Goal: Task Accomplishment & Management: Manage account settings

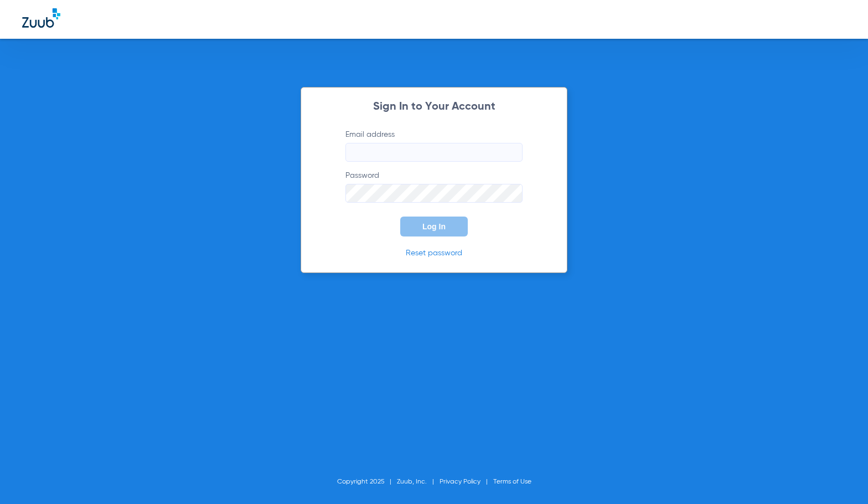
type input "[EMAIL_ADDRESS][DOMAIN_NAME]"
click at [424, 230] on span "Log In" at bounding box center [434, 226] width 23 height 9
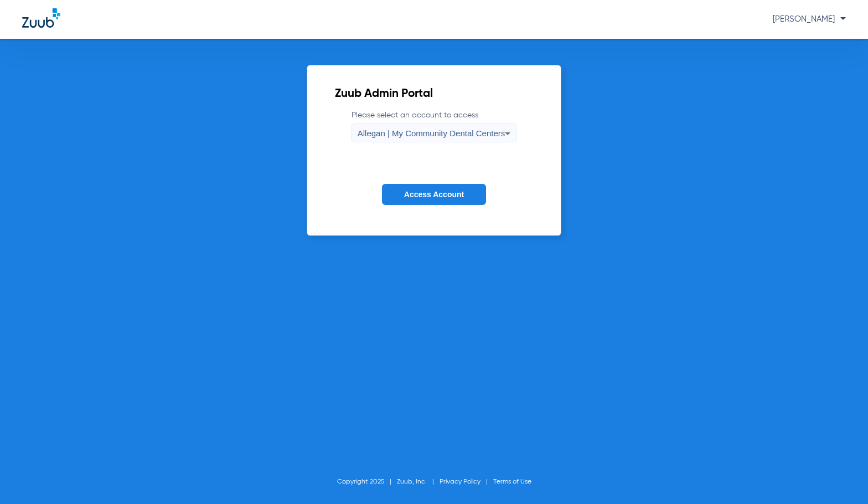
click at [442, 134] on span "Allegan | My Community Dental Centers" at bounding box center [432, 132] width 148 height 9
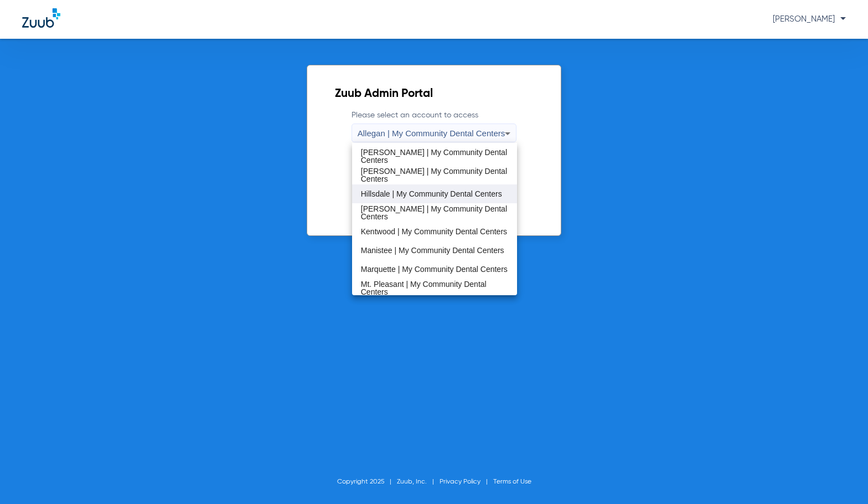
scroll to position [221, 0]
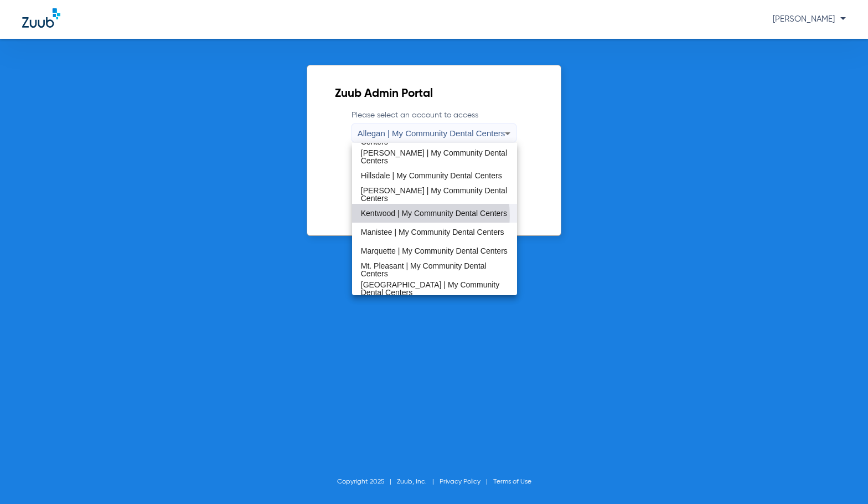
click at [419, 216] on span "Kentwood | My Community Dental Centers" at bounding box center [434, 213] width 146 height 8
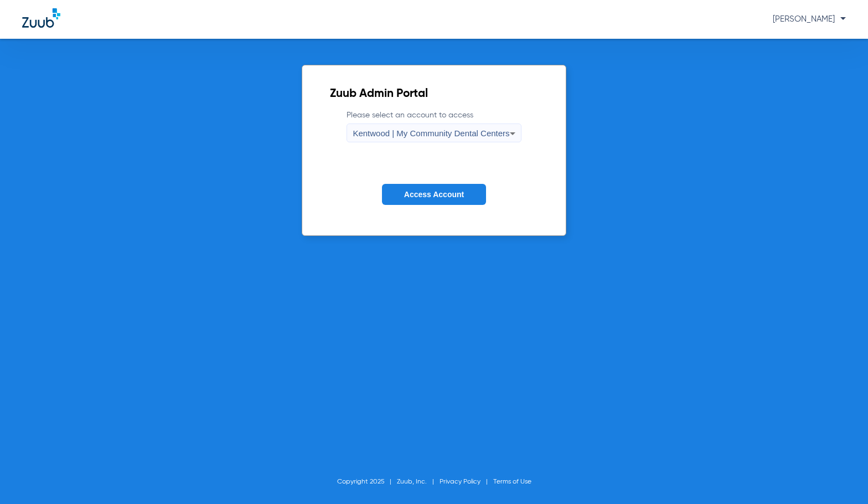
click at [421, 192] on span "Access Account" at bounding box center [434, 194] width 60 height 9
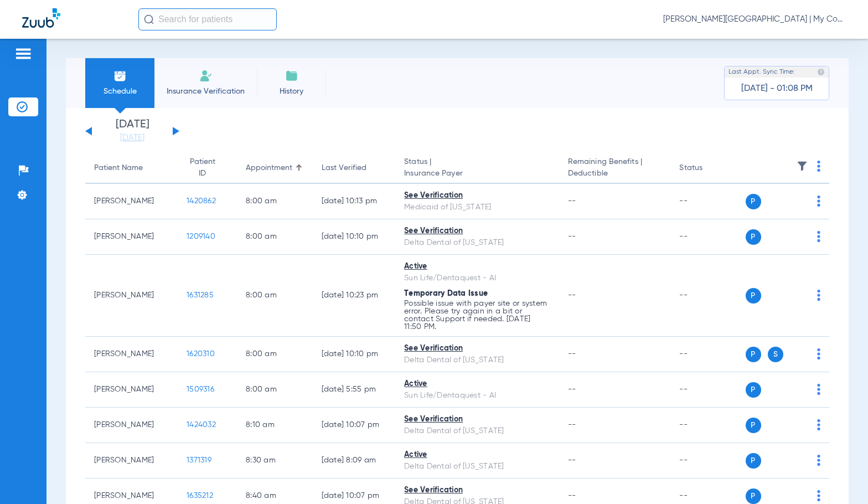
click at [129, 140] on link "[DATE]" at bounding box center [132, 137] width 66 height 11
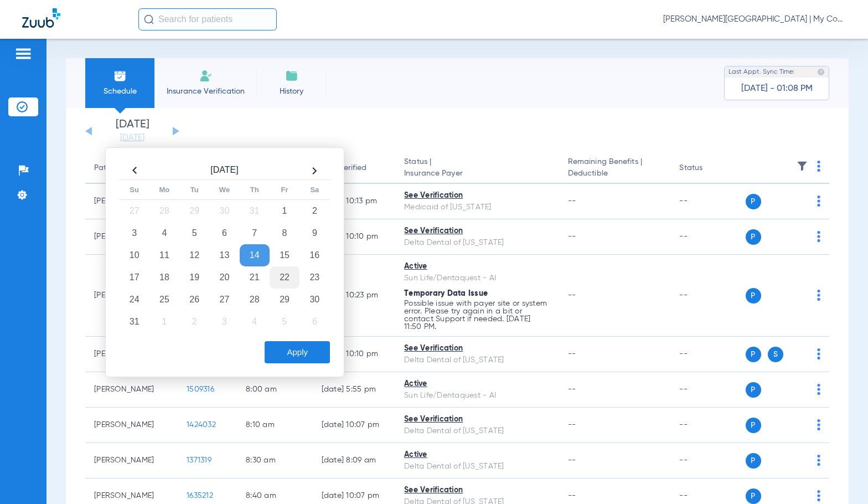
drag, startPoint x: 284, startPoint y: 272, endPoint x: 287, endPoint y: 284, distance: 11.4
click at [285, 272] on td "22" at bounding box center [285, 277] width 30 height 22
drag, startPoint x: 304, startPoint y: 352, endPoint x: 794, endPoint y: 393, distance: 491.2
click at [305, 352] on button "Apply" at bounding box center [297, 352] width 65 height 22
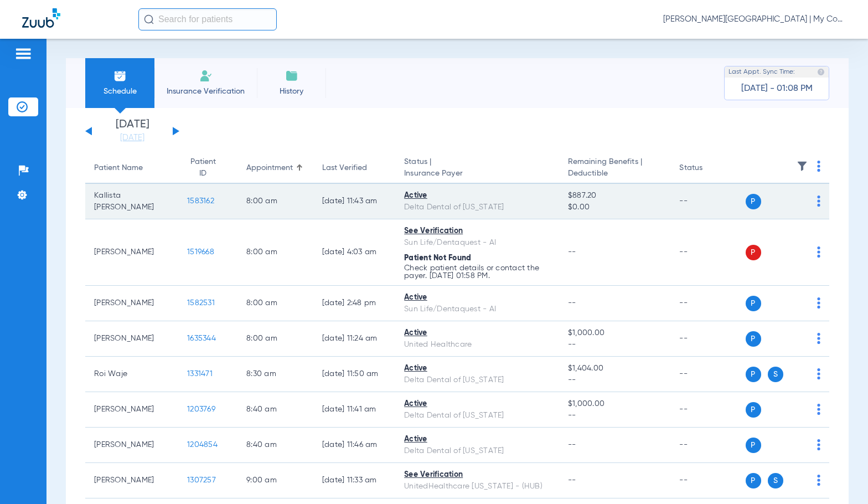
click at [195, 197] on span "1583162" at bounding box center [200, 201] width 27 height 8
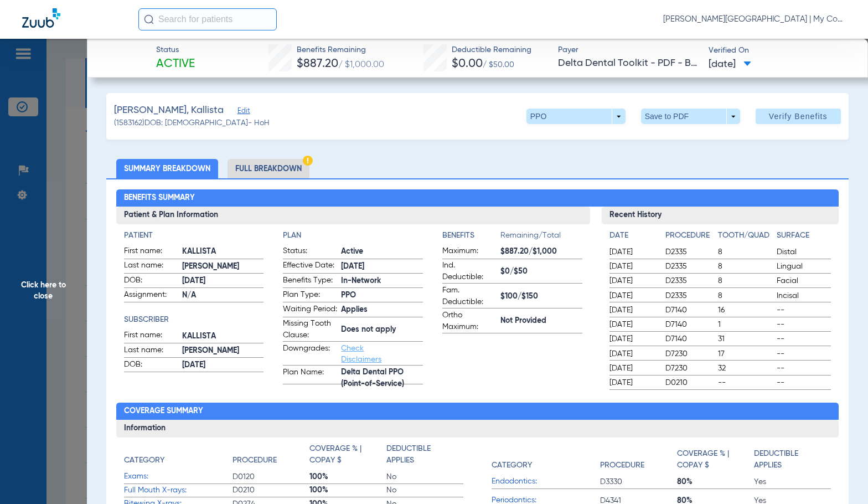
click at [274, 163] on li "Full Breakdown" at bounding box center [269, 168] width 82 height 19
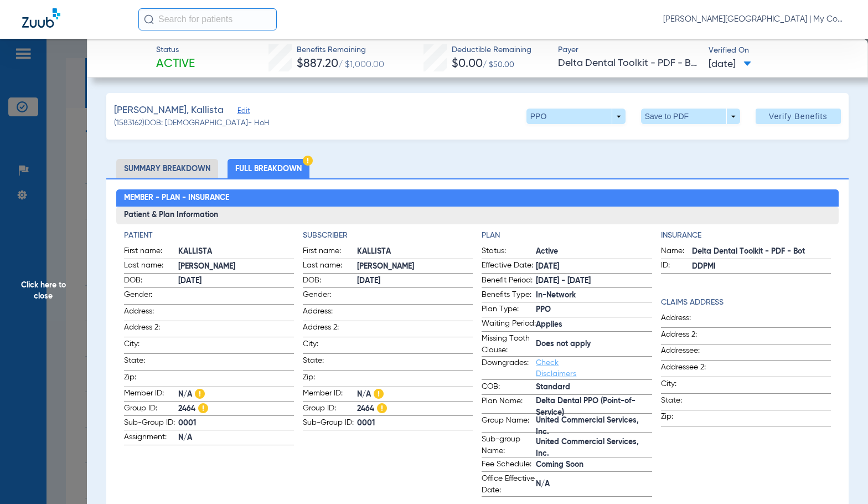
click at [379, 218] on h3 "Patient & Plan Information" at bounding box center [477, 216] width 723 height 18
click at [70, 297] on span "Click here to close" at bounding box center [43, 291] width 87 height 504
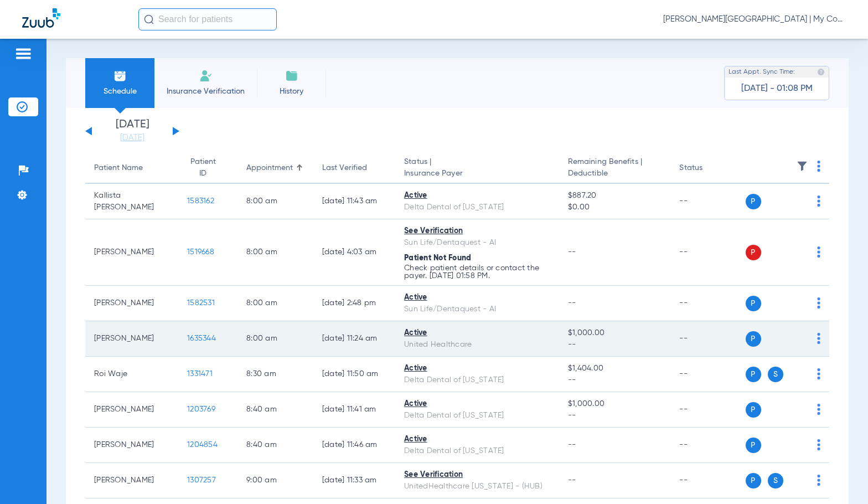
click at [193, 340] on span "1635344" at bounding box center [201, 338] width 29 height 8
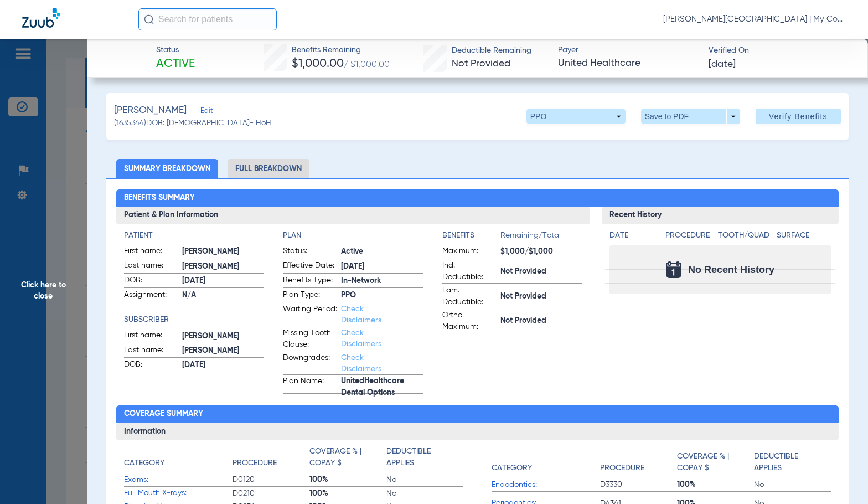
click at [277, 166] on li "Full Breakdown" at bounding box center [269, 168] width 82 height 19
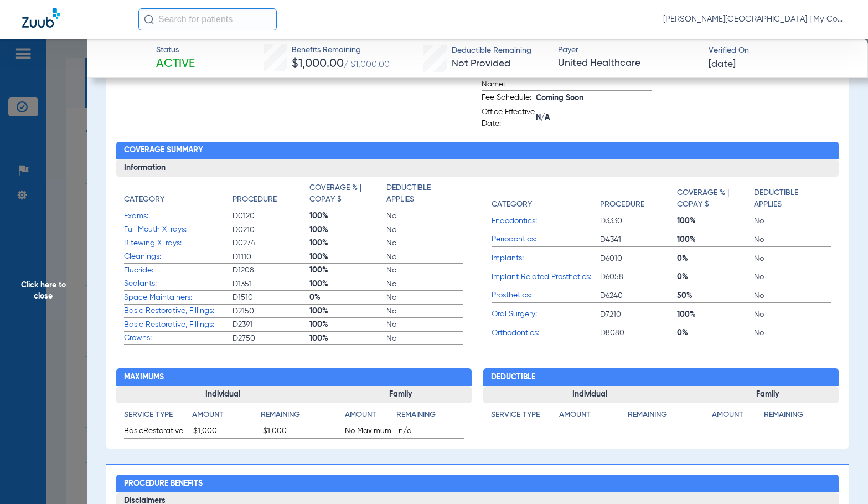
scroll to position [277, 0]
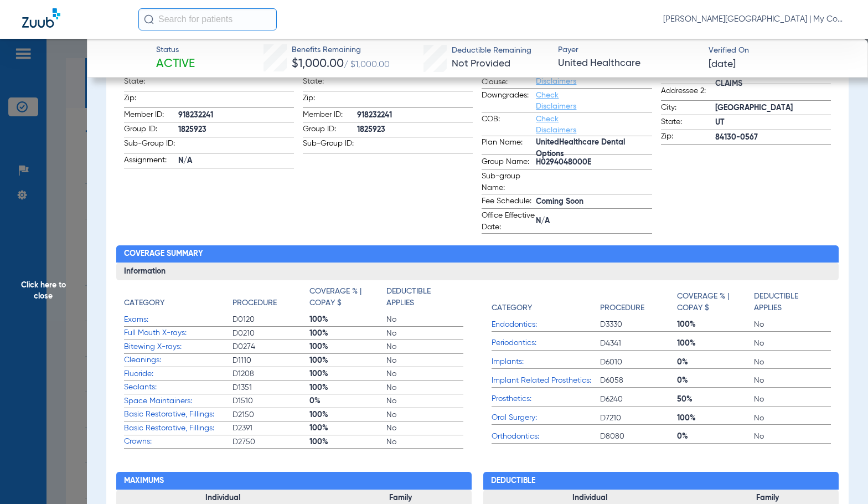
click at [71, 318] on span "Click here to close" at bounding box center [43, 291] width 87 height 504
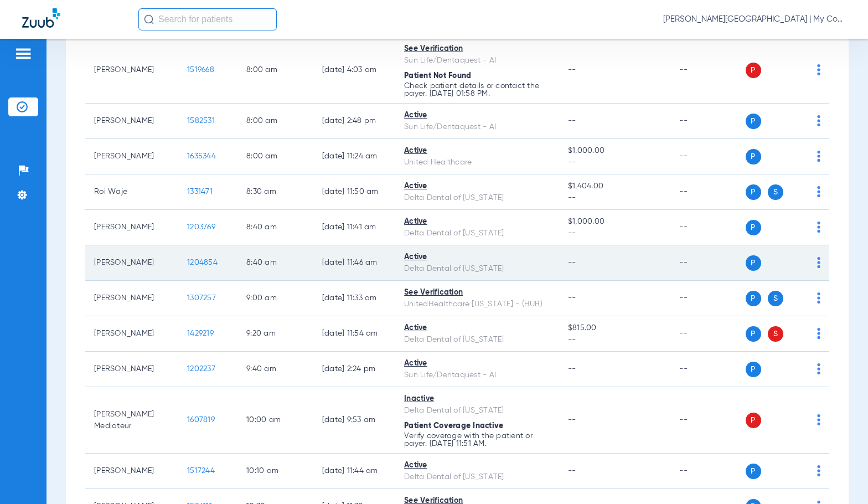
scroll to position [221, 0]
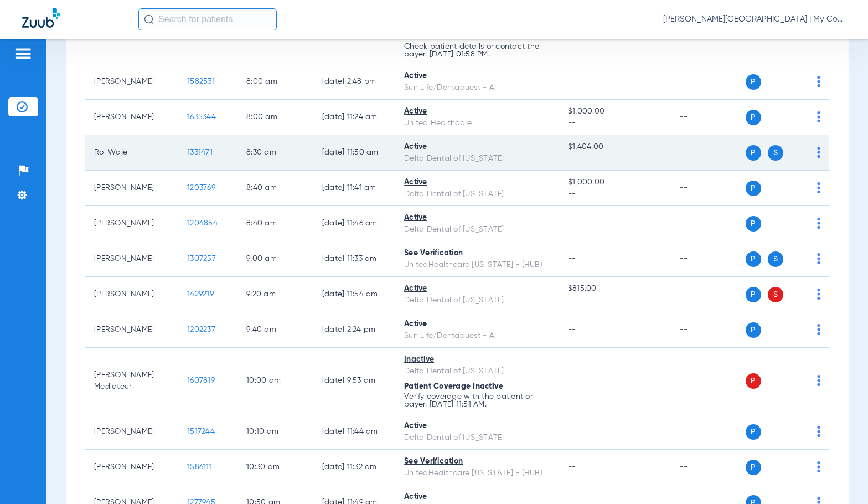
click at [190, 153] on span "1331471" at bounding box center [199, 152] width 25 height 8
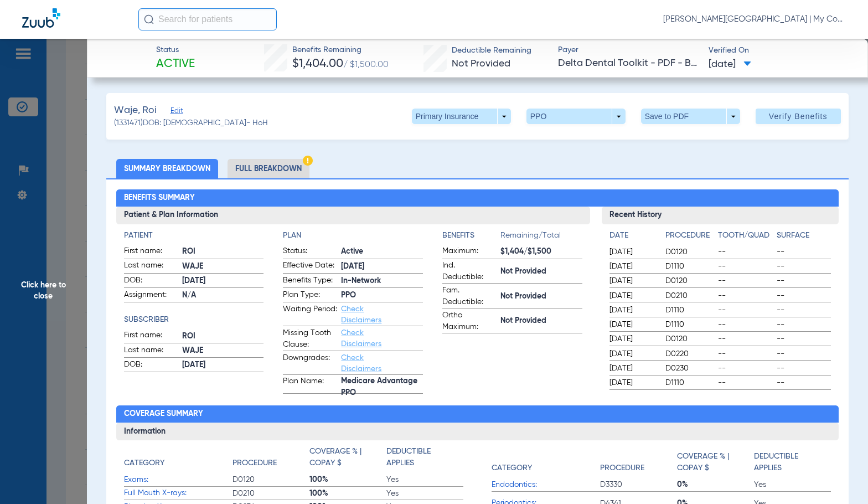
click at [298, 163] on li "Full Breakdown" at bounding box center [269, 168] width 82 height 19
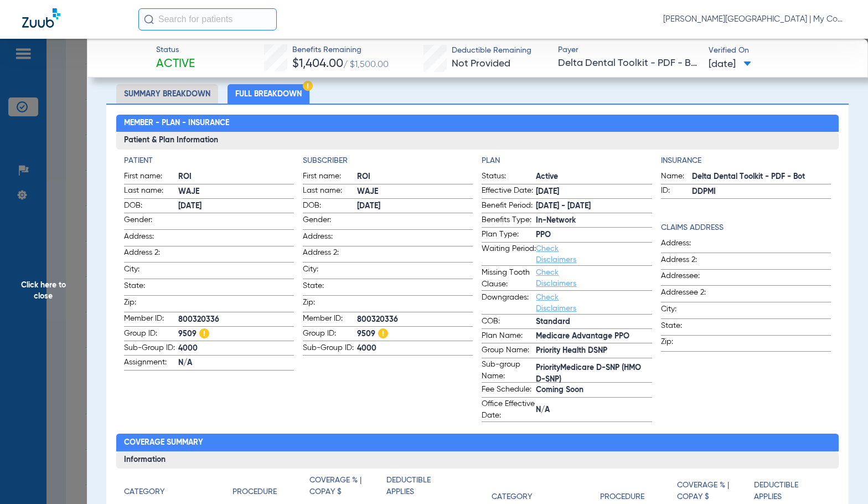
scroll to position [0, 0]
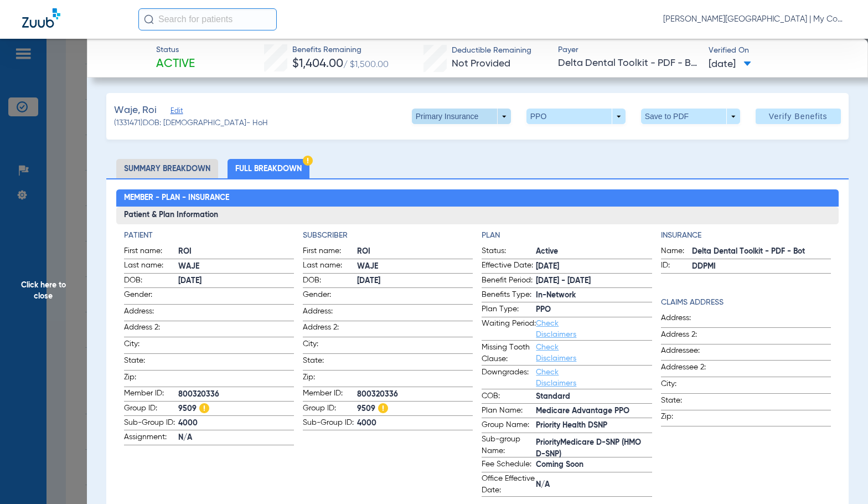
click at [449, 120] on span at bounding box center [461, 116] width 27 height 27
click at [461, 161] on span "Secondary Insurance" at bounding box center [449, 161] width 73 height 8
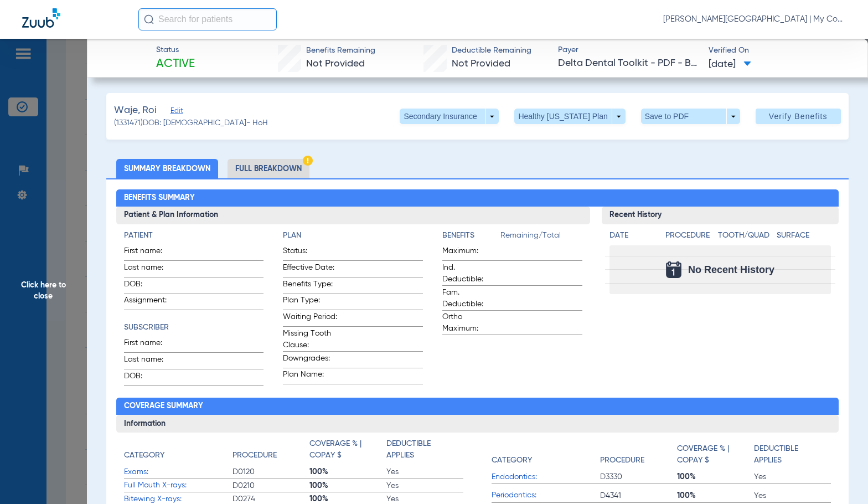
drag, startPoint x: 293, startPoint y: 169, endPoint x: 349, endPoint y: 121, distance: 74.2
click at [290, 167] on li "Full Breakdown" at bounding box center [269, 168] width 82 height 19
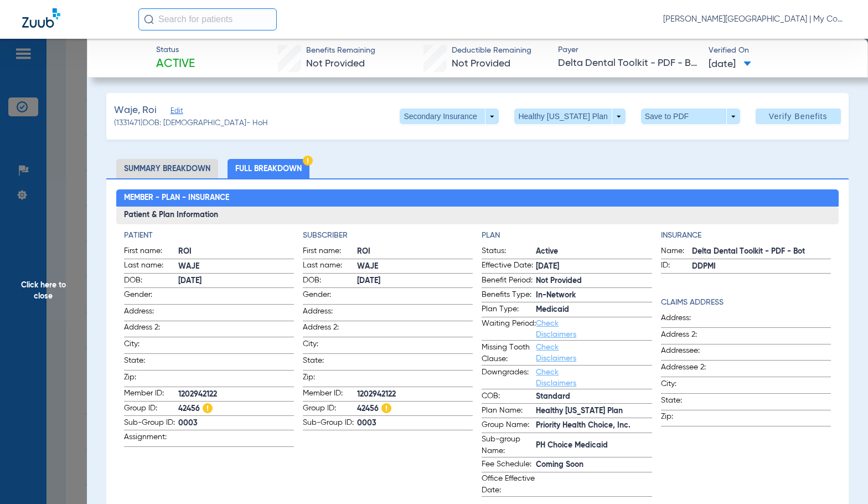
click at [50, 288] on span "Click here to close" at bounding box center [43, 291] width 87 height 504
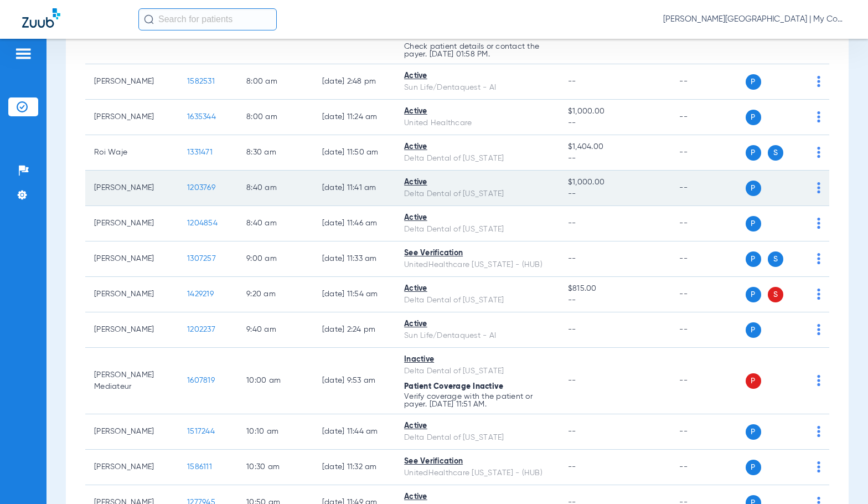
click at [196, 187] on span "1203769" at bounding box center [201, 188] width 28 height 8
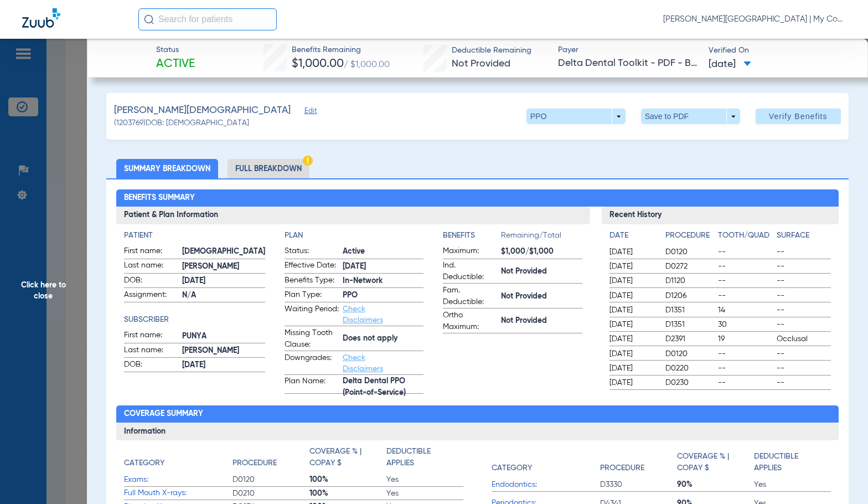
click at [293, 165] on li "Full Breakdown" at bounding box center [269, 168] width 82 height 19
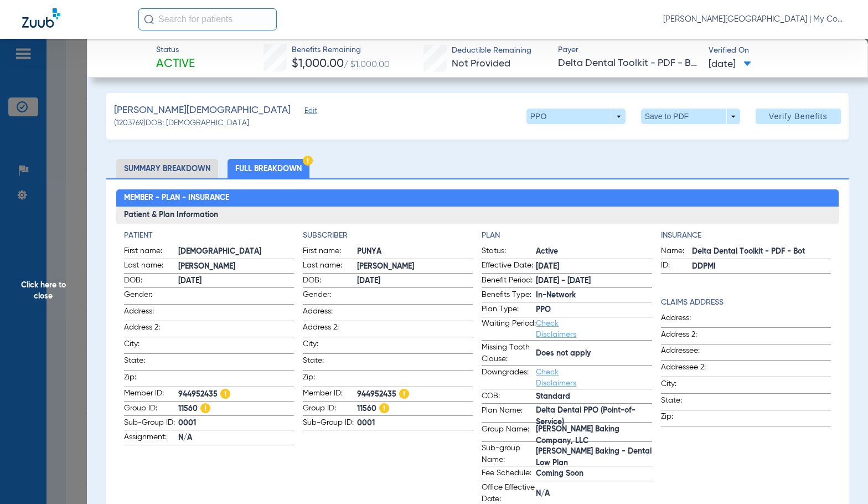
click at [70, 298] on span "Click here to close" at bounding box center [43, 291] width 87 height 504
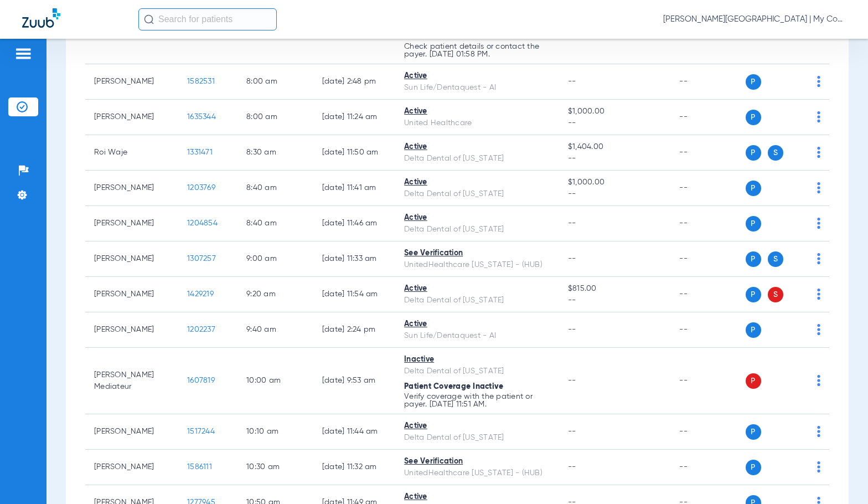
click at [187, 257] on span "1307257" at bounding box center [201, 259] width 29 height 8
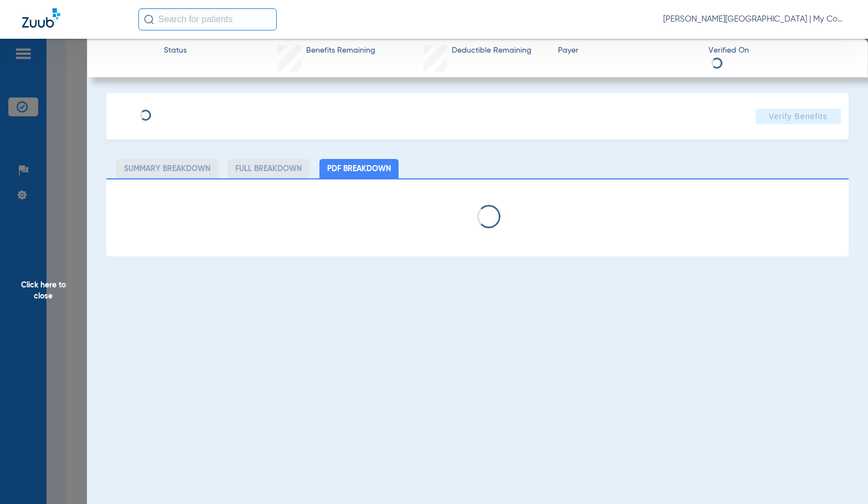
select select "page-width"
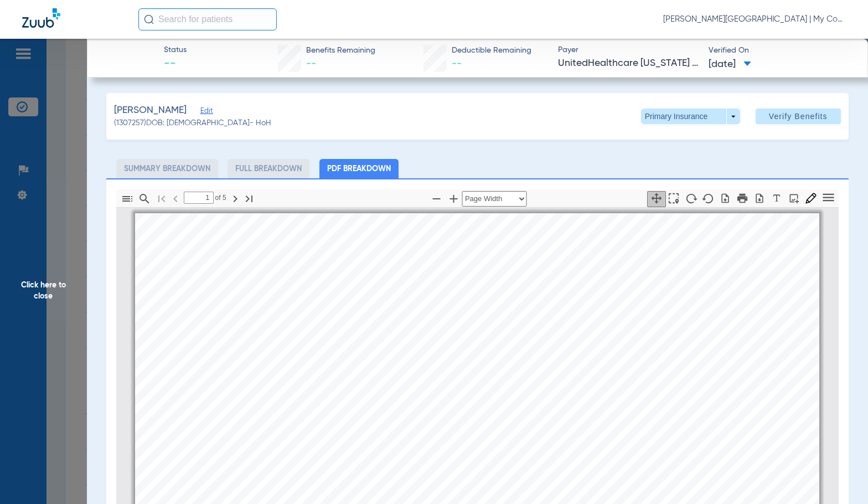
scroll to position [6, 0]
type input "2"
click at [150, 250] on div "Benefit Summary Patient Information Member Name JODEAN MCDANIEL Member Type Sub…" at bounding box center [477, 445] width 684 height 967
click at [78, 256] on span "Click here to close" at bounding box center [43, 291] width 87 height 504
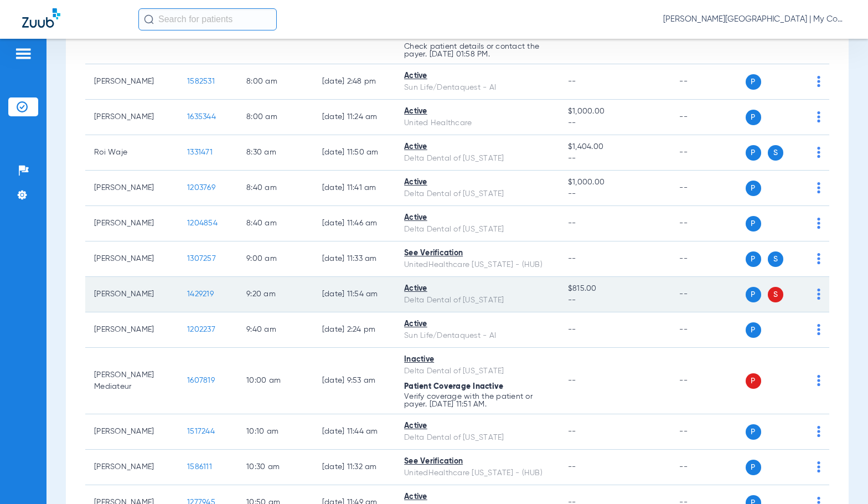
click at [197, 292] on span "1429219" at bounding box center [200, 294] width 27 height 8
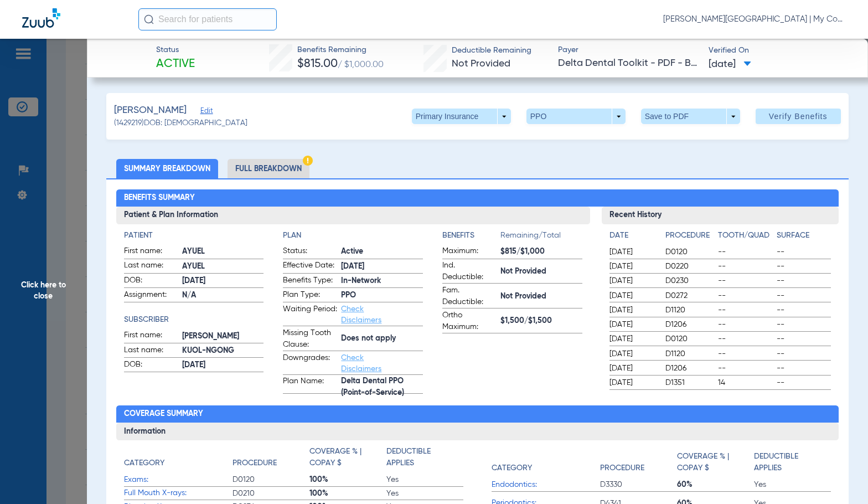
click at [296, 163] on li "Full Breakdown" at bounding box center [269, 168] width 82 height 19
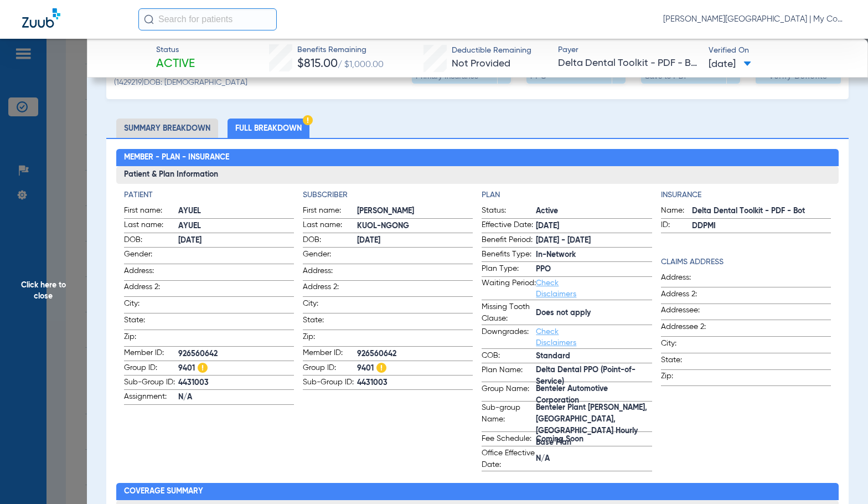
scroll to position [0, 0]
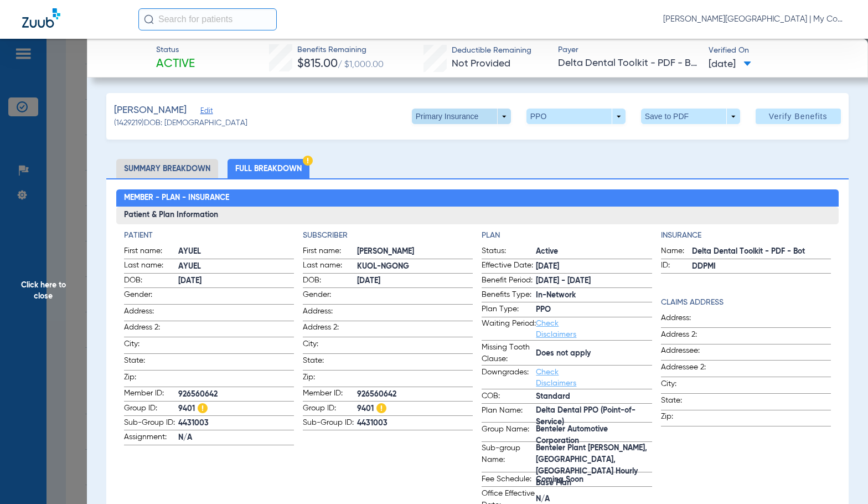
click at [493, 120] on span at bounding box center [461, 117] width 99 height 16
click at [471, 159] on span "Secondary Insurance" at bounding box center [449, 161] width 73 height 8
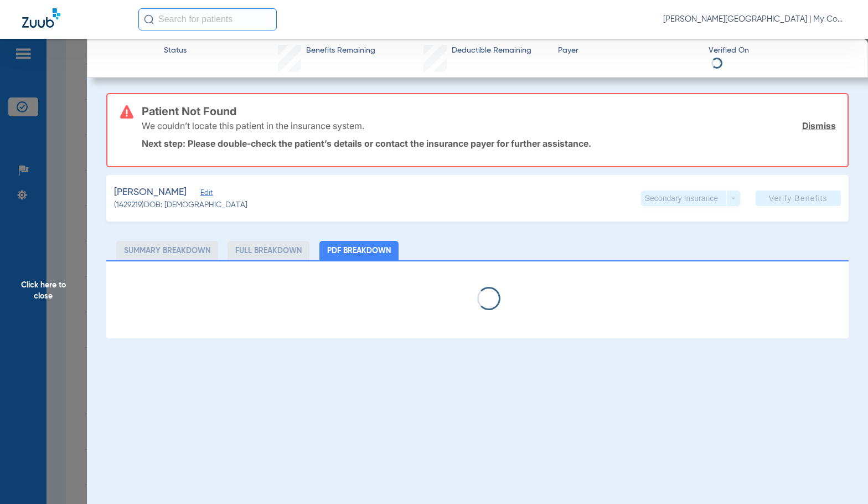
select select "page-width"
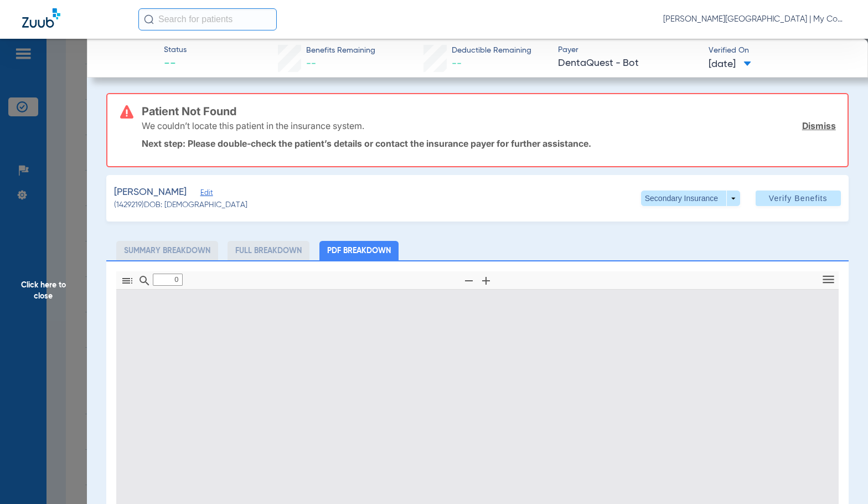
type input "1"
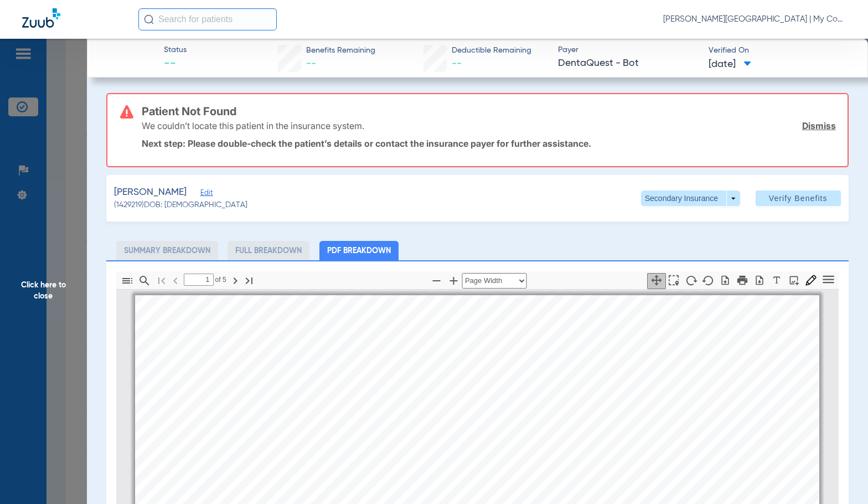
scroll to position [6, 0]
click at [37, 322] on span "Click here to close" at bounding box center [43, 291] width 87 height 504
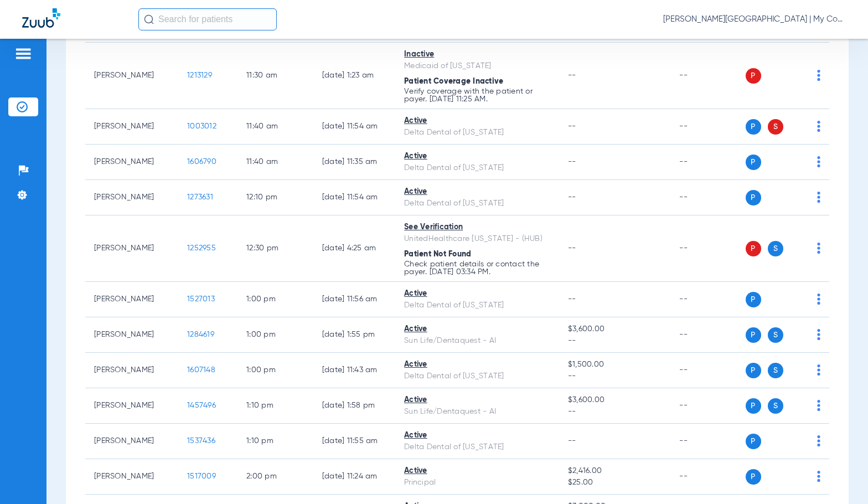
scroll to position [775, 0]
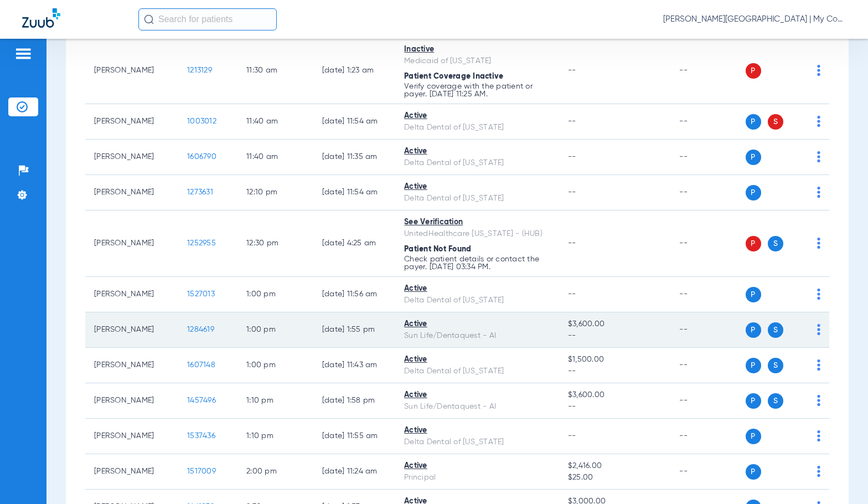
click at [195, 327] on span "1284619" at bounding box center [200, 330] width 27 height 8
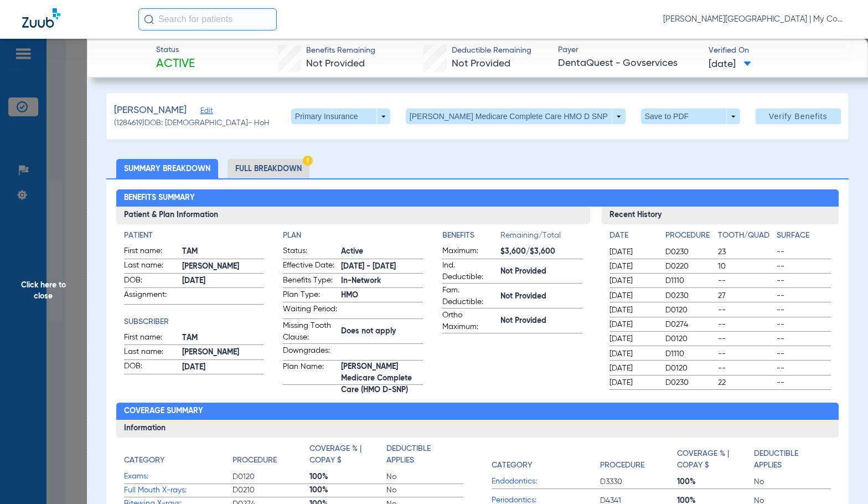
click at [254, 171] on li "Full Breakdown" at bounding box center [269, 168] width 82 height 19
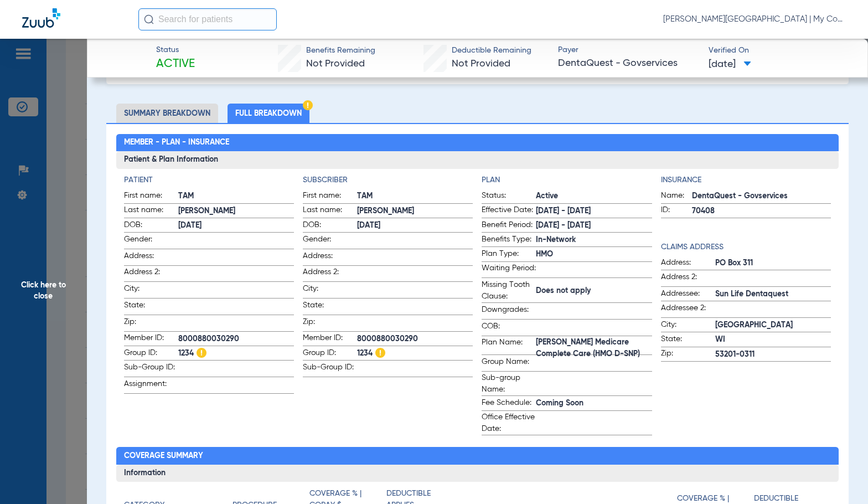
scroll to position [0, 0]
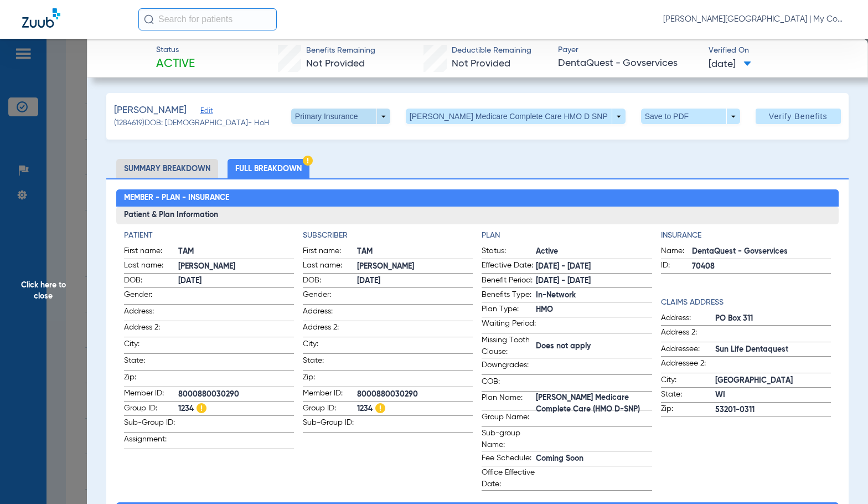
click at [390, 112] on span at bounding box center [340, 117] width 99 height 16
click at [375, 159] on span "Secondary Insurance" at bounding box center [369, 161] width 73 height 8
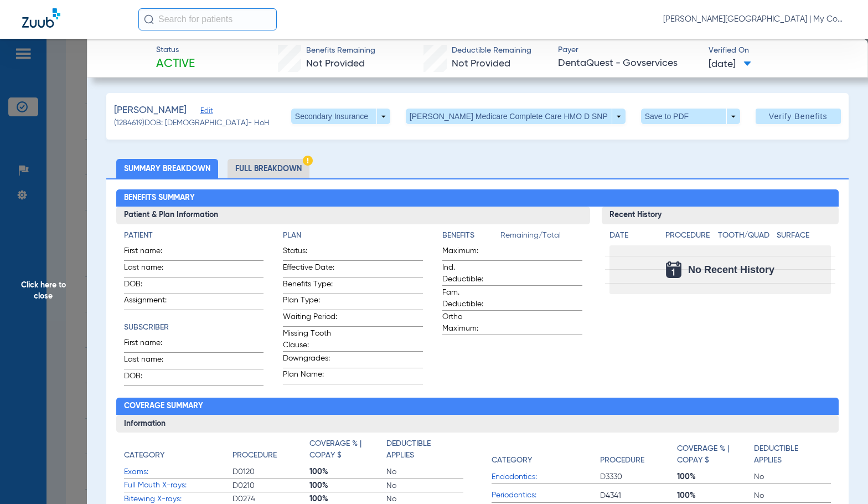
click at [279, 173] on li "Full Breakdown" at bounding box center [269, 168] width 82 height 19
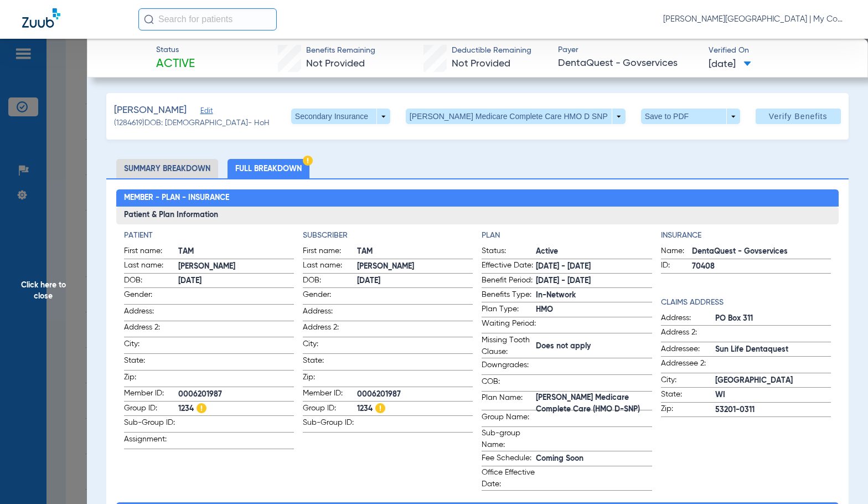
click at [30, 326] on span "Click here to close" at bounding box center [43, 291] width 87 height 504
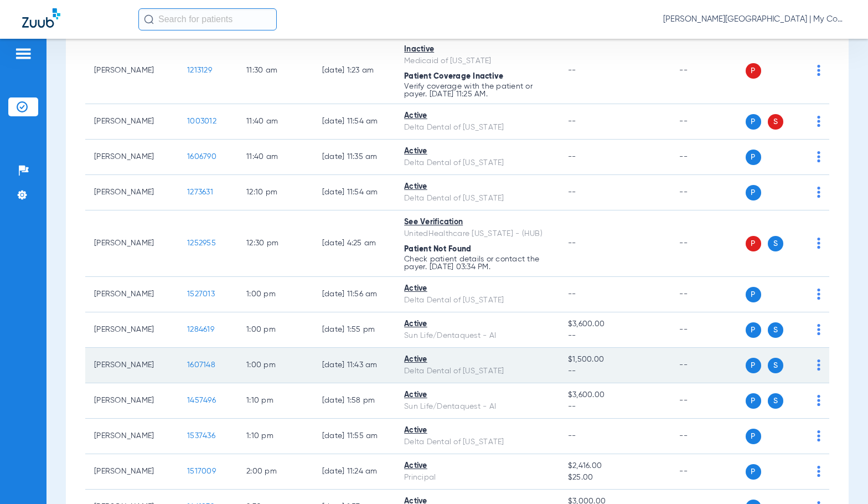
click at [187, 362] on span "1607148" at bounding box center [201, 365] width 28 height 8
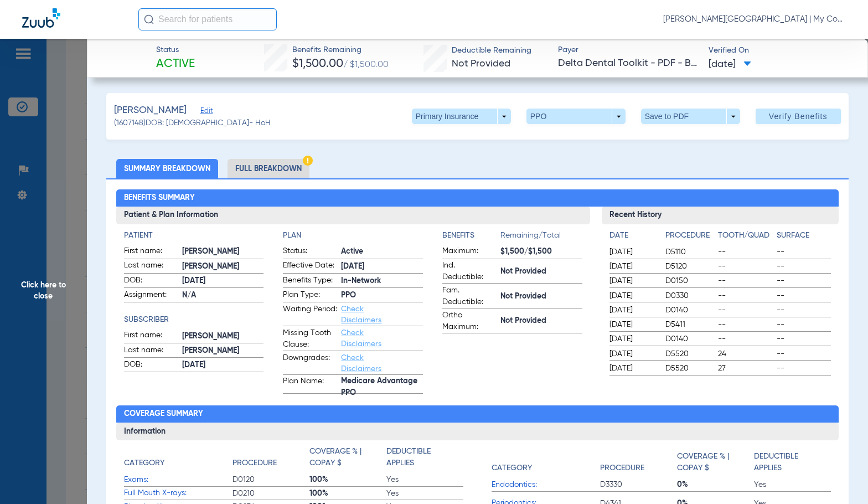
click at [285, 177] on li "Full Breakdown" at bounding box center [269, 168] width 82 height 19
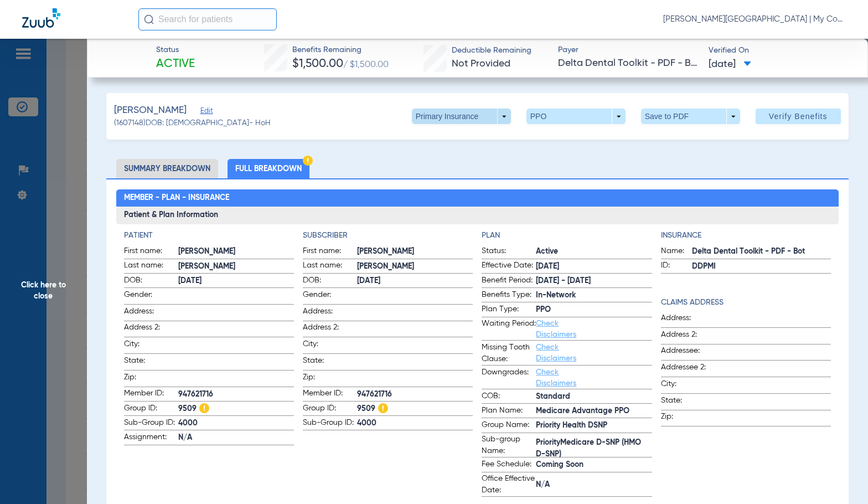
click at [495, 121] on span at bounding box center [461, 117] width 99 height 16
drag, startPoint x: 463, startPoint y: 163, endPoint x: 782, endPoint y: 167, distance: 319.0
click at [464, 163] on span "Secondary Insurance" at bounding box center [449, 161] width 73 height 8
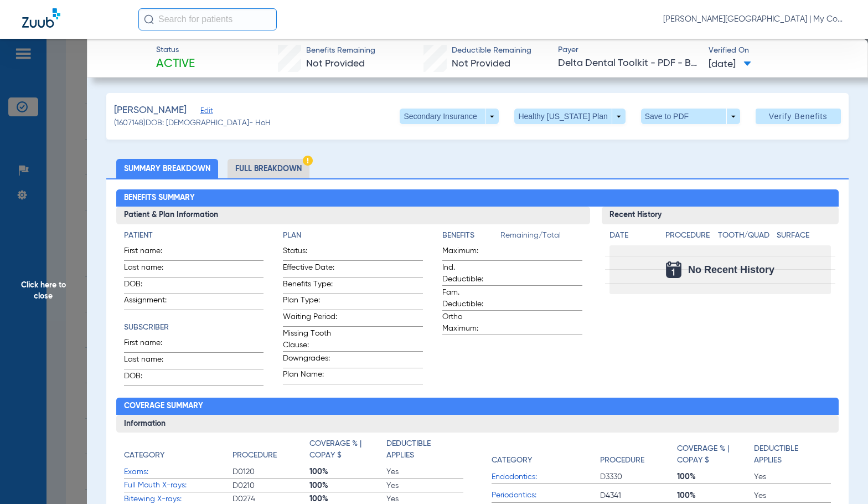
click at [281, 170] on li "Full Breakdown" at bounding box center [269, 168] width 82 height 19
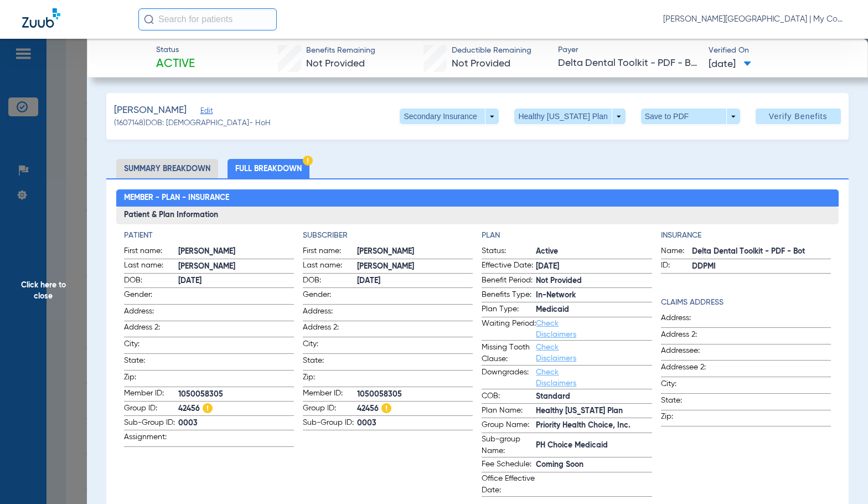
drag, startPoint x: 45, startPoint y: 279, endPoint x: 235, endPoint y: 277, distance: 189.9
click at [45, 279] on span "Click here to close" at bounding box center [43, 291] width 87 height 504
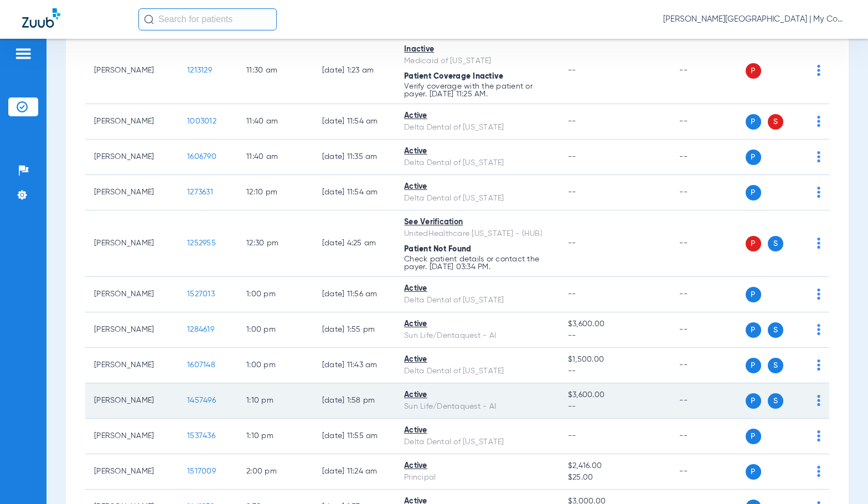
click at [187, 399] on span "1457496" at bounding box center [201, 400] width 29 height 8
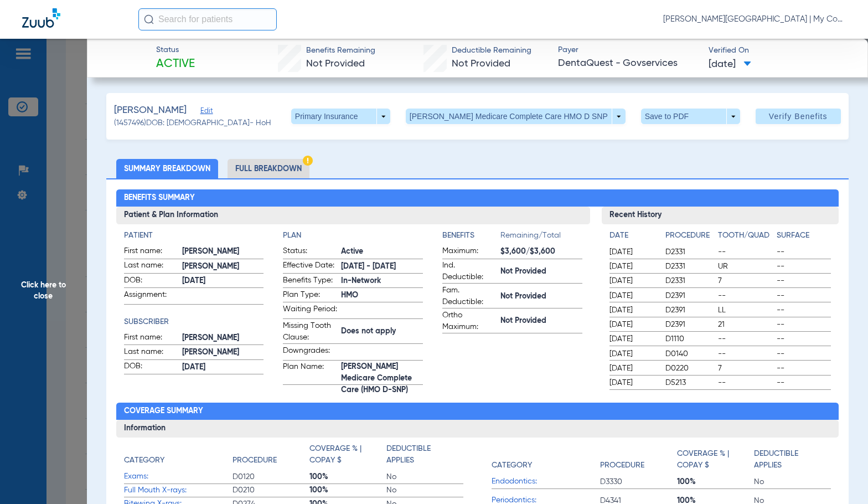
click at [270, 166] on li "Full Breakdown" at bounding box center [269, 168] width 82 height 19
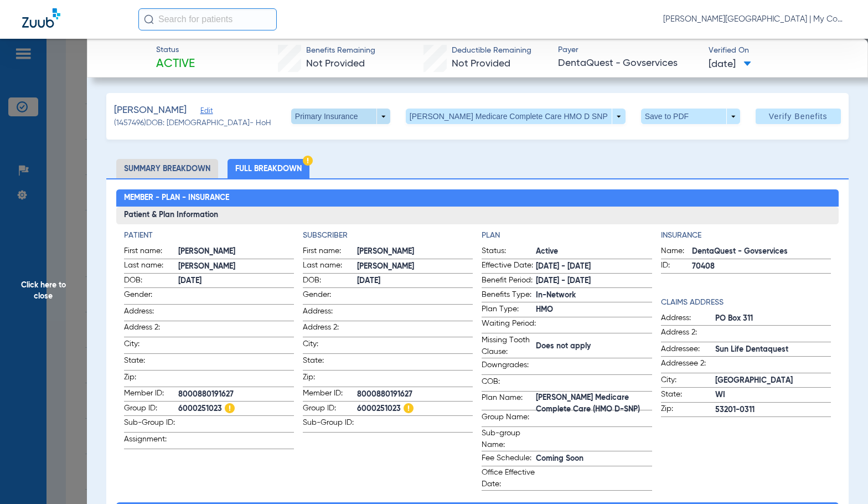
click at [354, 118] on span at bounding box center [340, 116] width 27 height 27
click at [368, 166] on button "Secondary Insurance" at bounding box center [369, 161] width 91 height 22
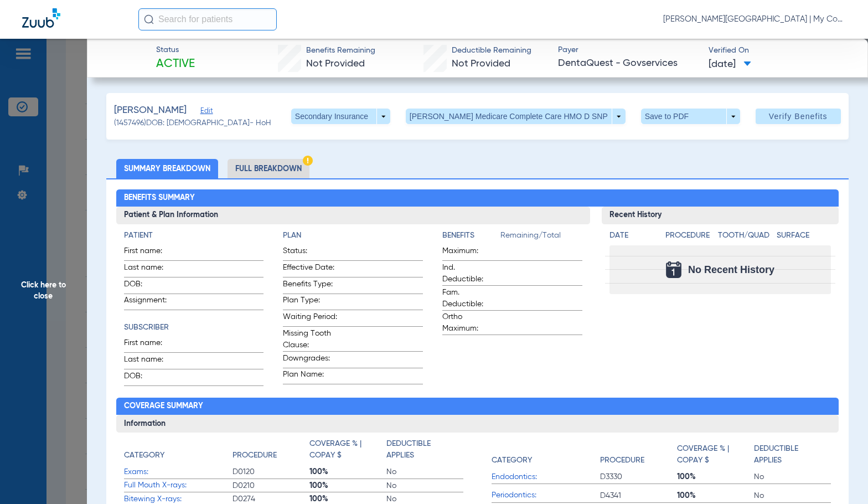
click at [248, 170] on li "Full Breakdown" at bounding box center [269, 168] width 82 height 19
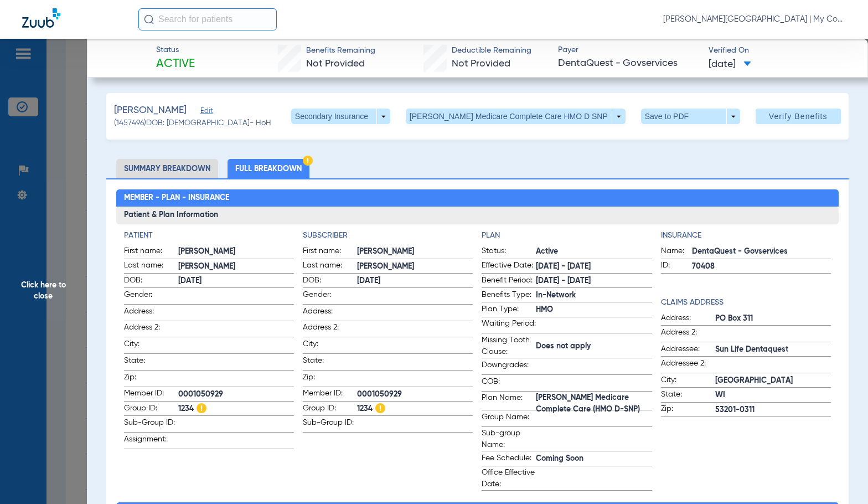
click at [55, 298] on span "Click here to close" at bounding box center [43, 291] width 87 height 504
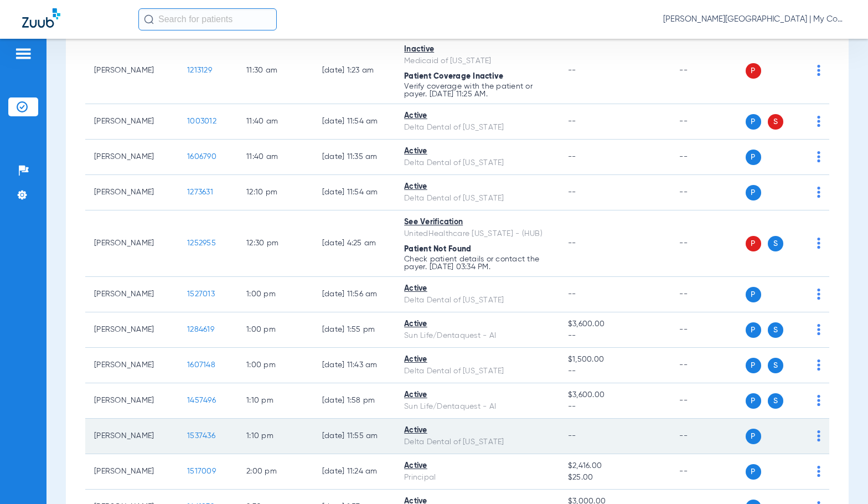
click at [187, 434] on span "1537436" at bounding box center [201, 436] width 28 height 8
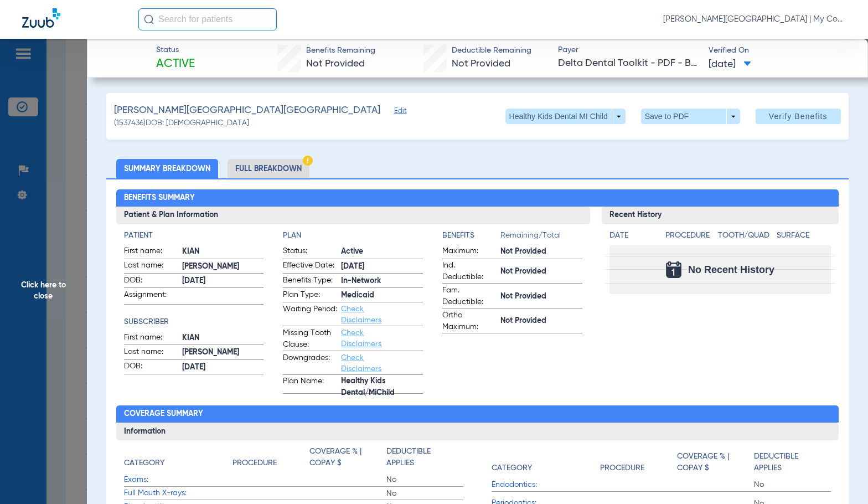
click at [282, 167] on li "Full Breakdown" at bounding box center [269, 168] width 82 height 19
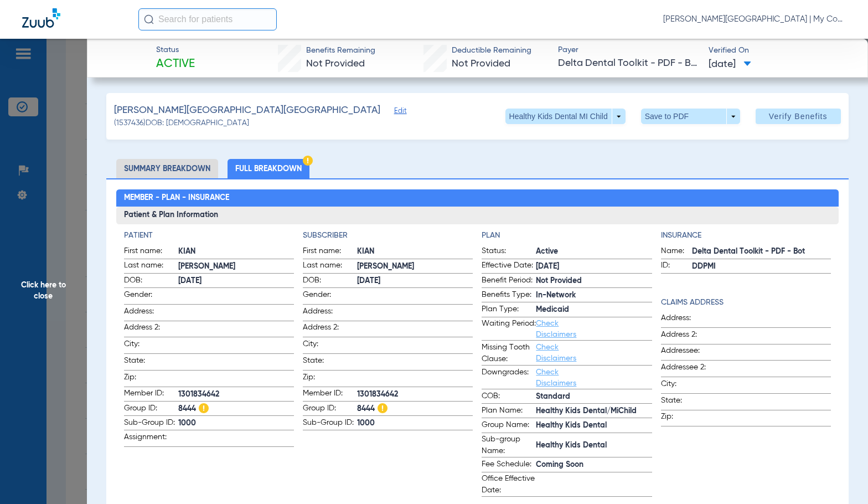
click at [371, 391] on span "1301834642" at bounding box center [415, 395] width 116 height 12
copy span "1301834642"
drag, startPoint x: 308, startPoint y: 333, endPoint x: 400, endPoint y: 322, distance: 92.7
click at [308, 333] on span "Address 2:" at bounding box center [330, 329] width 54 height 15
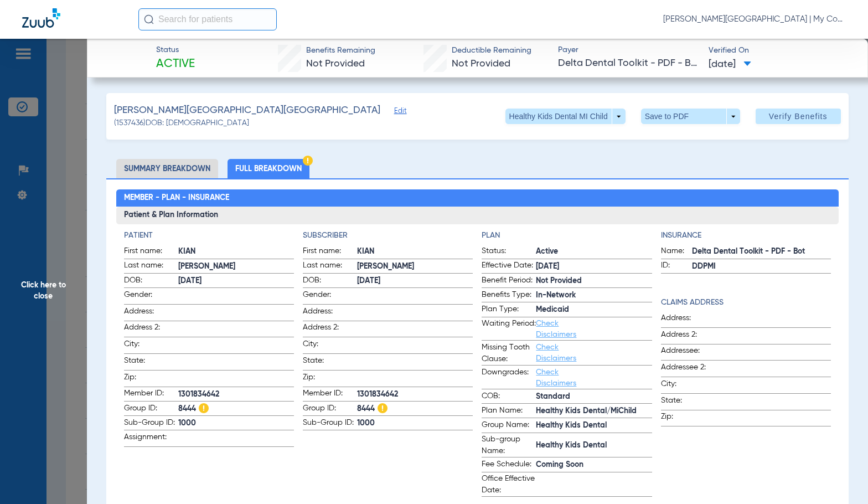
drag, startPoint x: 45, startPoint y: 284, endPoint x: 303, endPoint y: 322, distance: 261.5
click at [45, 285] on span "Click here to close" at bounding box center [43, 291] width 87 height 504
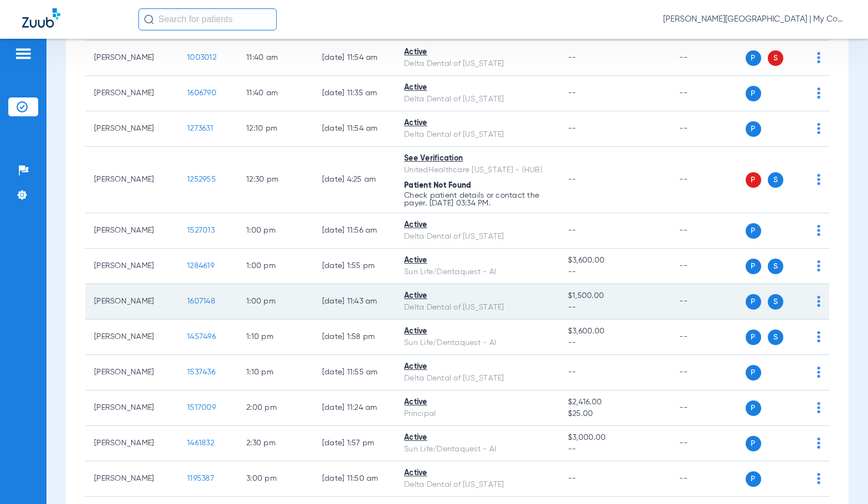
scroll to position [957, 0]
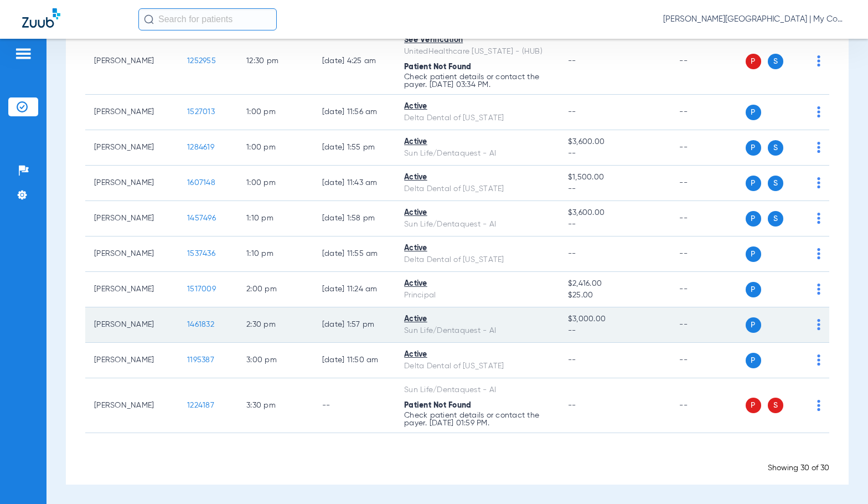
click at [188, 323] on span "1461832" at bounding box center [200, 325] width 27 height 8
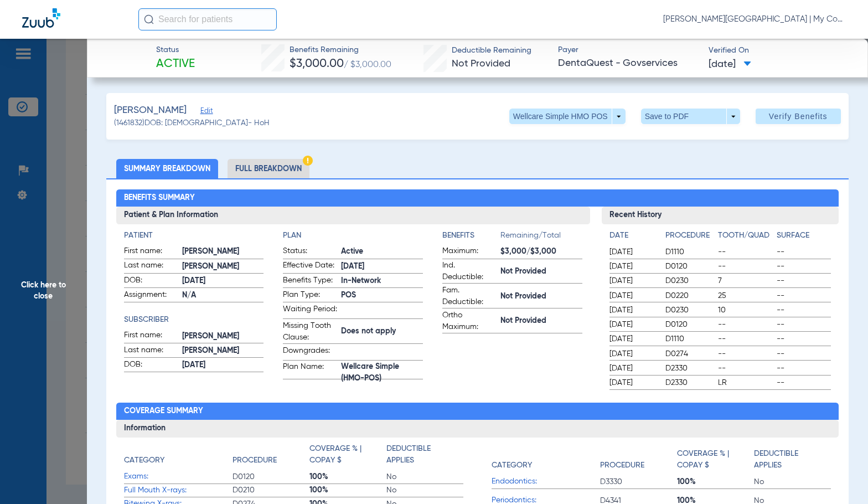
click at [269, 165] on li "Full Breakdown" at bounding box center [269, 168] width 82 height 19
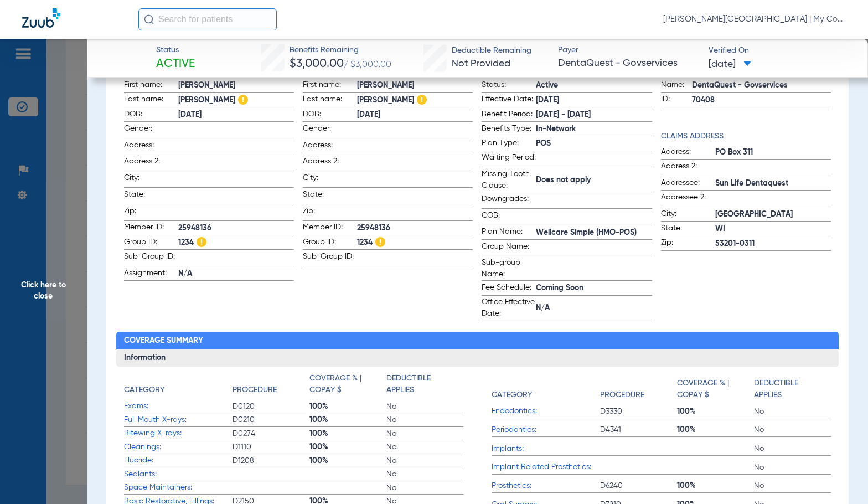
scroll to position [0, 0]
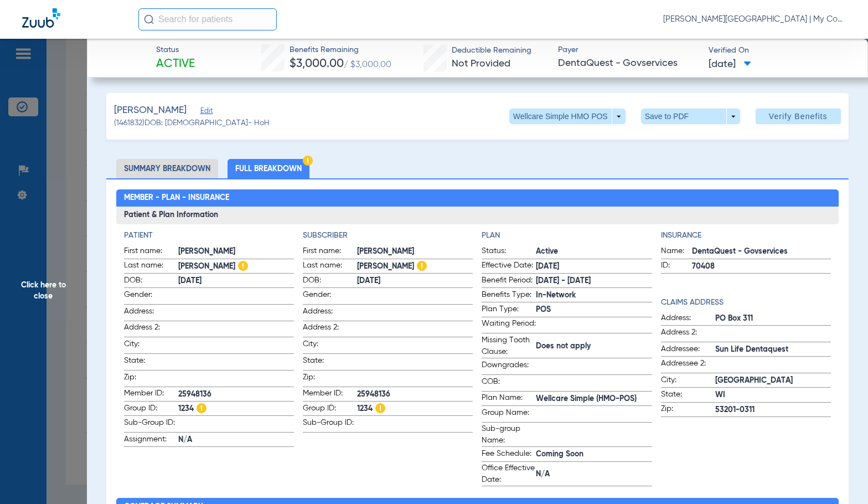
click at [61, 302] on span "Click here to close" at bounding box center [43, 291] width 87 height 504
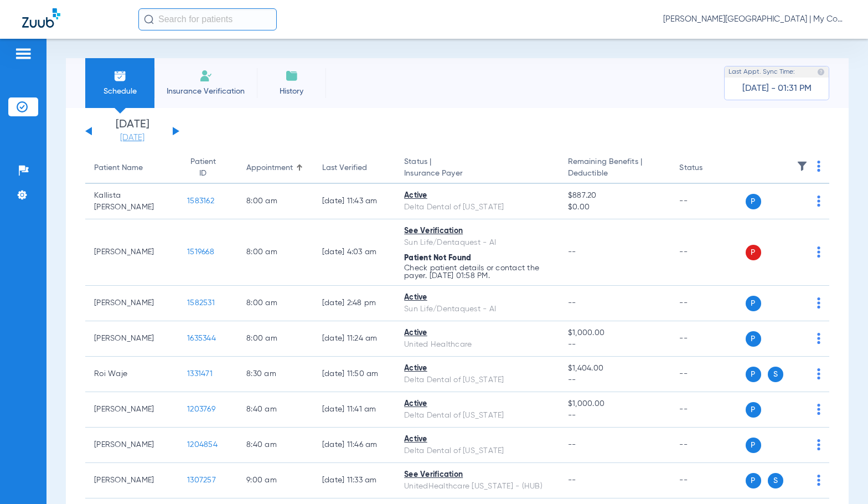
click at [123, 141] on link "[DATE]" at bounding box center [132, 137] width 66 height 11
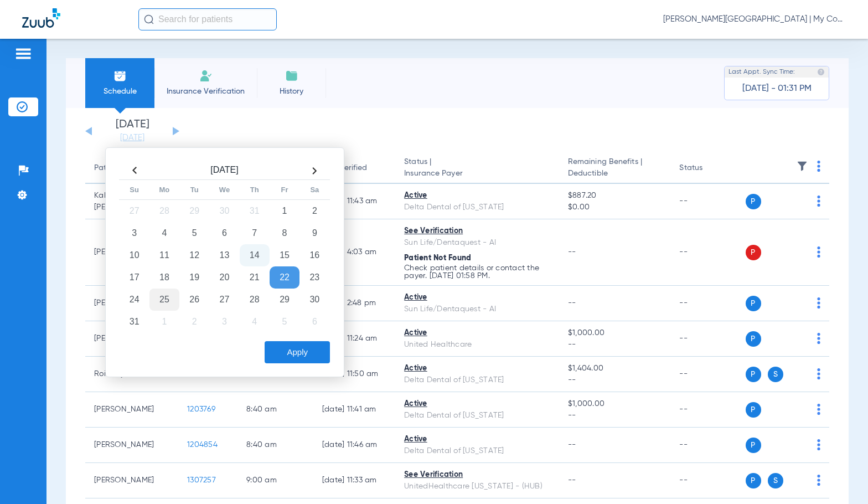
click at [161, 296] on td "25" at bounding box center [165, 300] width 30 height 22
click at [284, 348] on button "Apply" at bounding box center [297, 352] width 65 height 22
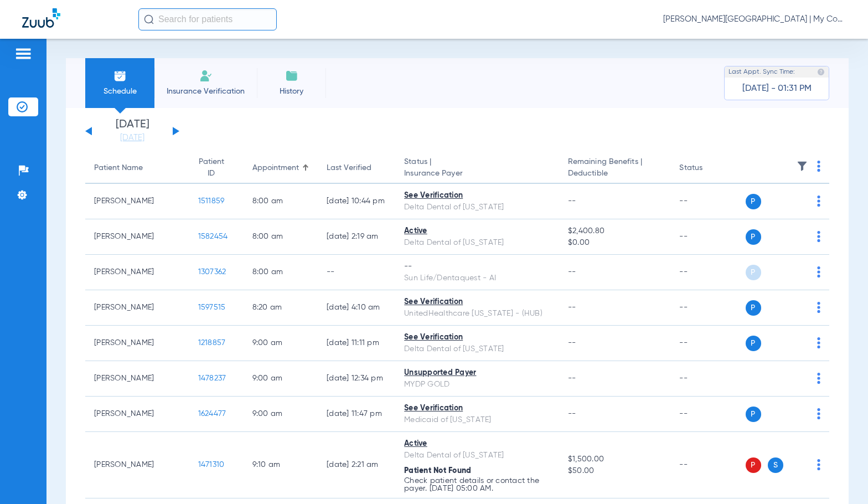
click at [817, 171] on img at bounding box center [818, 166] width 3 height 11
click at [754, 213] on span "Verify All" at bounding box center [768, 210] width 69 height 8
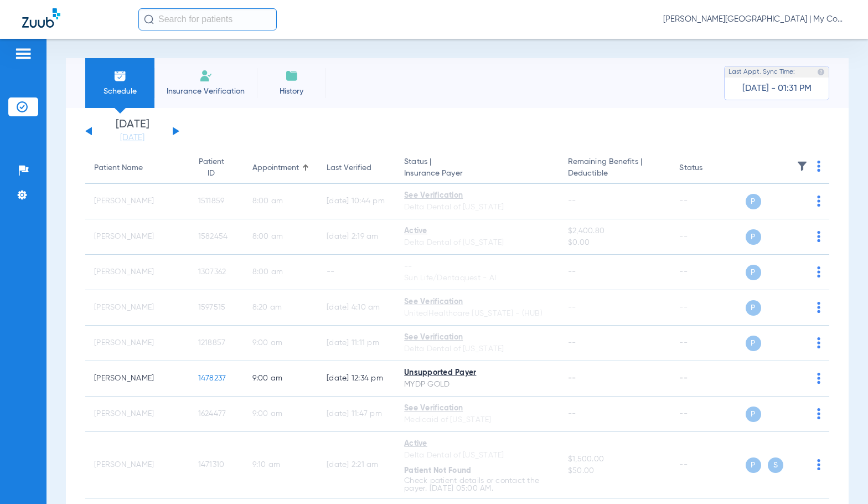
drag, startPoint x: 734, startPoint y: 18, endPoint x: 750, endPoint y: 28, distance: 19.4
click at [734, 18] on span "Sadie Gibbs - Kentwood | My Community Dental Centers" at bounding box center [754, 19] width 183 height 11
click at [778, 36] on span "Account Selection" at bounding box center [805, 39] width 62 height 8
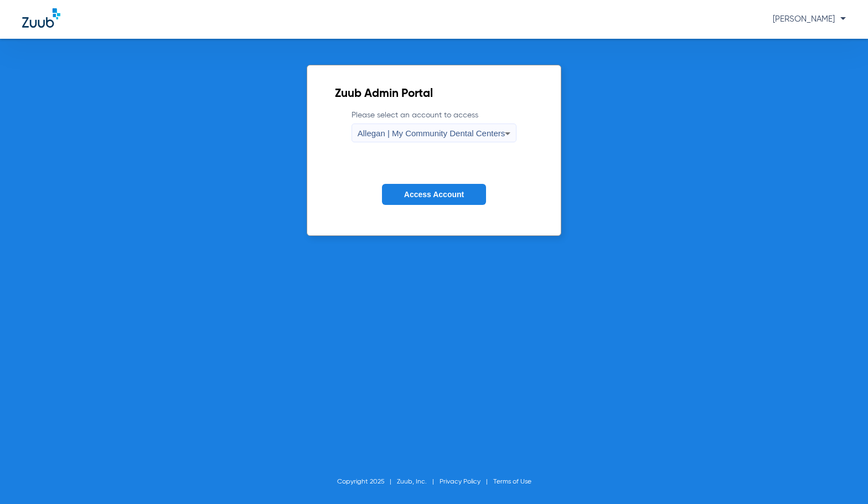
click at [409, 134] on span "Allegan | My Community Dental Centers" at bounding box center [432, 132] width 148 height 9
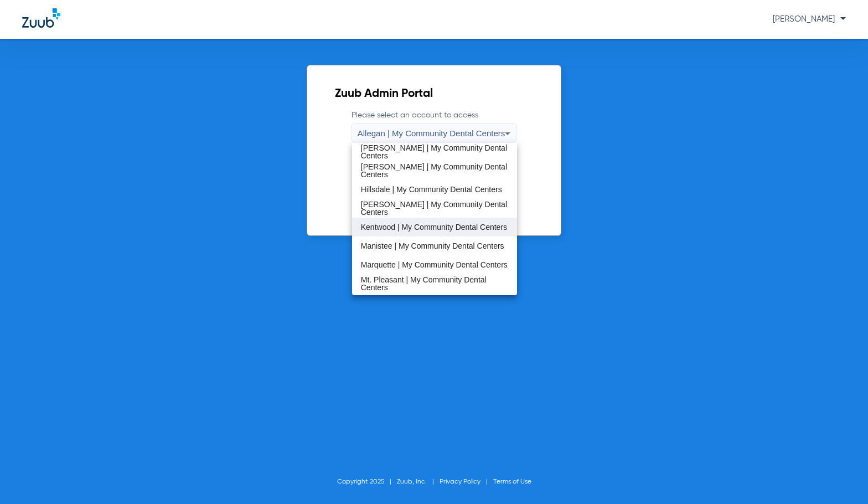
scroll to position [221, 0]
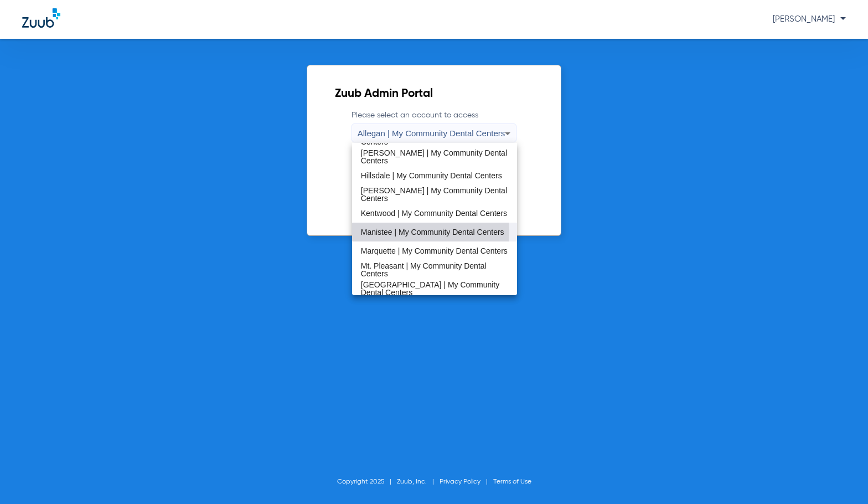
click at [406, 231] on span "Manistee | My Community Dental Centers" at bounding box center [432, 232] width 143 height 8
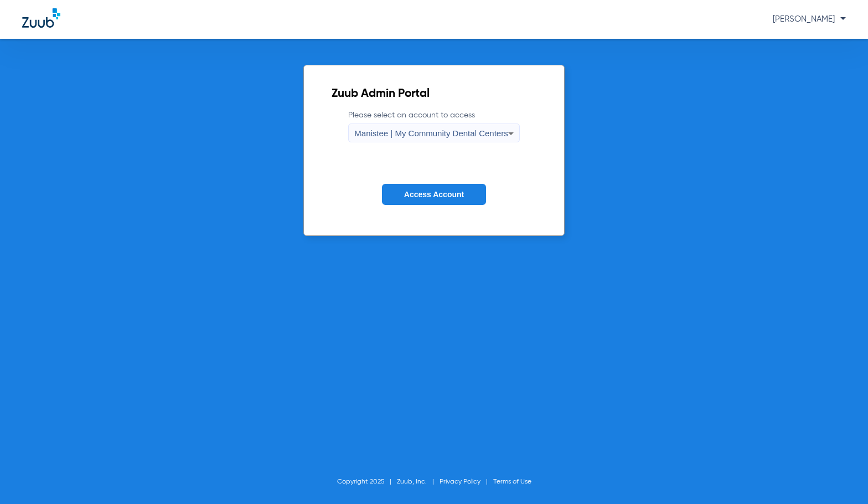
click at [424, 192] on span "Access Account" at bounding box center [434, 194] width 60 height 9
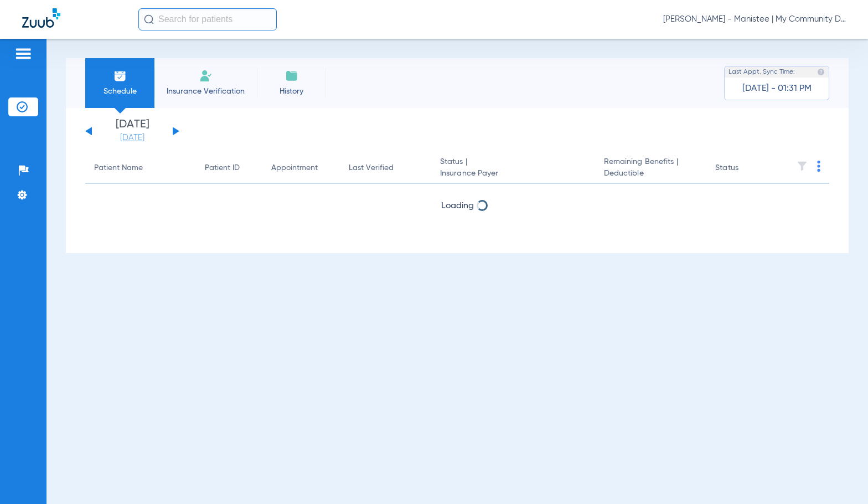
click at [125, 132] on link "[DATE]" at bounding box center [132, 137] width 66 height 11
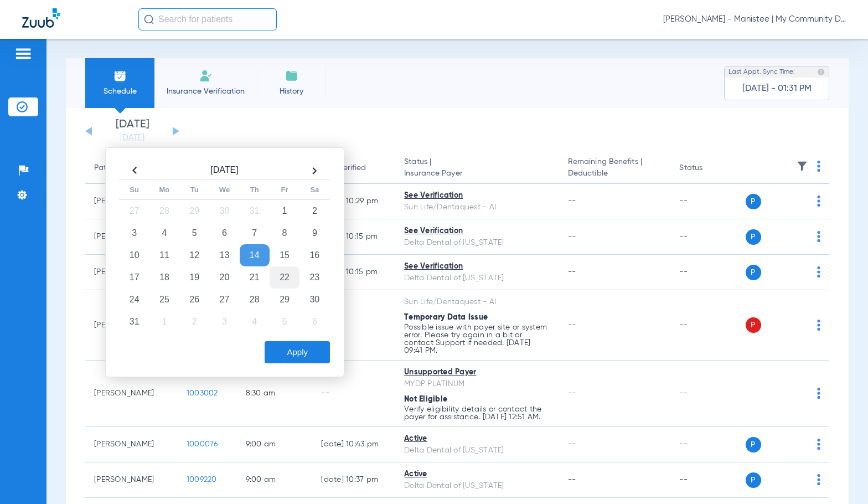
click at [291, 277] on td "22" at bounding box center [285, 277] width 30 height 22
drag, startPoint x: 290, startPoint y: 347, endPoint x: 287, endPoint y: 352, distance: 6.5
click at [290, 348] on button "Apply" at bounding box center [297, 352] width 65 height 22
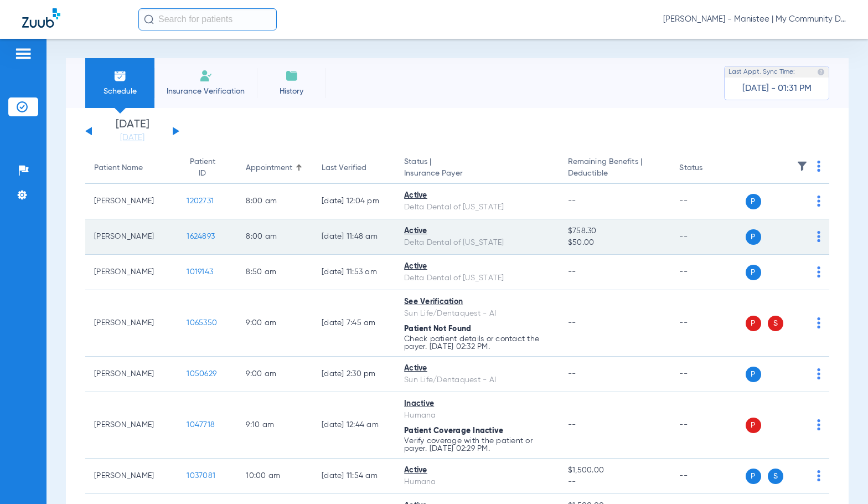
click at [187, 240] on span "1624893" at bounding box center [201, 237] width 28 height 8
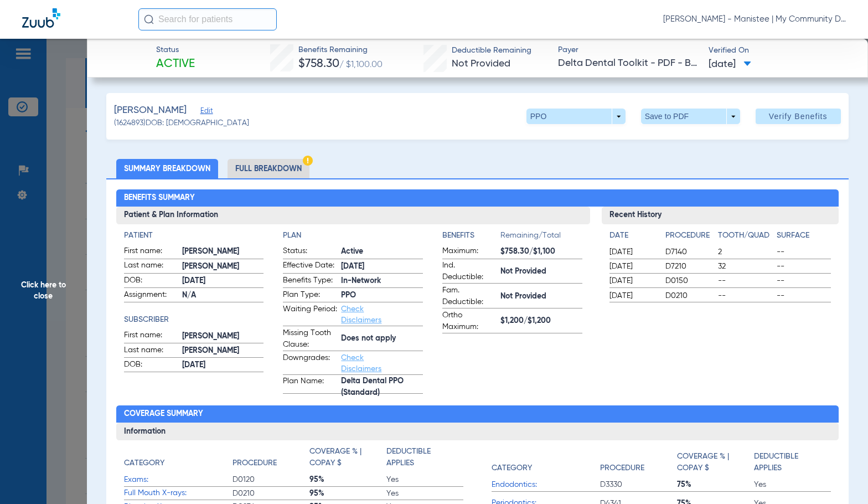
click at [254, 169] on li "Full Breakdown" at bounding box center [269, 168] width 82 height 19
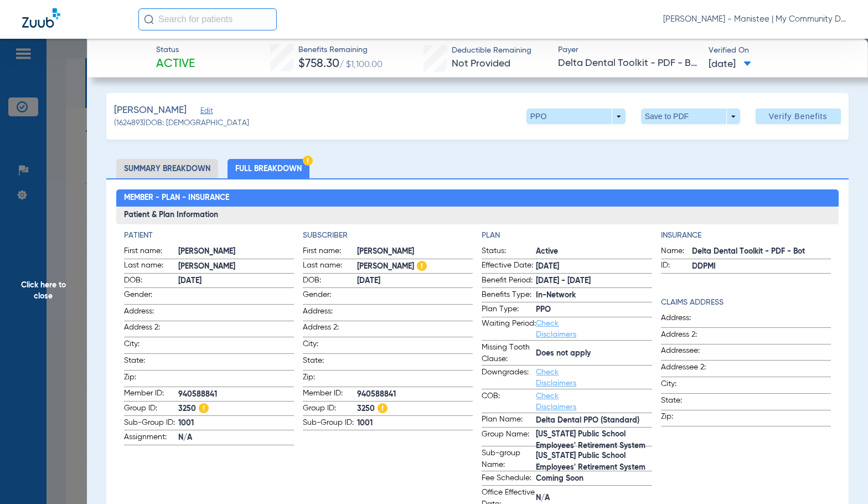
click at [349, 161] on ul "Summary Breakdown Full Breakdown" at bounding box center [477, 168] width 743 height 19
click at [55, 313] on span "Click here to close" at bounding box center [43, 291] width 87 height 504
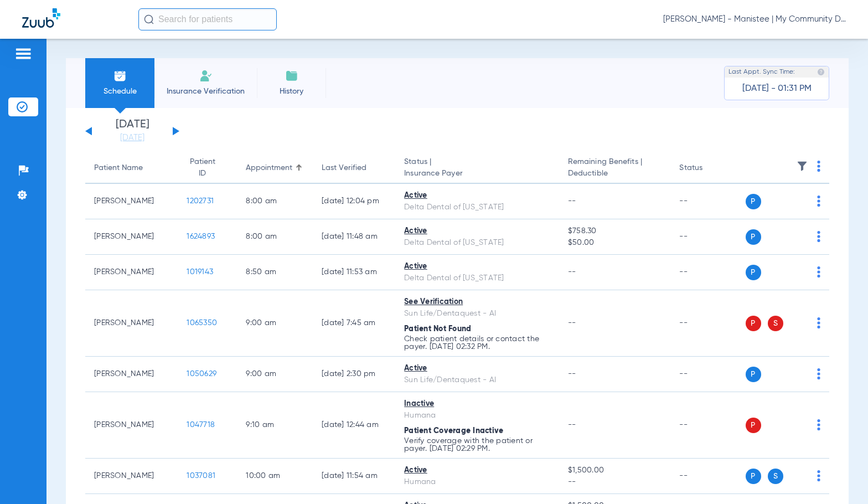
scroll to position [277, 0]
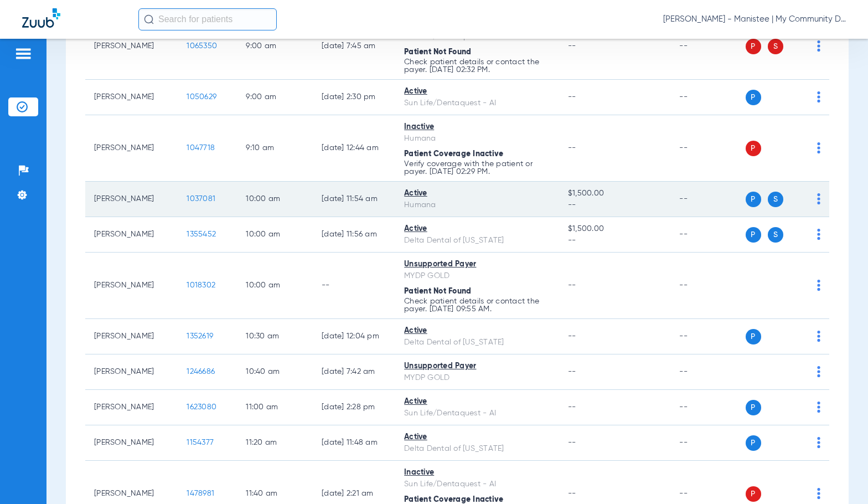
click at [192, 198] on span "1037081" at bounding box center [201, 199] width 29 height 8
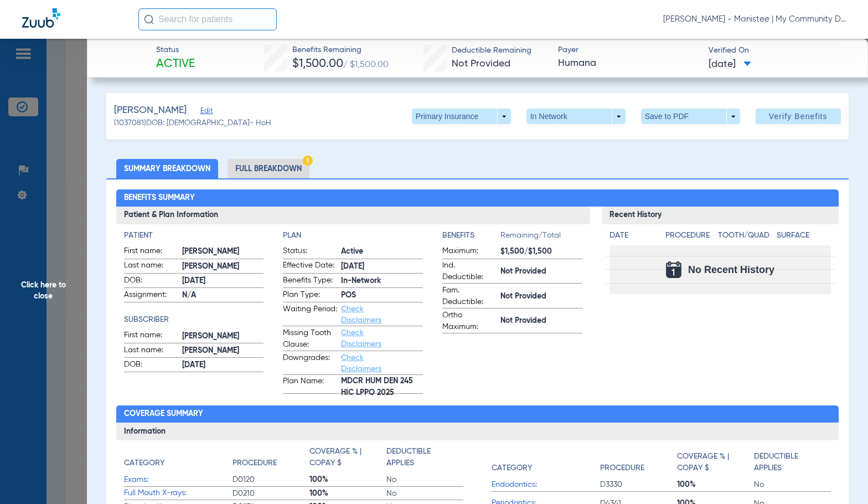
click at [272, 170] on li "Full Breakdown" at bounding box center [269, 168] width 82 height 19
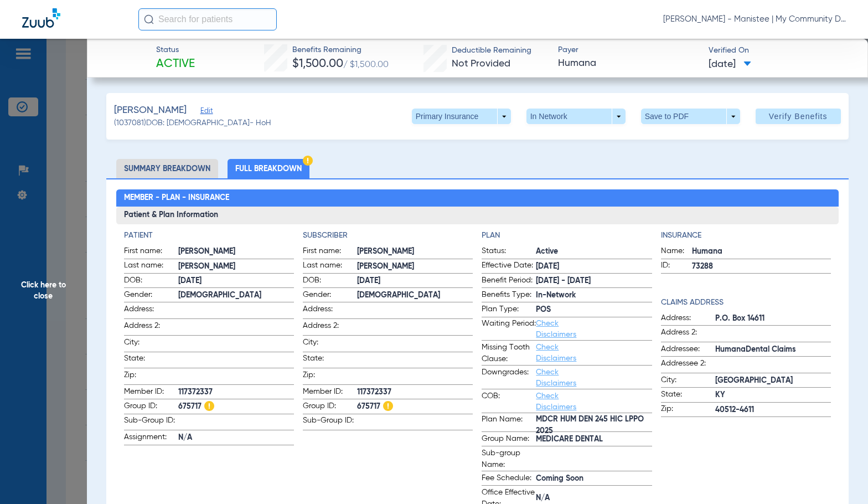
click at [385, 387] on span "117372337" at bounding box center [415, 393] width 116 height 12
copy span "117372337"
click at [421, 110] on span at bounding box center [461, 117] width 99 height 16
click at [446, 163] on span "Secondary Insurance" at bounding box center [449, 161] width 73 height 8
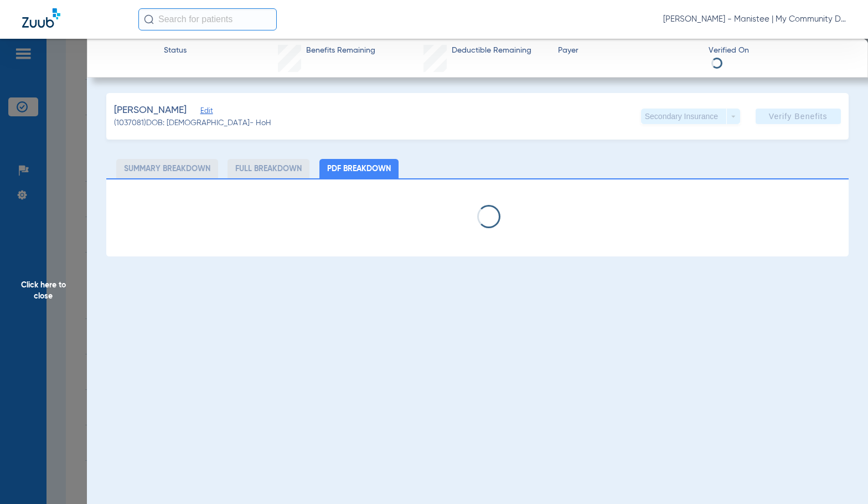
select select "page-width"
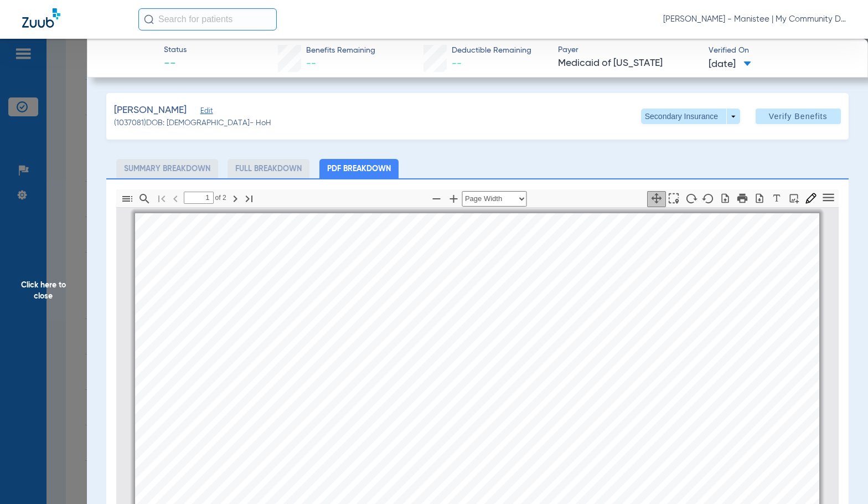
scroll to position [6, 0]
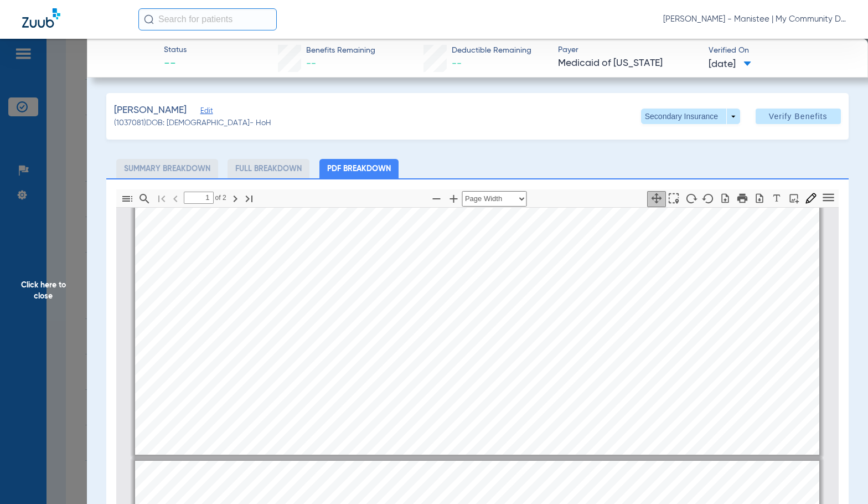
type input "2"
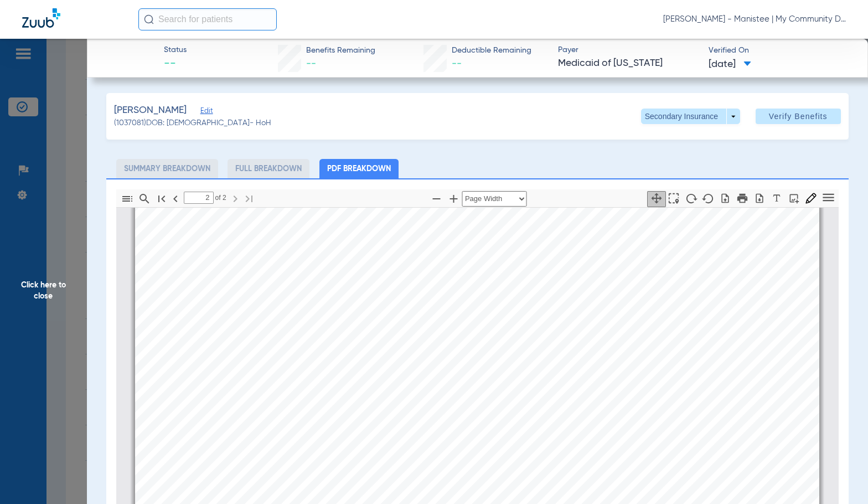
scroll to position [1168, 0]
click at [66, 287] on span "Click here to close" at bounding box center [43, 291] width 87 height 504
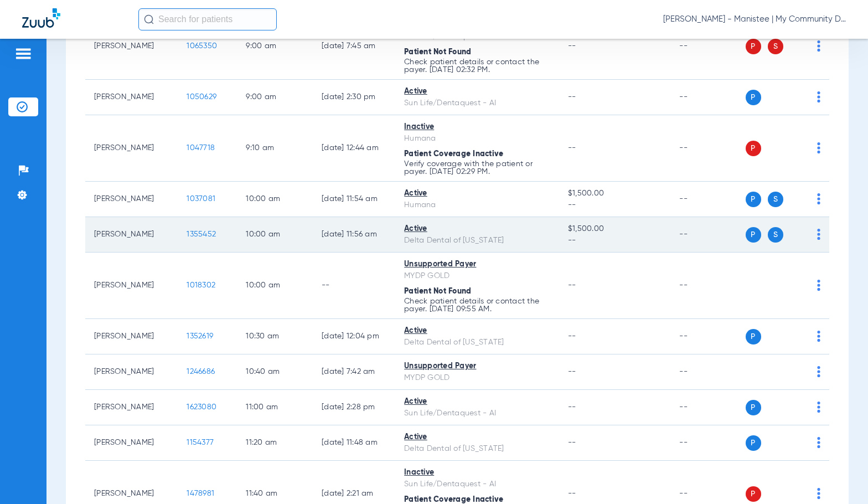
click at [187, 231] on span "1355452" at bounding box center [201, 234] width 29 height 8
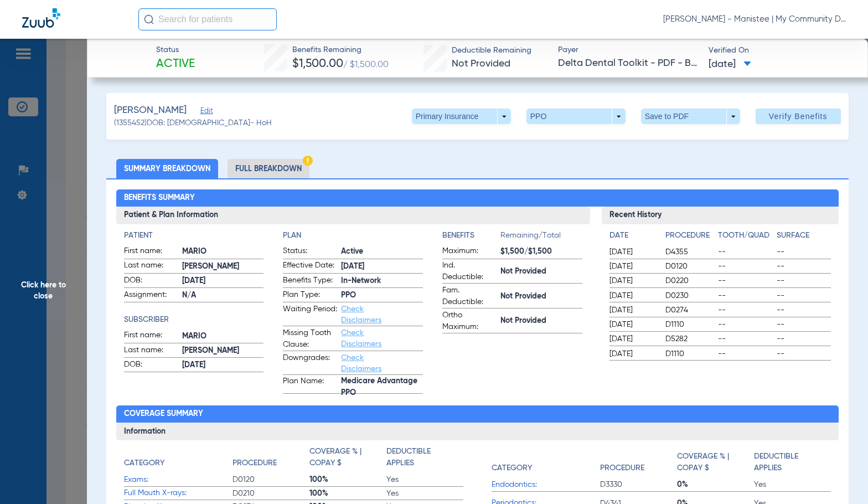
click at [263, 169] on li "Full Breakdown" at bounding box center [269, 168] width 82 height 19
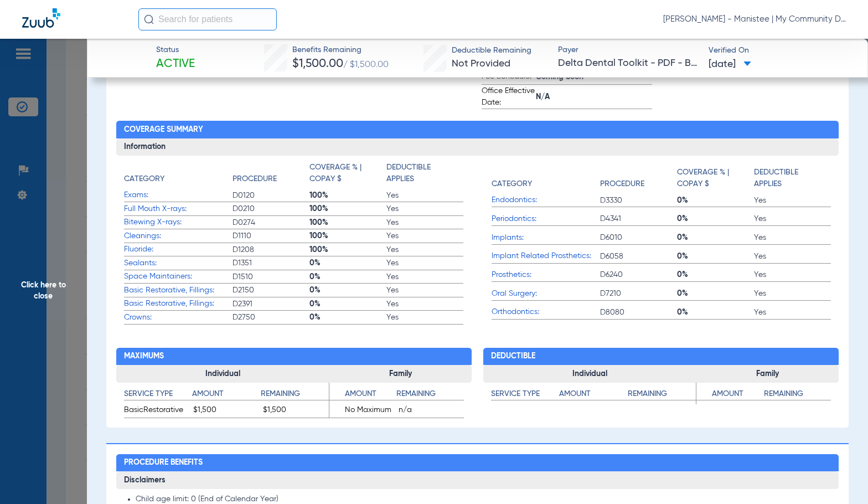
scroll to position [0, 0]
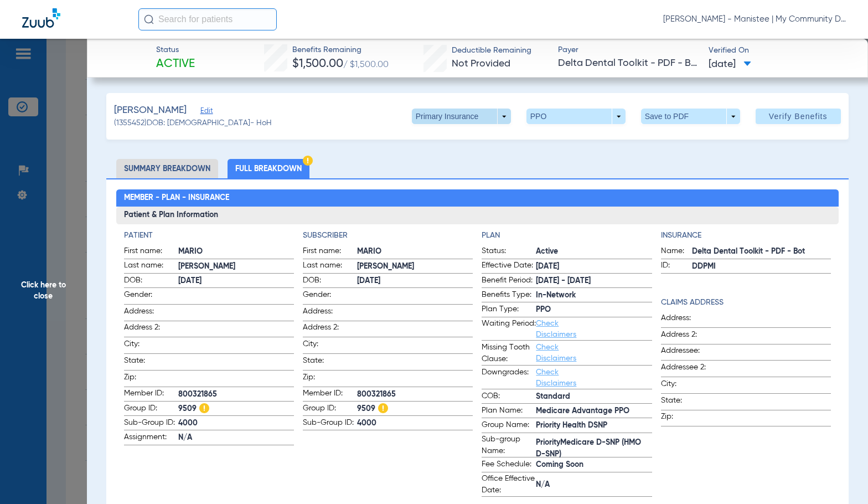
click at [417, 115] on span at bounding box center [461, 117] width 99 height 16
click at [437, 162] on span "Secondary Insurance" at bounding box center [449, 161] width 73 height 8
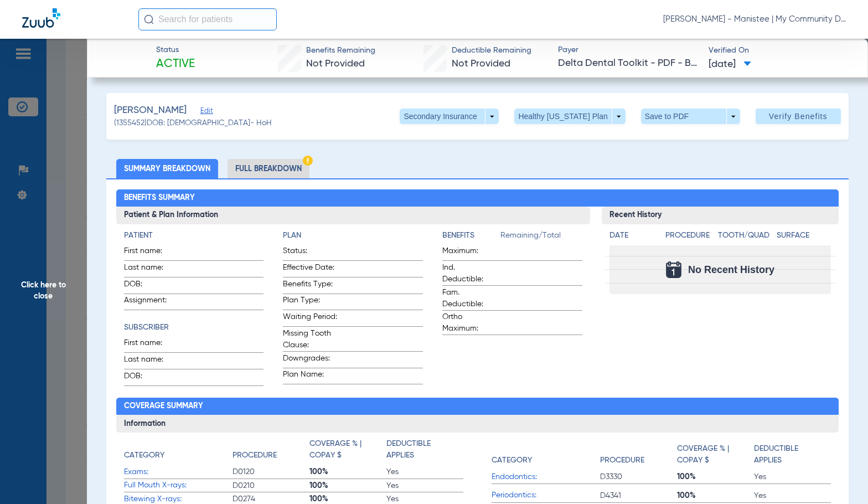
click at [265, 170] on li "Full Breakdown" at bounding box center [269, 168] width 82 height 19
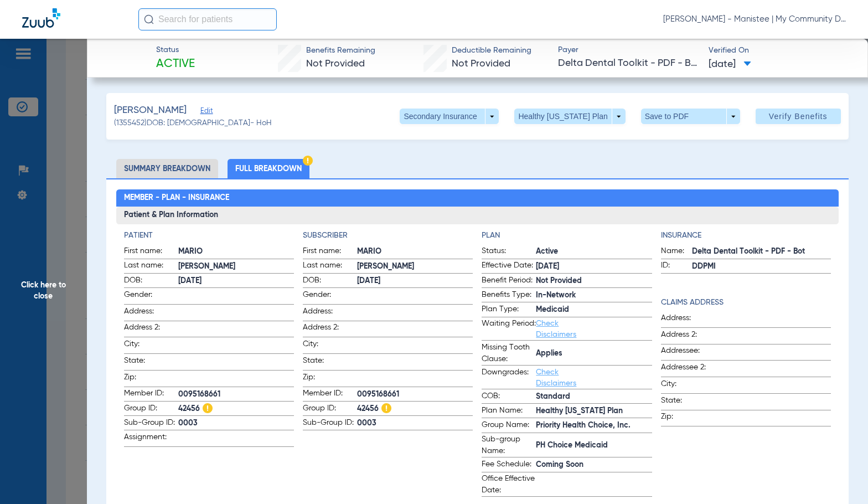
click at [33, 336] on span "Click here to close" at bounding box center [43, 291] width 87 height 504
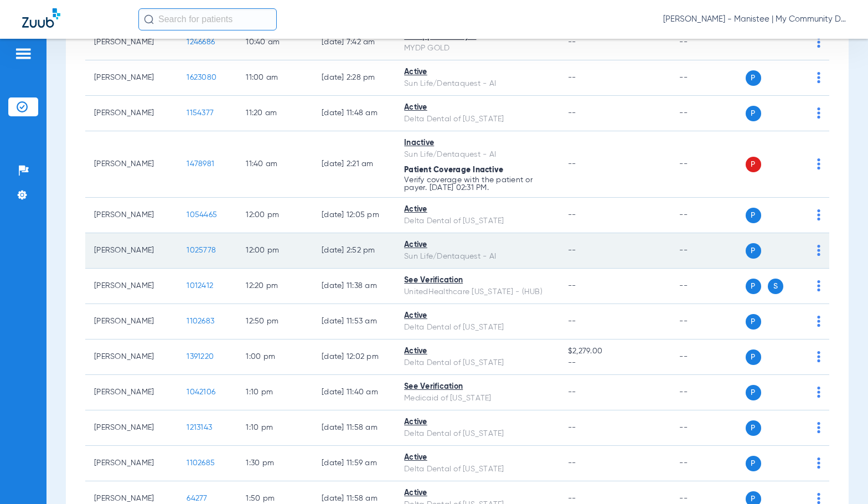
scroll to position [609, 0]
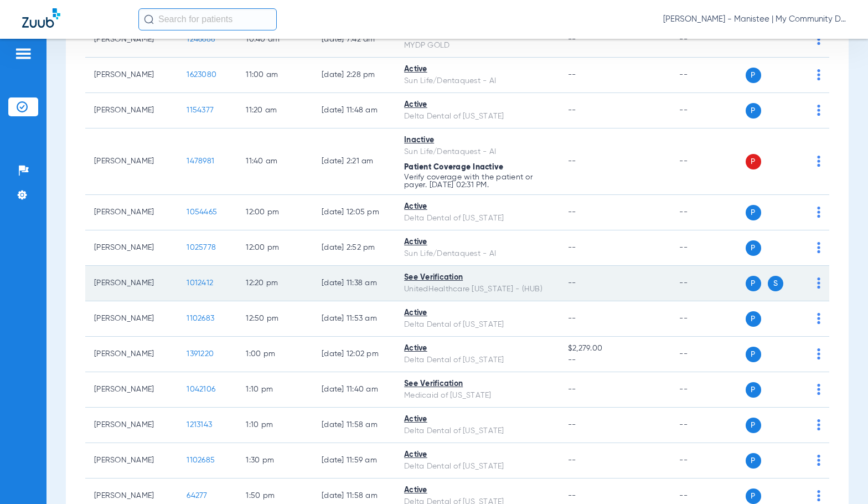
click at [187, 286] on span "1012412" at bounding box center [200, 283] width 27 height 8
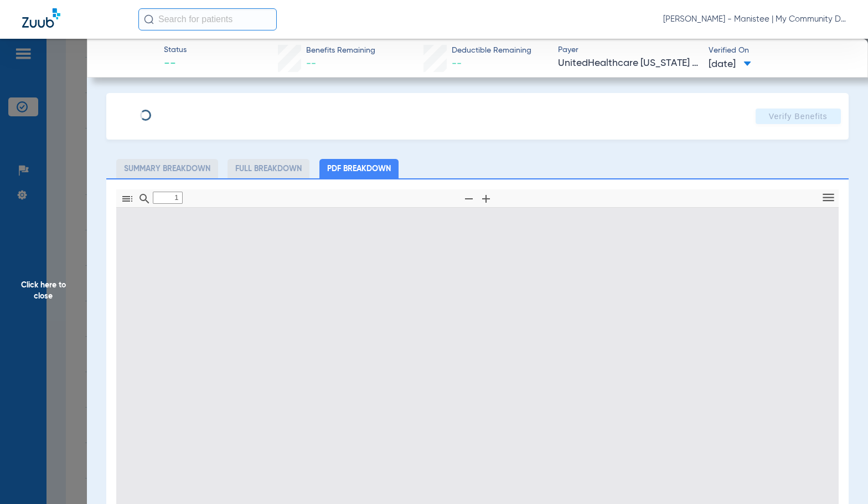
type input "0"
select select "page-width"
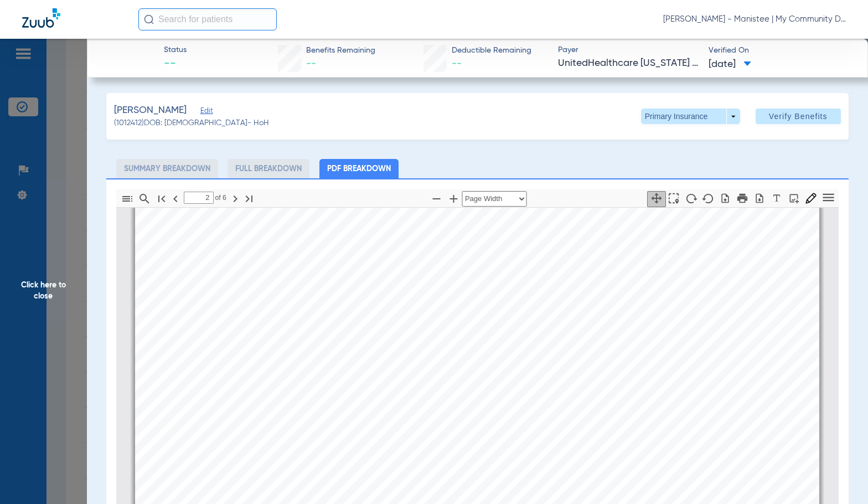
scroll to position [1279, 0]
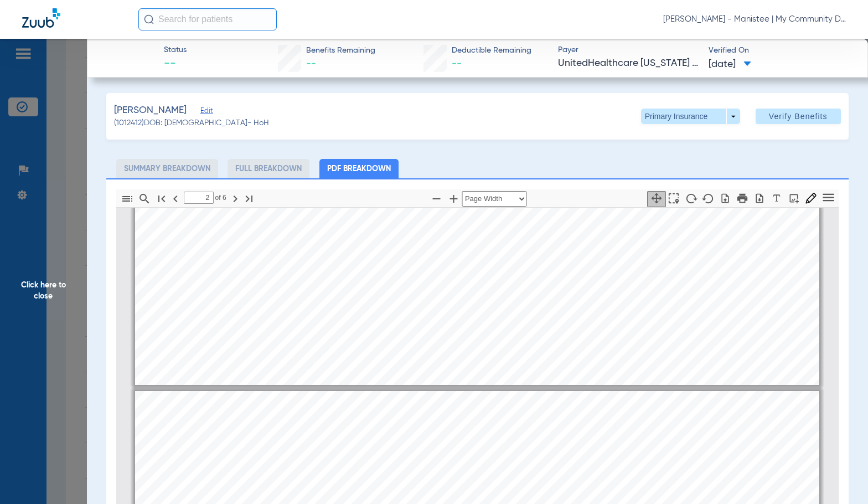
type input "1"
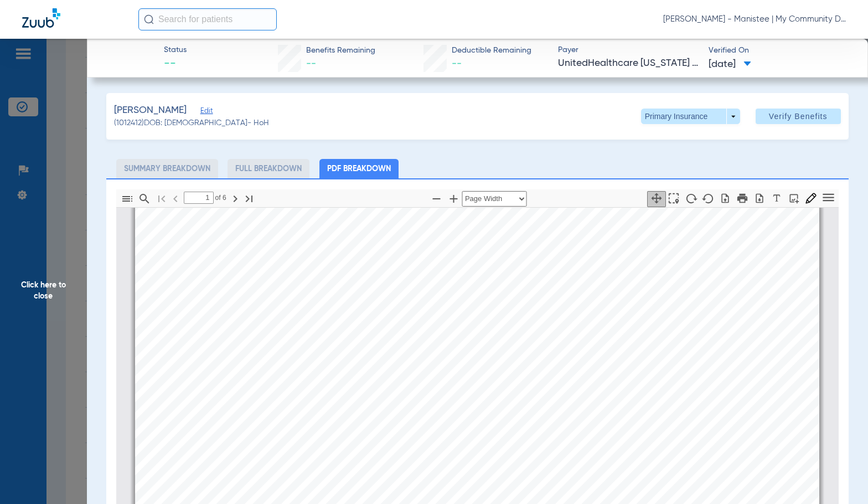
click at [660, 124] on div "Wick, Dawn Edit (1012412) DOB: 09/01/1962 - HoH Primary Insurance arrow_drop_do…" at bounding box center [477, 116] width 743 height 47
click at [659, 119] on span at bounding box center [690, 117] width 99 height 16
click at [672, 157] on span "Secondary Insurance" at bounding box center [678, 161] width 73 height 8
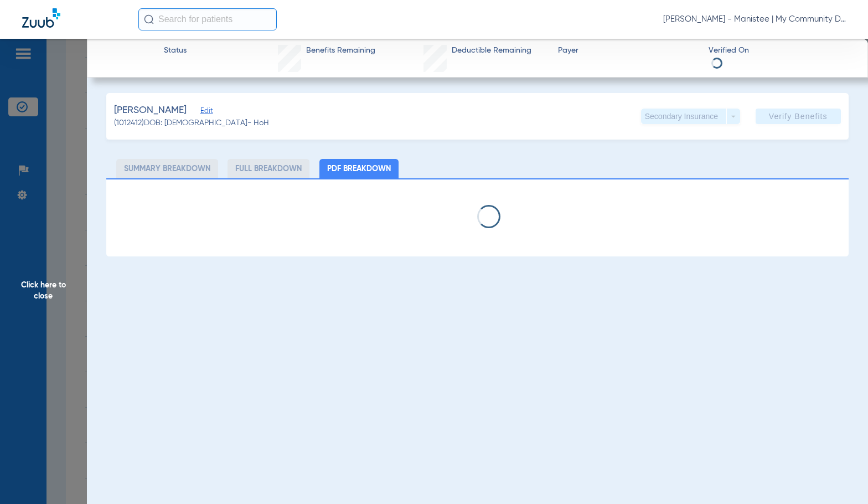
select select "page-width"
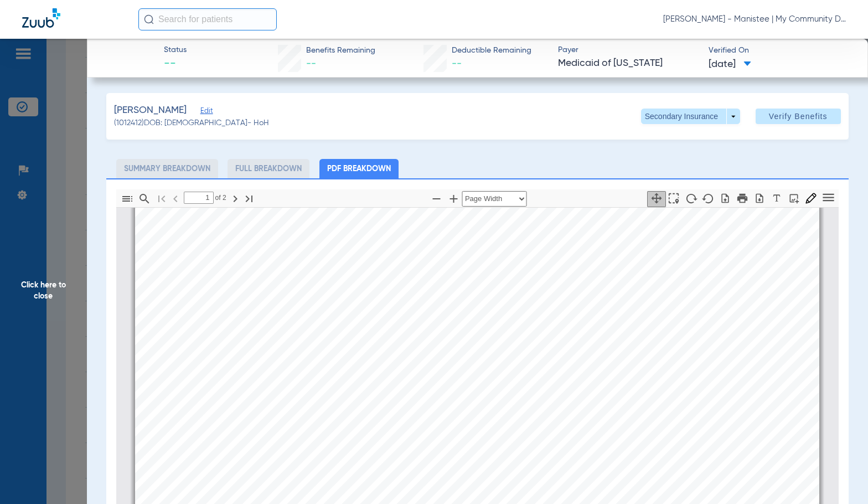
scroll to position [393, 0]
type input "2"
drag, startPoint x: 79, startPoint y: 313, endPoint x: 161, endPoint y: 301, distance: 82.9
click at [80, 313] on span "Click here to close" at bounding box center [43, 291] width 87 height 504
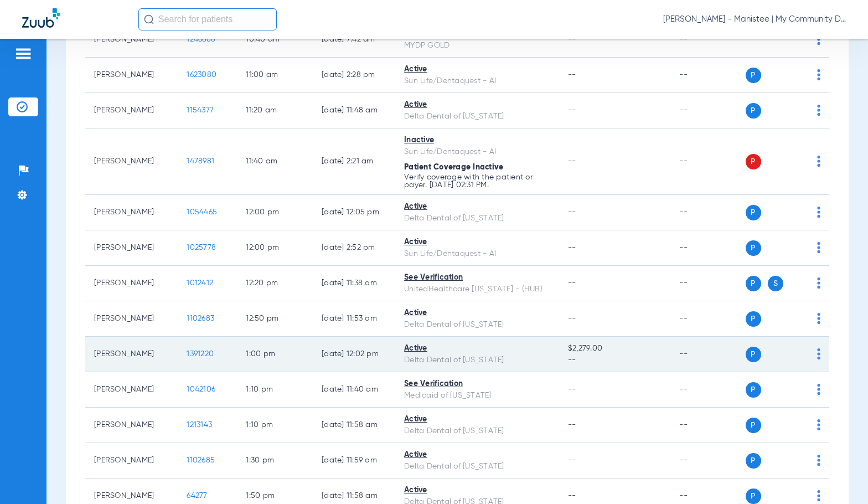
click at [195, 354] on span "1391220" at bounding box center [200, 354] width 27 height 8
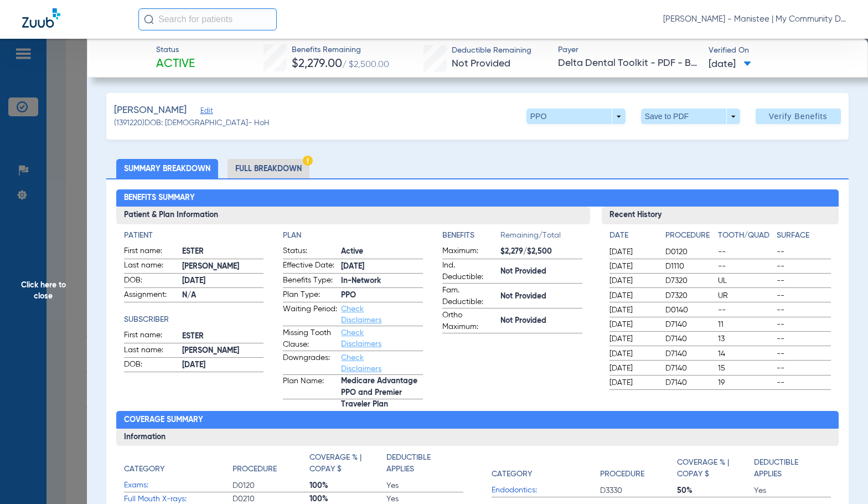
click at [285, 166] on li "Full Breakdown" at bounding box center [269, 168] width 82 height 19
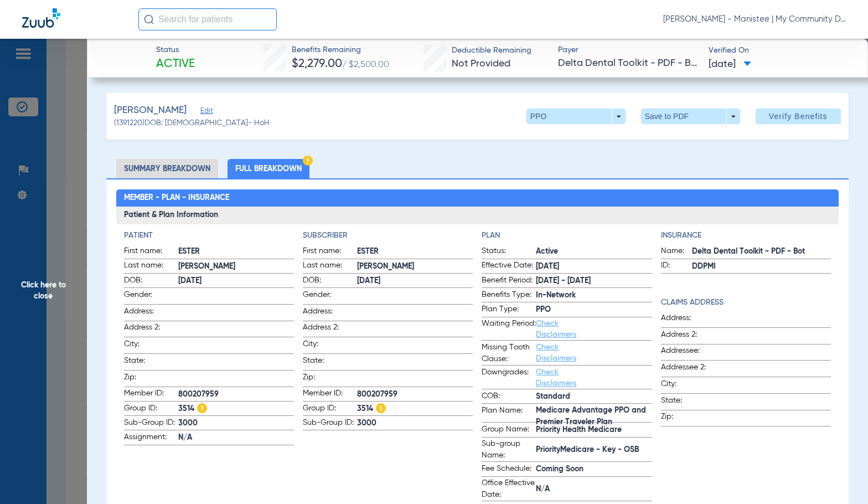
click at [347, 452] on app-subscriber-information "Subscriber First name: ESTER Last name: MALSTROM DOB: 09/14/1946 Gender: Addres…" at bounding box center [388, 365] width 170 height 271
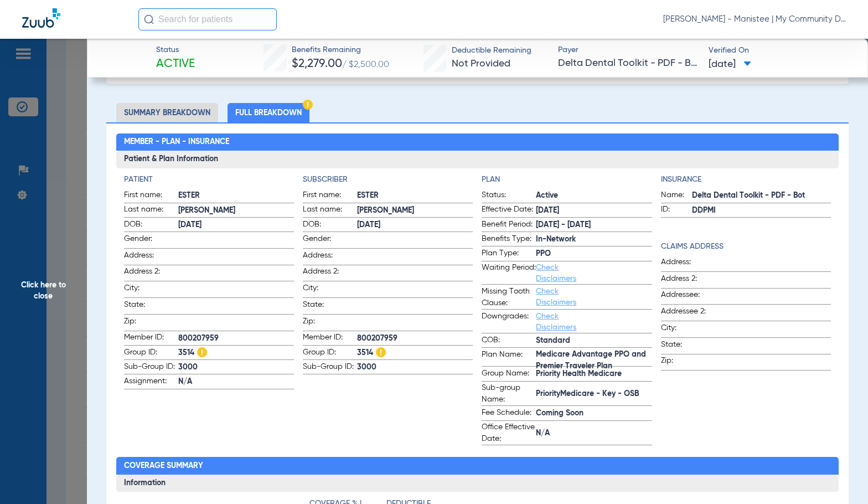
scroll to position [55, 0]
click at [45, 302] on span "Click here to close" at bounding box center [43, 291] width 87 height 504
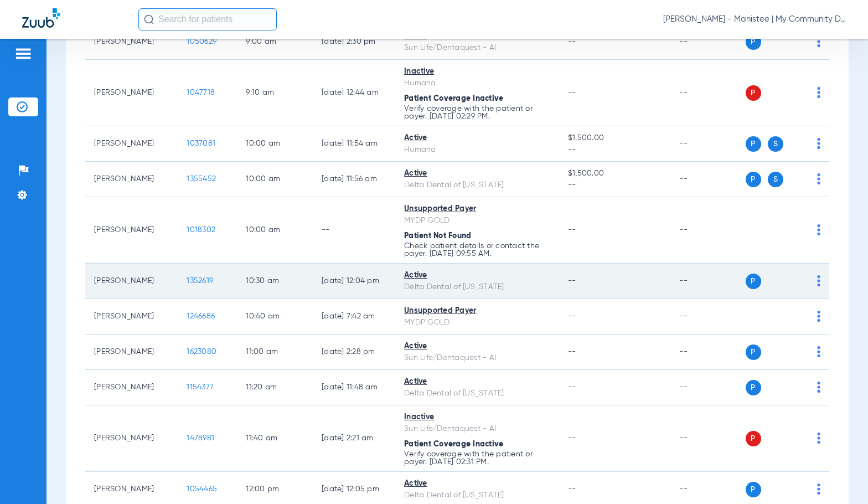
scroll to position [0, 0]
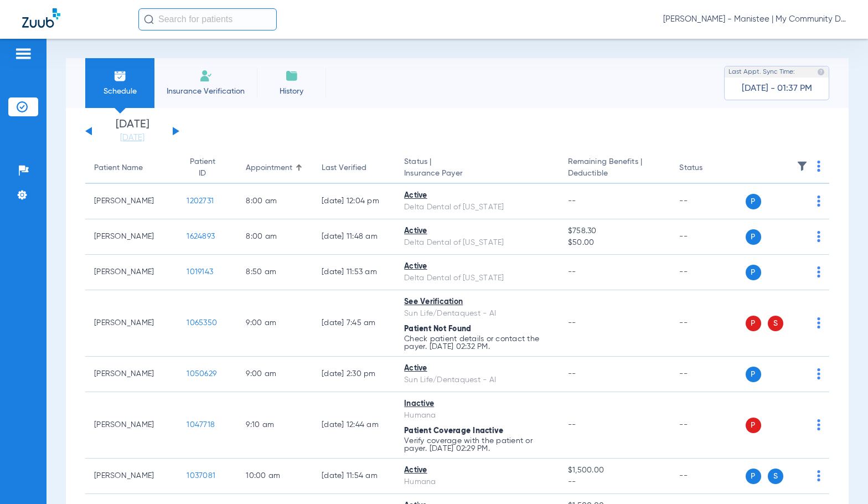
click at [130, 143] on link "[DATE]" at bounding box center [132, 137] width 66 height 11
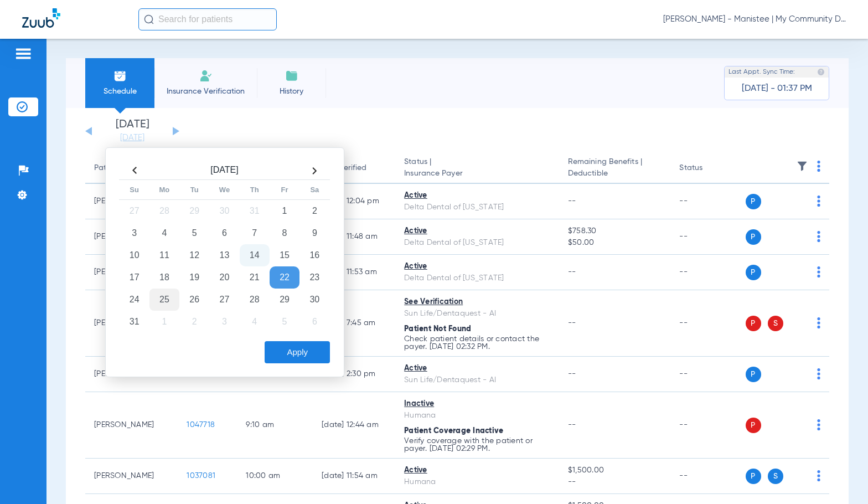
click at [166, 303] on td "25" at bounding box center [165, 300] width 30 height 22
click at [299, 349] on button "Apply" at bounding box center [297, 352] width 65 height 22
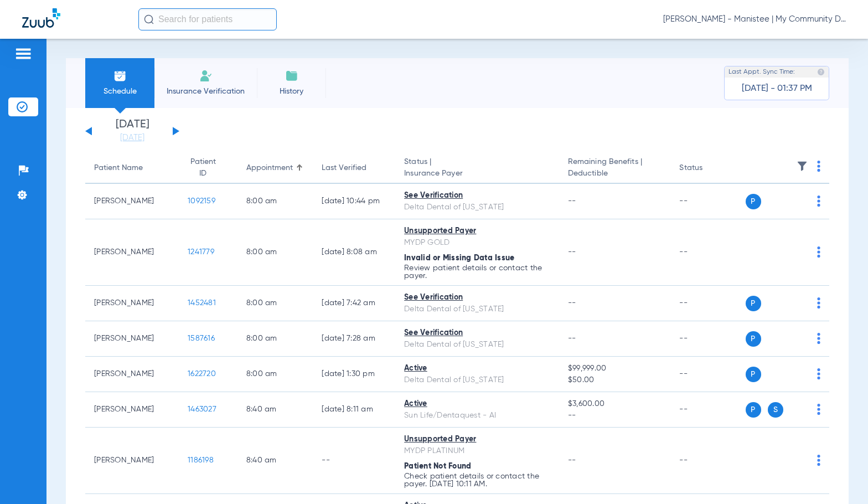
click at [817, 168] on img at bounding box center [818, 166] width 3 height 11
click at [785, 208] on span "Verify All" at bounding box center [768, 210] width 69 height 8
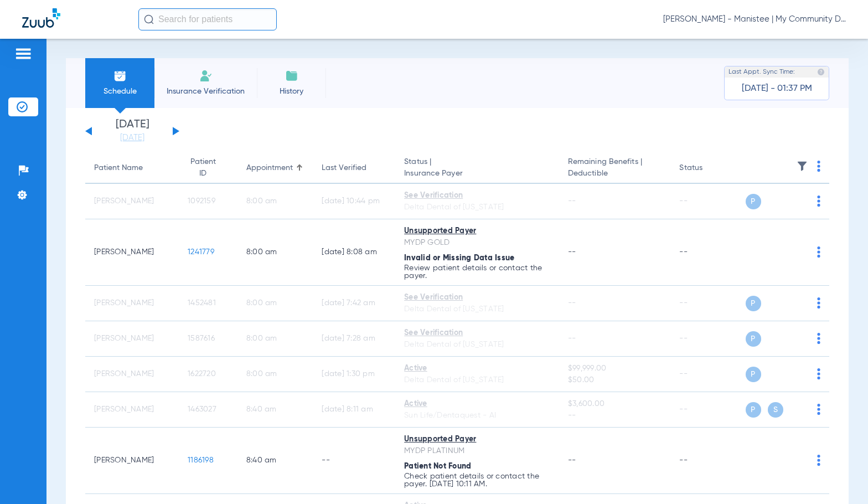
click at [752, 19] on span "[PERSON_NAME] - Manistee | My Community Dental Centers" at bounding box center [754, 19] width 183 height 11
click at [773, 43] on button "Account Selection" at bounding box center [805, 39] width 80 height 22
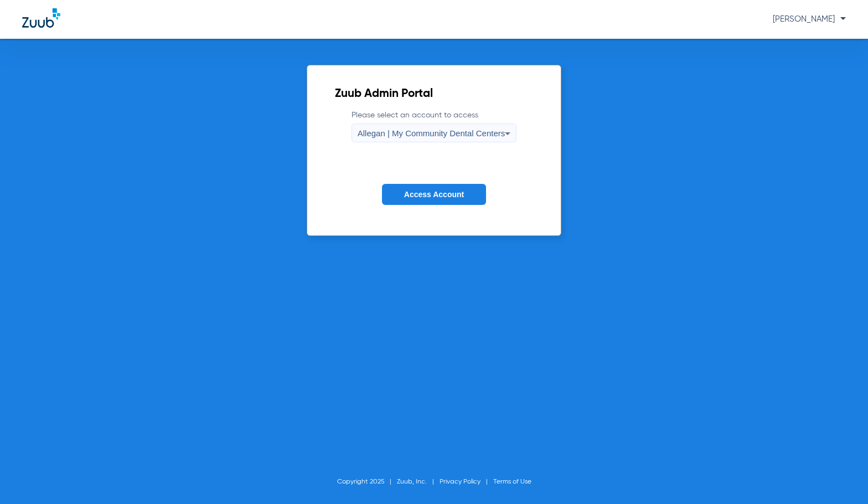
click at [417, 125] on div "Allegan | My Community Dental Centers" at bounding box center [432, 133] width 148 height 19
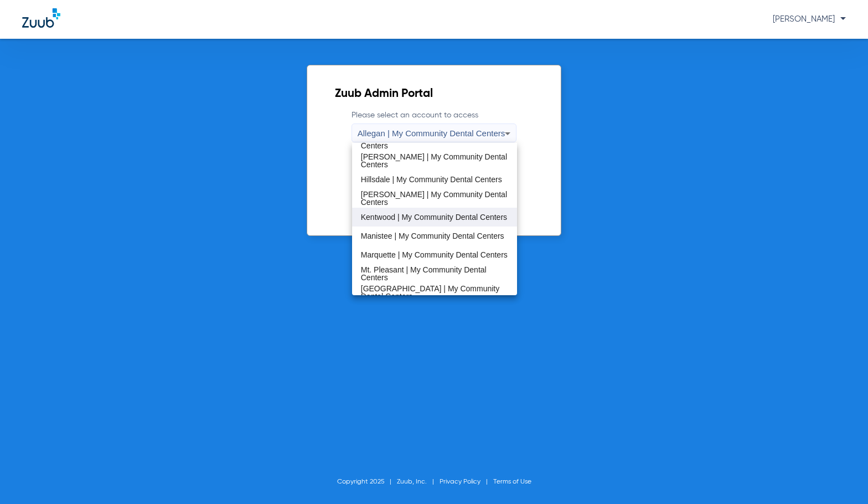
scroll to position [221, 0]
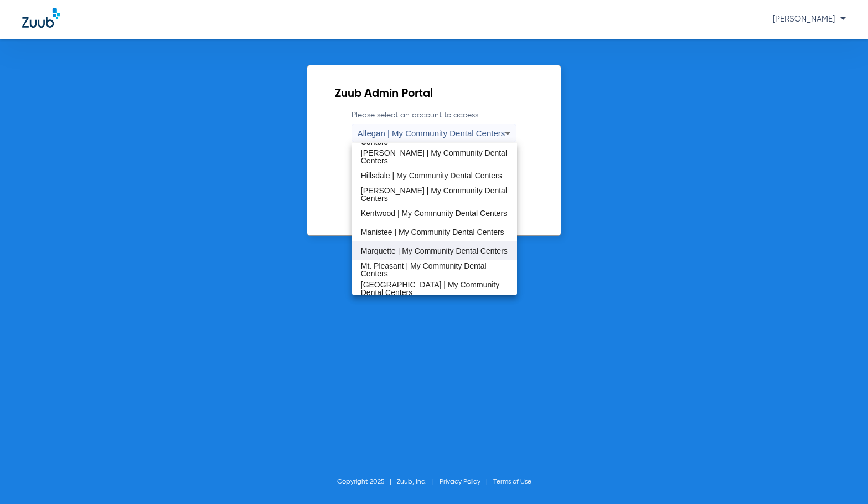
click at [407, 247] on span "Marquette | My Community Dental Centers" at bounding box center [434, 251] width 147 height 8
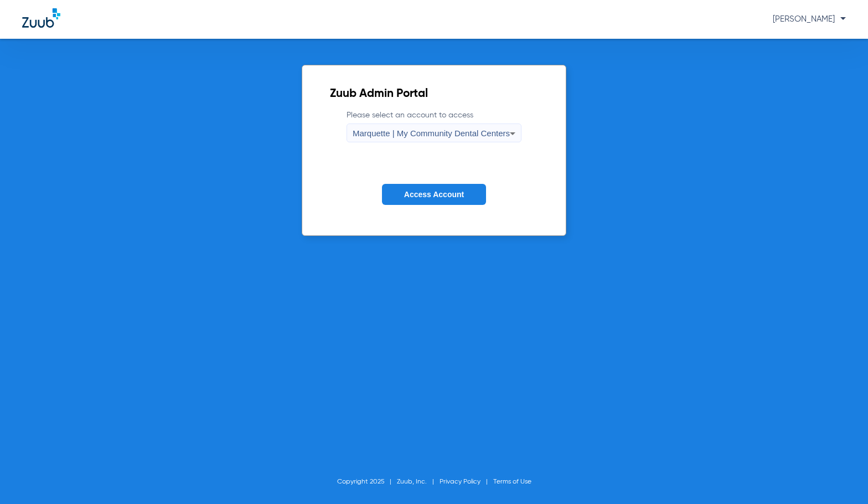
click at [409, 195] on span "Access Account" at bounding box center [434, 194] width 60 height 9
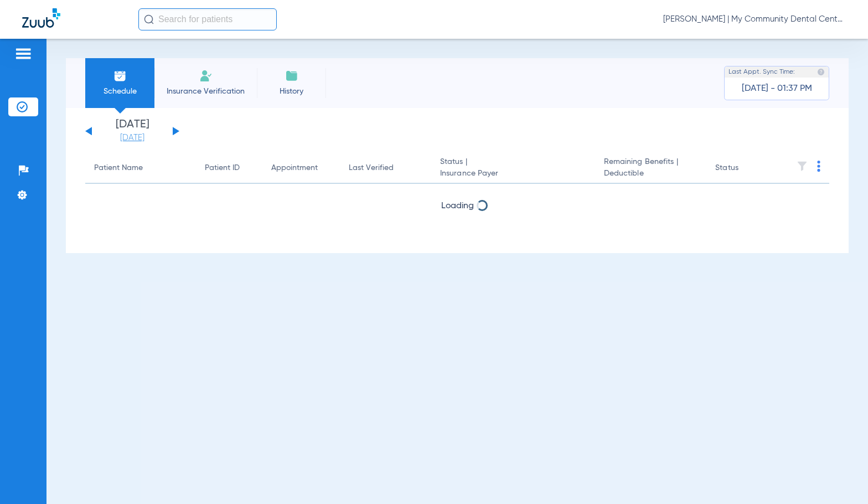
click at [137, 142] on link "[DATE]" at bounding box center [132, 137] width 66 height 11
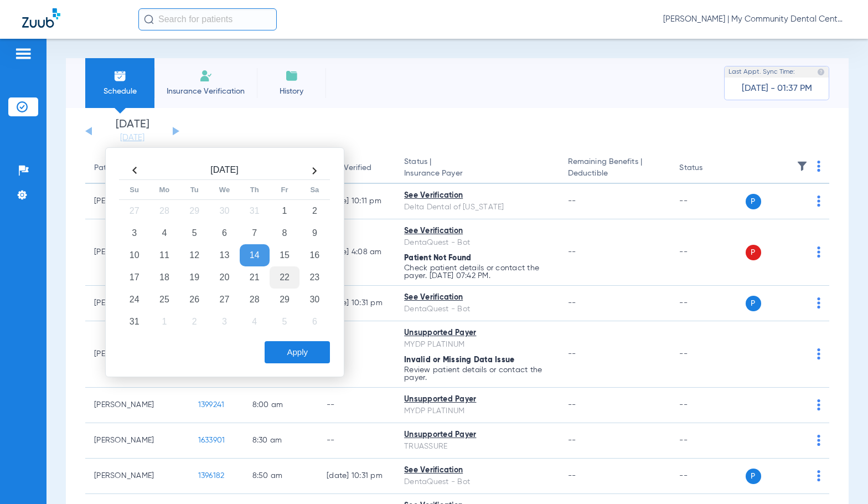
click at [292, 271] on td "22" at bounding box center [285, 277] width 30 height 22
click at [295, 349] on button "Apply" at bounding box center [297, 352] width 65 height 22
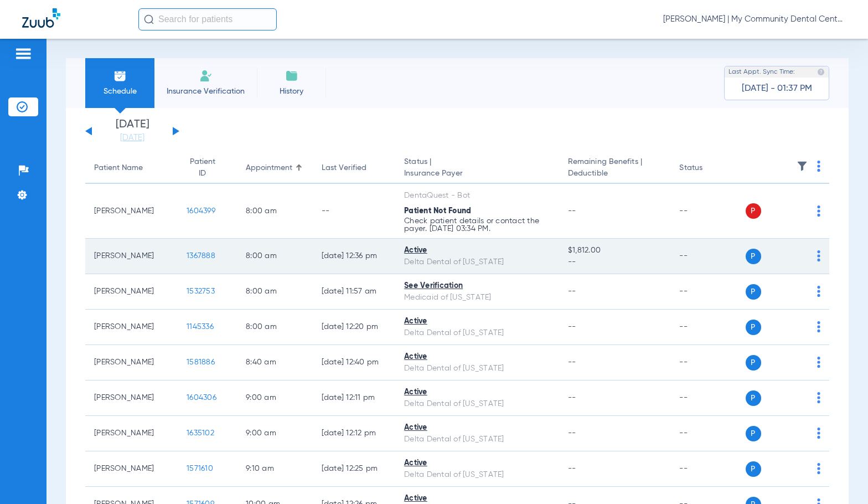
click at [187, 255] on span "1367888" at bounding box center [201, 256] width 29 height 8
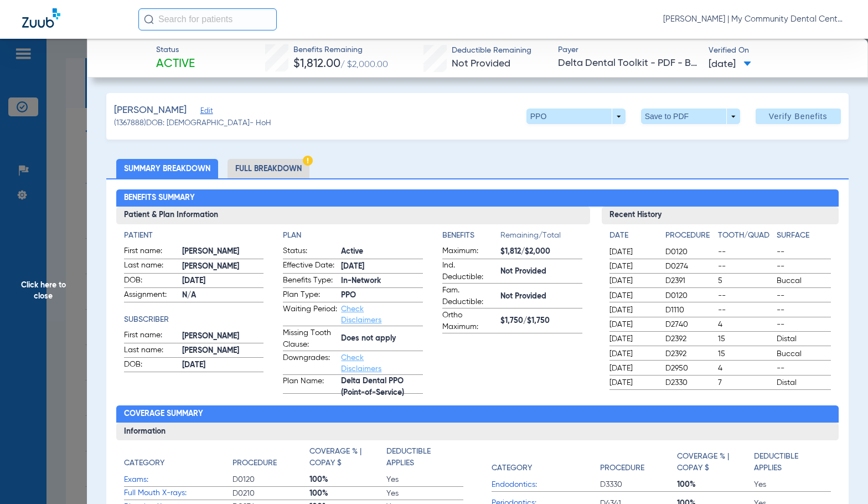
click at [265, 171] on li "Full Breakdown" at bounding box center [269, 168] width 82 height 19
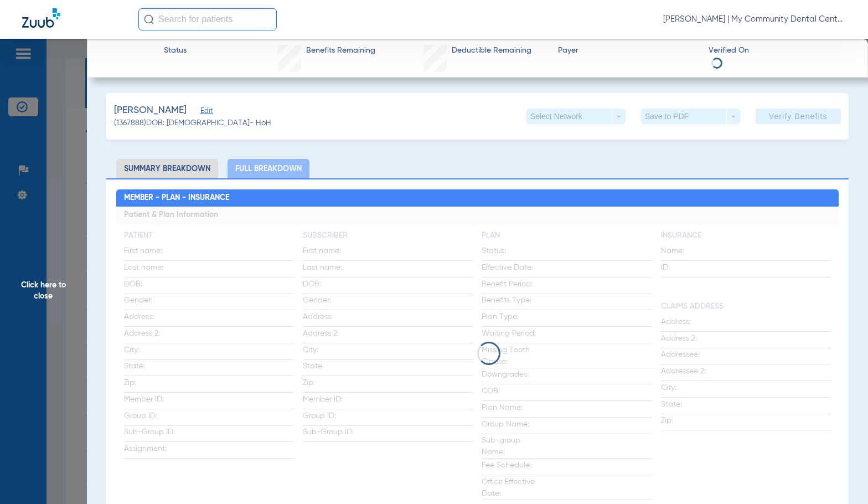
click at [251, 235] on app-loading-indicator at bounding box center [477, 353] width 723 height 293
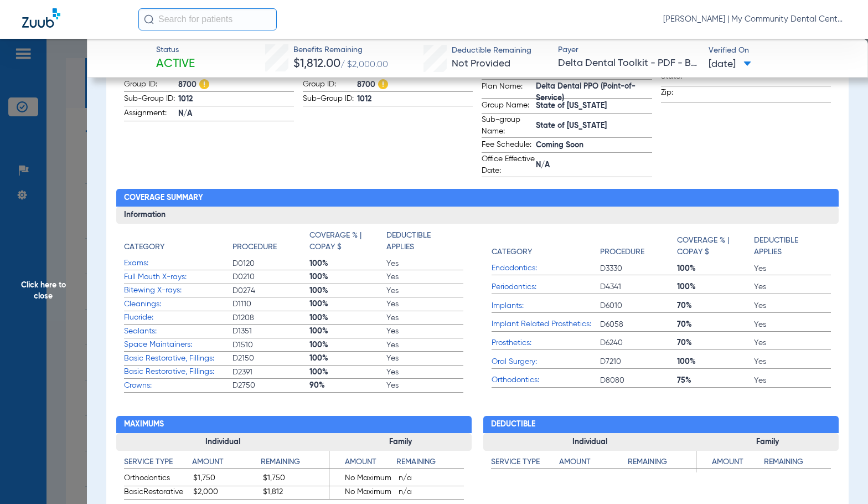
scroll to position [388, 0]
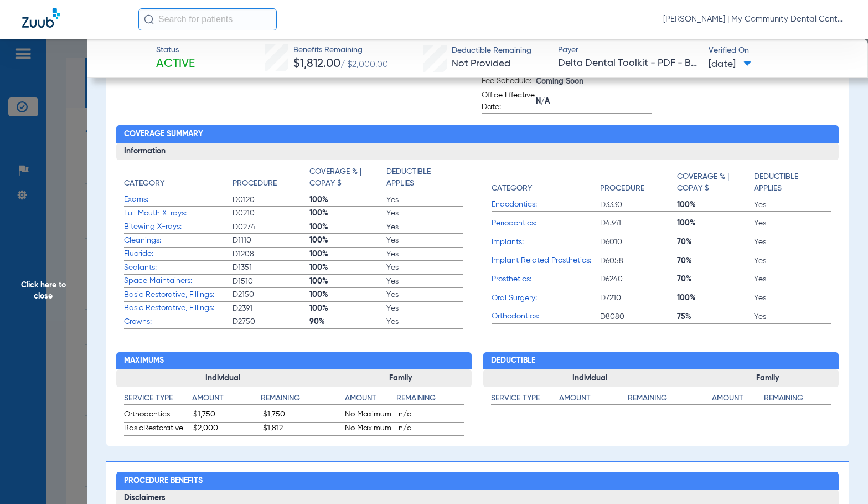
click at [45, 218] on span "Click here to close" at bounding box center [43, 291] width 87 height 504
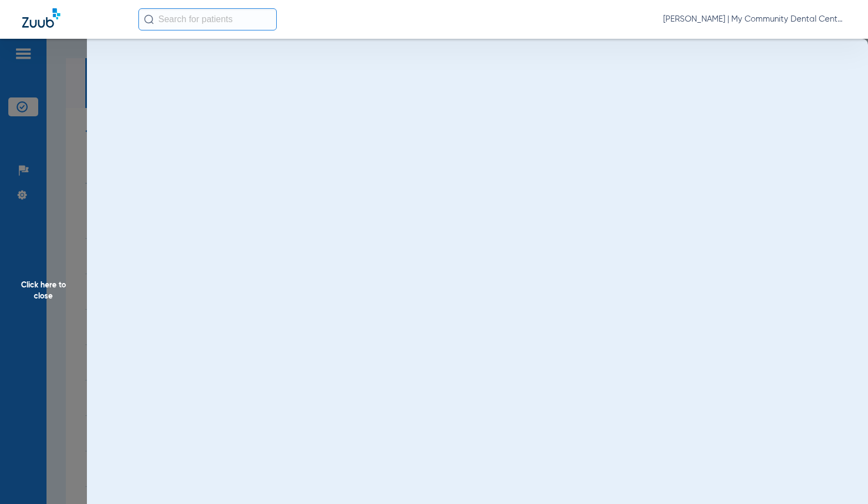
scroll to position [0, 0]
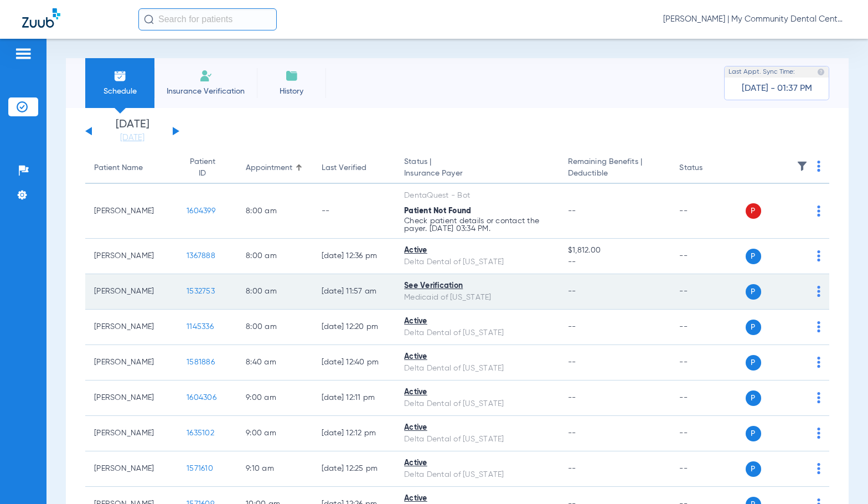
click at [194, 290] on span "1532753" at bounding box center [201, 291] width 28 height 8
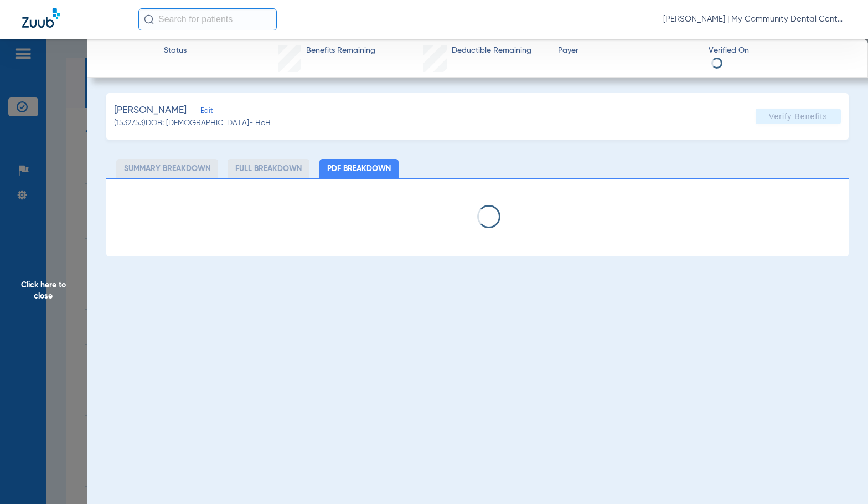
select select "page-width"
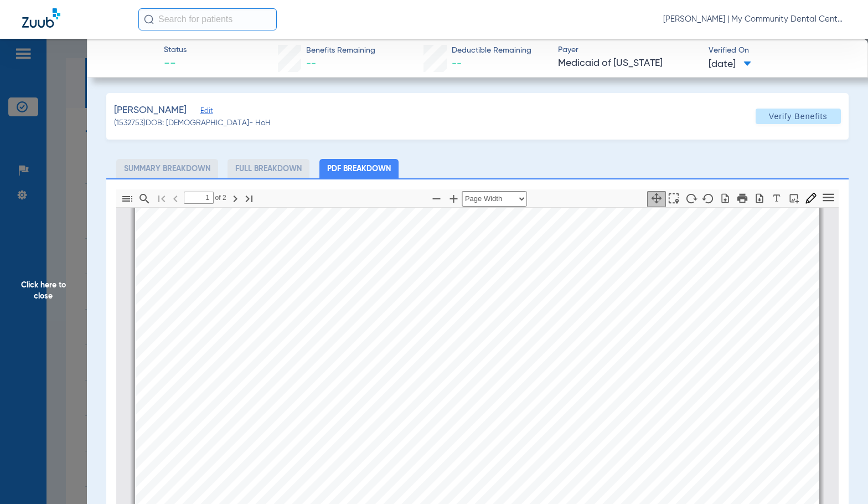
scroll to position [172, 0]
type input "2"
click at [54, 301] on span "Click here to close" at bounding box center [43, 291] width 87 height 504
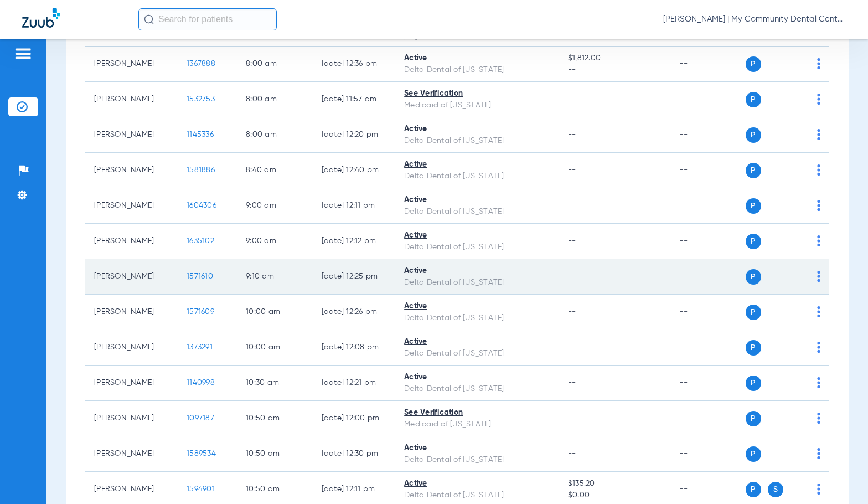
scroll to position [221, 0]
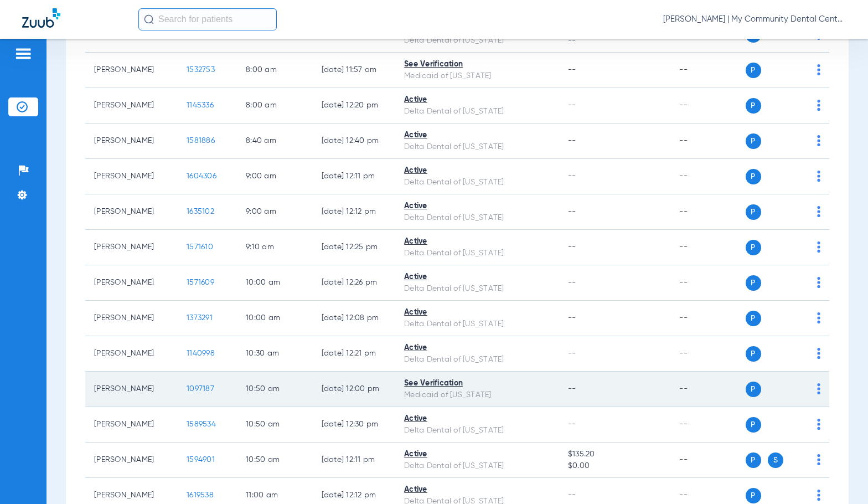
click at [187, 389] on span "1097187" at bounding box center [201, 389] width 28 height 8
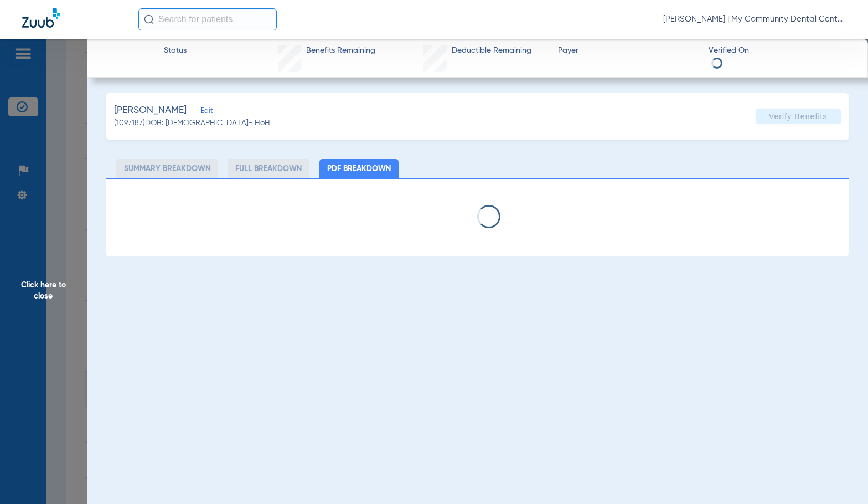
select select "page-width"
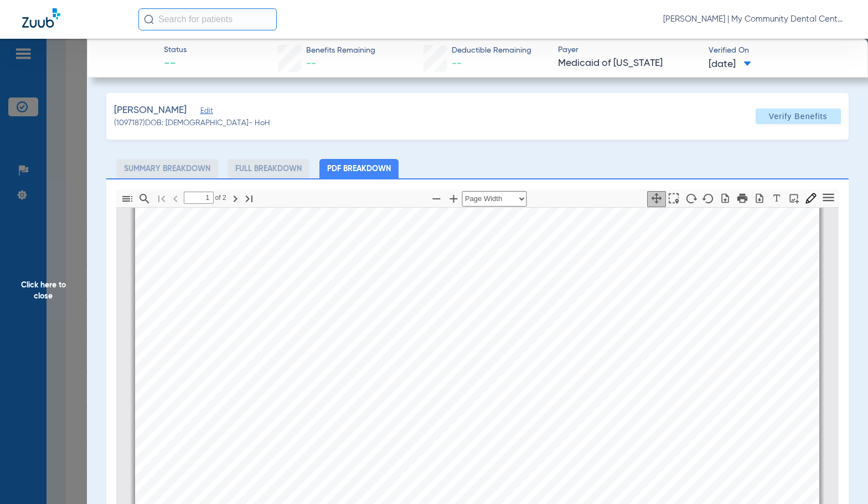
scroll to position [277, 0]
type input "2"
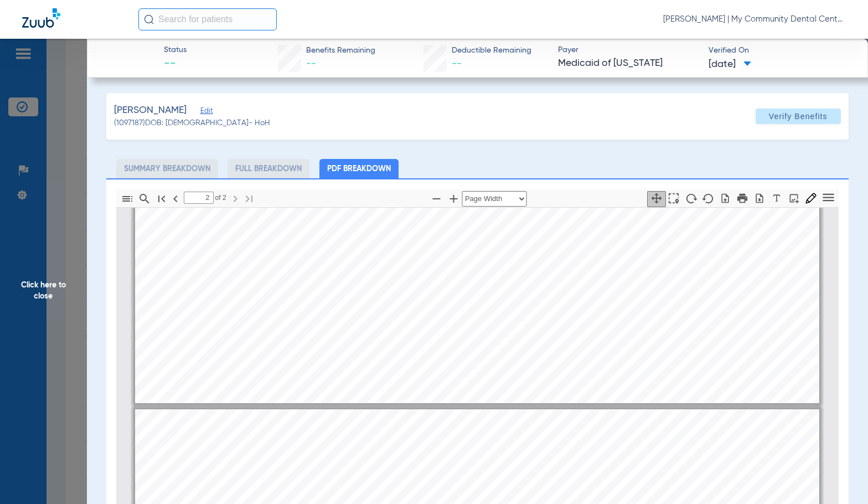
scroll to position [997, 0]
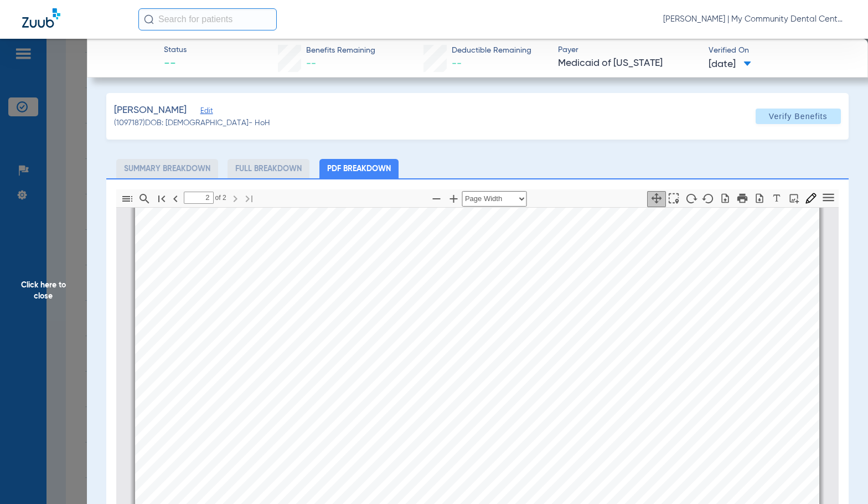
click at [37, 303] on span "Click here to close" at bounding box center [43, 291] width 87 height 504
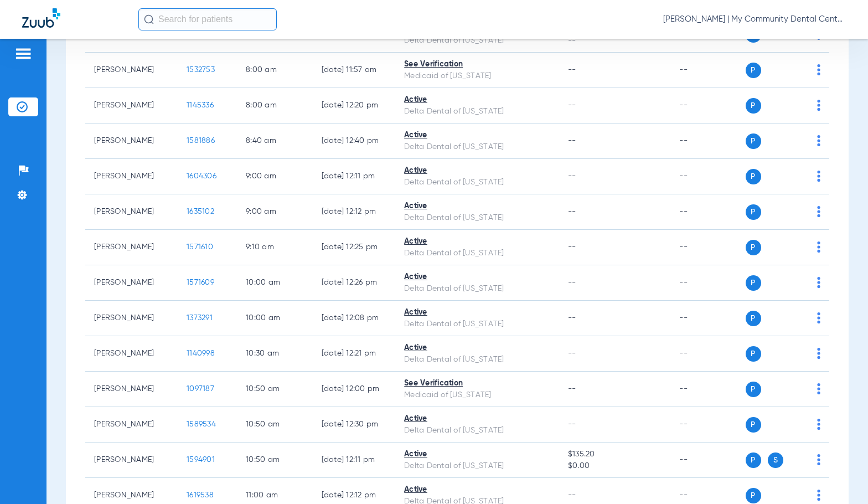
click at [54, 293] on div "Schedule Insurance Verification History Last Appt. Sync Time: Today - 01:42 PM …" at bounding box center [458, 271] width 822 height 465
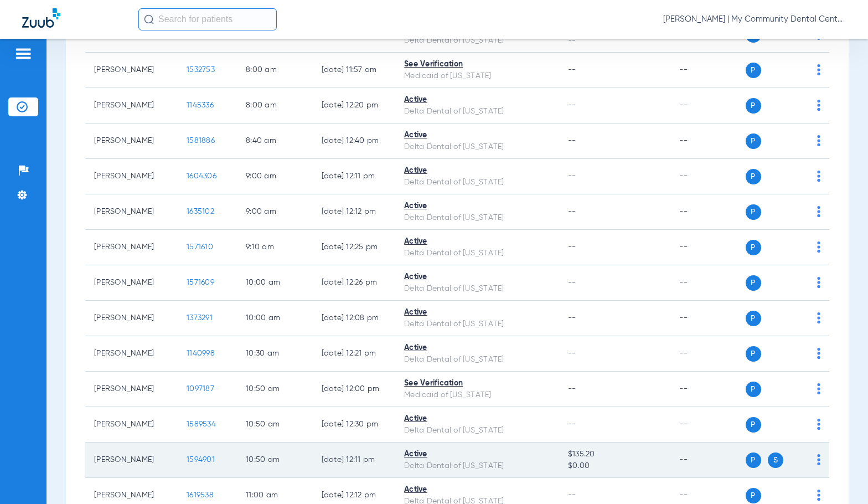
click at [198, 457] on span "1594901" at bounding box center [201, 460] width 28 height 8
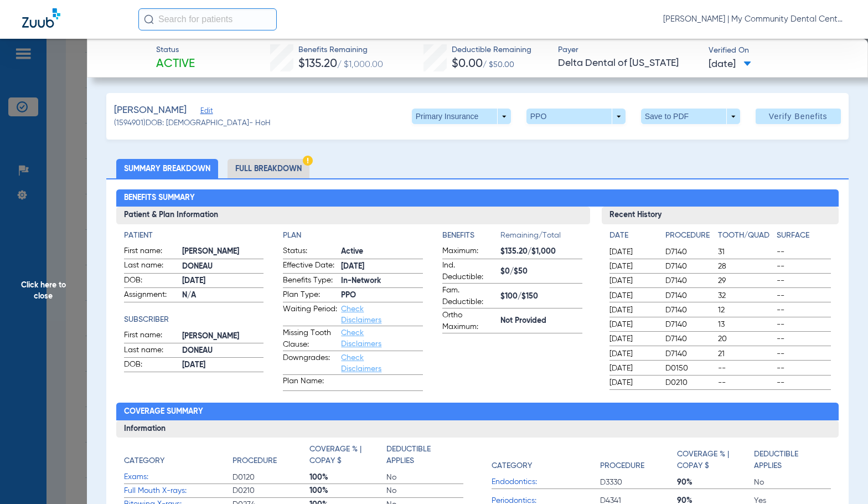
click at [284, 174] on li "Full Breakdown" at bounding box center [269, 168] width 82 height 19
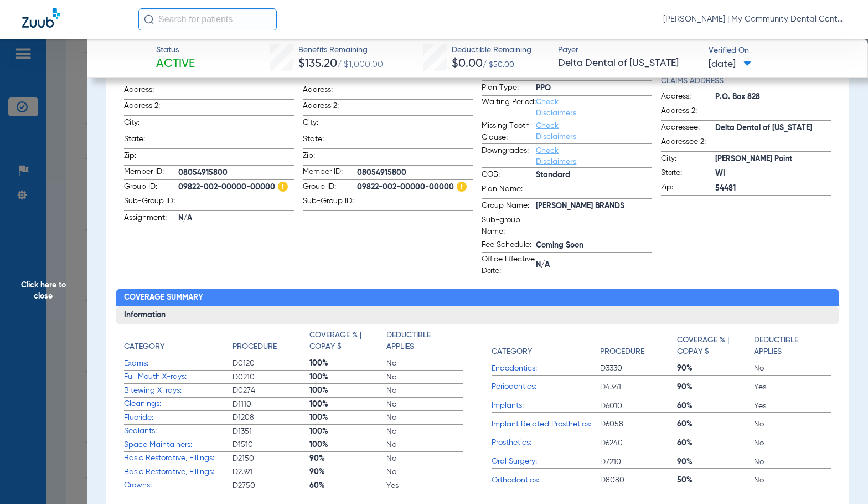
scroll to position [0, 0]
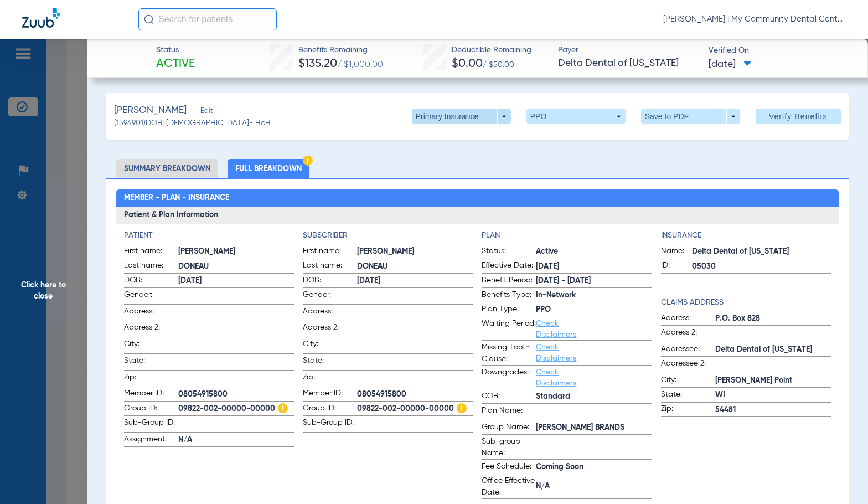
click at [422, 120] on span at bounding box center [461, 117] width 99 height 16
click at [430, 160] on span "Secondary Insurance" at bounding box center [449, 161] width 73 height 8
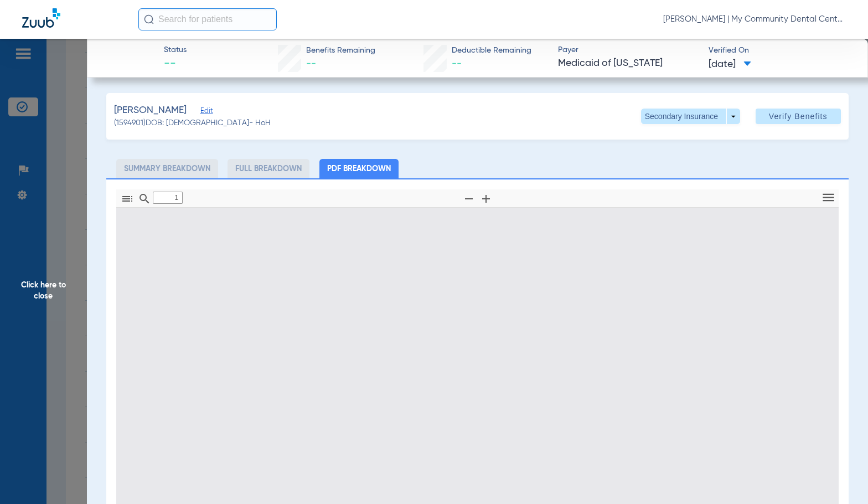
type input "0"
select select "page-width"
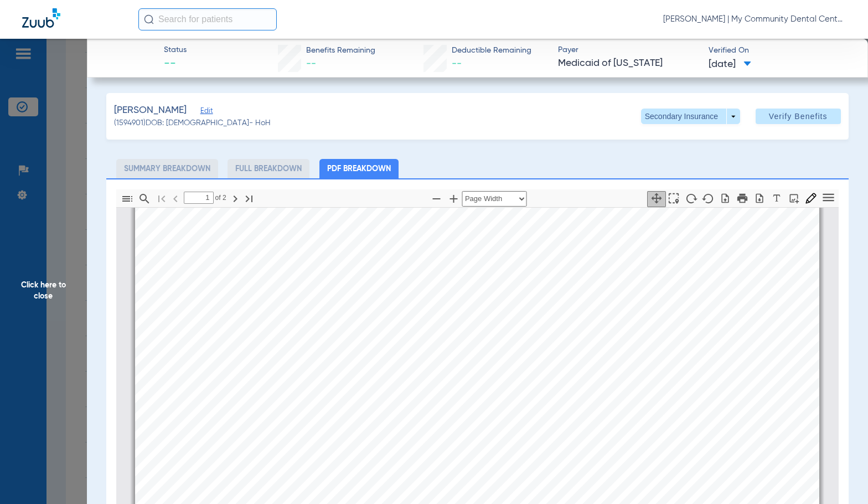
scroll to position [504, 0]
type input "2"
drag, startPoint x: 59, startPoint y: 268, endPoint x: 844, endPoint y: 247, distance: 786.1
click at [59, 268] on span "Click here to close" at bounding box center [43, 291] width 87 height 504
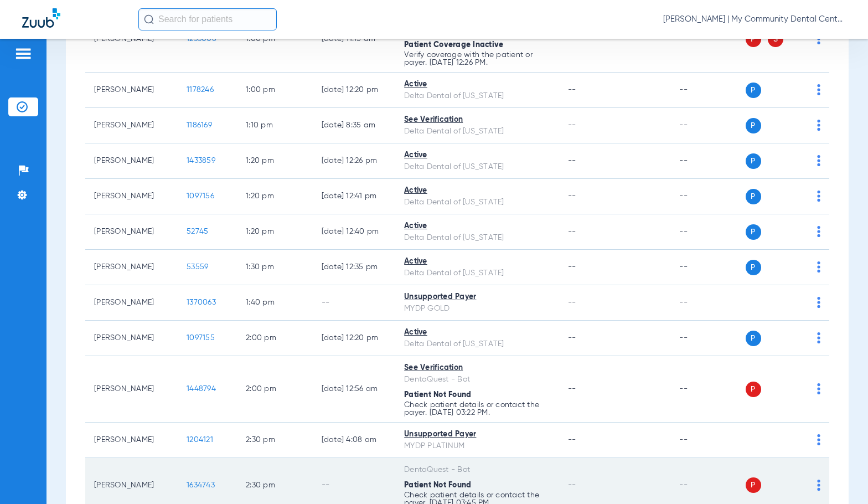
scroll to position [1274, 0]
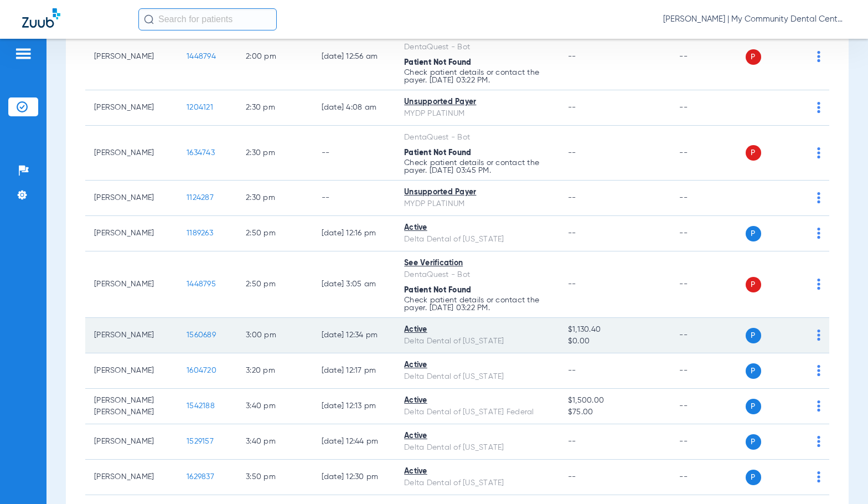
click at [187, 337] on span "1560689" at bounding box center [201, 335] width 29 height 8
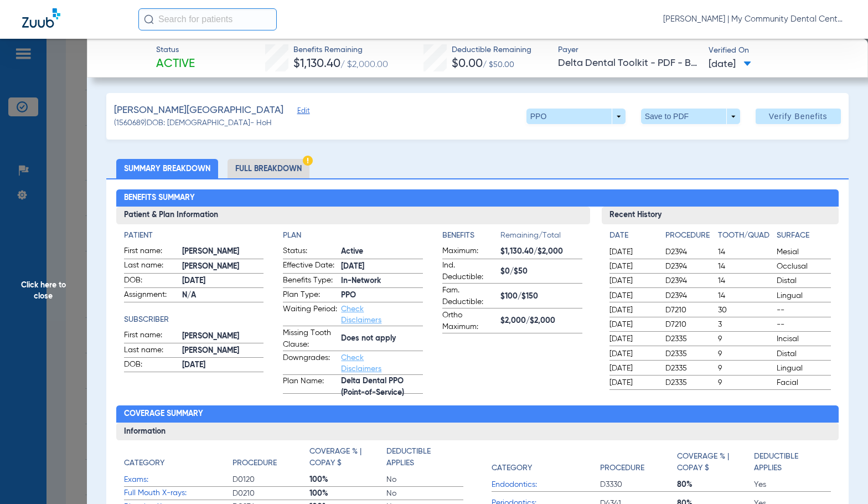
click at [375, 210] on h3 "Patient & Plan Information" at bounding box center [353, 216] width 474 height 18
click at [279, 169] on li "Full Breakdown" at bounding box center [269, 168] width 82 height 19
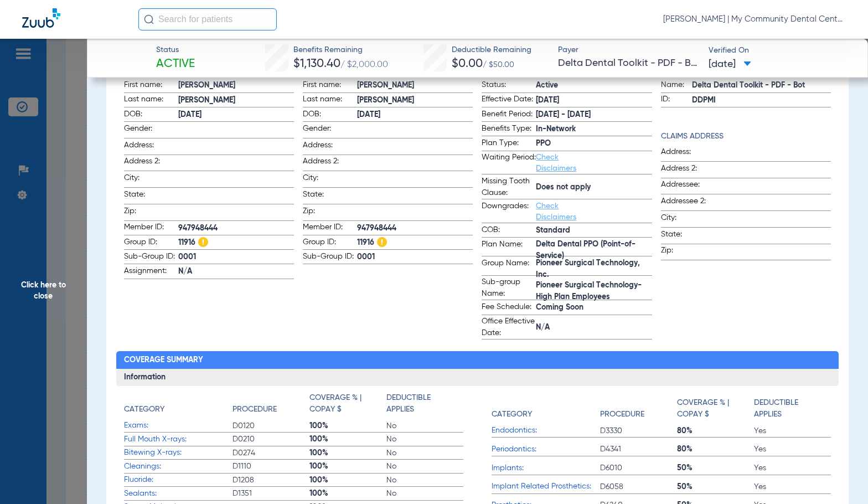
scroll to position [0, 0]
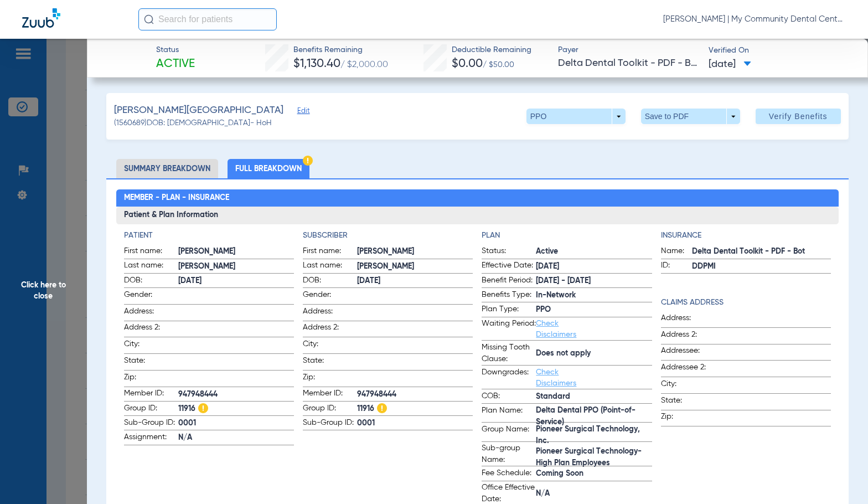
drag, startPoint x: 343, startPoint y: 225, endPoint x: 174, endPoint y: 251, distance: 171.4
click at [343, 225] on div "Patient First name: Katlyn Last name: Varty DOB: 07/31/2001 Gender: Address: Ad…" at bounding box center [477, 365] width 723 height 282
click at [72, 286] on span "Click here to close" at bounding box center [43, 291] width 87 height 504
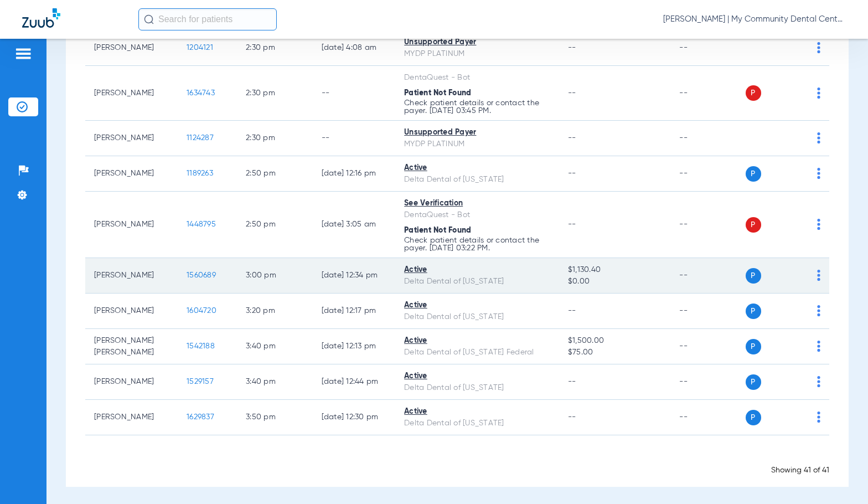
scroll to position [1336, 0]
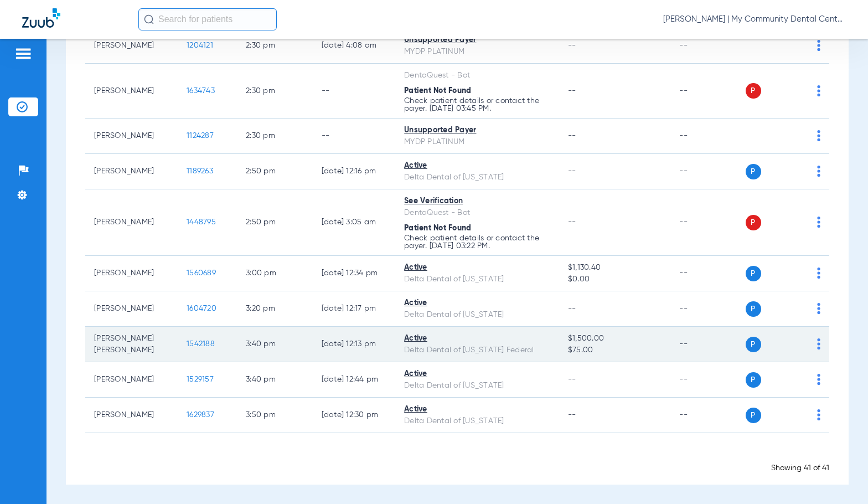
click at [187, 343] on span "1542188" at bounding box center [201, 344] width 28 height 8
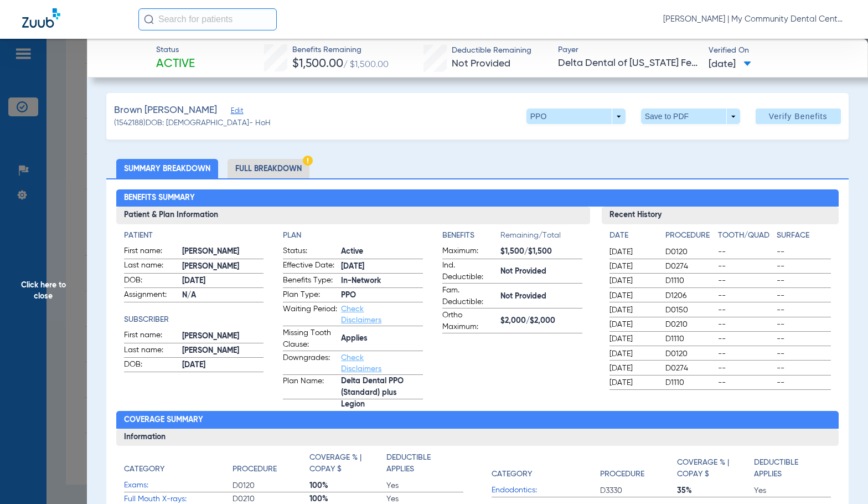
click at [262, 173] on li "Full Breakdown" at bounding box center [269, 168] width 82 height 19
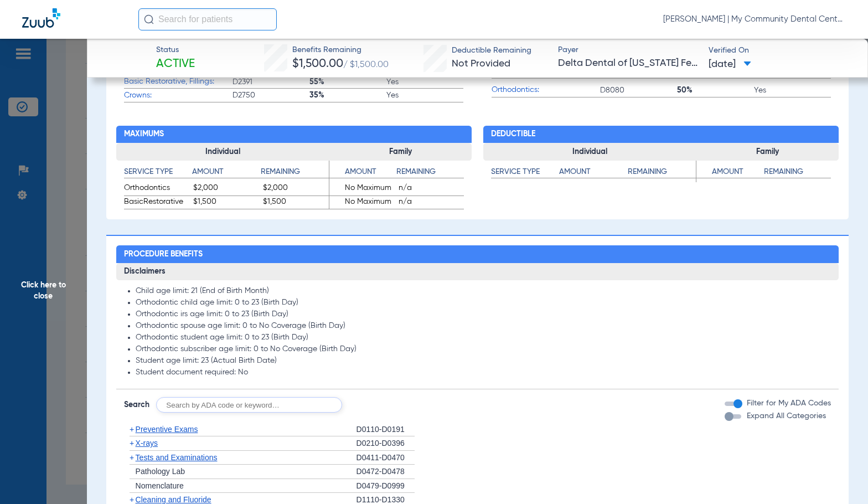
scroll to position [664, 0]
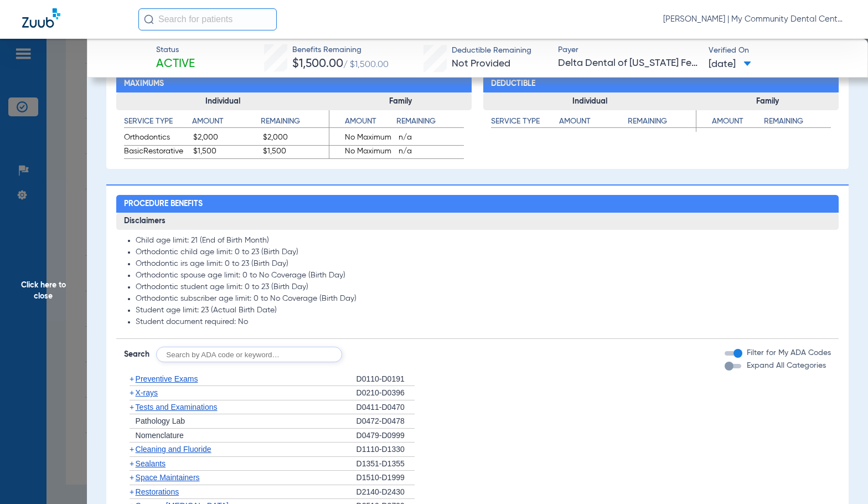
click at [37, 276] on span "Click here to close" at bounding box center [43, 291] width 87 height 504
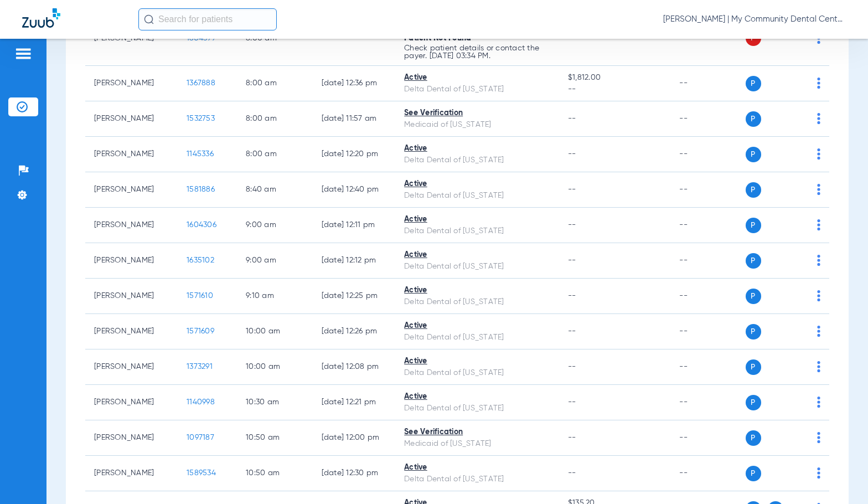
scroll to position [0, 0]
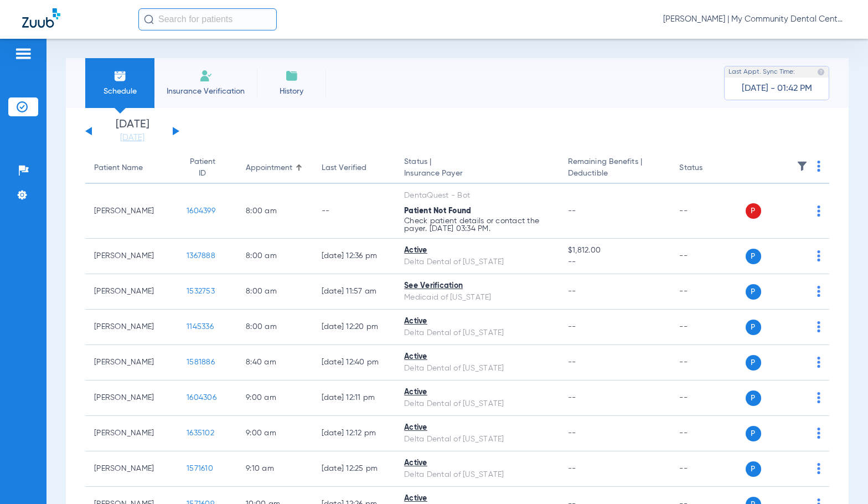
click at [134, 128] on li "Friday 08-22-2025" at bounding box center [132, 131] width 66 height 24
click at [131, 134] on link "[DATE]" at bounding box center [132, 137] width 66 height 11
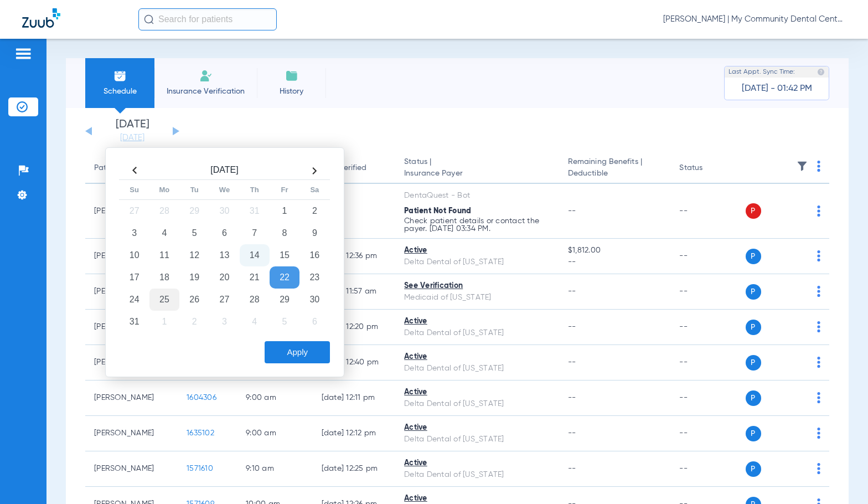
click at [169, 301] on td "25" at bounding box center [165, 300] width 30 height 22
drag, startPoint x: 301, startPoint y: 356, endPoint x: 302, endPoint y: 362, distance: 6.7
click at [301, 354] on button "Apply" at bounding box center [297, 352] width 65 height 22
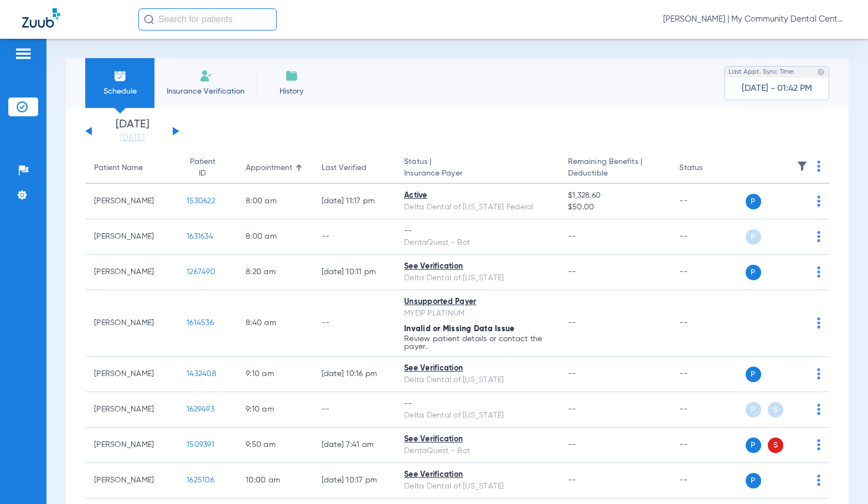
drag, startPoint x: 812, startPoint y: 163, endPoint x: 803, endPoint y: 172, distance: 12.9
click at [817, 163] on img at bounding box center [818, 166] width 3 height 11
click at [773, 205] on button "Verify All" at bounding box center [768, 210] width 87 height 22
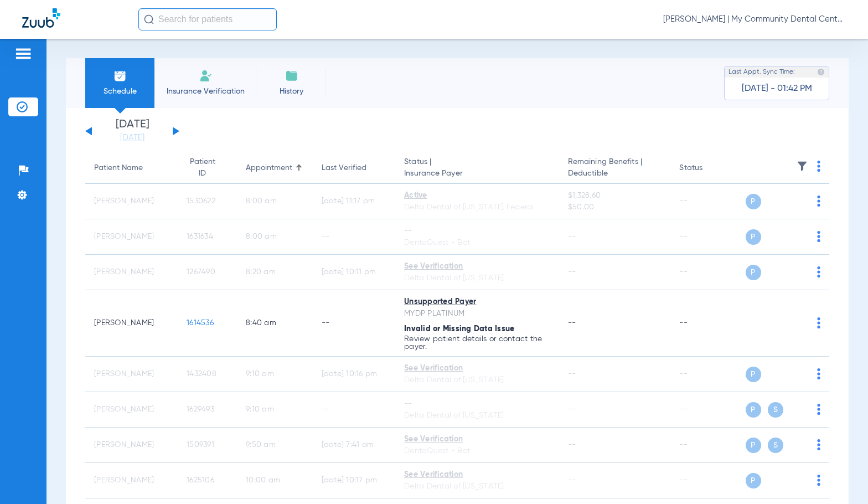
click at [761, 19] on span "[PERSON_NAME] | My Community Dental Centers" at bounding box center [754, 19] width 183 height 11
click at [780, 60] on span "Log out" at bounding box center [805, 62] width 62 height 8
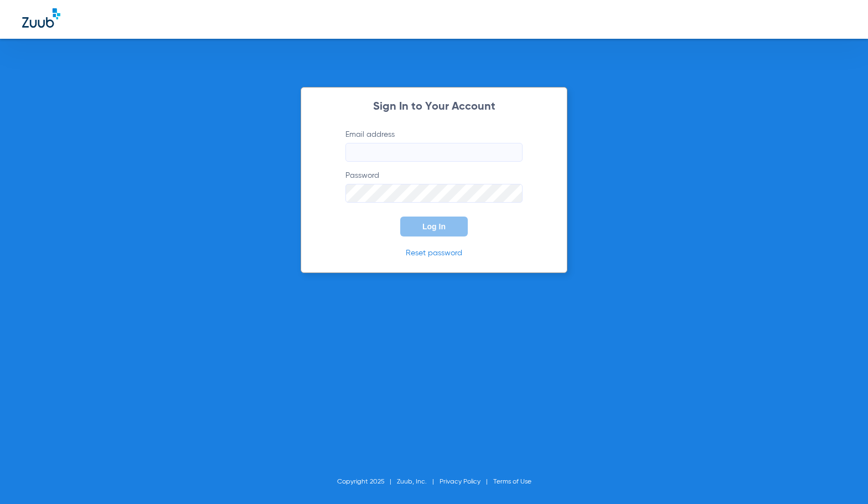
type input "sgibbs@mydental.org"
click at [430, 219] on button "Log In" at bounding box center [434, 227] width 68 height 20
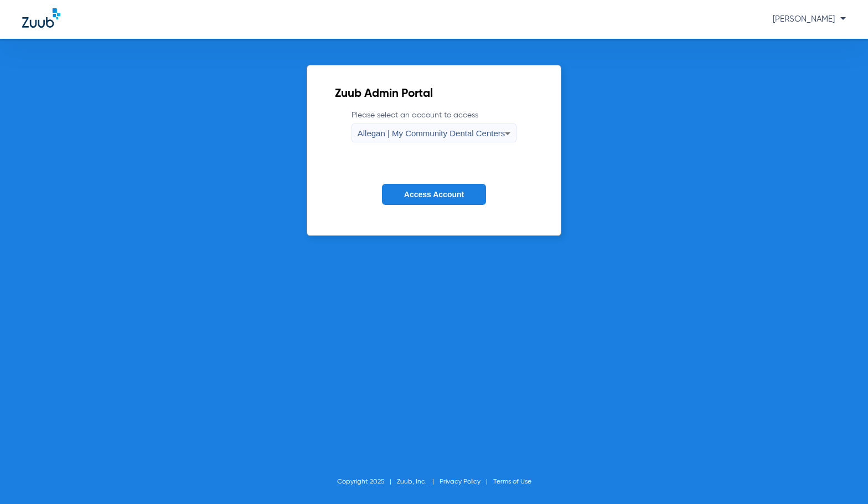
click at [388, 134] on span "Allegan | My Community Dental Centers" at bounding box center [432, 132] width 148 height 9
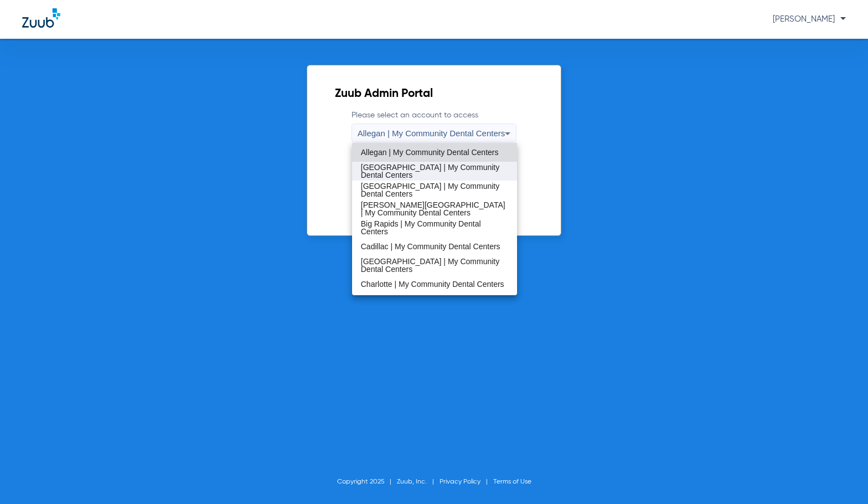
click at [403, 172] on span "[GEOGRAPHIC_DATA] | My Community Dental Centers" at bounding box center [435, 171] width 148 height 16
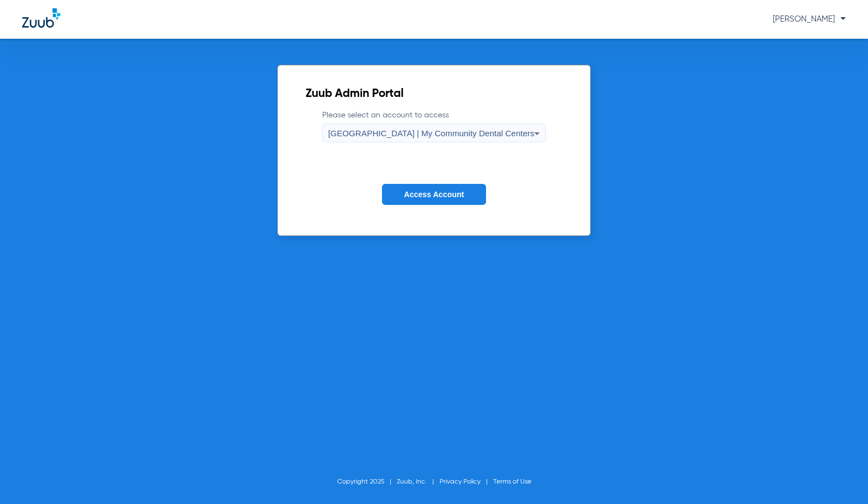
click at [457, 195] on span "Access Account" at bounding box center [434, 194] width 60 height 9
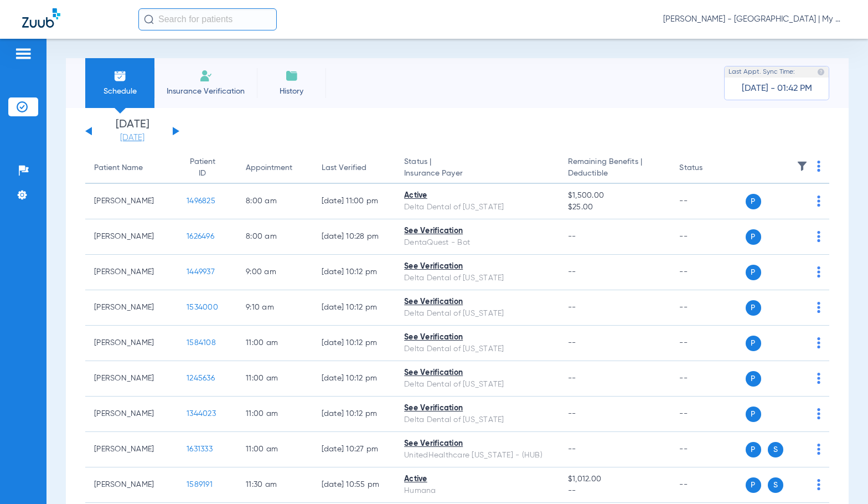
click at [136, 135] on link "[DATE]" at bounding box center [132, 137] width 66 height 11
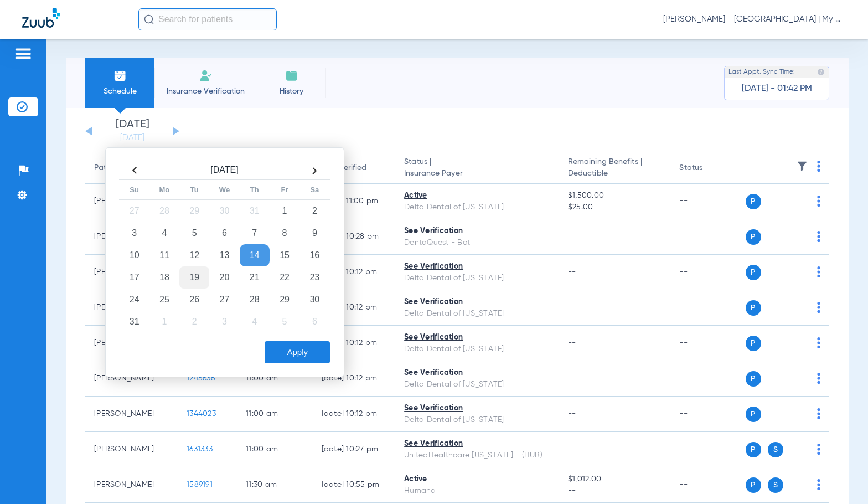
click at [198, 279] on td "19" at bounding box center [194, 277] width 30 height 22
click at [293, 352] on button "Apply" at bounding box center [297, 352] width 65 height 22
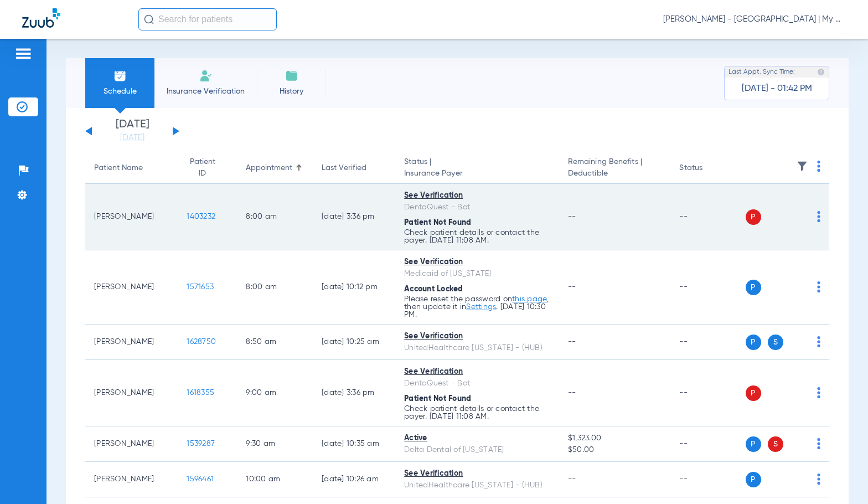
click at [817, 217] on img at bounding box center [818, 216] width 3 height 11
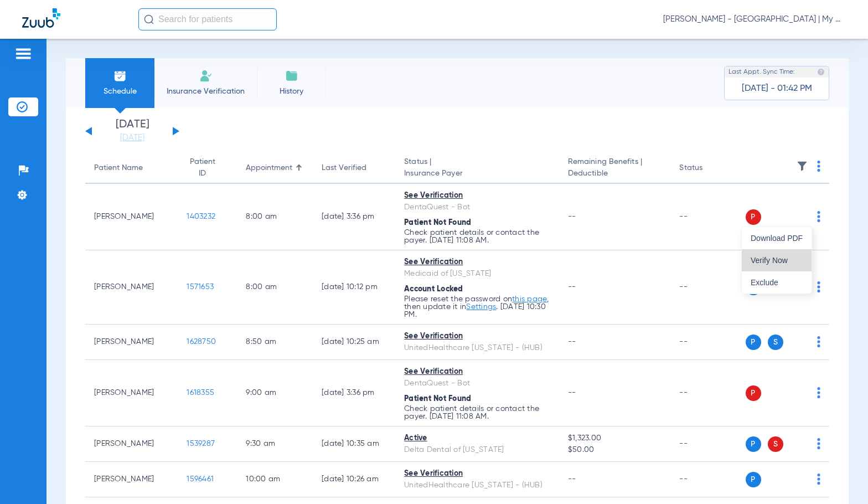
click at [786, 260] on span "Verify Now" at bounding box center [777, 260] width 52 height 8
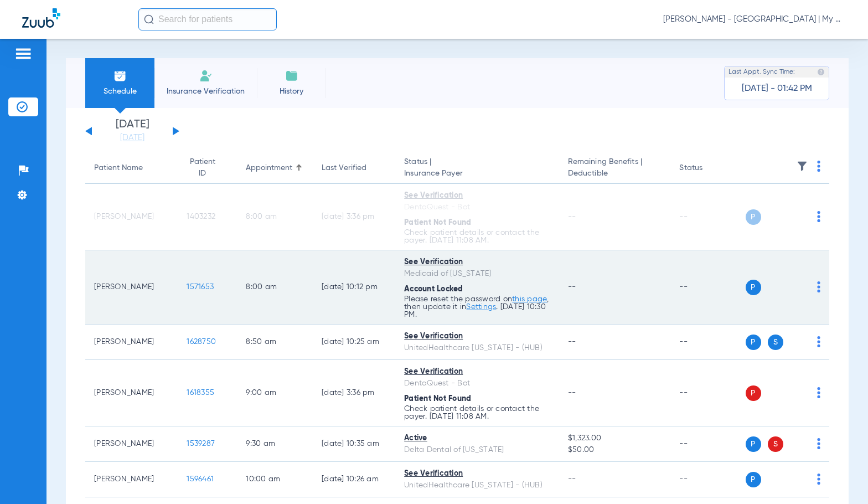
click at [812, 289] on td "P S" at bounding box center [788, 287] width 84 height 74
click at [817, 289] on img at bounding box center [818, 286] width 3 height 11
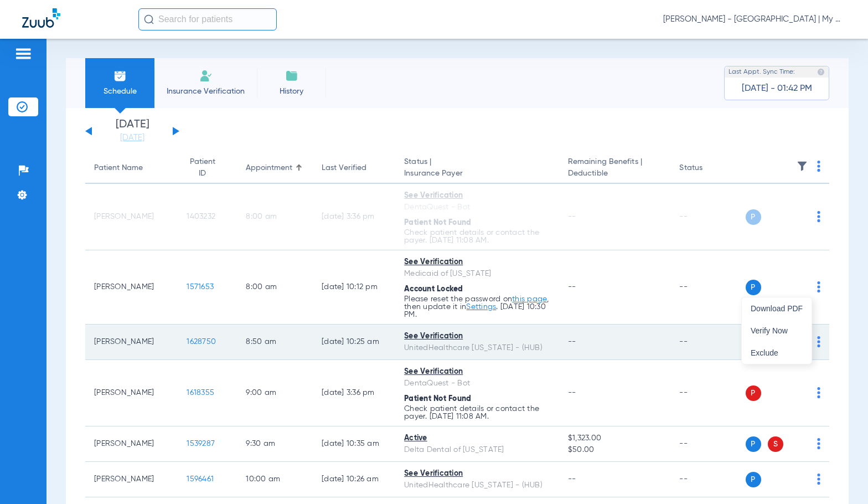
click at [779, 329] on span "Verify Now" at bounding box center [777, 331] width 52 height 8
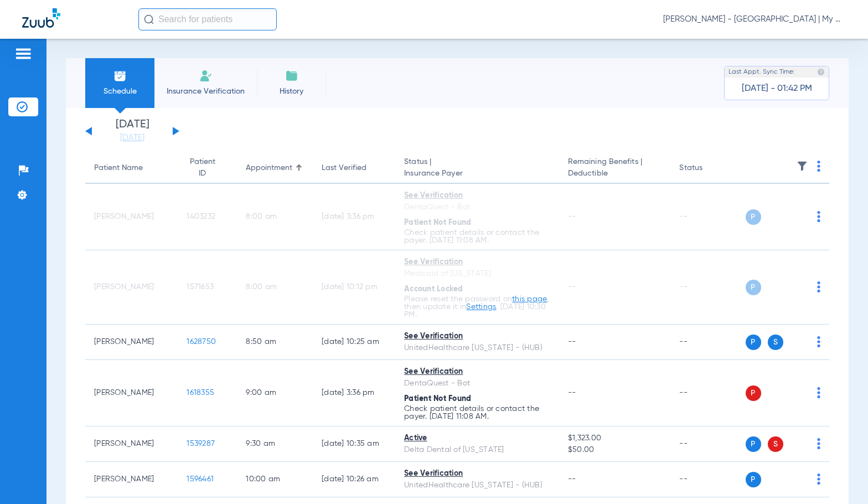
click at [776, 22] on span "Sadie Gibbs - Battle Creek | My Community Dental Centers" at bounding box center [754, 19] width 183 height 11
click at [807, 62] on span "Log out" at bounding box center [805, 62] width 62 height 8
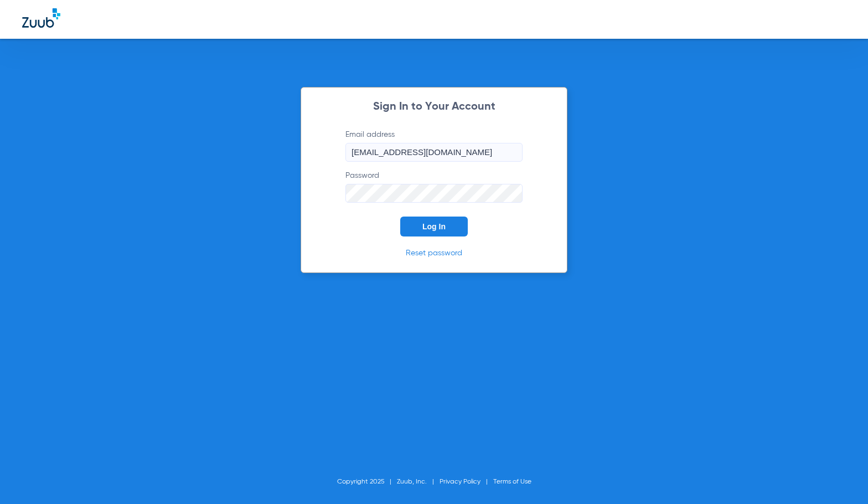
click at [443, 223] on span "Log In" at bounding box center [434, 226] width 23 height 9
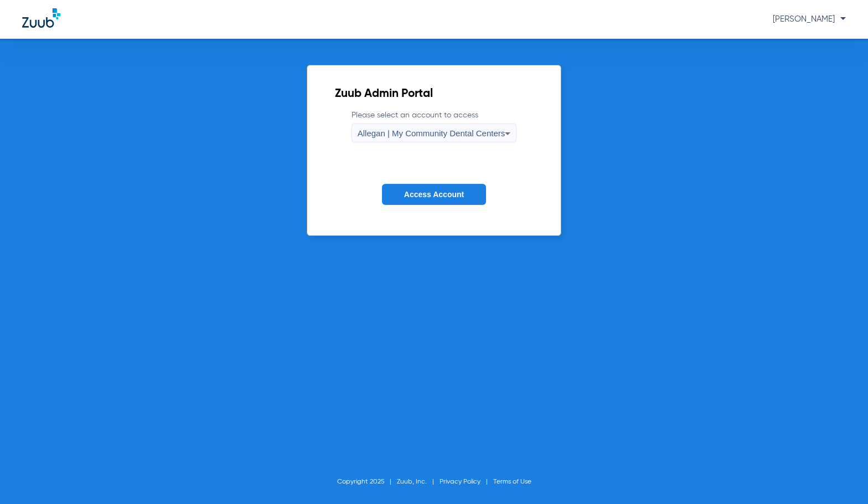
click at [460, 140] on div "Allegan | My Community Dental Centers" at bounding box center [432, 133] width 148 height 19
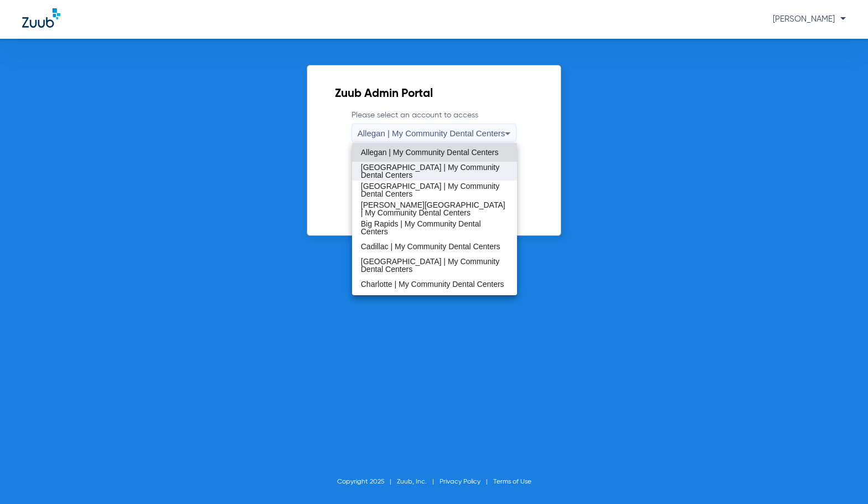
click at [454, 173] on span "[GEOGRAPHIC_DATA] | My Community Dental Centers" at bounding box center [435, 171] width 148 height 16
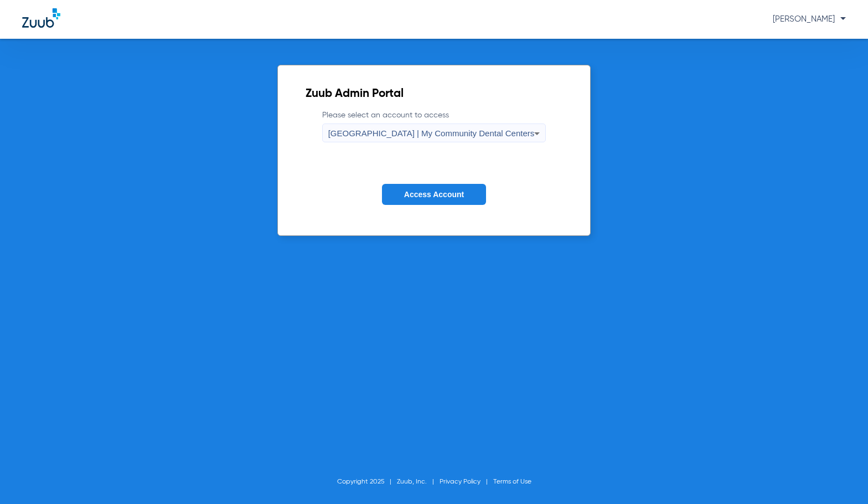
click at [442, 187] on button "Access Account" at bounding box center [434, 195] width 104 height 22
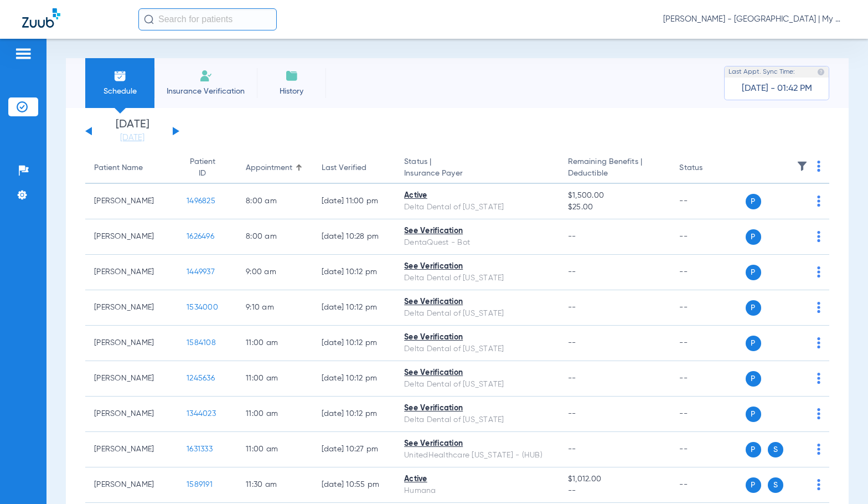
drag, startPoint x: 133, startPoint y: 140, endPoint x: 162, endPoint y: 167, distance: 39.2
click at [133, 140] on link "[DATE]" at bounding box center [132, 137] width 66 height 11
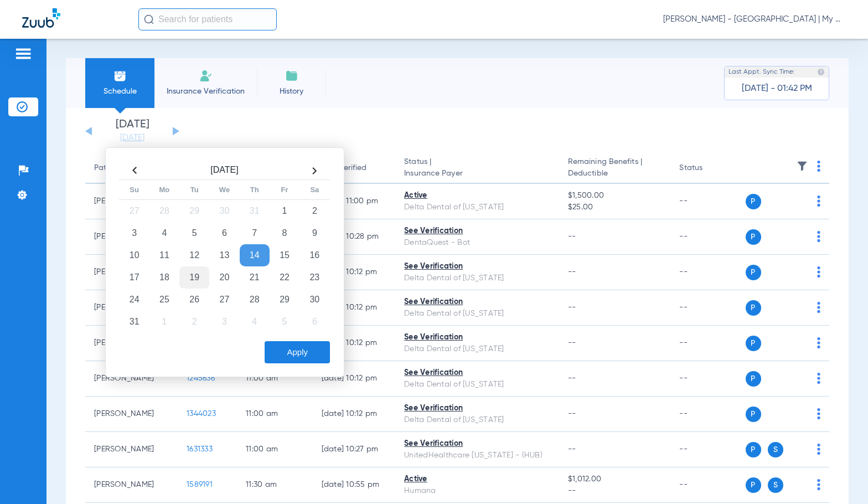
click at [200, 282] on td "19" at bounding box center [194, 277] width 30 height 22
click at [288, 347] on button "Apply" at bounding box center [297, 352] width 65 height 22
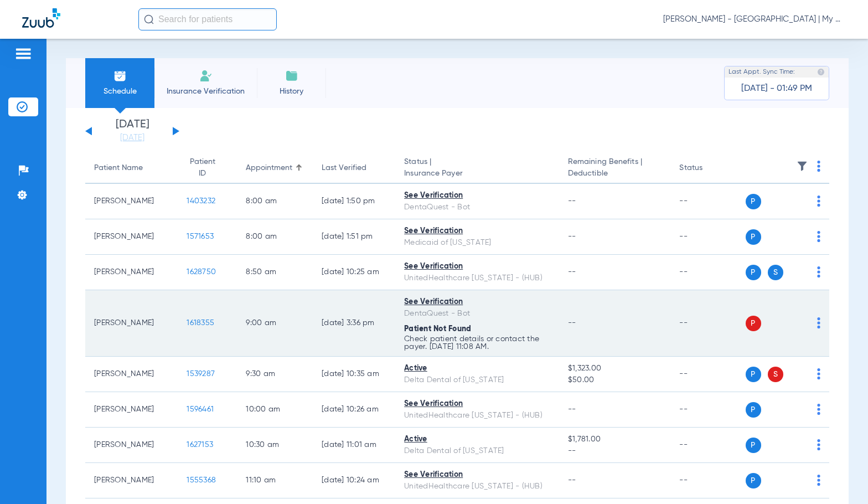
click at [817, 322] on img at bounding box center [818, 322] width 3 height 11
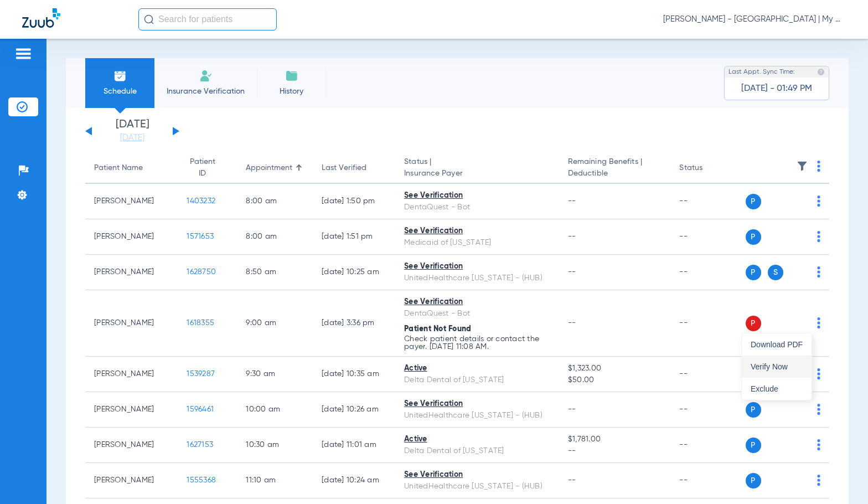
click at [771, 366] on span "Verify Now" at bounding box center [777, 367] width 52 height 8
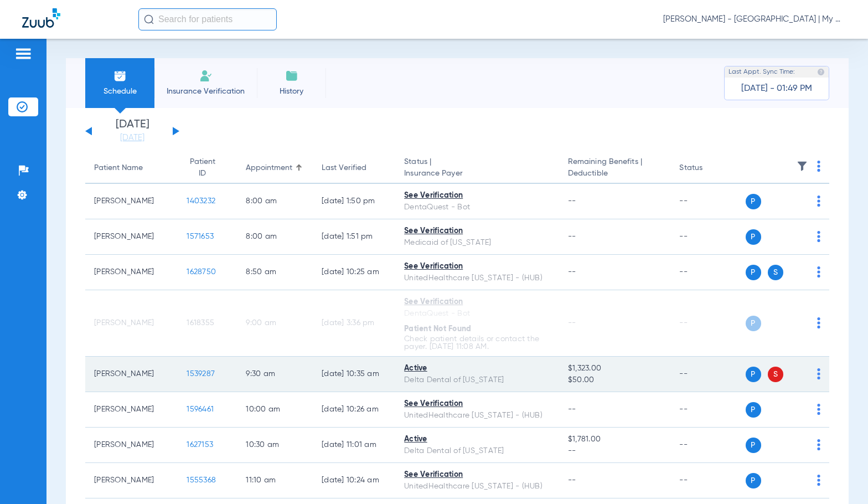
click at [817, 377] on img at bounding box center [818, 373] width 3 height 11
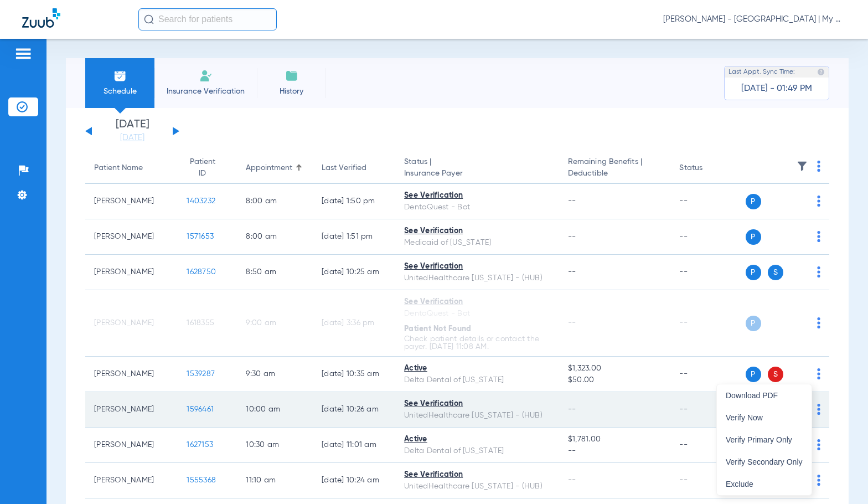
drag, startPoint x: 759, startPoint y: 456, endPoint x: 765, endPoint y: 418, distance: 38.2
click at [759, 455] on button "Verify Secondary Only" at bounding box center [764, 462] width 95 height 22
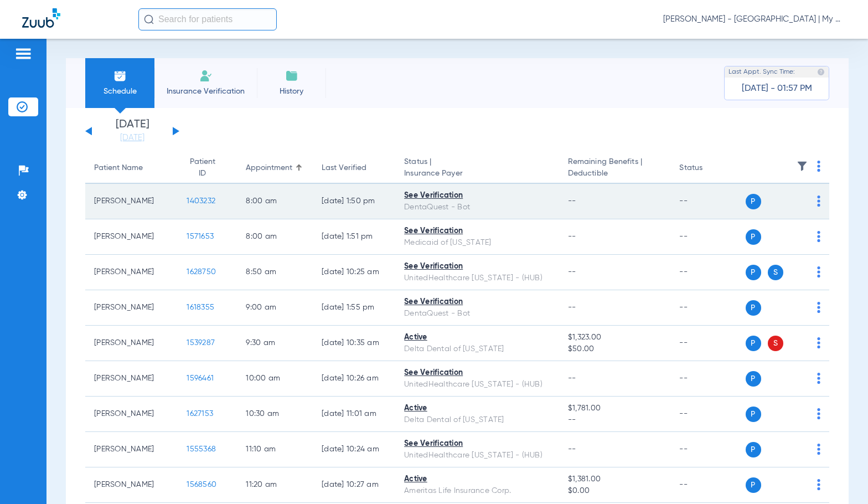
click at [195, 201] on span "1403232" at bounding box center [201, 201] width 29 height 8
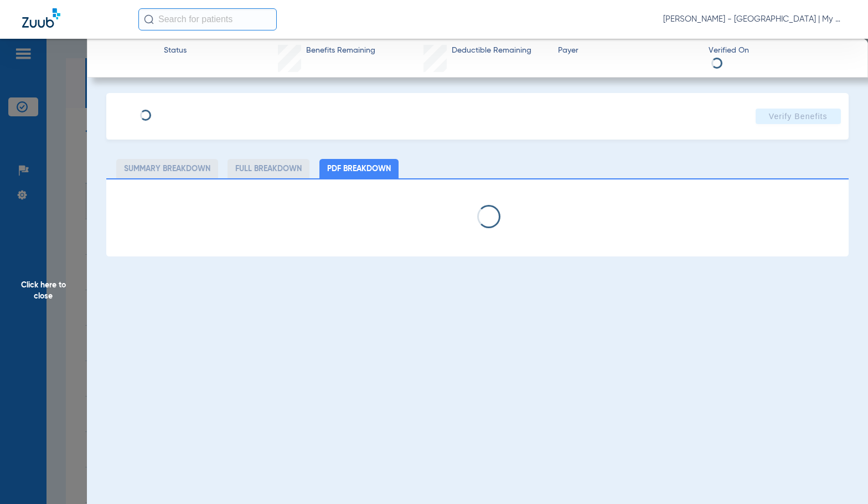
select select "page-width"
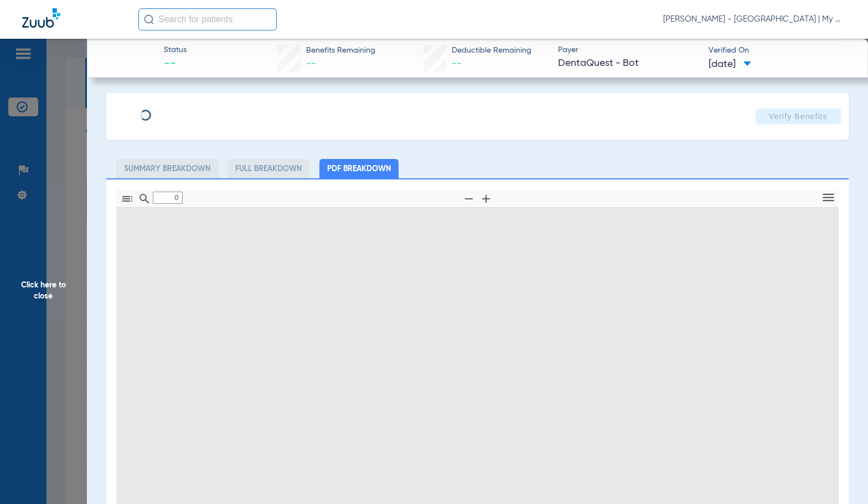
type input "1"
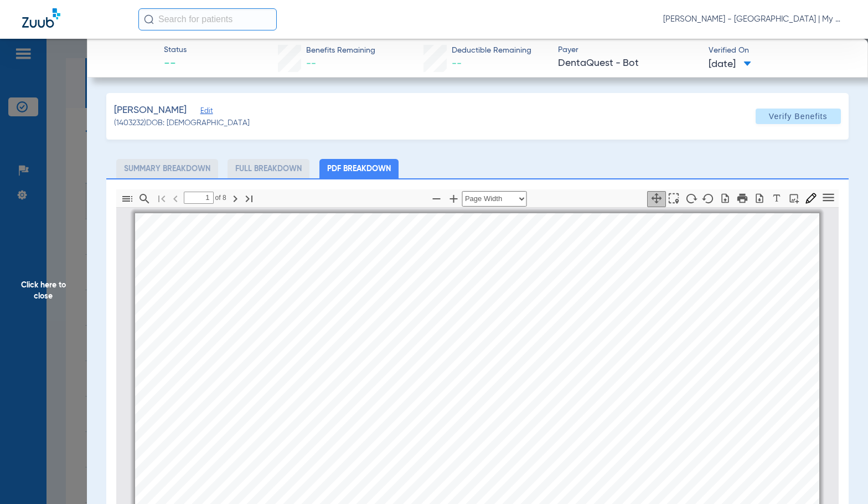
scroll to position [6, 0]
click at [440, 340] on div "ZOEY SHEPARD Member is eligible: My Community Dental Centers Inc - Shernel Thom…" at bounding box center [477, 450] width 684 height 485
click at [453, 204] on icon "button" at bounding box center [453, 198] width 13 height 13
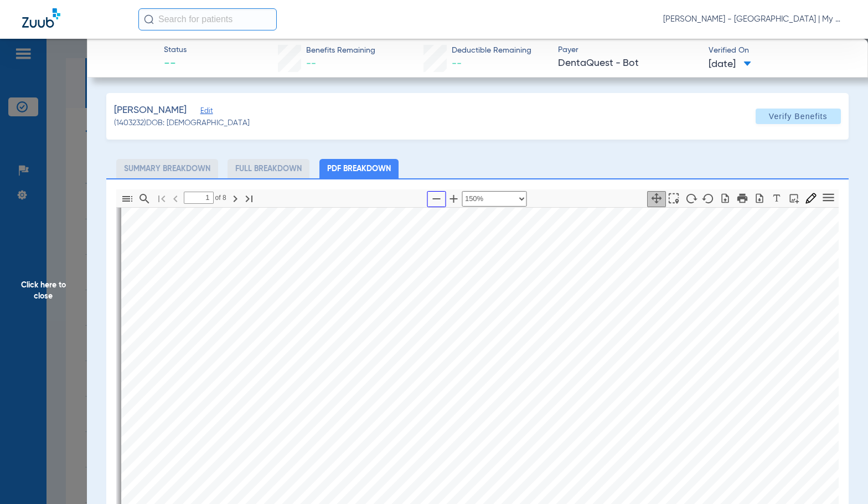
click at [431, 206] on button "button" at bounding box center [436, 199] width 19 height 16
select select "custom"
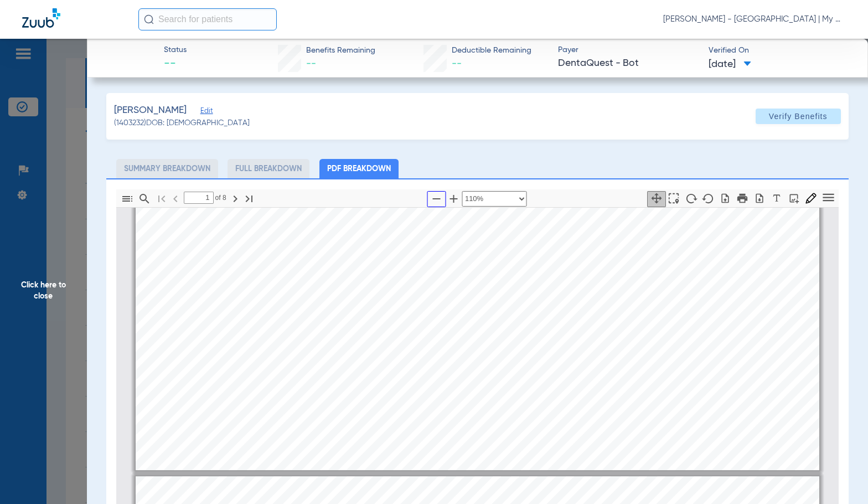
type input "2"
select select "custom"
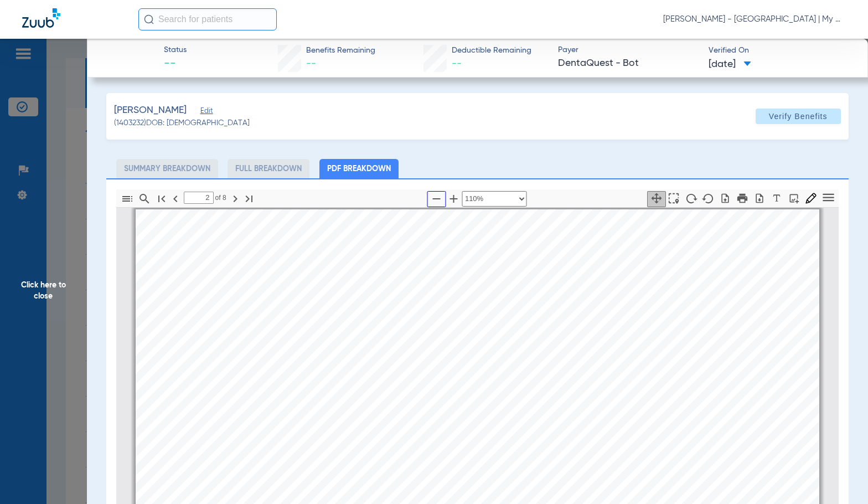
scroll to position [449, 0]
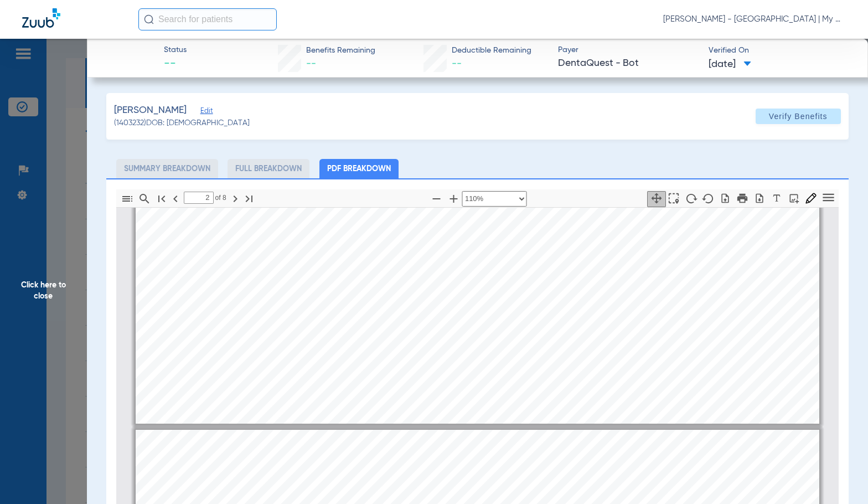
type input "3"
select select "custom"
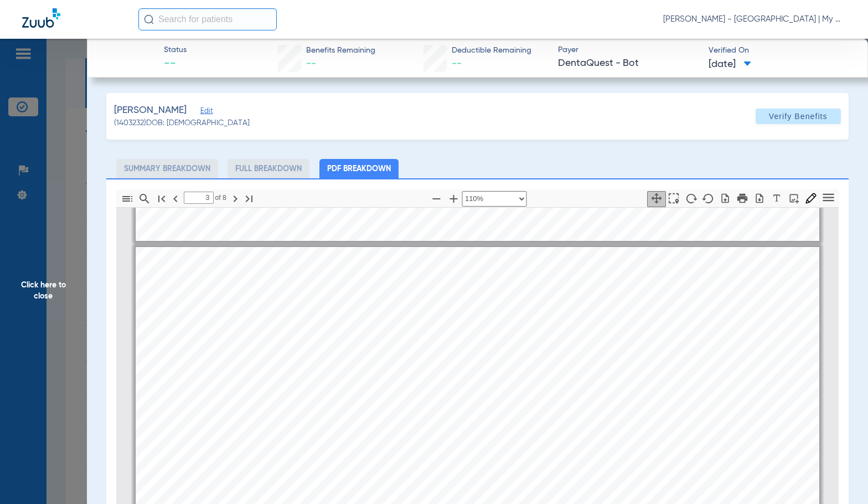
scroll to position [947, 0]
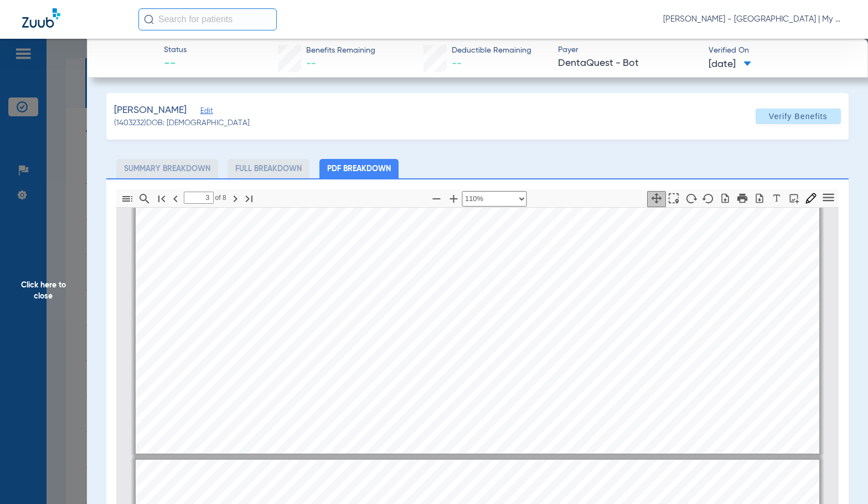
type input "4"
select select "custom"
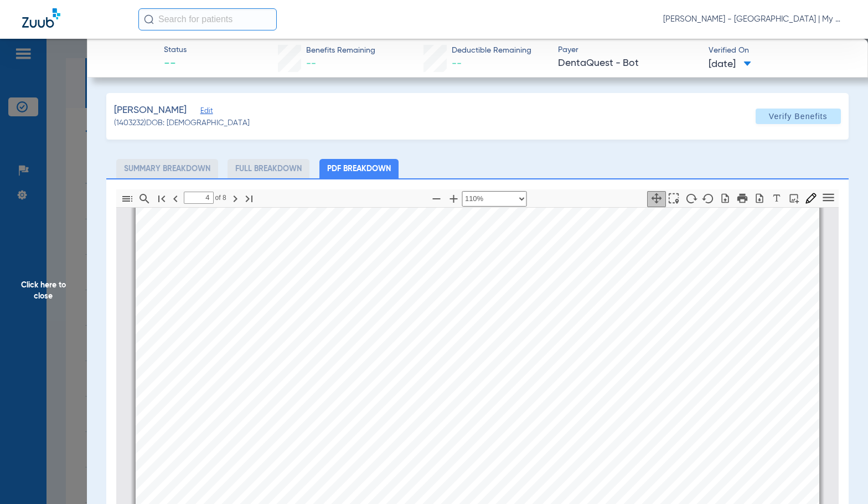
scroll to position [1501, 0]
type input "5"
select select "custom"
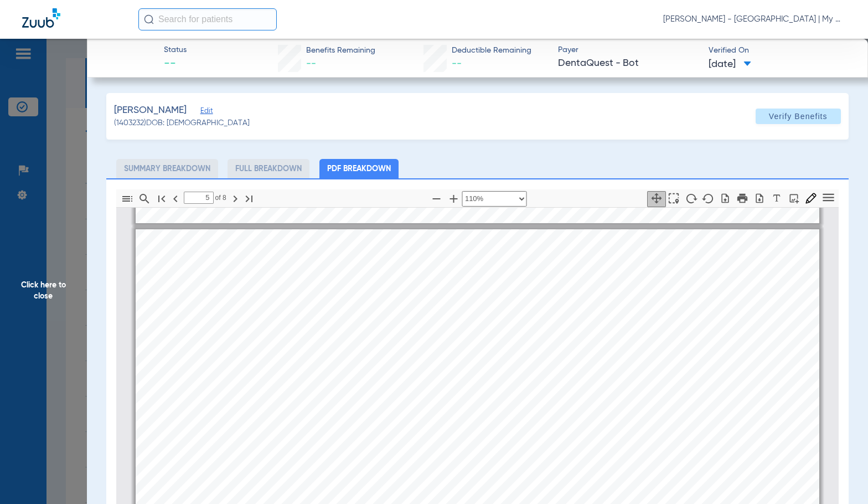
scroll to position [1944, 0]
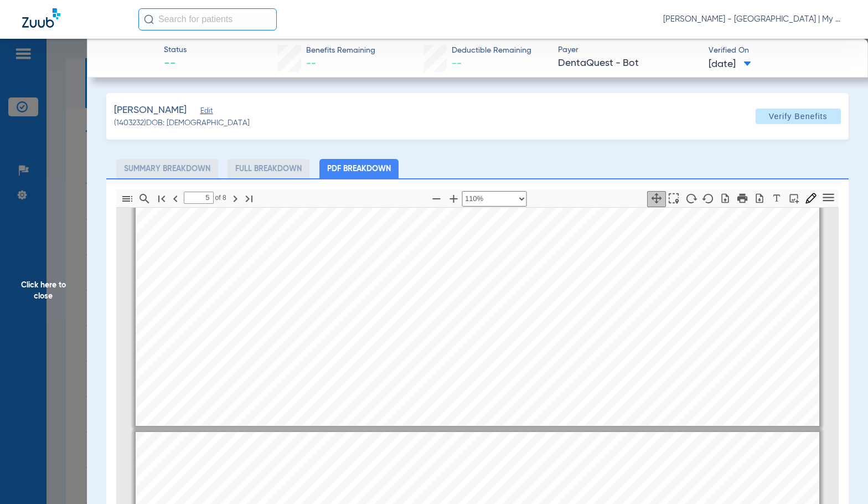
type input "6"
select select "custom"
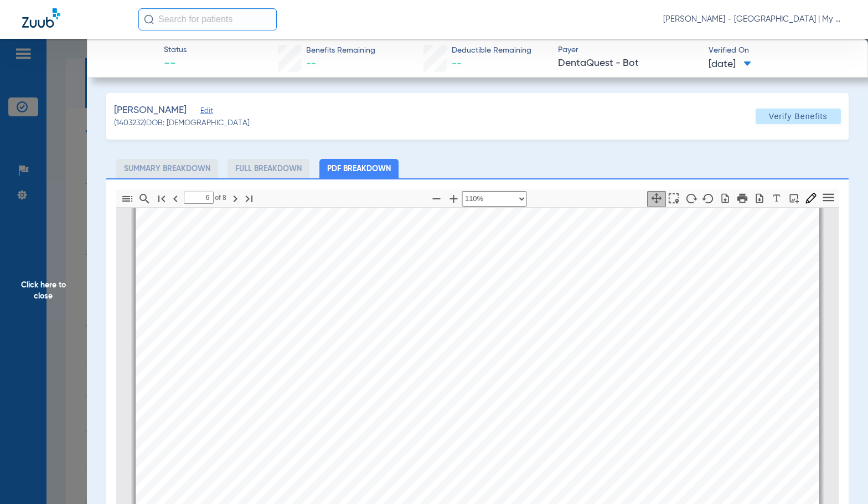
click at [542, 398] on div "Eligibility History Bene ﬁ t Plan Member Number Client Name Client Number Bene …" at bounding box center [478, 408] width 684 height 484
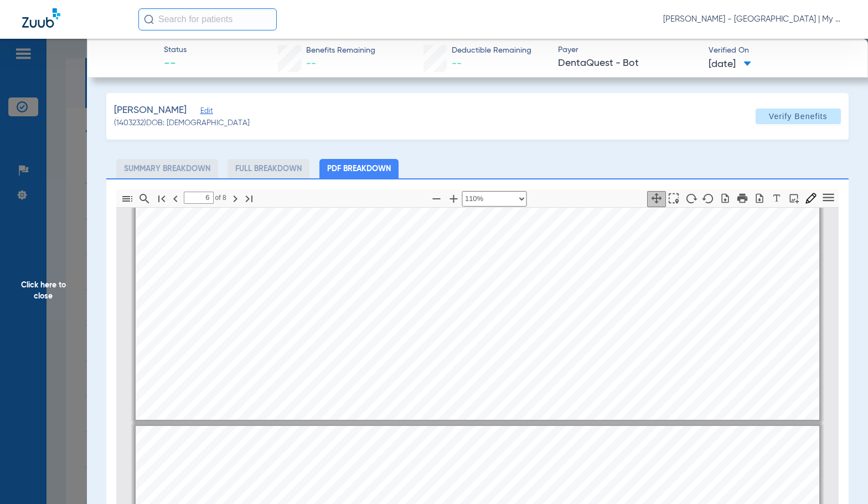
type input "5"
select select "custom"
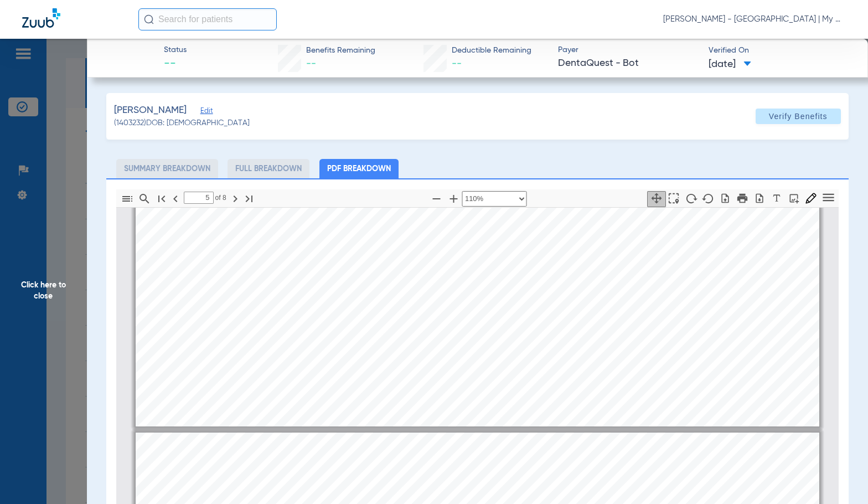
scroll to position [1722, 0]
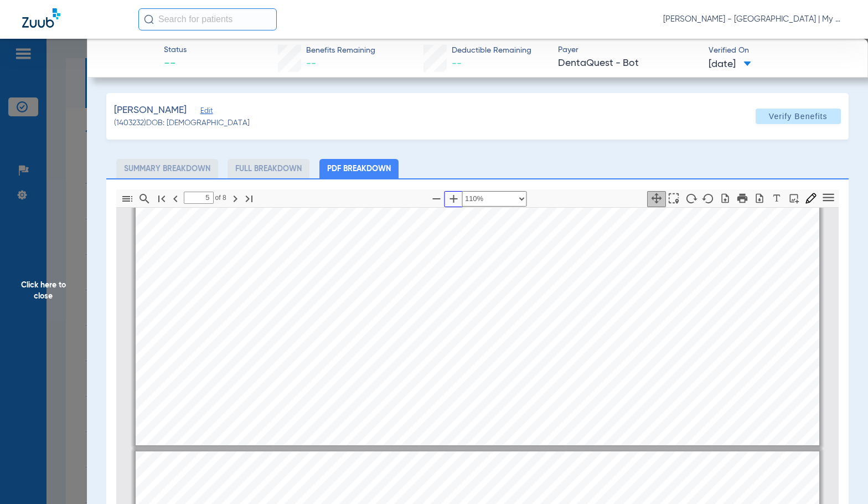
click at [447, 198] on icon "button" at bounding box center [453, 198] width 13 height 13
type input "4"
select select "1.5"
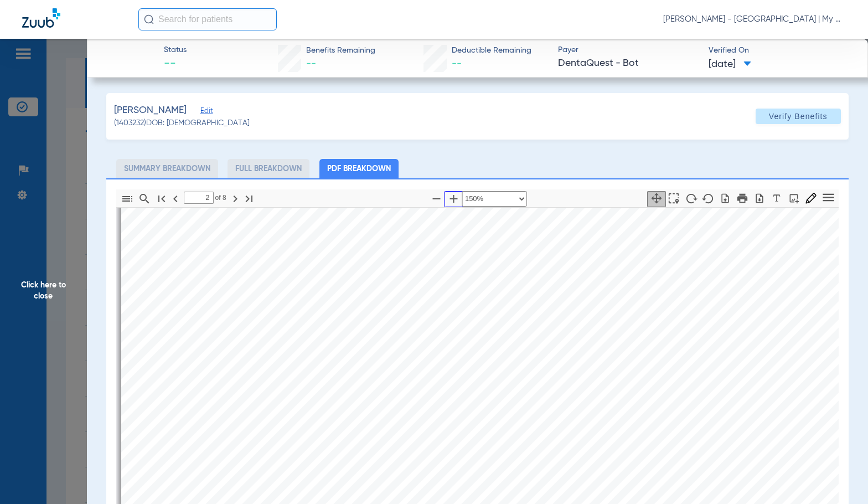
scroll to position [734, 0]
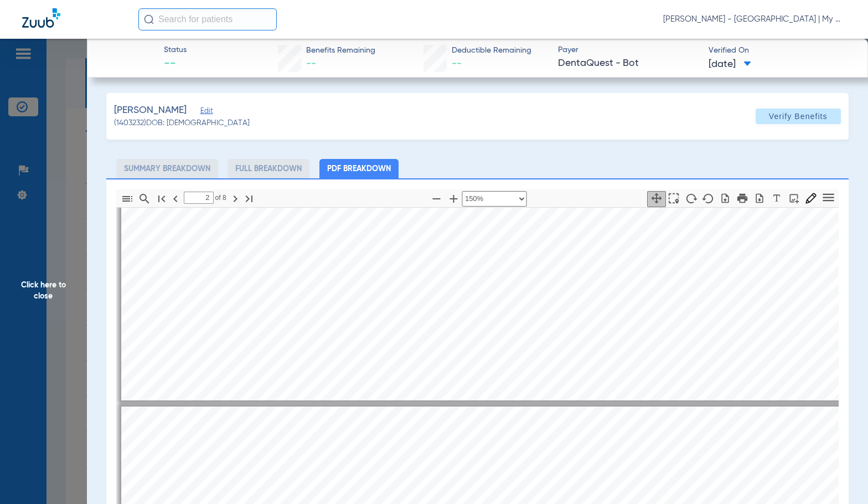
type input "1"
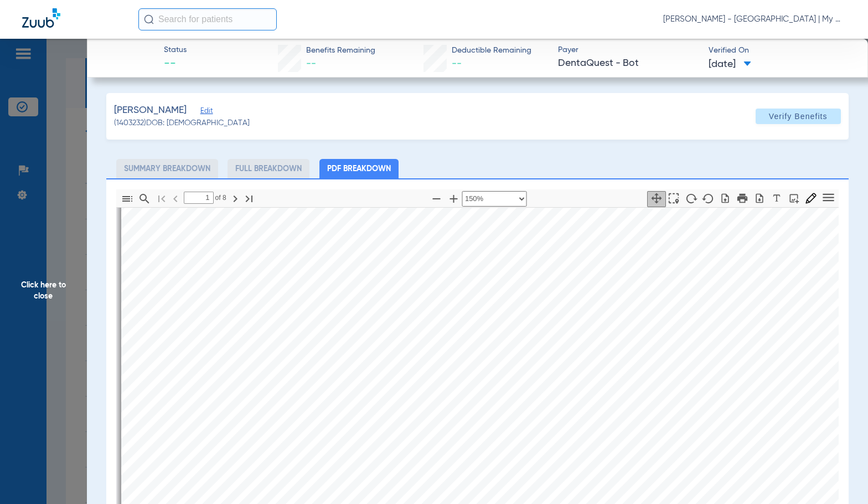
scroll to position [69, 0]
click at [66, 306] on span "Click here to close" at bounding box center [43, 291] width 87 height 504
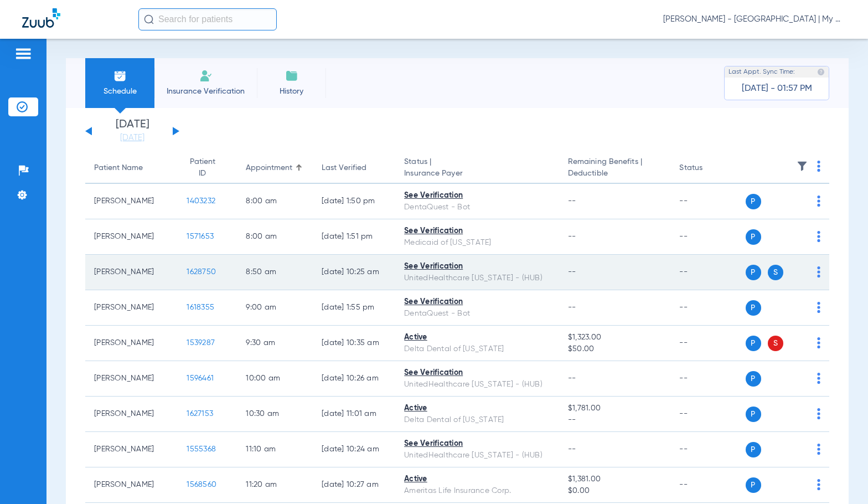
click at [192, 270] on span "1628750" at bounding box center [201, 272] width 29 height 8
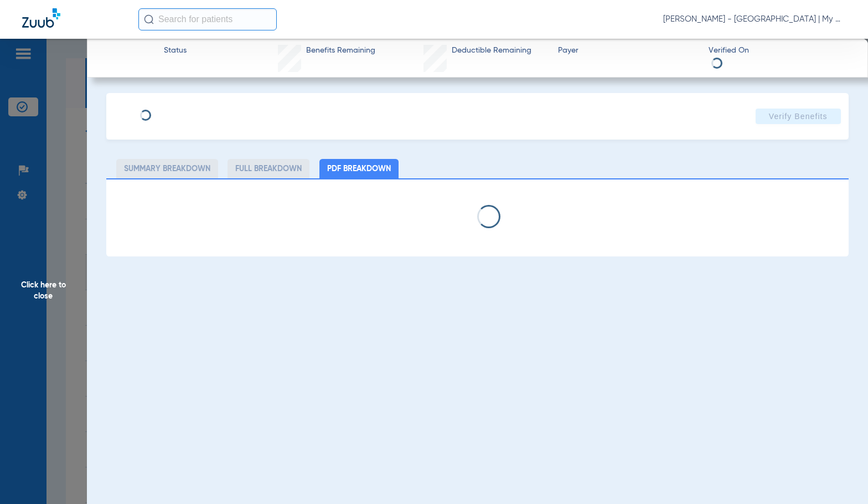
select select "page-width"
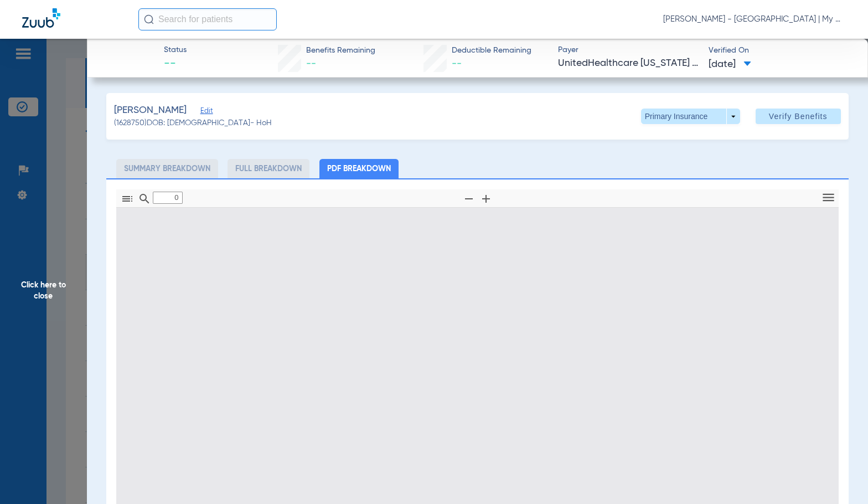
type input "1"
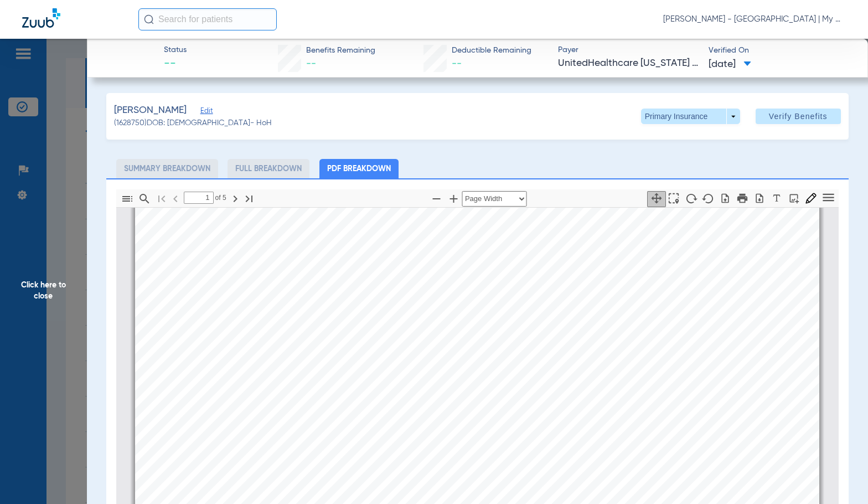
scroll to position [56, 0]
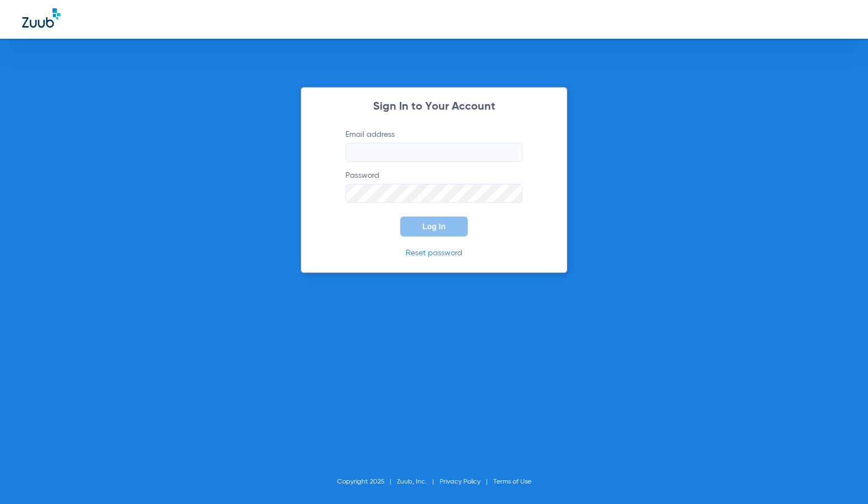
type input "[EMAIL_ADDRESS][DOMAIN_NAME]"
click at [439, 225] on span "Log In" at bounding box center [434, 226] width 23 height 9
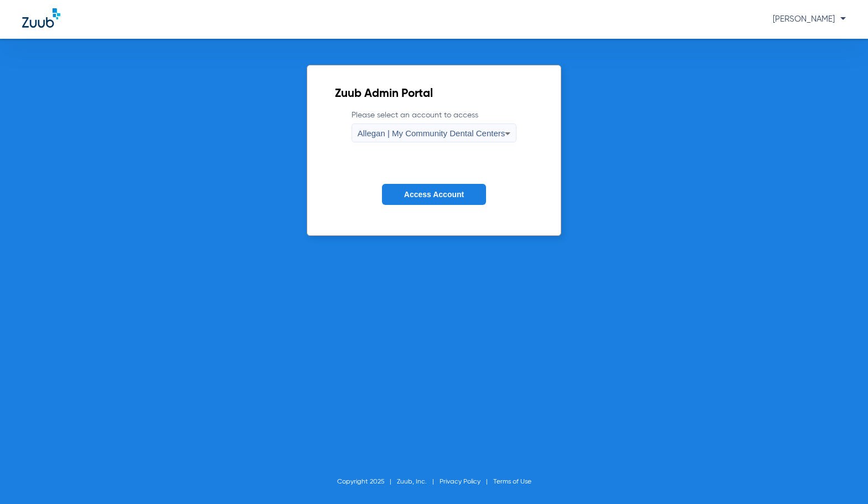
click at [429, 133] on span "Allegan | My Community Dental Centers" at bounding box center [432, 132] width 148 height 9
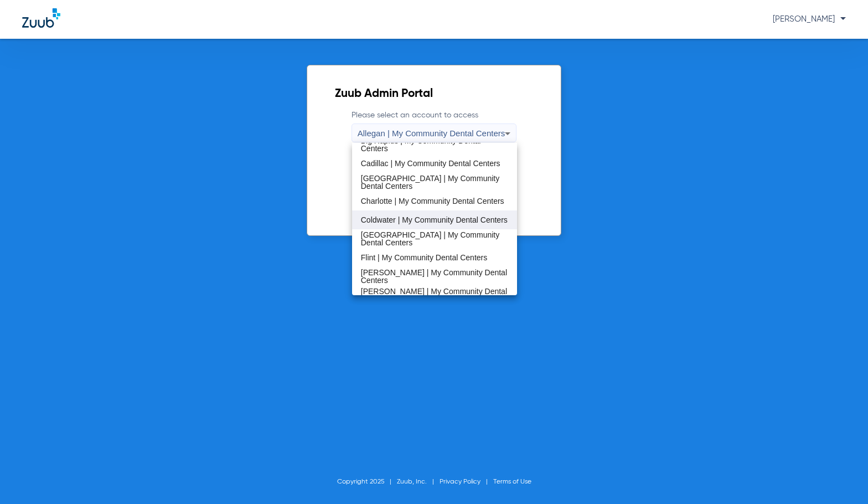
scroll to position [111, 0]
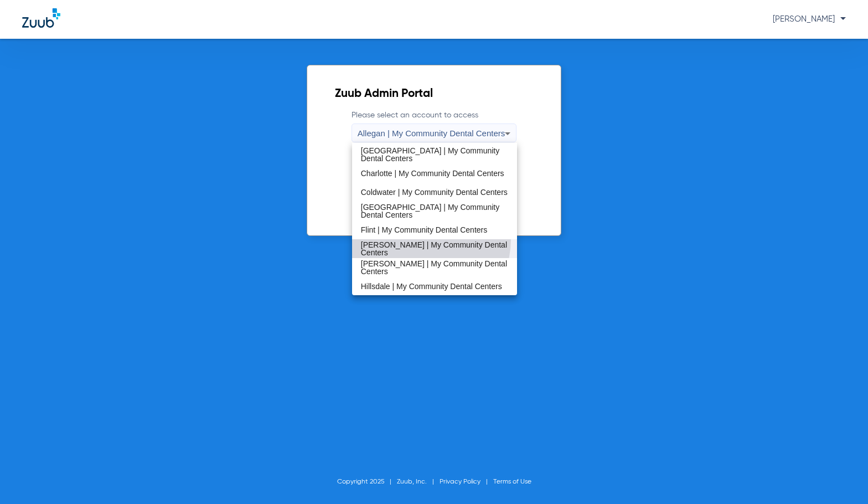
click at [421, 239] on mat-option "[PERSON_NAME] | My Community Dental Centers" at bounding box center [435, 248] width 166 height 19
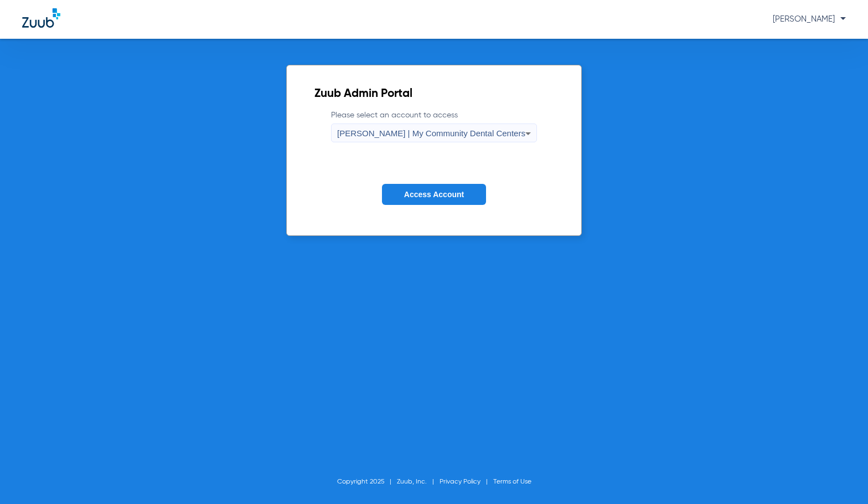
click at [422, 198] on span "Access Account" at bounding box center [434, 194] width 60 height 9
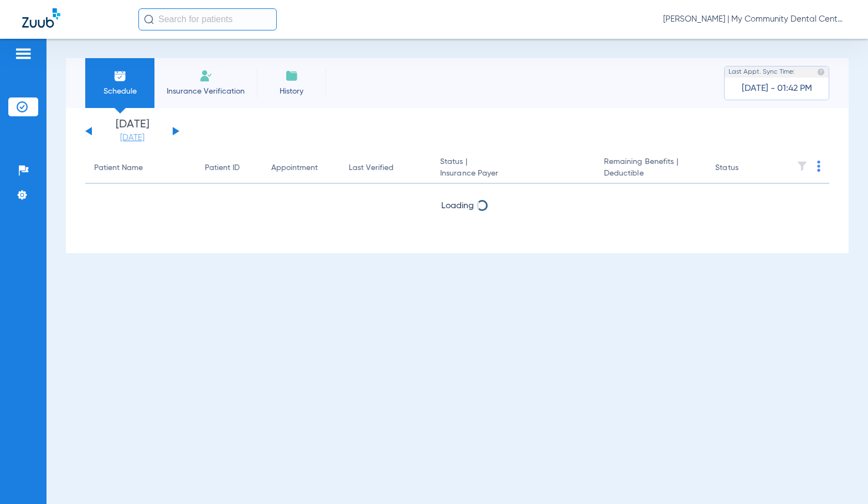
click at [138, 133] on link "[DATE]" at bounding box center [132, 137] width 66 height 11
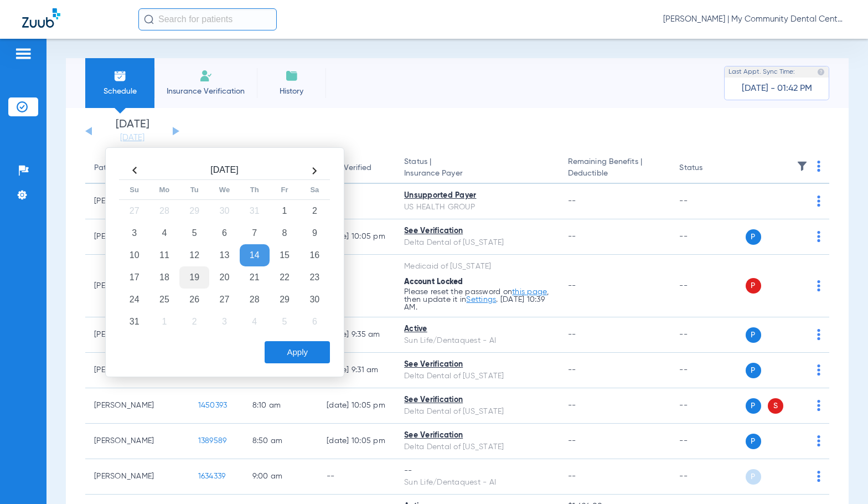
click at [196, 279] on td "19" at bounding box center [194, 277] width 30 height 22
click at [291, 353] on button "Apply" at bounding box center [297, 352] width 65 height 22
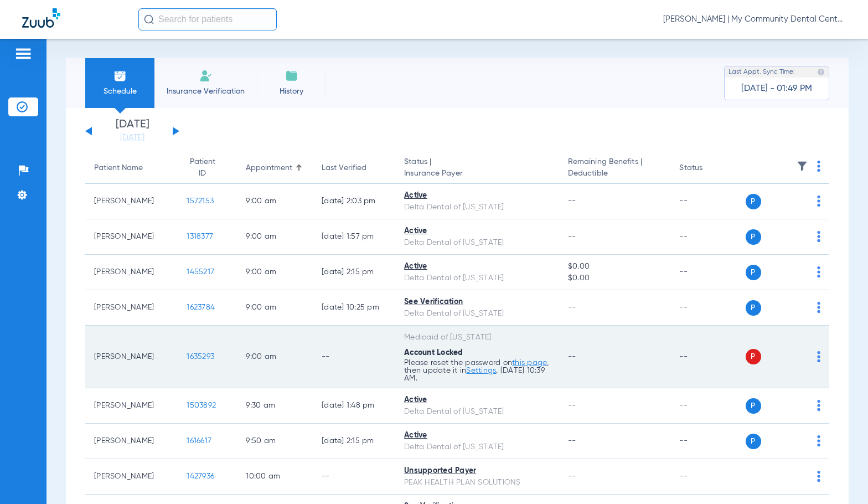
click at [817, 360] on img at bounding box center [818, 356] width 3 height 11
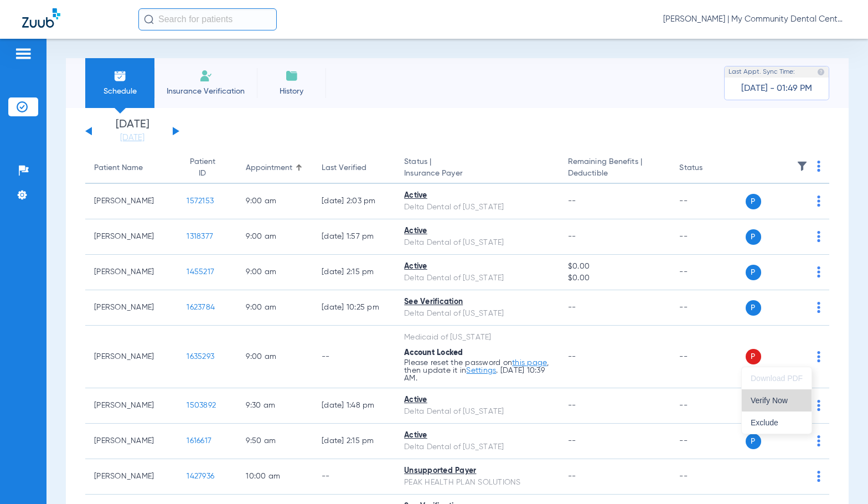
click at [785, 396] on span "Verify Now" at bounding box center [777, 400] width 52 height 8
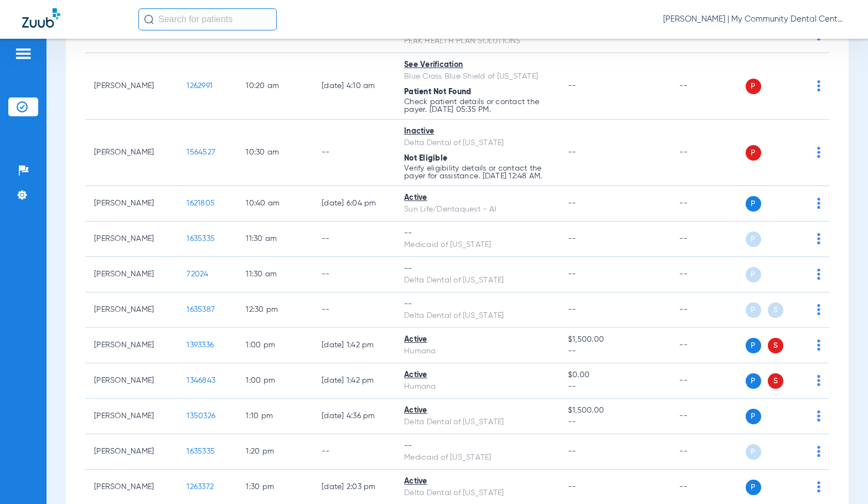
scroll to position [443, 0]
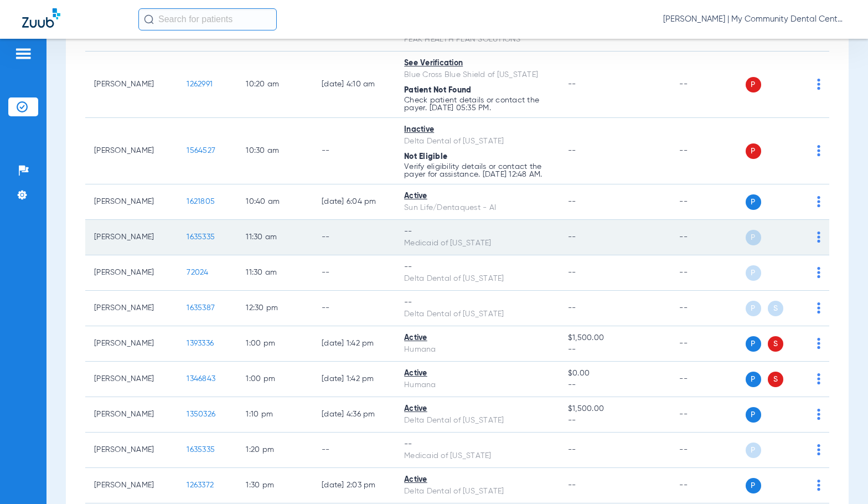
click at [817, 243] on img at bounding box center [818, 236] width 3 height 11
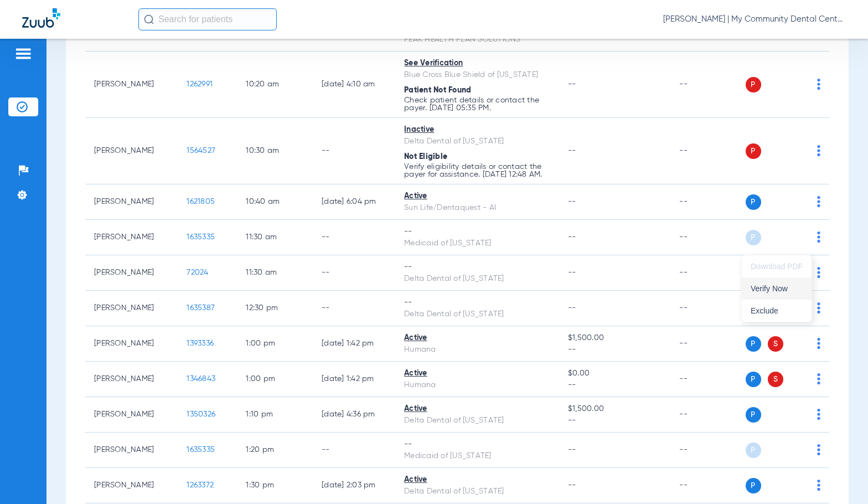
click at [801, 290] on span "Verify Now" at bounding box center [777, 289] width 52 height 8
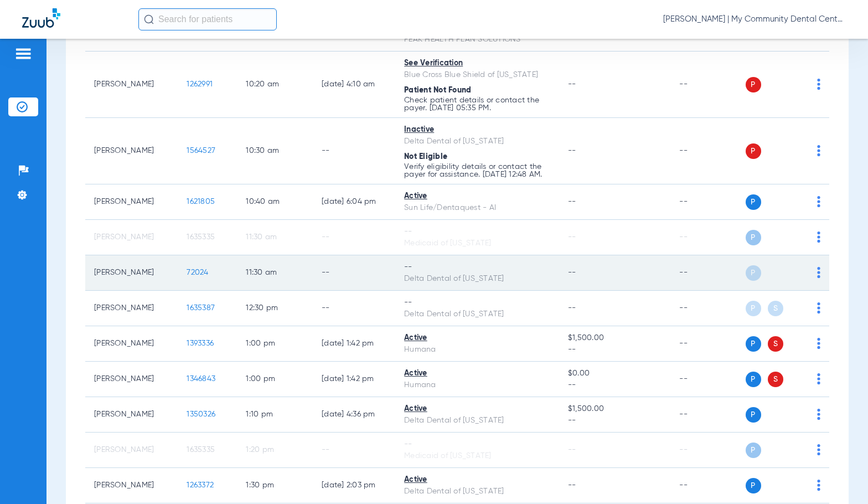
click at [817, 278] on img at bounding box center [818, 272] width 3 height 11
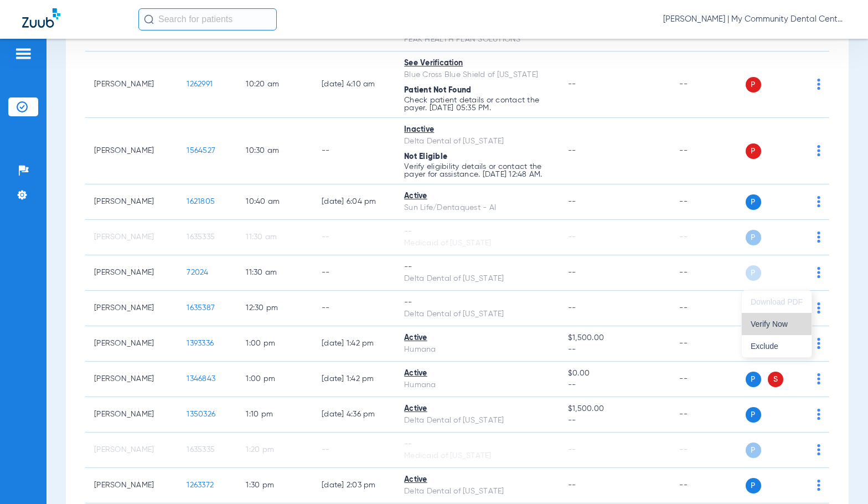
click at [776, 325] on span "Verify Now" at bounding box center [777, 324] width 52 height 8
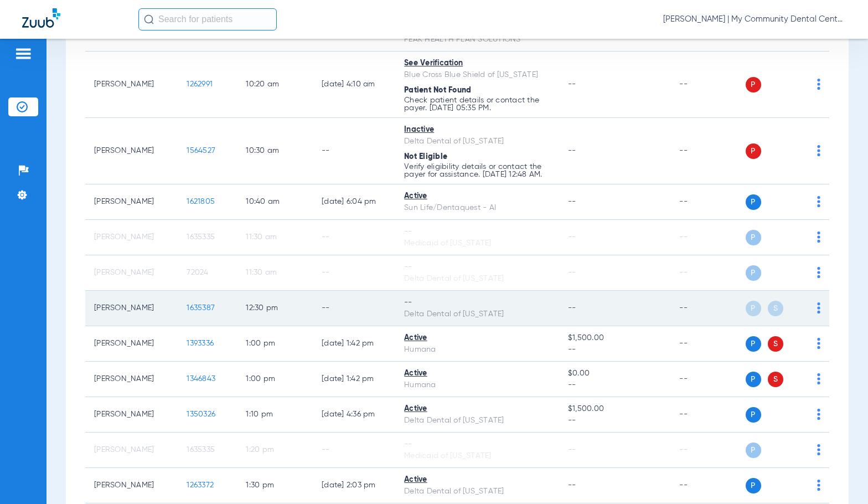
click at [817, 313] on img at bounding box center [818, 307] width 3 height 11
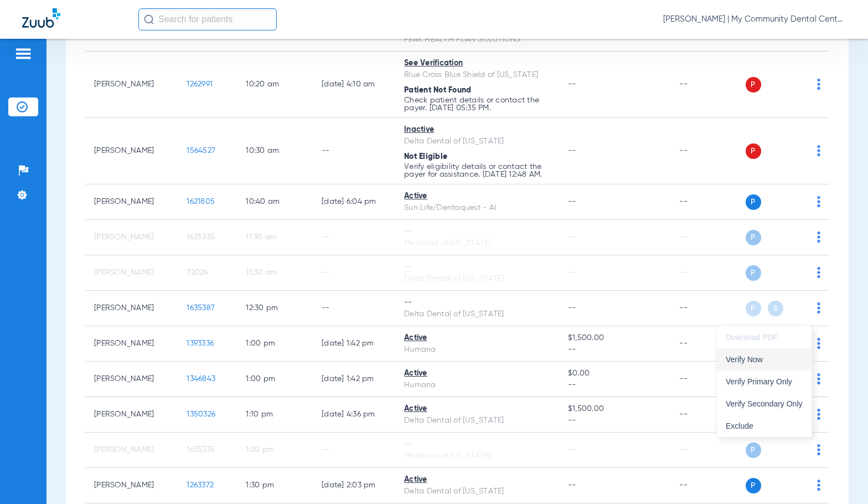
click at [774, 360] on span "Verify Now" at bounding box center [764, 360] width 77 height 8
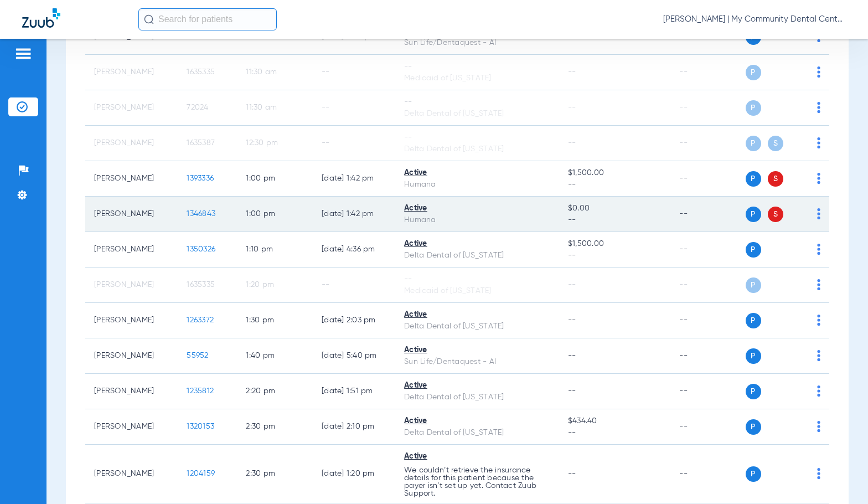
scroll to position [609, 0]
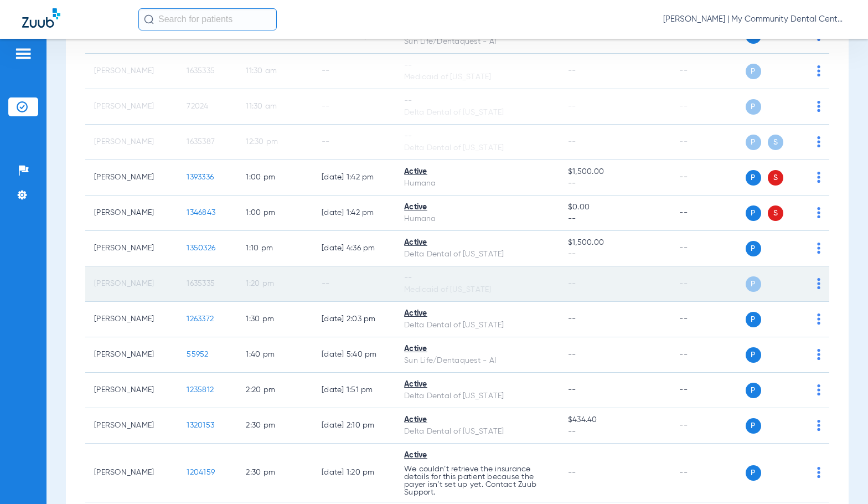
click at [817, 289] on img at bounding box center [818, 283] width 3 height 11
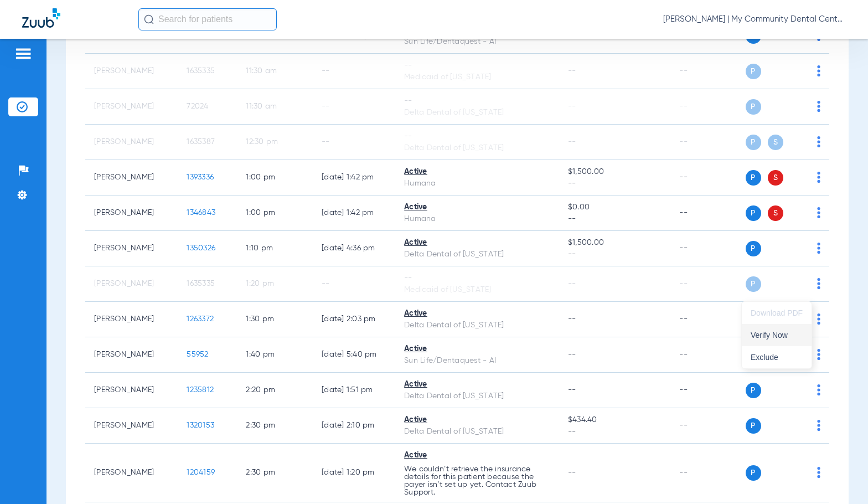
click at [775, 334] on span "Verify Now" at bounding box center [777, 335] width 52 height 8
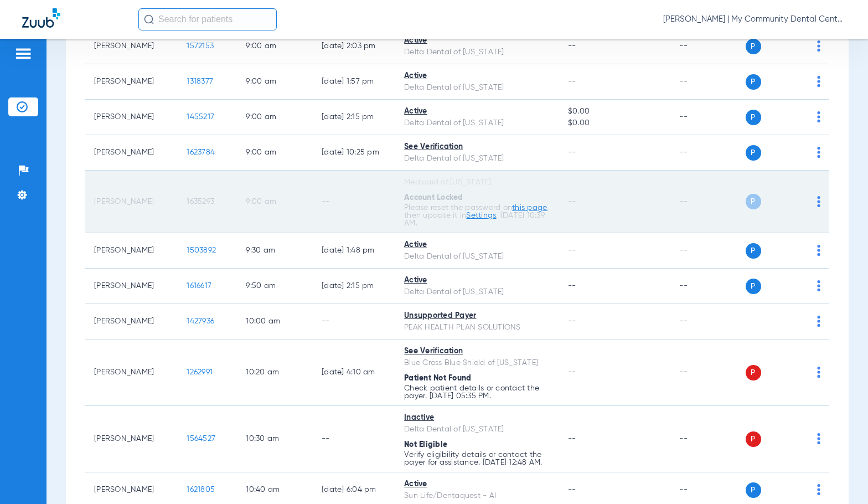
scroll to position [166, 0]
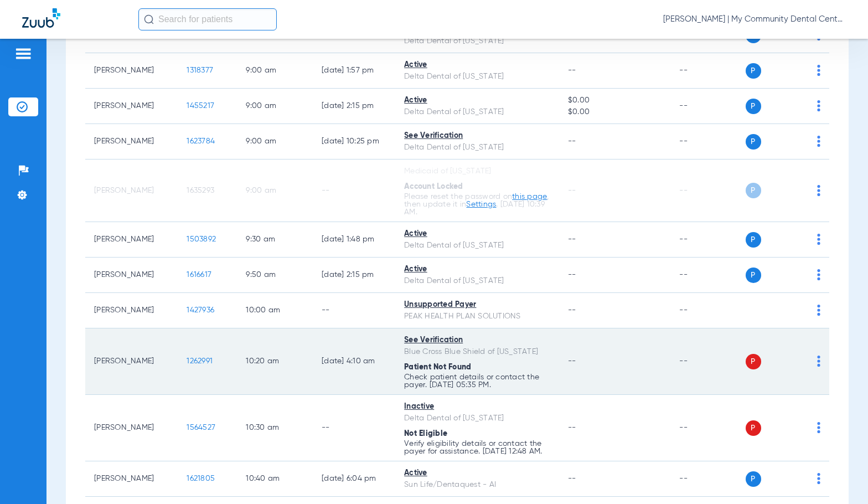
click at [817, 359] on img at bounding box center [818, 361] width 3 height 11
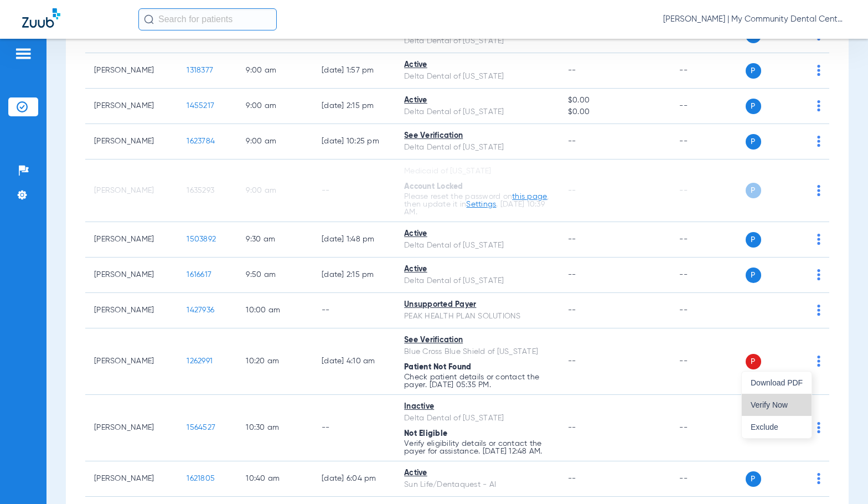
click at [777, 401] on span "Verify Now" at bounding box center [777, 405] width 52 height 8
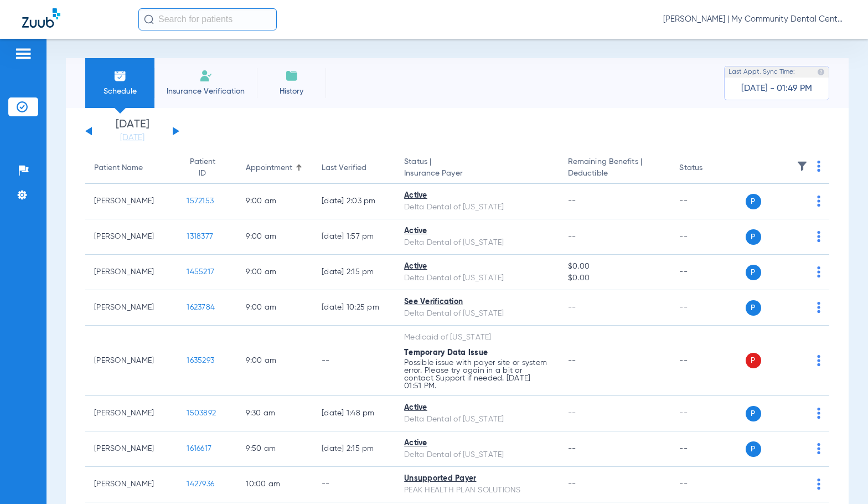
scroll to position [55, 0]
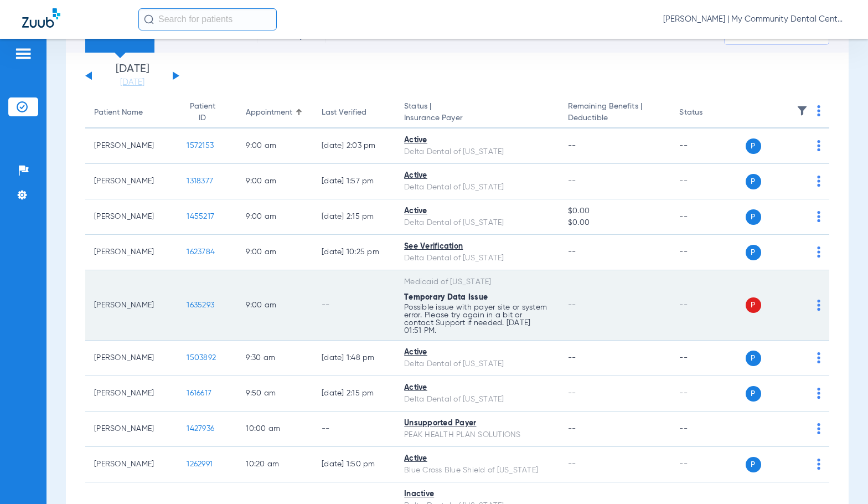
click at [817, 302] on img at bounding box center [818, 305] width 3 height 11
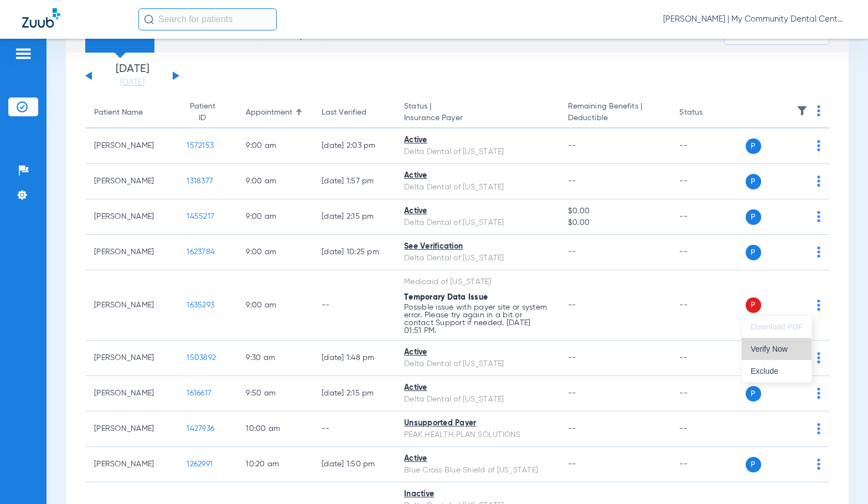
click at [792, 346] on span "Verify Now" at bounding box center [777, 349] width 52 height 8
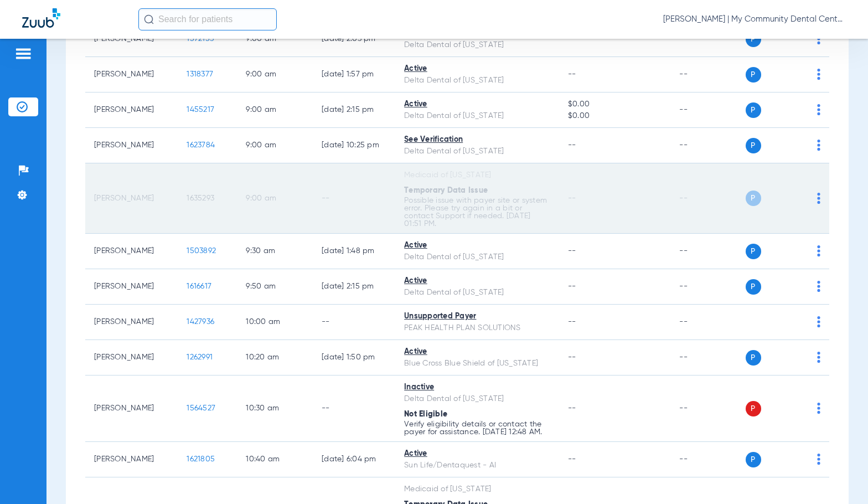
scroll to position [166, 0]
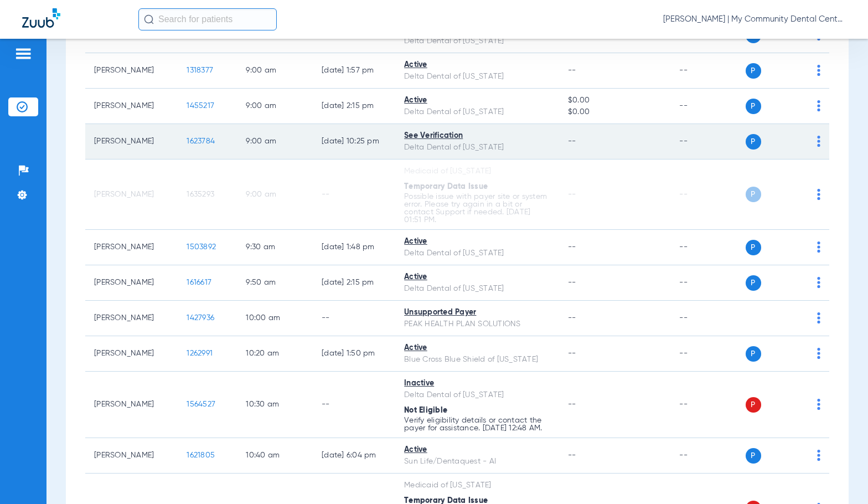
click at [817, 142] on img at bounding box center [818, 141] width 3 height 11
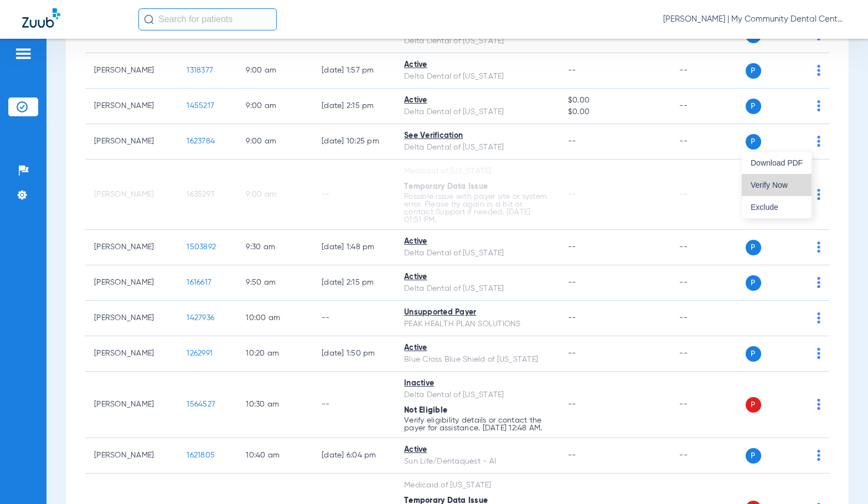
click at [778, 188] on span "Verify Now" at bounding box center [777, 185] width 52 height 8
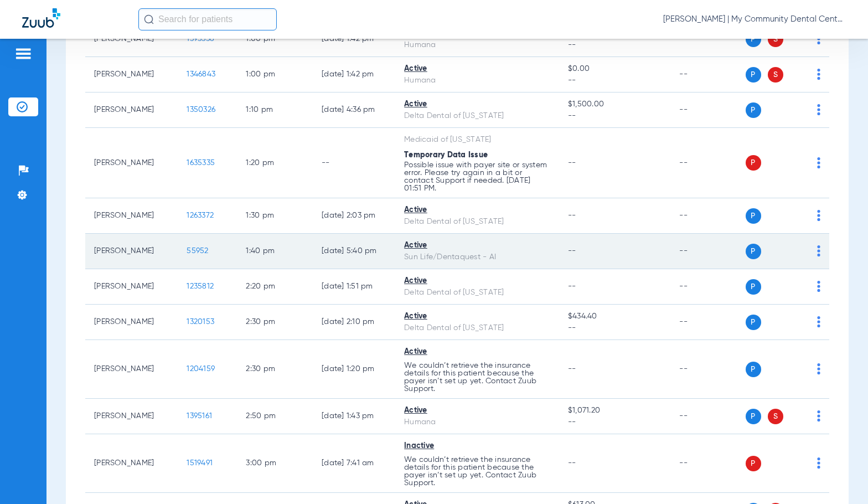
scroll to position [775, 0]
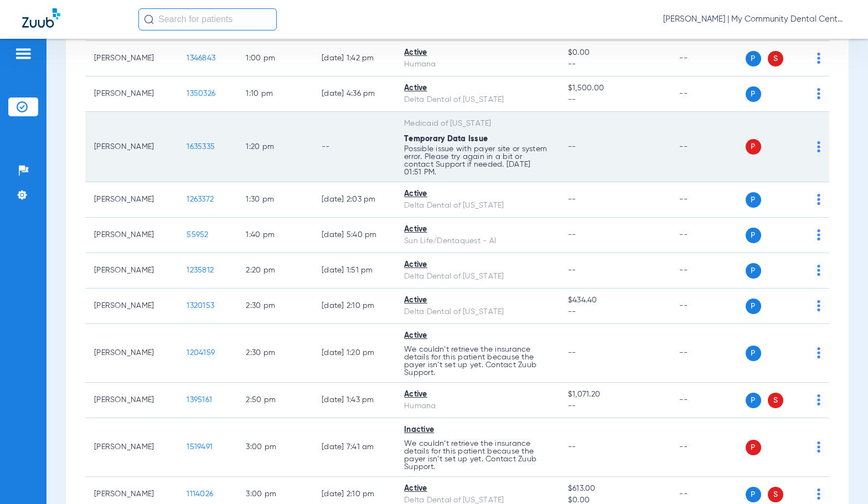
click at [817, 152] on img at bounding box center [818, 146] width 3 height 11
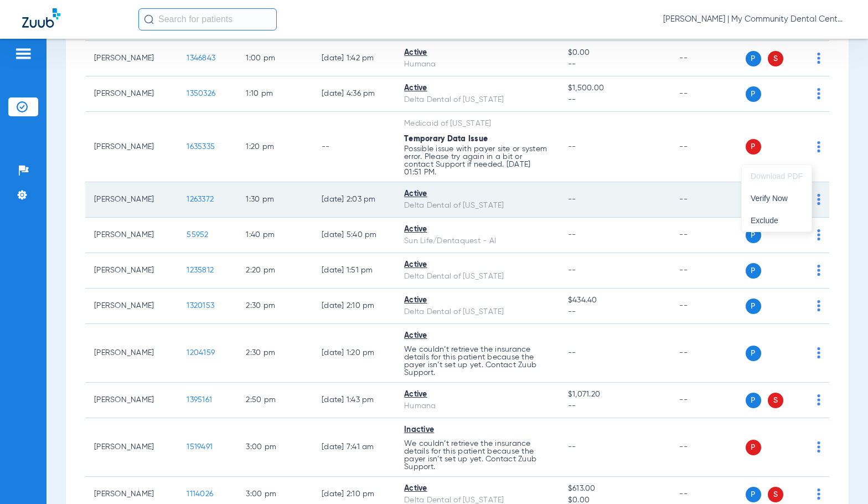
click at [776, 202] on span "Verify Now" at bounding box center [777, 198] width 52 height 8
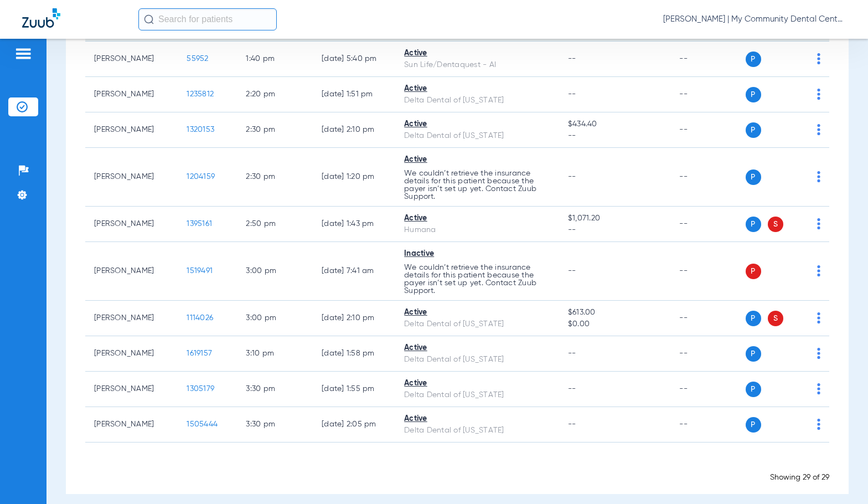
scroll to position [969, 0]
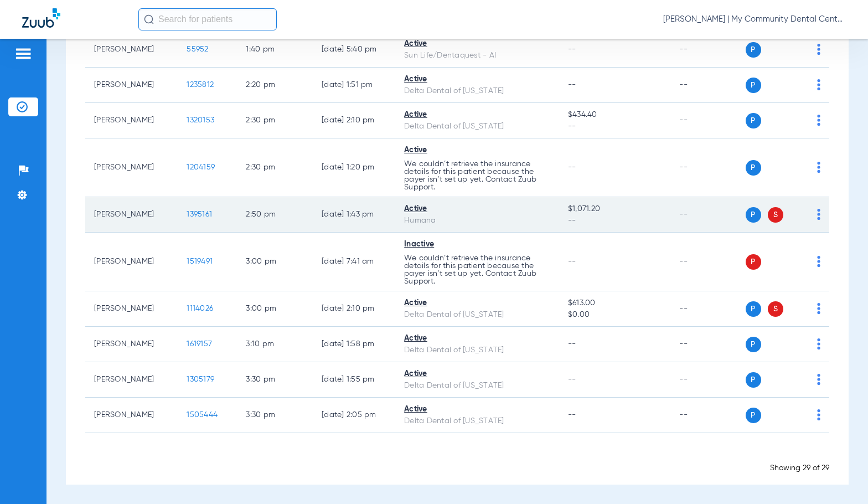
click at [817, 210] on img at bounding box center [818, 214] width 3 height 11
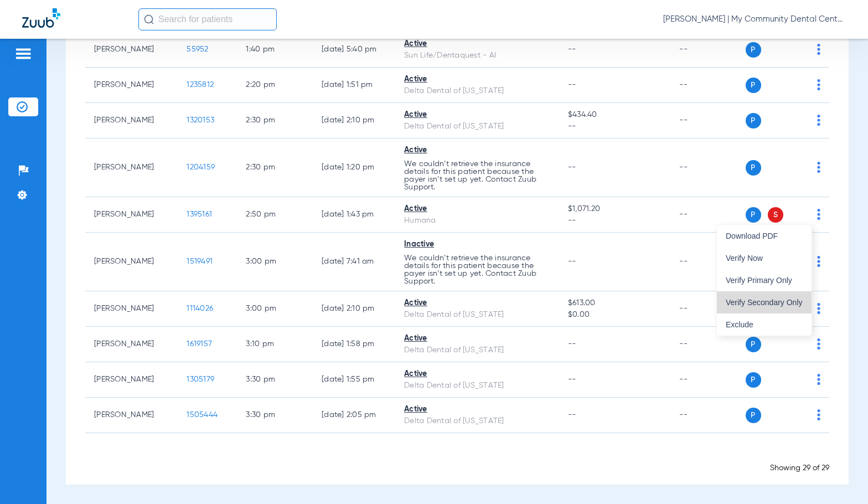
click at [776, 300] on span "Verify Secondary Only" at bounding box center [764, 302] width 77 height 8
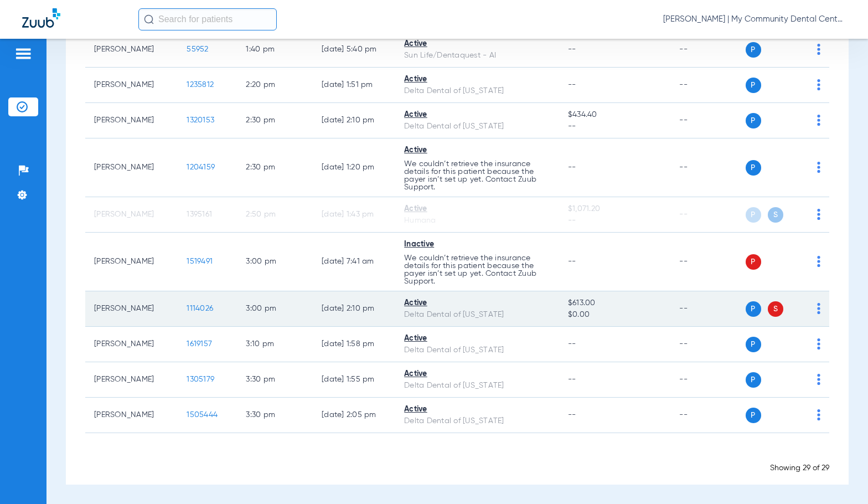
click at [817, 312] on img at bounding box center [818, 308] width 3 height 11
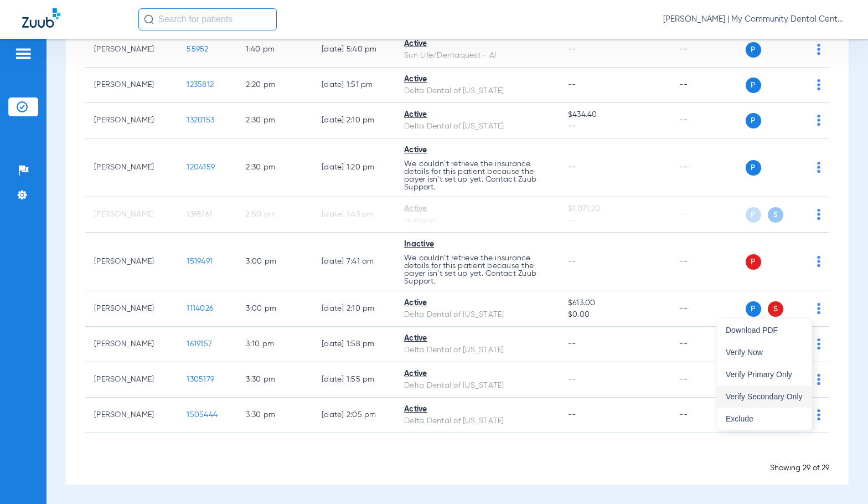
click at [773, 400] on span "Verify Secondary Only" at bounding box center [764, 397] width 77 height 8
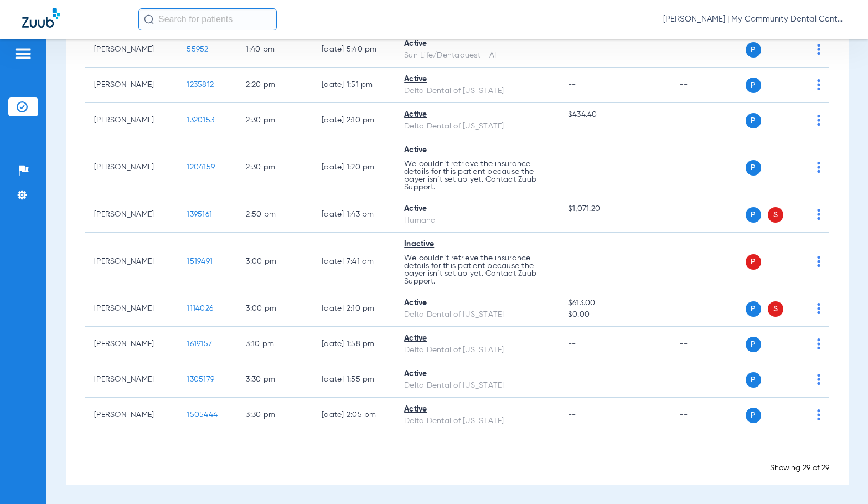
scroll to position [945, 0]
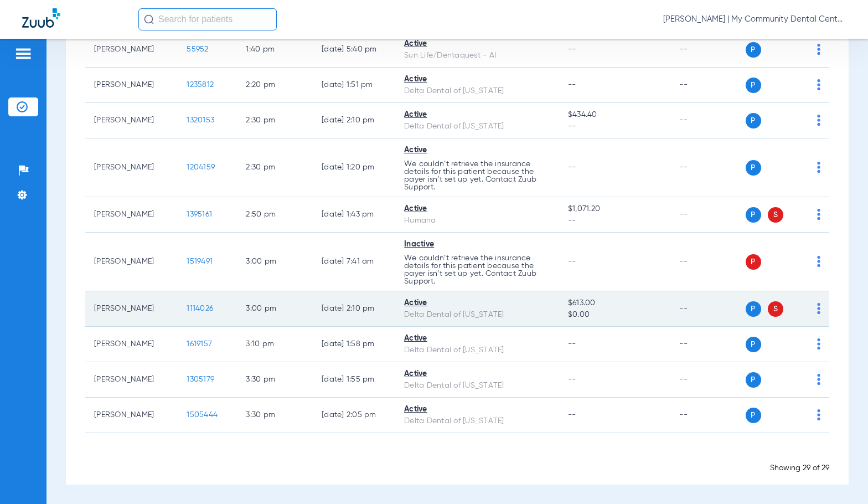
click at [812, 308] on td "P S" at bounding box center [788, 308] width 84 height 35
click at [817, 310] on img at bounding box center [818, 308] width 3 height 11
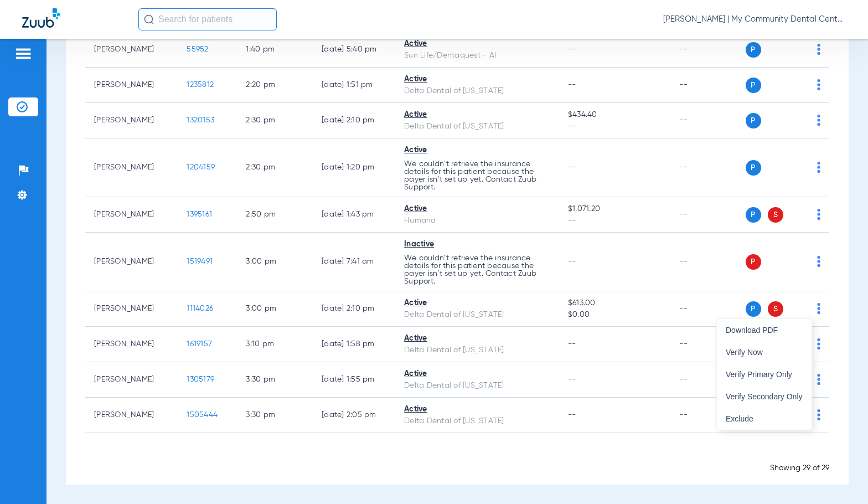
drag, startPoint x: 774, startPoint y: 398, endPoint x: 832, endPoint y: 261, distance: 148.3
click at [774, 396] on span "Verify Secondary Only" at bounding box center [764, 397] width 77 height 8
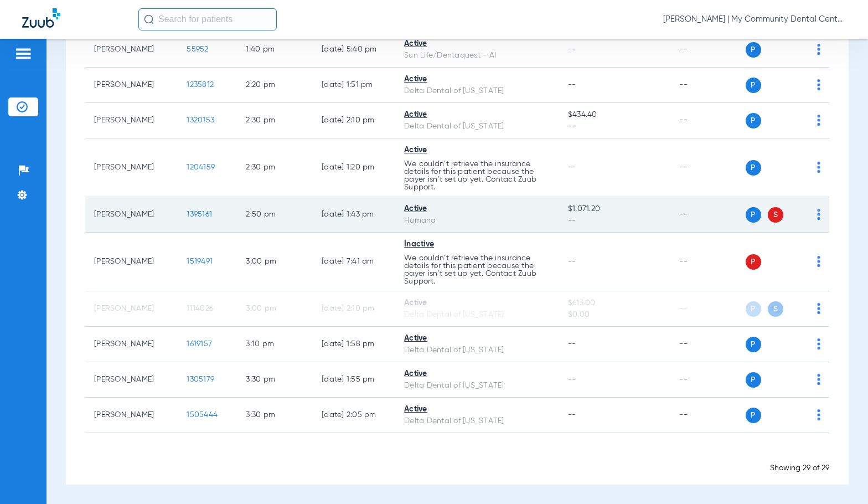
click at [808, 216] on div "P S" at bounding box center [783, 215] width 75 height 16
click at [817, 216] on img at bounding box center [818, 214] width 3 height 11
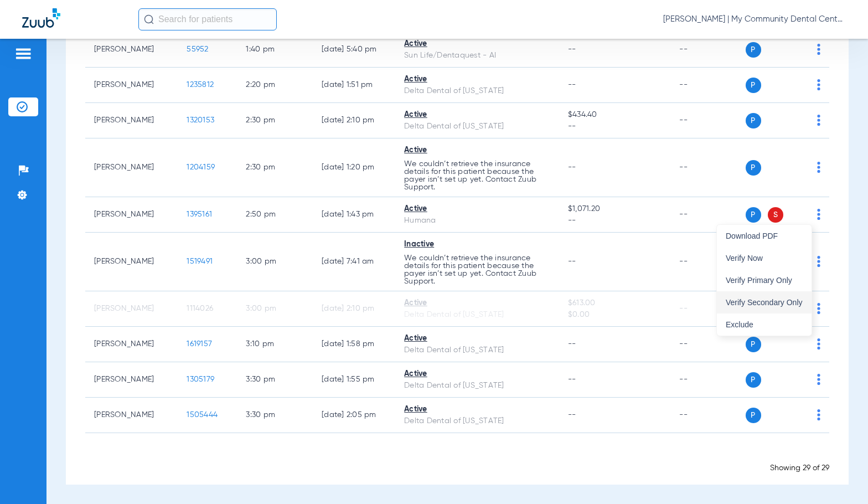
click at [775, 305] on span "Verify Secondary Only" at bounding box center [764, 302] width 77 height 8
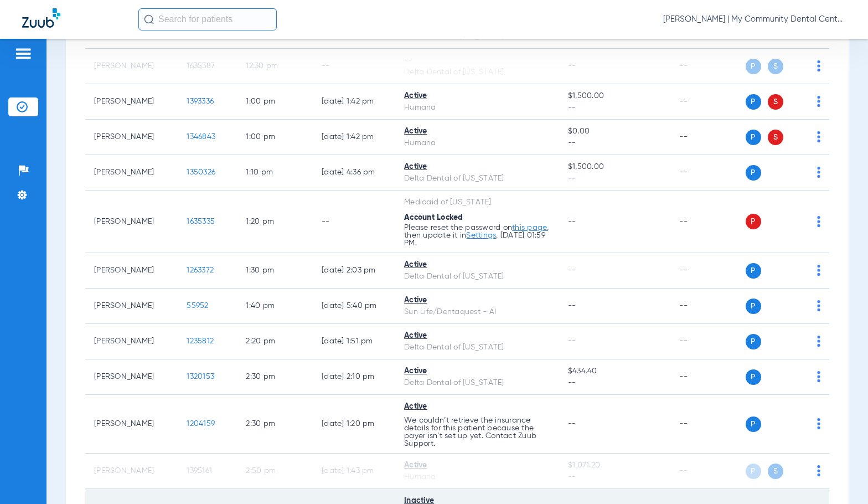
scroll to position [668, 0]
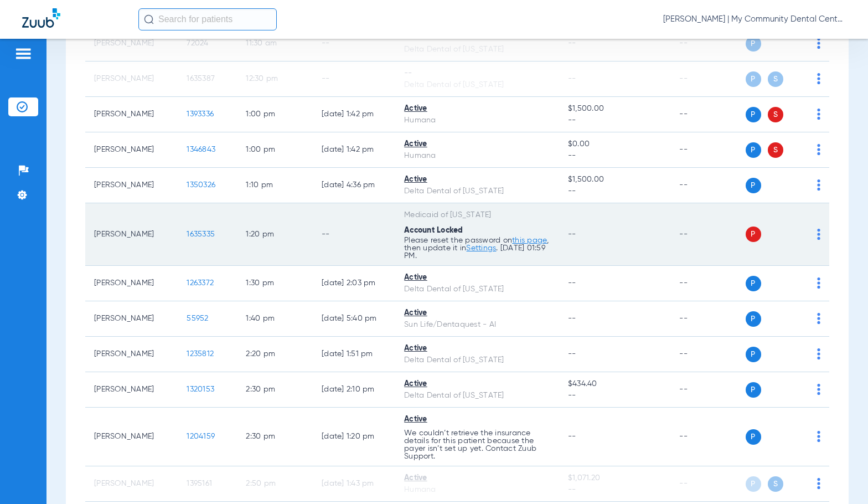
click at [812, 244] on td "P S" at bounding box center [788, 234] width 84 height 63
click at [817, 240] on img at bounding box center [818, 234] width 3 height 11
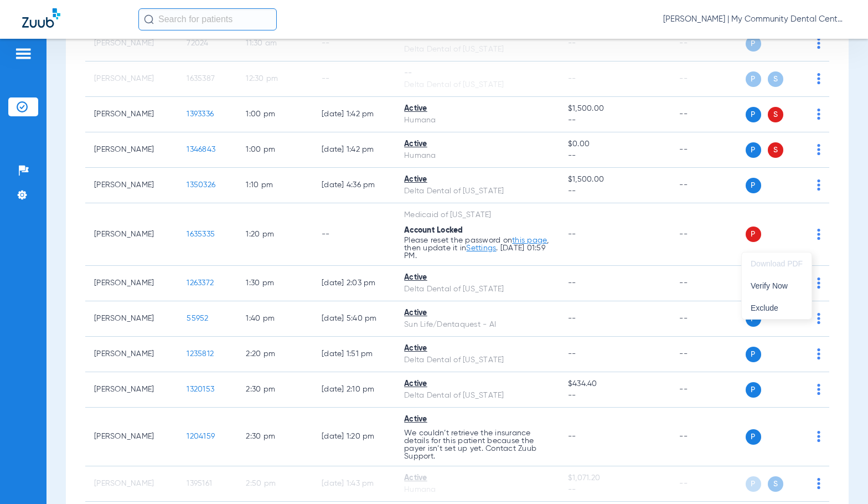
click at [83, 266] on div at bounding box center [434, 252] width 868 height 504
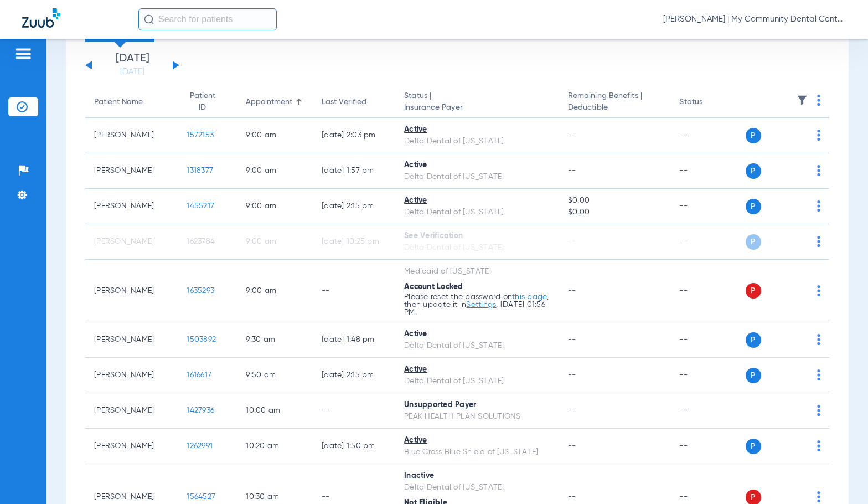
scroll to position [59, 0]
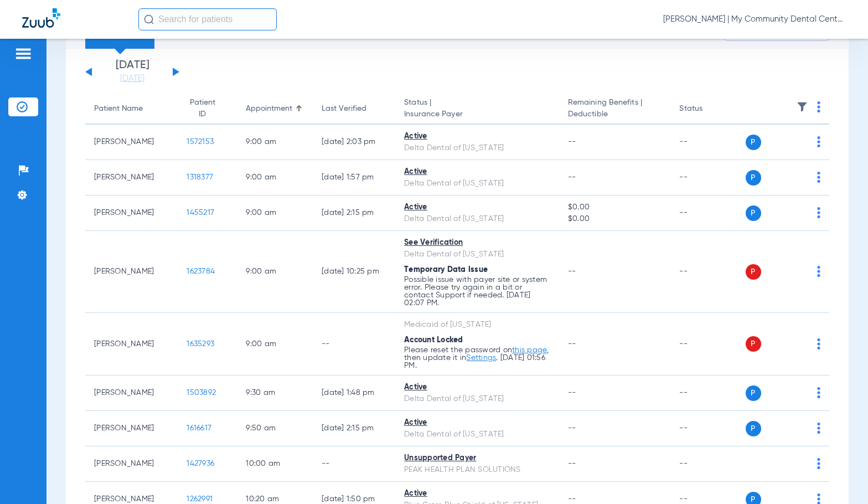
click at [347, 19] on div "Sadie Gibbs - Harrison | My Community Dental Centers" at bounding box center [492, 19] width 708 height 22
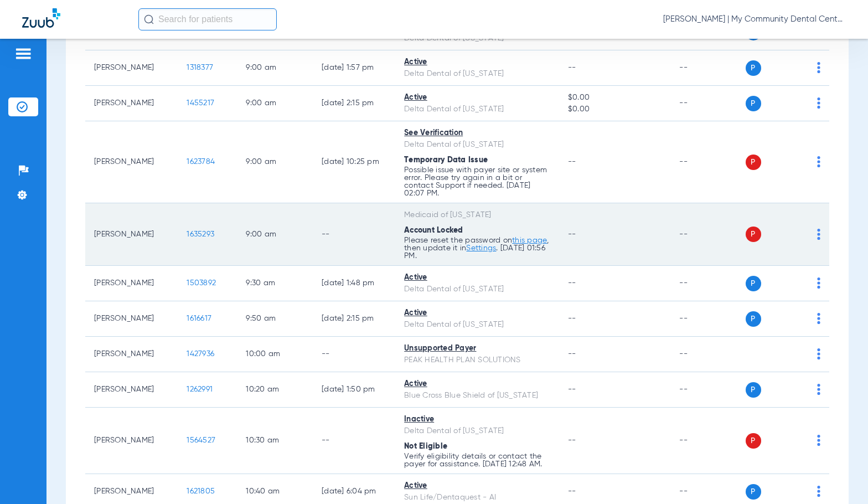
scroll to position [170, 0]
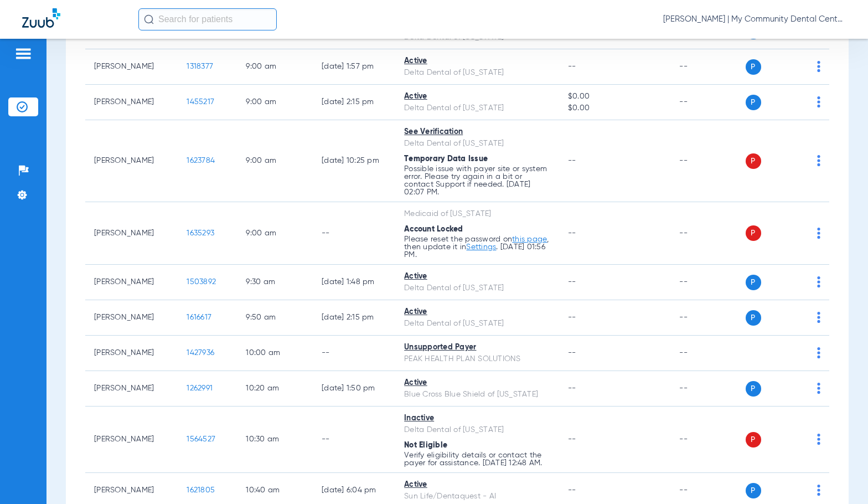
click at [44, 342] on div "Patients Insurance Verification Setup Help Center Settings" at bounding box center [23, 291] width 47 height 504
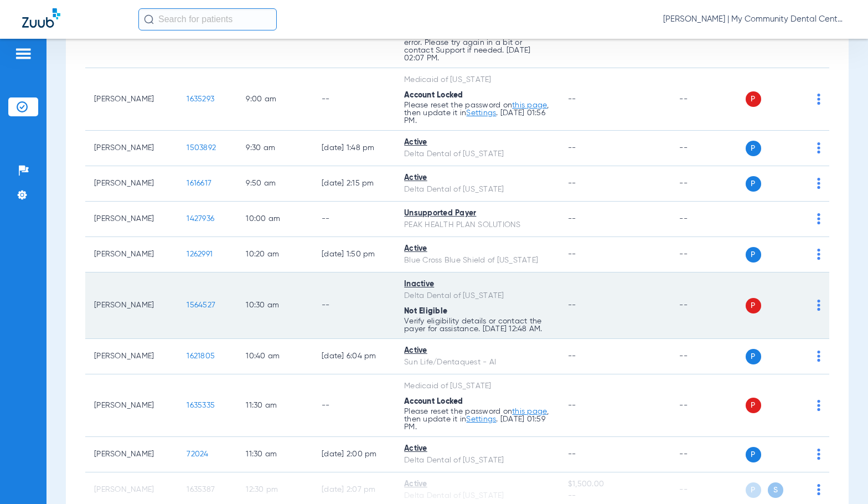
scroll to position [336, 0]
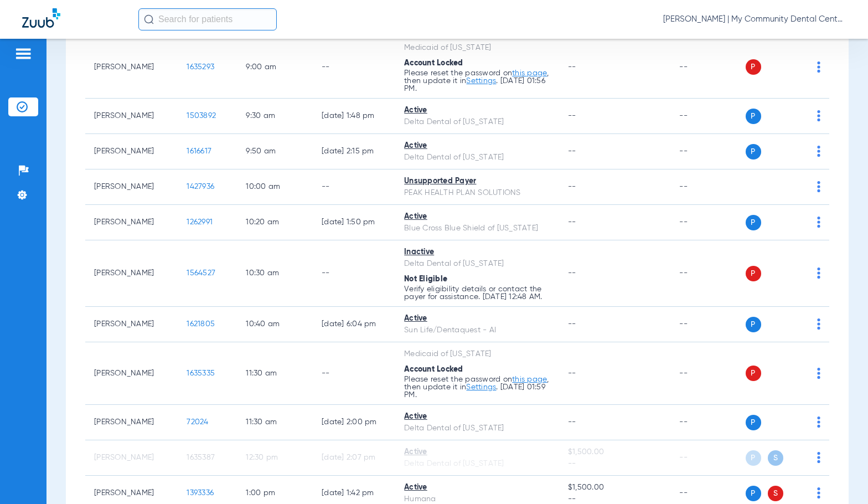
click at [368, 17] on div "Sadie Gibbs - Harrison | My Community Dental Centers" at bounding box center [492, 19] width 708 height 22
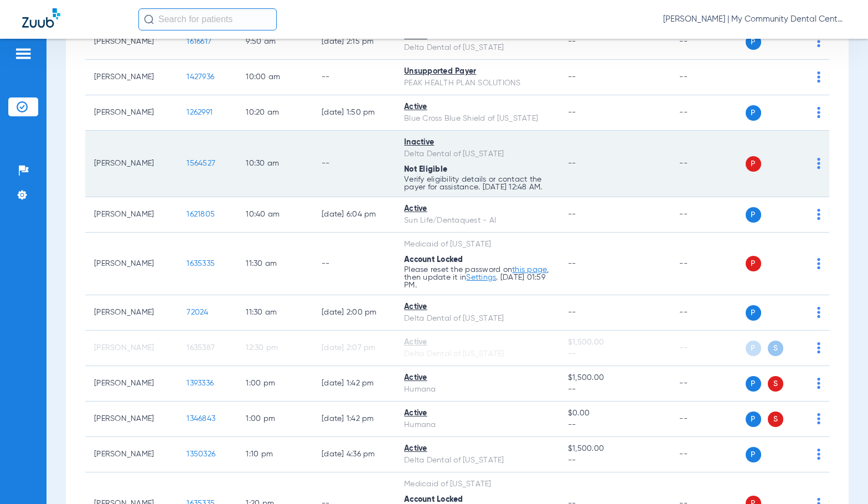
scroll to position [447, 0]
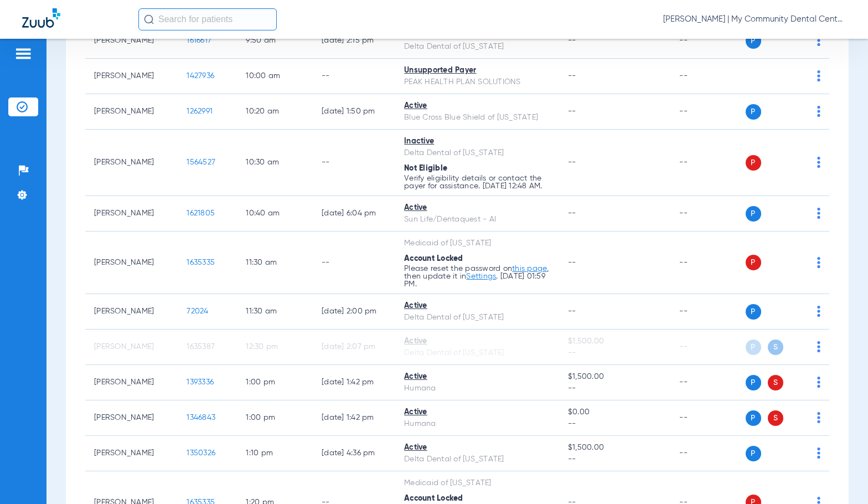
click at [37, 270] on div "Patients Insurance Verification Setup Help Center Settings" at bounding box center [23, 291] width 47 height 504
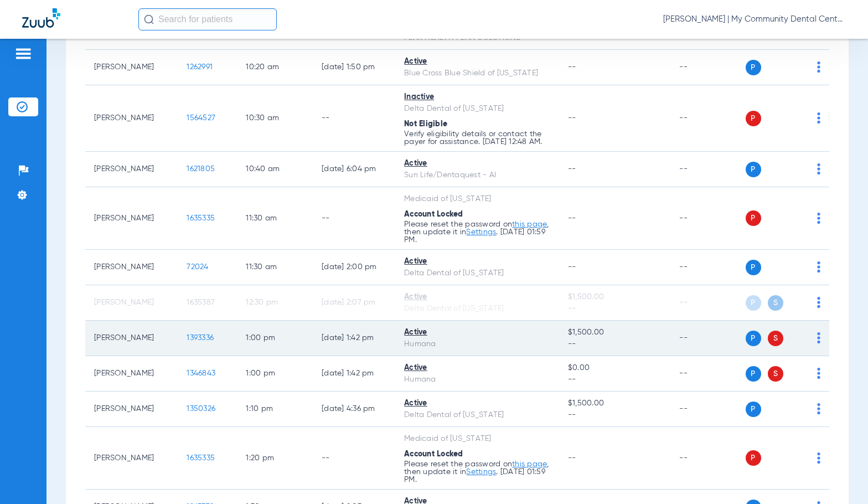
scroll to position [668, 0]
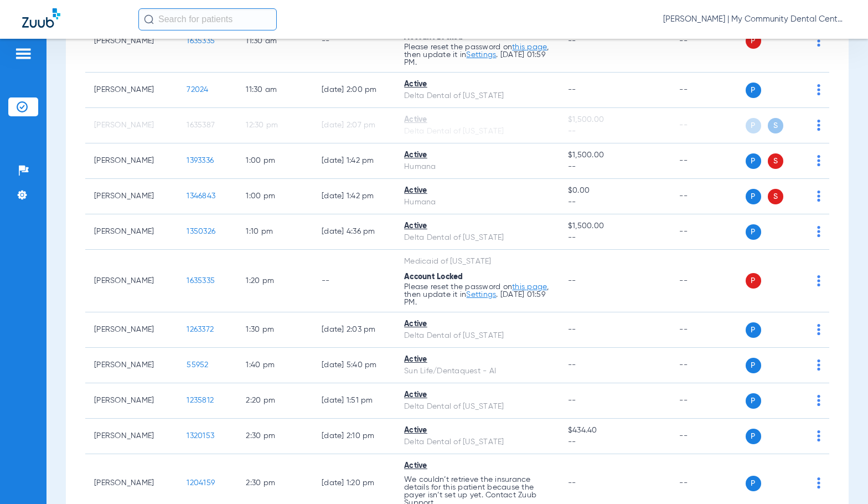
click at [55, 368] on div "Schedule Insurance Verification History Last Appt. Sync Time: Today - 02:22 PM …" at bounding box center [458, 271] width 822 height 465
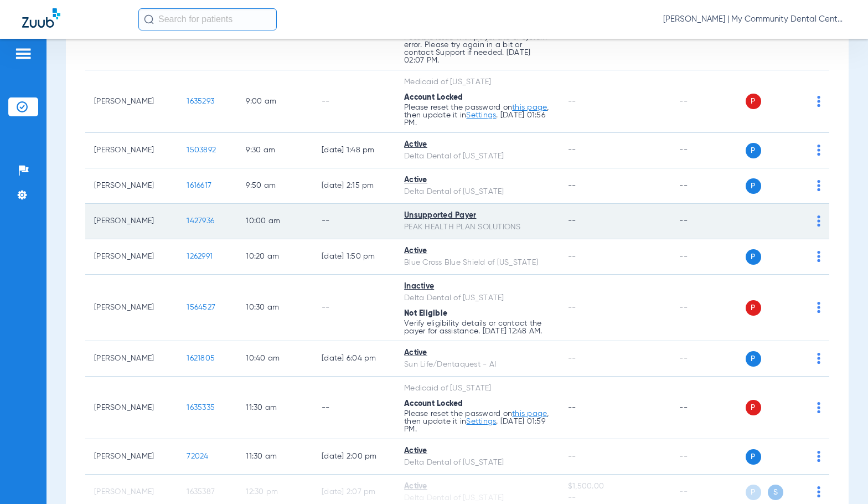
scroll to position [443, 0]
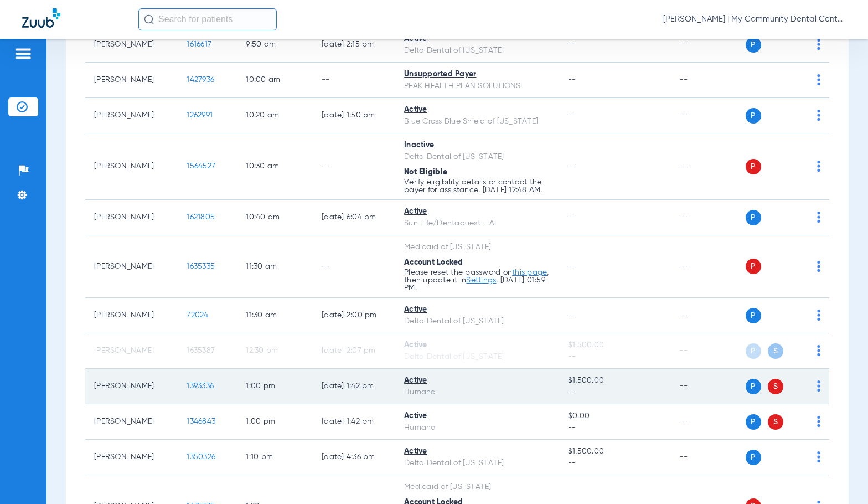
click at [187, 390] on span "1393336" at bounding box center [200, 386] width 27 height 8
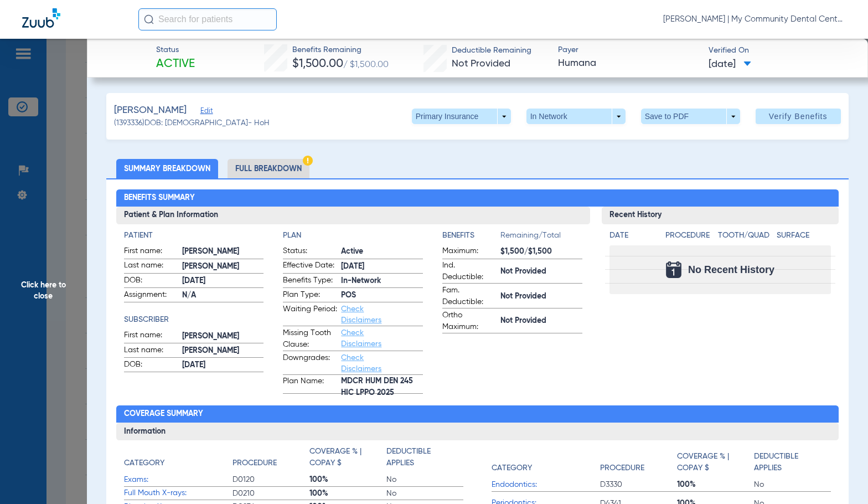
click at [287, 168] on li "Full Breakdown" at bounding box center [269, 168] width 82 height 19
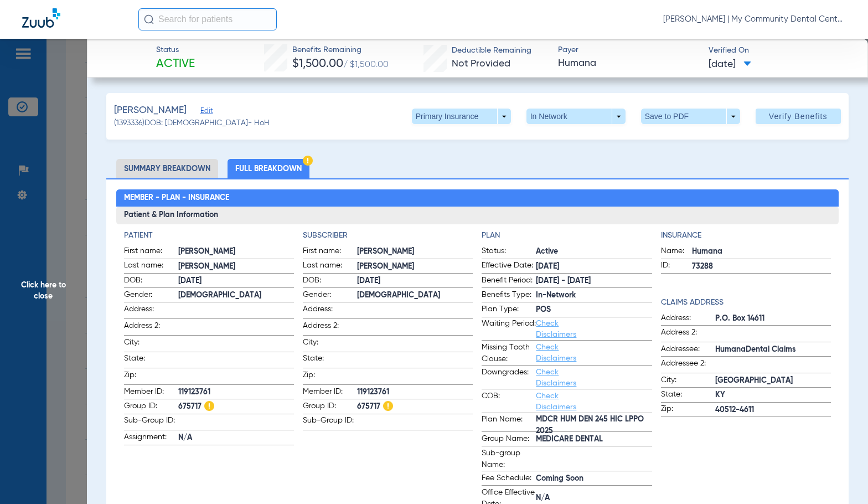
click at [68, 266] on span "Click here to close" at bounding box center [43, 291] width 87 height 504
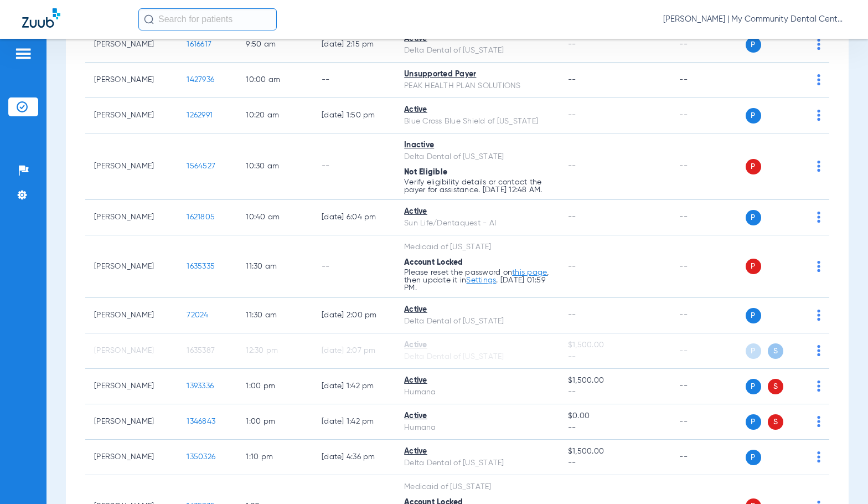
click at [374, 272] on td "--" at bounding box center [354, 266] width 83 height 63
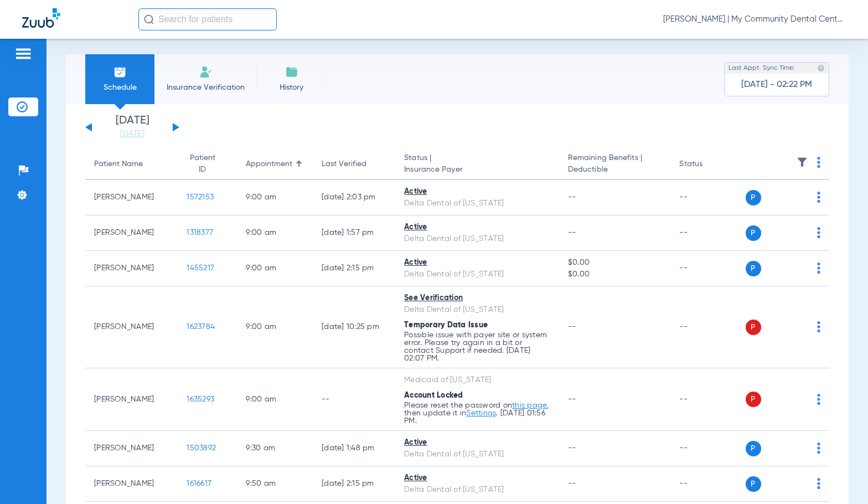
scroll to position [0, 0]
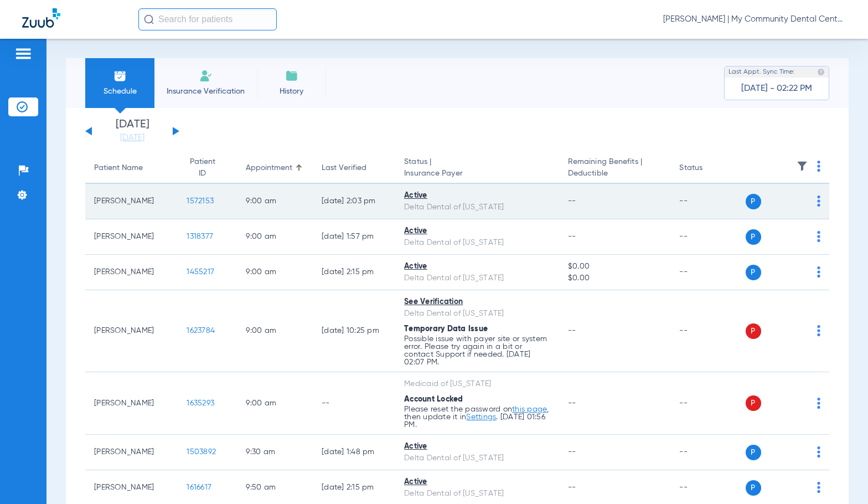
click at [198, 200] on span "1572153" at bounding box center [200, 201] width 27 height 8
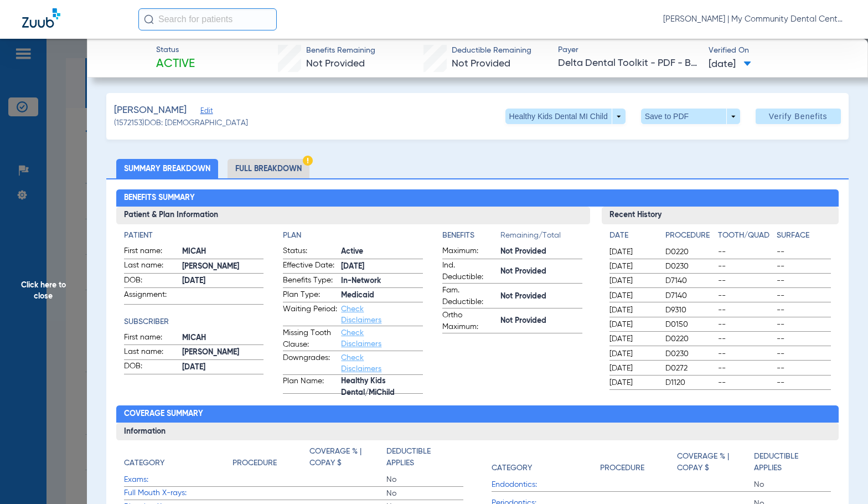
click at [276, 172] on li "Full Breakdown" at bounding box center [269, 168] width 82 height 19
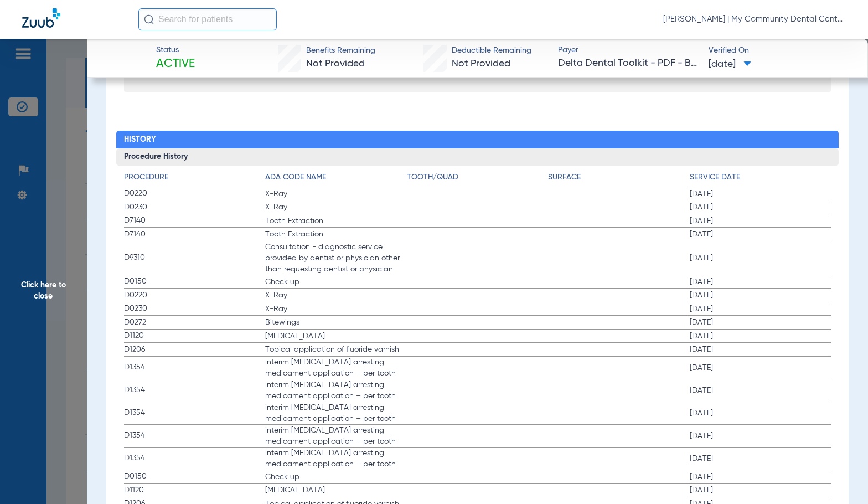
scroll to position [1429, 0]
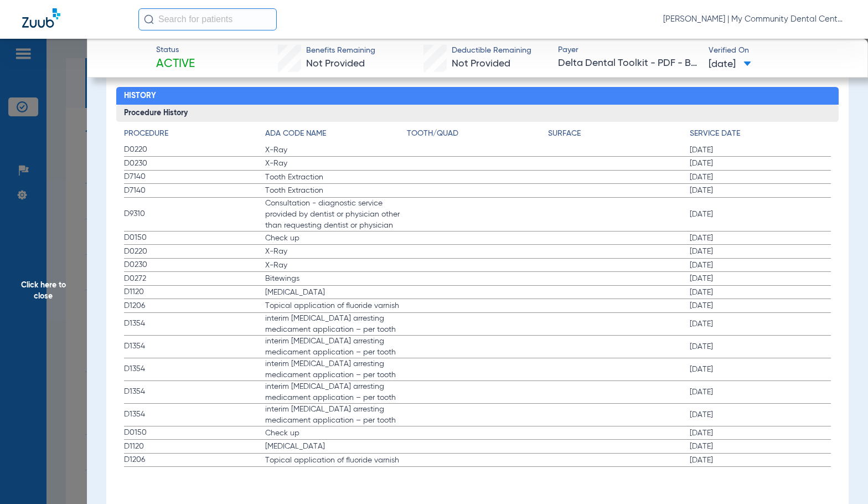
drag, startPoint x: 55, startPoint y: 285, endPoint x: 274, endPoint y: 234, distance: 224.0
click at [57, 285] on span "Click here to close" at bounding box center [43, 291] width 87 height 504
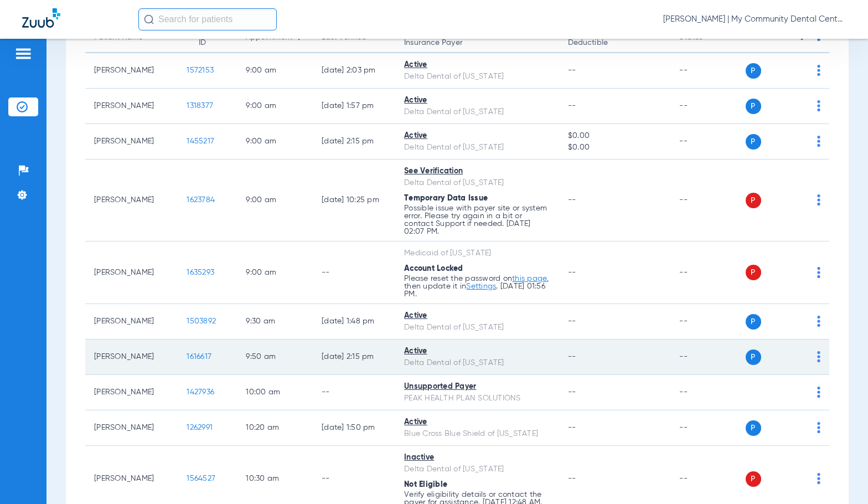
scroll to position [166, 0]
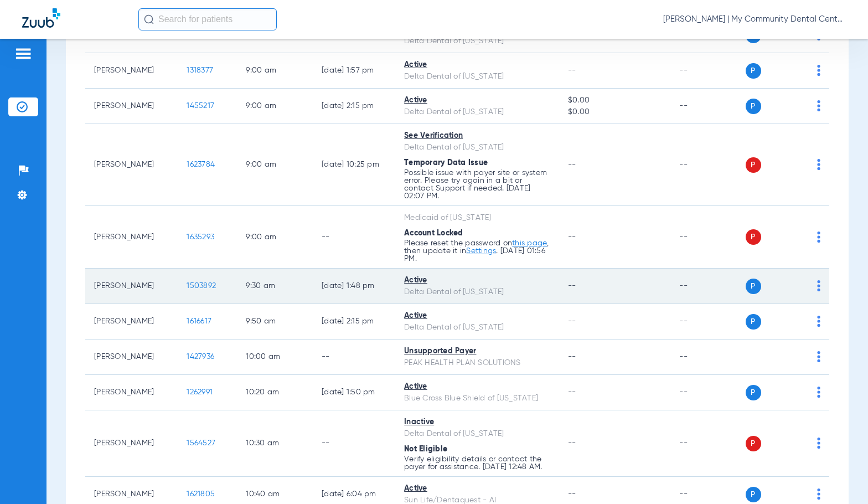
click at [197, 285] on span "1503892" at bounding box center [201, 286] width 29 height 8
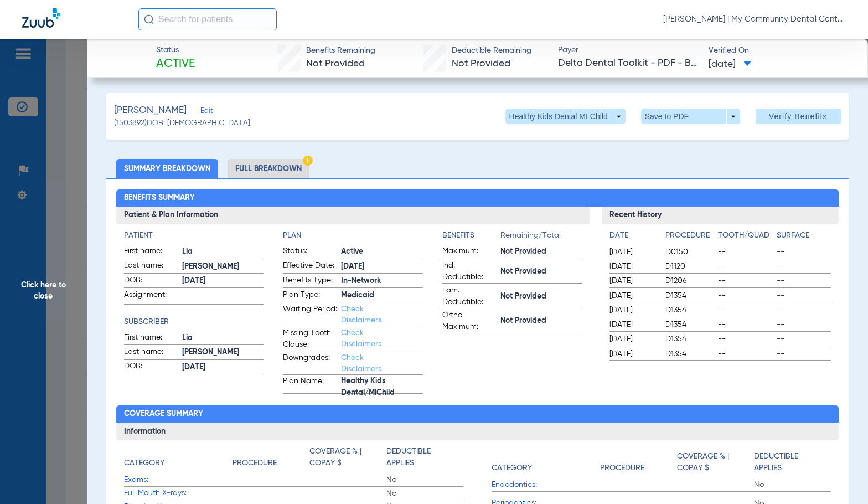
click at [246, 170] on li "Full Breakdown" at bounding box center [269, 168] width 82 height 19
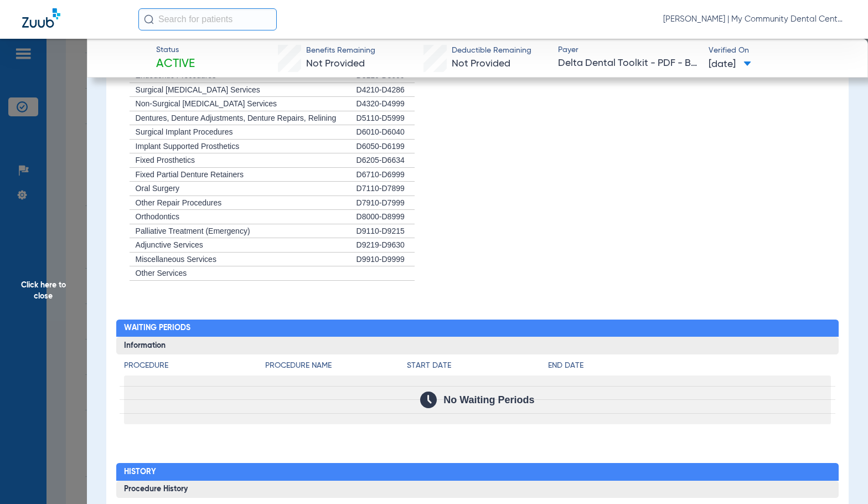
scroll to position [1260, 0]
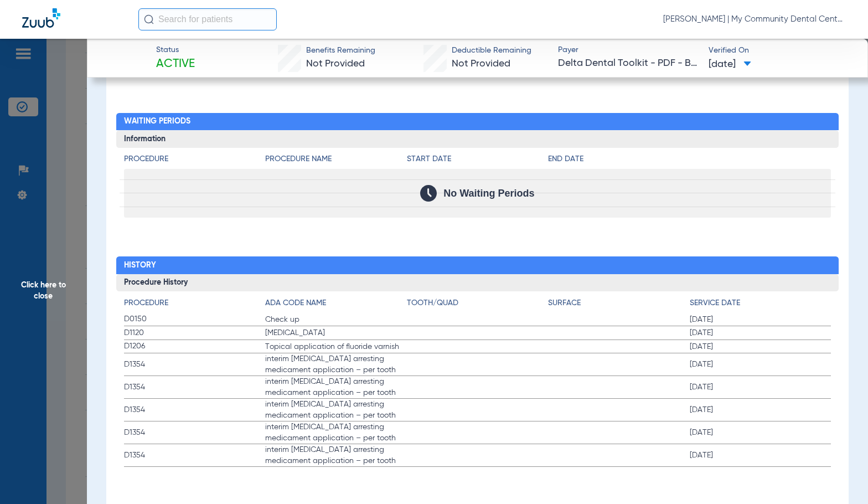
click at [517, 307] on h4 "Tooth/Quad" at bounding box center [478, 303] width 142 height 12
drag, startPoint x: 50, startPoint y: 293, endPoint x: 277, endPoint y: 251, distance: 230.4
click at [50, 293] on span "Click here to close" at bounding box center [43, 291] width 87 height 504
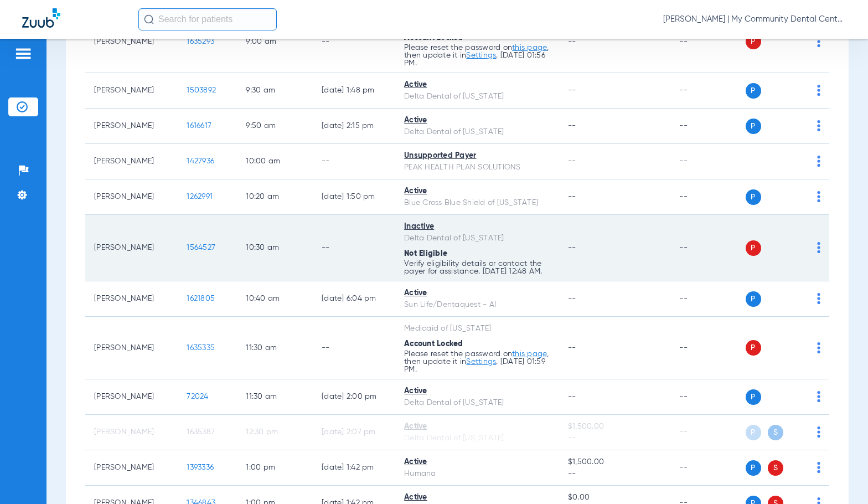
scroll to position [388, 0]
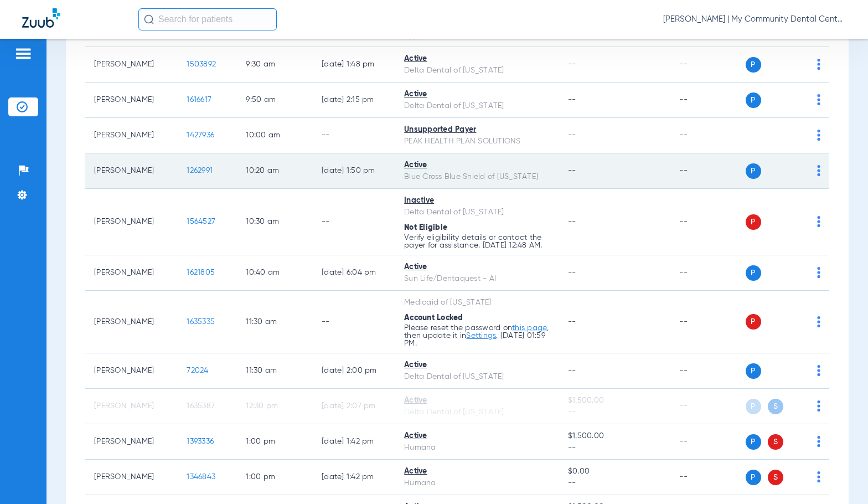
click at [189, 170] on span "1262991" at bounding box center [200, 171] width 26 height 8
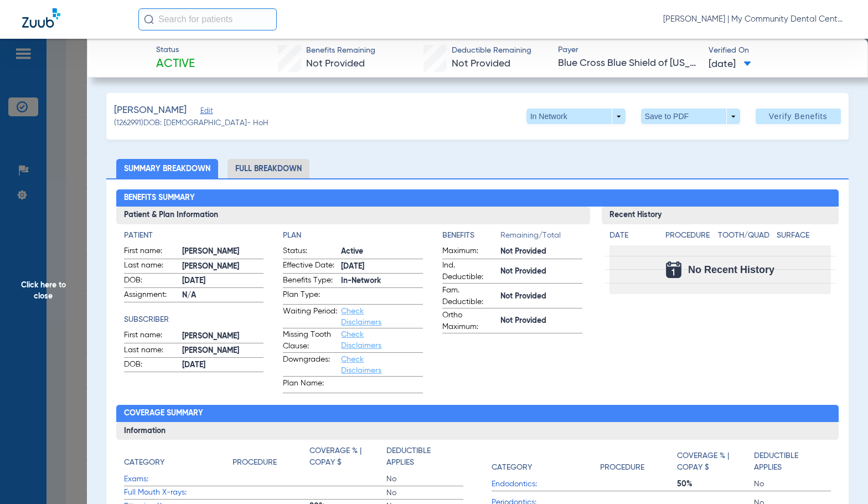
click at [282, 170] on li "Full Breakdown" at bounding box center [269, 168] width 82 height 19
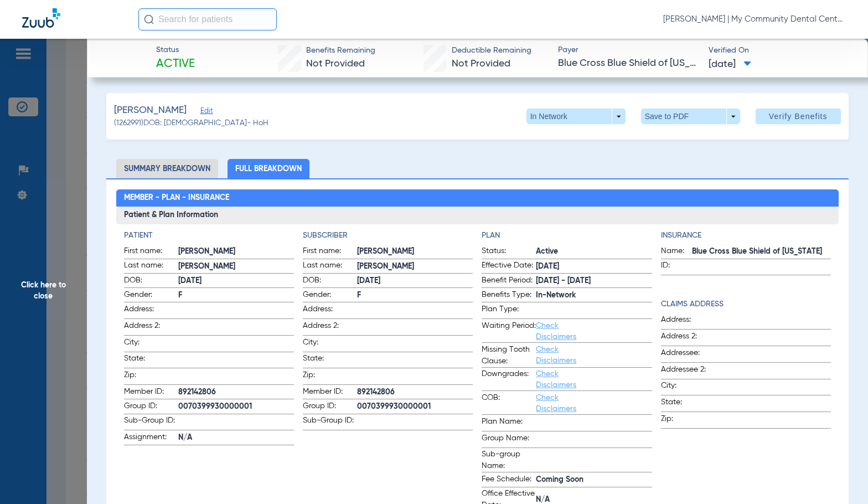
click at [341, 430] on app-subscriber-information "Subscriber First name: JUDY Last name: BYERS DOB: 05/03/1962 Gender: F Address:…" at bounding box center [388, 371] width 170 height 282
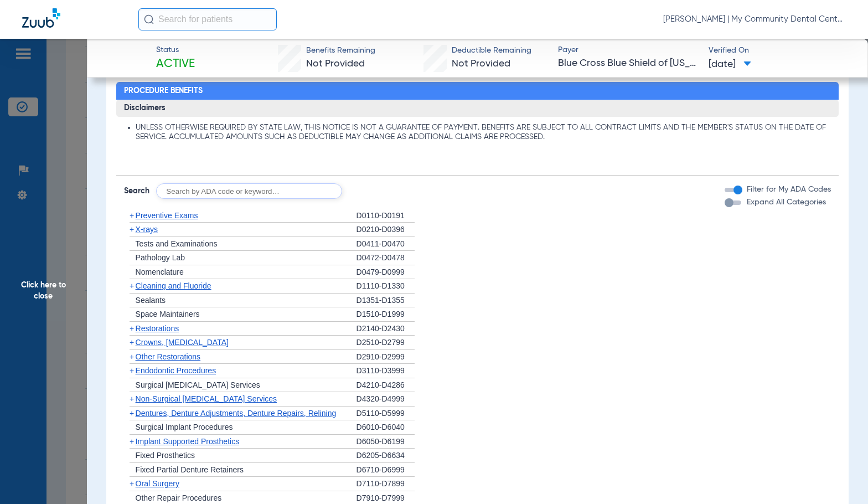
scroll to position [831, 0]
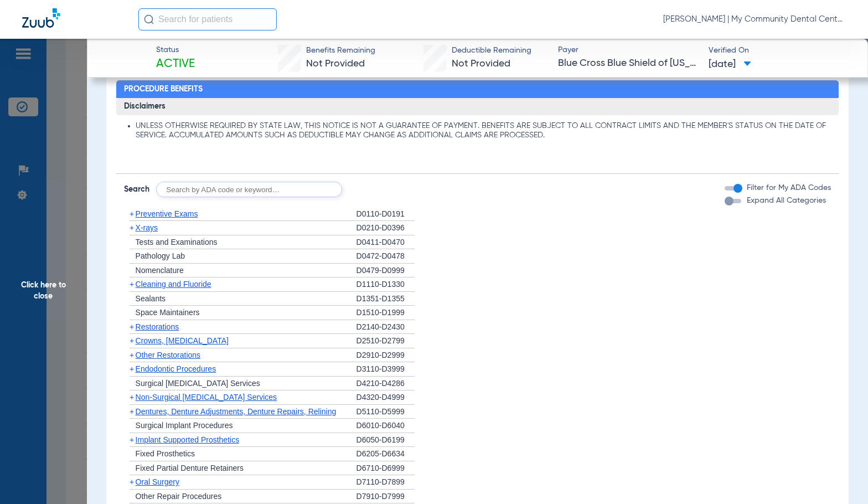
click at [186, 285] on span "Cleaning and Fluoride" at bounding box center [174, 284] width 76 height 9
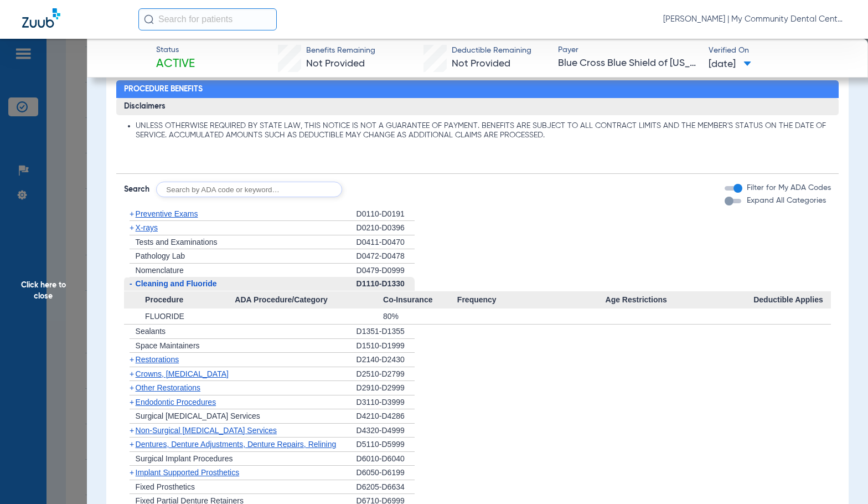
click at [185, 282] on span "Cleaning and Fluoride" at bounding box center [176, 283] width 81 height 9
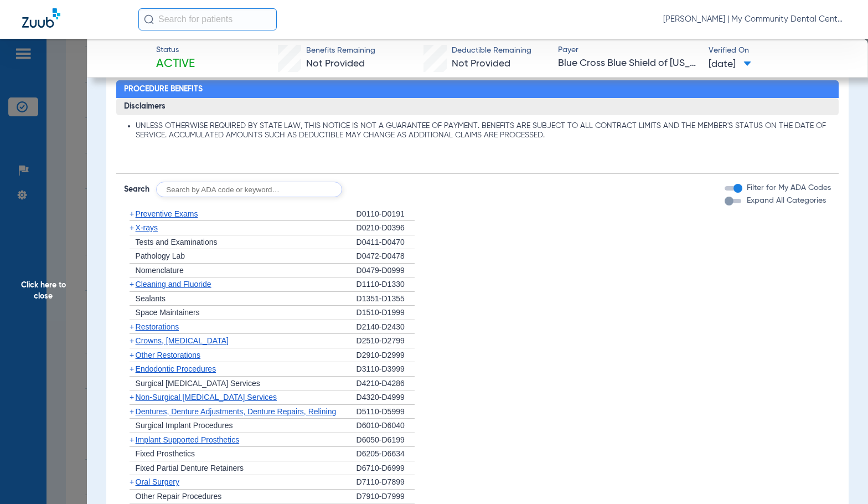
click at [169, 281] on span "Cleaning and Fluoride" at bounding box center [174, 284] width 76 height 9
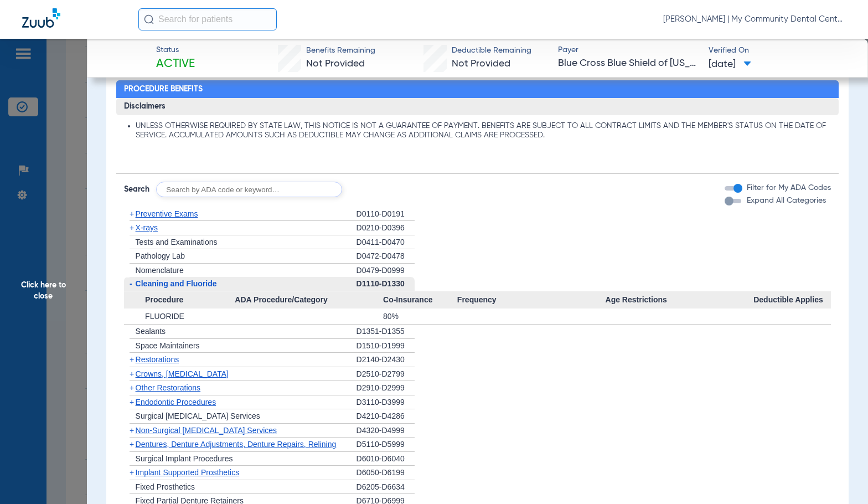
click at [169, 281] on span "Cleaning and Fluoride" at bounding box center [176, 283] width 81 height 9
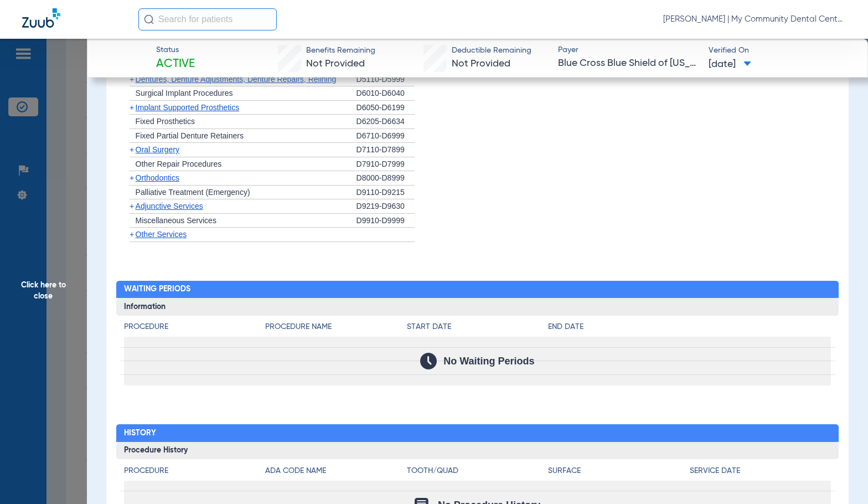
scroll to position [1224, 0]
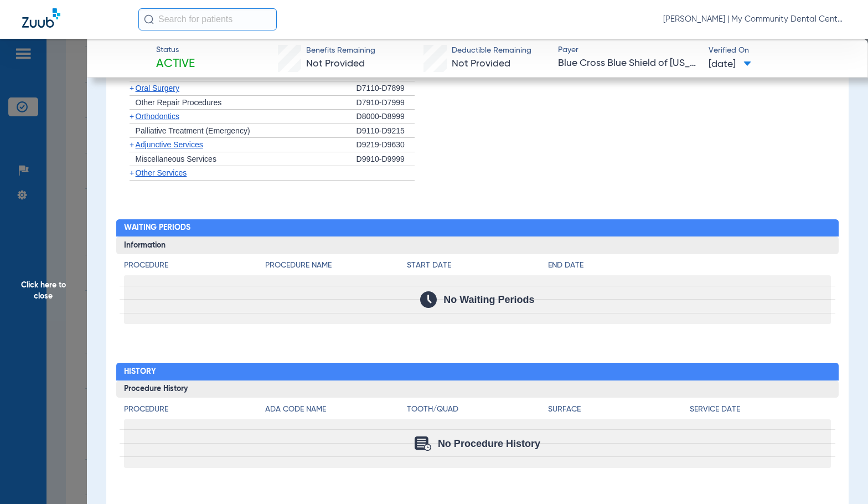
click at [68, 277] on span "Click here to close" at bounding box center [43, 291] width 87 height 504
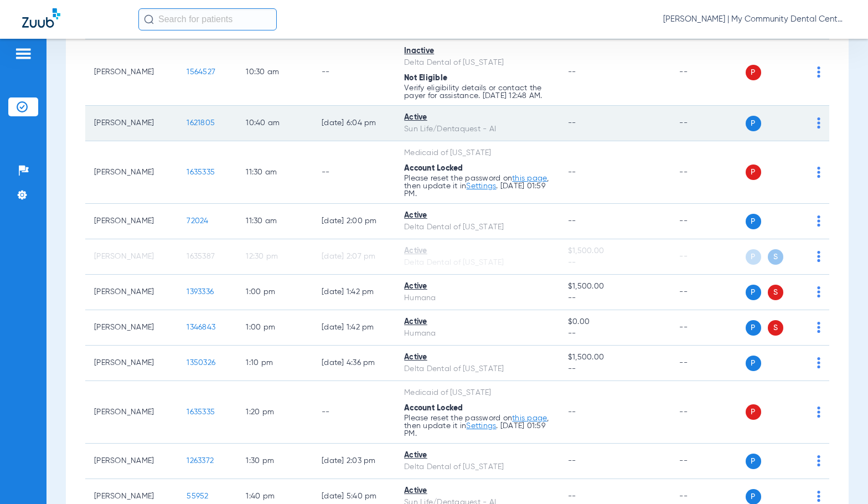
scroll to position [554, 0]
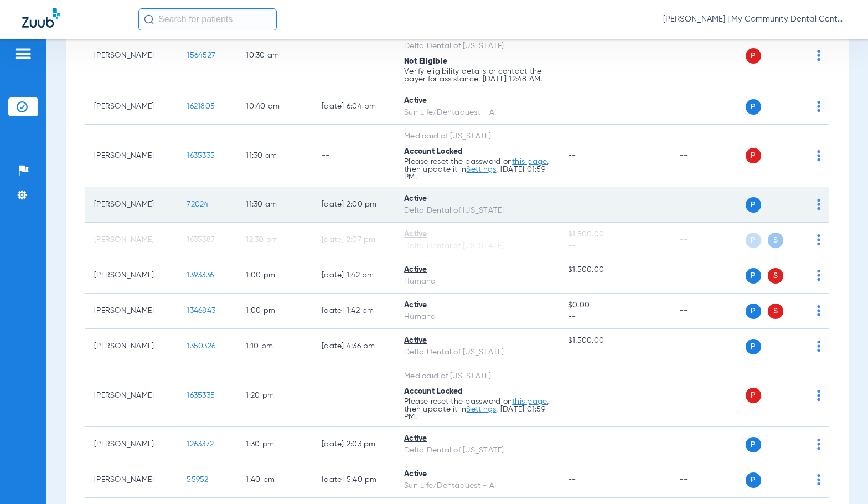
click at [187, 208] on span "72024" at bounding box center [198, 204] width 22 height 8
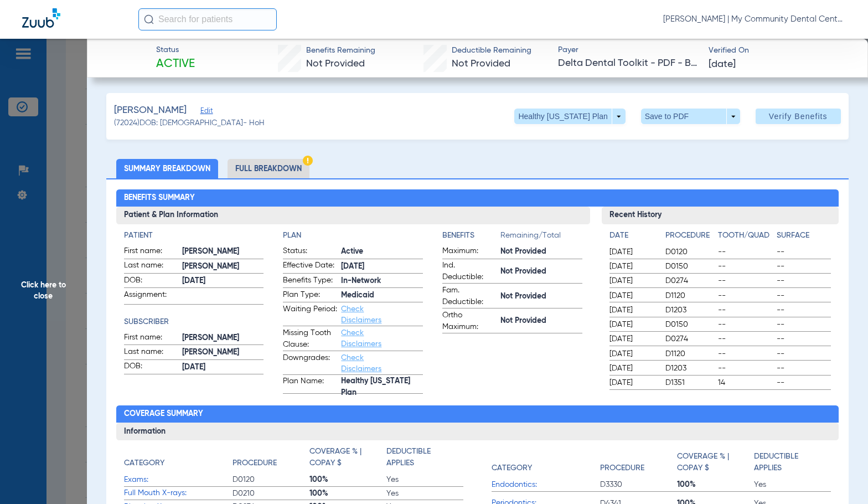
click at [279, 177] on li "Full Breakdown" at bounding box center [269, 168] width 82 height 19
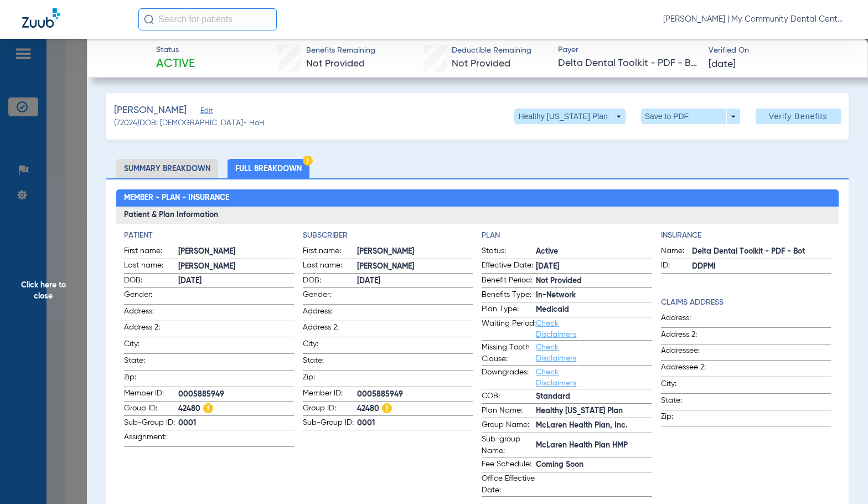
click at [382, 441] on app-subscriber-information "Subscriber First name: TAYLOR Last name: GOODRICH DOB: 08/02/1998 Gender: Addre…" at bounding box center [388, 363] width 170 height 267
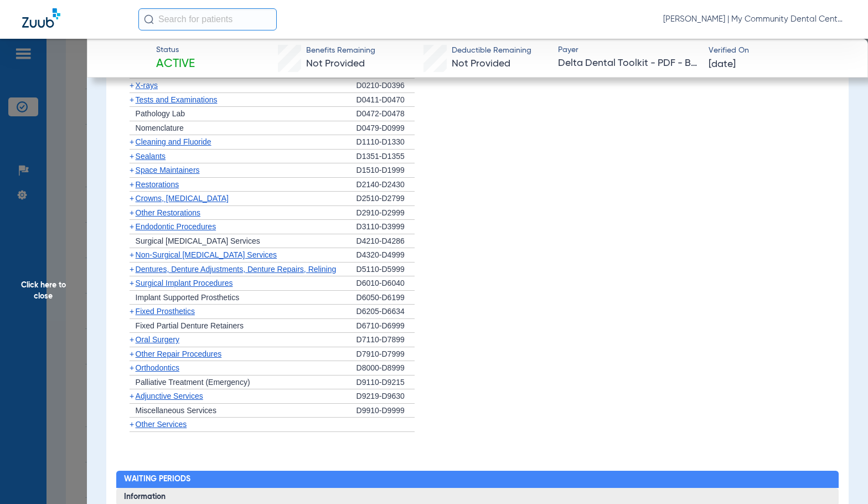
scroll to position [885, 0]
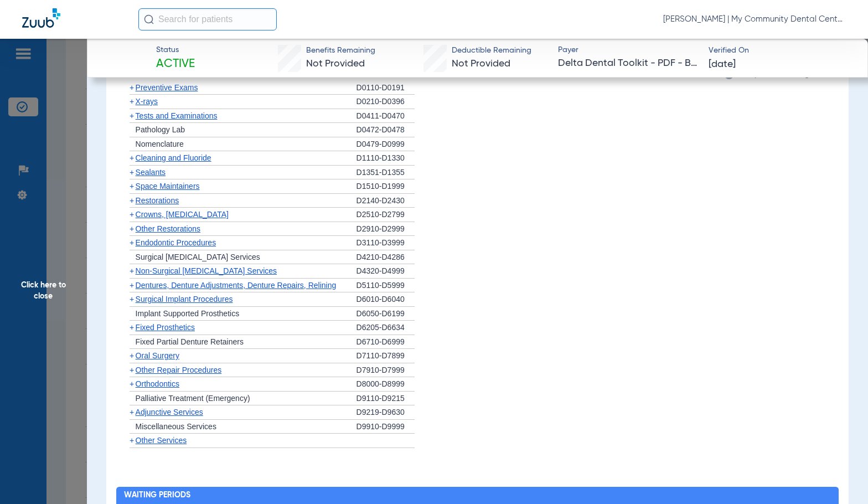
click at [42, 261] on span "Click here to close" at bounding box center [43, 291] width 87 height 504
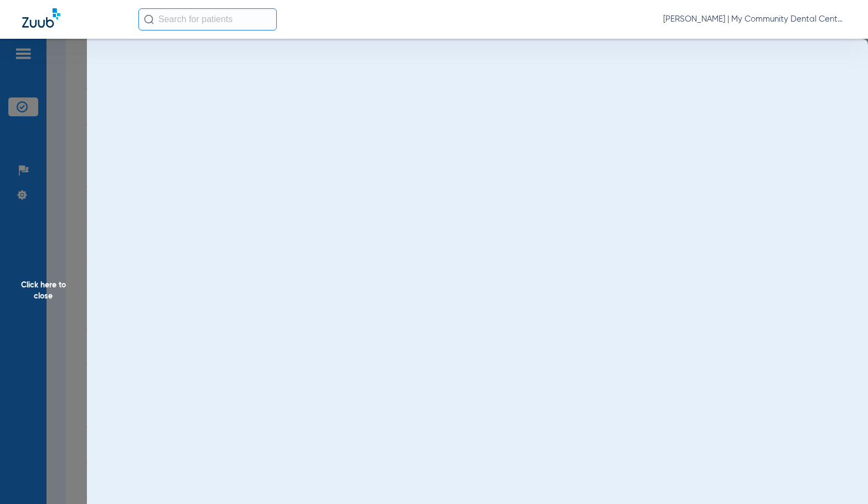
scroll to position [0, 0]
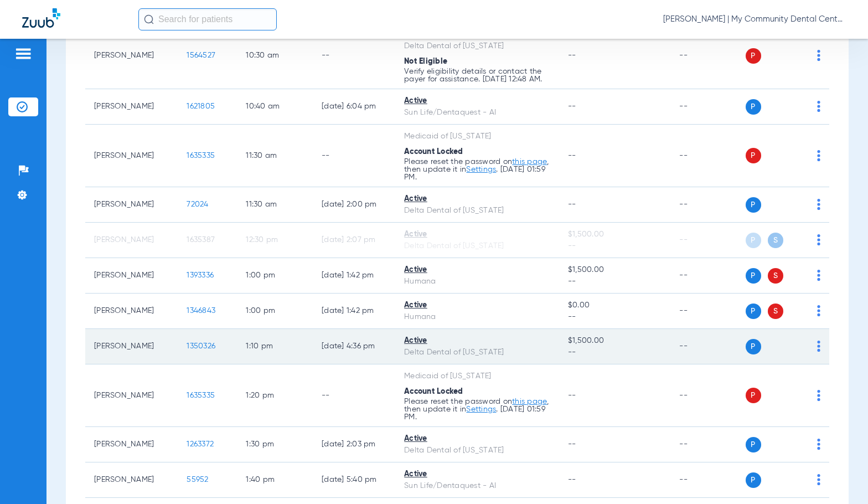
click at [187, 350] on span "1350326" at bounding box center [201, 346] width 29 height 8
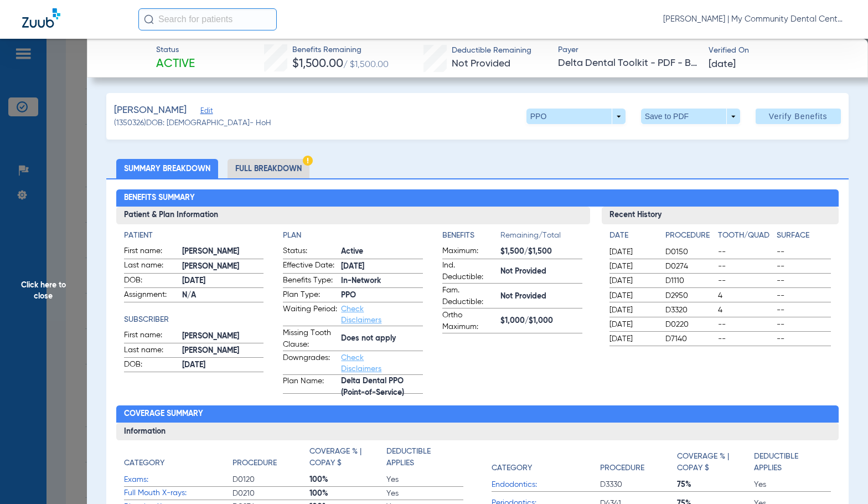
click at [289, 163] on li "Full Breakdown" at bounding box center [269, 168] width 82 height 19
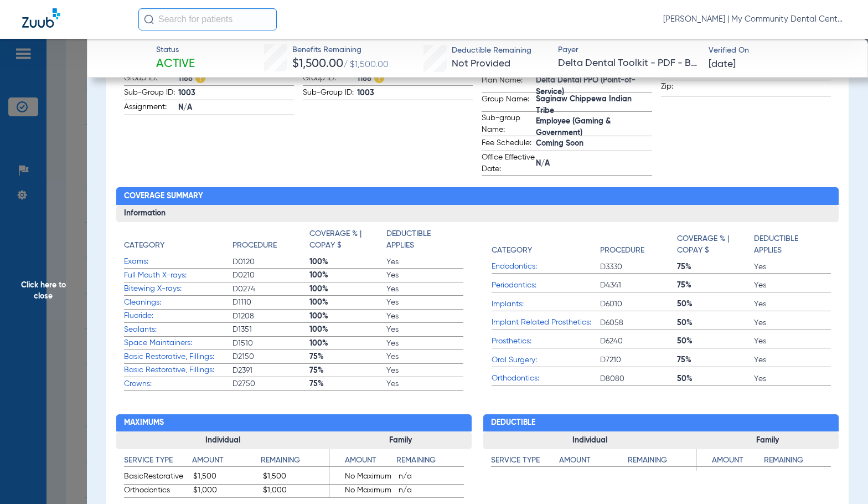
scroll to position [332, 0]
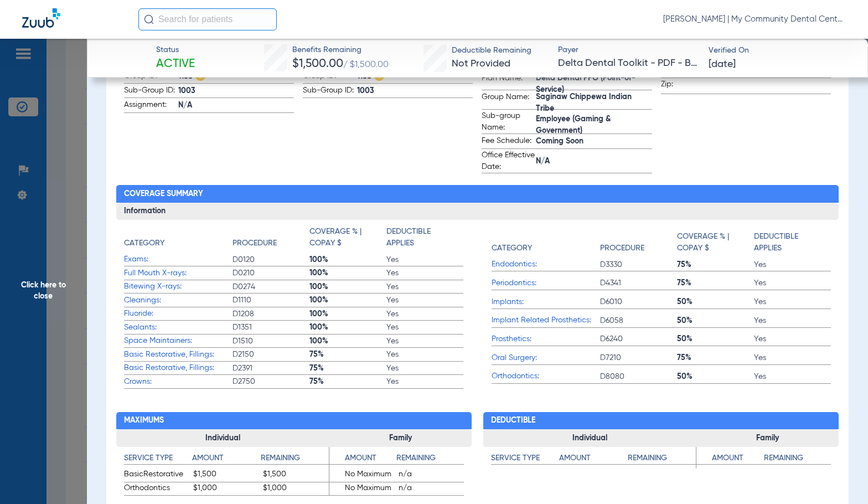
drag, startPoint x: 270, startPoint y: 182, endPoint x: 277, endPoint y: 230, distance: 48.2
click at [270, 182] on div "Member - Plan - Insurance Patient & Plan Information Patient First name: Matthe…" at bounding box center [477, 176] width 743 height 660
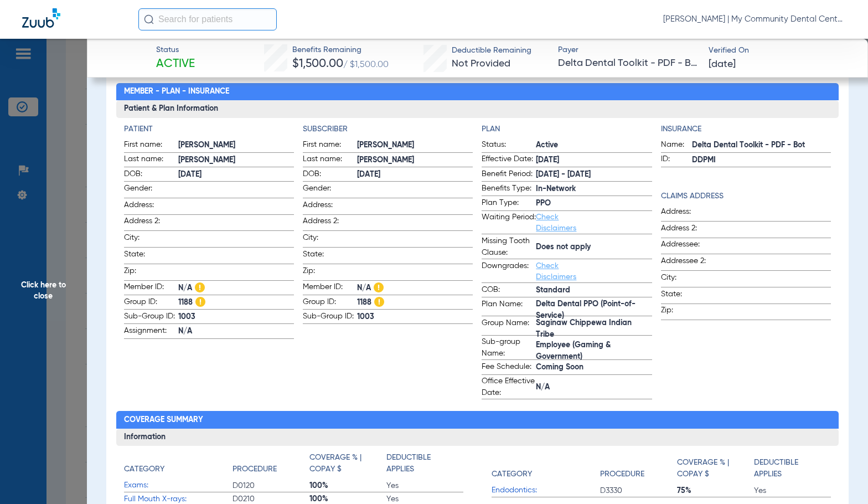
scroll to position [111, 0]
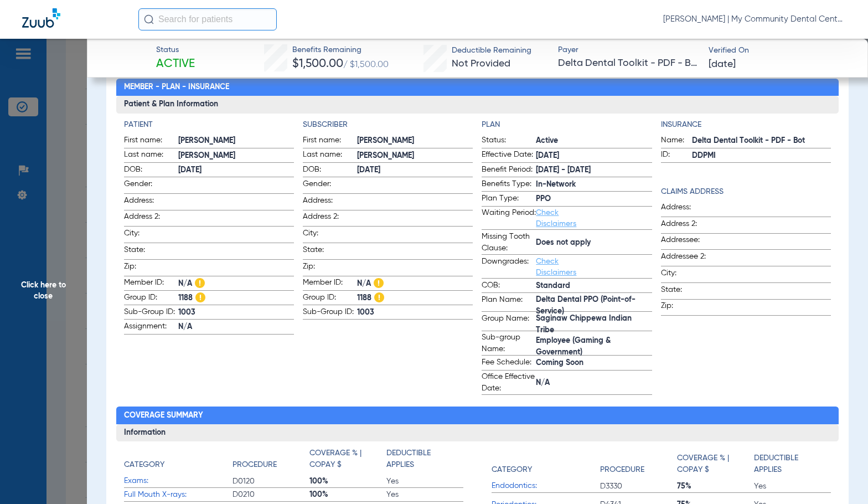
drag, startPoint x: 70, startPoint y: 265, endPoint x: 109, endPoint y: 296, distance: 50.0
click at [69, 265] on span "Click here to close" at bounding box center [43, 291] width 87 height 504
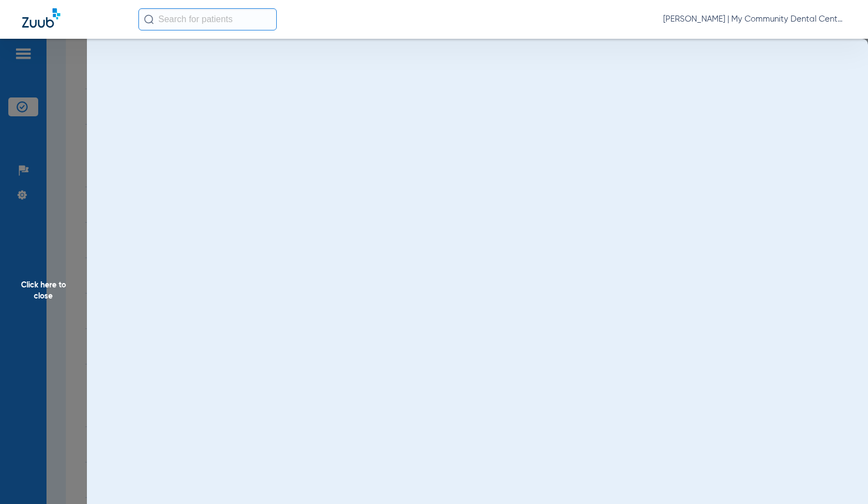
scroll to position [0, 0]
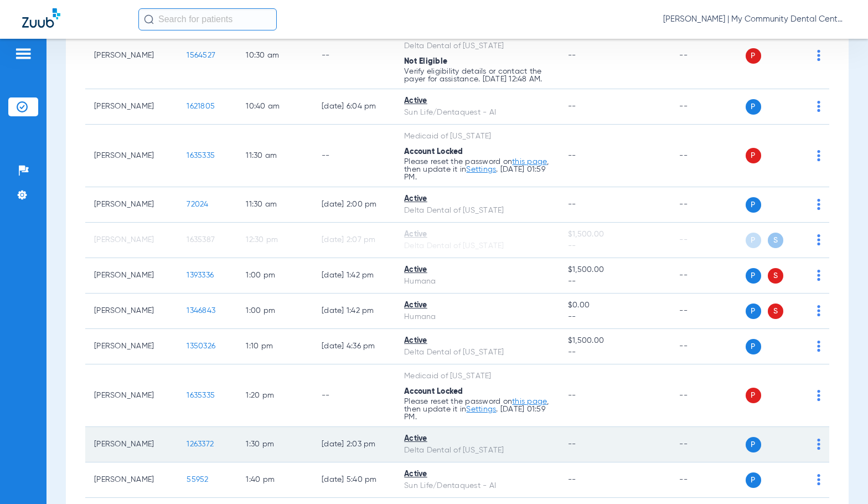
click at [195, 448] on span "1263372" at bounding box center [200, 444] width 27 height 8
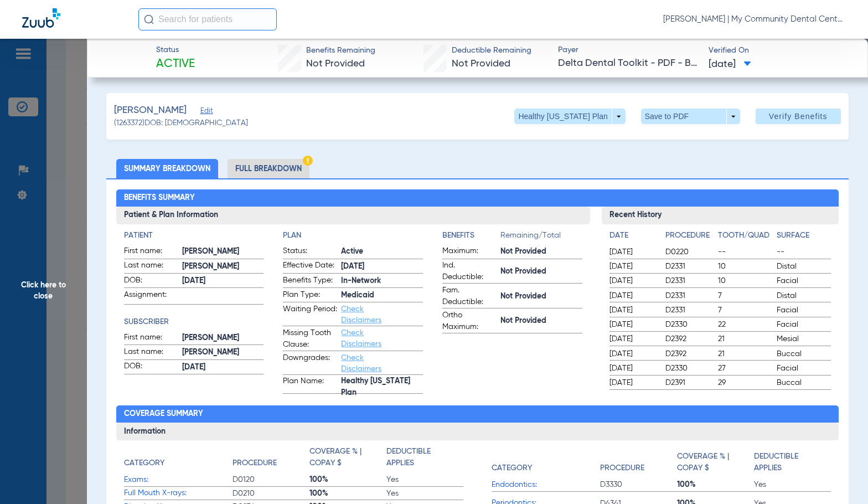
click at [280, 170] on li "Full Breakdown" at bounding box center [269, 168] width 82 height 19
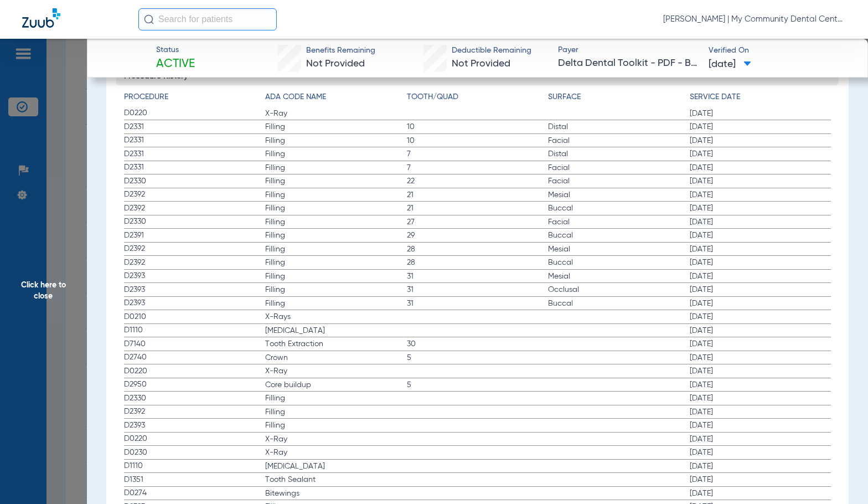
scroll to position [1454, 0]
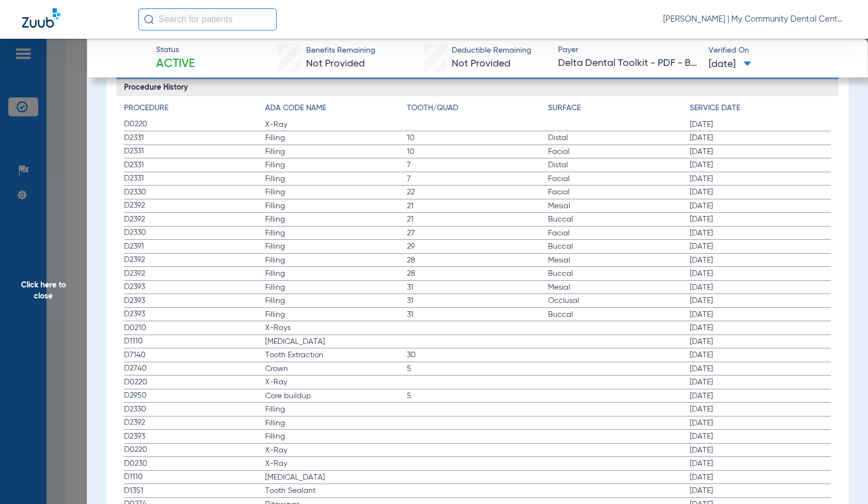
click at [24, 309] on span "Click here to close" at bounding box center [43, 291] width 87 height 504
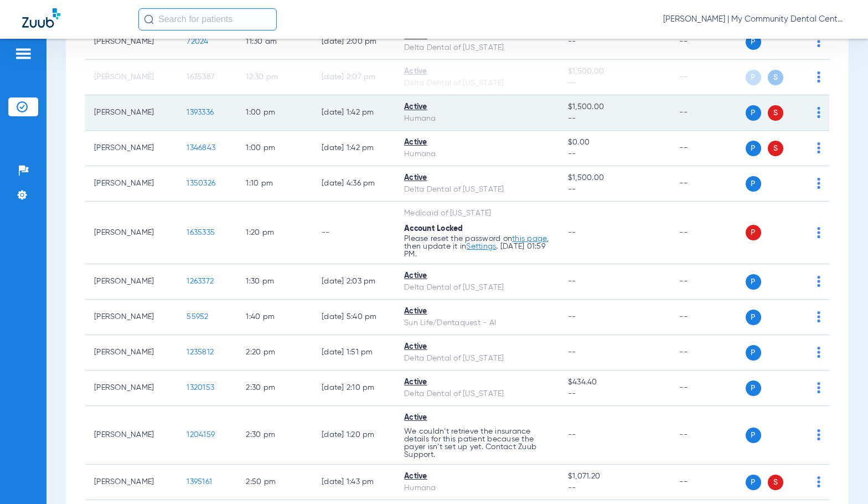
scroll to position [775, 0]
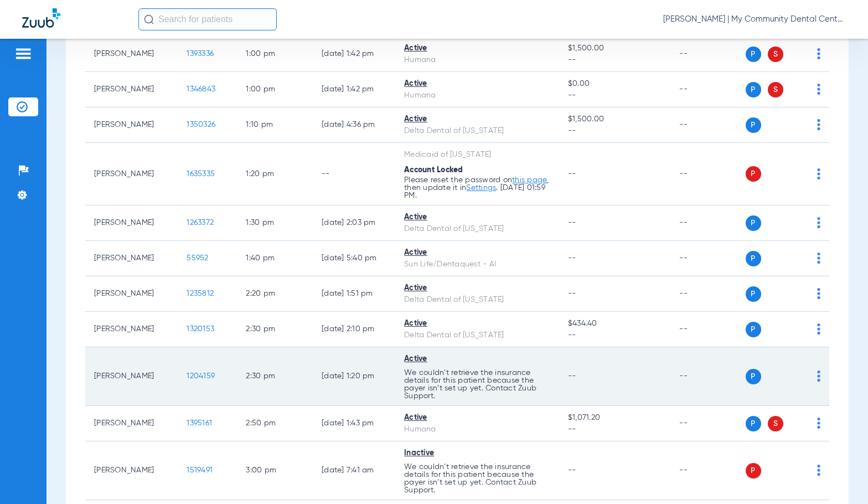
click at [190, 380] on span "1204159" at bounding box center [201, 376] width 28 height 8
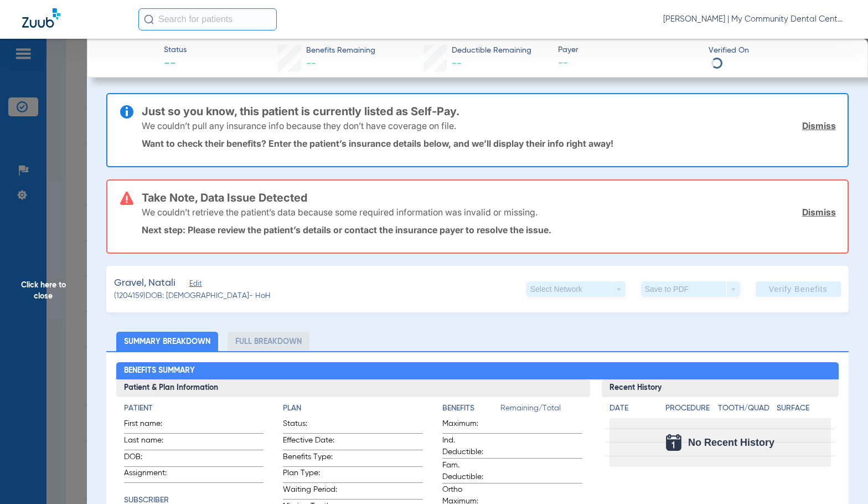
click at [58, 341] on span "Click here to close" at bounding box center [43, 291] width 87 height 504
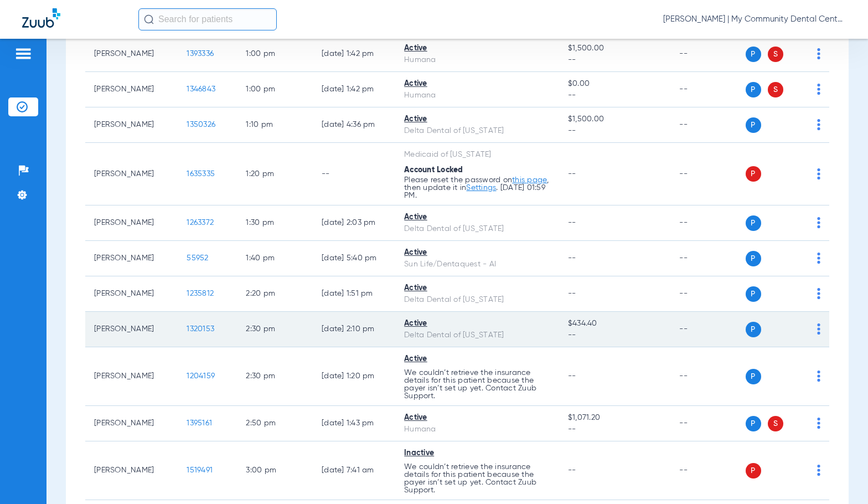
click at [190, 333] on span "1320153" at bounding box center [201, 329] width 28 height 8
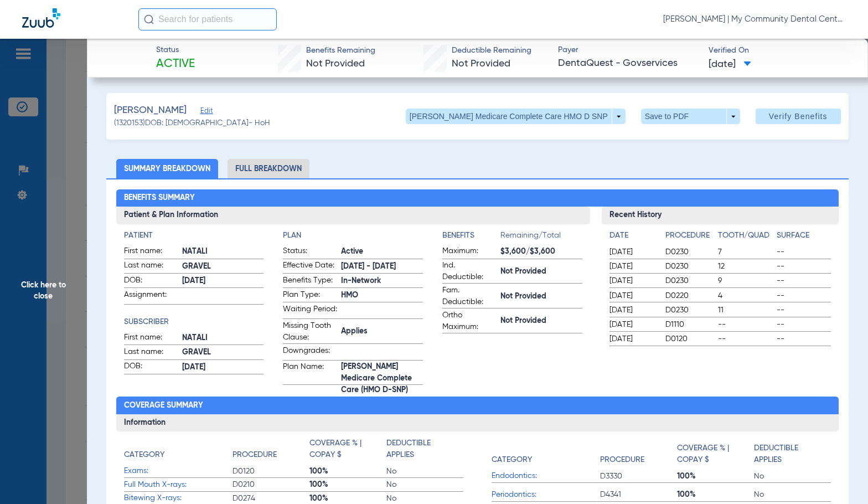
drag, startPoint x: 239, startPoint y: 175, endPoint x: 327, endPoint y: 174, distance: 88.0
click at [239, 175] on li "Full Breakdown" at bounding box center [269, 168] width 82 height 19
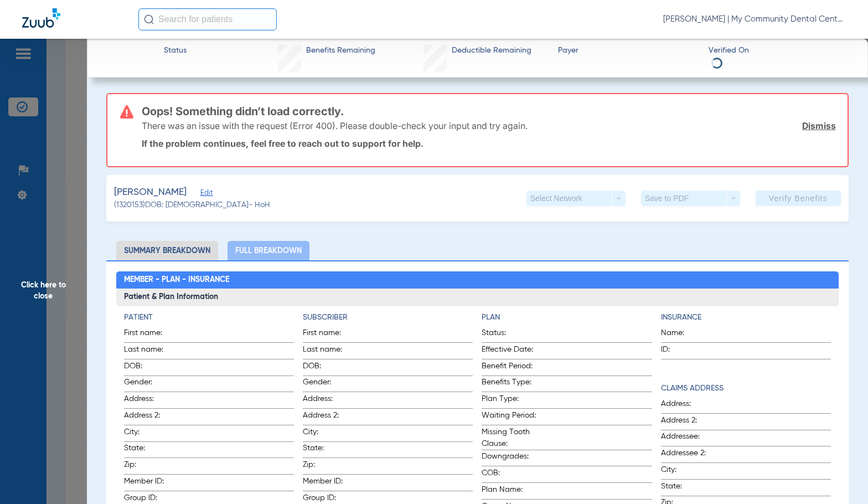
drag, startPoint x: 286, startPoint y: 269, endPoint x: 304, endPoint y: 275, distance: 18.7
click at [60, 292] on span "Click here to close" at bounding box center [43, 291] width 87 height 504
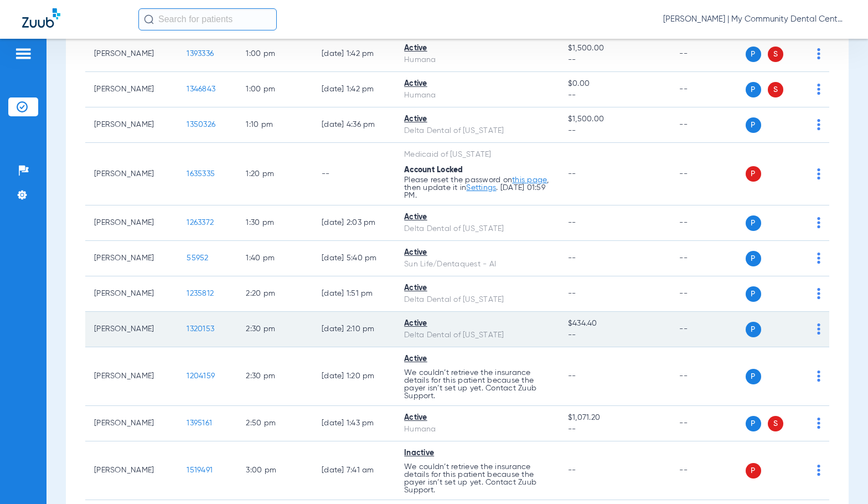
click at [187, 333] on span "1320153" at bounding box center [201, 329] width 28 height 8
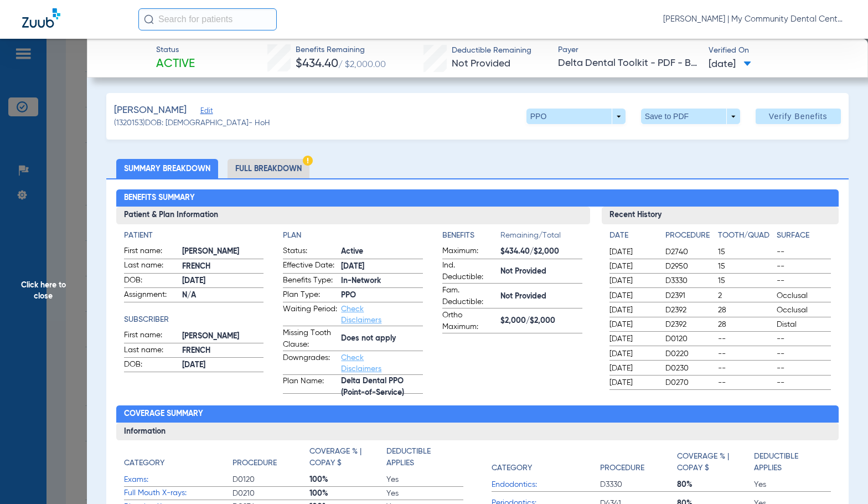
click at [257, 172] on li "Full Breakdown" at bounding box center [269, 168] width 82 height 19
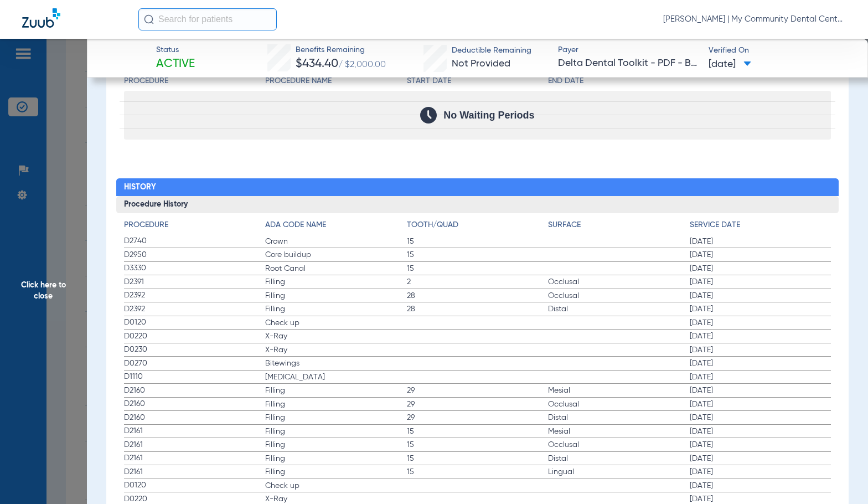
scroll to position [1440, 0]
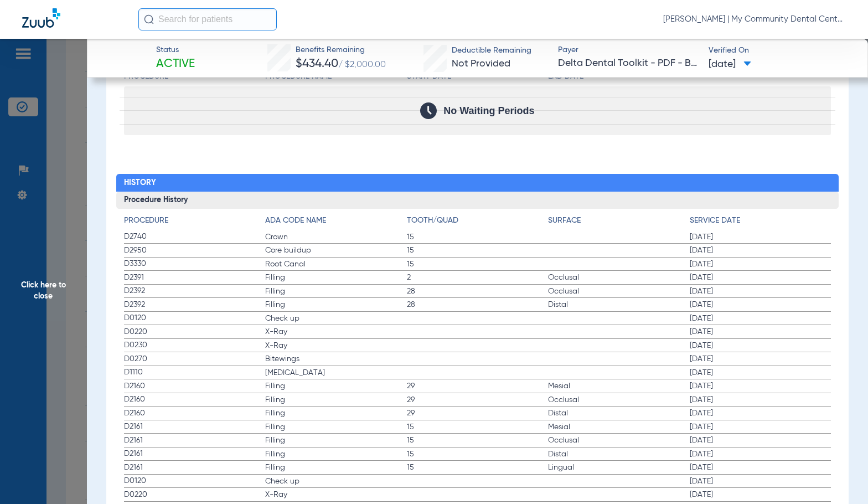
click at [343, 393] on label "D2160 Filling 29 Occlusal 01/09/2024" at bounding box center [478, 400] width 708 height 14
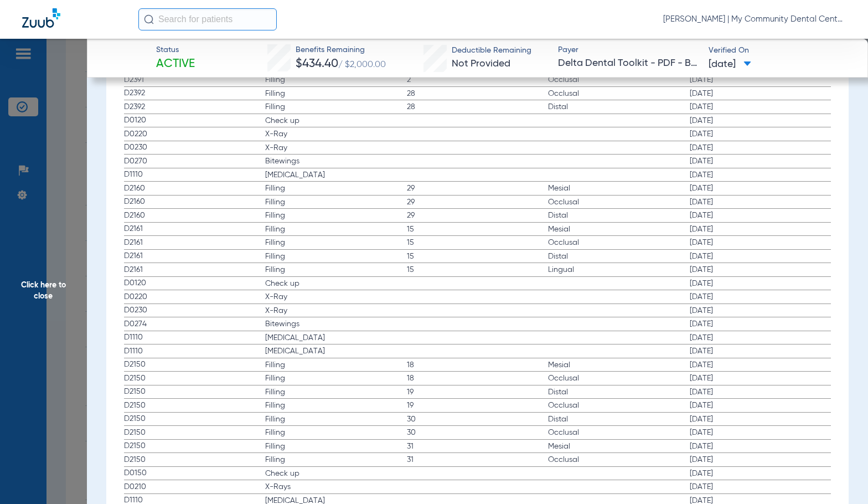
scroll to position [1661, 0]
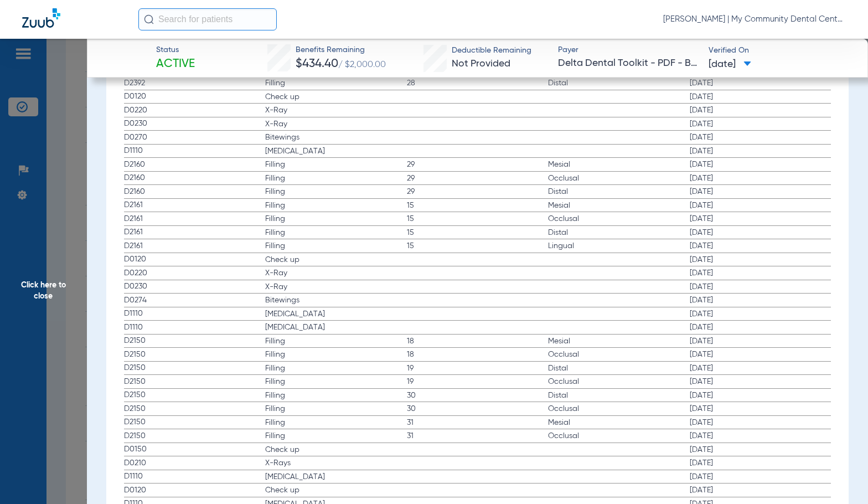
click at [327, 376] on span "Filling" at bounding box center [336, 381] width 142 height 11
click at [350, 281] on span "X-Ray" at bounding box center [336, 286] width 142 height 11
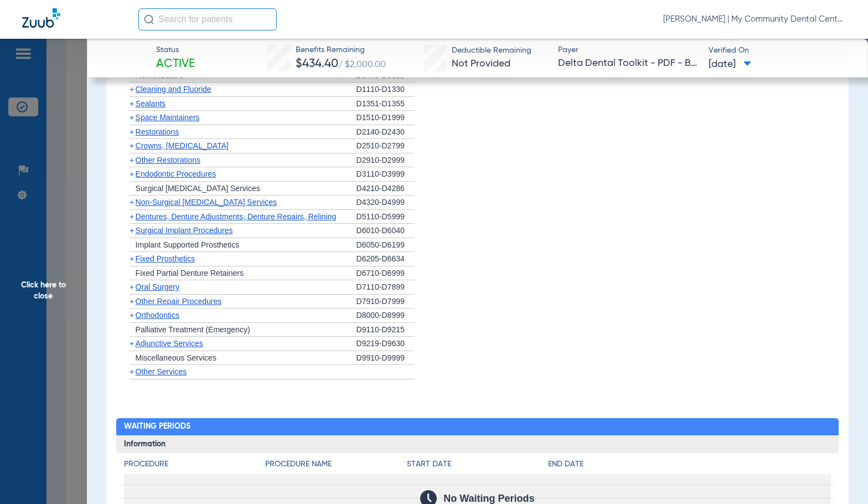
scroll to position [831, 0]
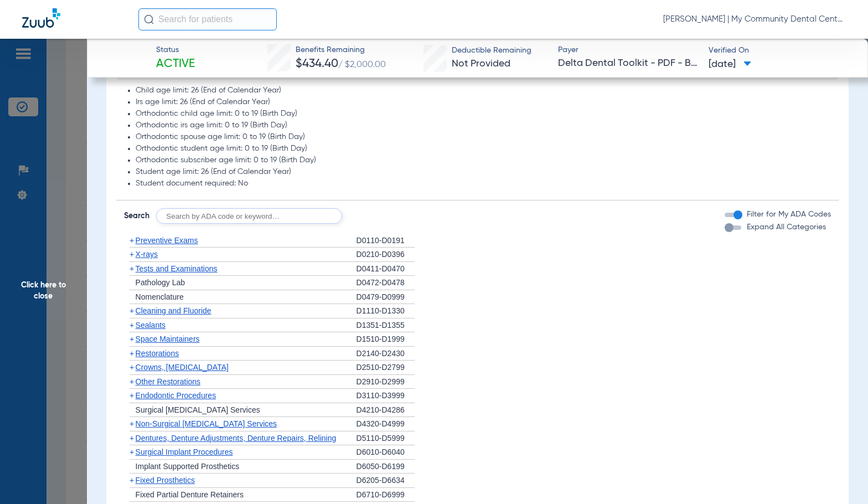
click at [150, 250] on span "X-rays" at bounding box center [147, 254] width 22 height 9
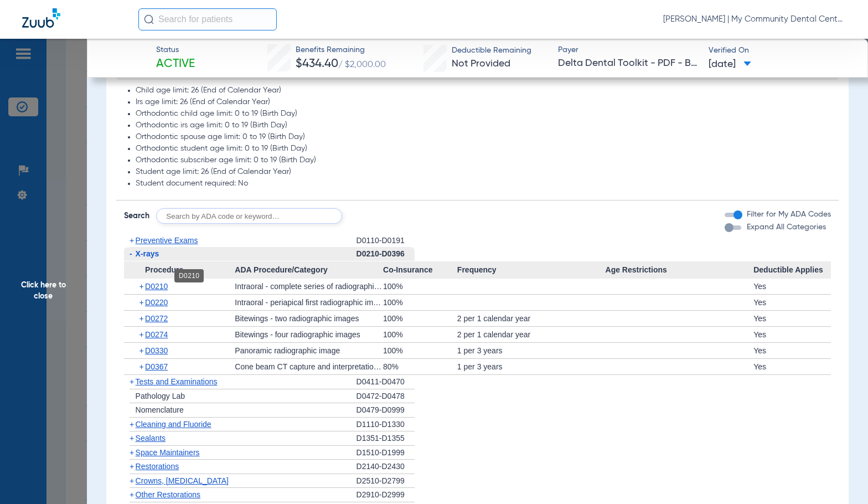
click at [157, 282] on span "D0210" at bounding box center [156, 286] width 23 height 9
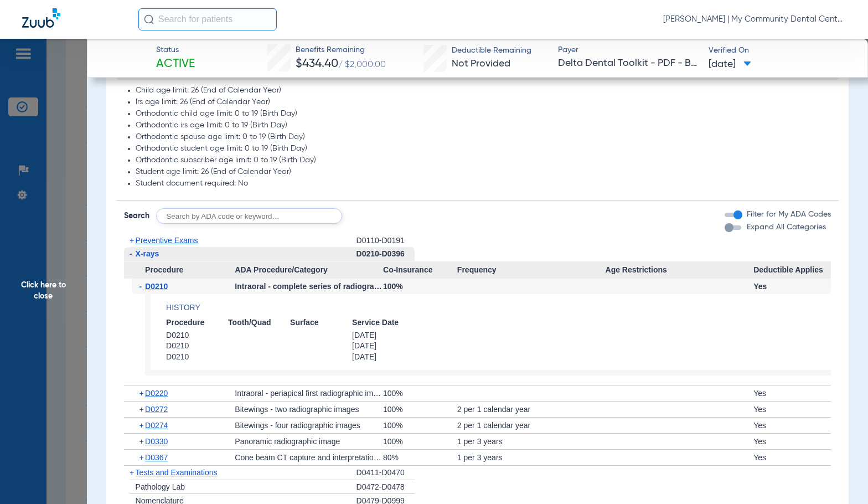
click at [158, 282] on span "D0210" at bounding box center [156, 286] width 23 height 9
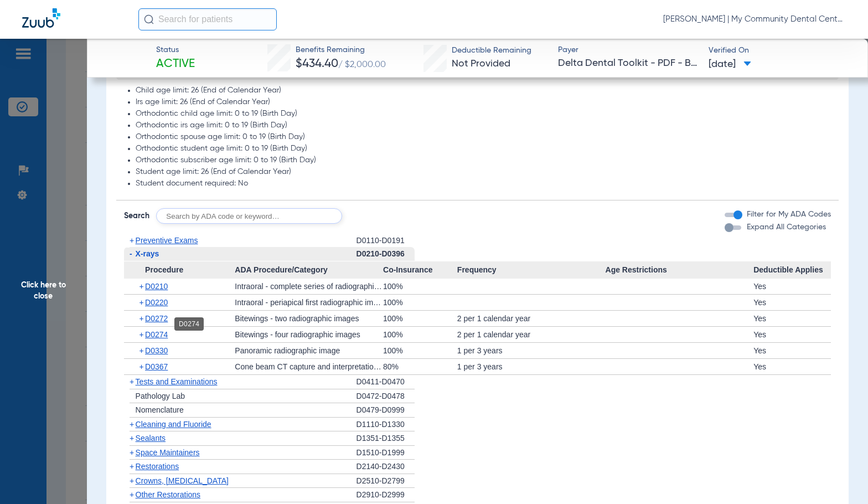
click at [168, 330] on span "D0274" at bounding box center [156, 334] width 23 height 9
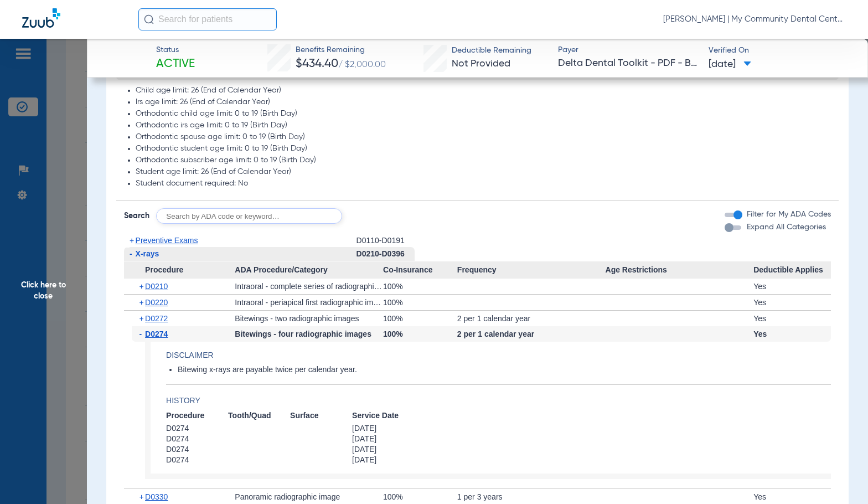
click at [168, 329] on span "D0274" at bounding box center [156, 333] width 23 height 9
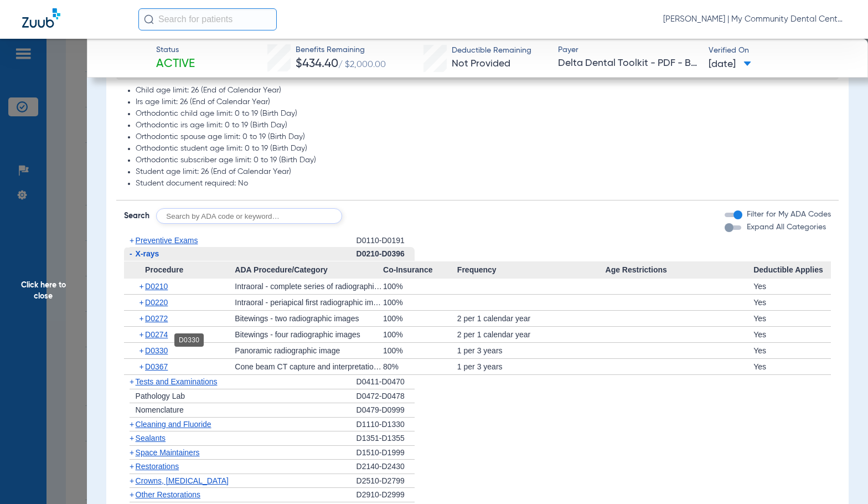
click at [157, 346] on span "D0330" at bounding box center [156, 350] width 23 height 9
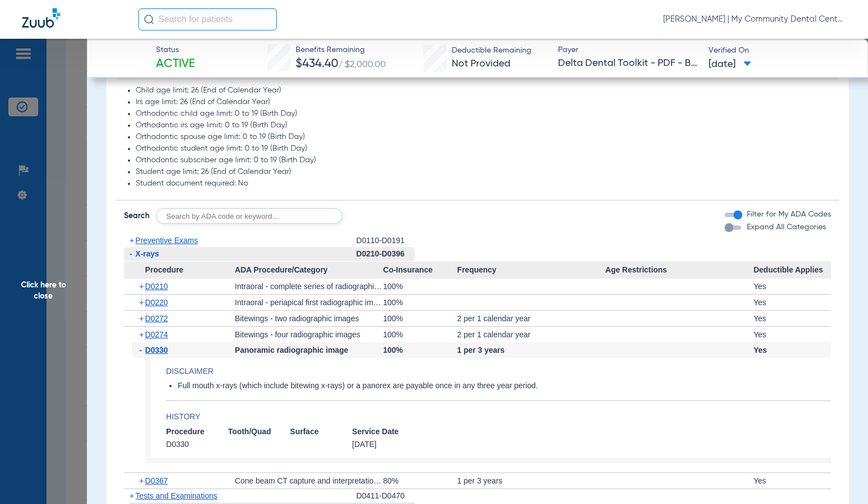
click at [157, 346] on span "D0330" at bounding box center [156, 350] width 23 height 9
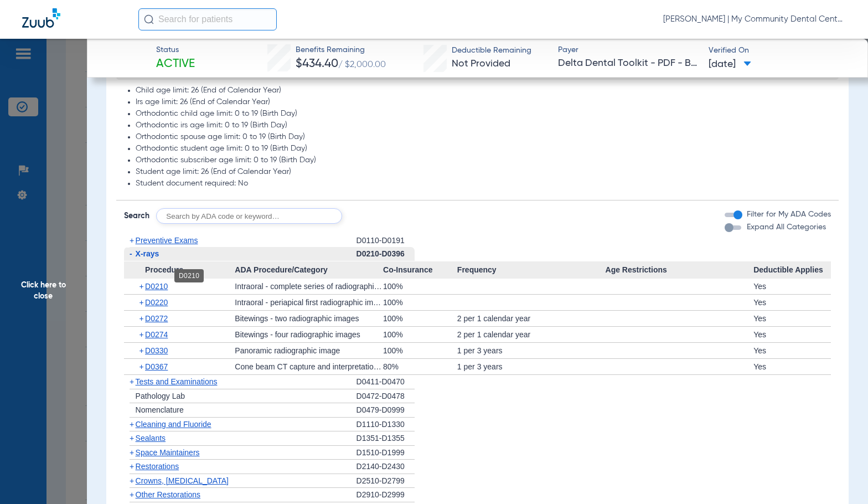
click at [164, 282] on span "D0210" at bounding box center [156, 286] width 23 height 9
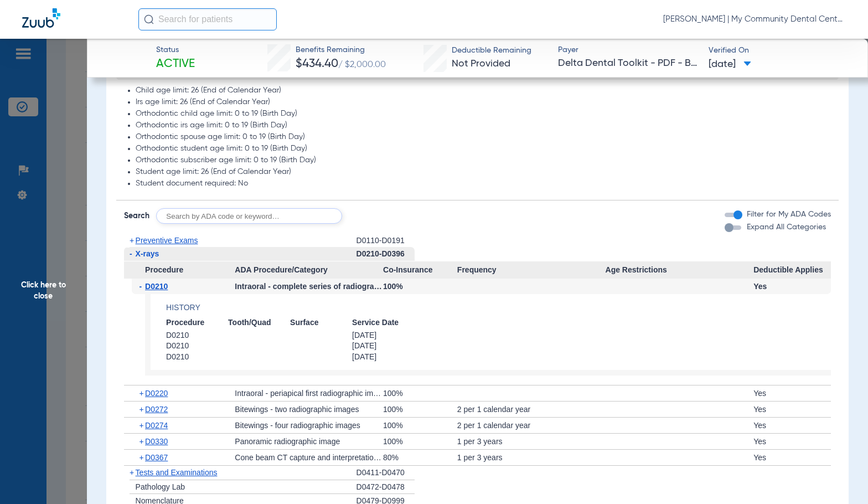
click at [164, 282] on span "D0210" at bounding box center [156, 286] width 23 height 9
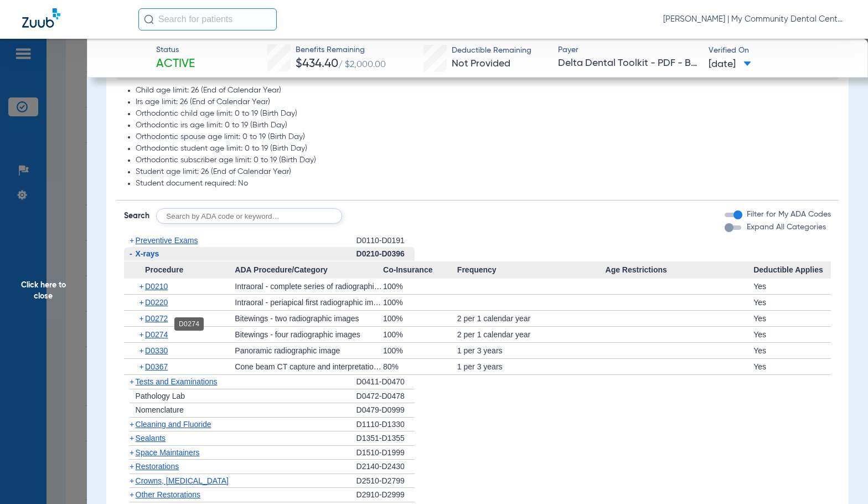
click at [152, 330] on span "D0274" at bounding box center [156, 334] width 23 height 9
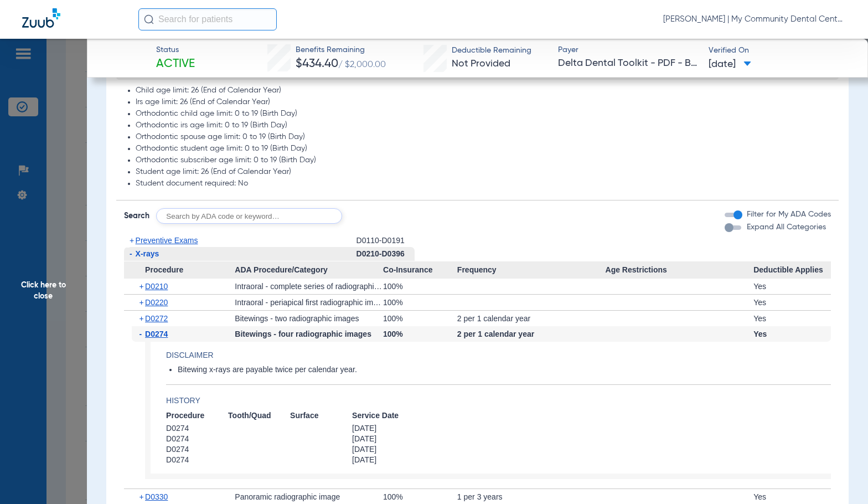
click at [152, 329] on span "D0274" at bounding box center [156, 333] width 23 height 9
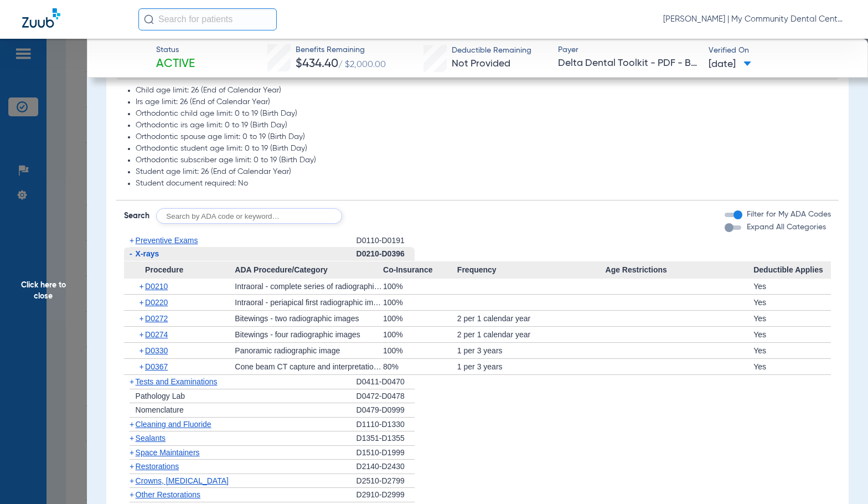
click at [34, 276] on span "Click here to close" at bounding box center [43, 291] width 87 height 504
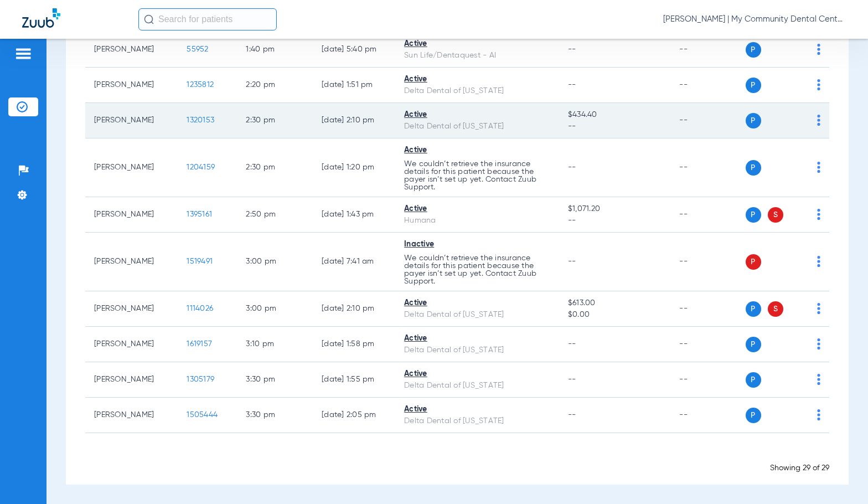
scroll to position [992, 0]
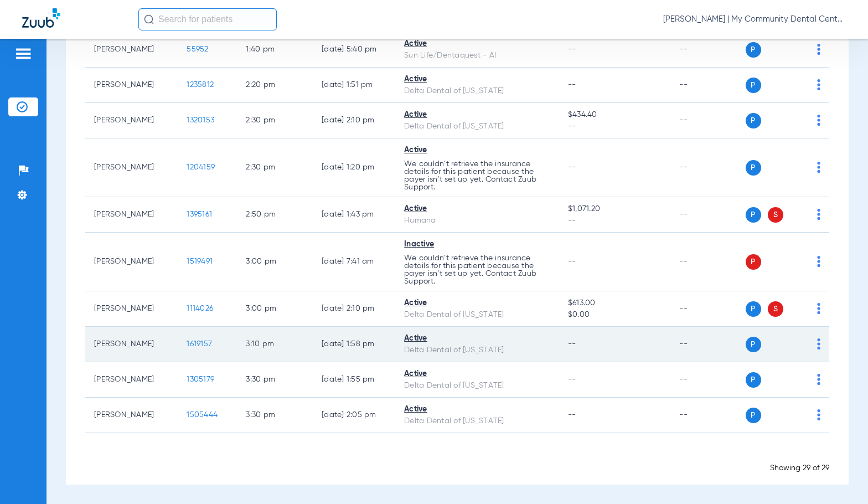
click at [191, 342] on span "1619157" at bounding box center [199, 344] width 25 height 8
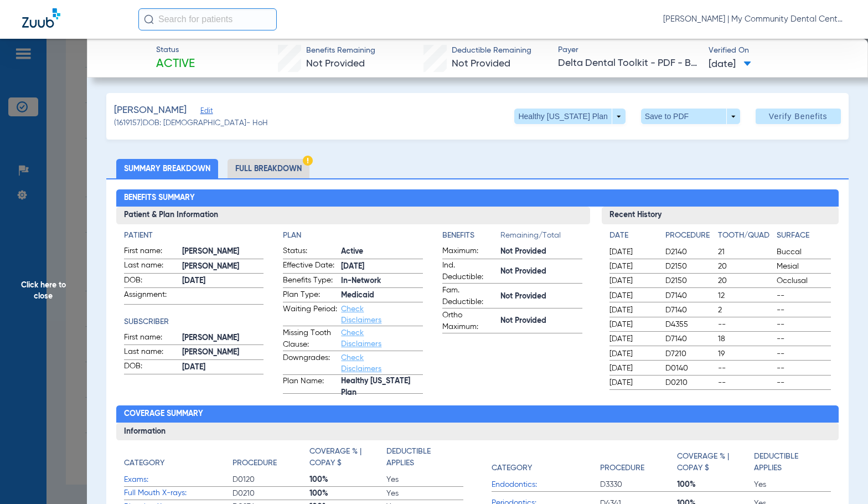
click at [281, 163] on li "Full Breakdown" at bounding box center [269, 168] width 82 height 19
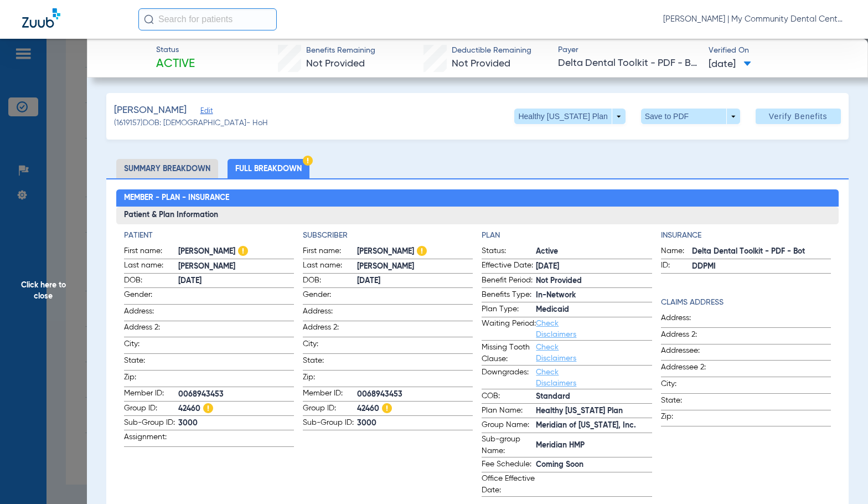
drag, startPoint x: 60, startPoint y: 301, endPoint x: 231, endPoint y: 333, distance: 173.5
click at [60, 301] on span "Click here to close" at bounding box center [43, 291] width 87 height 504
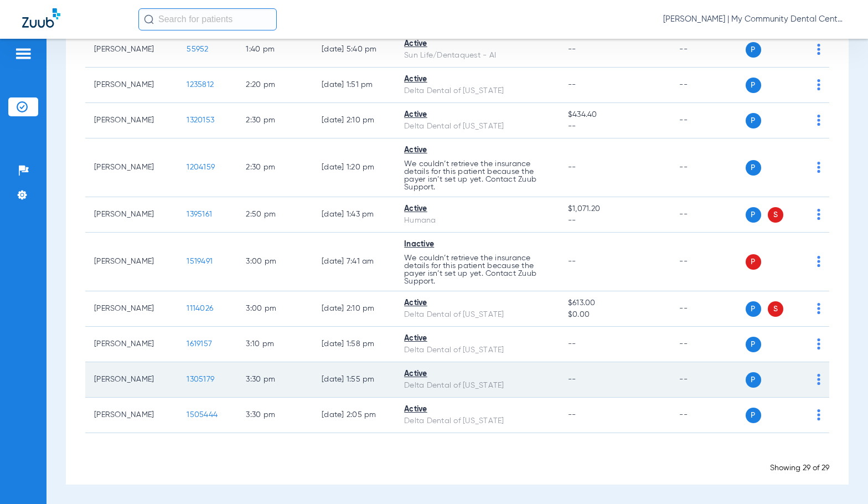
click at [187, 377] on span "1305179" at bounding box center [201, 379] width 28 height 8
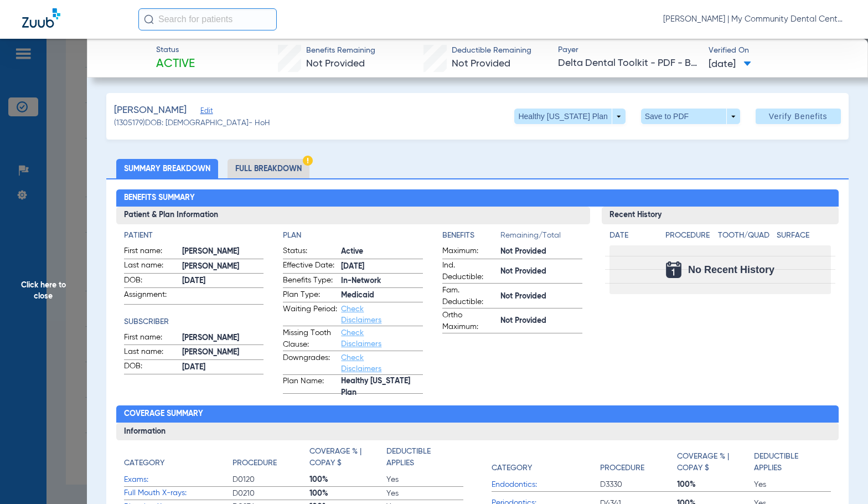
click at [249, 163] on li "Full Breakdown" at bounding box center [269, 168] width 82 height 19
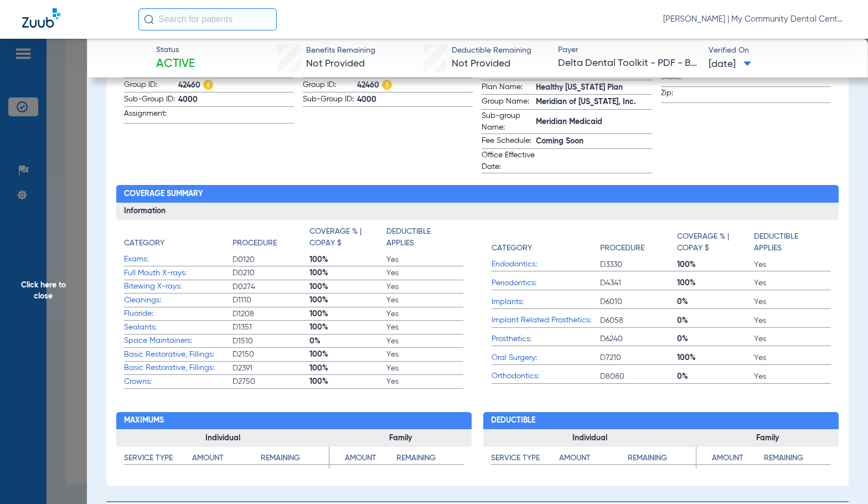
scroll to position [102, 0]
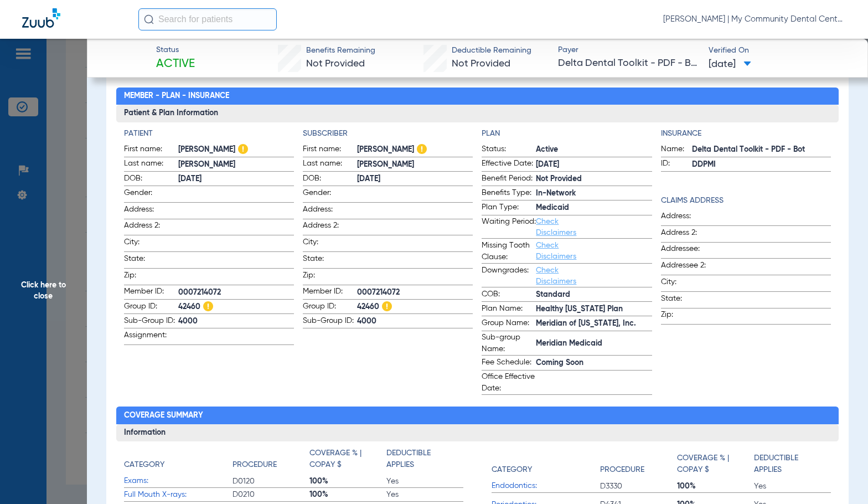
click at [360, 287] on span "0007214072" at bounding box center [415, 293] width 116 height 12
click at [362, 288] on span "0007214072" at bounding box center [415, 293] width 116 height 12
copy span "0007214072"
click at [52, 243] on span "Click here to close" at bounding box center [43, 291] width 87 height 504
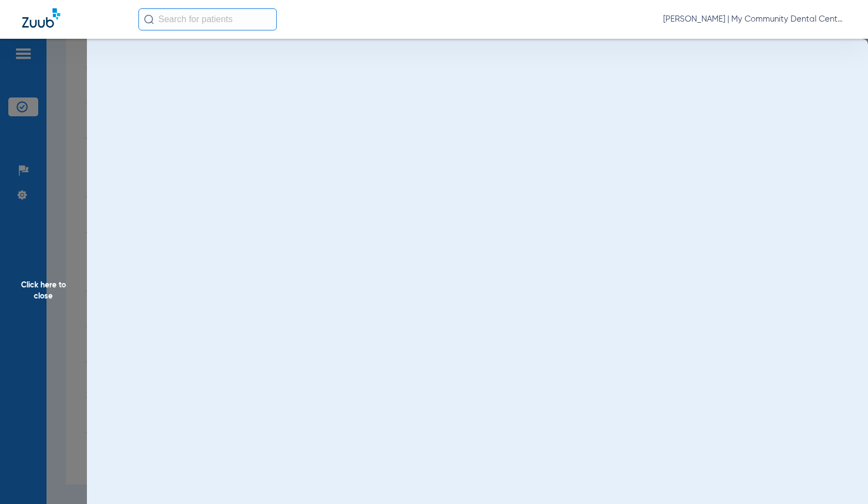
scroll to position [0, 0]
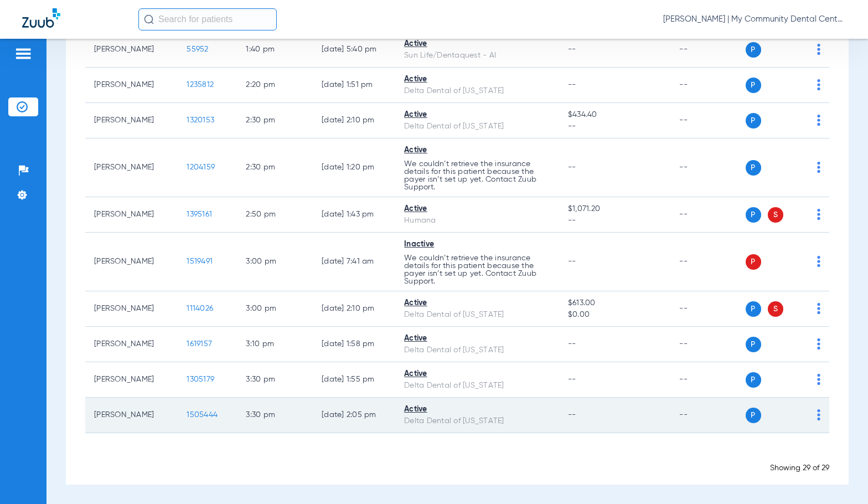
click at [189, 414] on span "1505444" at bounding box center [202, 415] width 31 height 8
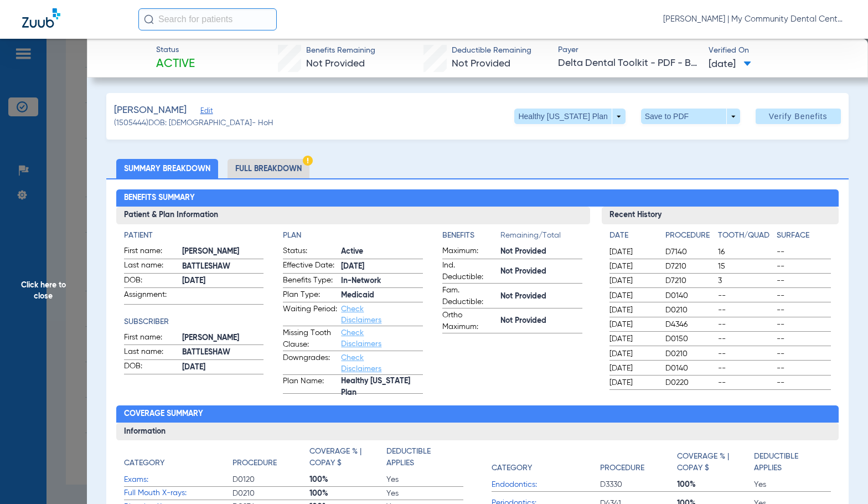
click at [292, 174] on li "Full Breakdown" at bounding box center [269, 168] width 82 height 19
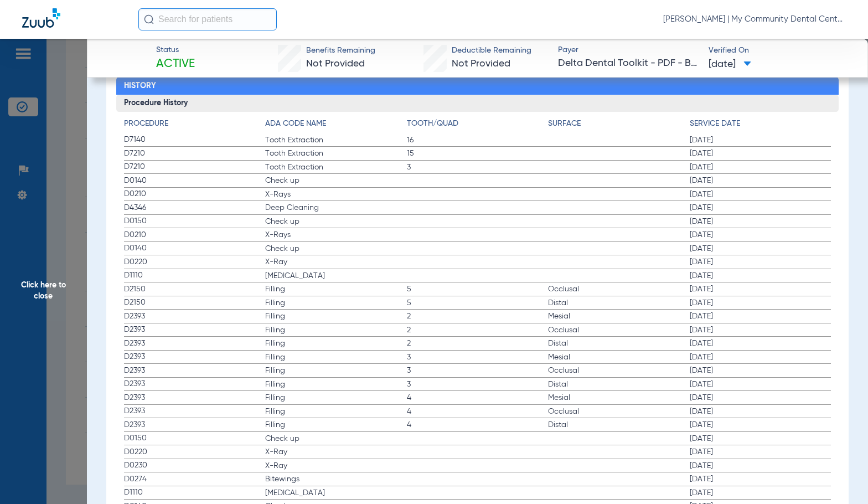
scroll to position [1440, 0]
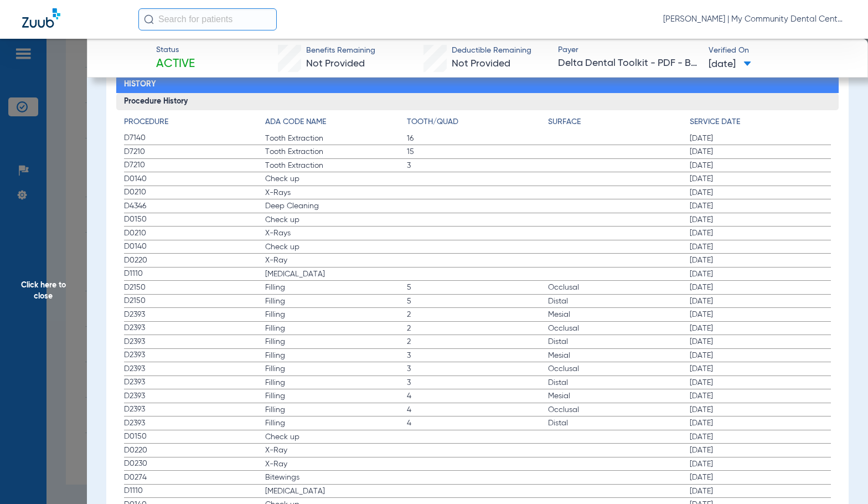
click at [386, 225] on span "Check up" at bounding box center [336, 219] width 142 height 11
click at [489, 252] on label "D0140 Check up 02/05/2020" at bounding box center [478, 247] width 708 height 14
drag, startPoint x: 560, startPoint y: 308, endPoint x: 847, endPoint y: 289, distance: 287.5
click at [560, 308] on label "D2150 Filling 5 Distal 08/19/2019" at bounding box center [478, 302] width 708 height 14
click at [55, 278] on span "Click here to close" at bounding box center [43, 291] width 87 height 504
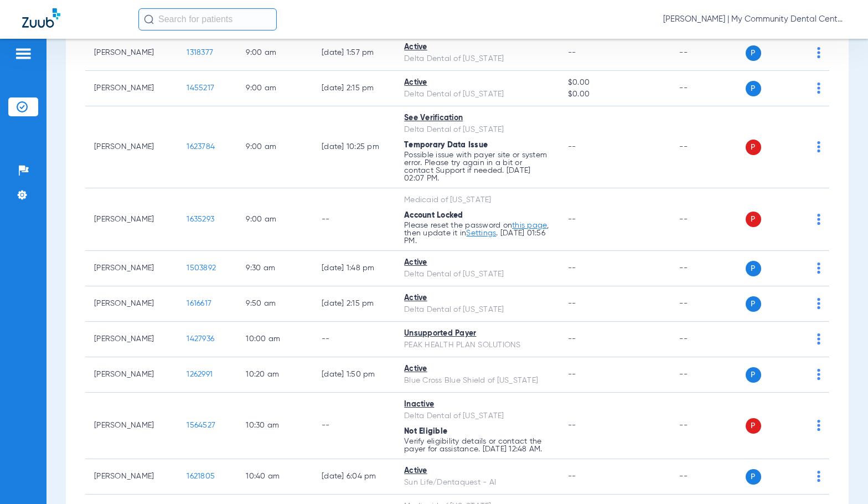
scroll to position [0, 0]
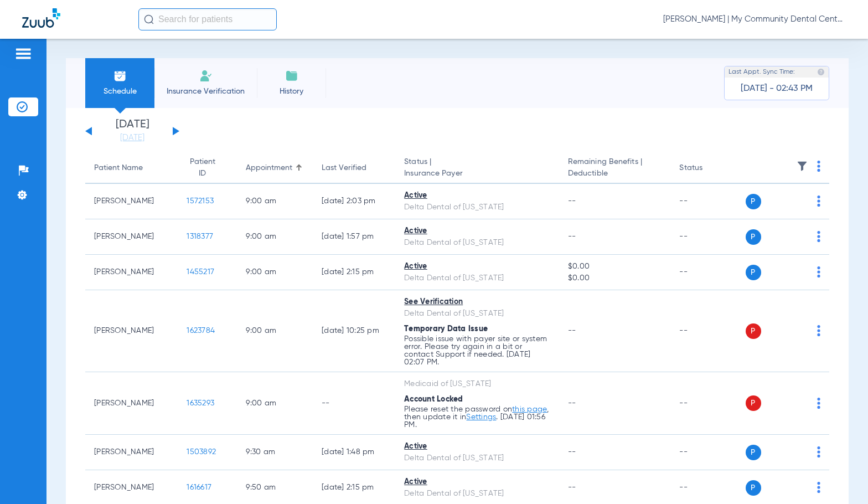
click at [173, 131] on button at bounding box center [176, 131] width 7 height 8
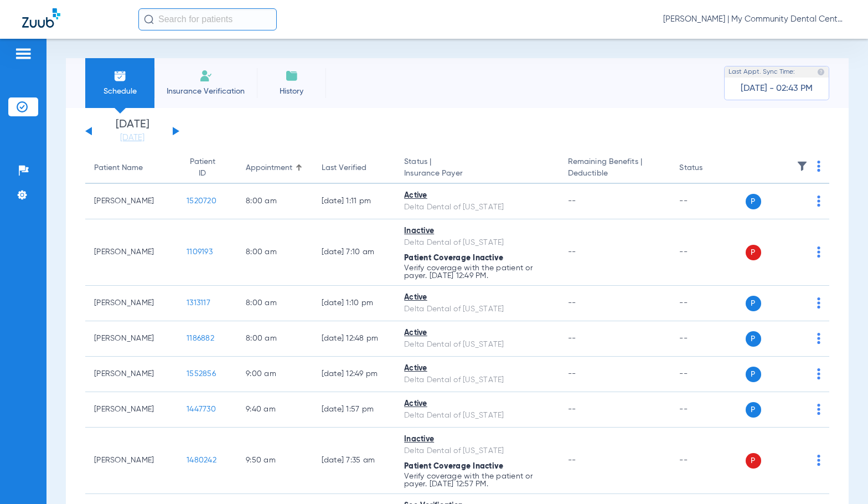
click at [817, 169] on img at bounding box center [818, 166] width 3 height 11
click at [763, 209] on span "Verify All" at bounding box center [768, 210] width 69 height 8
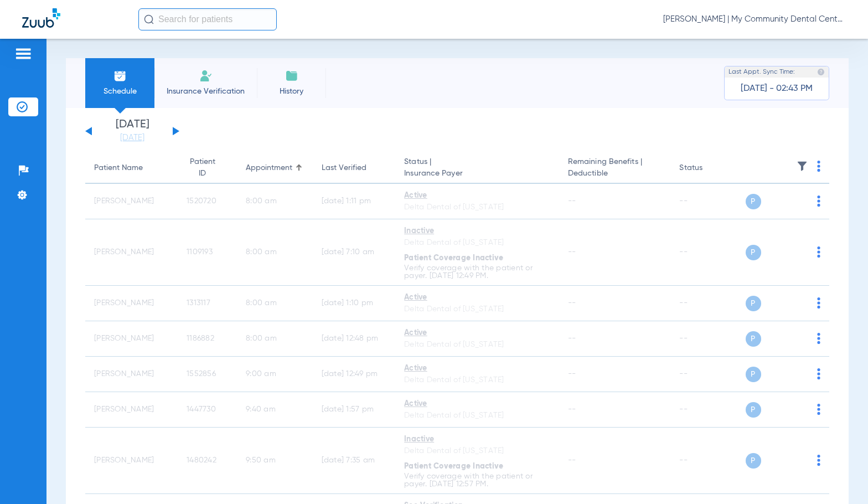
click at [756, 17] on span "Sadie Gibbs - Harrison | My Community Dental Centers" at bounding box center [754, 19] width 183 height 11
click at [787, 42] on span "Account Selection" at bounding box center [805, 39] width 62 height 8
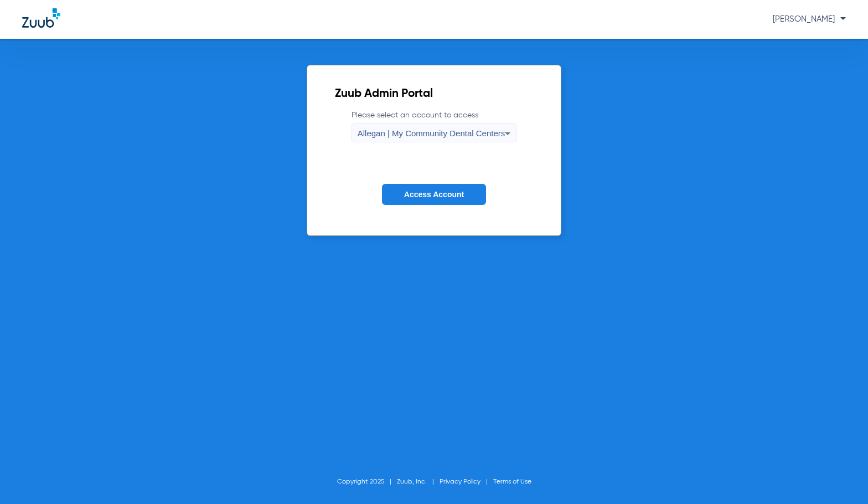
click at [386, 135] on span "Allegan | My Community Dental Centers" at bounding box center [432, 132] width 148 height 9
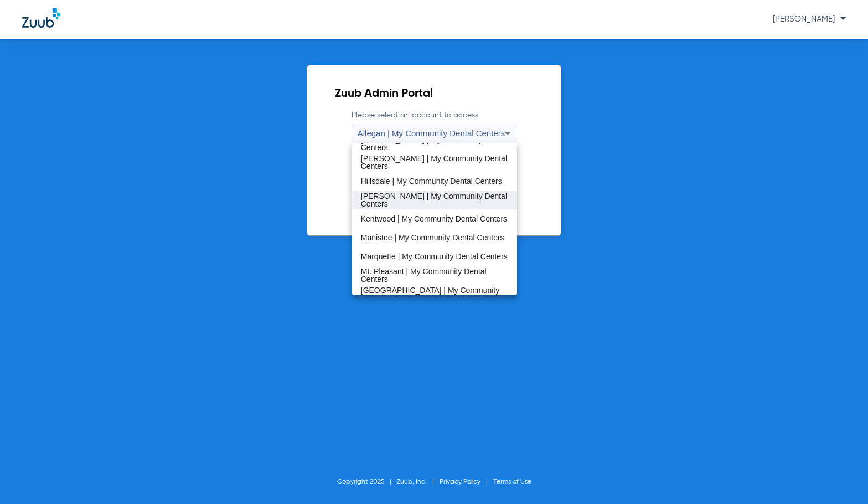
scroll to position [221, 0]
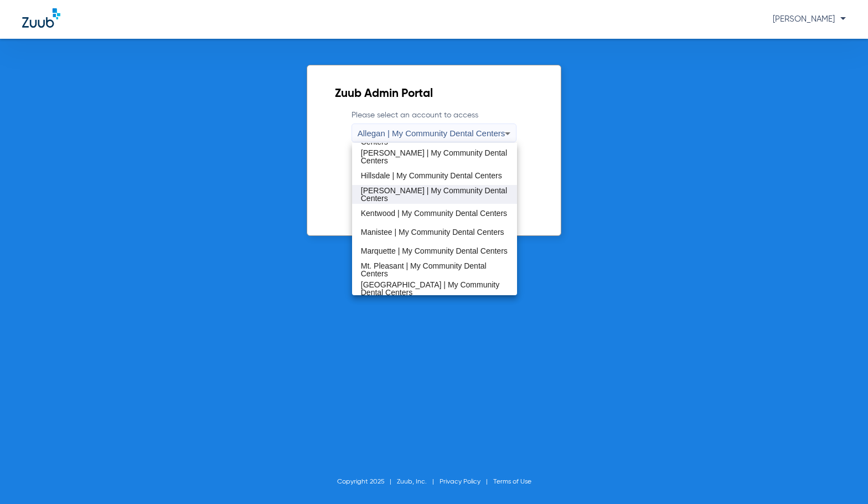
click at [409, 192] on span "[PERSON_NAME] | My Community Dental Centers" at bounding box center [435, 195] width 148 height 16
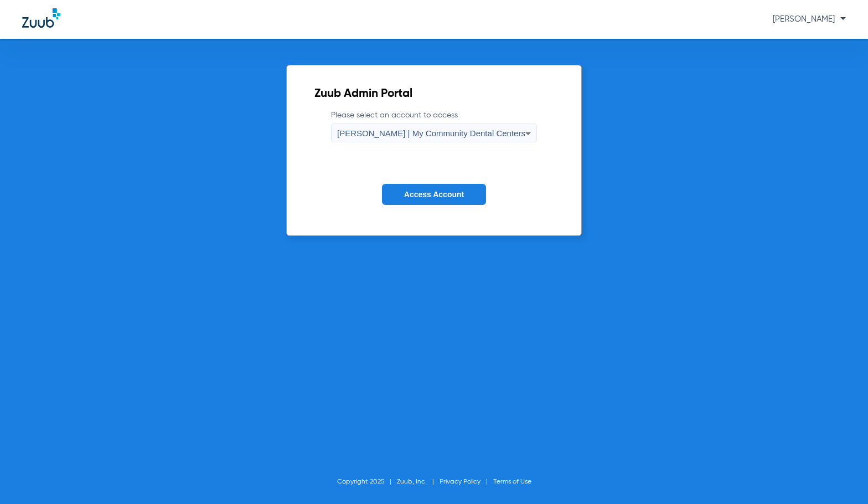
click at [411, 192] on span "Access Account" at bounding box center [434, 194] width 60 height 9
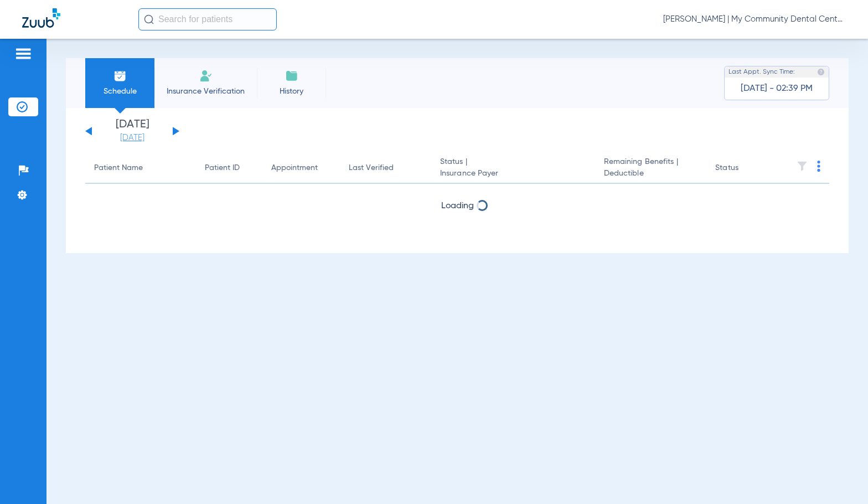
click at [148, 137] on link "[DATE]" at bounding box center [132, 137] width 66 height 11
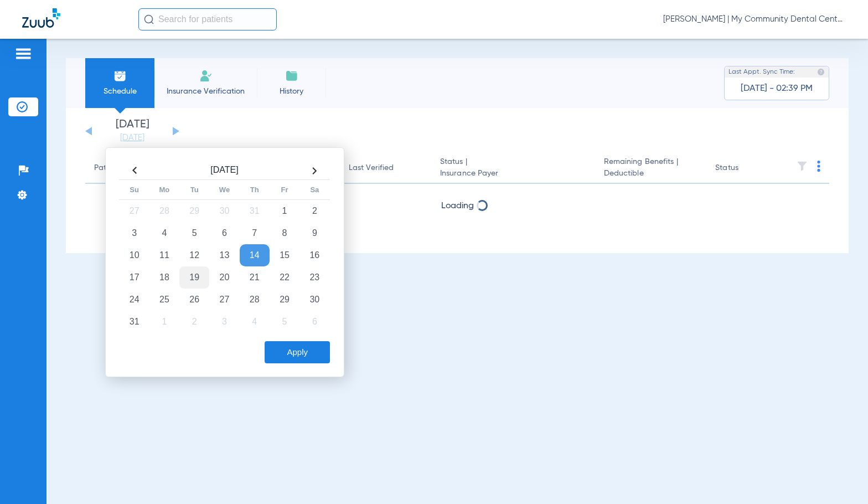
click at [184, 272] on td "19" at bounding box center [194, 277] width 30 height 22
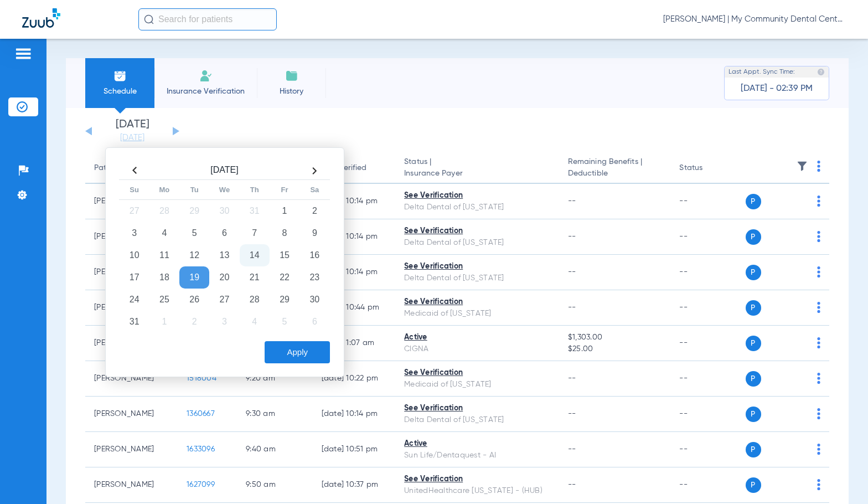
click at [316, 351] on button "Apply" at bounding box center [297, 352] width 65 height 22
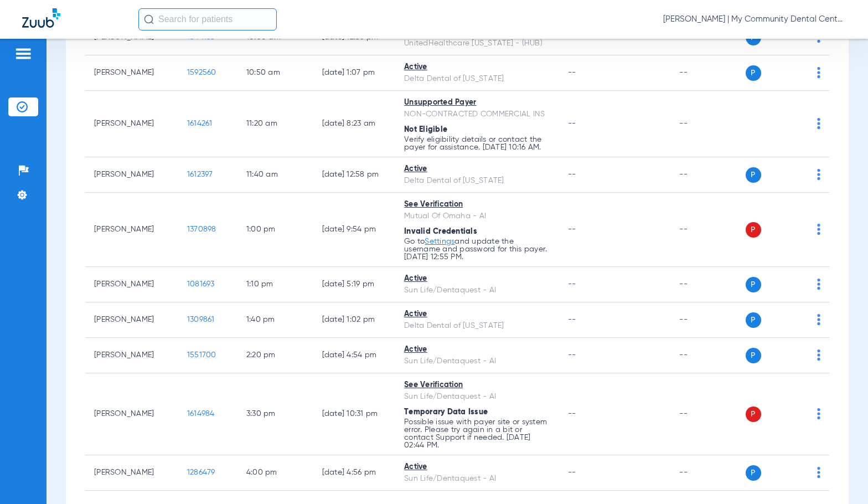
scroll to position [406, 0]
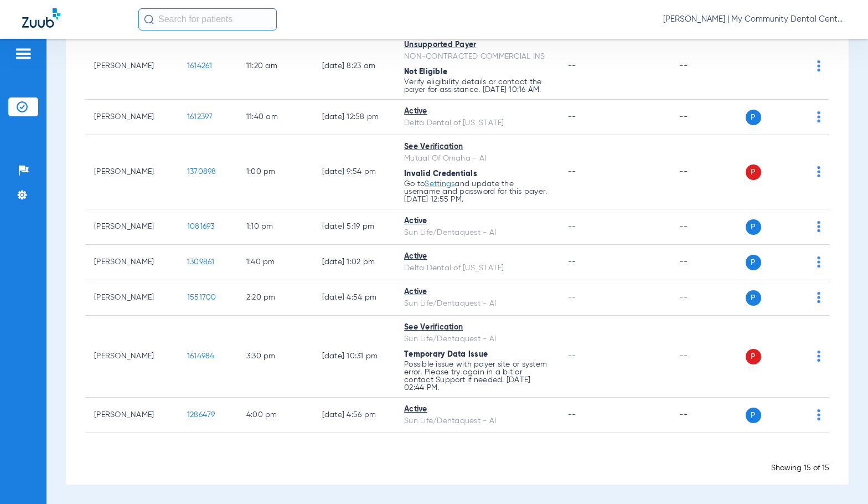
click at [78, 284] on div "Tuesday 06-10-2025 Wednesday 06-11-2025 Thursday 06-12-2025 Friday 06-13-2025 S…" at bounding box center [457, 96] width 783 height 775
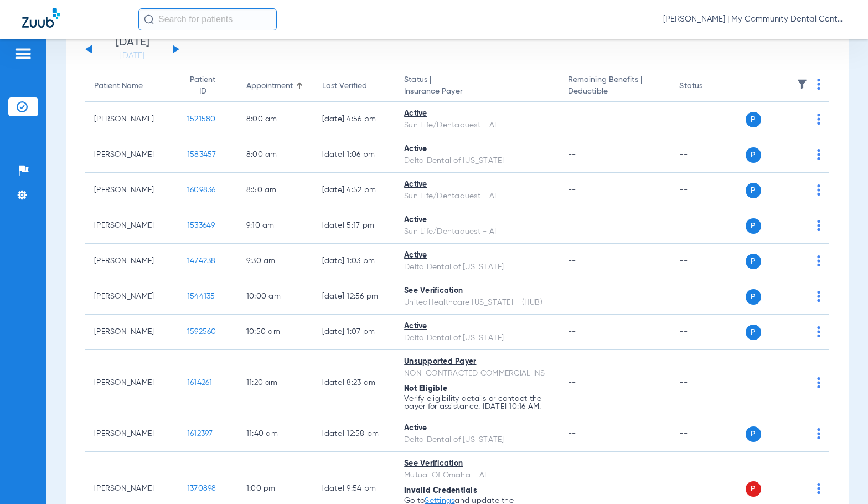
scroll to position [74, 0]
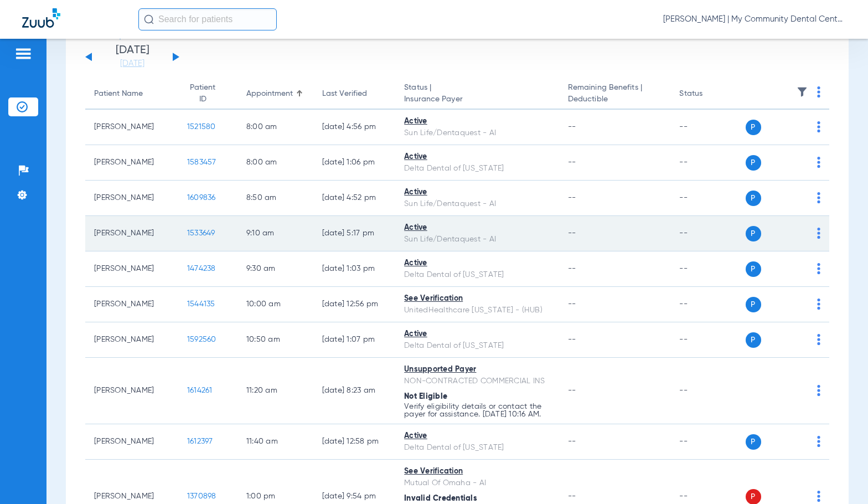
drag, startPoint x: 58, startPoint y: 262, endPoint x: 103, endPoint y: 235, distance: 52.1
click at [59, 262] on div "Schedule Insurance Verification History Last Appt. Sync Time: Today - 02:52 PM …" at bounding box center [458, 271] width 822 height 465
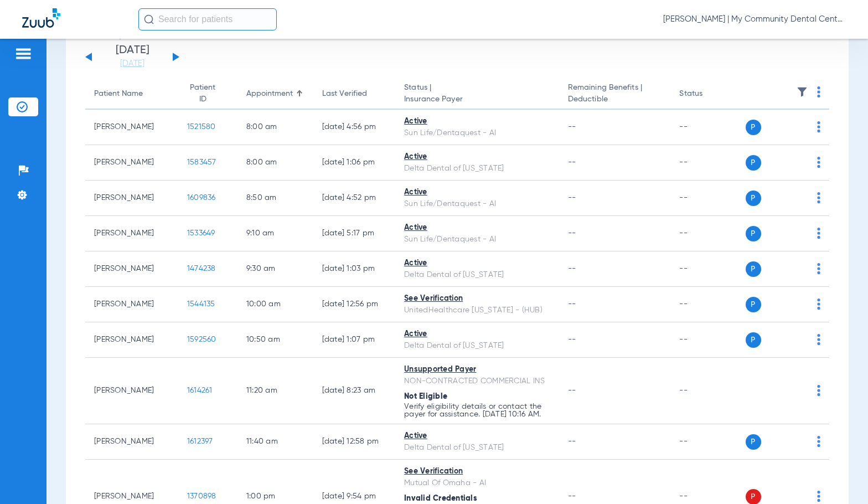
drag, startPoint x: 195, startPoint y: 160, endPoint x: 864, endPoint y: 1, distance: 688.2
click at [201, 159] on span "1583457" at bounding box center [201, 162] width 29 height 8
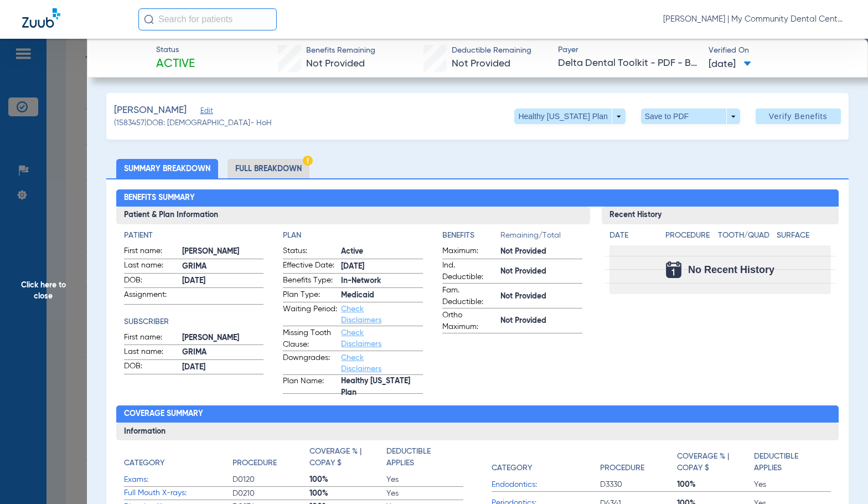
click at [285, 175] on li "Full Breakdown" at bounding box center [269, 168] width 82 height 19
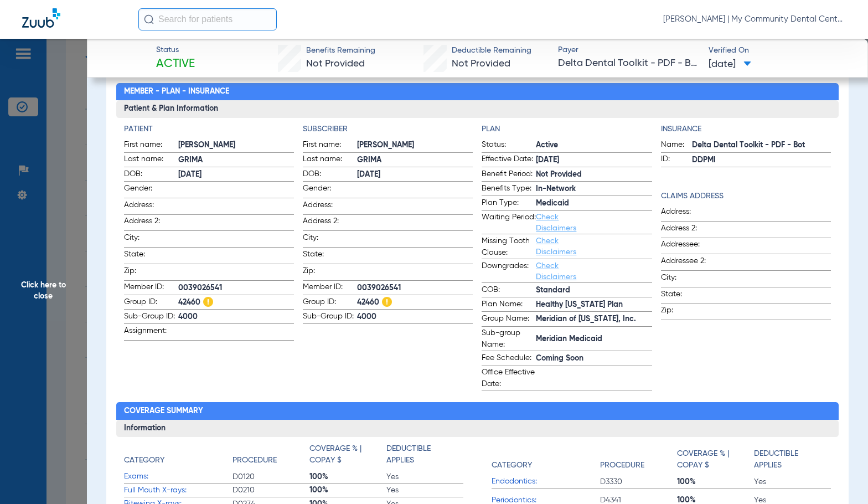
scroll to position [102, 0]
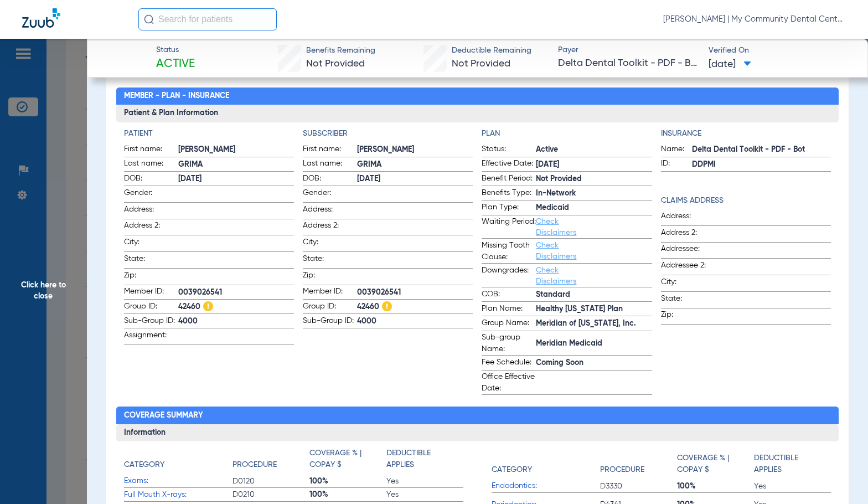
click at [375, 287] on span "0039026541" at bounding box center [415, 293] width 116 height 12
copy span "0039026541"
click at [43, 240] on span "Click here to close" at bounding box center [43, 291] width 87 height 504
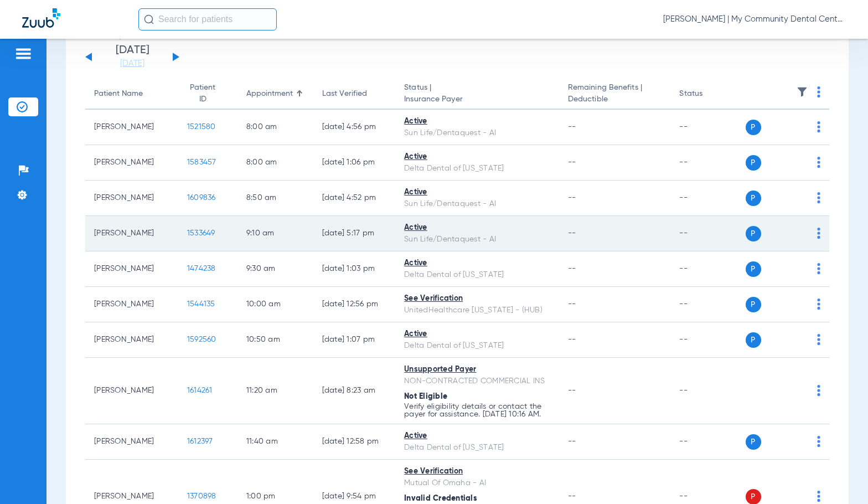
click at [199, 231] on span "1533649" at bounding box center [201, 233] width 28 height 8
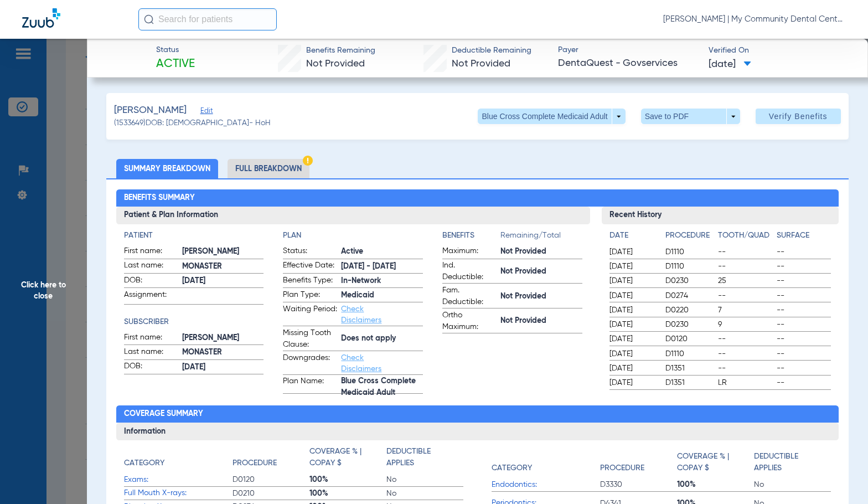
click at [248, 175] on li "Full Breakdown" at bounding box center [269, 168] width 82 height 19
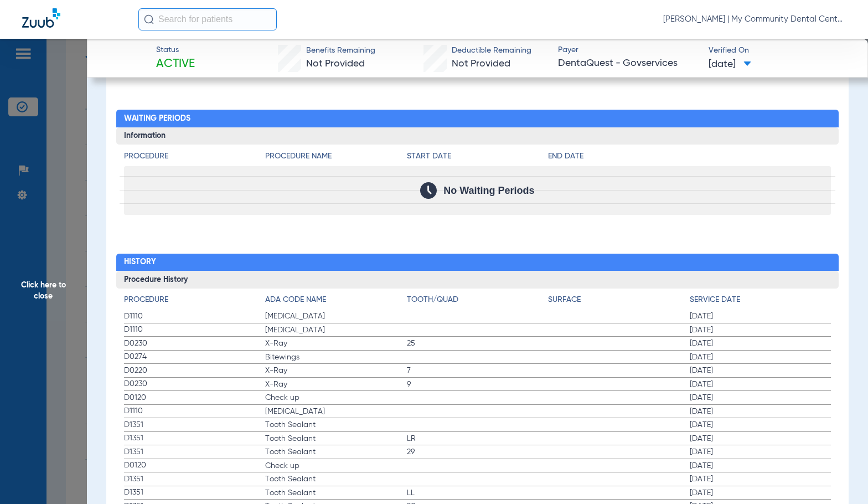
scroll to position [1274, 0]
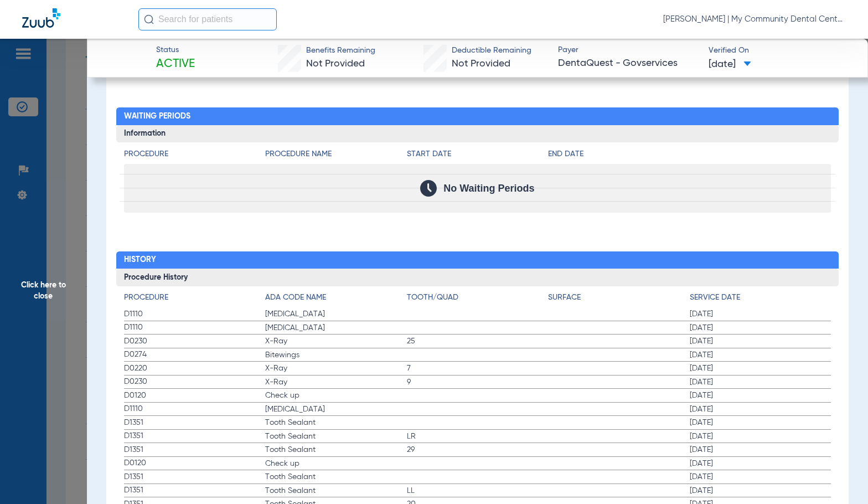
click at [430, 318] on label "D1110 Teeth Cleaning 03/28/2025" at bounding box center [478, 314] width 708 height 14
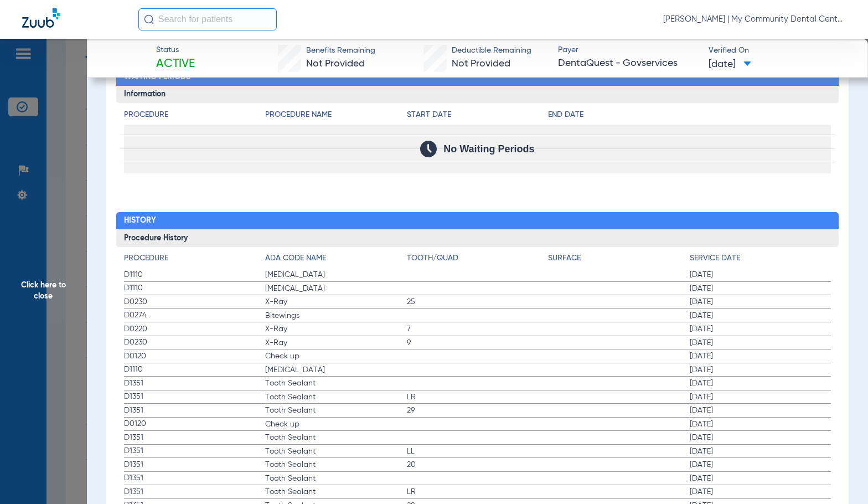
scroll to position [1163, 0]
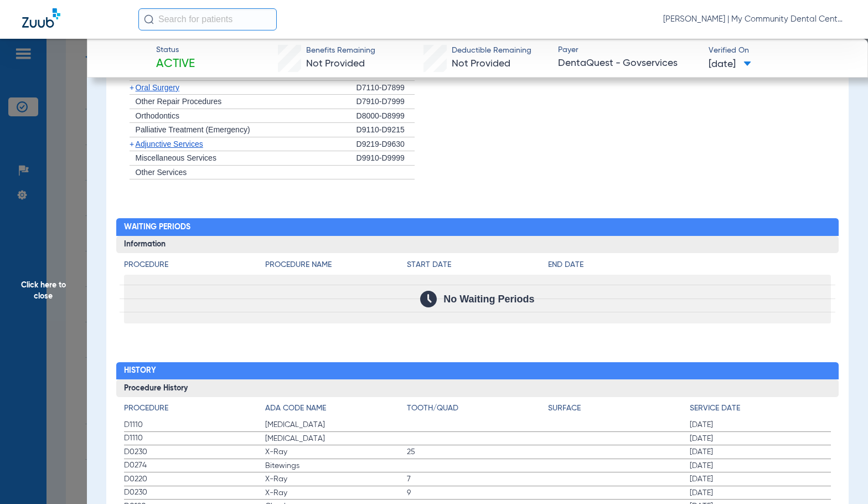
drag, startPoint x: 55, startPoint y: 312, endPoint x: 177, endPoint y: 286, distance: 124.6
click at [58, 311] on span "Click here to close" at bounding box center [43, 291] width 87 height 504
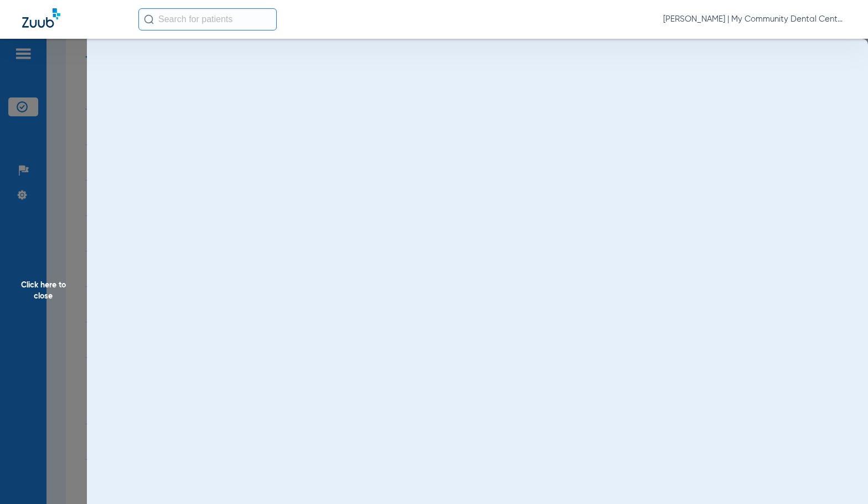
scroll to position [0, 0]
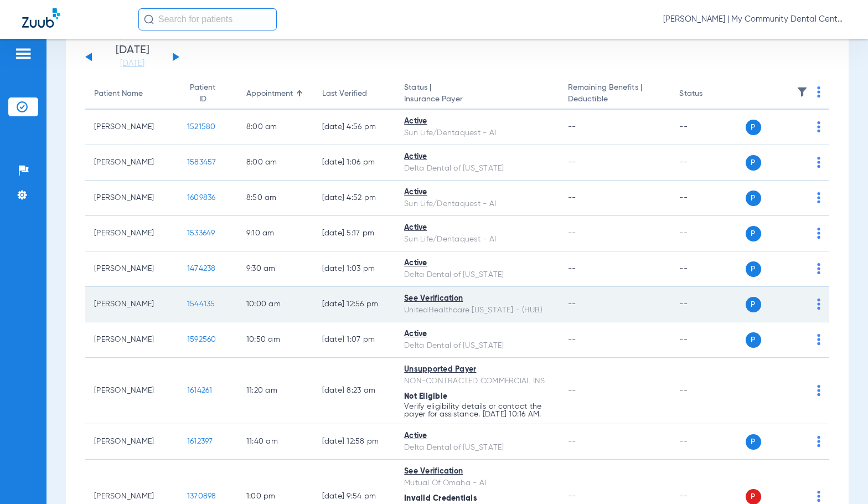
click at [192, 305] on span "1544135" at bounding box center [201, 304] width 28 height 8
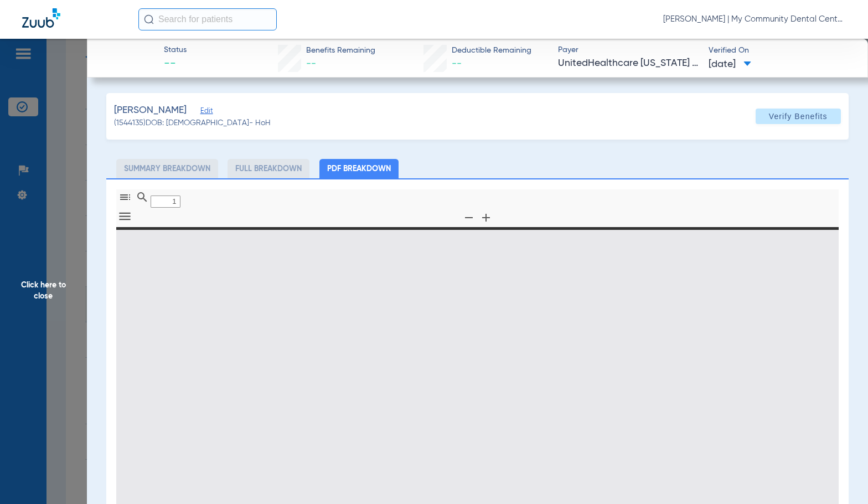
type input "0"
select select "page-width"
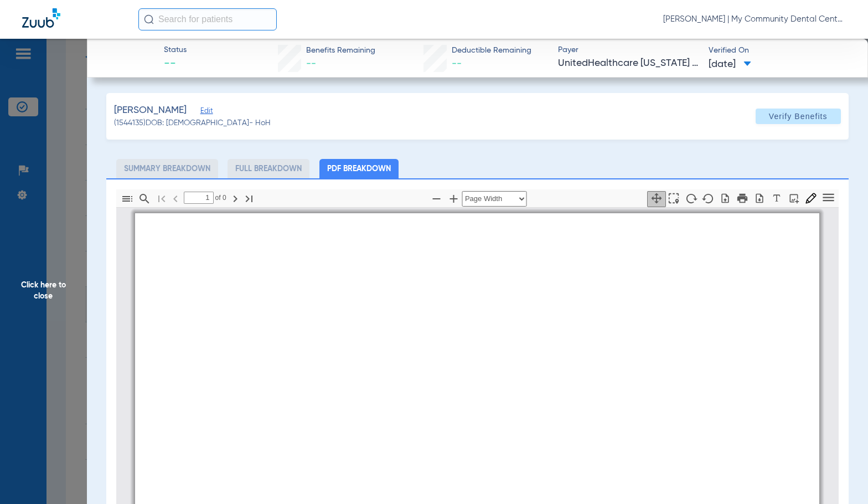
scroll to position [6, 0]
click at [543, 332] on span "[DATE]" at bounding box center [528, 333] width 30 height 10
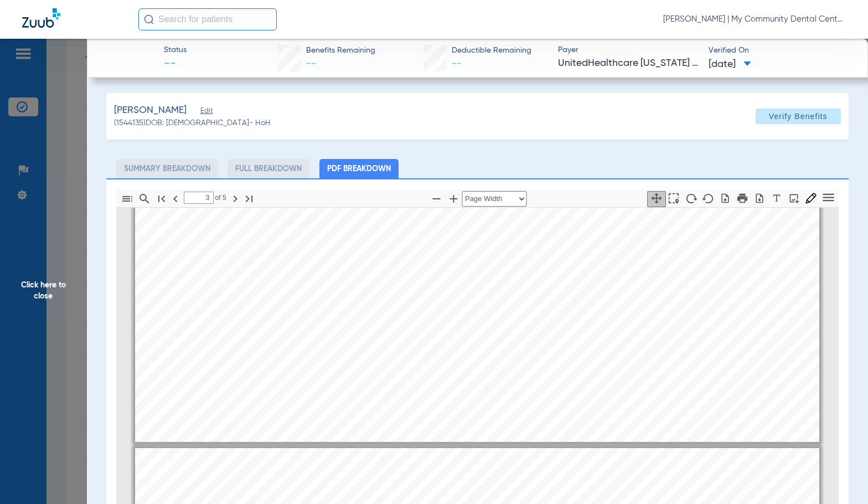
type input "4"
drag, startPoint x: 8, startPoint y: 269, endPoint x: 177, endPoint y: 327, distance: 178.4
click at [9, 270] on span "Click here to close" at bounding box center [43, 291] width 87 height 504
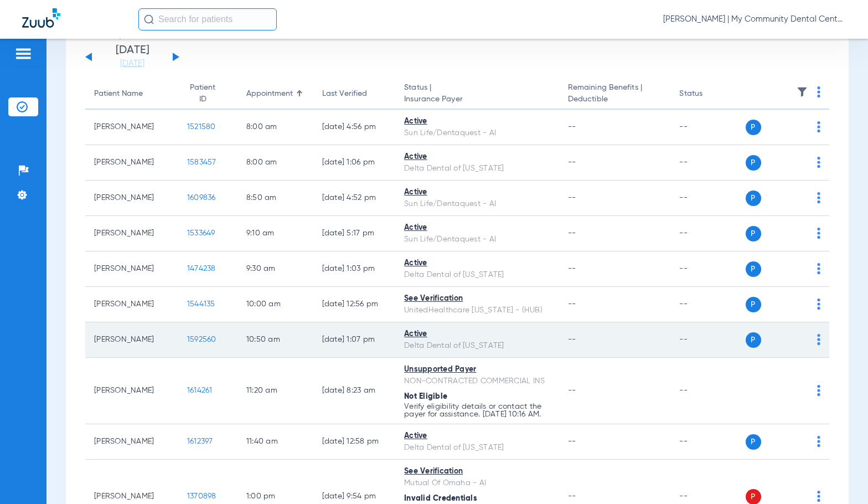
click at [187, 337] on span "1592560" at bounding box center [201, 340] width 29 height 8
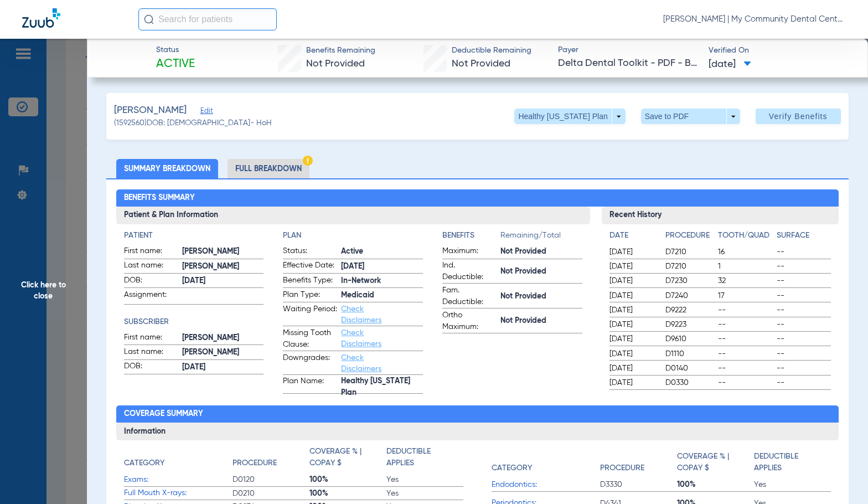
click at [291, 176] on li "Full Breakdown" at bounding box center [269, 168] width 82 height 19
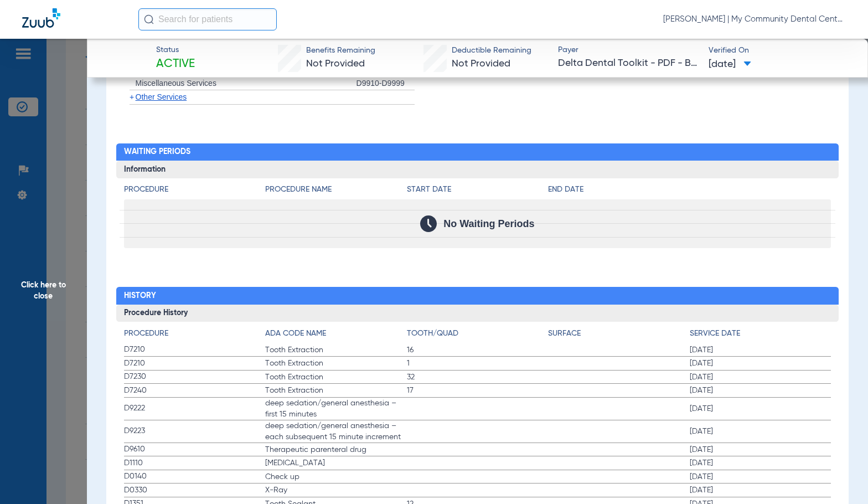
scroll to position [1384, 0]
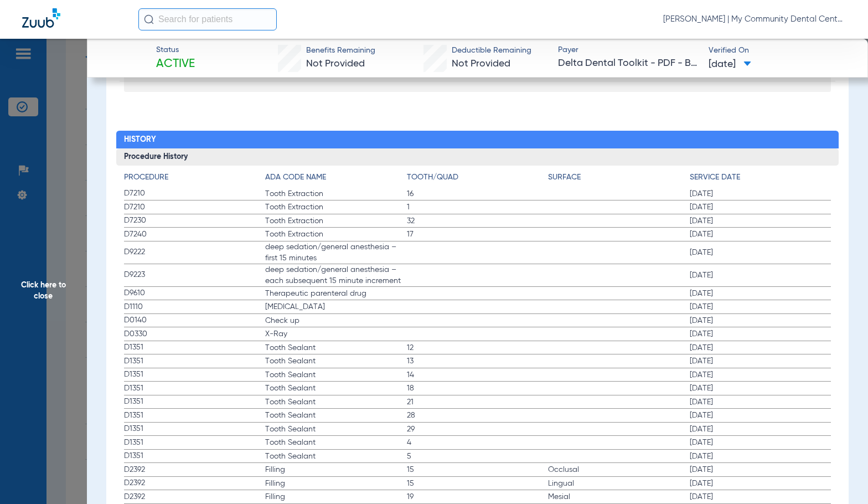
click at [544, 303] on label "D1110 Teeth Cleaning 01/09/2025" at bounding box center [478, 307] width 708 height 14
click at [502, 321] on label "D0140 Check up 12/10/2024" at bounding box center [478, 321] width 708 height 14
click at [453, 388] on span "18" at bounding box center [478, 388] width 142 height 11
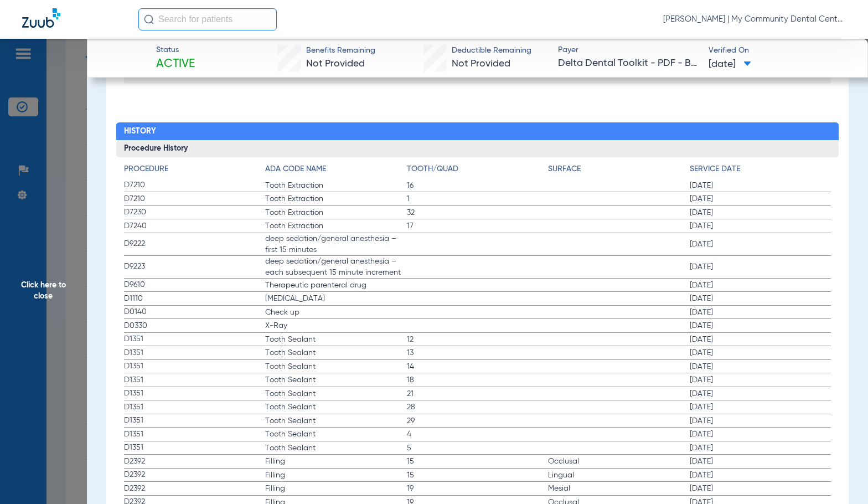
scroll to position [1448, 0]
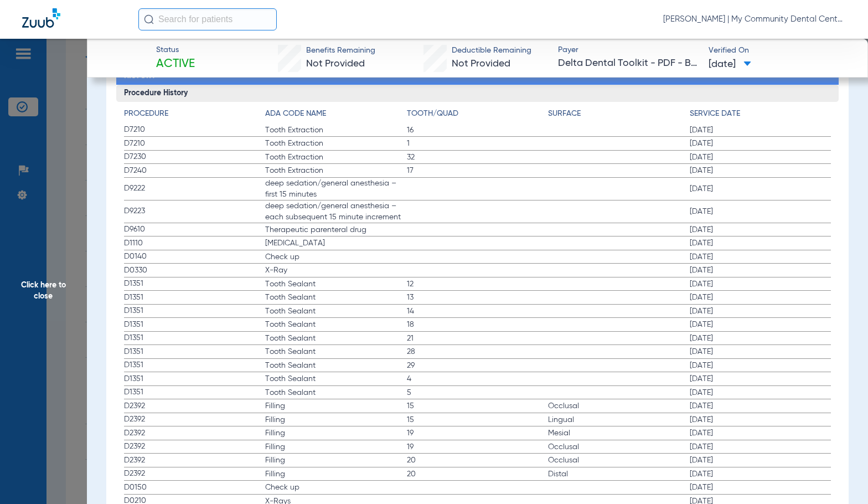
click at [470, 369] on span "29" at bounding box center [478, 365] width 142 height 11
click at [384, 413] on label "D2392 Filling 15 Occlusal 08/02/2024" at bounding box center [478, 406] width 708 height 14
click at [529, 363] on span "29" at bounding box center [478, 365] width 142 height 11
click at [43, 360] on span "Click here to close" at bounding box center [43, 291] width 87 height 504
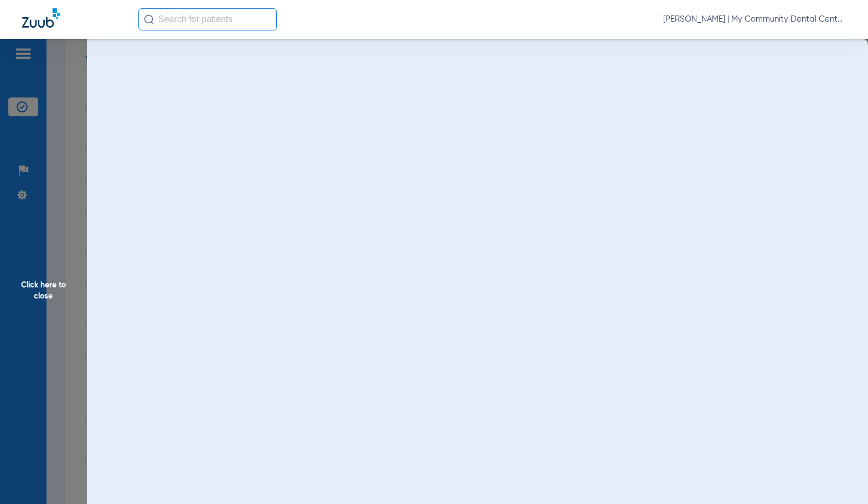
scroll to position [0, 0]
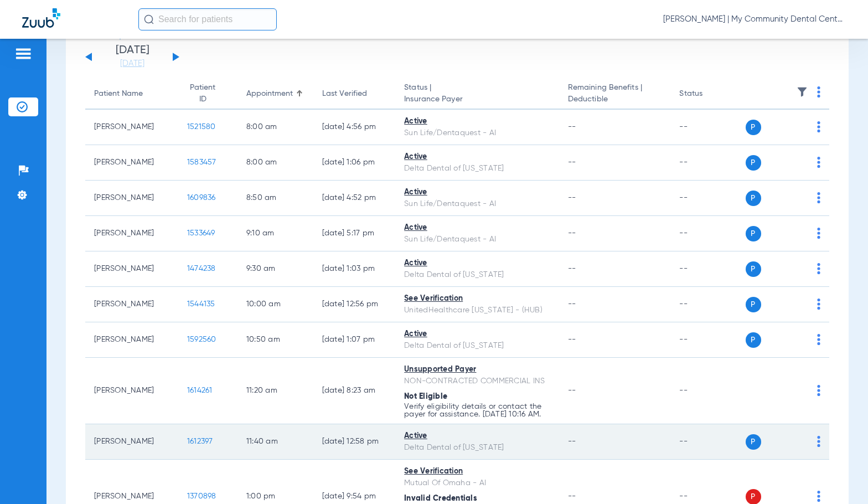
click at [187, 445] on span "1612397" at bounding box center [200, 441] width 26 height 8
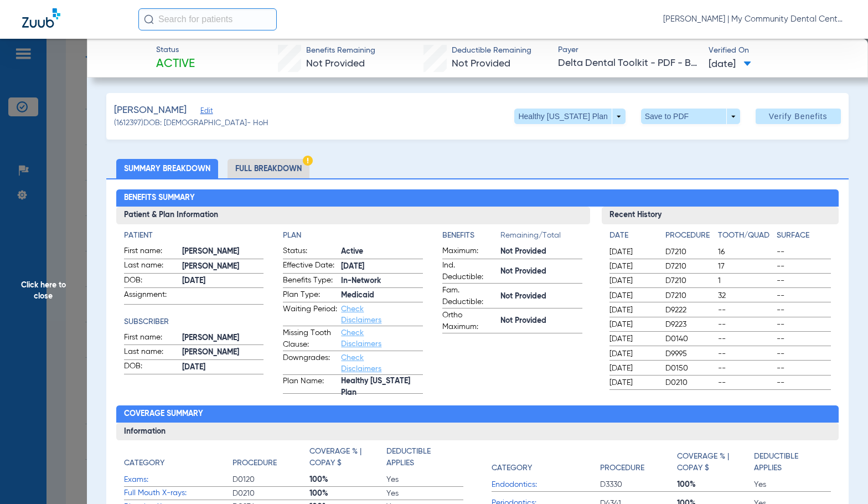
click at [276, 164] on li "Full Breakdown" at bounding box center [269, 168] width 82 height 19
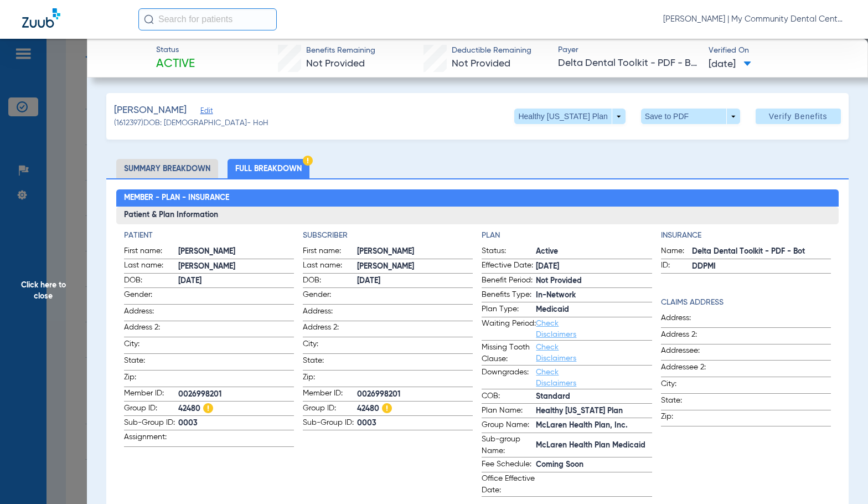
click at [71, 311] on span "Click here to close" at bounding box center [43, 291] width 87 height 504
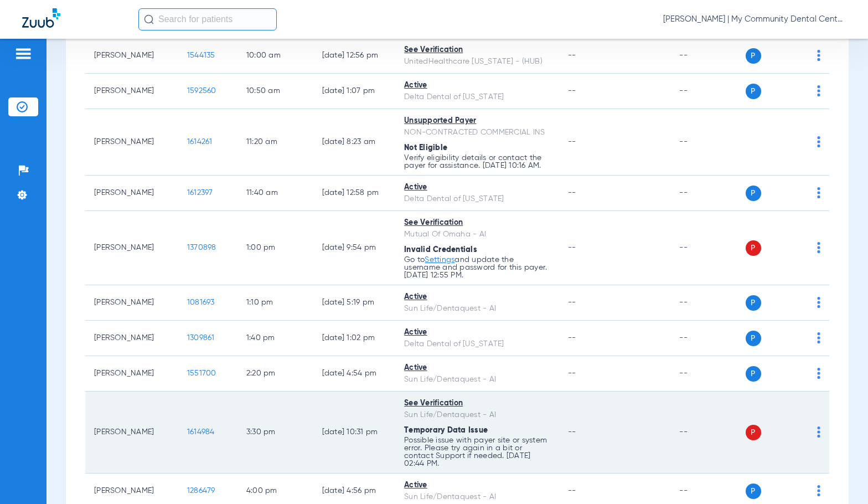
scroll to position [351, 0]
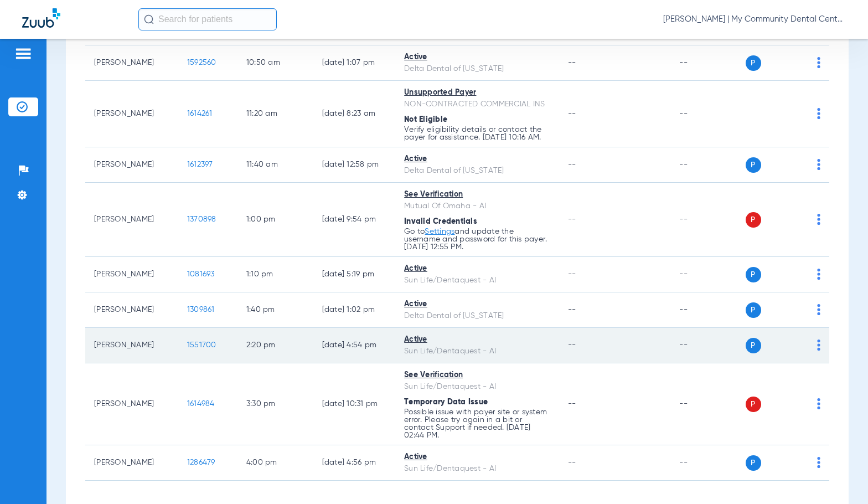
click at [96, 346] on td "Stacy Sands" at bounding box center [131, 345] width 93 height 35
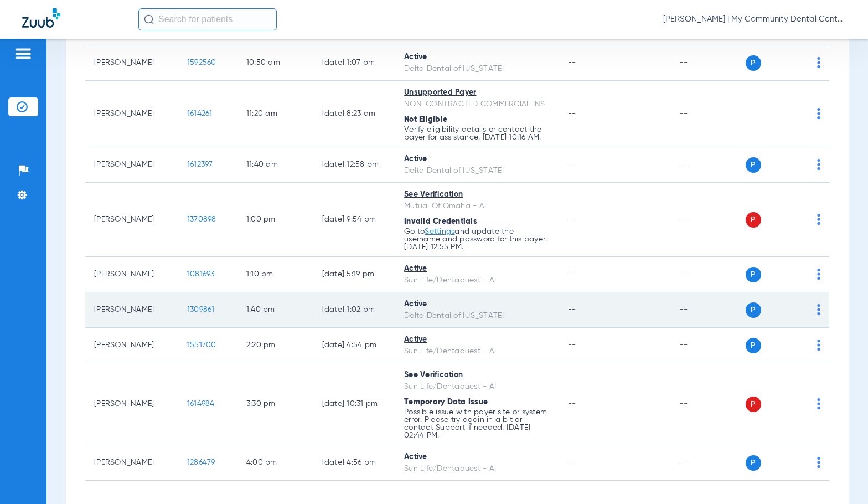
click at [187, 313] on span "1309861" at bounding box center [201, 310] width 28 height 8
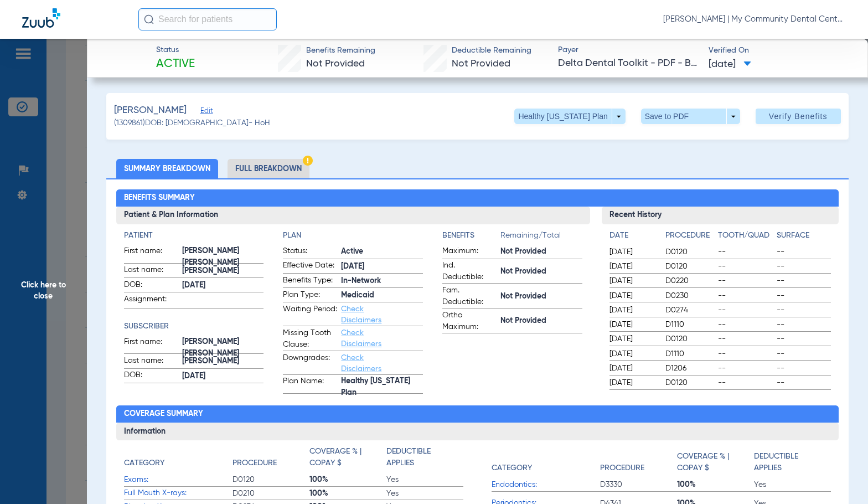
click at [245, 169] on li "Full Breakdown" at bounding box center [269, 168] width 82 height 19
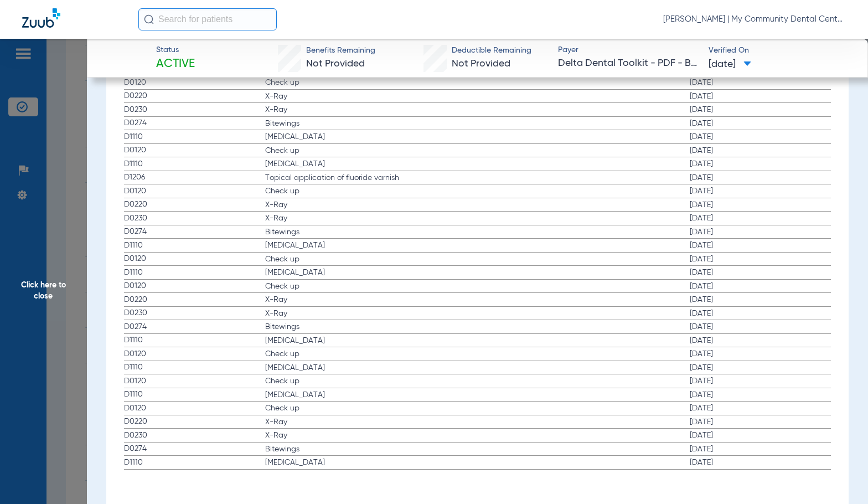
scroll to position [1512, 0]
click at [375, 188] on span "Check up" at bounding box center [336, 188] width 142 height 11
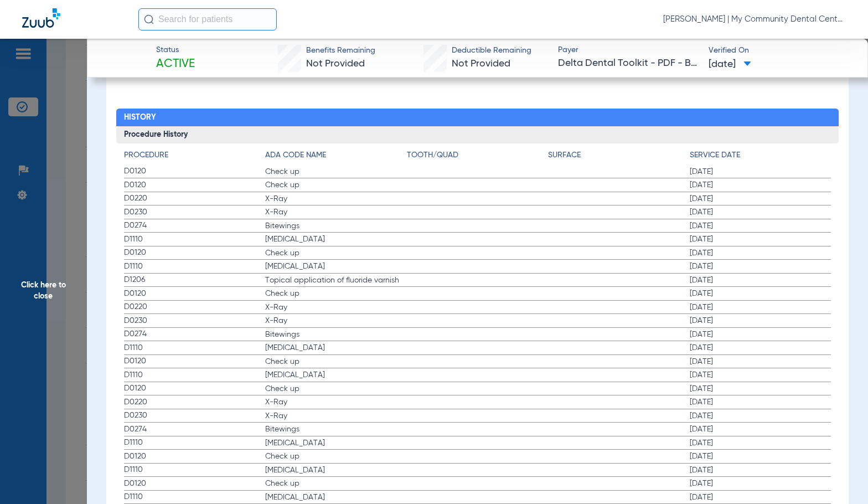
scroll to position [1402, 0]
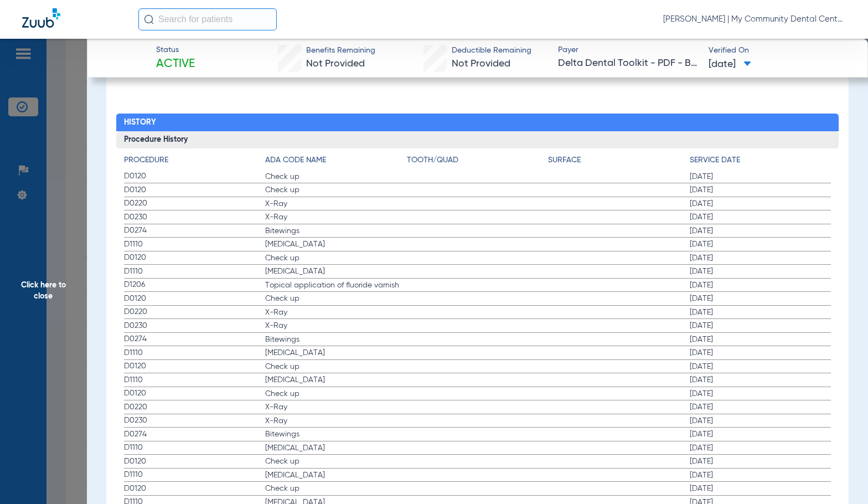
click at [73, 308] on span "Click here to close" at bounding box center [43, 291] width 87 height 504
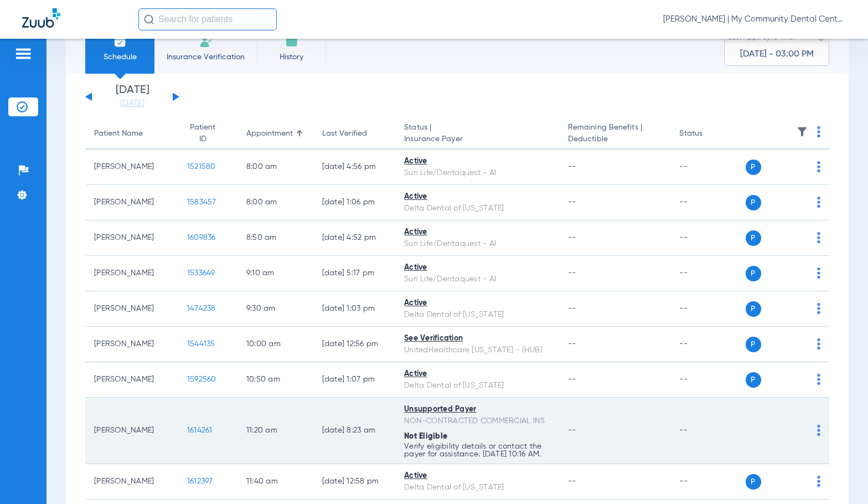
scroll to position [0, 0]
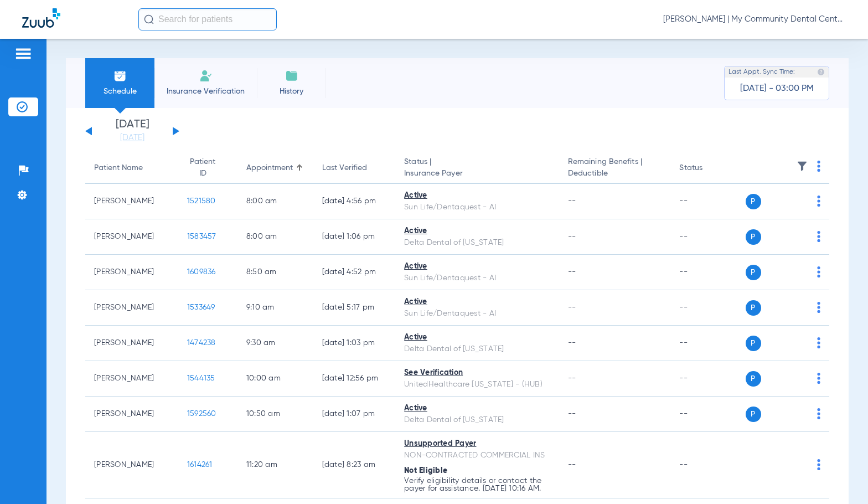
click at [174, 131] on button at bounding box center [176, 131] width 7 height 8
click at [817, 168] on img at bounding box center [818, 166] width 3 height 11
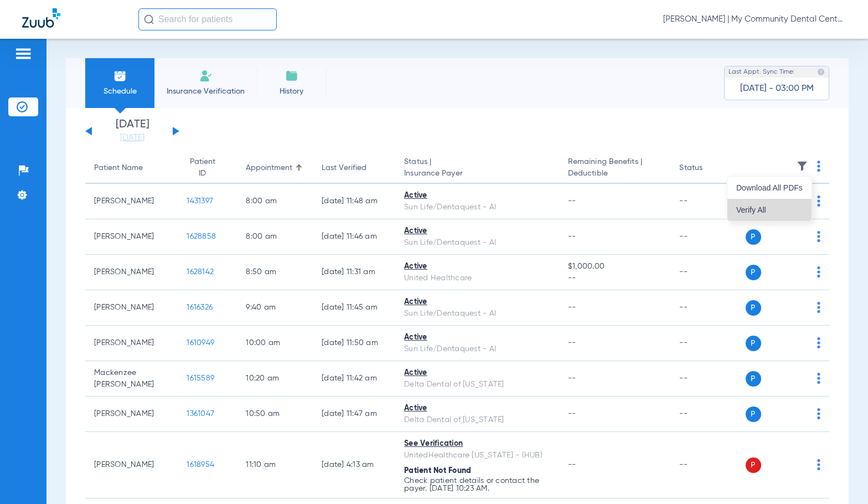
click at [771, 203] on button "Verify All" at bounding box center [770, 210] width 84 height 22
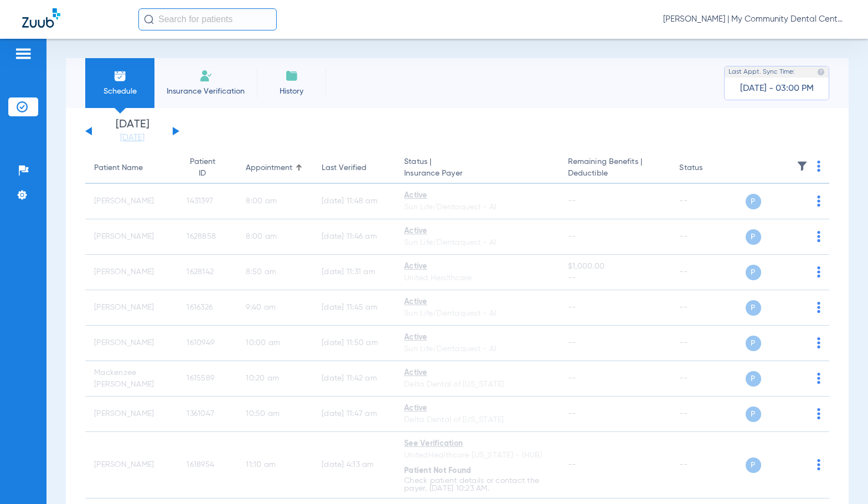
click at [774, 17] on span "Sadie Gibbs - Howell | My Community Dental Centers" at bounding box center [754, 19] width 183 height 11
click at [801, 40] on span "Account Selection" at bounding box center [805, 39] width 62 height 8
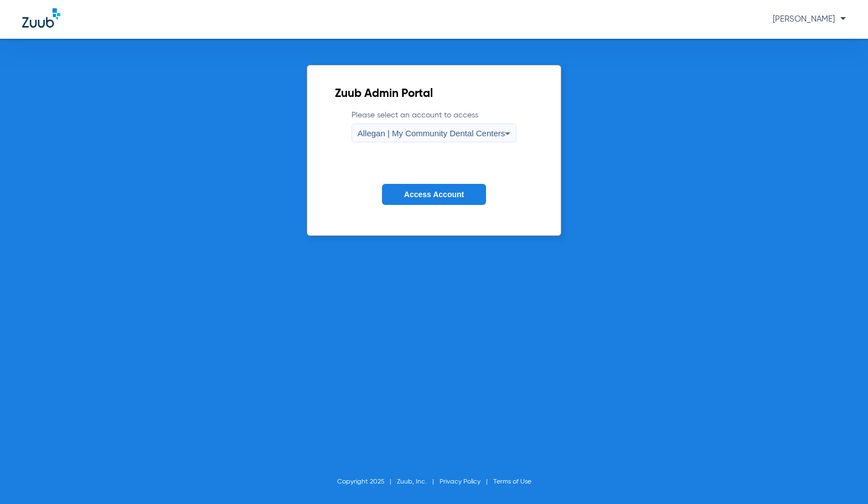
click at [410, 127] on div "Allegan | My Community Dental Centers" at bounding box center [432, 133] width 148 height 19
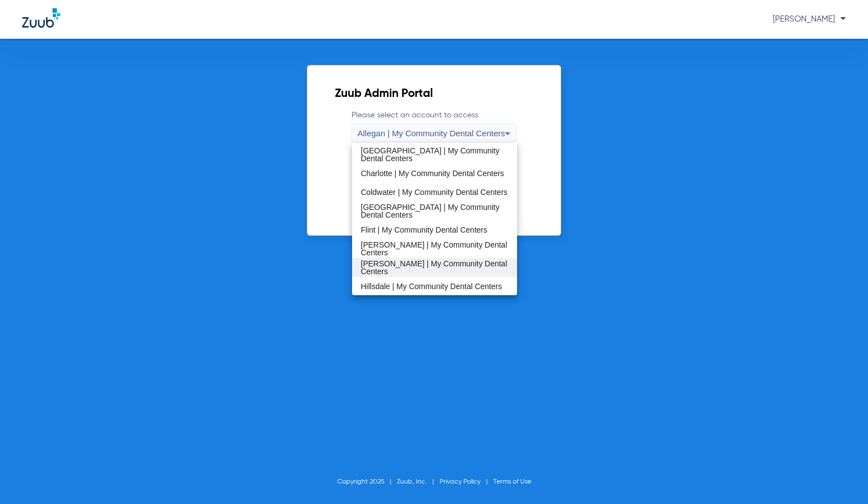
scroll to position [166, 0]
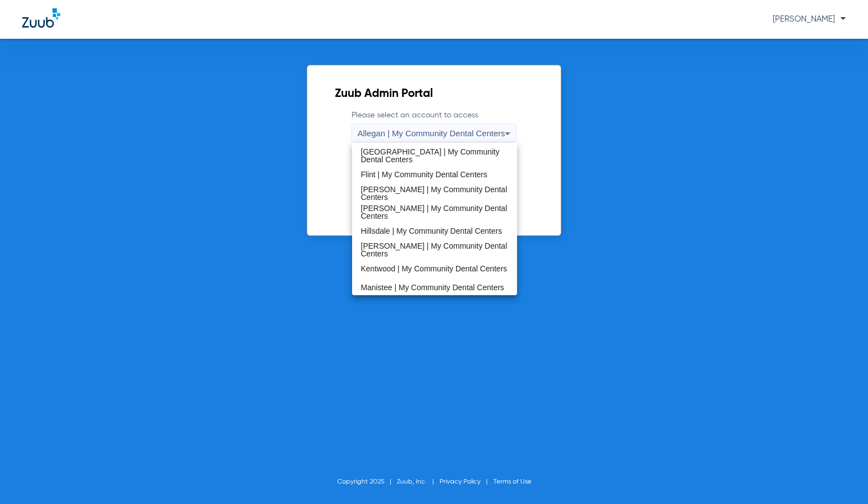
click at [400, 265] on span "Kentwood | My Community Dental Centers" at bounding box center [434, 269] width 146 height 8
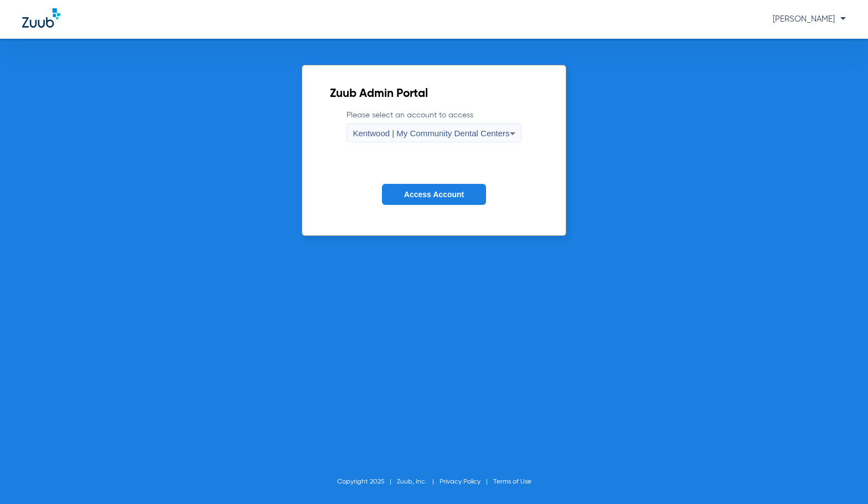
click at [406, 195] on span "Access Account" at bounding box center [434, 194] width 60 height 9
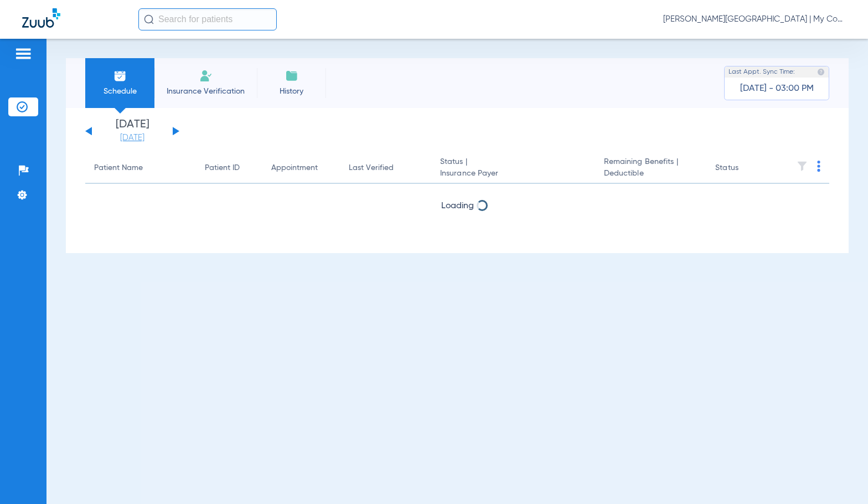
click at [128, 136] on link "[DATE]" at bounding box center [132, 137] width 66 height 11
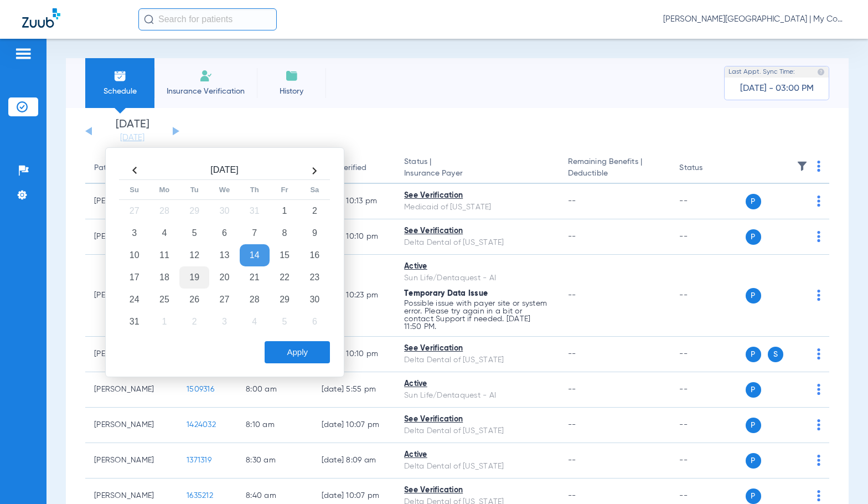
drag, startPoint x: 194, startPoint y: 278, endPoint x: 199, endPoint y: 282, distance: 7.1
click at [193, 278] on td "19" at bounding box center [194, 277] width 30 height 22
click at [293, 351] on button "Apply" at bounding box center [297, 352] width 65 height 22
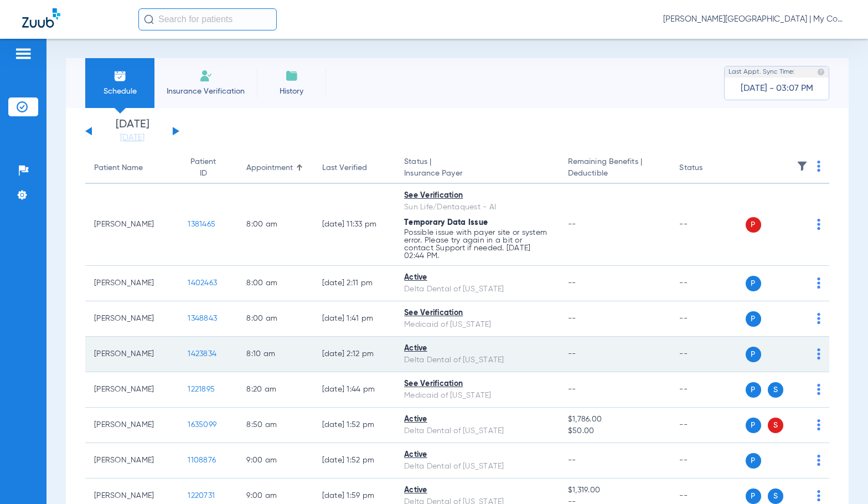
click at [188, 354] on span "1423834" at bounding box center [202, 354] width 29 height 8
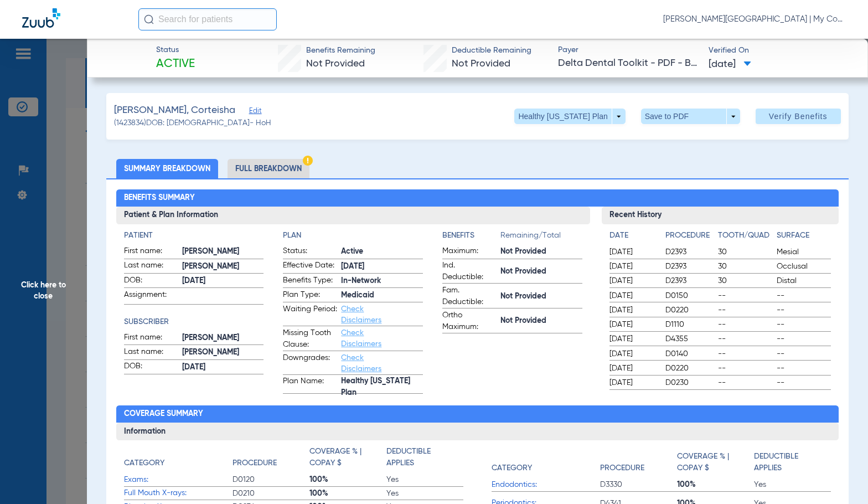
click at [300, 164] on li "Full Breakdown" at bounding box center [269, 168] width 82 height 19
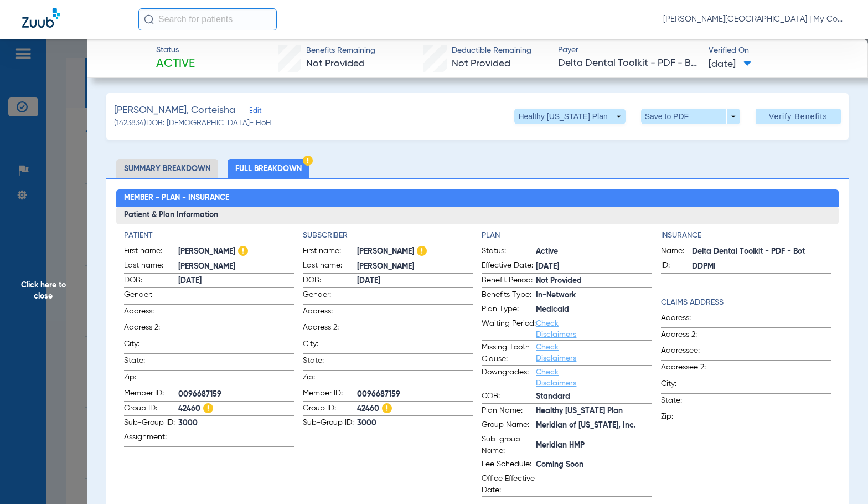
click at [42, 306] on span "Click here to close" at bounding box center [43, 291] width 87 height 504
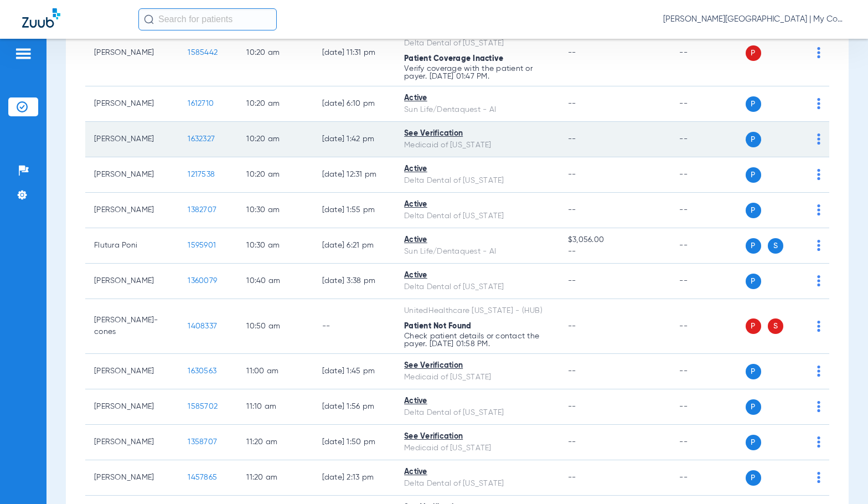
scroll to position [720, 0]
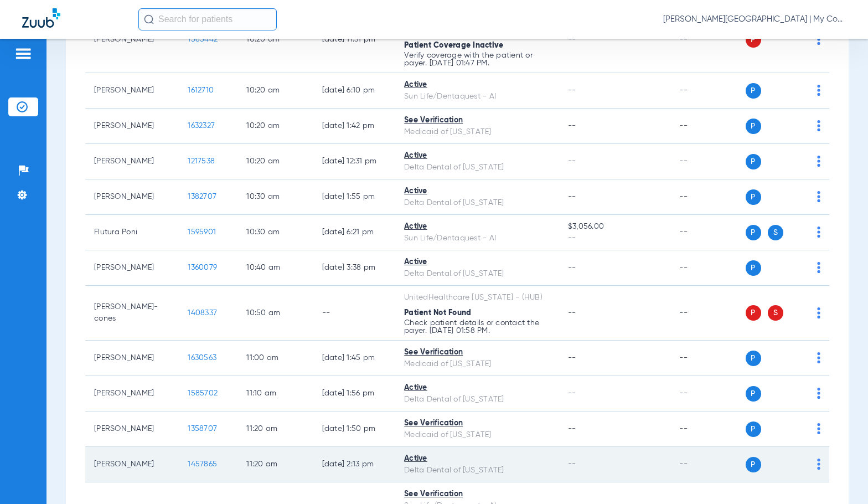
click at [197, 462] on span "1457865" at bounding box center [202, 464] width 29 height 8
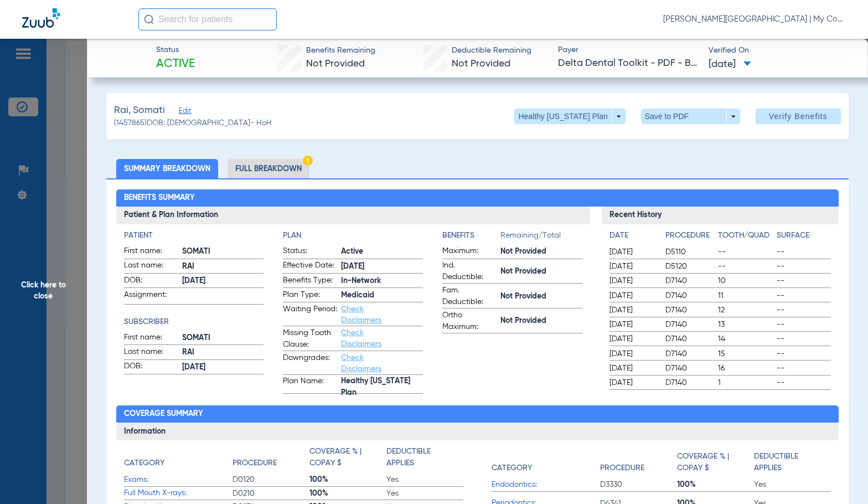
click at [271, 170] on li "Full Breakdown" at bounding box center [269, 168] width 82 height 19
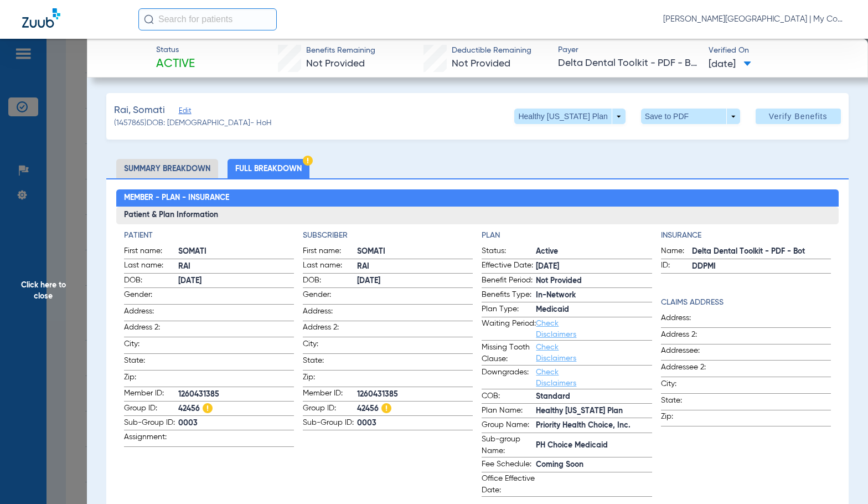
drag, startPoint x: 40, startPoint y: 302, endPoint x: 176, endPoint y: 324, distance: 138.0
click at [40, 302] on span "Click here to close" at bounding box center [43, 291] width 87 height 504
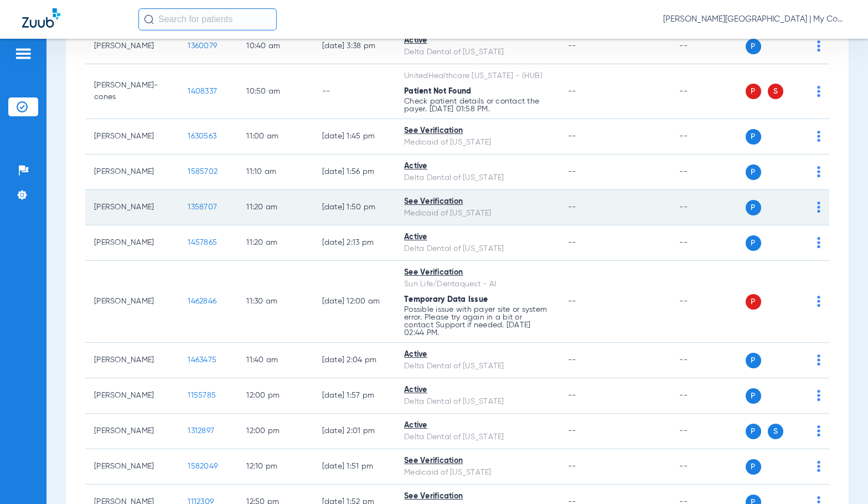
scroll to position [1107, 0]
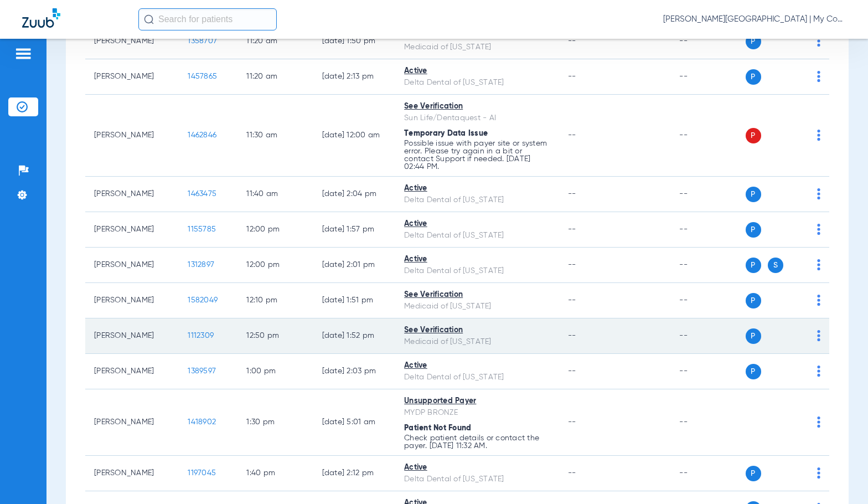
click at [188, 336] on span "1112309" at bounding box center [201, 336] width 26 height 8
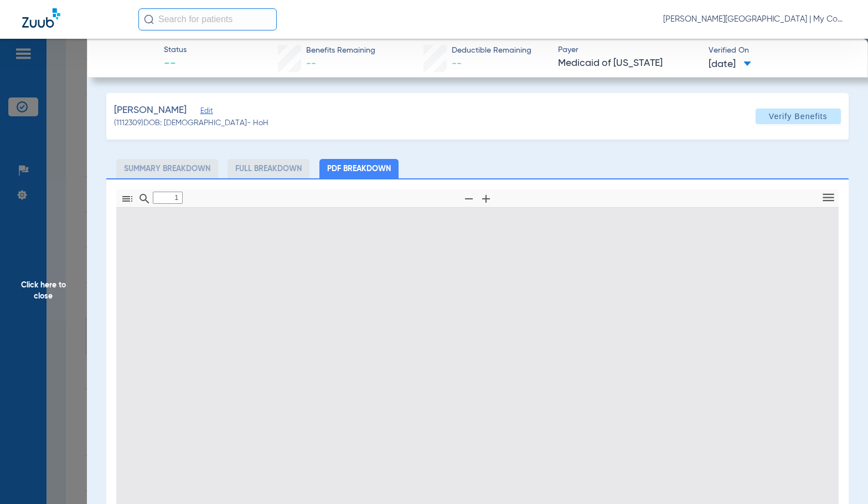
type input "0"
select select "page-width"
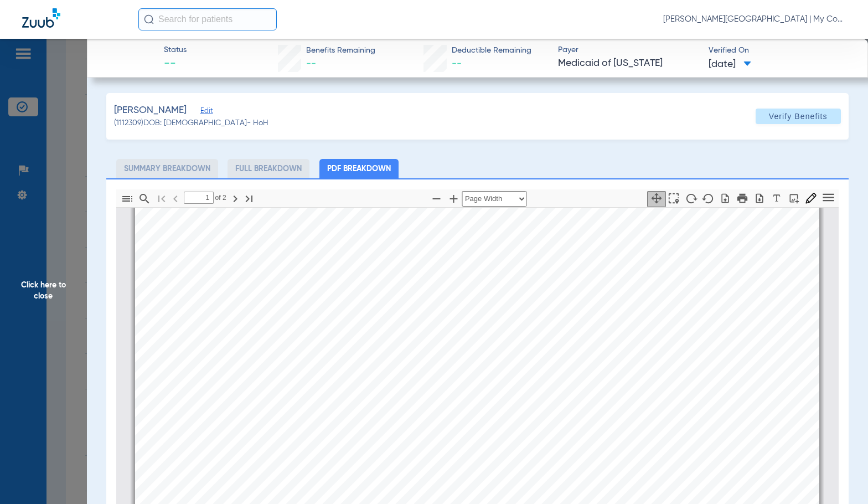
scroll to position [393, 0]
type input "2"
drag, startPoint x: 64, startPoint y: 307, endPoint x: 817, endPoint y: 205, distance: 760.0
click at [64, 307] on span "Click here to close" at bounding box center [43, 291] width 87 height 504
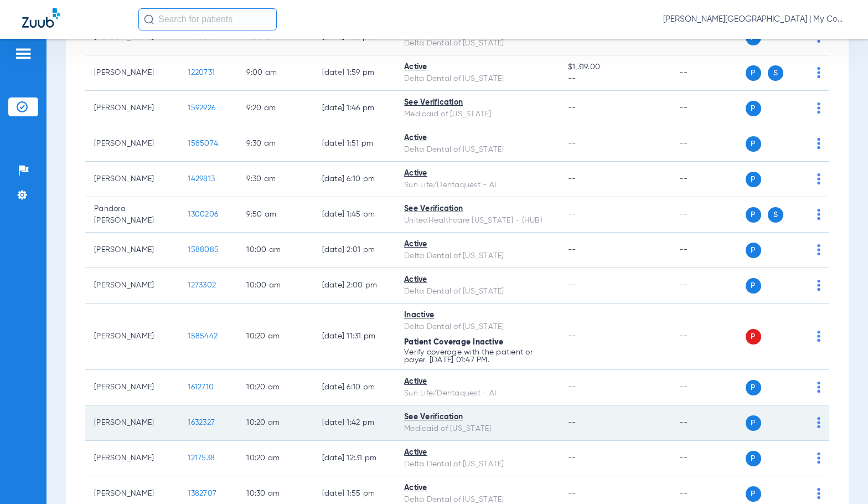
scroll to position [443, 0]
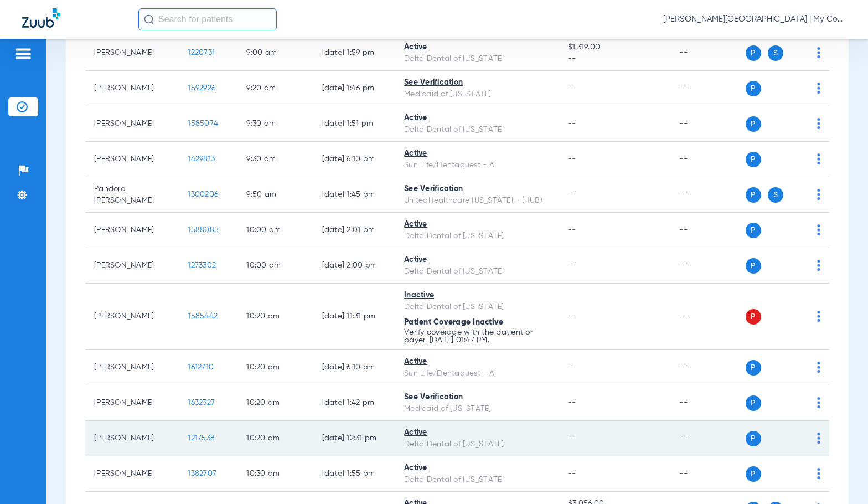
click at [195, 440] on span "1217538" at bounding box center [201, 438] width 27 height 8
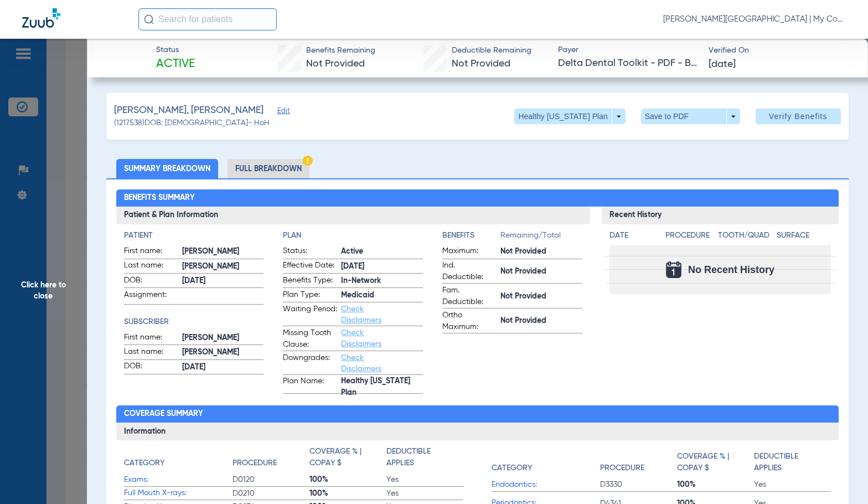
click at [303, 169] on li "Full Breakdown" at bounding box center [269, 168] width 82 height 19
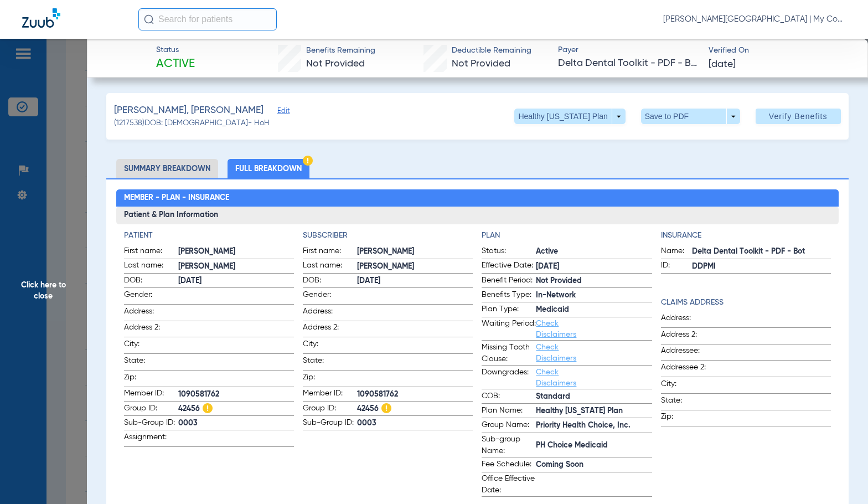
click at [376, 332] on span at bounding box center [415, 328] width 116 height 12
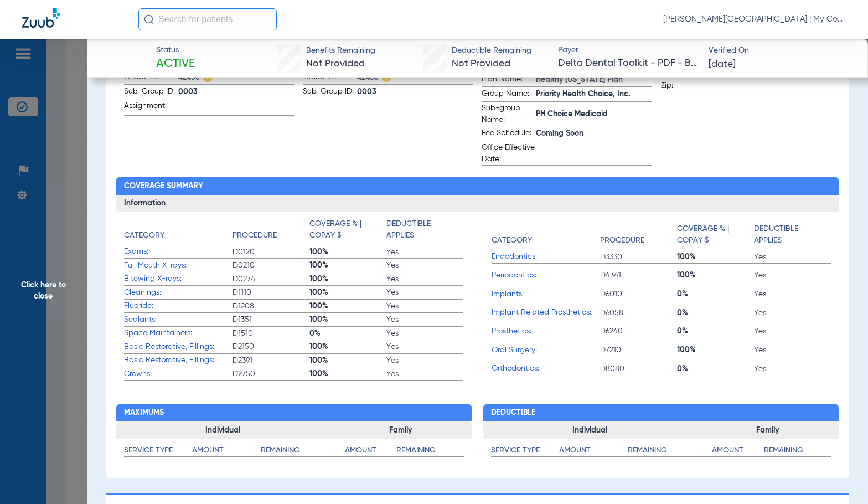
scroll to position [332, 0]
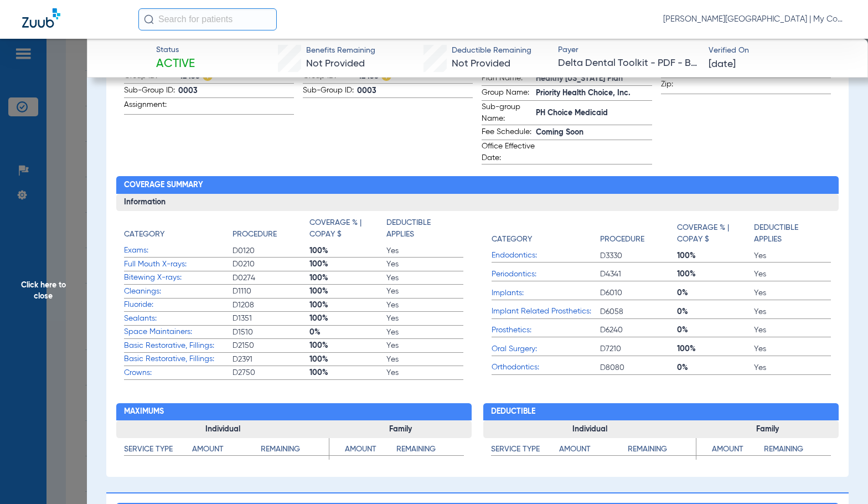
click at [52, 284] on span "Click here to close" at bounding box center [43, 291] width 87 height 504
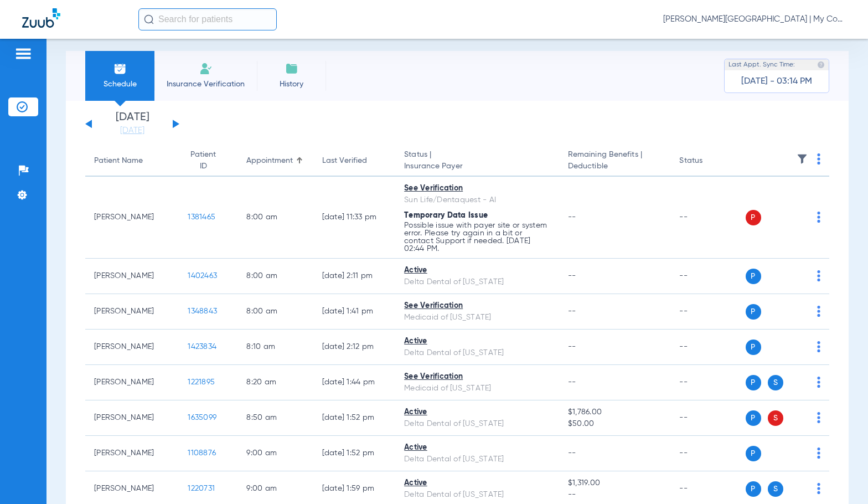
scroll to position [0, 0]
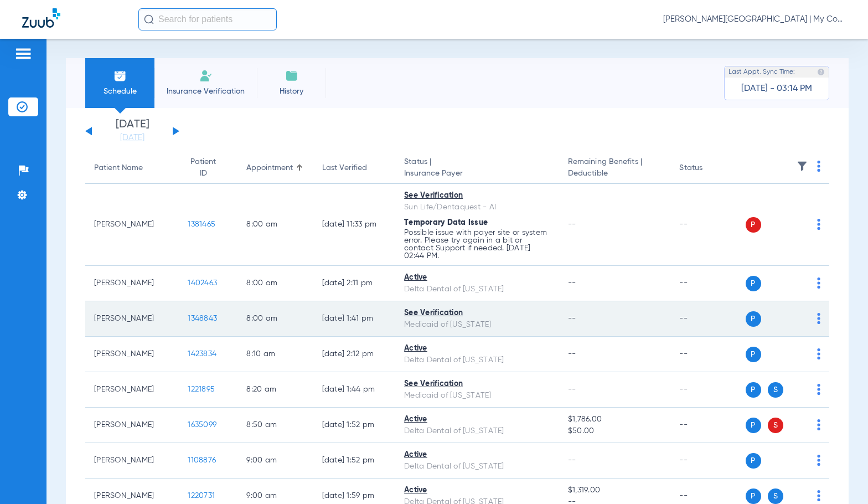
click at [190, 322] on span "1348843" at bounding box center [202, 319] width 29 height 8
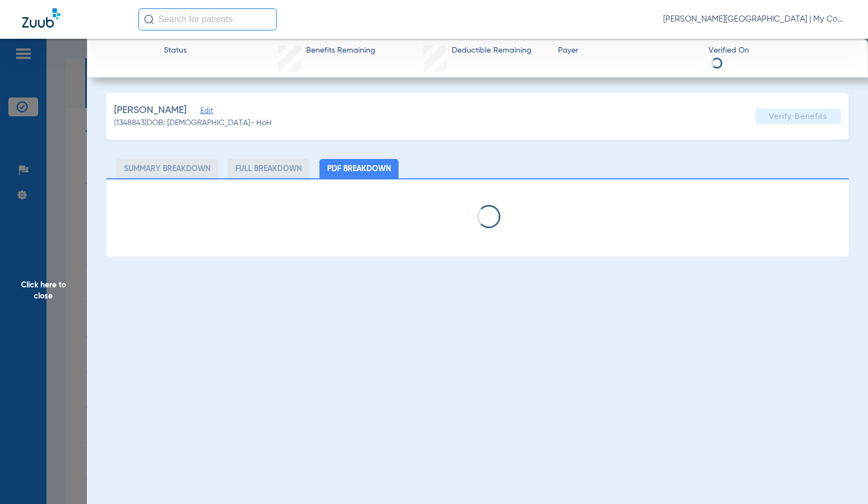
select select "page-width"
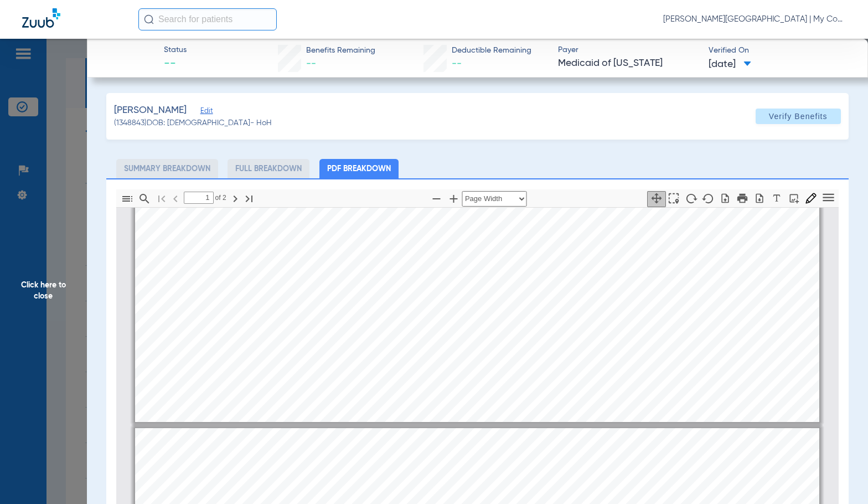
scroll to position [615, 0]
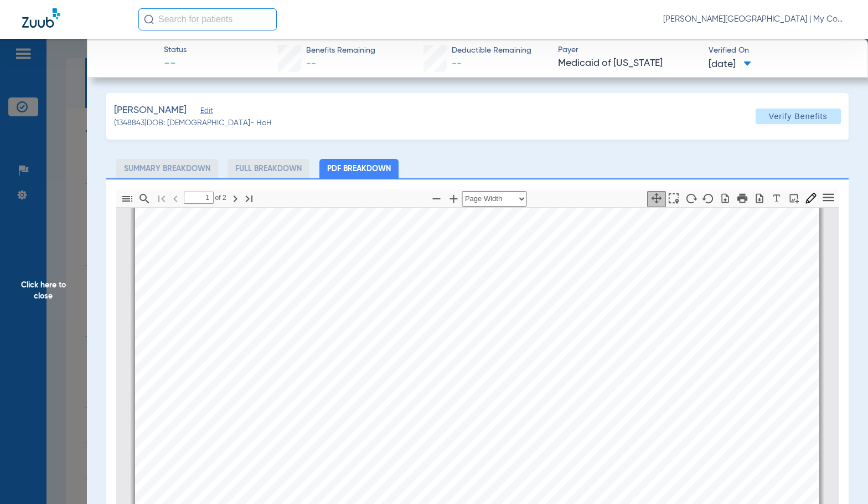
type input "2"
click at [60, 289] on span "Click here to close" at bounding box center [43, 291] width 87 height 504
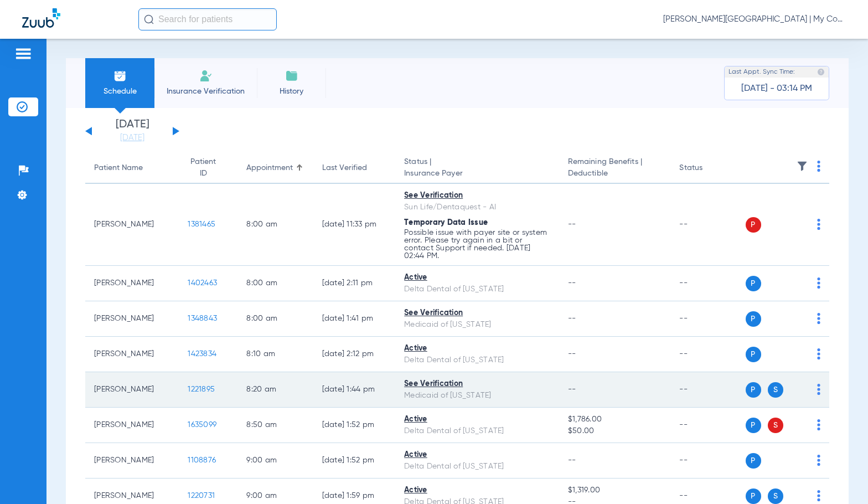
click at [195, 390] on span "1221895" at bounding box center [201, 389] width 27 height 8
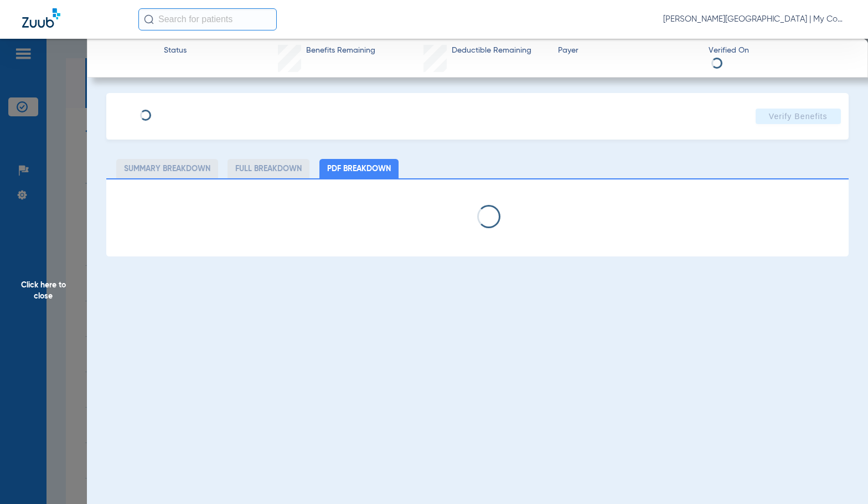
select select "page-width"
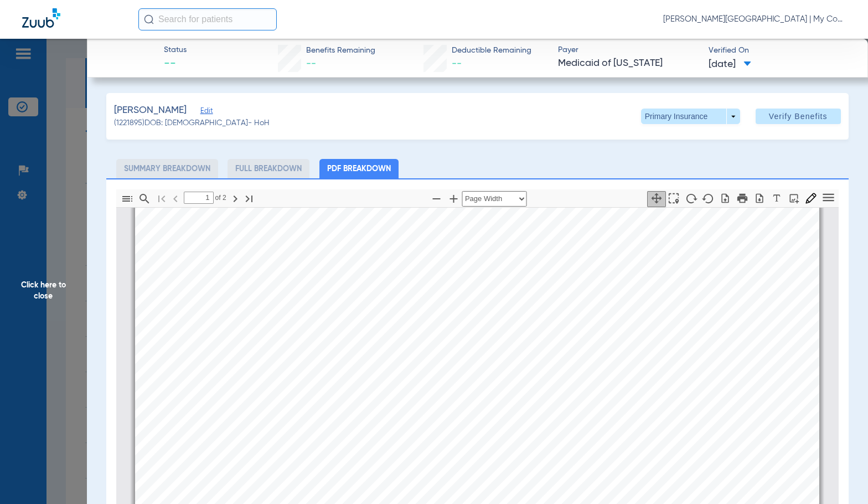
scroll to position [393, 0]
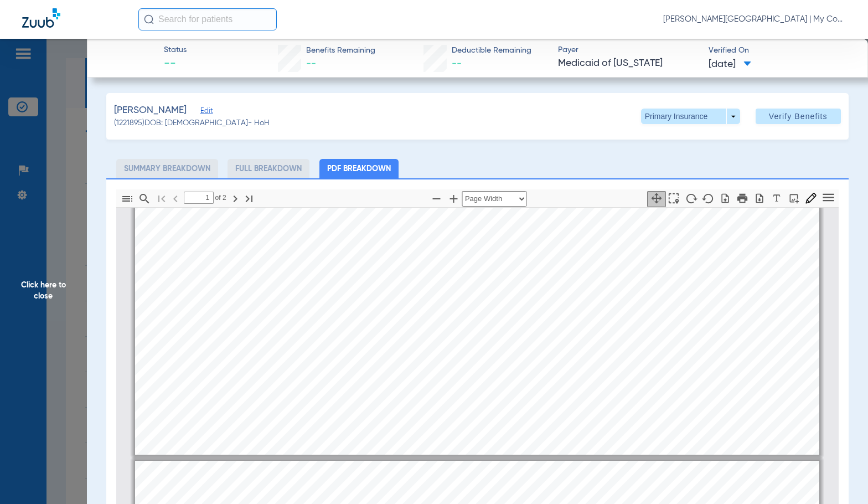
type input "2"
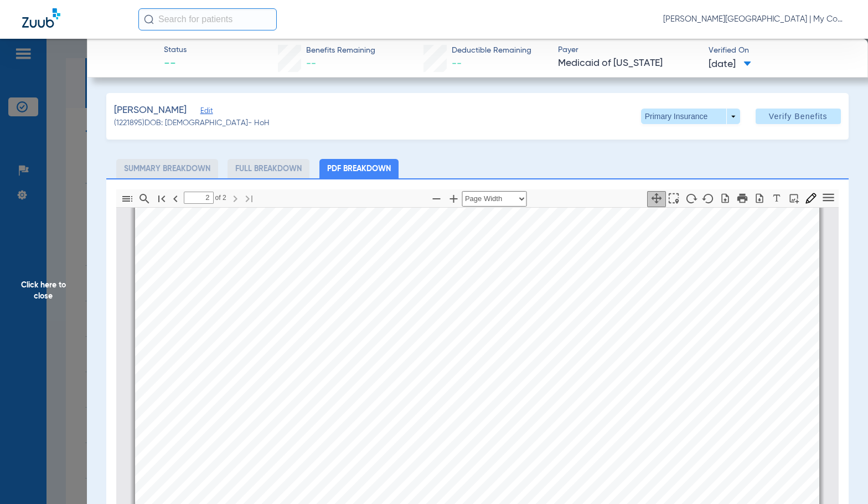
scroll to position [1224, 0]
click at [70, 320] on span "Click here to close" at bounding box center [43, 291] width 87 height 504
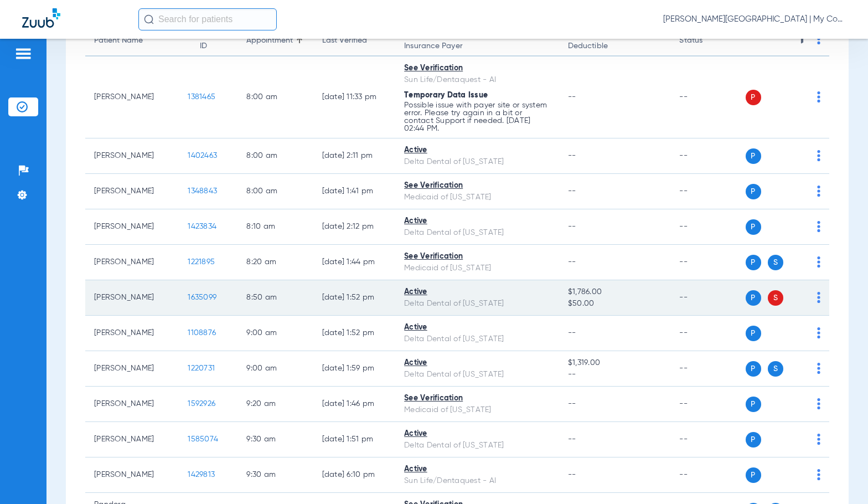
scroll to position [166, 0]
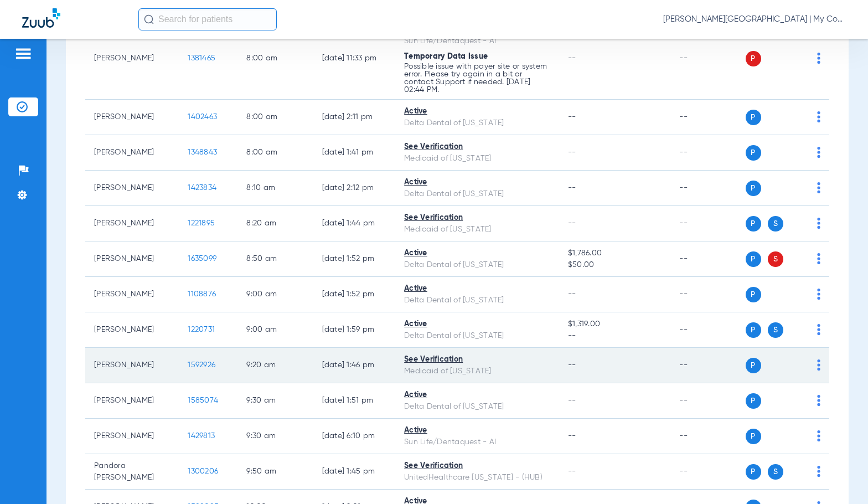
click at [192, 368] on span "1592926" at bounding box center [202, 365] width 28 height 8
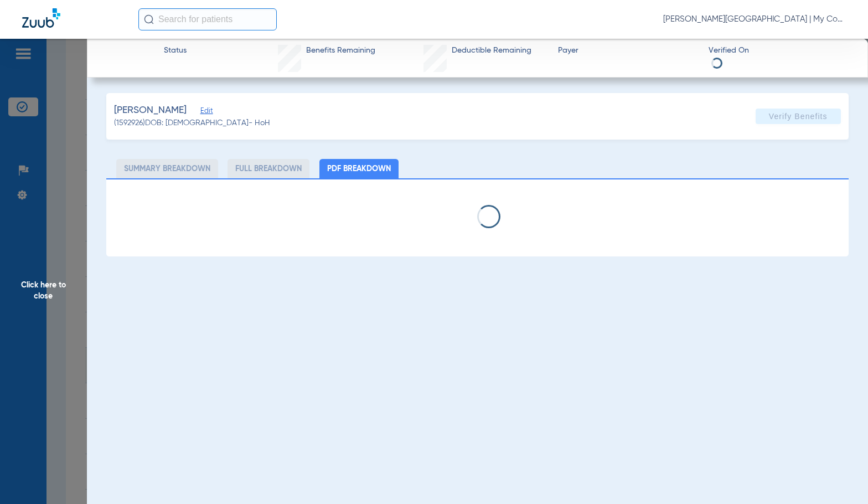
select select "page-width"
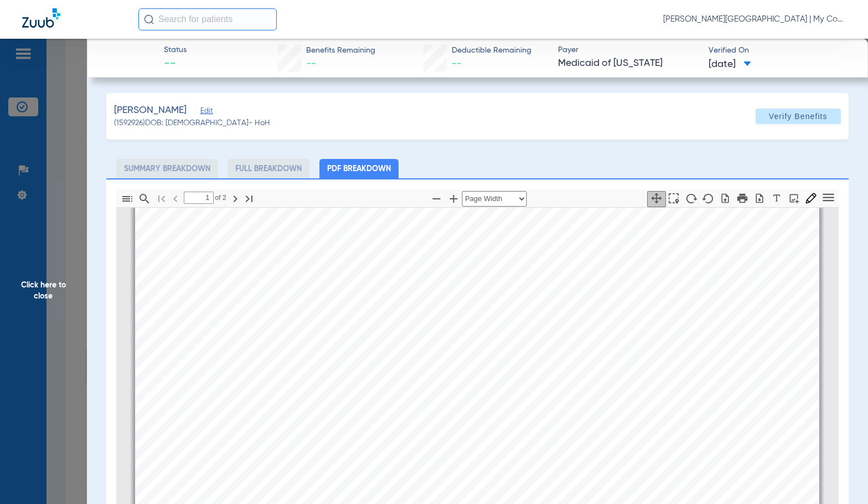
scroll to position [393, 0]
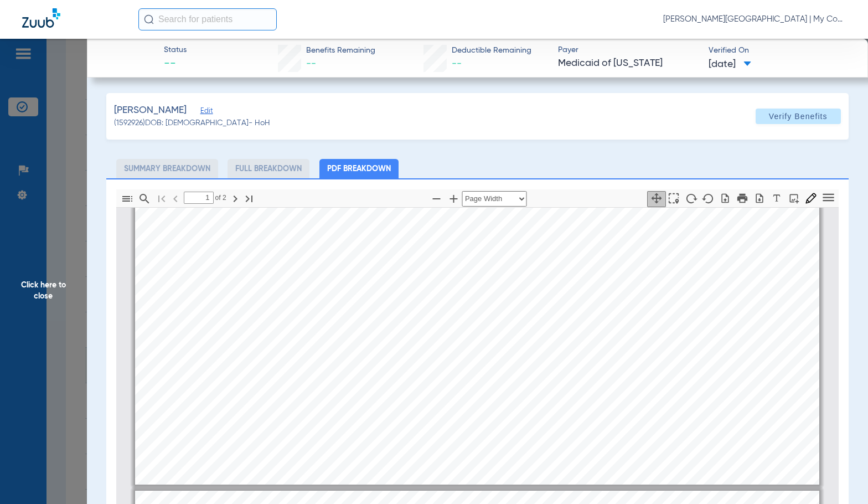
type input "2"
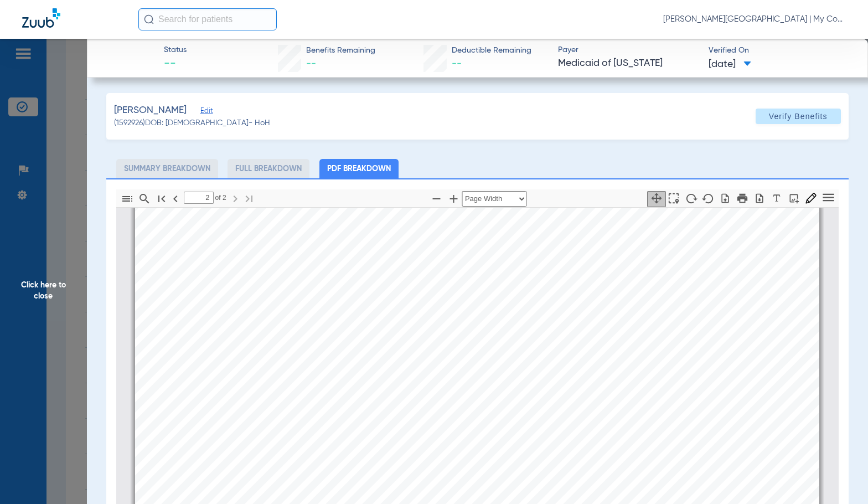
scroll to position [1058, 0]
click at [72, 298] on span "Click here to close" at bounding box center [43, 291] width 87 height 504
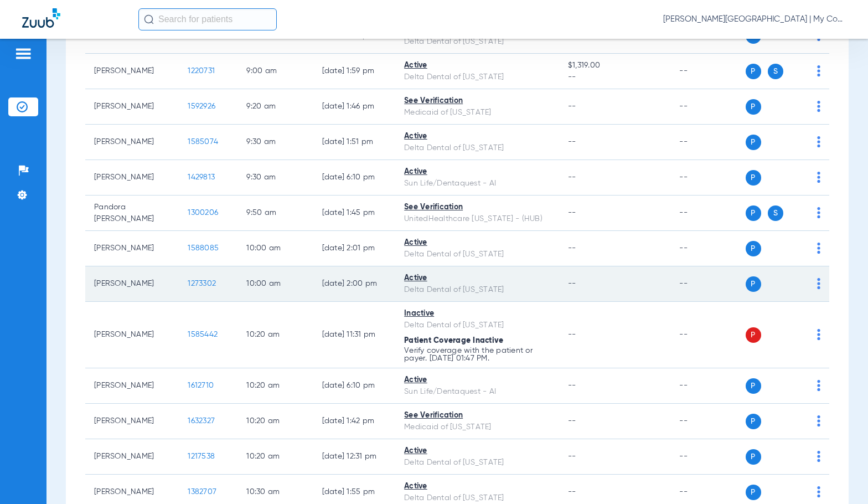
scroll to position [443, 0]
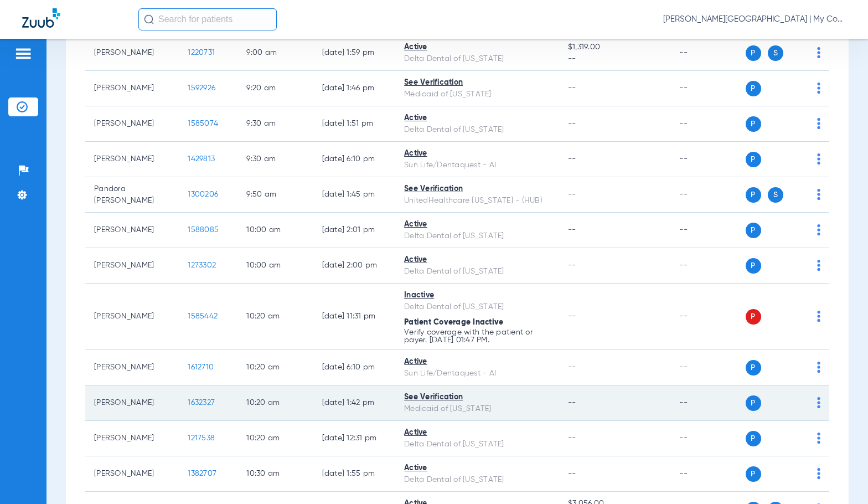
click at [188, 402] on span "1632327" at bounding box center [201, 403] width 27 height 8
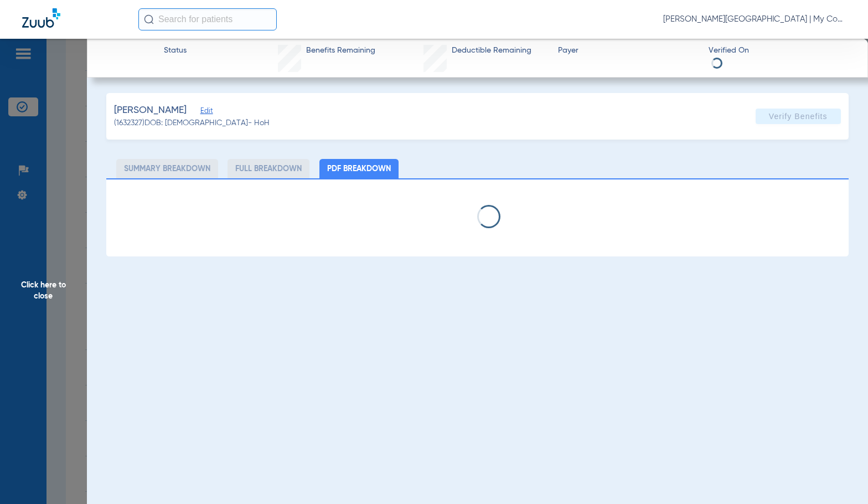
select select "page-width"
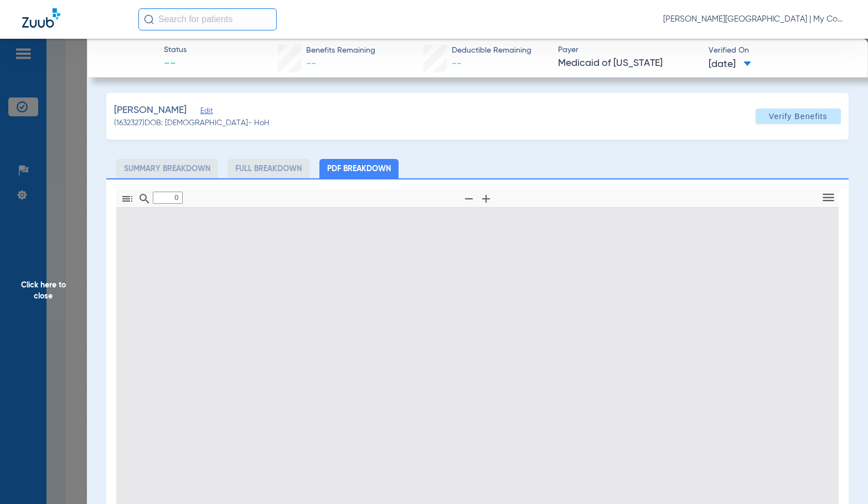
type input "1"
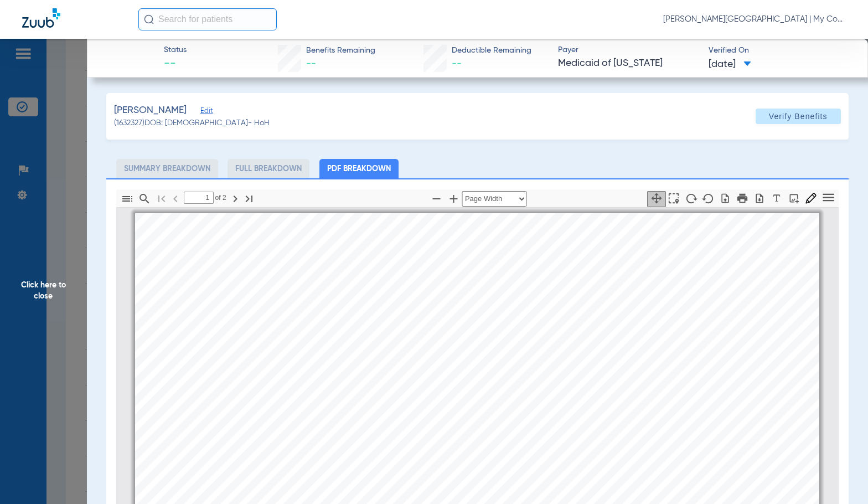
scroll to position [6, 0]
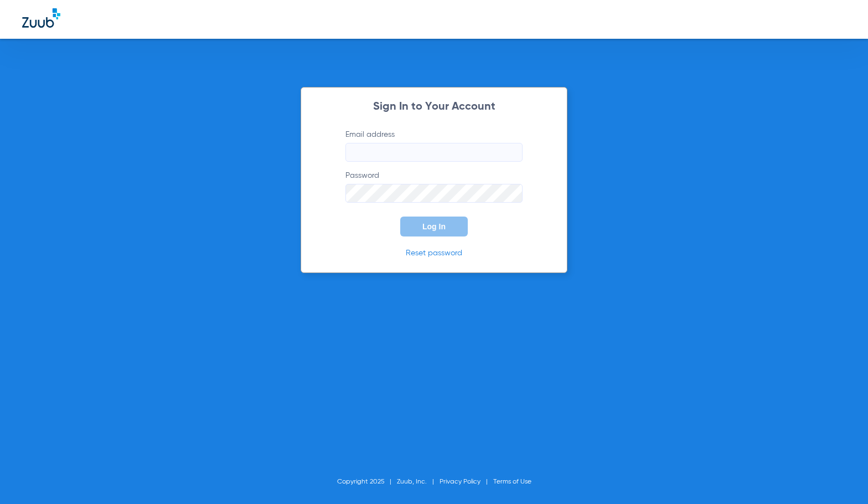
type input "[EMAIL_ADDRESS][DOMAIN_NAME]"
click at [430, 222] on span "Log In" at bounding box center [434, 226] width 23 height 9
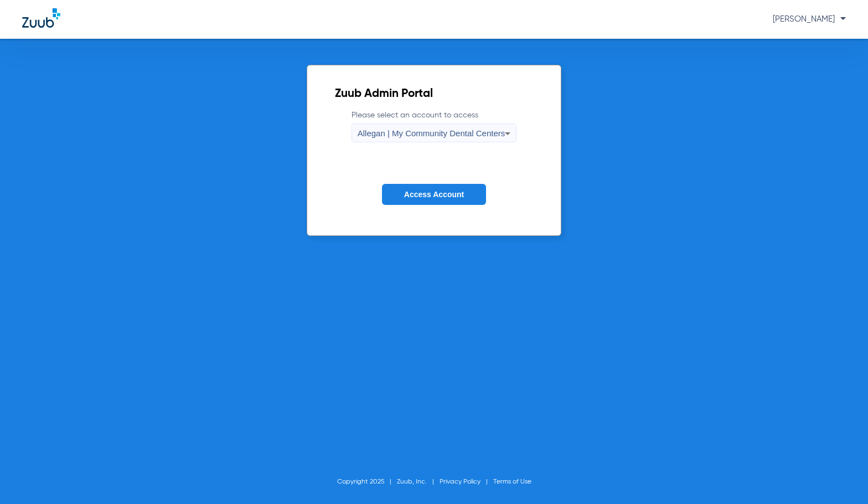
click at [443, 131] on span "Allegan | My Community Dental Centers" at bounding box center [432, 132] width 148 height 9
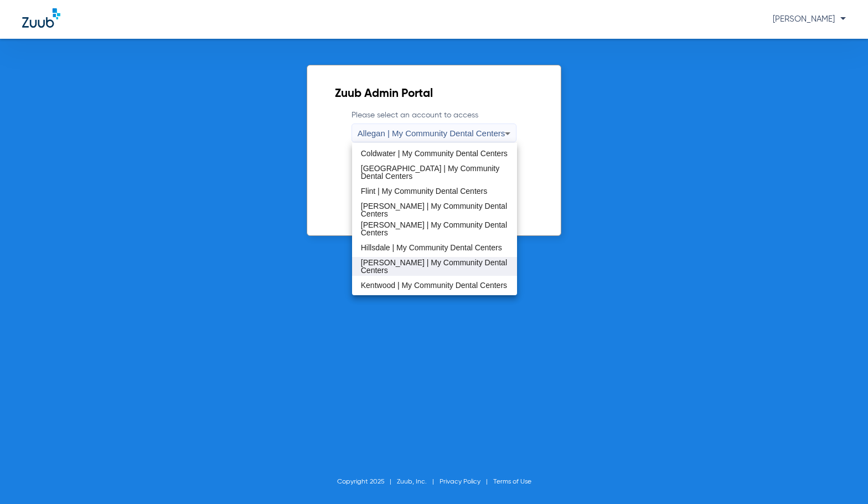
scroll to position [166, 0]
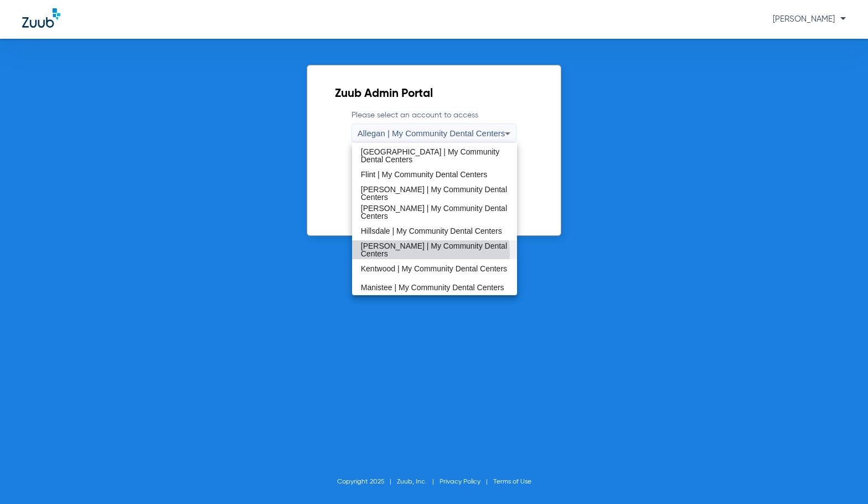
click at [413, 254] on mat-option "[PERSON_NAME] | My Community Dental Centers" at bounding box center [435, 249] width 166 height 19
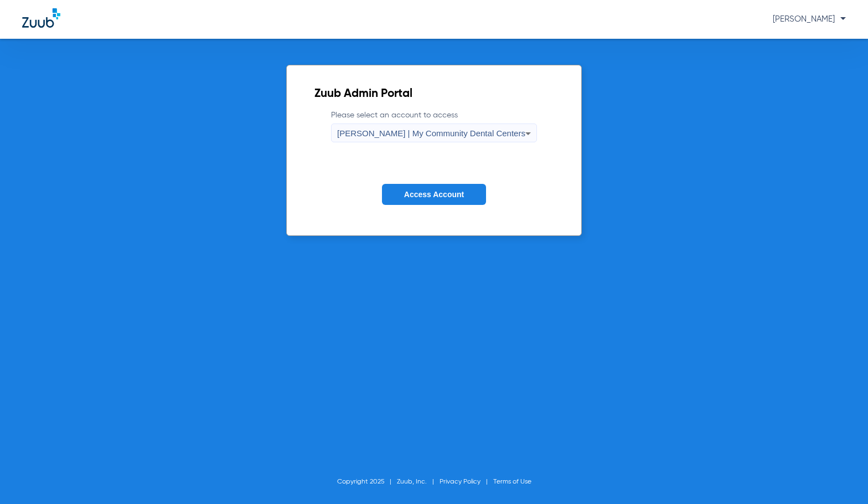
click at [434, 203] on button "Access Account" at bounding box center [434, 195] width 104 height 22
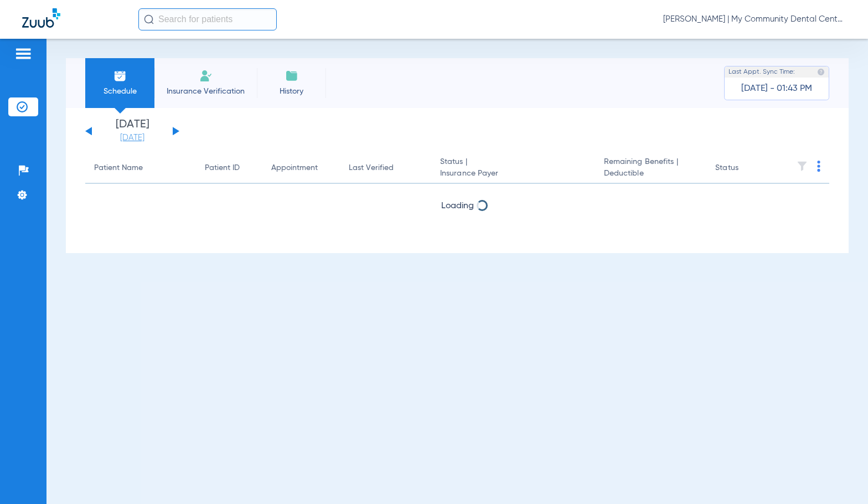
click at [151, 142] on link "[DATE]" at bounding box center [132, 137] width 66 height 11
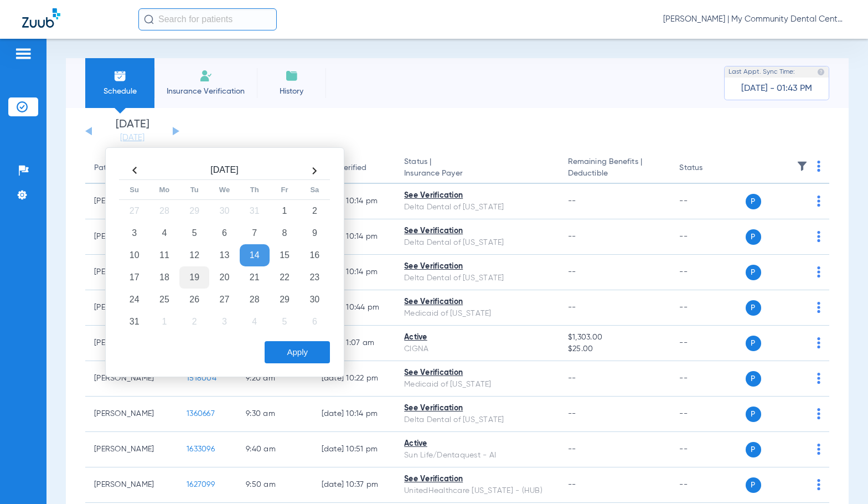
click at [198, 279] on td "19" at bounding box center [194, 277] width 30 height 22
click at [289, 348] on button "Apply" at bounding box center [297, 352] width 65 height 22
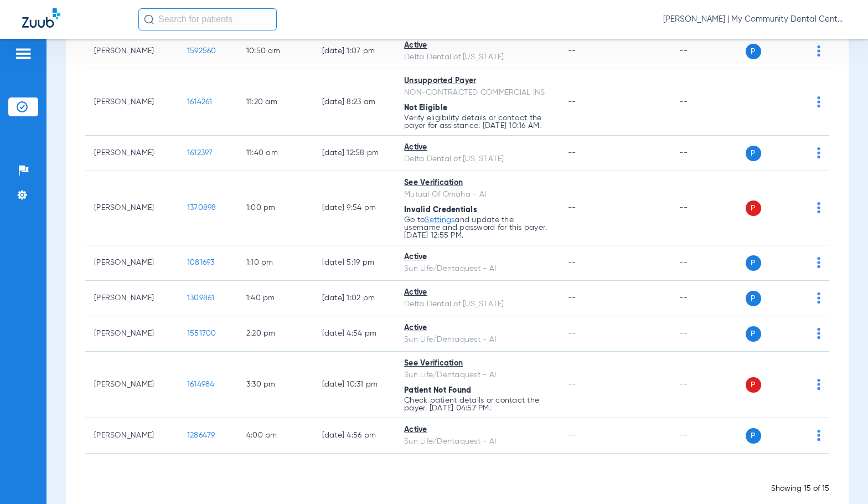
scroll to position [391, 0]
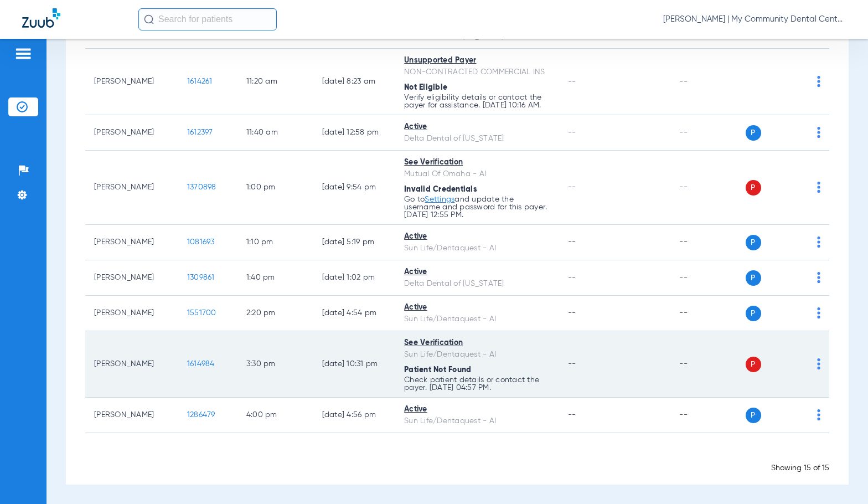
click at [817, 365] on img at bounding box center [818, 363] width 3 height 11
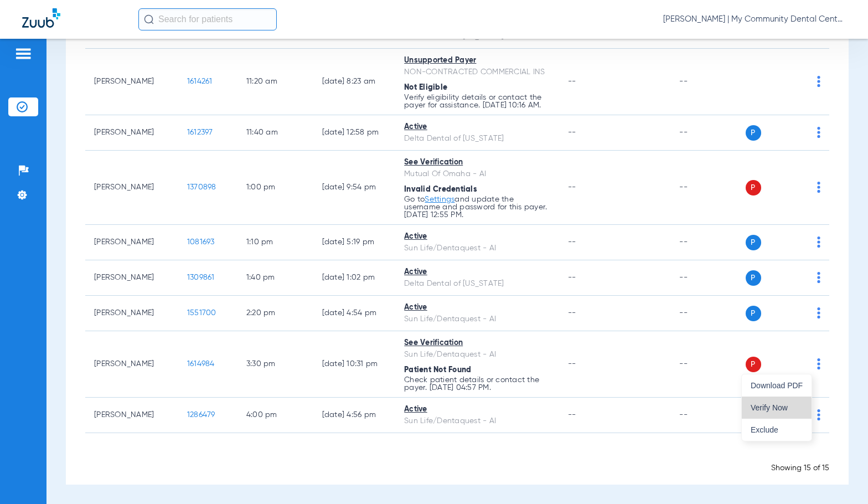
click at [755, 411] on span "Verify Now" at bounding box center [777, 408] width 52 height 8
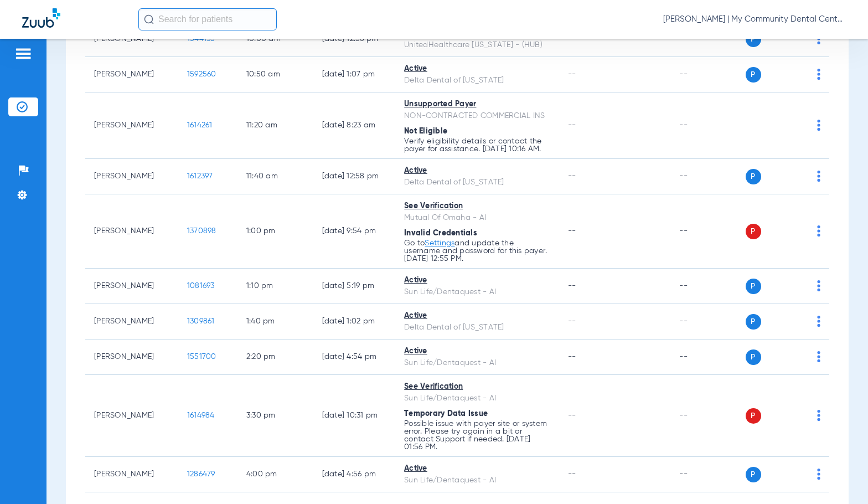
scroll to position [406, 0]
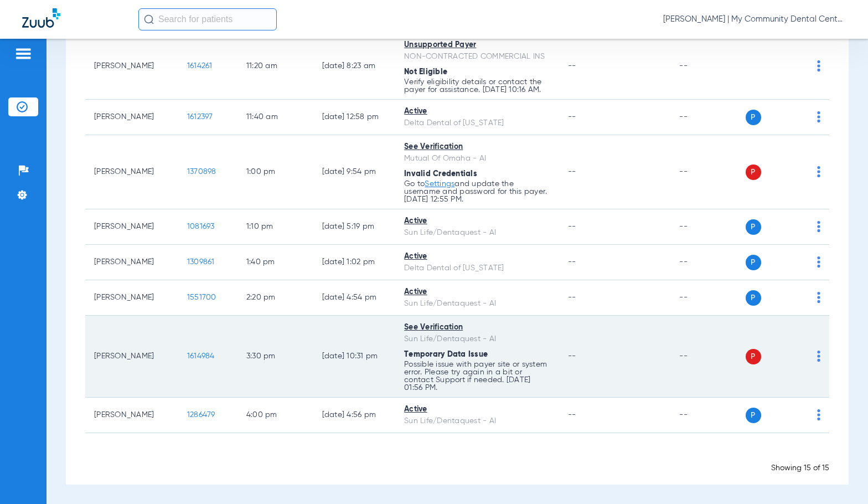
click at [817, 357] on img at bounding box center [818, 356] width 3 height 11
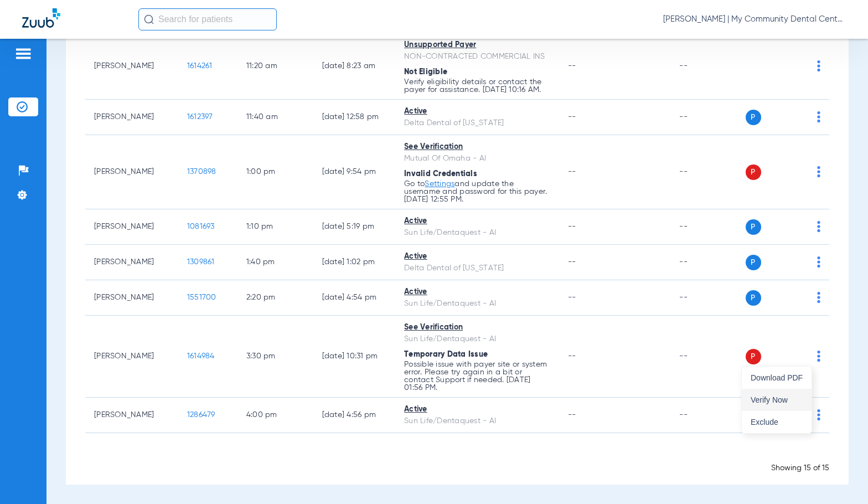
click at [785, 397] on span "Verify Now" at bounding box center [777, 400] width 52 height 8
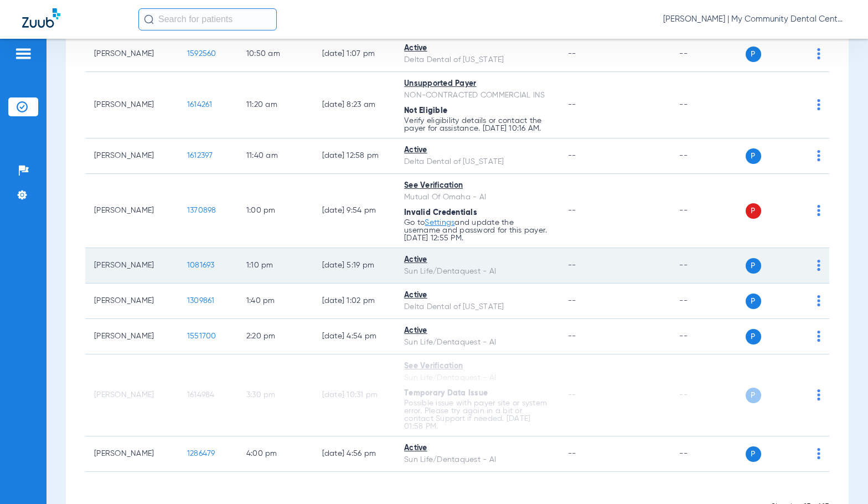
scroll to position [388, 0]
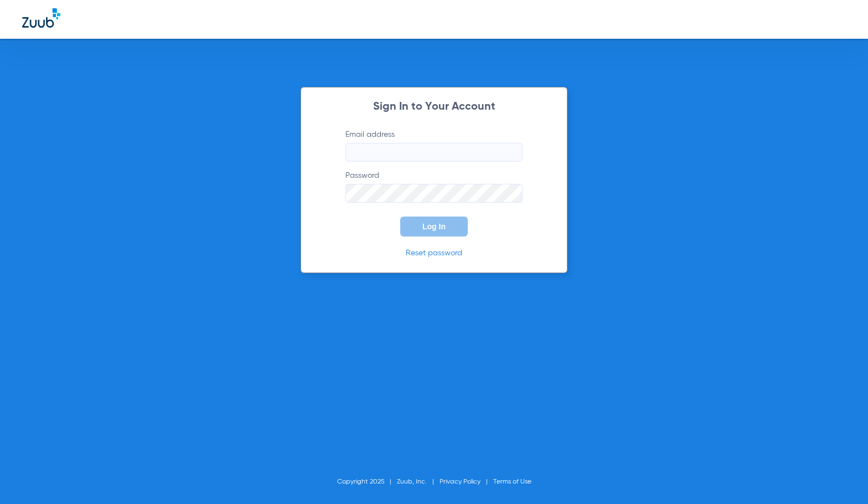
type input "[EMAIL_ADDRESS][DOMAIN_NAME]"
click at [435, 235] on button "Log In" at bounding box center [434, 227] width 68 height 20
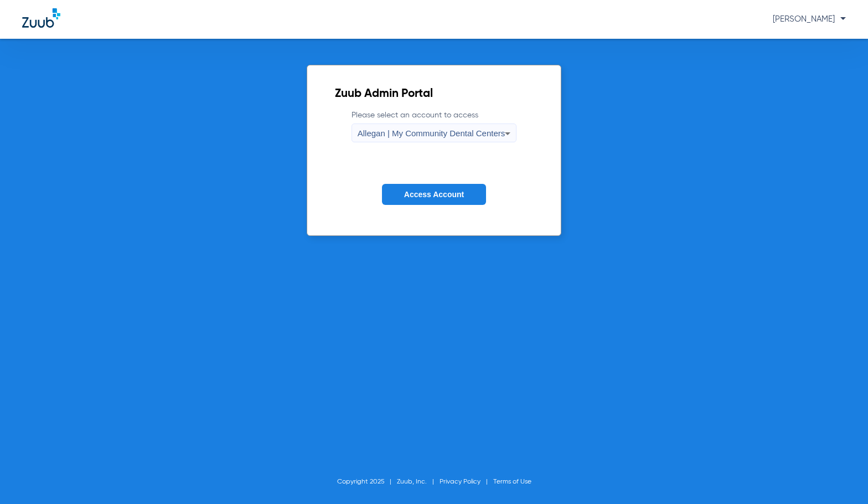
click at [415, 128] on span "Allegan | My Community Dental Centers" at bounding box center [432, 132] width 148 height 9
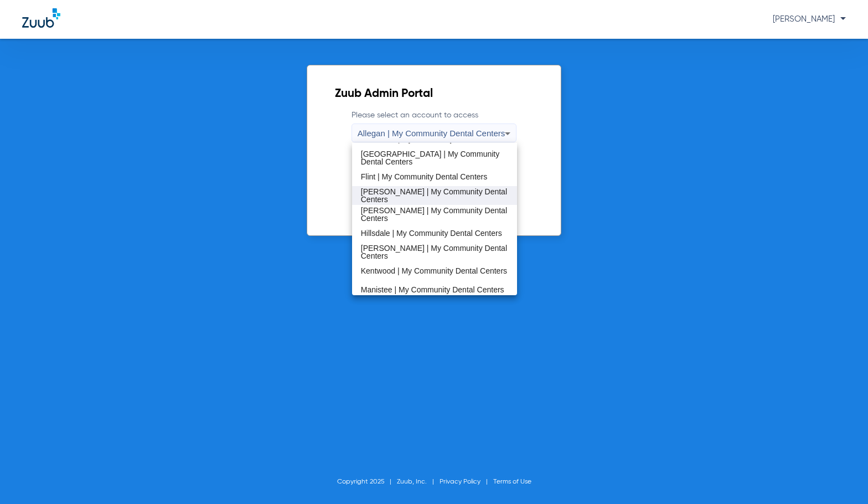
scroll to position [166, 0]
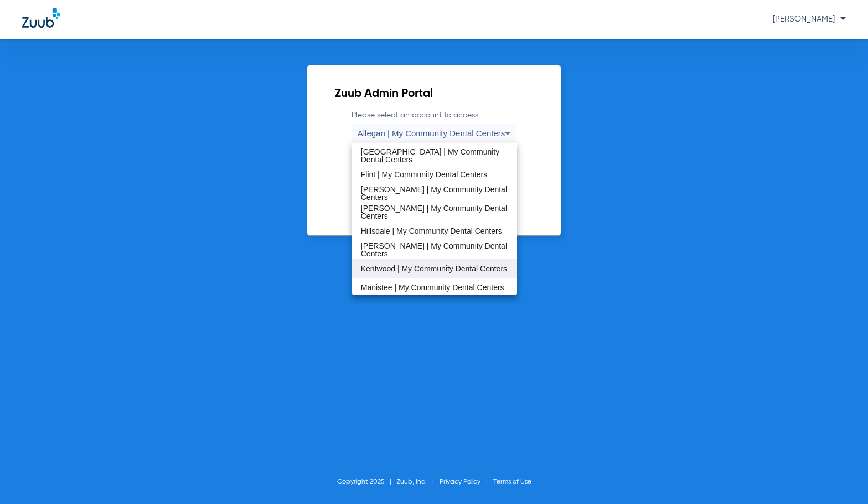
click at [406, 266] on span "Kentwood | My Community Dental Centers" at bounding box center [434, 269] width 146 height 8
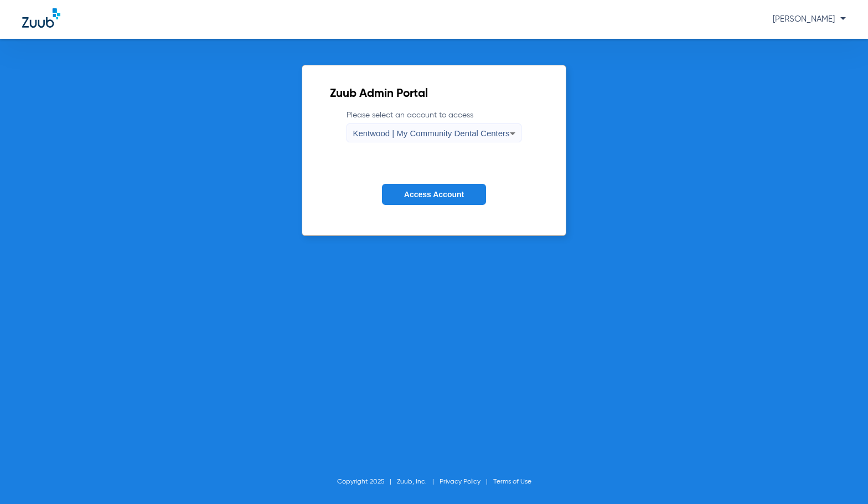
click at [425, 196] on span "Access Account" at bounding box center [434, 194] width 60 height 9
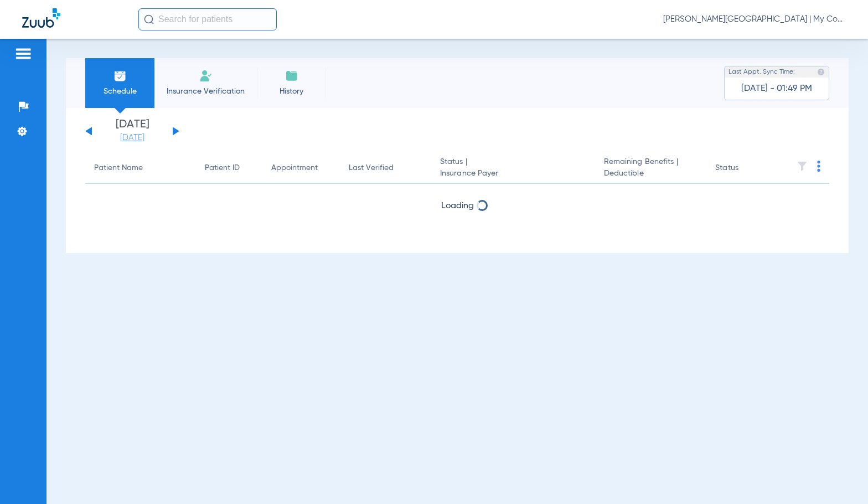
click at [137, 141] on link "[DATE]" at bounding box center [132, 137] width 66 height 11
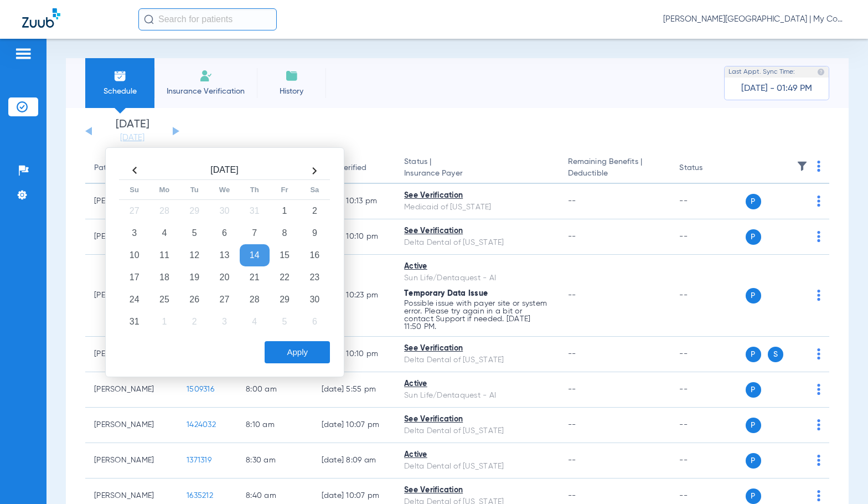
drag, startPoint x: 194, startPoint y: 275, endPoint x: 300, endPoint y: 346, distance: 127.0
click at [195, 275] on td "19" at bounding box center [194, 277] width 30 height 22
click at [313, 348] on button "Apply" at bounding box center [297, 352] width 65 height 22
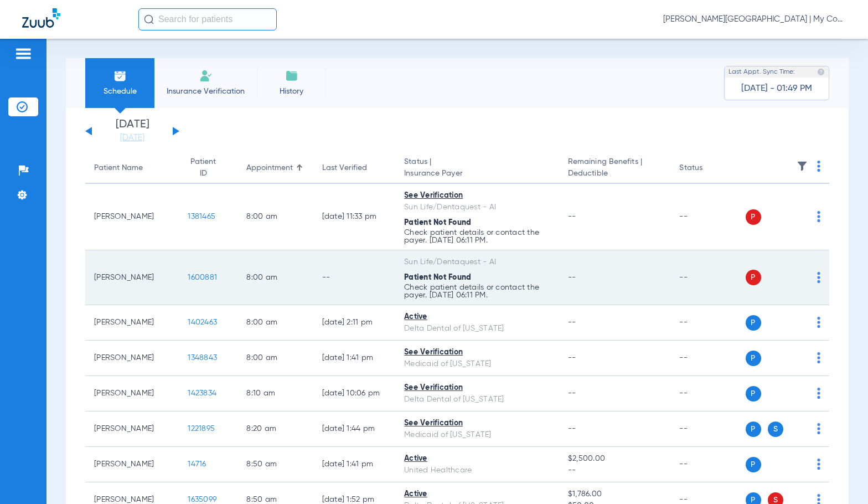
click at [817, 281] on img at bounding box center [818, 277] width 3 height 11
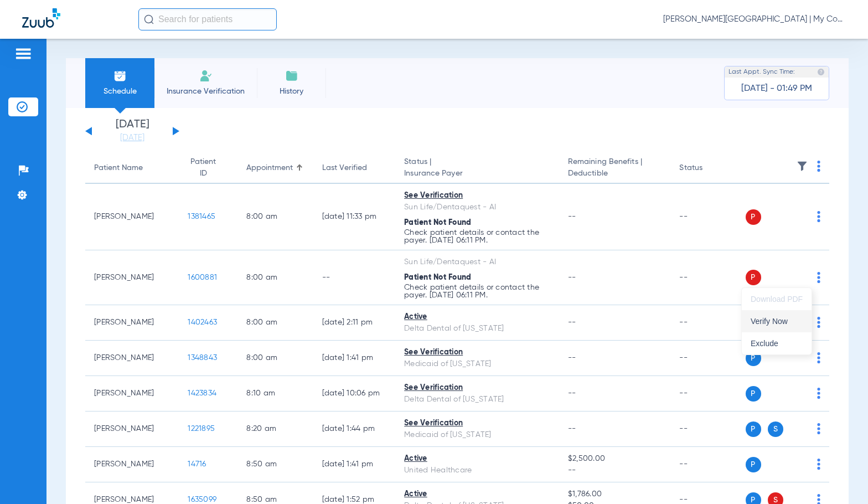
click at [780, 320] on span "Verify Now" at bounding box center [777, 321] width 52 height 8
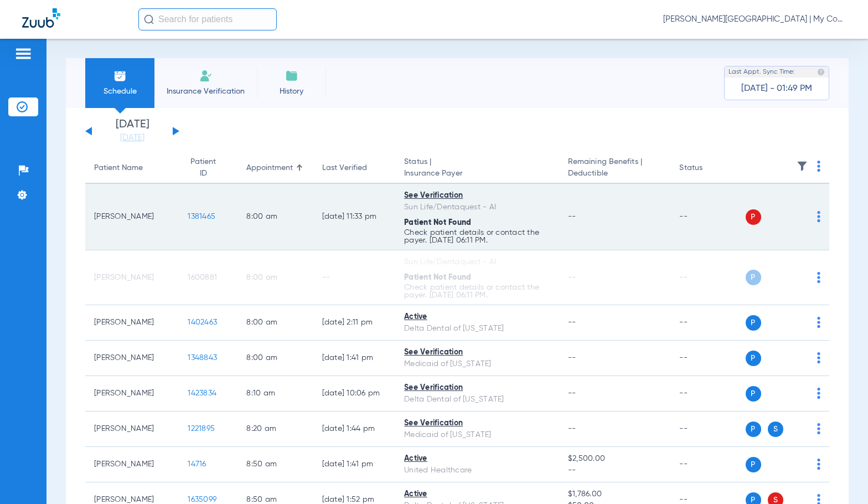
click at [817, 215] on img at bounding box center [818, 216] width 3 height 11
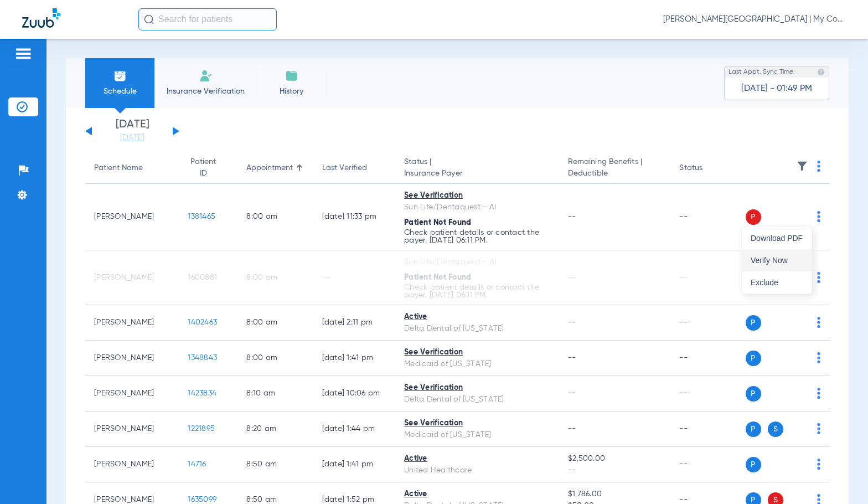
click at [790, 260] on span "Verify Now" at bounding box center [777, 260] width 52 height 8
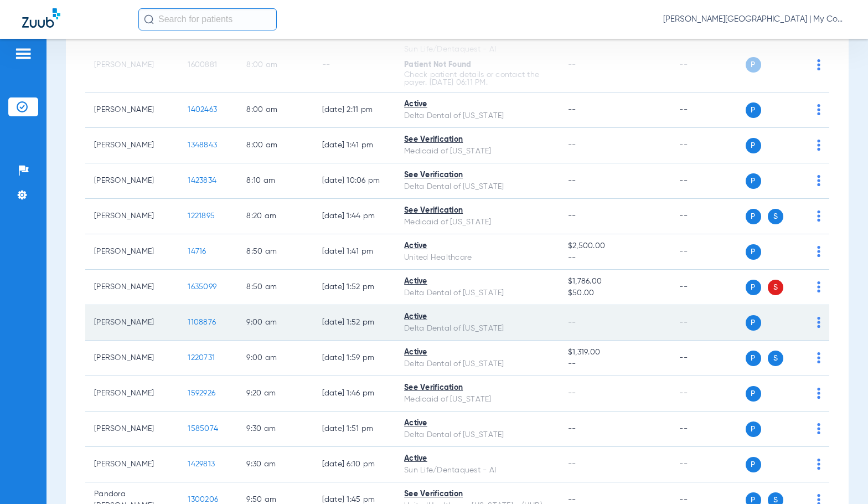
scroll to position [166, 0]
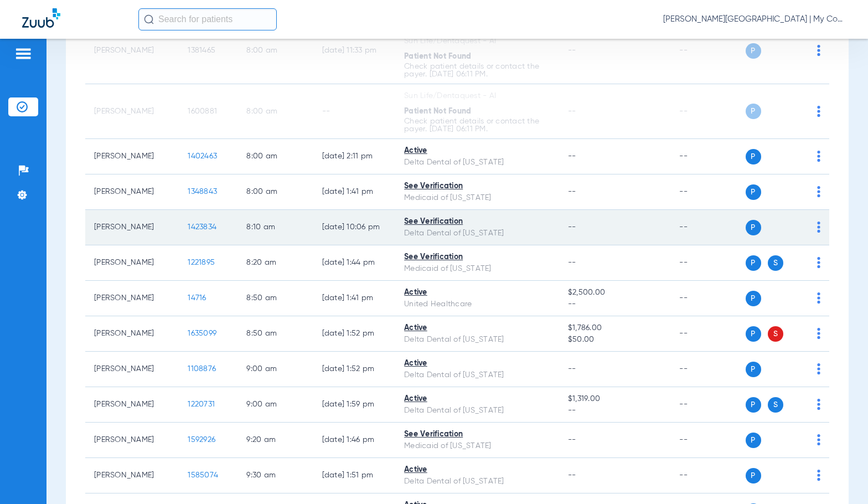
click at [817, 230] on img at bounding box center [818, 226] width 3 height 11
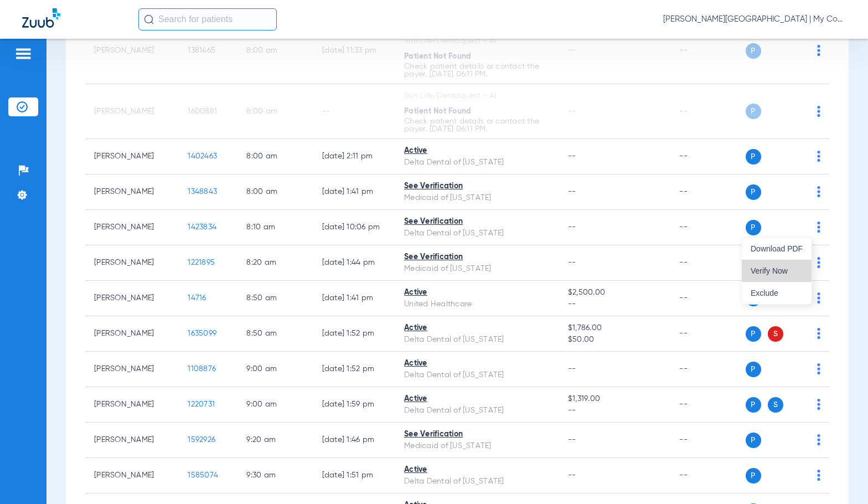
click at [785, 265] on button "Verify Now" at bounding box center [777, 271] width 70 height 22
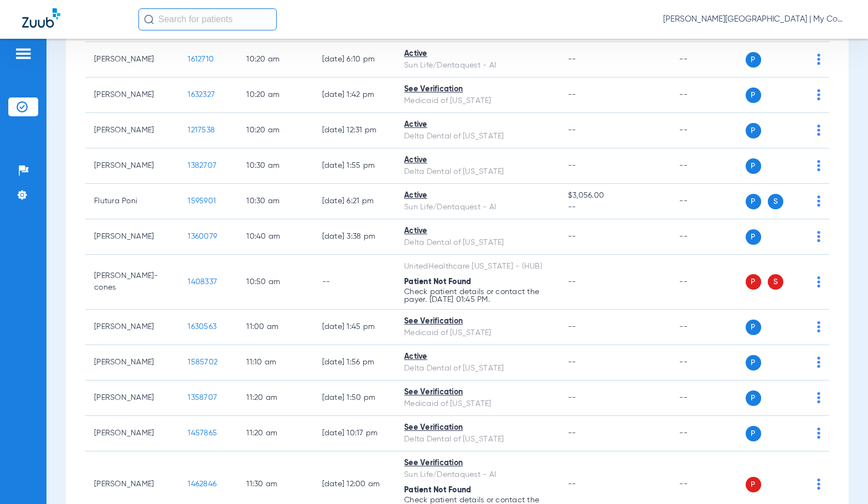
scroll to position [831, 0]
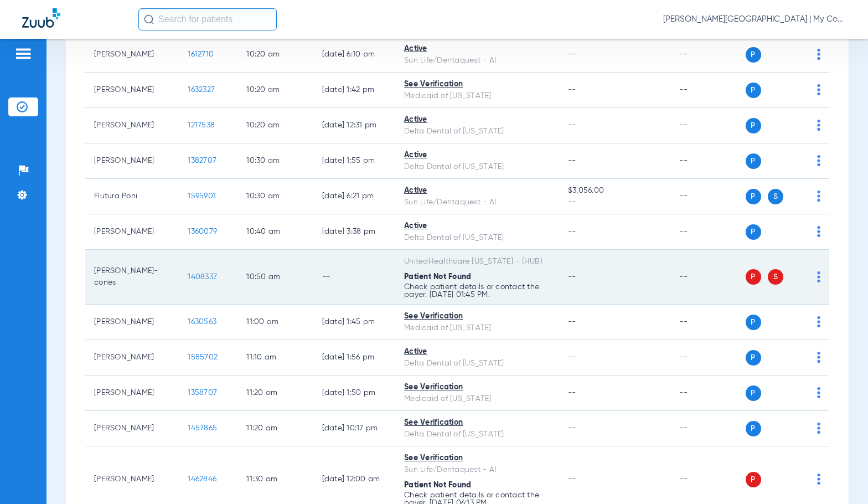
click at [817, 281] on img at bounding box center [818, 276] width 3 height 11
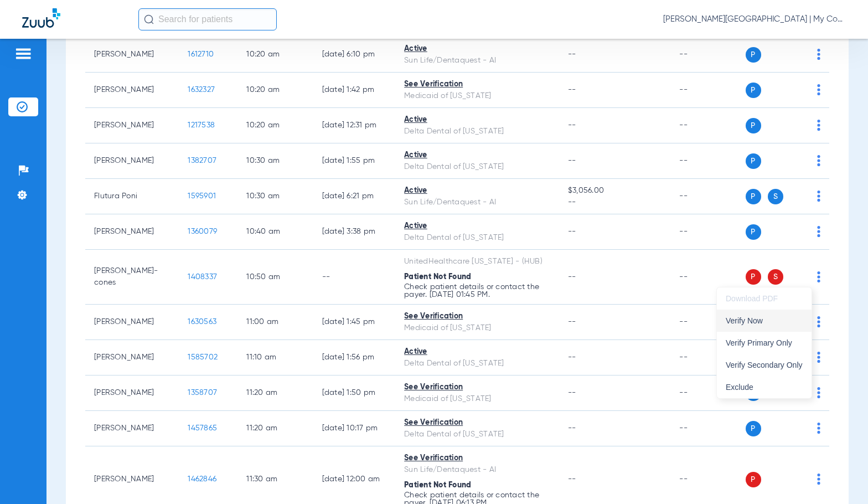
click at [775, 323] on span "Verify Now" at bounding box center [764, 321] width 77 height 8
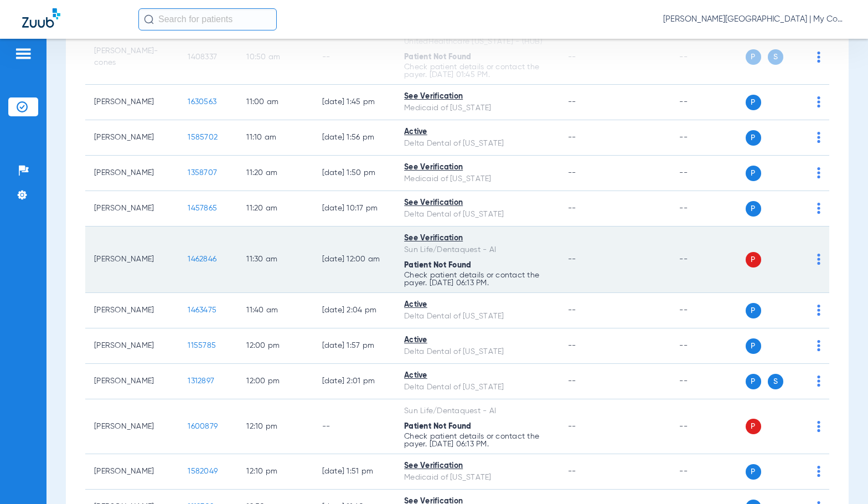
scroll to position [1052, 0]
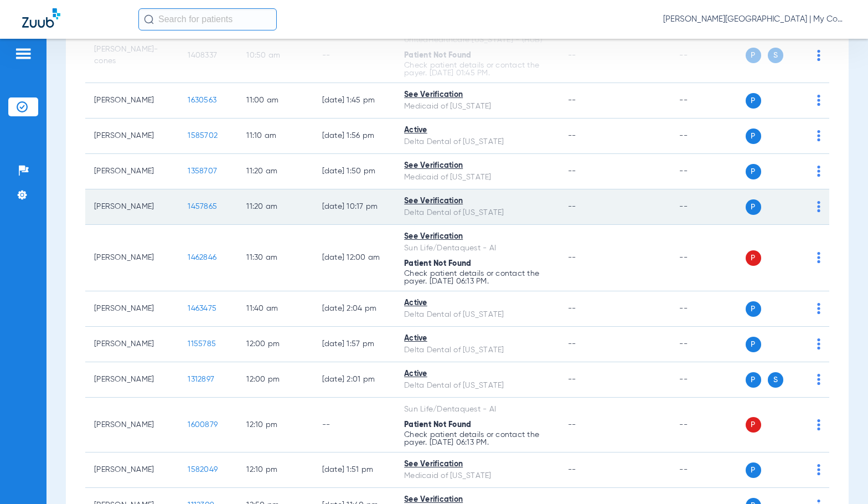
click at [817, 208] on img at bounding box center [818, 206] width 3 height 11
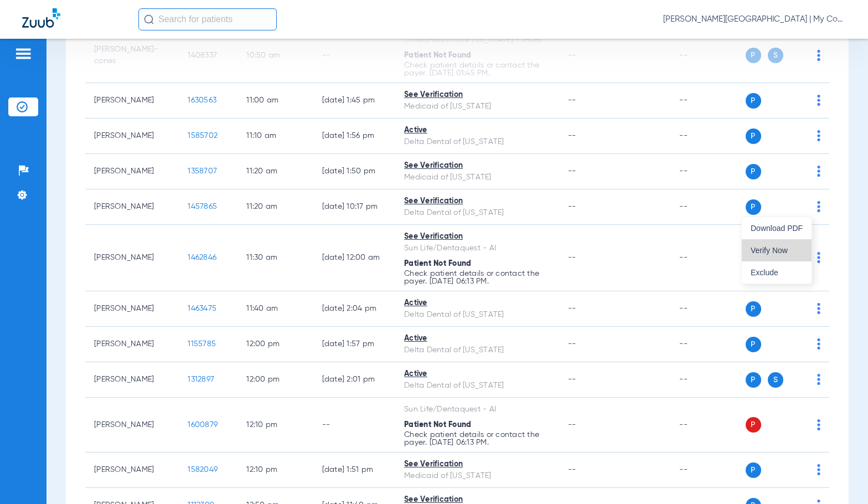
click at [781, 249] on span "Verify Now" at bounding box center [777, 250] width 52 height 8
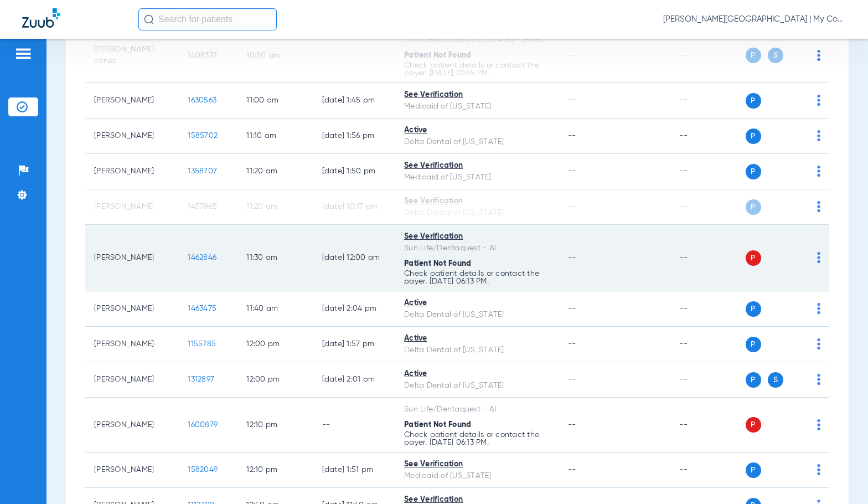
click at [817, 259] on img at bounding box center [818, 257] width 3 height 11
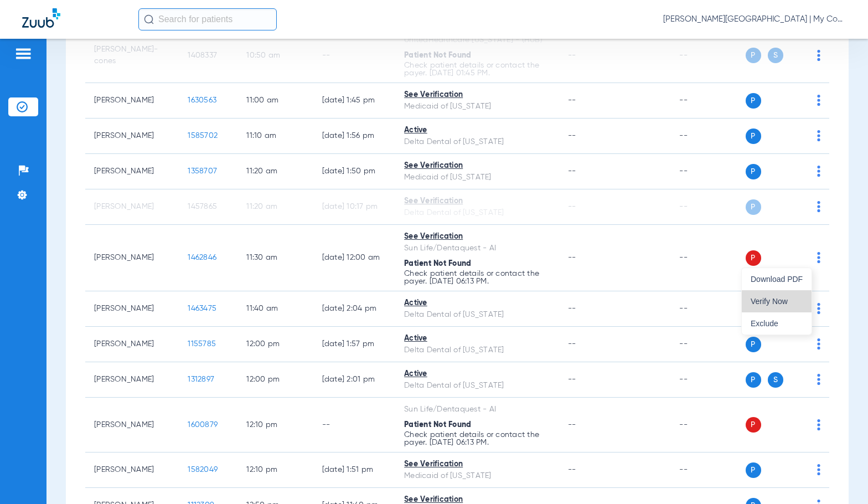
click at [790, 298] on span "Verify Now" at bounding box center [777, 301] width 52 height 8
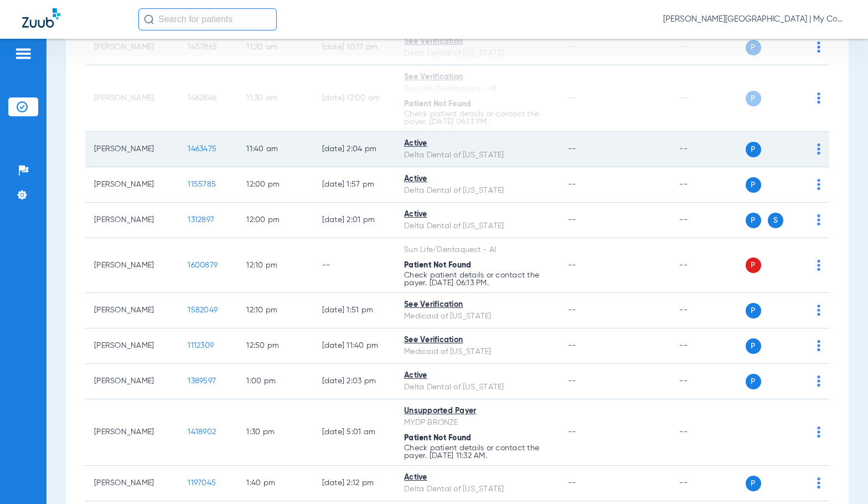
scroll to position [1218, 0]
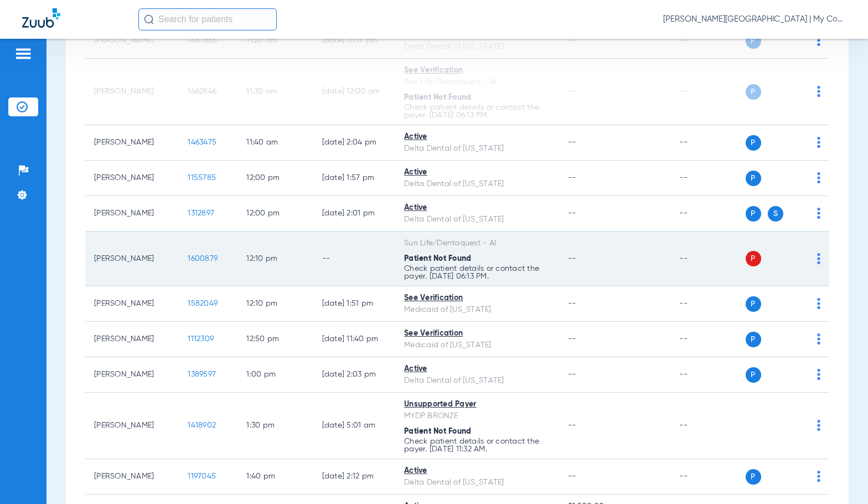
click at [817, 260] on img at bounding box center [818, 258] width 3 height 11
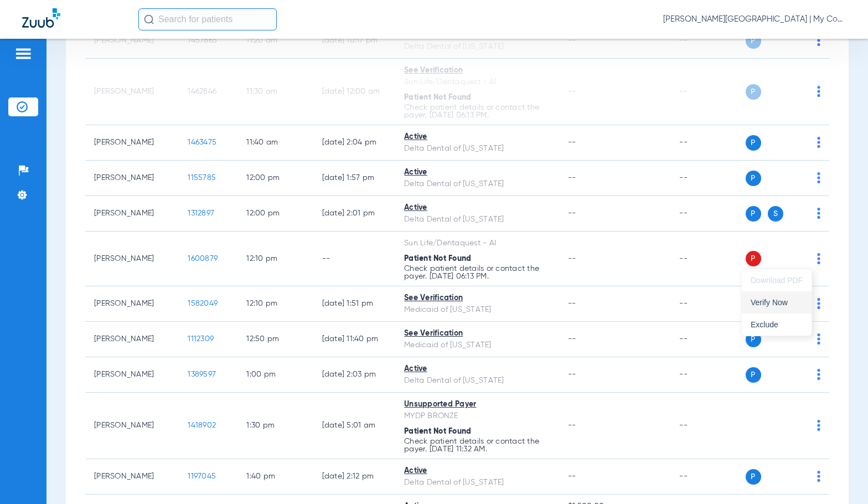
click at [778, 305] on span "Verify Now" at bounding box center [777, 302] width 52 height 8
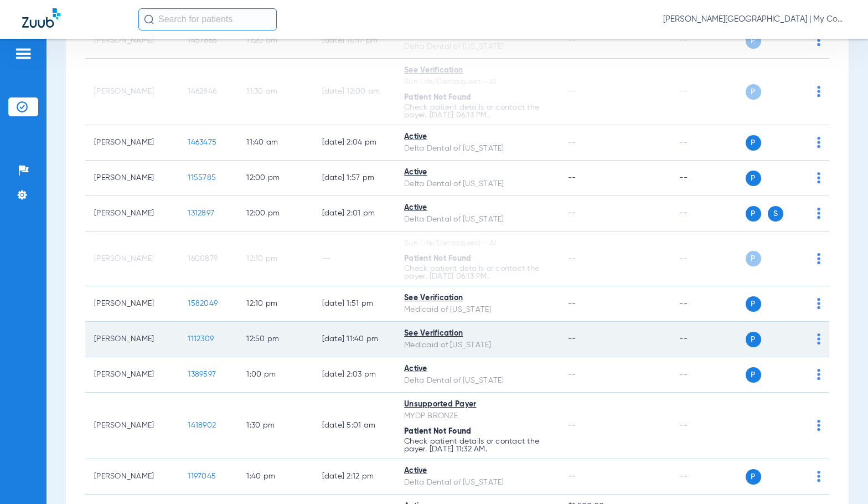
click at [817, 339] on img at bounding box center [818, 338] width 3 height 11
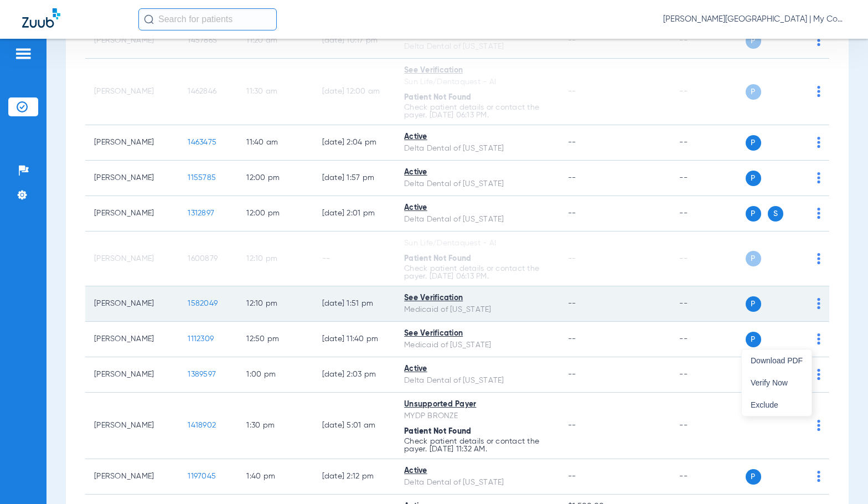
drag, startPoint x: 779, startPoint y: 380, endPoint x: 715, endPoint y: 311, distance: 93.7
click at [779, 380] on span "Verify Now" at bounding box center [777, 383] width 52 height 8
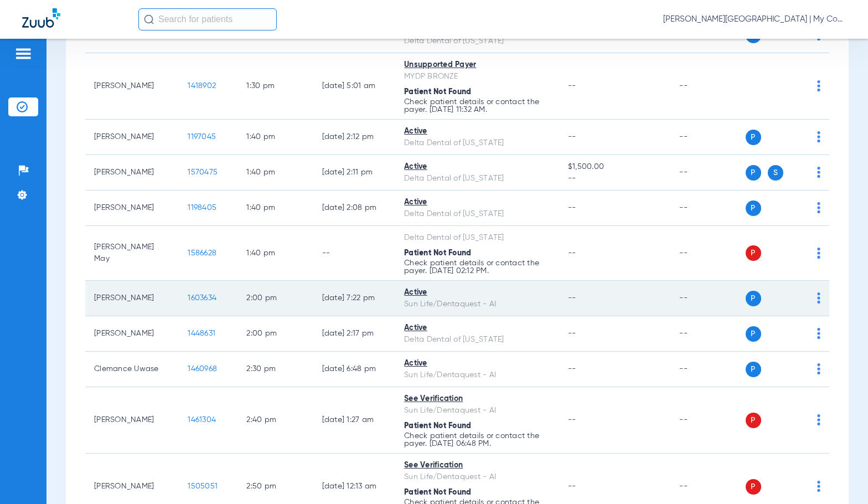
scroll to position [1606, 0]
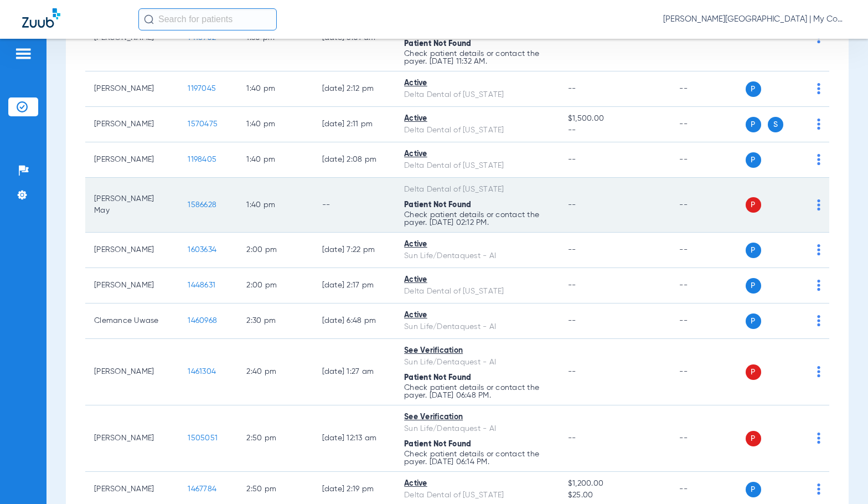
click at [817, 210] on img at bounding box center [818, 204] width 3 height 11
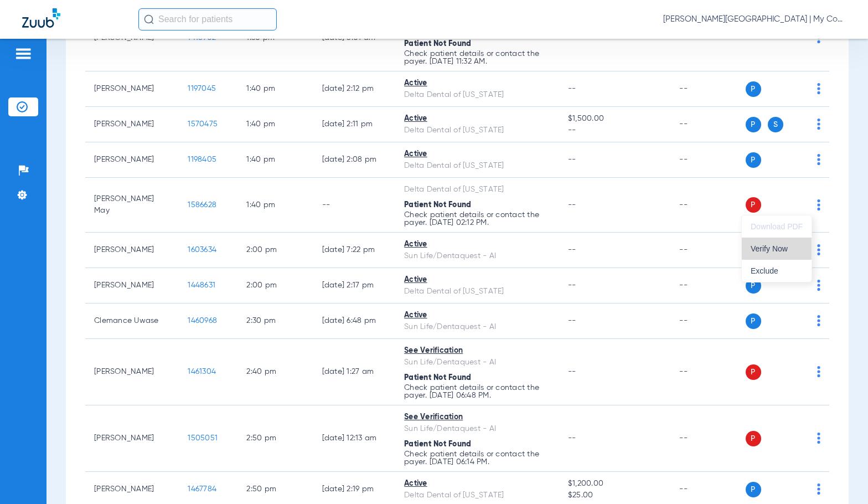
click at [777, 254] on button "Verify Now" at bounding box center [777, 249] width 70 height 22
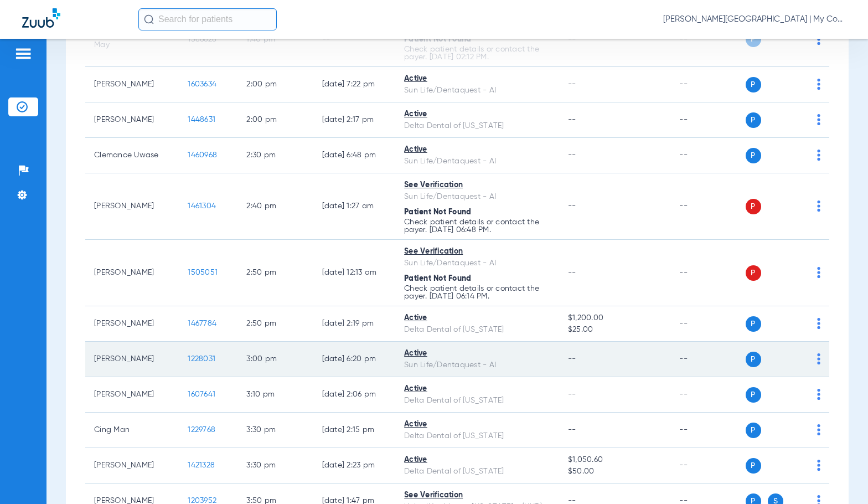
scroll to position [1827, 0]
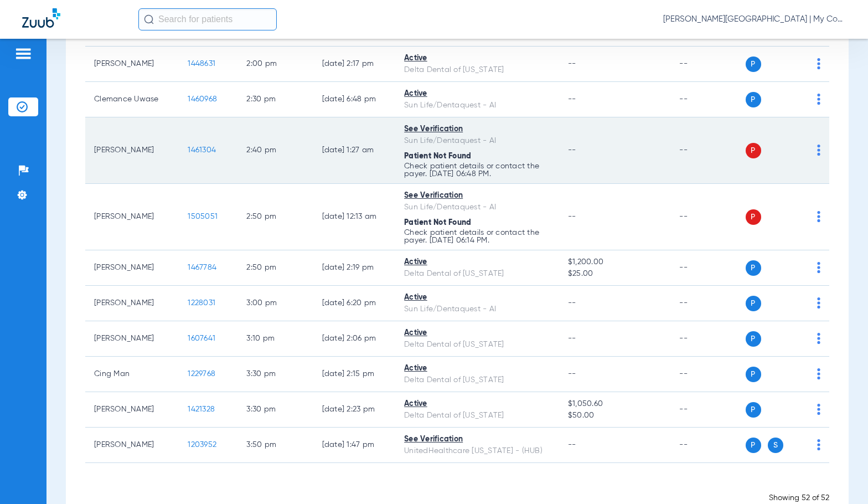
click at [817, 148] on img at bounding box center [818, 150] width 3 height 11
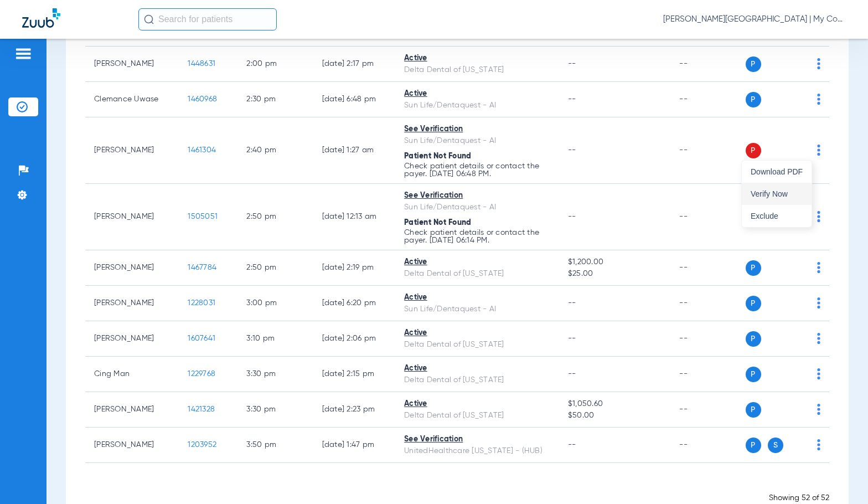
click at [784, 194] on span "Verify Now" at bounding box center [777, 194] width 52 height 8
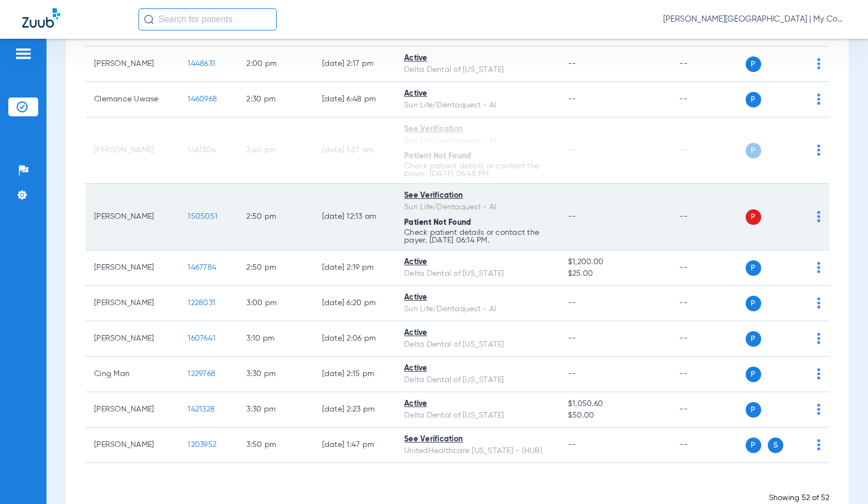
click at [817, 219] on img at bounding box center [818, 216] width 3 height 11
drag, startPoint x: 780, startPoint y: 257, endPoint x: 775, endPoint y: 226, distance: 31.9
click at [779, 257] on span "Verify Now" at bounding box center [777, 260] width 52 height 8
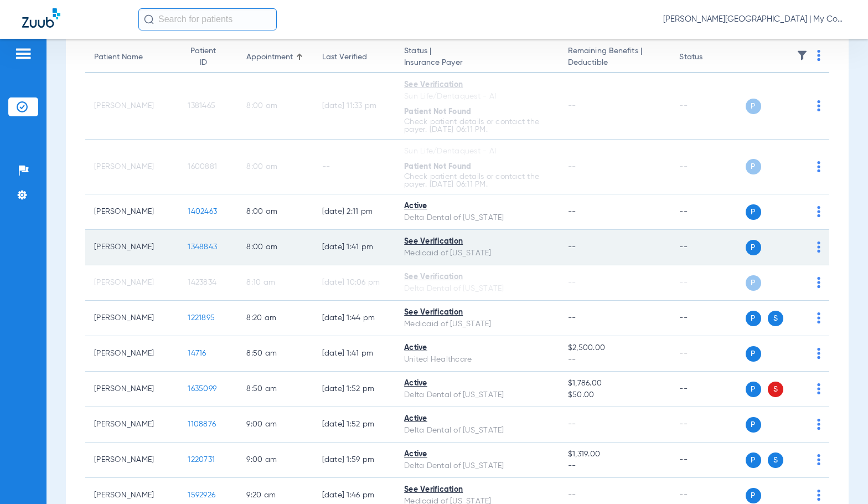
scroll to position [0, 0]
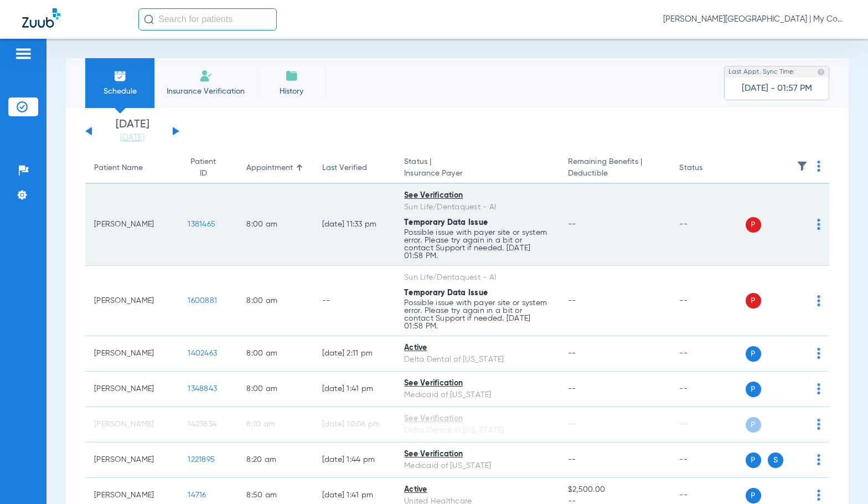
click at [817, 225] on img at bounding box center [818, 224] width 3 height 11
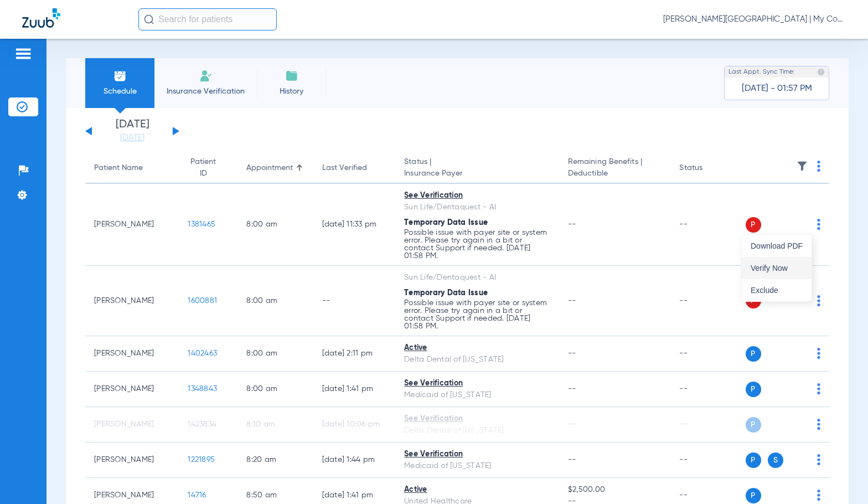
click at [781, 264] on span "Verify Now" at bounding box center [777, 268] width 52 height 8
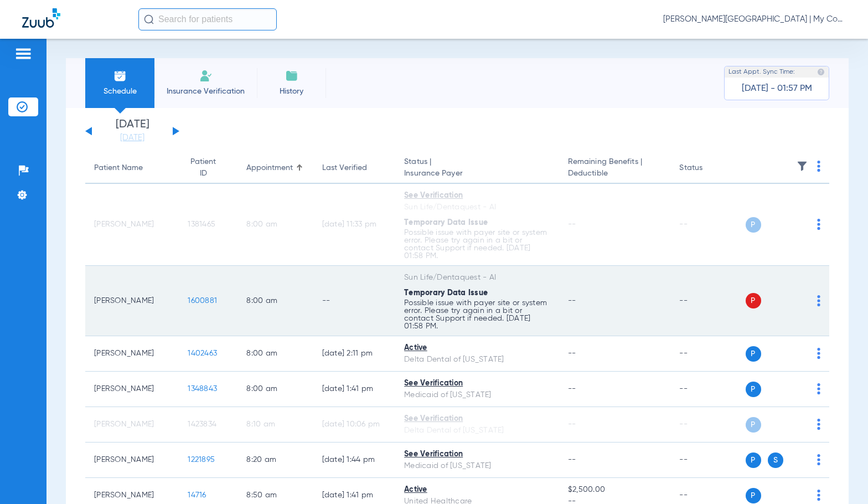
click at [812, 304] on td "P S" at bounding box center [788, 301] width 84 height 70
click at [817, 301] on img at bounding box center [818, 300] width 3 height 11
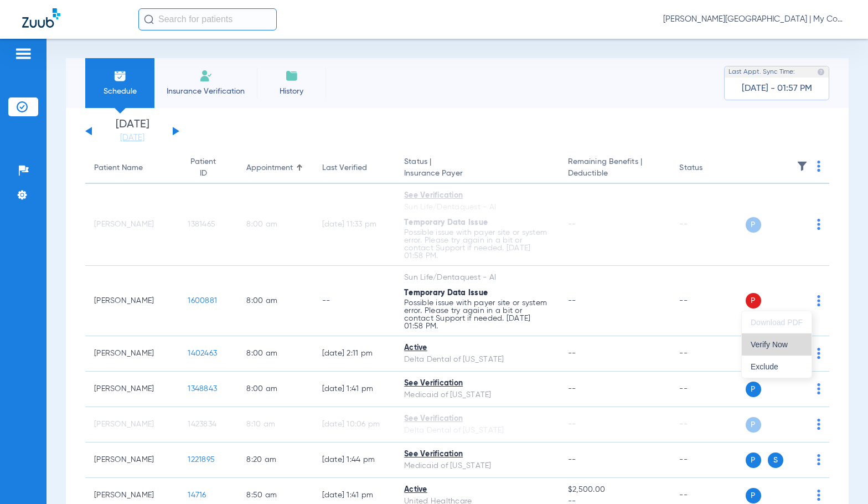
click at [776, 350] on button "Verify Now" at bounding box center [777, 344] width 70 height 22
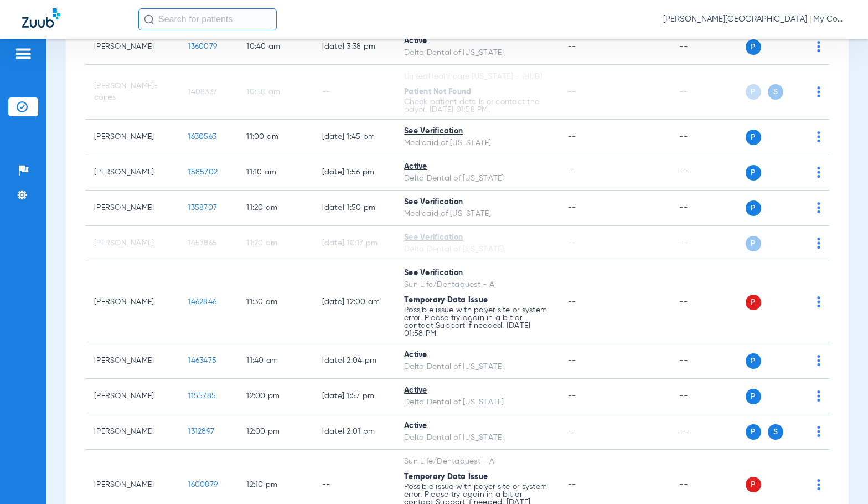
scroll to position [1052, 0]
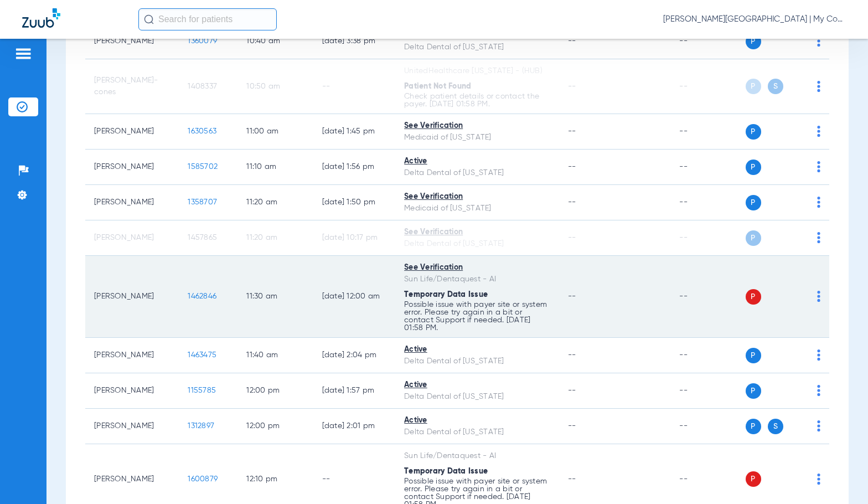
click at [817, 300] on img at bounding box center [818, 296] width 3 height 11
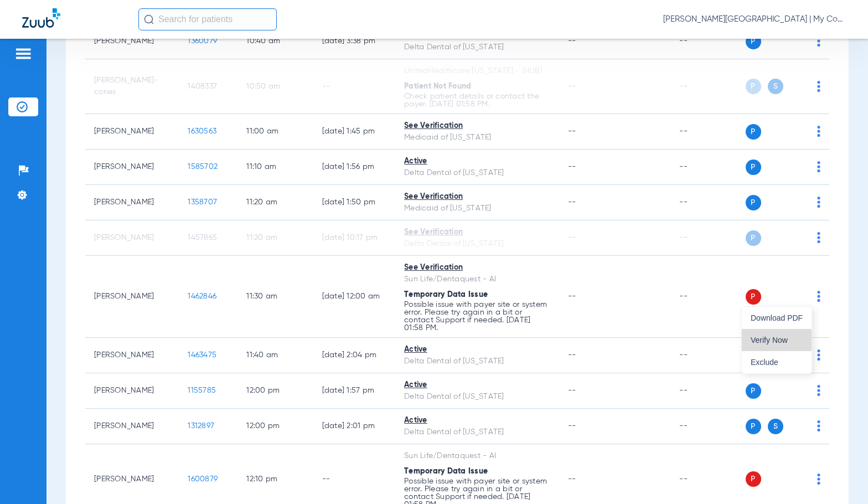
click at [774, 345] on button "Verify Now" at bounding box center [777, 340] width 70 height 22
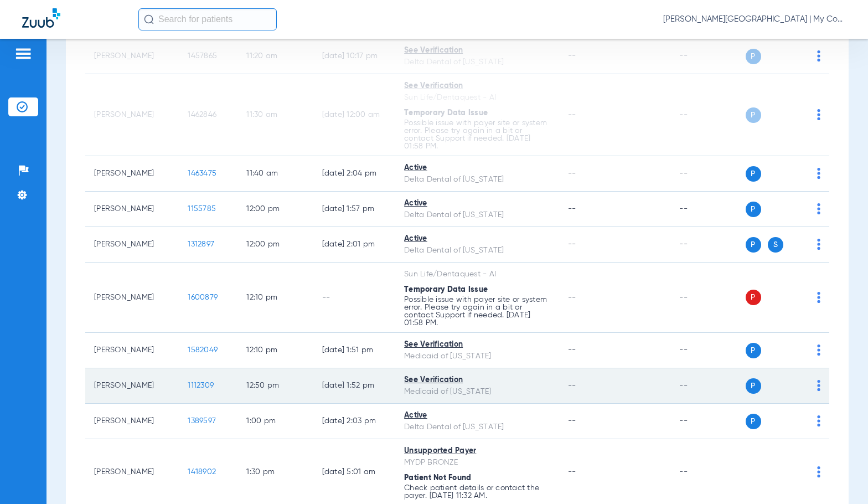
scroll to position [1274, 0]
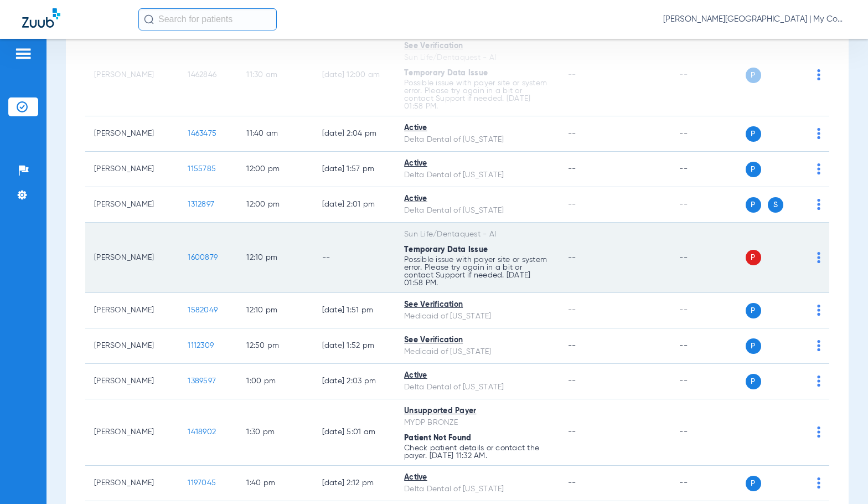
click at [808, 262] on div "P S" at bounding box center [783, 258] width 75 height 16
click at [817, 259] on img at bounding box center [818, 257] width 3 height 11
drag, startPoint x: 790, startPoint y: 300, endPoint x: 730, endPoint y: 260, distance: 71.7
click at [789, 300] on span "Verify Now" at bounding box center [777, 301] width 52 height 8
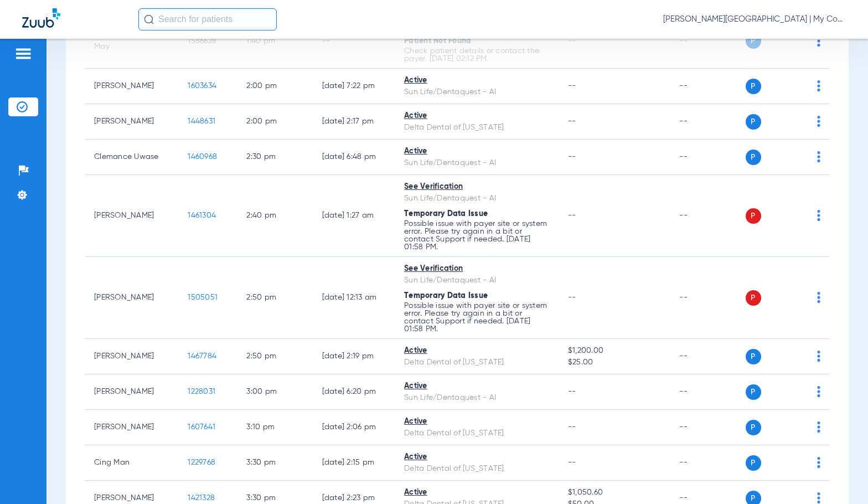
scroll to position [1883, 0]
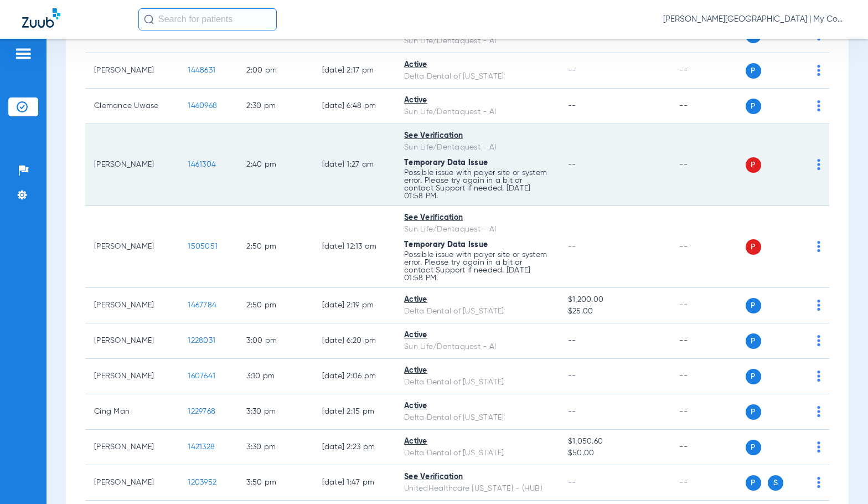
click at [817, 167] on img at bounding box center [818, 164] width 3 height 11
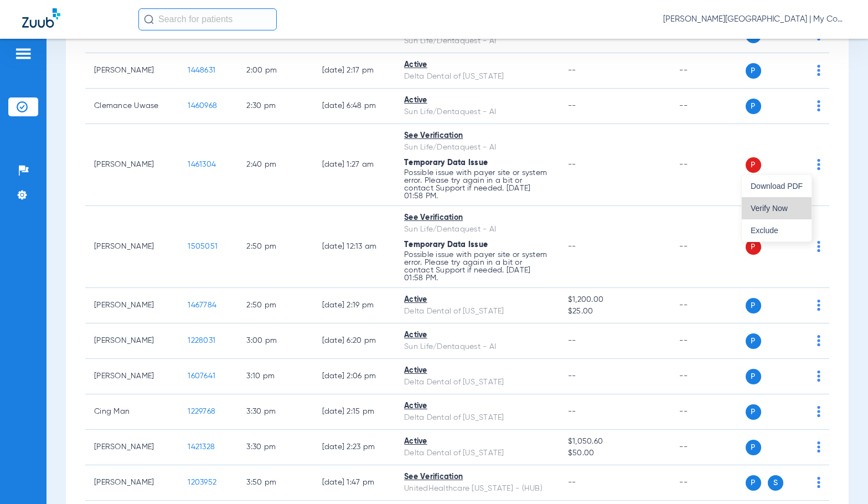
click at [789, 208] on span "Verify Now" at bounding box center [777, 208] width 52 height 8
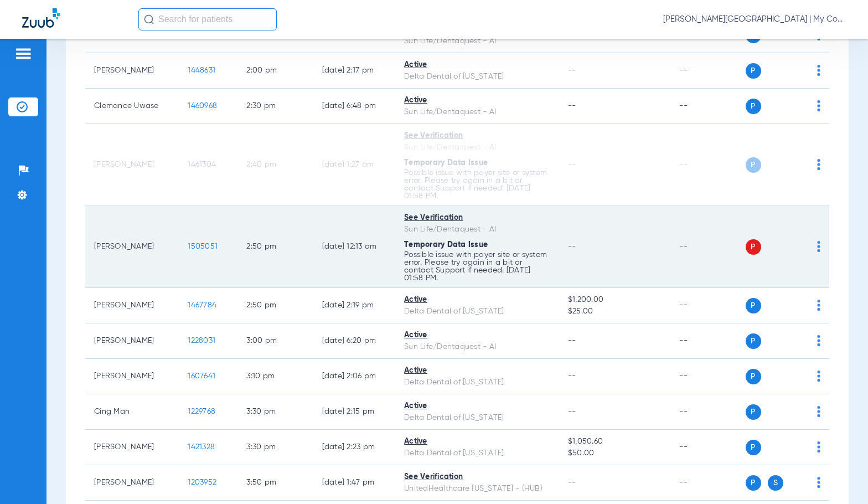
click at [817, 246] on img at bounding box center [818, 246] width 3 height 11
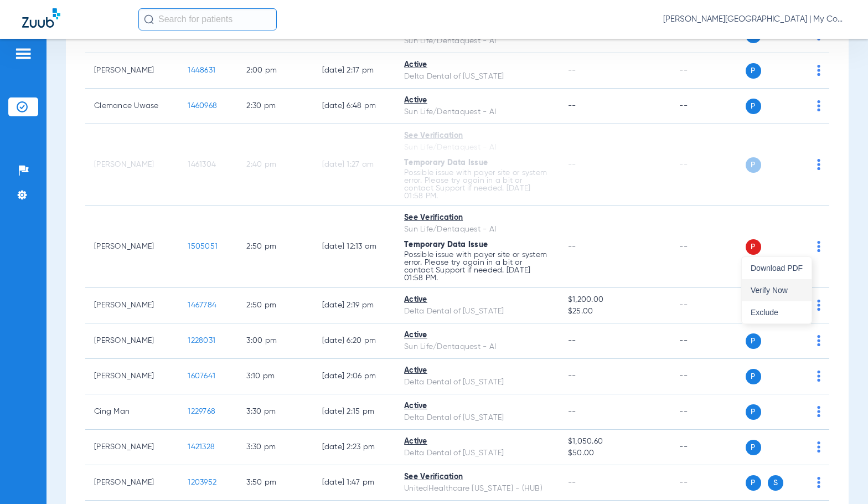
click at [777, 291] on span "Verify Now" at bounding box center [777, 290] width 52 height 8
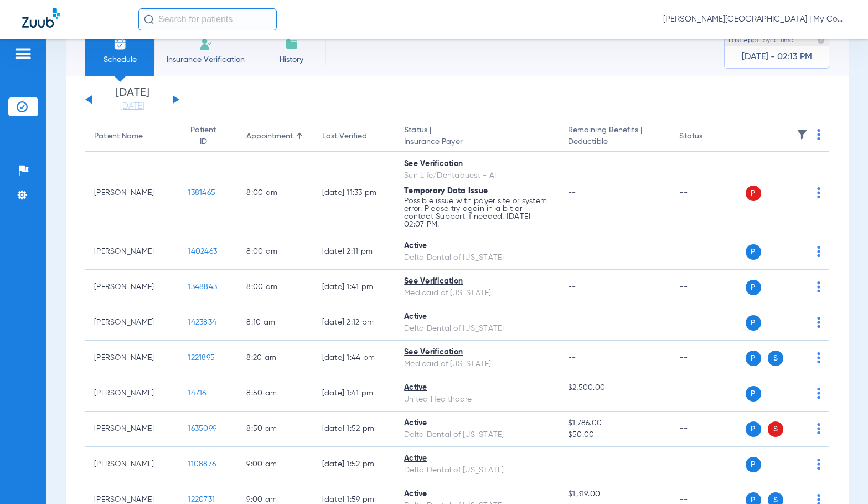
scroll to position [31, 0]
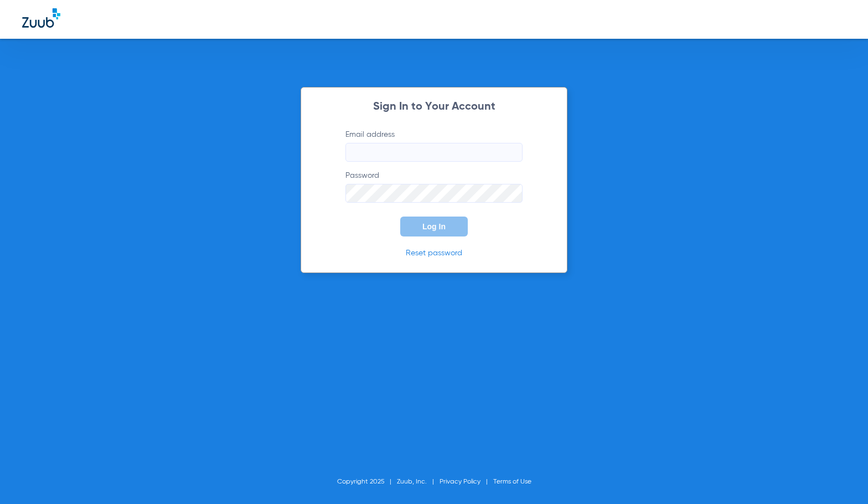
type input "[EMAIL_ADDRESS][DOMAIN_NAME]"
click at [424, 228] on span "Log In" at bounding box center [434, 226] width 23 height 9
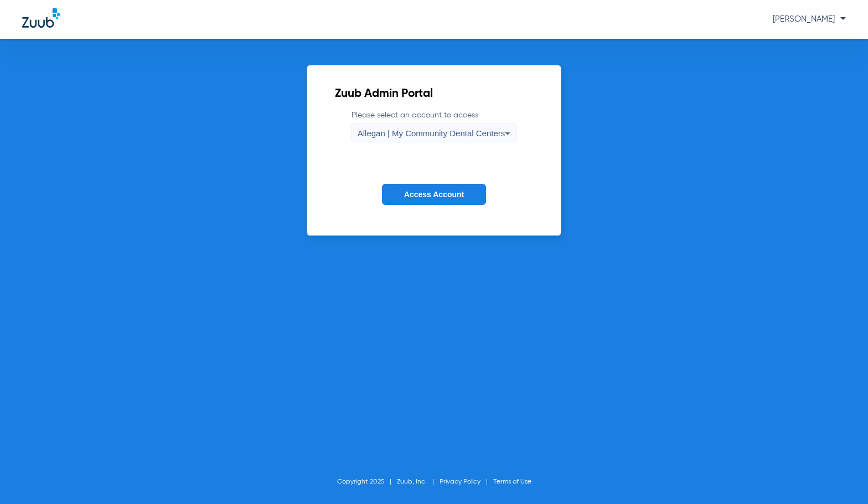
click at [427, 132] on span "Allegan | My Community Dental Centers" at bounding box center [432, 132] width 148 height 9
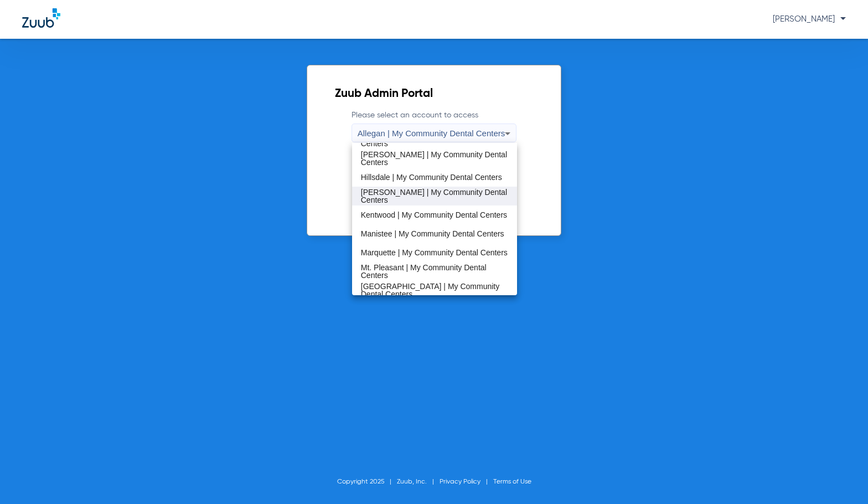
scroll to position [221, 0]
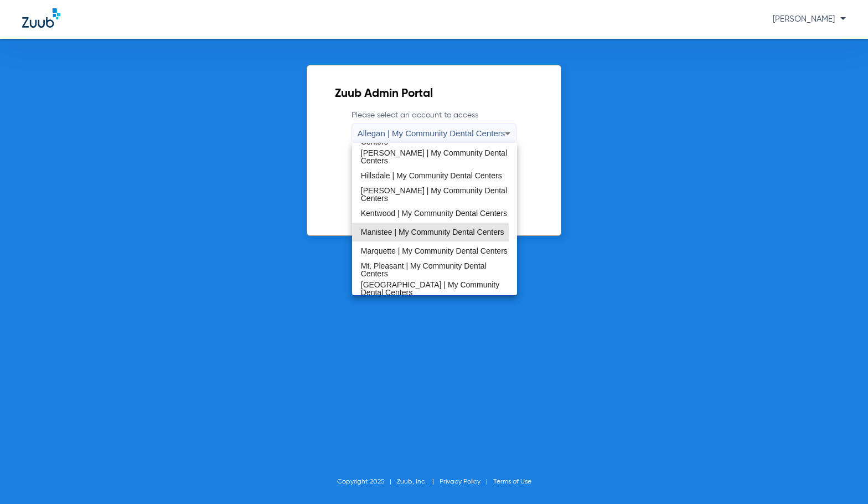
drag, startPoint x: 409, startPoint y: 233, endPoint x: 438, endPoint y: 182, distance: 58.5
click at [409, 233] on span "Manistee | My Community Dental Centers" at bounding box center [432, 232] width 143 height 8
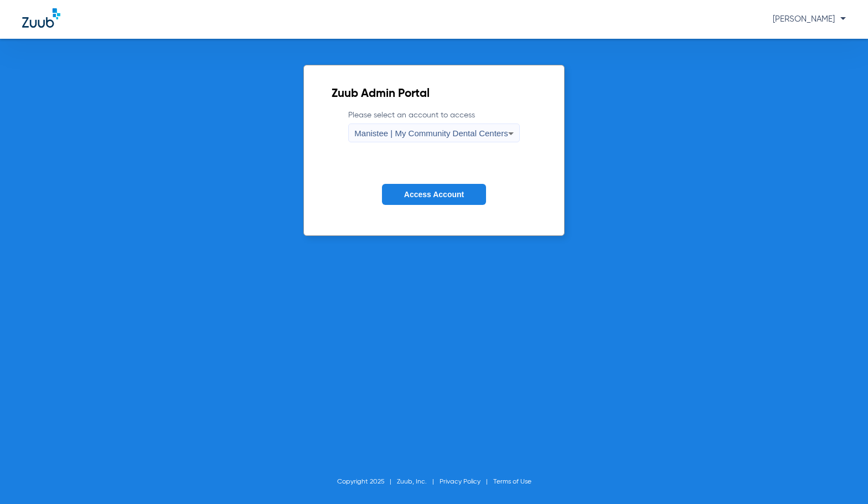
click at [440, 177] on form "Please select an account to access Manistee | My Community Dental Centers Acces…" at bounding box center [434, 166] width 204 height 112
click at [429, 203] on button "Access Account" at bounding box center [434, 195] width 104 height 22
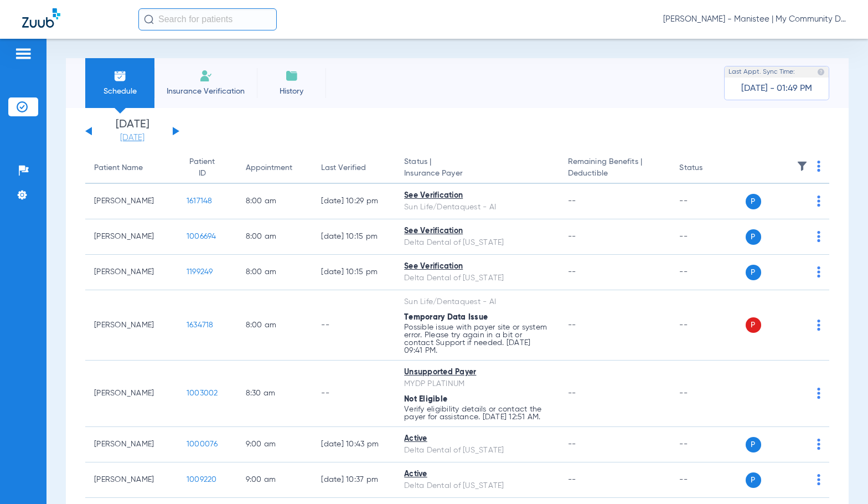
click at [141, 138] on link "[DATE]" at bounding box center [132, 137] width 66 height 11
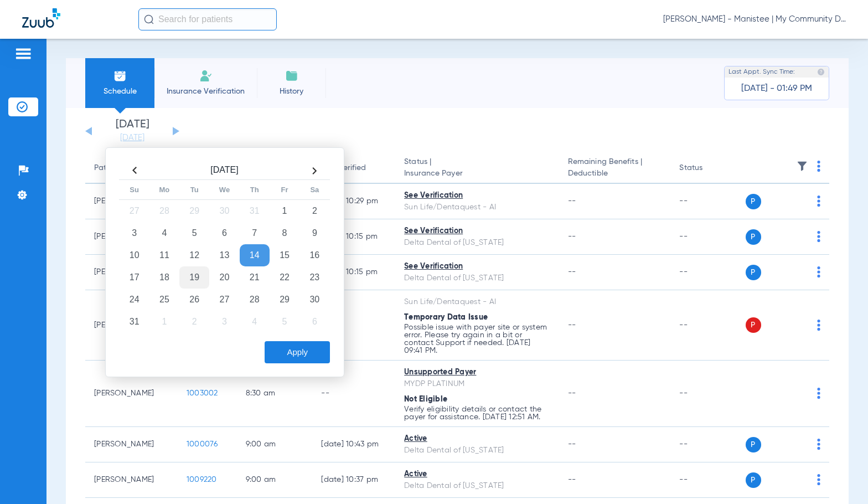
click at [189, 279] on td "19" at bounding box center [194, 277] width 30 height 22
drag, startPoint x: 286, startPoint y: 357, endPoint x: 512, endPoint y: 131, distance: 318.7
click at [286, 354] on button "Apply" at bounding box center [297, 352] width 65 height 22
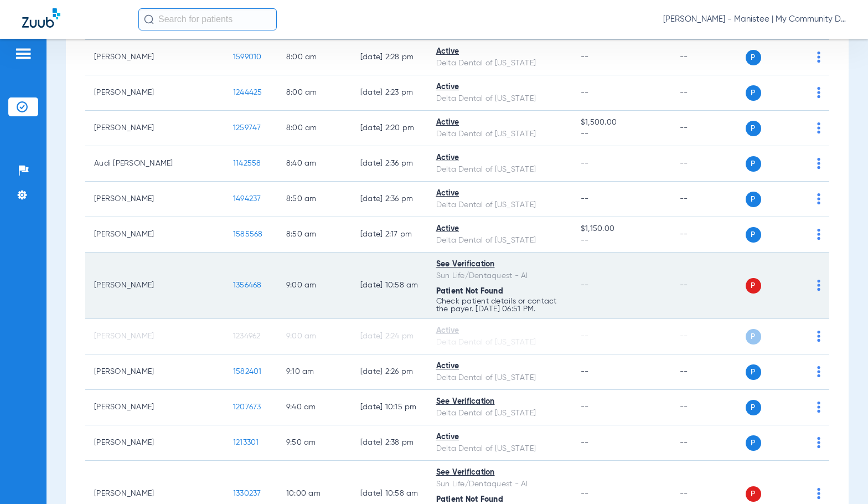
scroll to position [221, 0]
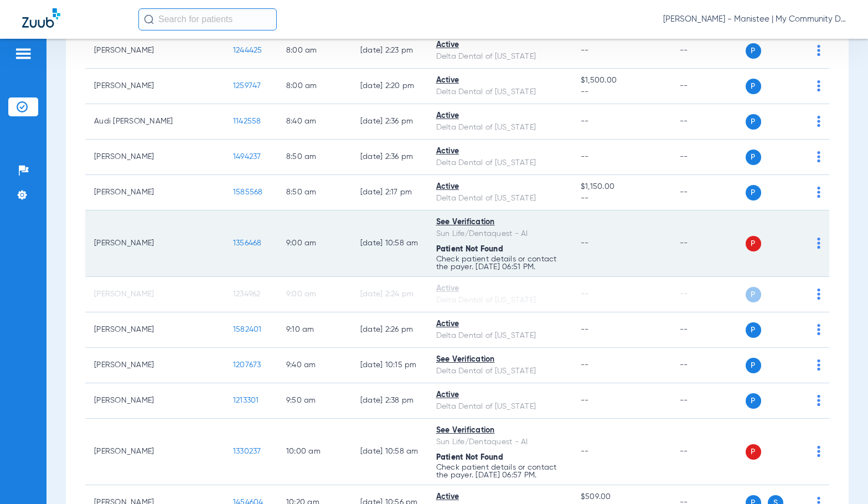
click at [817, 247] on img at bounding box center [818, 243] width 3 height 11
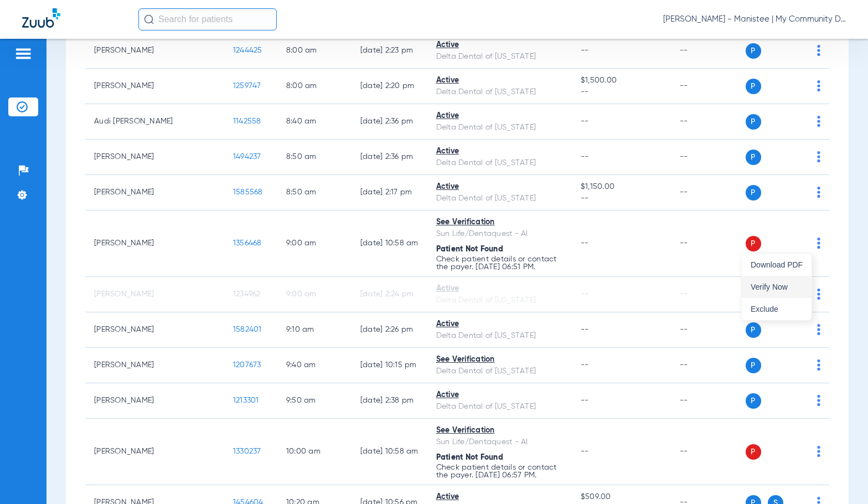
click at [787, 284] on span "Verify Now" at bounding box center [777, 287] width 52 height 8
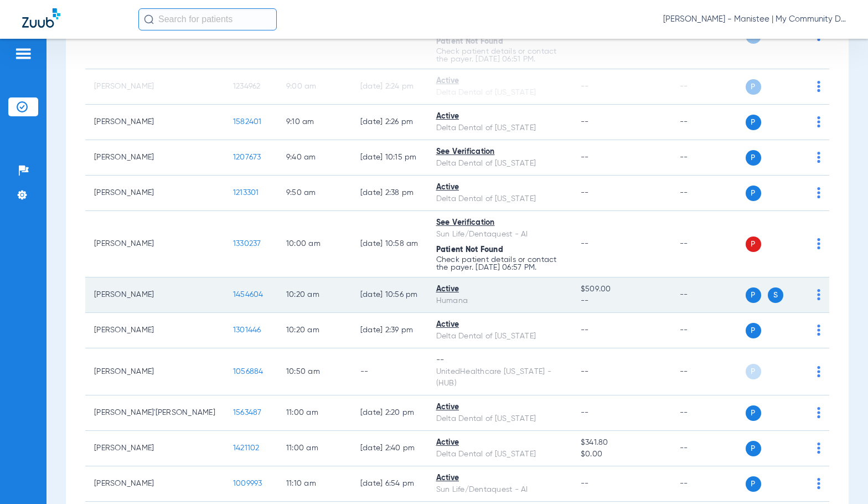
scroll to position [443, 0]
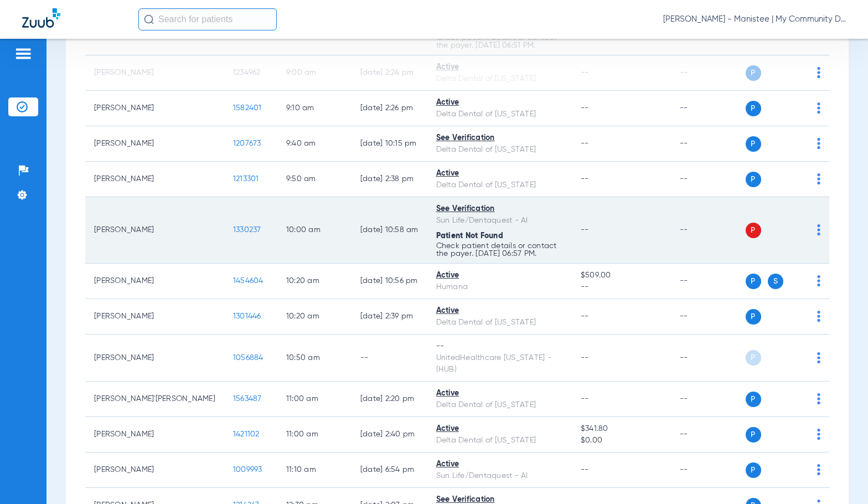
click at [817, 232] on img at bounding box center [818, 229] width 3 height 11
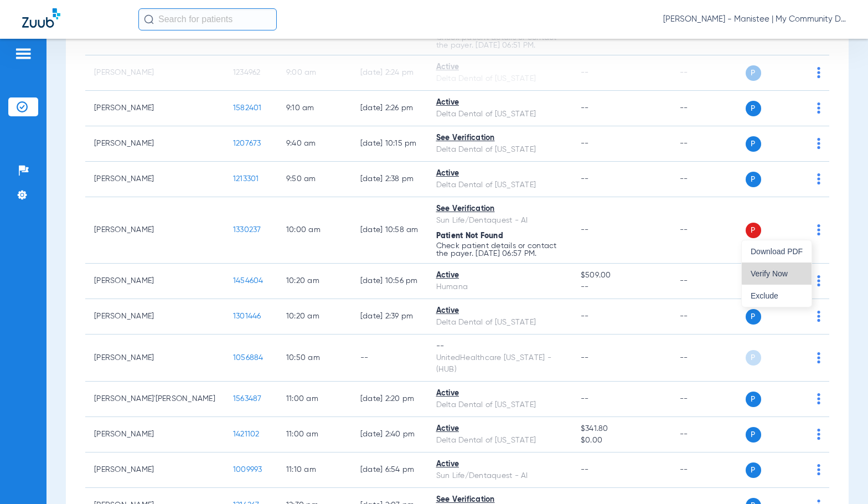
click at [791, 271] on span "Verify Now" at bounding box center [777, 274] width 52 height 8
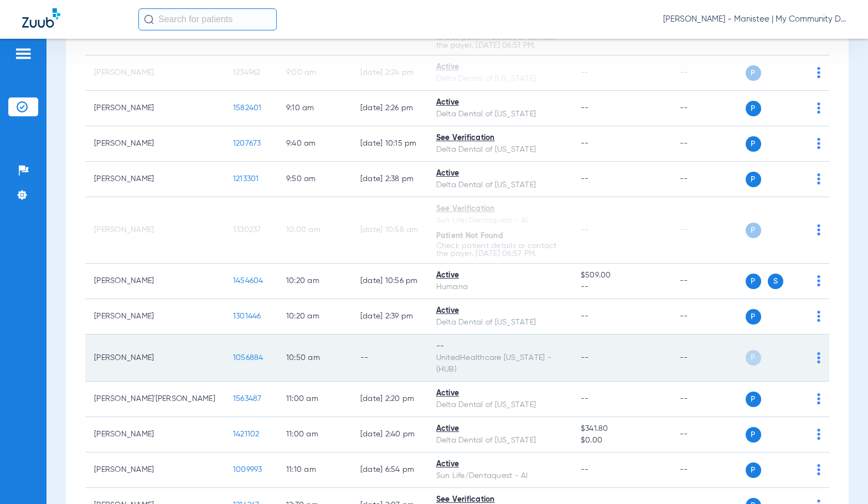
click at [817, 353] on img at bounding box center [818, 357] width 3 height 11
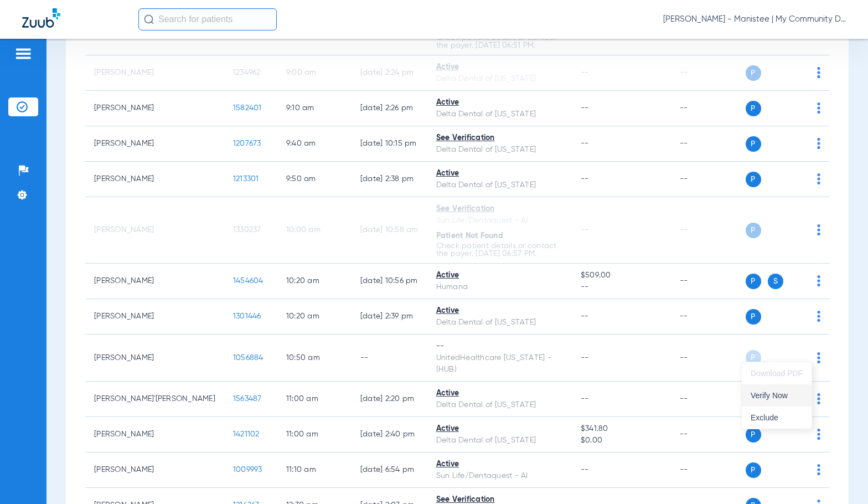
click at [790, 396] on span "Verify Now" at bounding box center [777, 395] width 52 height 8
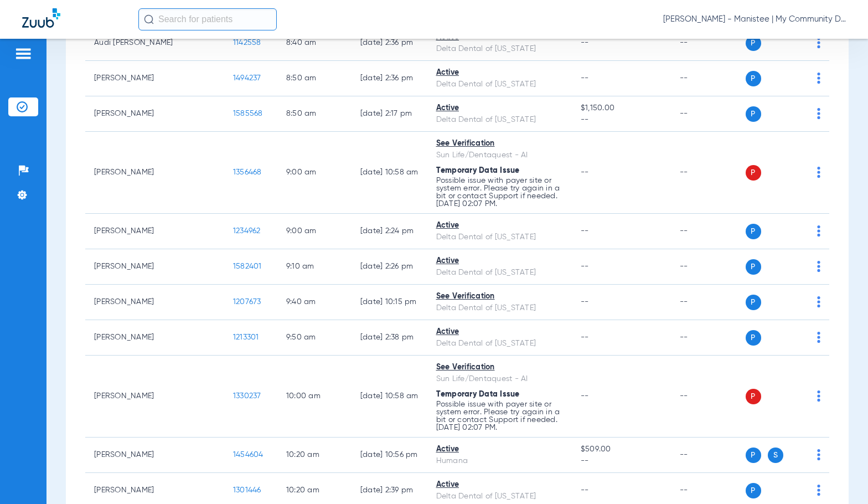
scroll to position [0, 0]
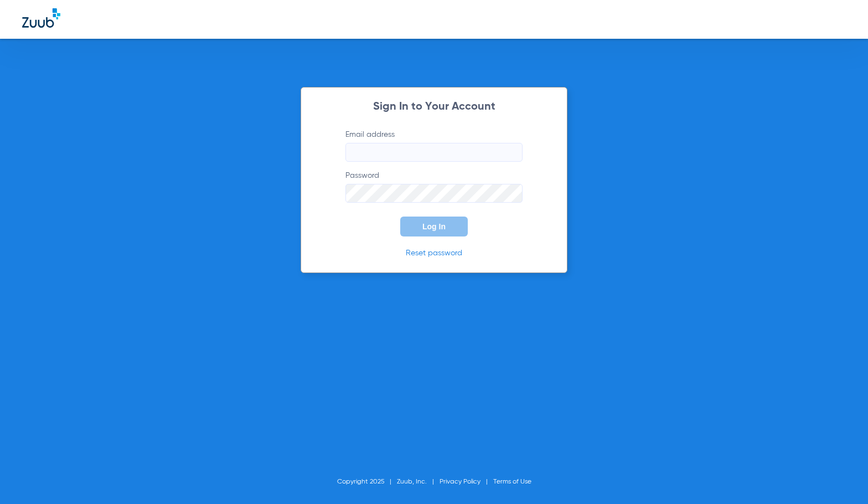
type input "sgibbs@mydental.org"
click at [444, 228] on span "Log In" at bounding box center [434, 226] width 23 height 9
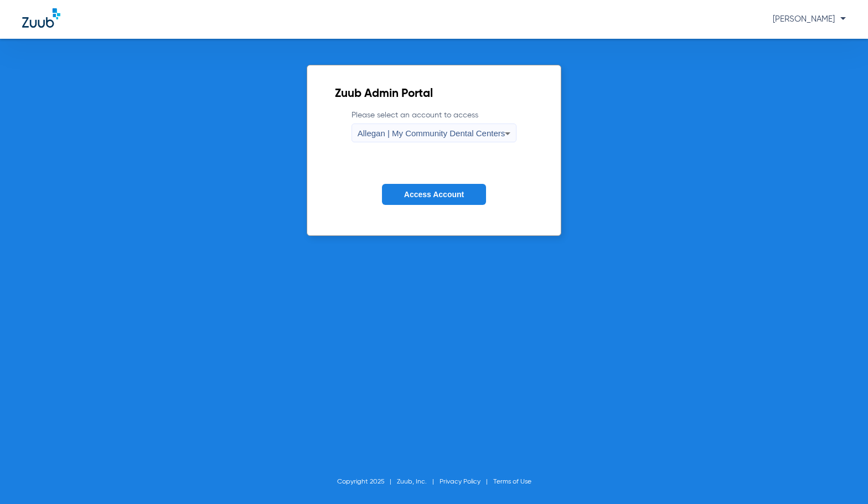
click at [465, 131] on span "Allegan | My Community Dental Centers" at bounding box center [432, 132] width 148 height 9
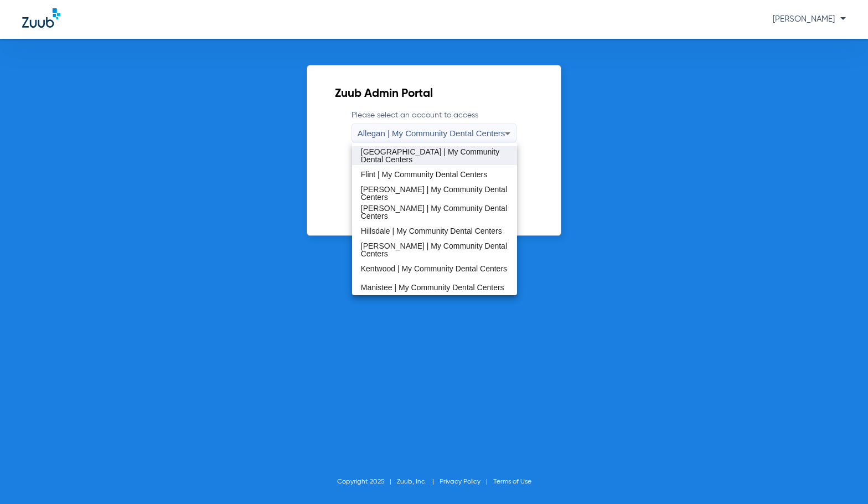
scroll to position [221, 0]
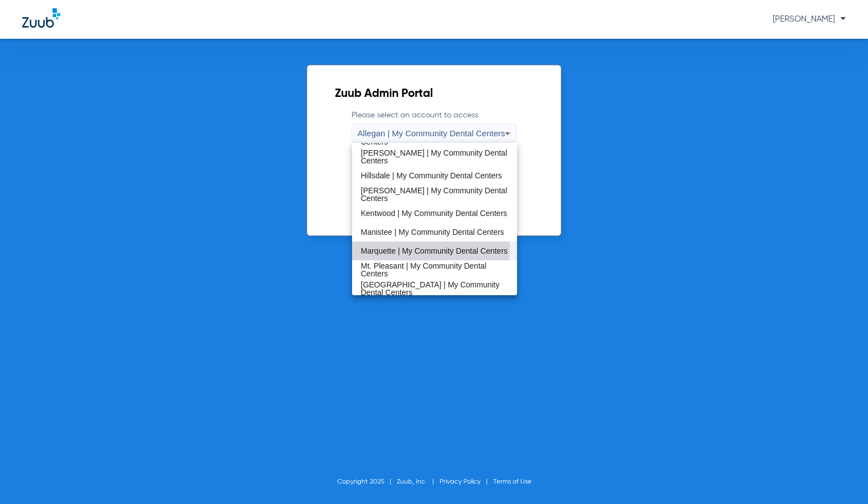
click at [414, 247] on span "Marquette | My Community Dental Centers" at bounding box center [434, 251] width 147 height 8
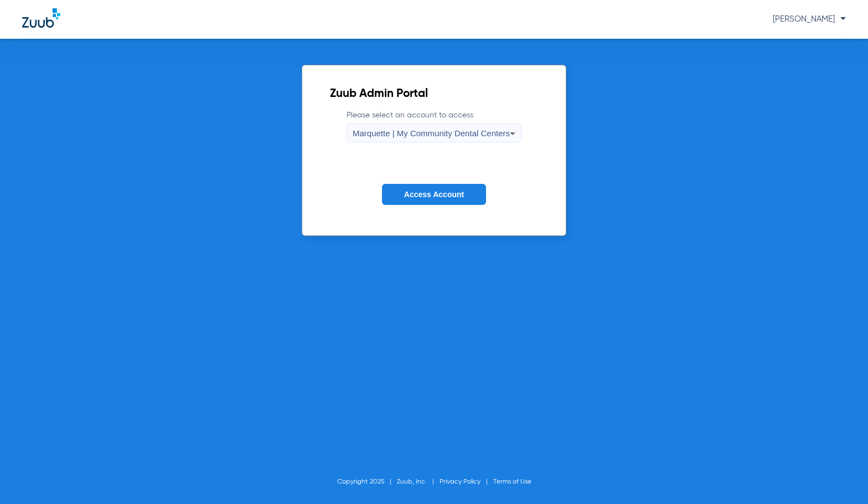
click at [427, 197] on span "Access Account" at bounding box center [434, 194] width 60 height 9
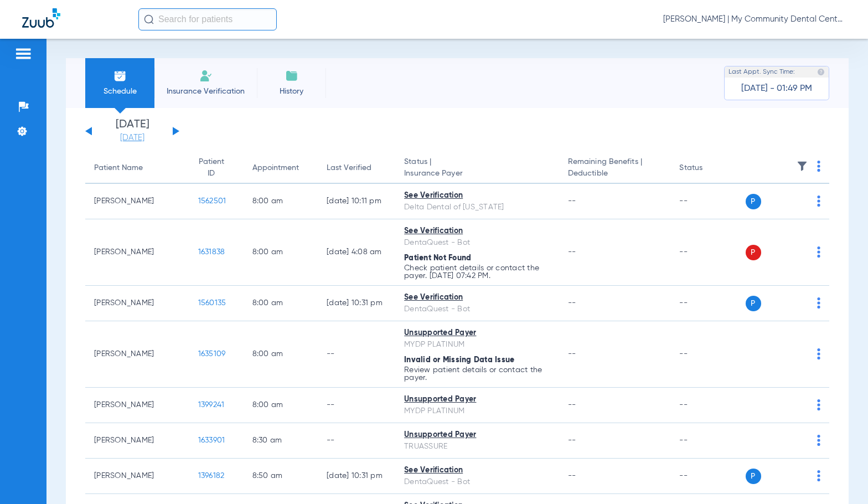
click at [139, 140] on link "[DATE]" at bounding box center [132, 137] width 66 height 11
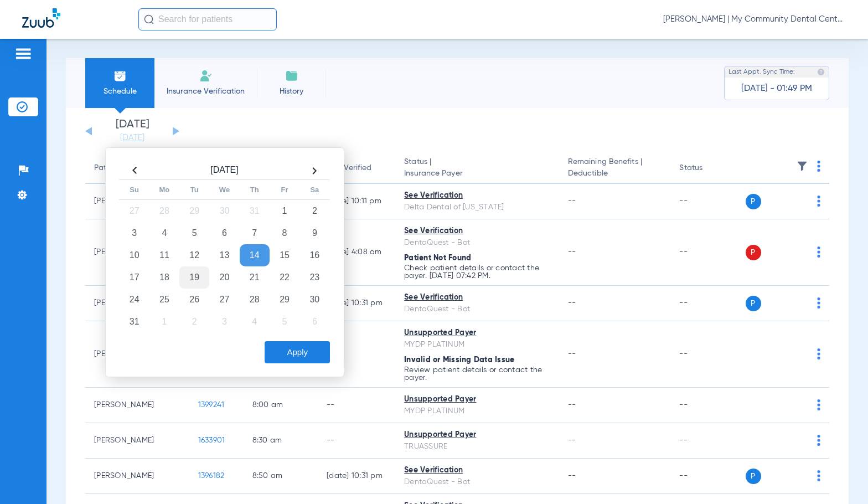
drag, startPoint x: 195, startPoint y: 279, endPoint x: 205, endPoint y: 288, distance: 13.7
click at [195, 279] on td "19" at bounding box center [194, 277] width 30 height 22
click at [301, 356] on button "Apply" at bounding box center [297, 352] width 65 height 22
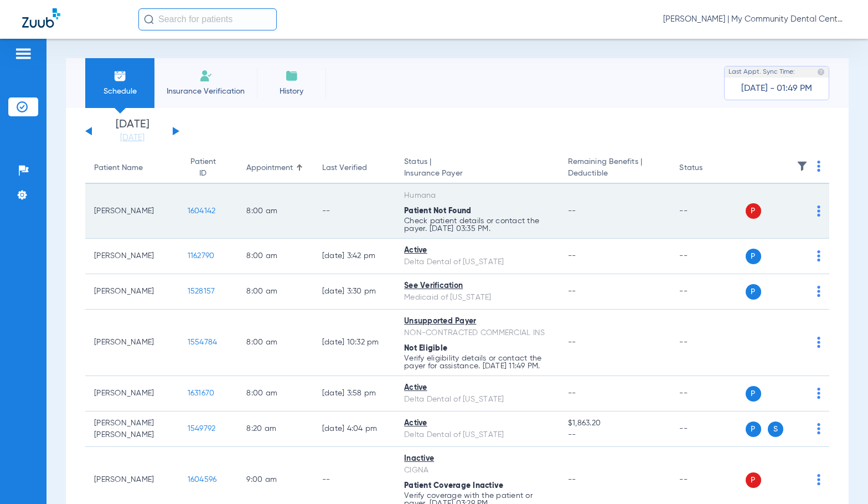
click at [817, 209] on img at bounding box center [818, 210] width 3 height 11
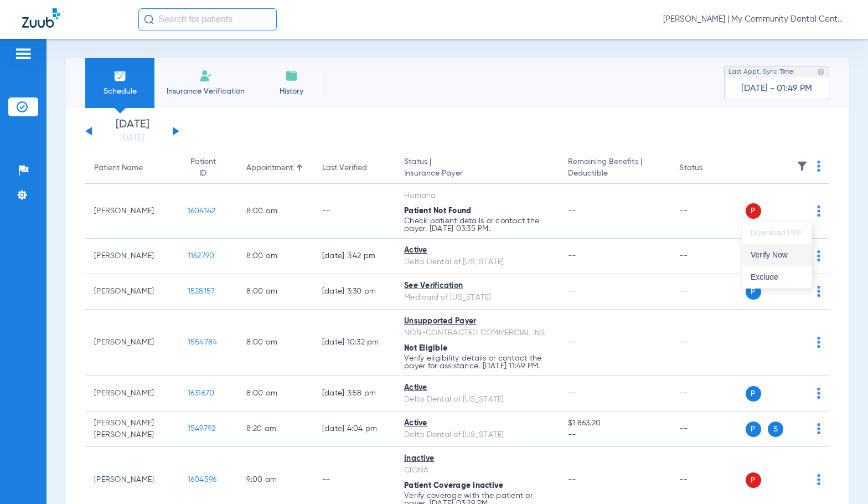
click at [779, 257] on span "Verify Now" at bounding box center [777, 255] width 52 height 8
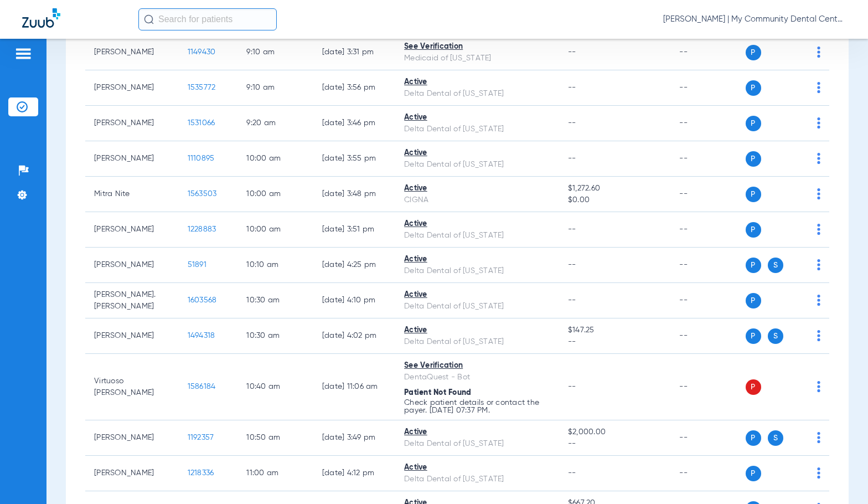
scroll to position [609, 0]
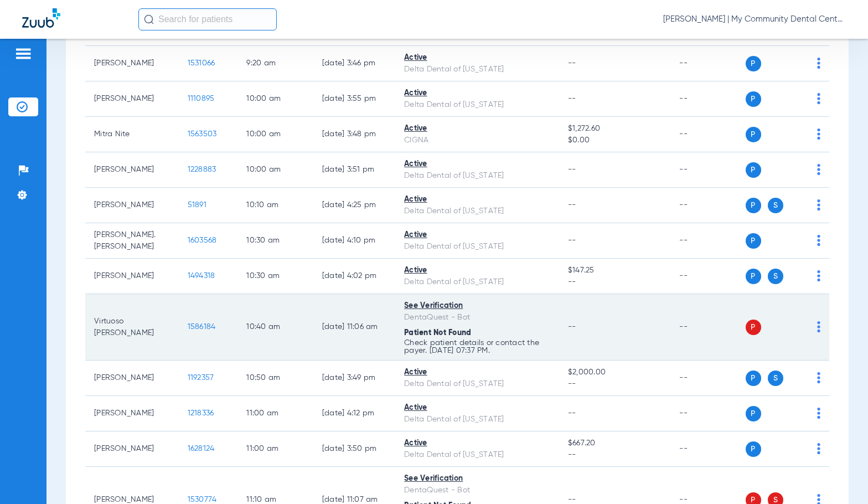
click at [817, 332] on img at bounding box center [818, 326] width 3 height 11
drag, startPoint x: 787, startPoint y: 375, endPoint x: 773, endPoint y: 362, distance: 20.0
click at [787, 375] on span "Verify Now" at bounding box center [777, 378] width 52 height 8
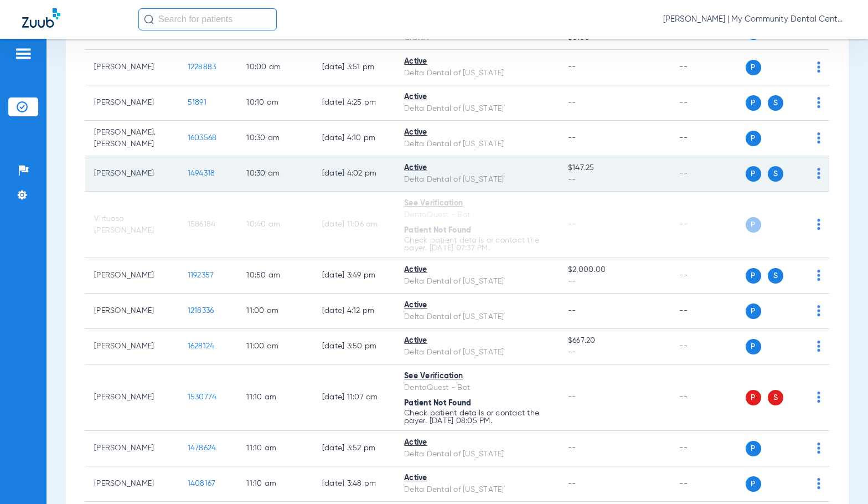
scroll to position [831, 0]
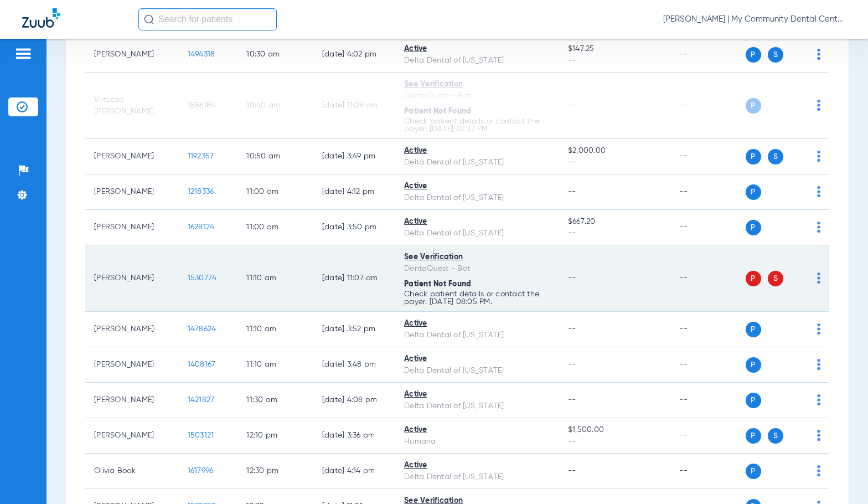
click at [817, 284] on img at bounding box center [818, 277] width 3 height 11
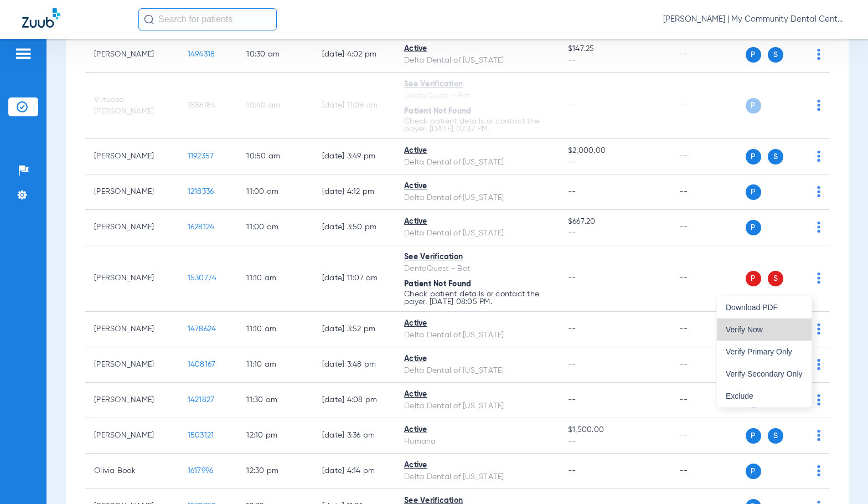
click at [780, 327] on span "Verify Now" at bounding box center [764, 330] width 77 height 8
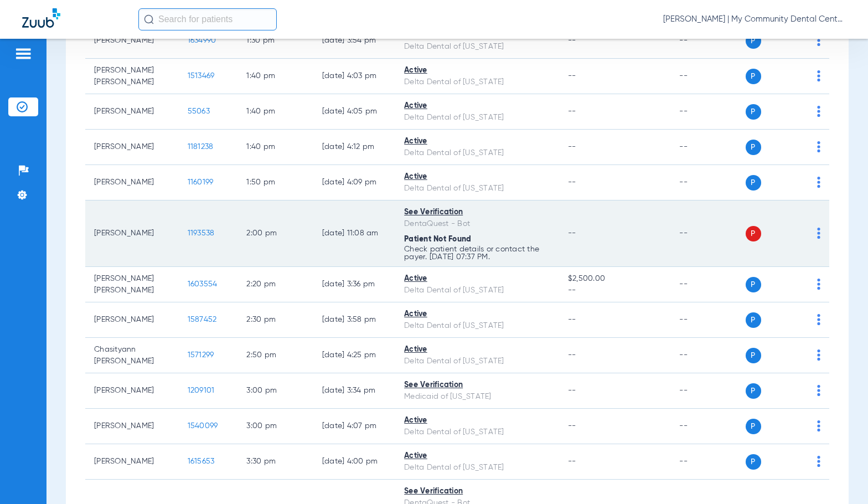
scroll to position [1550, 0]
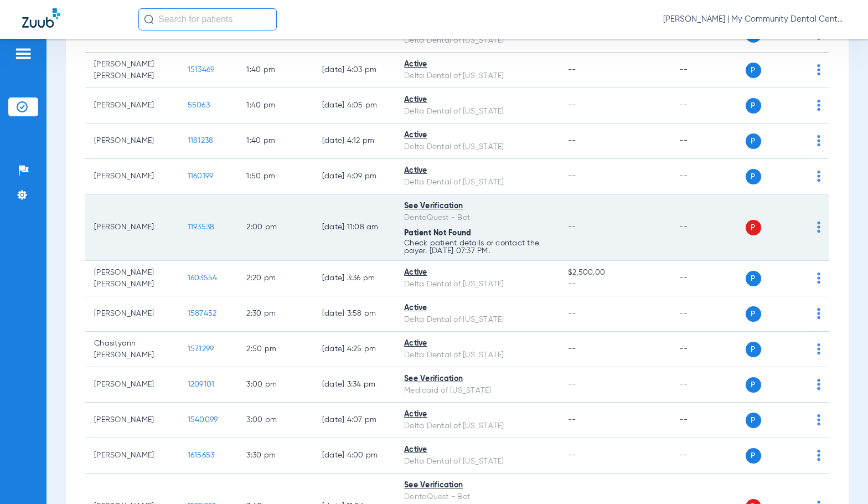
click at [817, 233] on img at bounding box center [818, 226] width 3 height 11
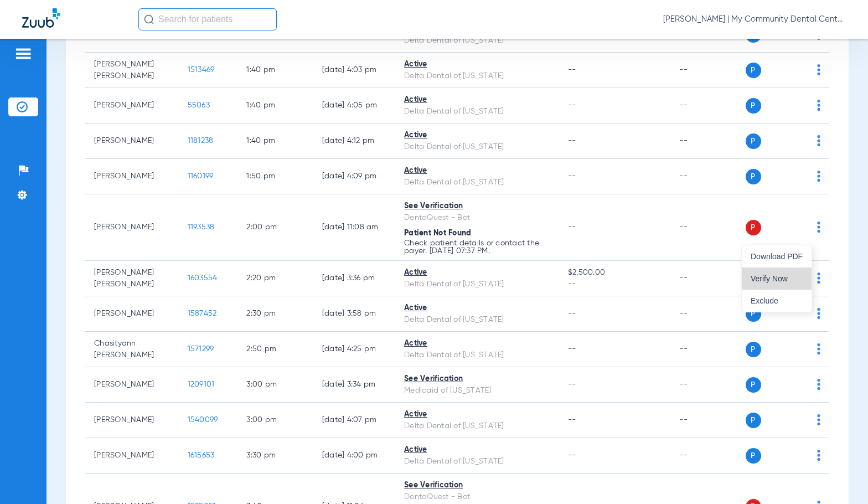
click at [763, 278] on span "Verify Now" at bounding box center [777, 279] width 52 height 8
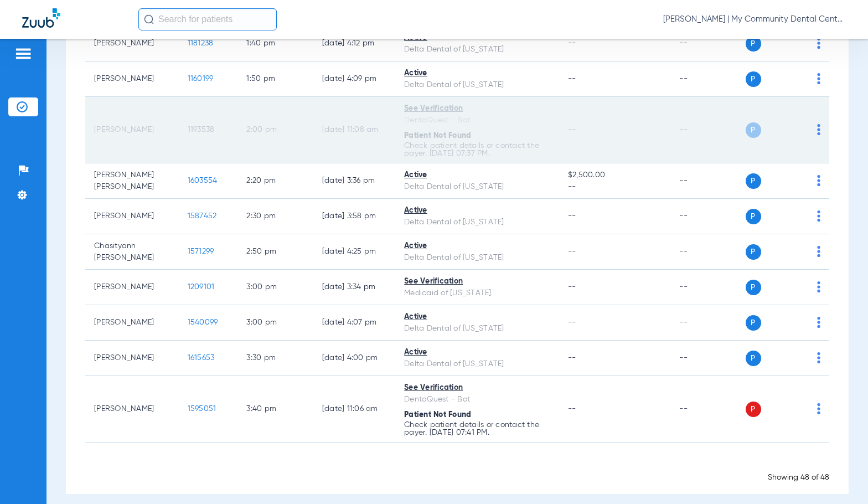
scroll to position [1665, 0]
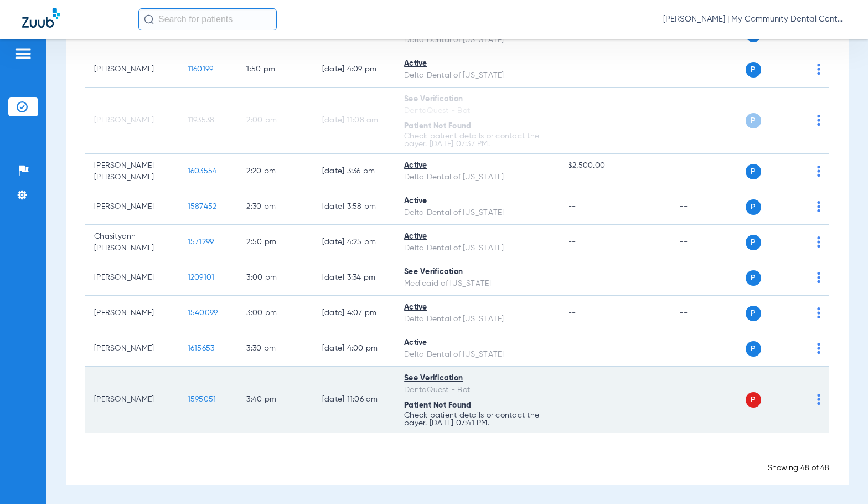
click at [817, 398] on img at bounding box center [818, 399] width 3 height 11
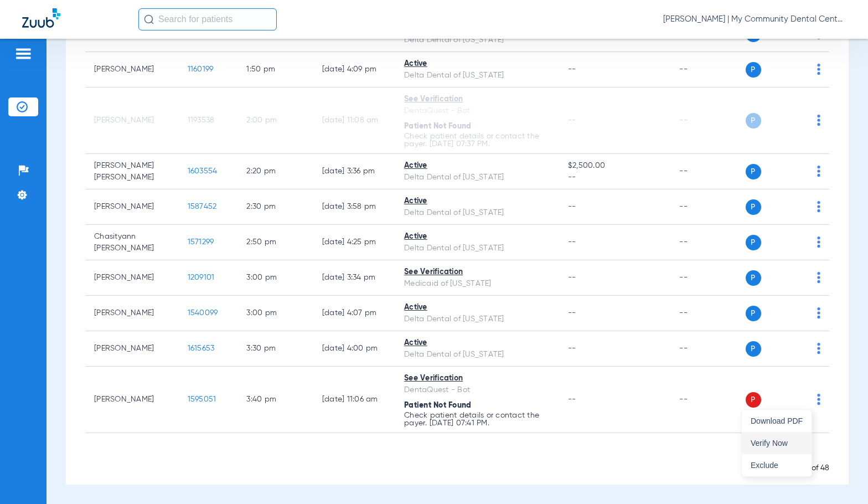
click at [764, 447] on button "Verify Now" at bounding box center [777, 443] width 70 height 22
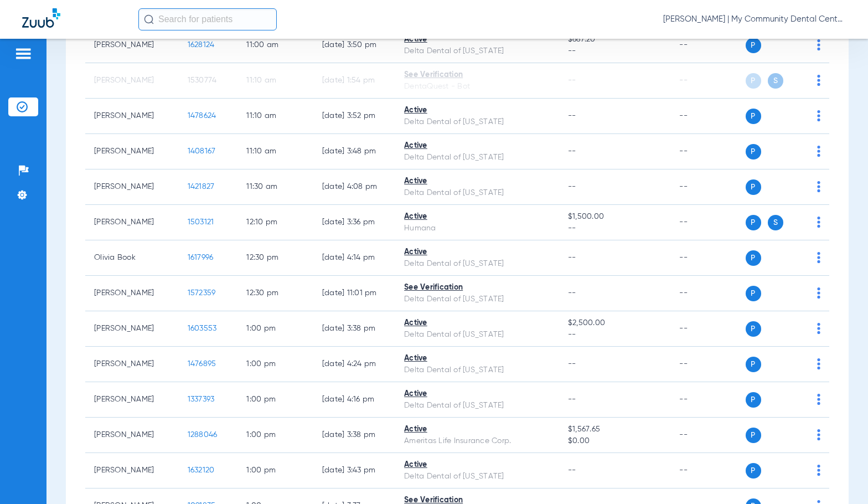
scroll to position [1052, 0]
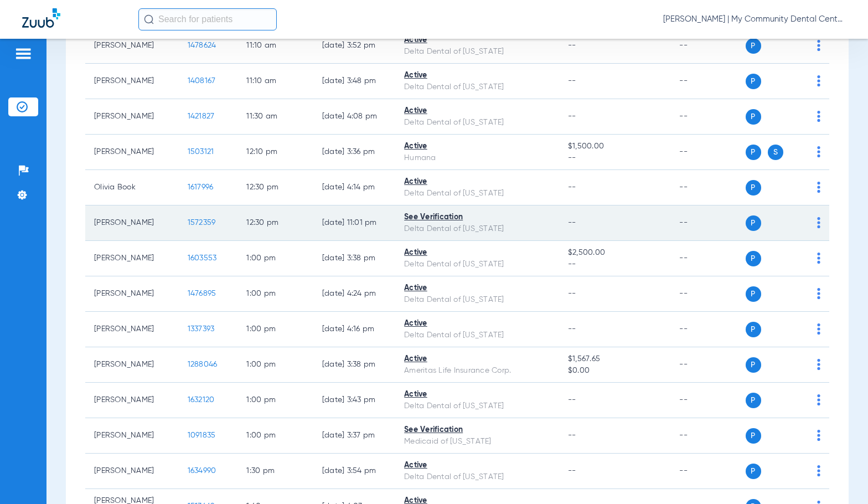
click at [817, 228] on img at bounding box center [818, 222] width 3 height 11
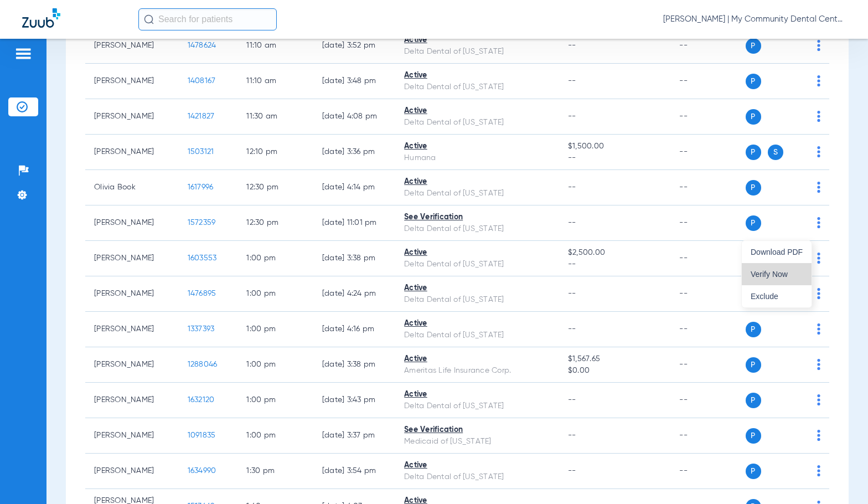
click at [786, 270] on span "Verify Now" at bounding box center [777, 274] width 52 height 8
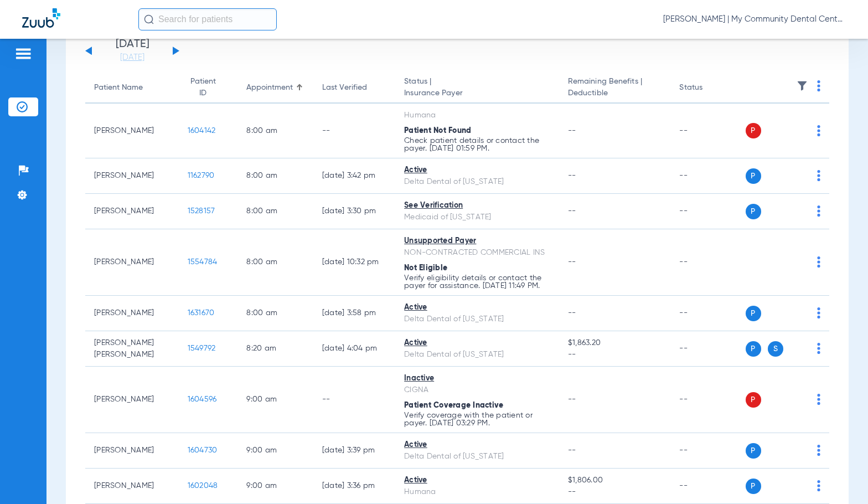
scroll to position [0, 0]
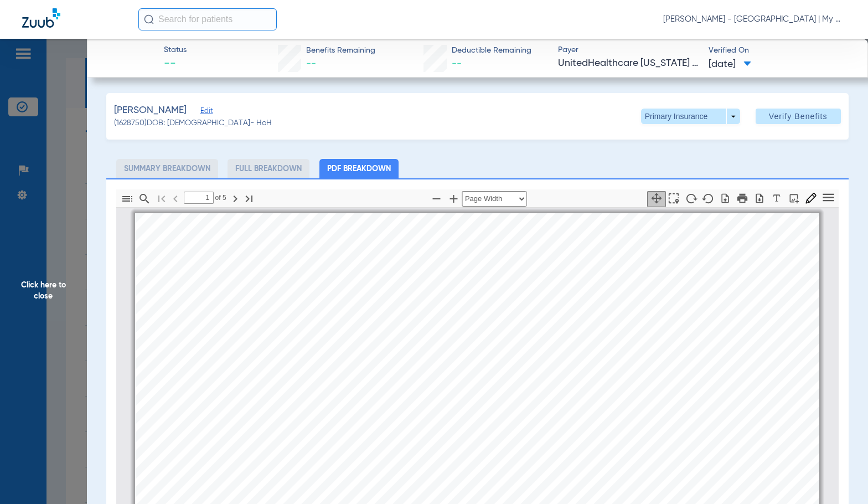
select select "page-width"
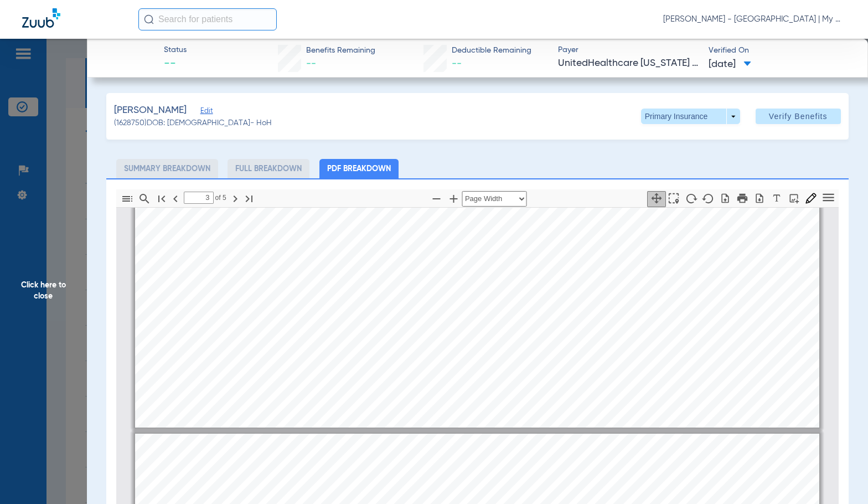
type input "4"
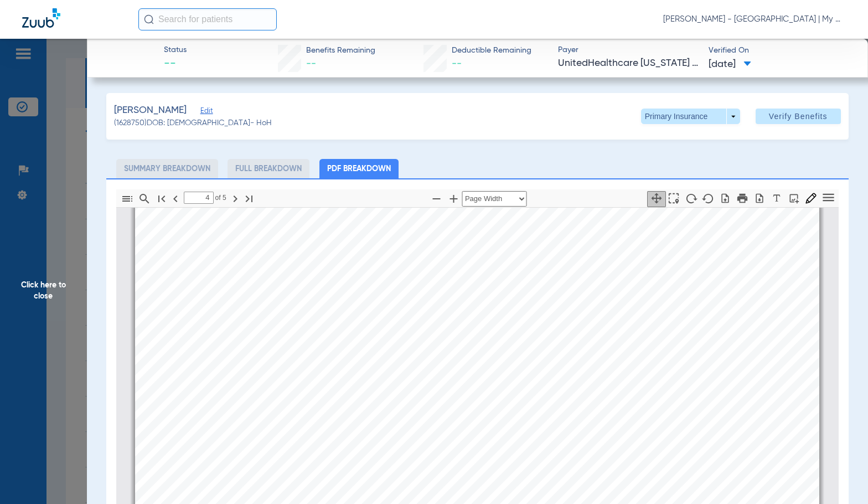
scroll to position [3051, 0]
click at [45, 304] on span "Click here to close" at bounding box center [43, 291] width 87 height 504
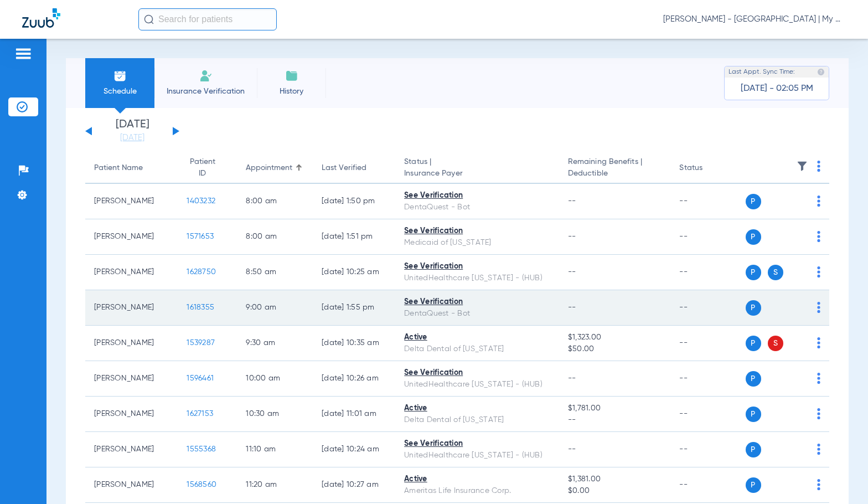
click at [187, 307] on span "1618355" at bounding box center [201, 307] width 28 height 8
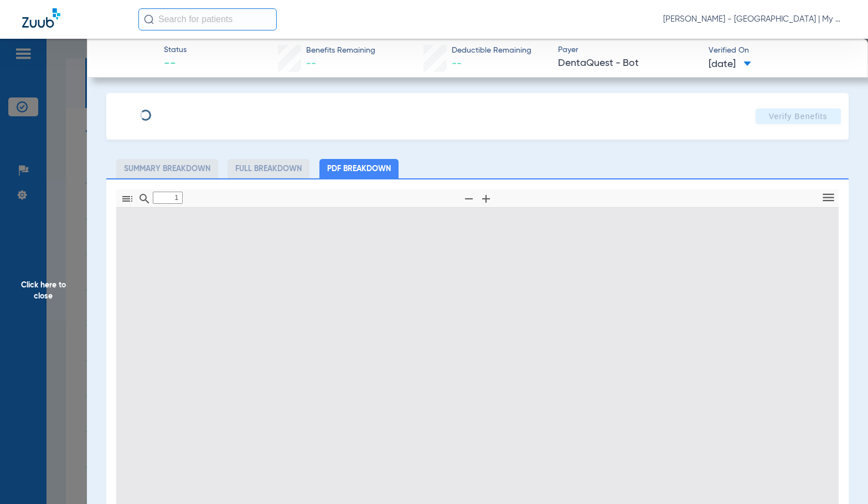
type input "0"
select select "page-width"
type input "1"
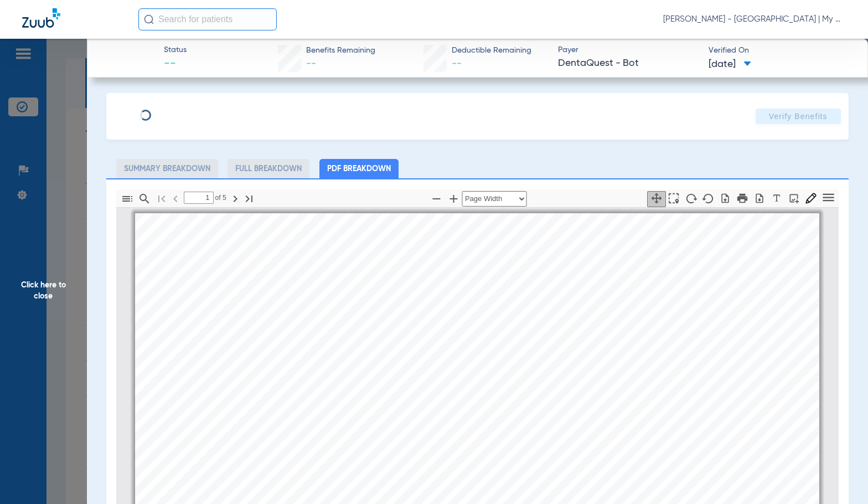
scroll to position [6, 0]
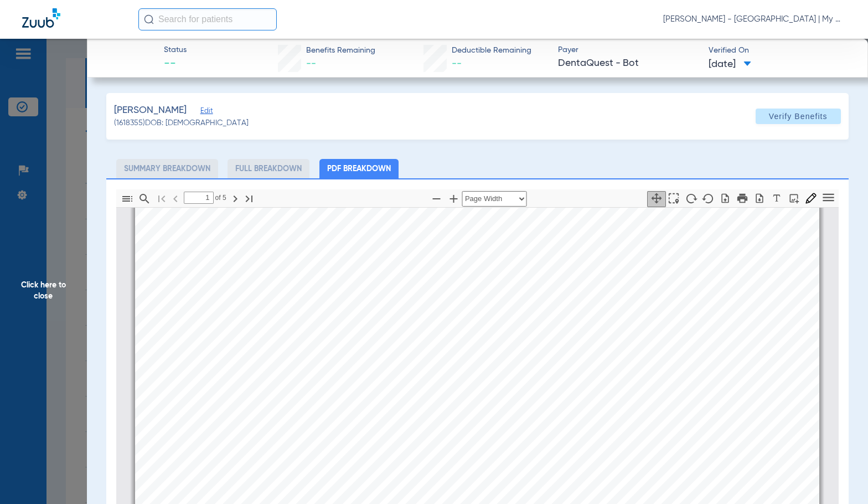
click at [457, 308] on div "[PERSON_NAME] Member is eligible: My Community Dental Centers Inc - [PERSON_NAM…" at bounding box center [477, 450] width 684 height 485
click at [453, 202] on icon "button" at bounding box center [453, 198] width 13 height 13
select select "1.5"
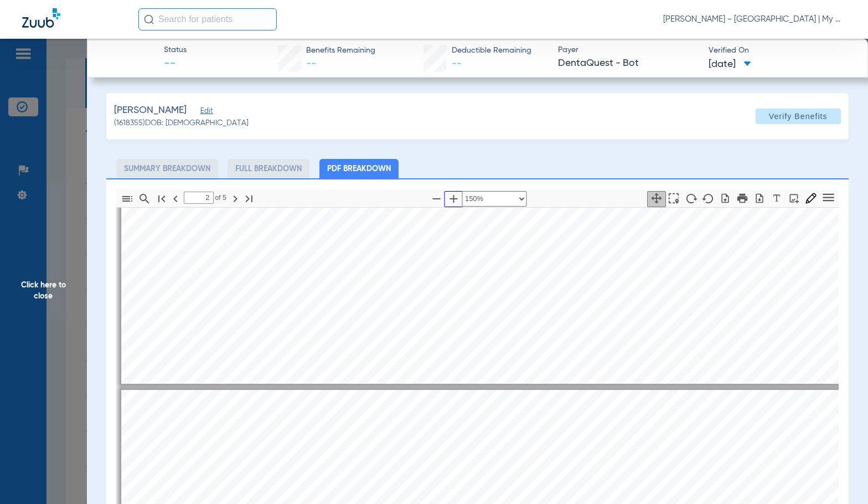
scroll to position [559, 0]
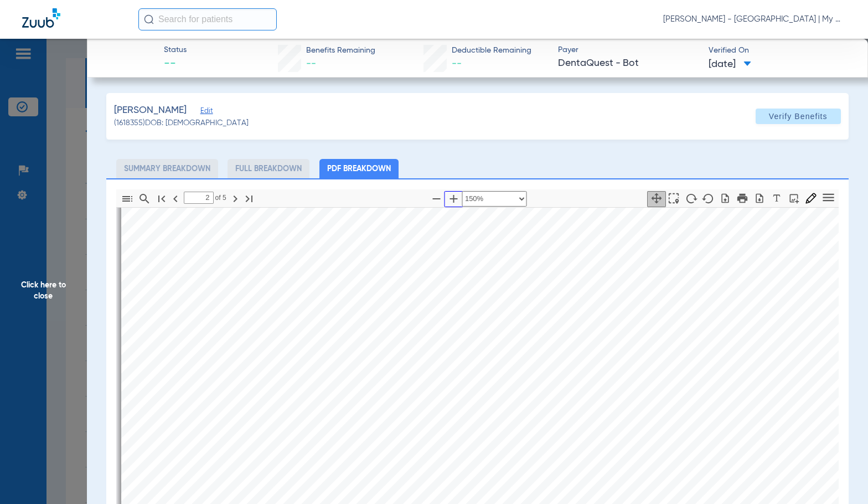
type input "3"
click at [59, 281] on span "Click here to close" at bounding box center [43, 291] width 87 height 504
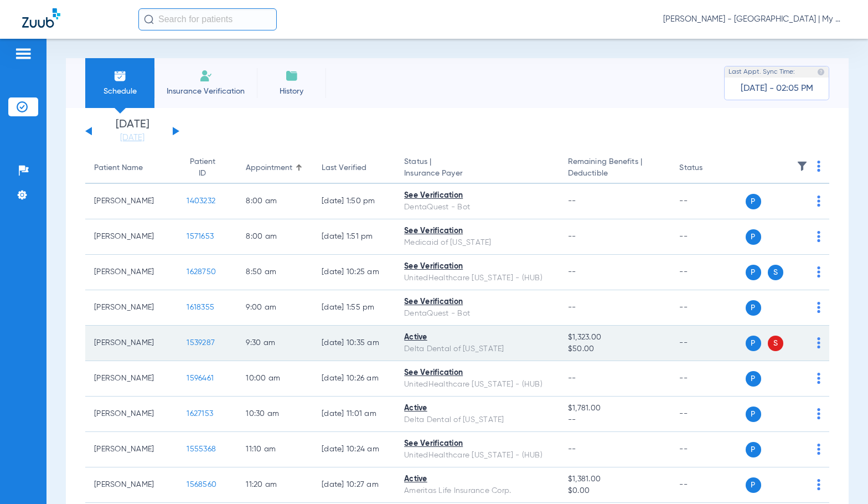
click at [198, 342] on span "1539287" at bounding box center [201, 343] width 28 height 8
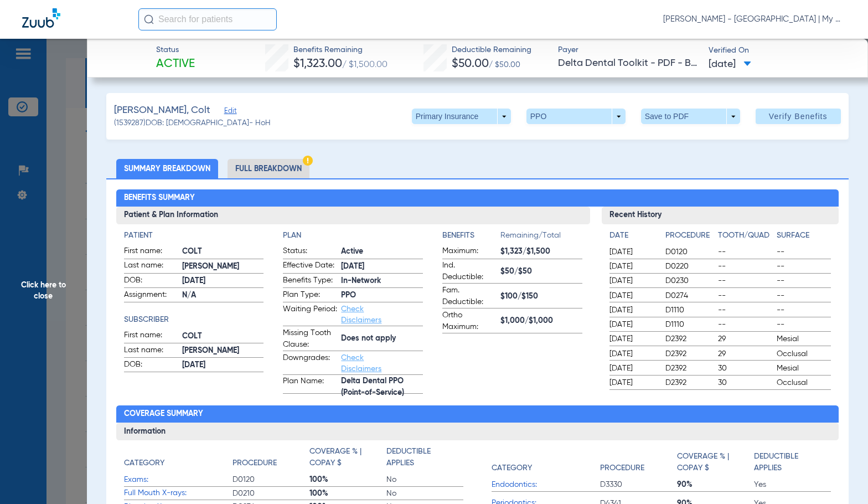
click at [286, 173] on li "Full Breakdown" at bounding box center [269, 168] width 82 height 19
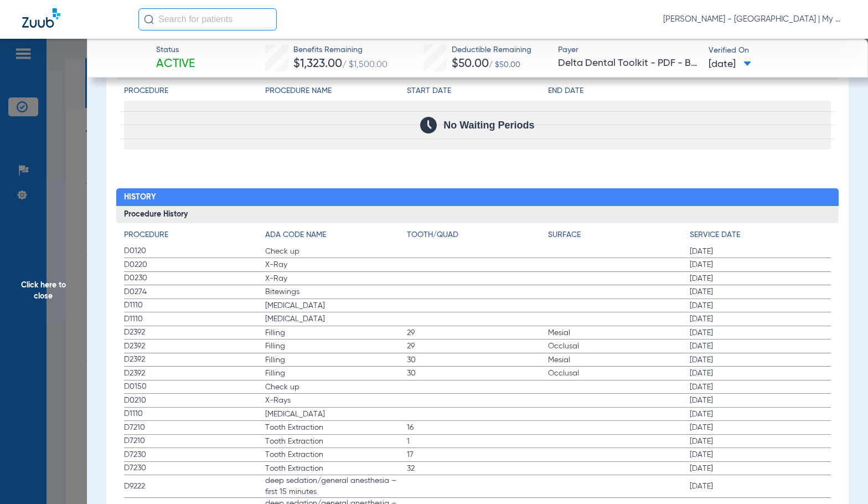
scroll to position [1495, 0]
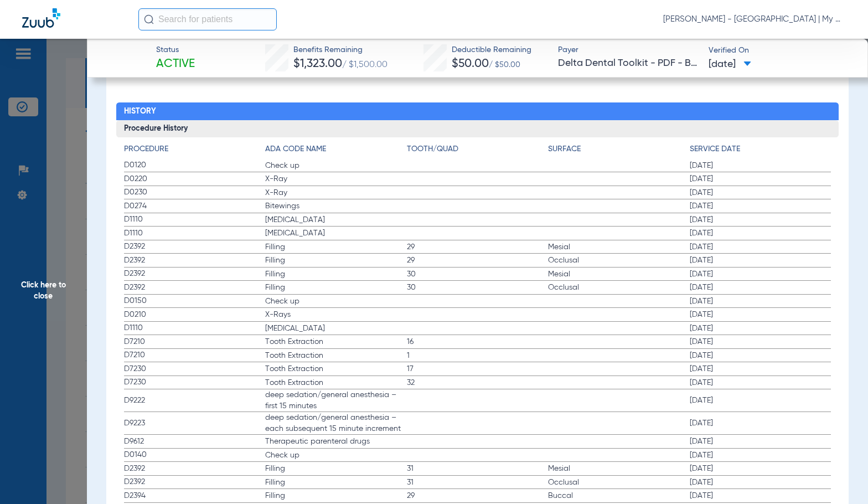
click at [376, 319] on span "X-Rays" at bounding box center [336, 314] width 142 height 11
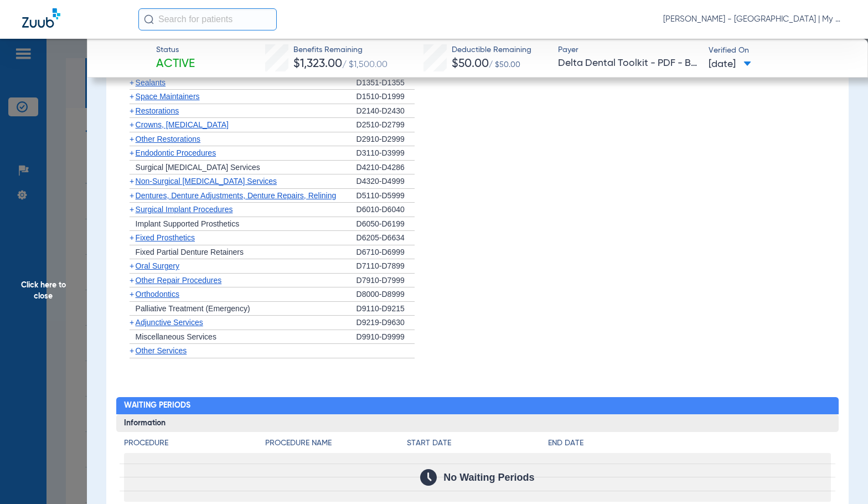
scroll to position [997, 0]
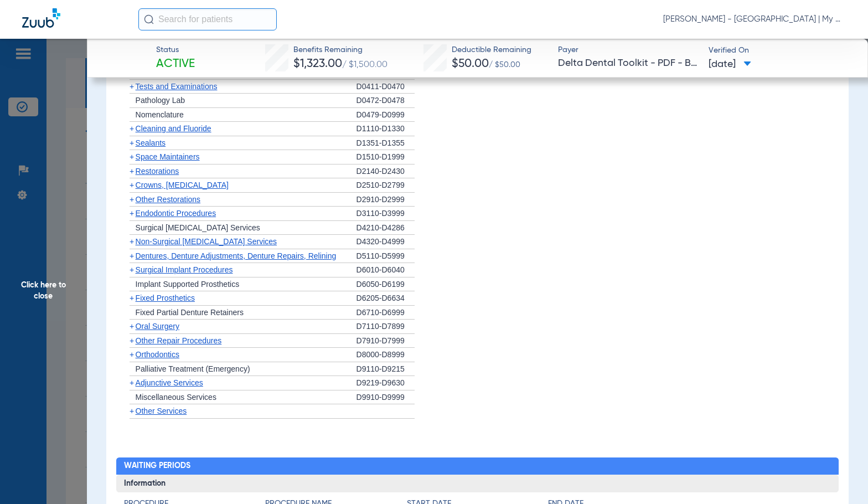
click at [163, 130] on span "Cleaning and Fluoride" at bounding box center [174, 128] width 76 height 9
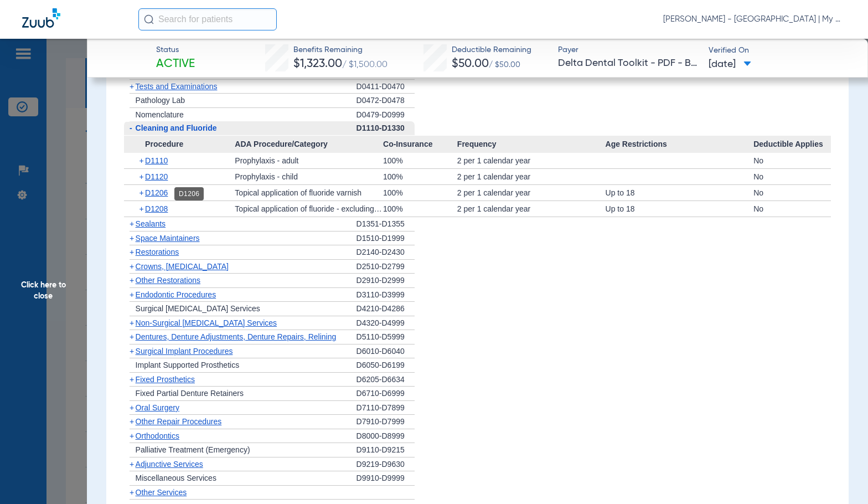
click at [157, 194] on span "D1206" at bounding box center [156, 192] width 23 height 9
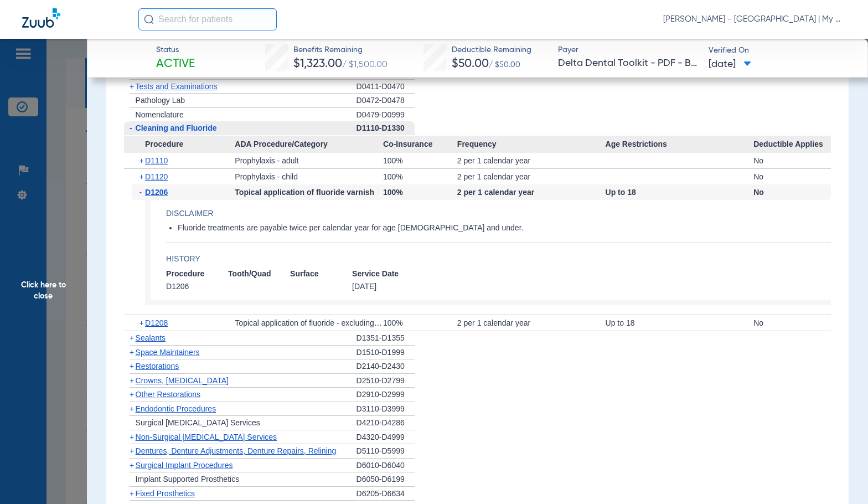
click at [157, 193] on span "D1206" at bounding box center [156, 192] width 23 height 9
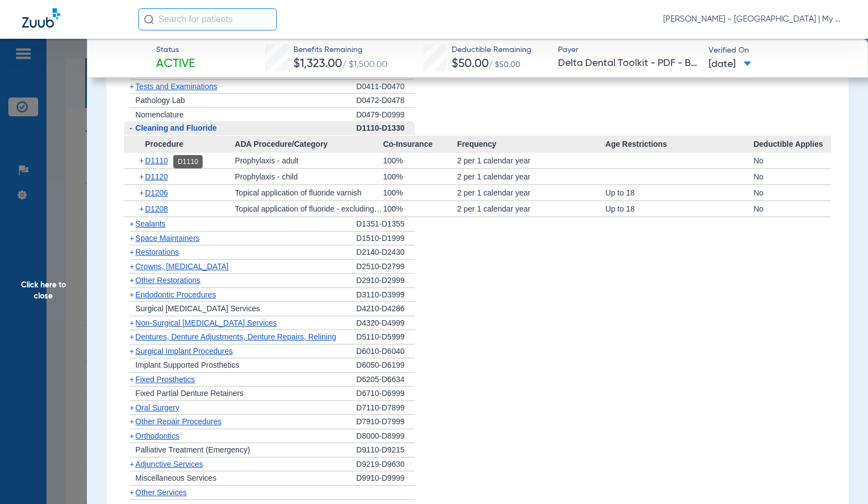
click at [159, 164] on span "D1110" at bounding box center [156, 160] width 23 height 9
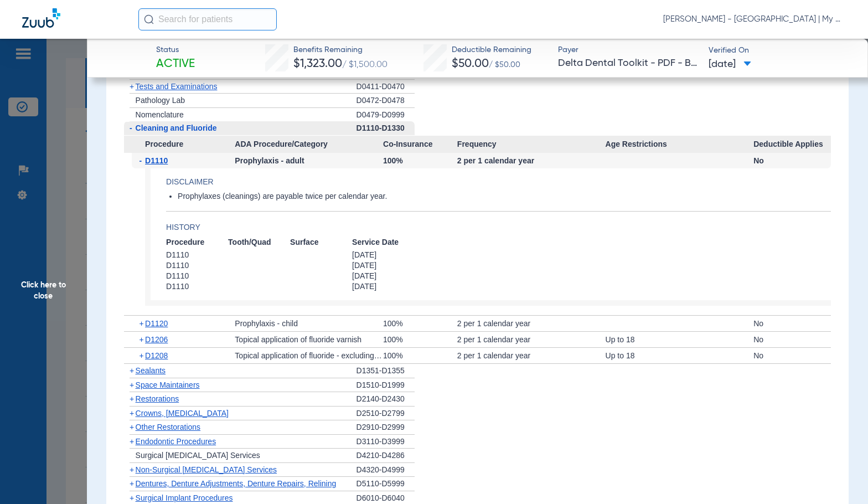
click at [159, 164] on span "D1110" at bounding box center [156, 160] width 23 height 9
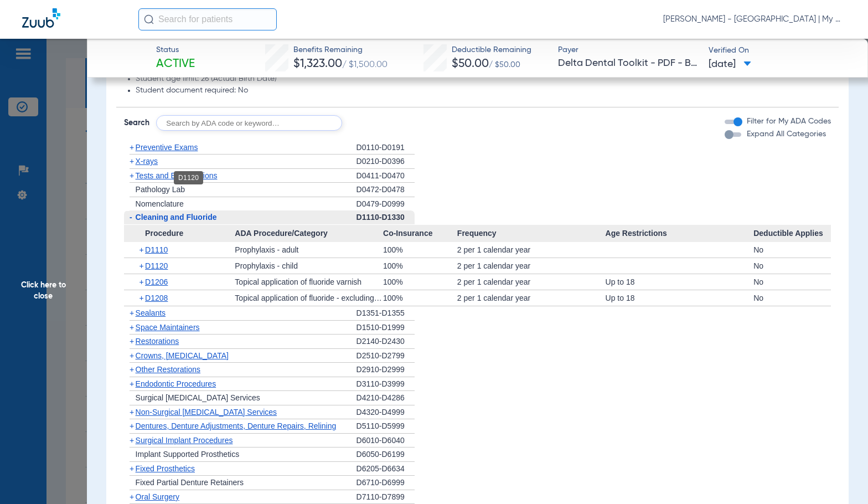
scroll to position [886, 0]
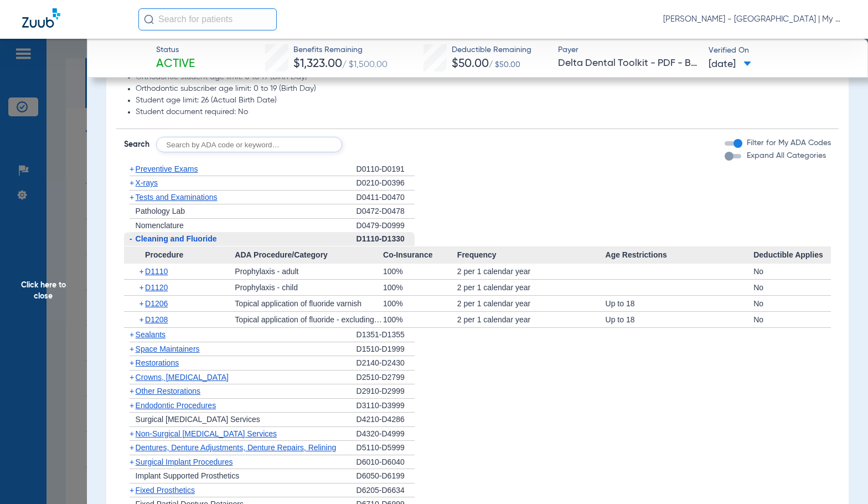
click at [149, 186] on span "X-rays" at bounding box center [147, 182] width 22 height 9
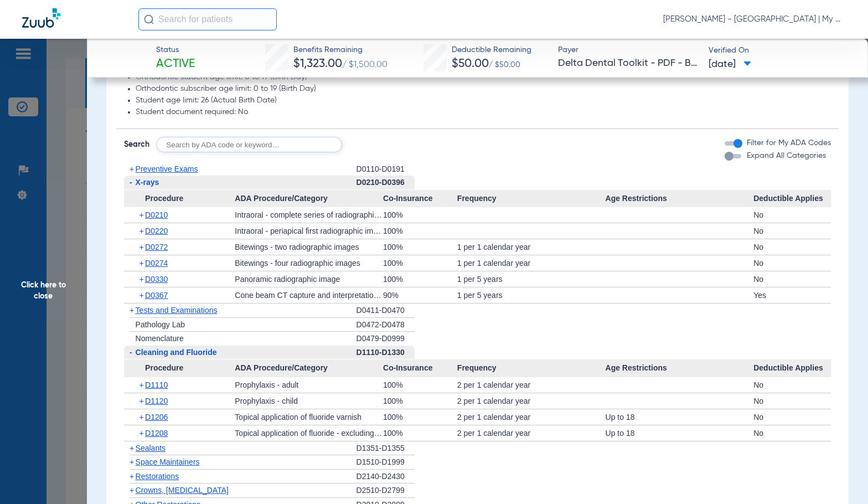
click at [146, 171] on span "Preventive Exams" at bounding box center [167, 168] width 63 height 9
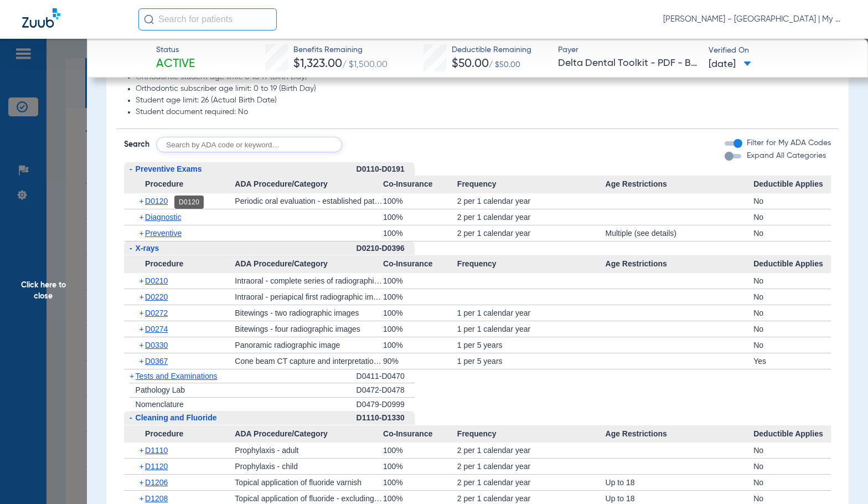
click at [167, 203] on span "D0120" at bounding box center [156, 201] width 23 height 9
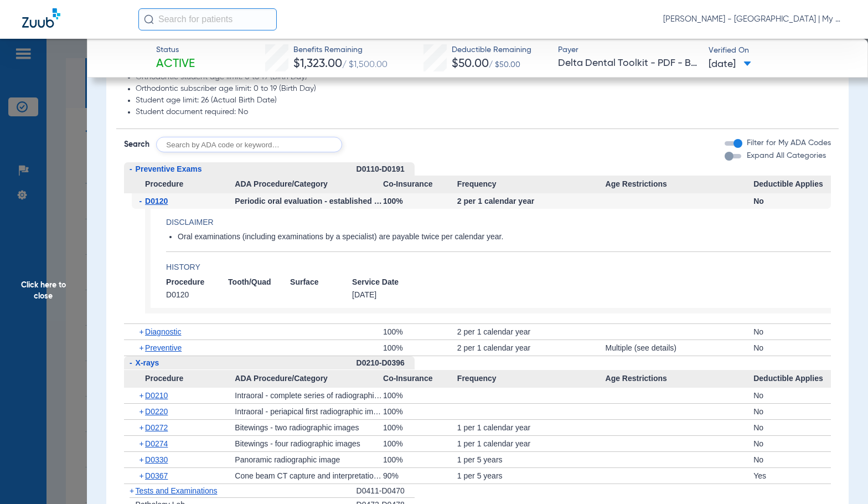
drag, startPoint x: 167, startPoint y: 203, endPoint x: 360, endPoint y: 198, distance: 193.9
click at [166, 203] on span "D0120" at bounding box center [156, 201] width 23 height 9
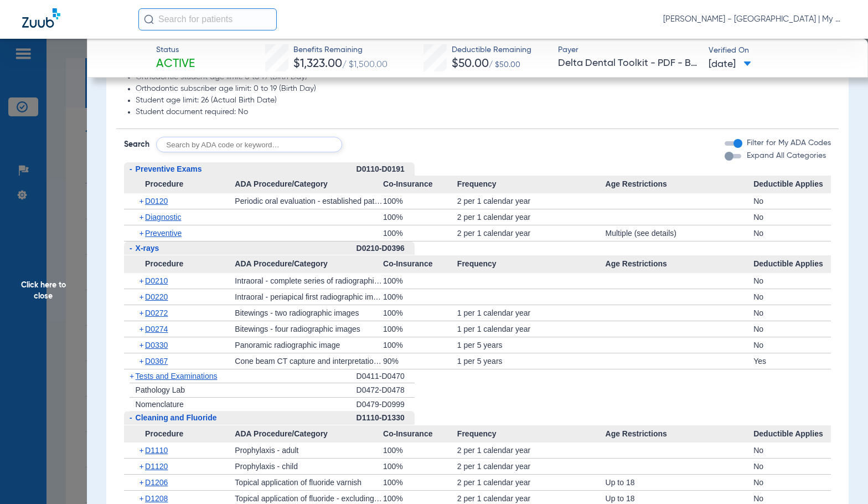
drag, startPoint x: 52, startPoint y: 275, endPoint x: 153, endPoint y: 256, distance: 103.0
click at [52, 275] on span "Click here to close" at bounding box center [43, 291] width 87 height 504
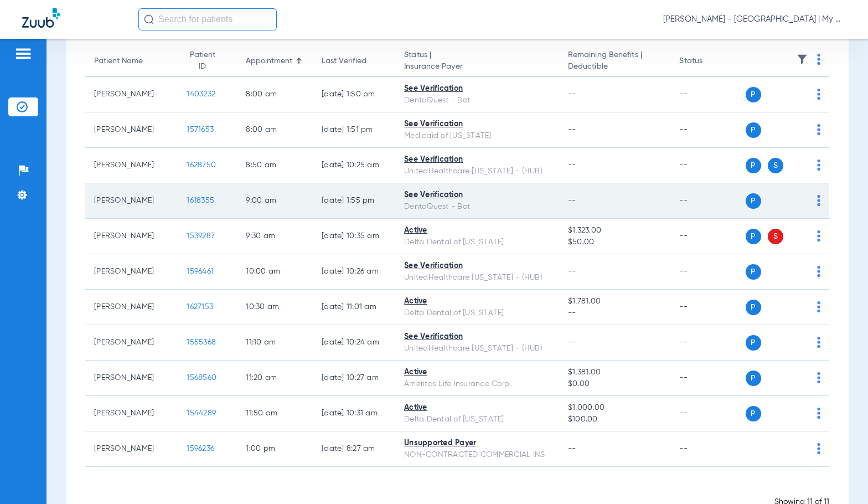
scroll to position [111, 0]
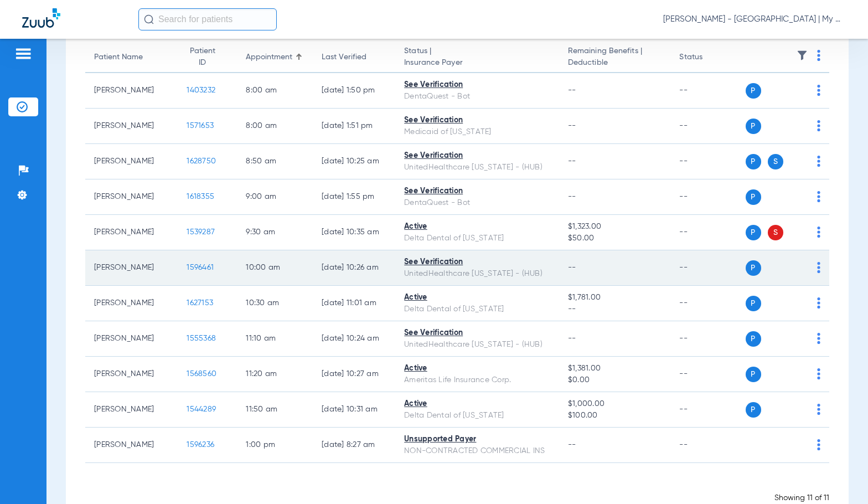
click at [196, 264] on span "1596461" at bounding box center [200, 268] width 27 height 8
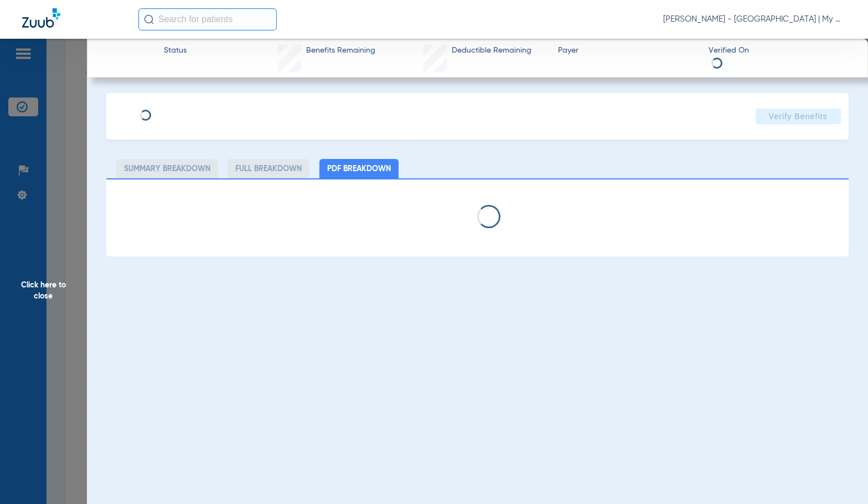
select select "page-width"
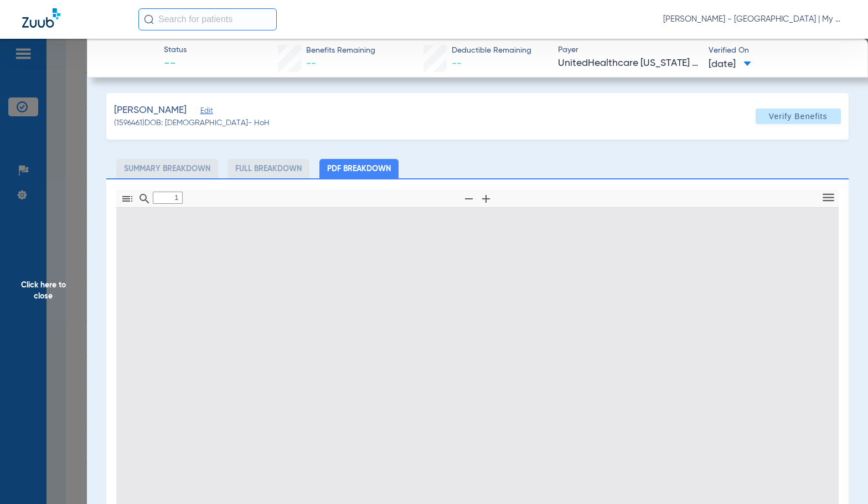
scroll to position [6, 0]
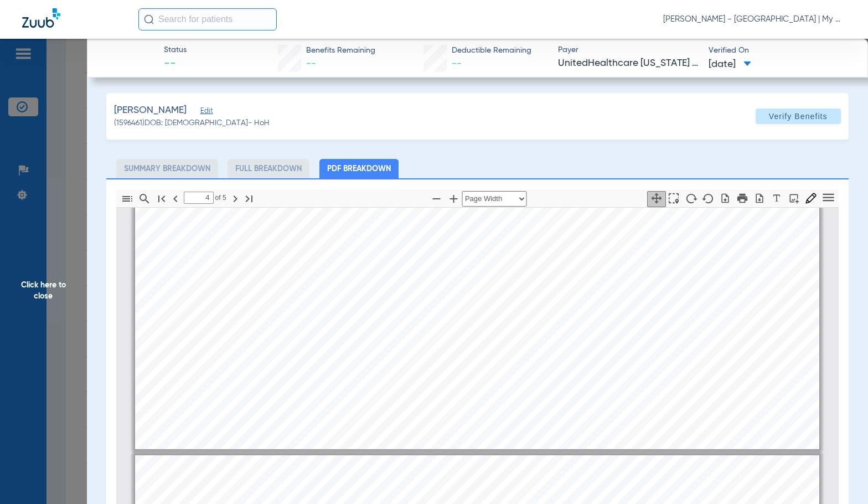
type input "5"
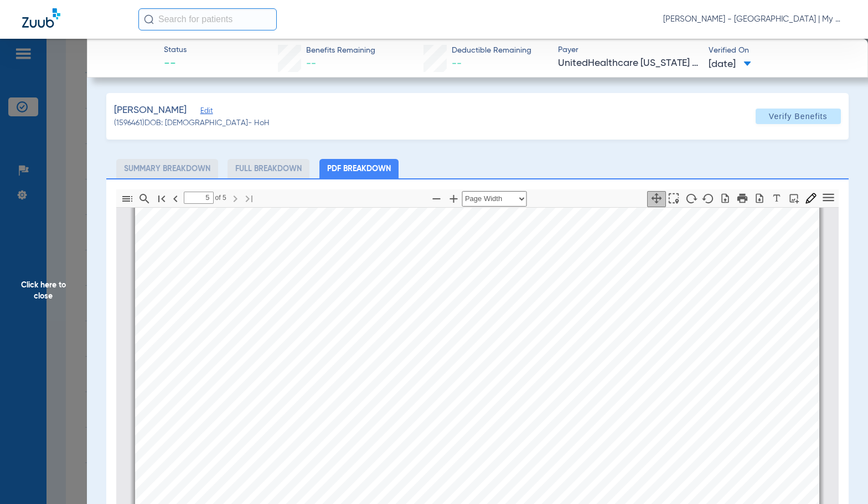
scroll to position [4383, 0]
click at [38, 303] on span "Click here to close" at bounding box center [43, 291] width 87 height 504
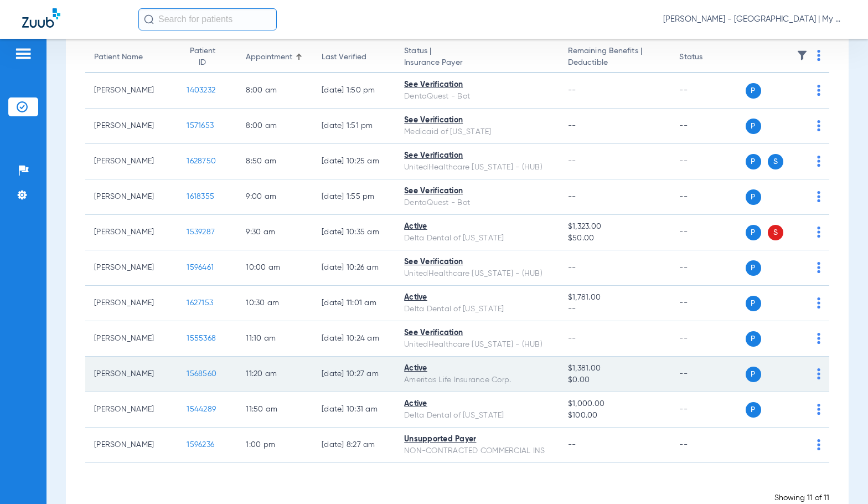
click at [200, 378] on span "1568560" at bounding box center [202, 374] width 30 height 8
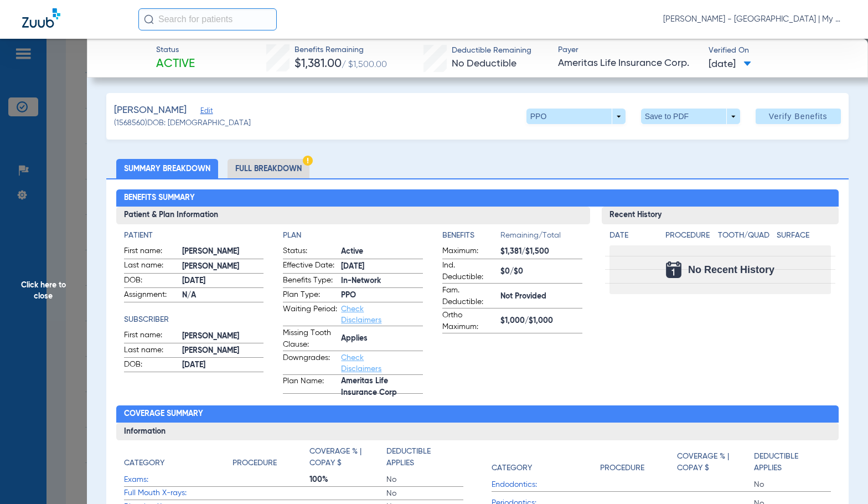
click at [300, 173] on li "Full Breakdown" at bounding box center [269, 168] width 82 height 19
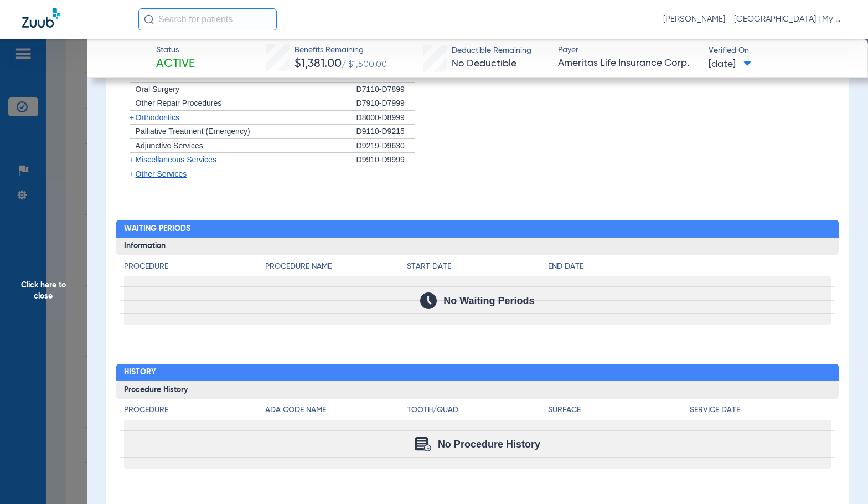
scroll to position [1341, 0]
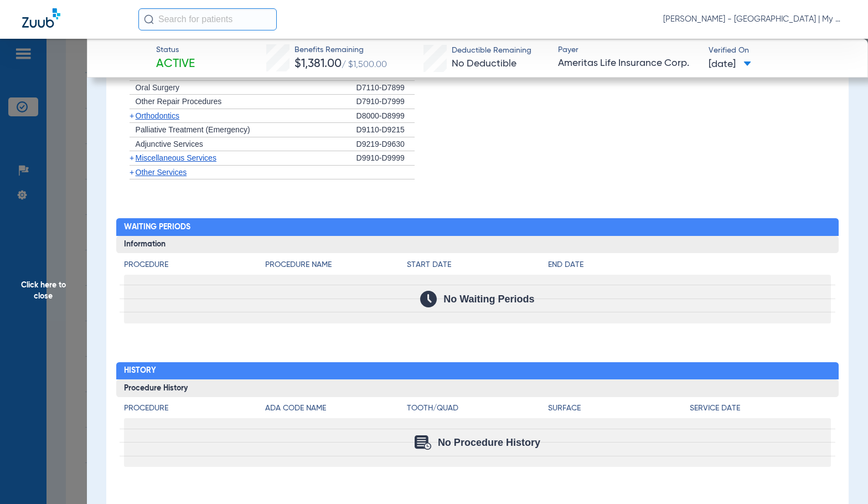
click at [497, 169] on li "+ Other Services" at bounding box center [478, 173] width 708 height 14
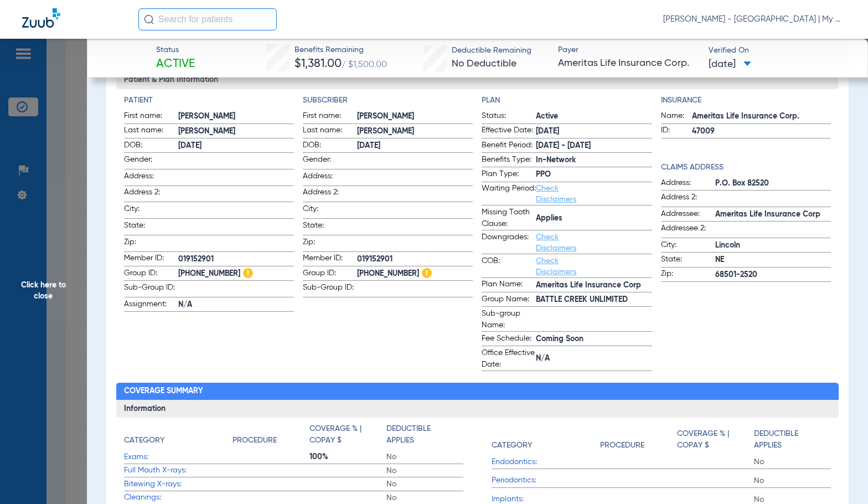
scroll to position [123, 0]
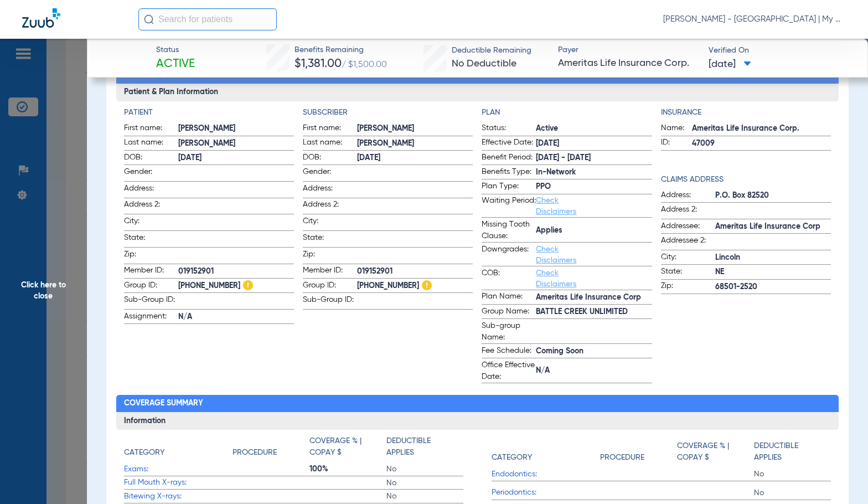
click at [41, 293] on span "Click here to close" at bounding box center [43, 291] width 87 height 504
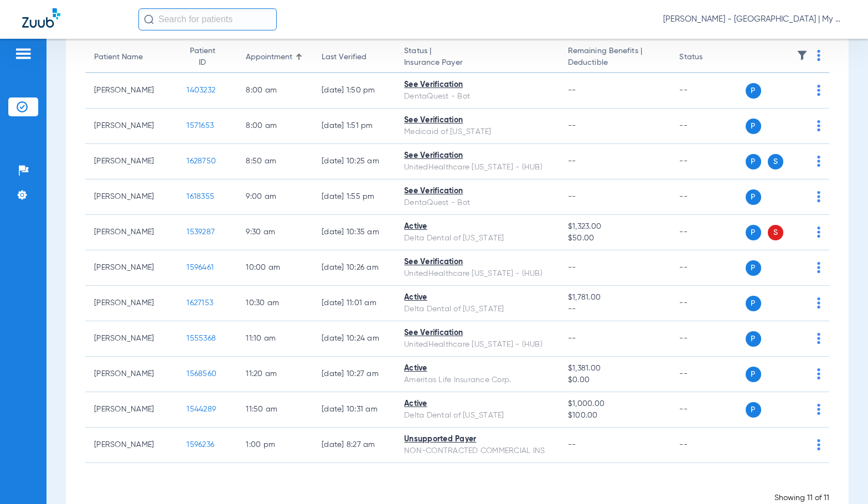
scroll to position [0, 0]
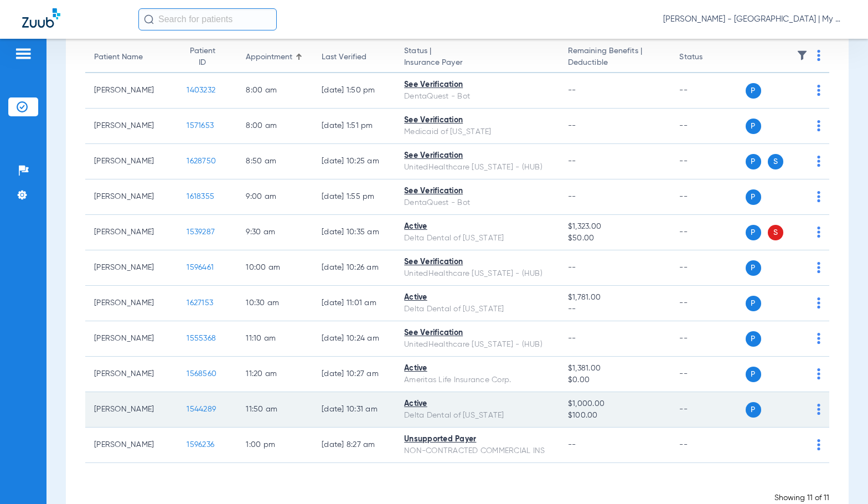
click at [187, 413] on span "1544289" at bounding box center [201, 409] width 29 height 8
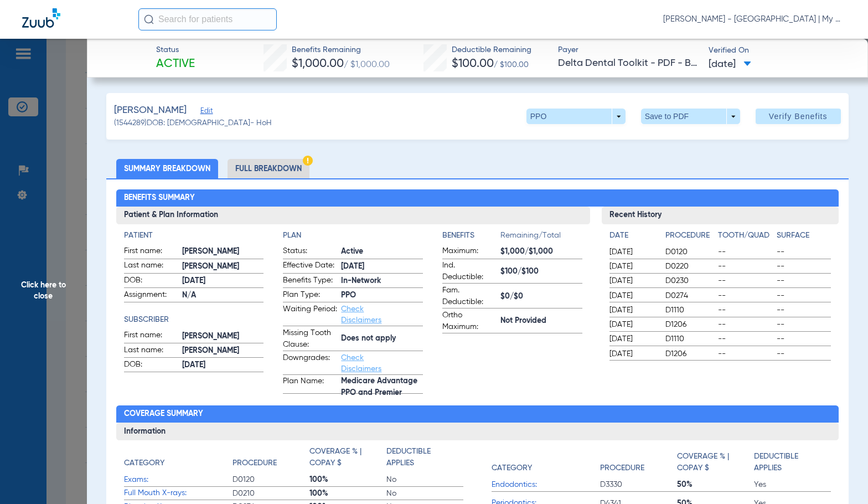
click at [277, 172] on li "Full Breakdown" at bounding box center [269, 168] width 82 height 19
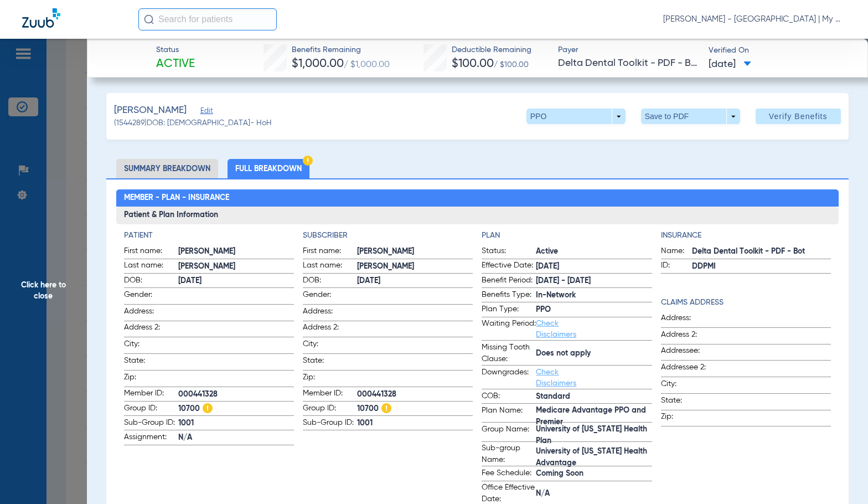
click at [177, 315] on span "Address:" at bounding box center [151, 313] width 54 height 15
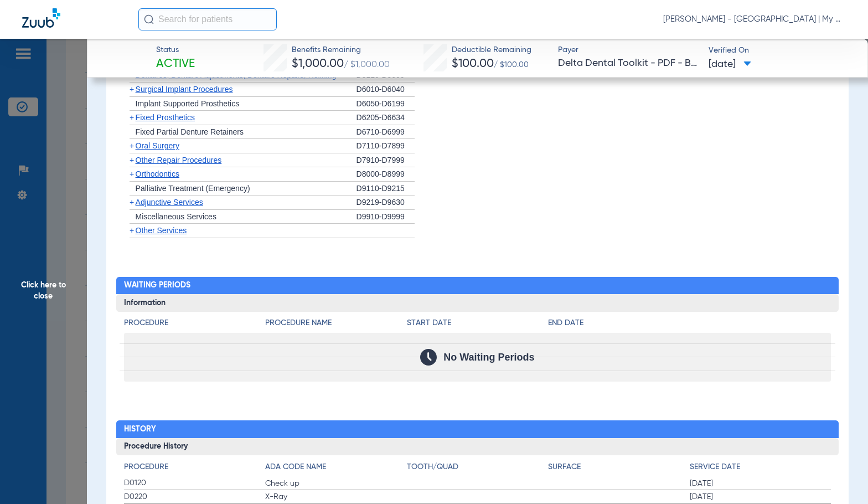
scroll to position [1218, 0]
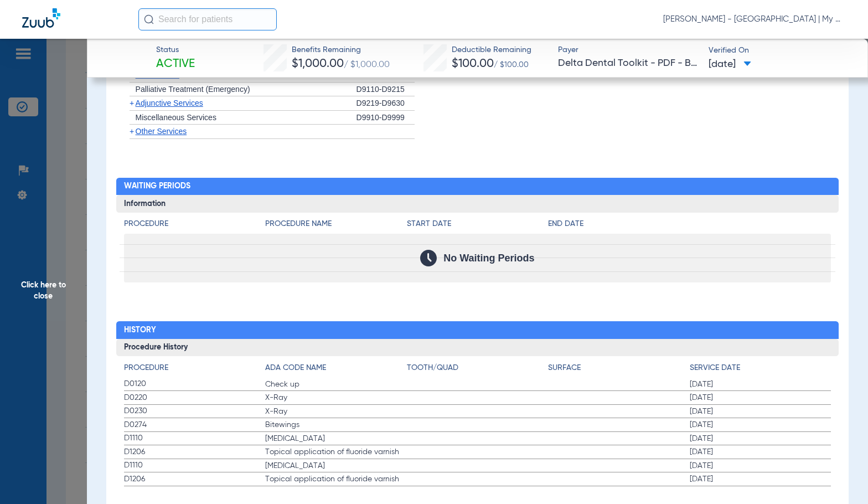
click at [402, 404] on label "D0220 X-Ray [DATE]" at bounding box center [478, 398] width 708 height 14
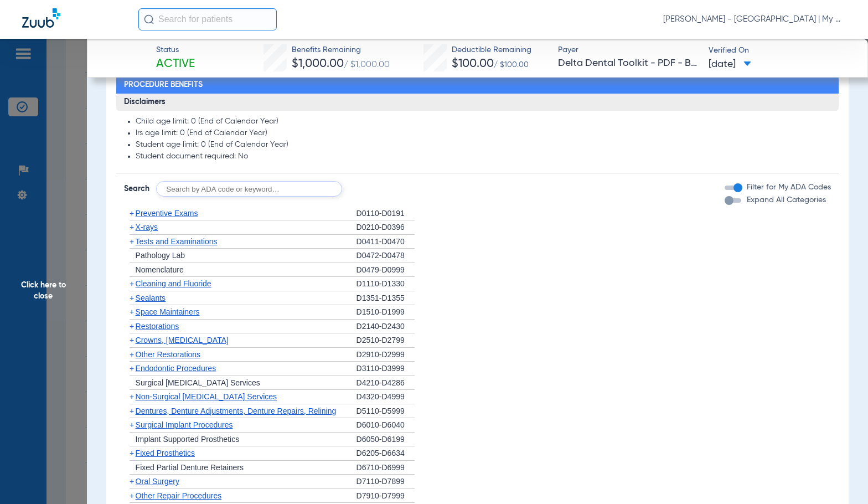
scroll to position [775, 0]
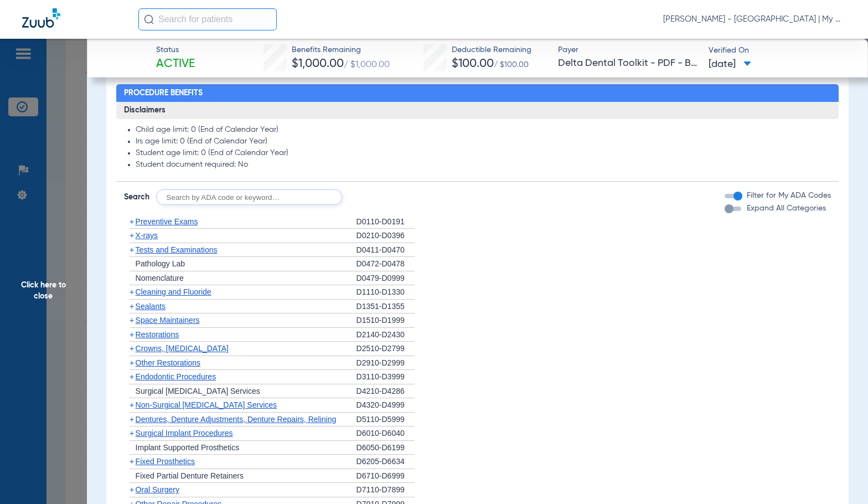
click at [143, 237] on span "X-rays" at bounding box center [147, 235] width 22 height 9
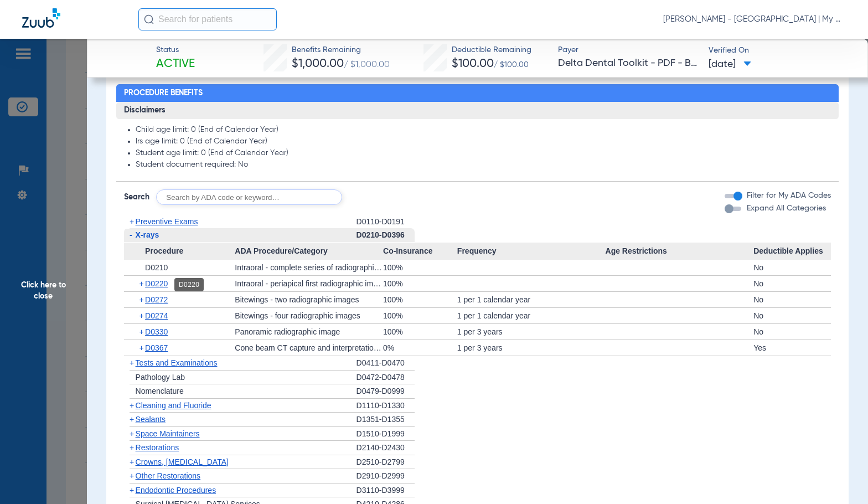
click at [163, 282] on span "D0220" at bounding box center [156, 283] width 23 height 9
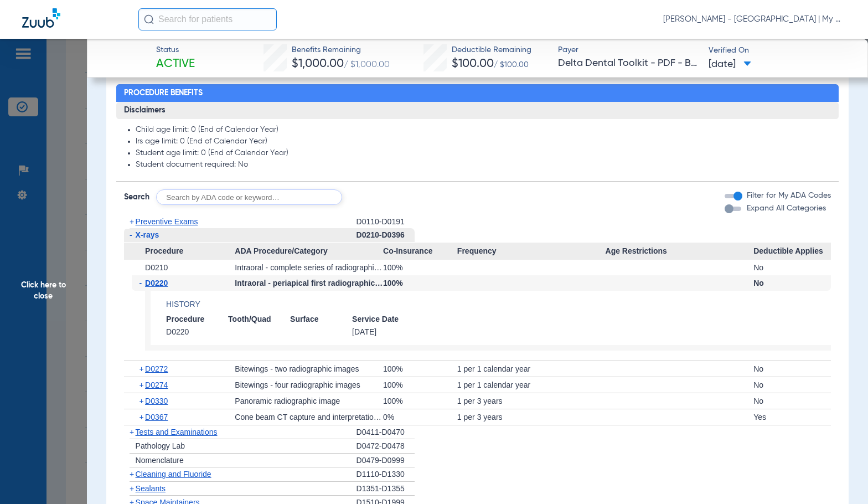
click at [162, 282] on span "D0220" at bounding box center [156, 283] width 23 height 9
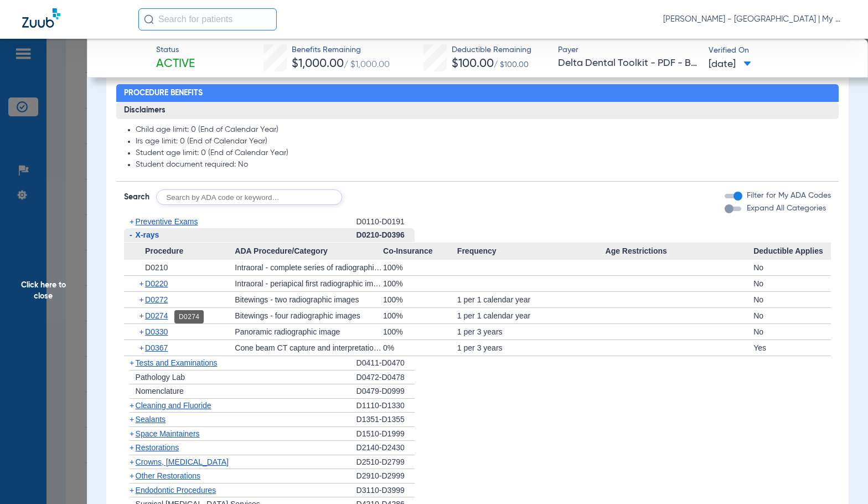
click at [161, 315] on span "D0274" at bounding box center [156, 315] width 23 height 9
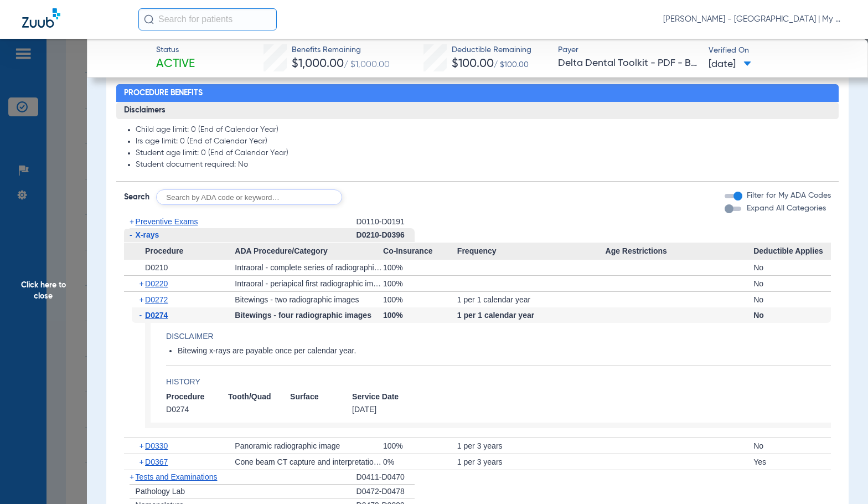
click at [161, 315] on span "D0274" at bounding box center [156, 315] width 23 height 9
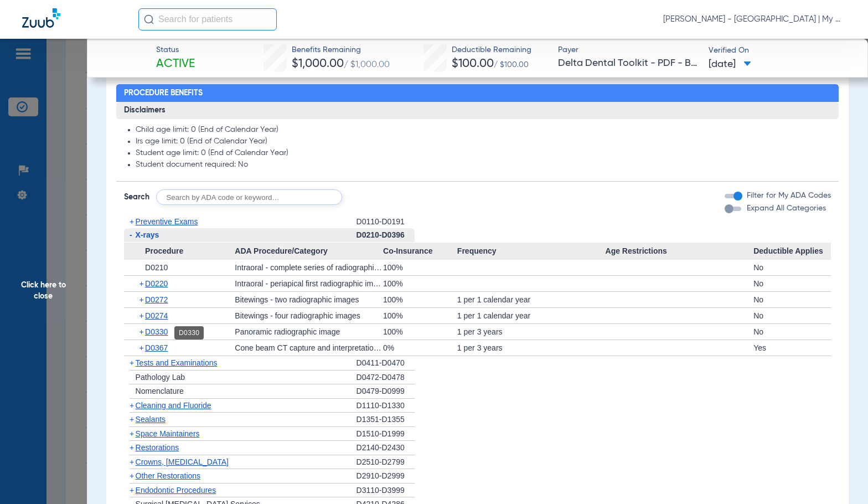
click at [167, 335] on span "D0330" at bounding box center [156, 331] width 23 height 9
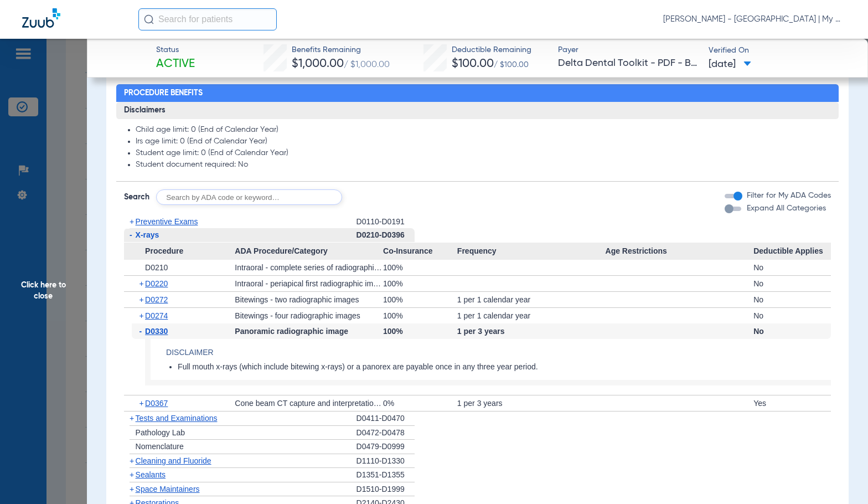
click at [164, 334] on span "D0330" at bounding box center [156, 331] width 23 height 9
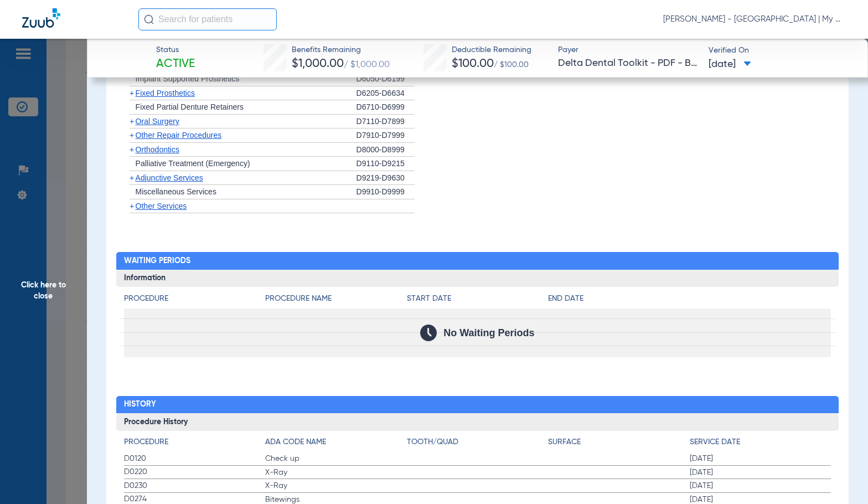
scroll to position [1352, 0]
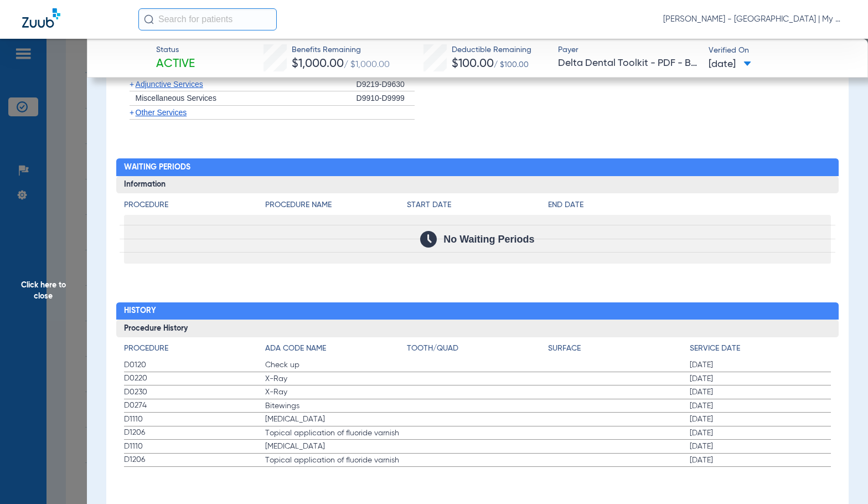
click at [55, 293] on span "Click here to close" at bounding box center [43, 291] width 87 height 504
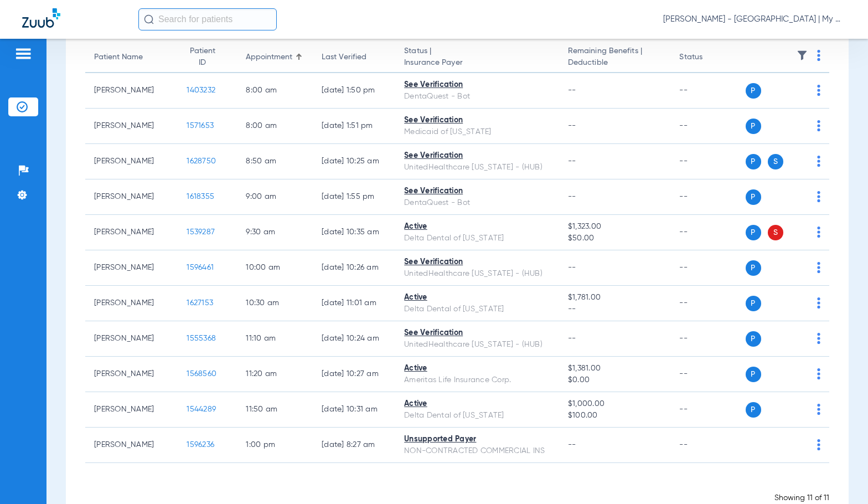
scroll to position [0, 0]
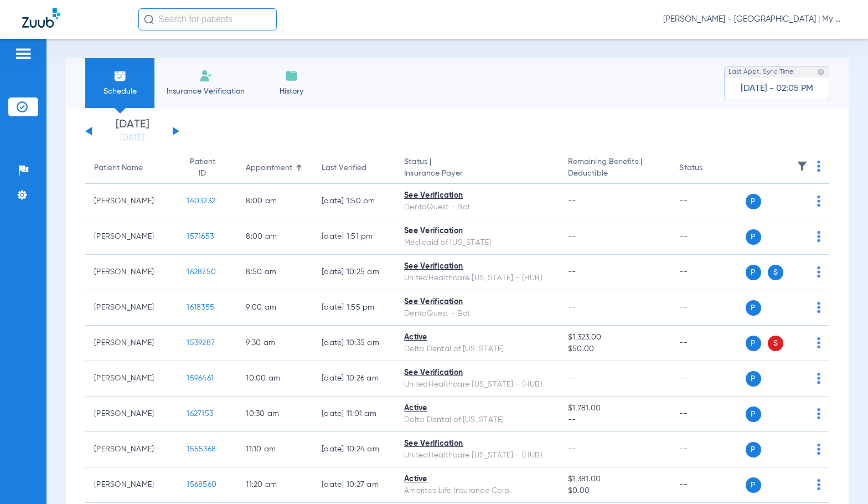
click at [176, 132] on button at bounding box center [176, 131] width 7 height 8
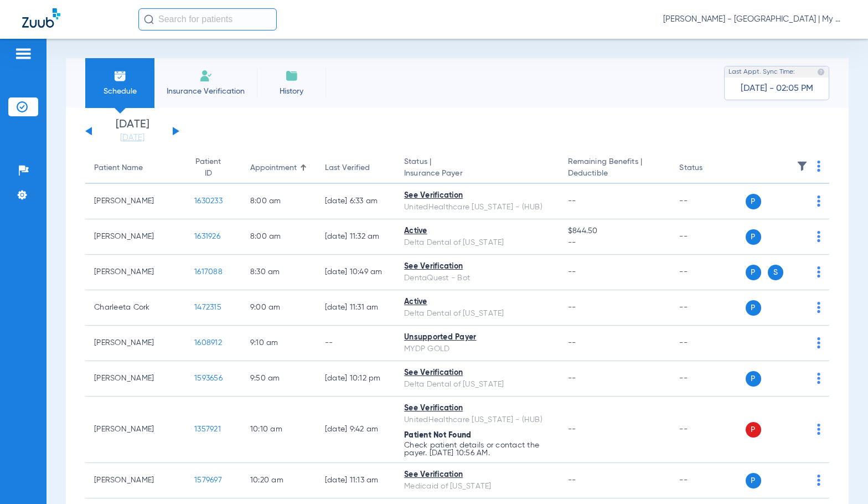
click at [817, 169] on img at bounding box center [818, 166] width 3 height 11
click at [782, 206] on span "Verify All" at bounding box center [768, 210] width 69 height 8
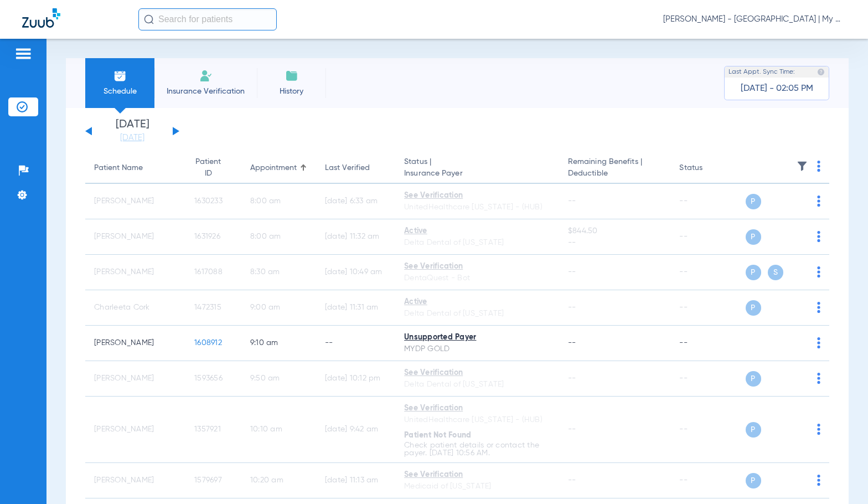
click at [781, 17] on span "[PERSON_NAME] - [GEOGRAPHIC_DATA] | My Community Dental Centers" at bounding box center [754, 19] width 183 height 11
drag, startPoint x: 796, startPoint y: 40, endPoint x: 566, endPoint y: 137, distance: 249.9
click at [566, 137] on div "Account Selection Log out" at bounding box center [434, 252] width 868 height 504
click at [571, 126] on div at bounding box center [434, 252] width 868 height 504
click at [89, 132] on button at bounding box center [88, 131] width 7 height 8
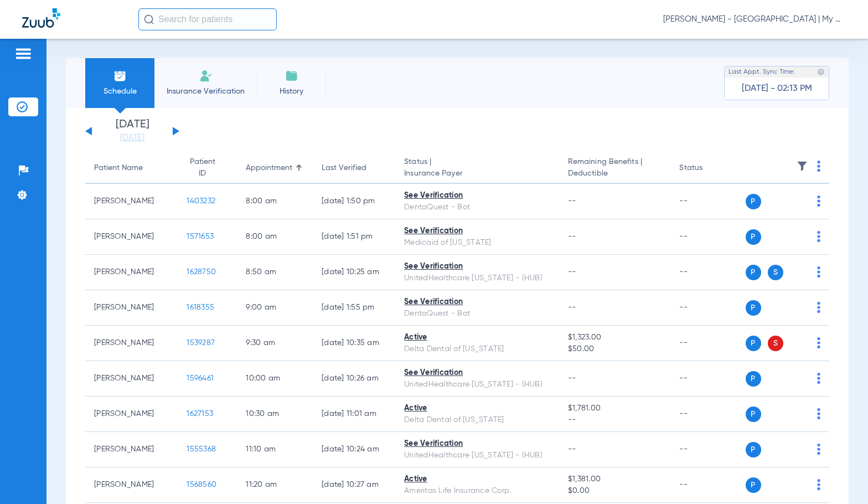
click at [177, 131] on button at bounding box center [176, 131] width 7 height 8
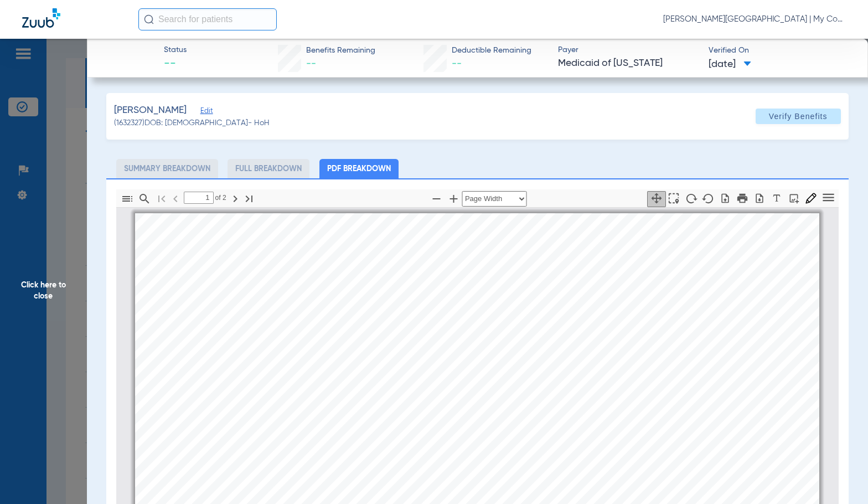
select select "page-width"
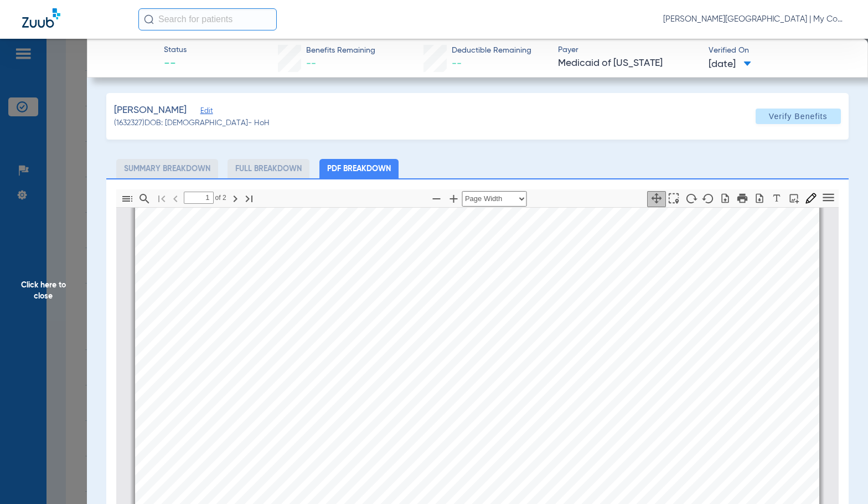
type input "2"
click at [29, 297] on span "Click here to close" at bounding box center [43, 291] width 87 height 504
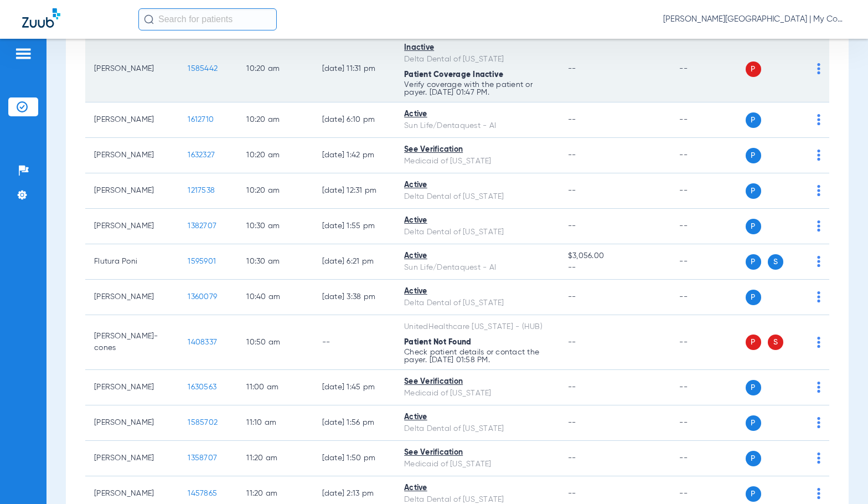
scroll to position [720, 0]
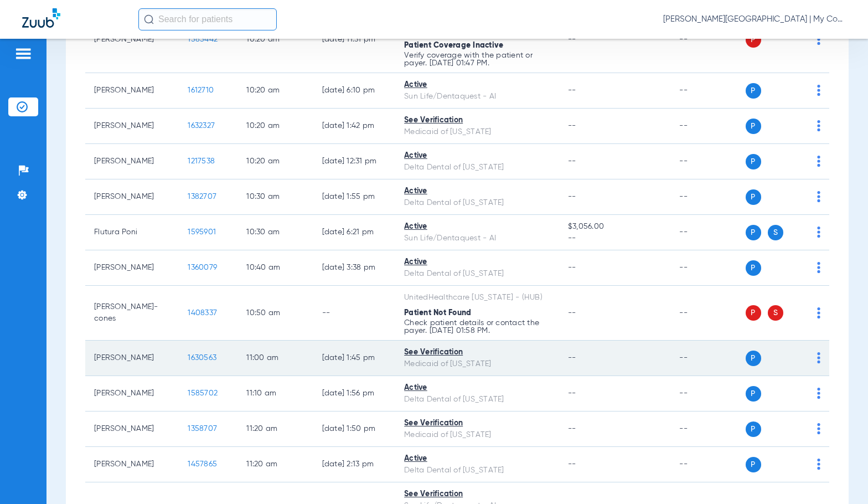
click at [197, 355] on span "1630563" at bounding box center [202, 358] width 29 height 8
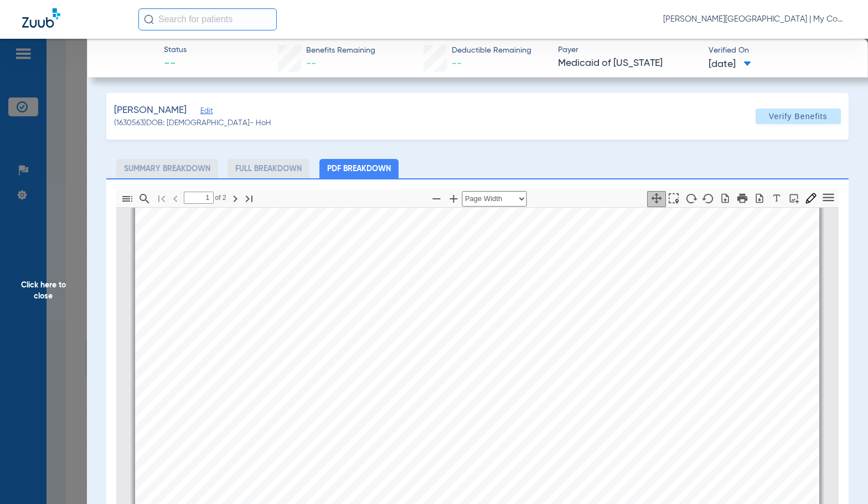
scroll to position [393, 0]
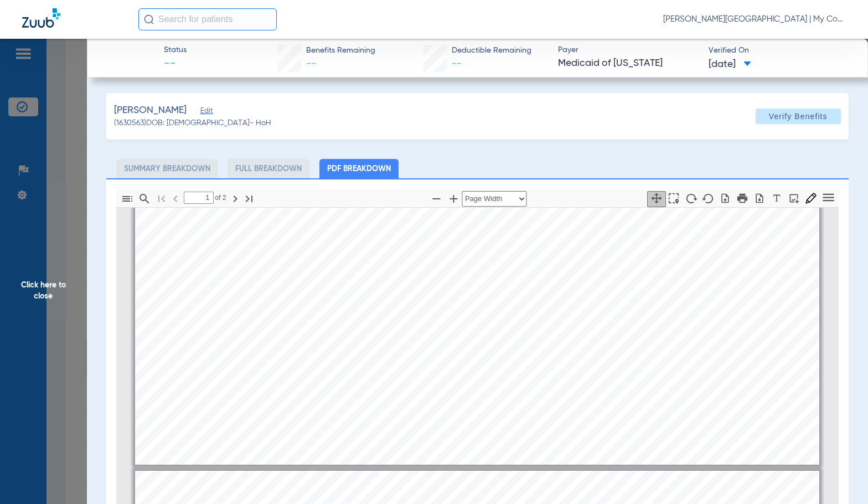
type input "2"
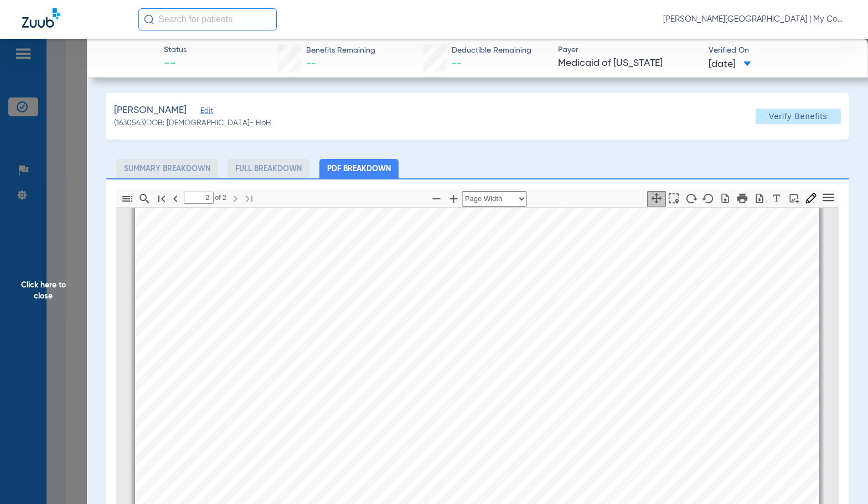
click at [69, 301] on span "Click here to close" at bounding box center [43, 291] width 87 height 504
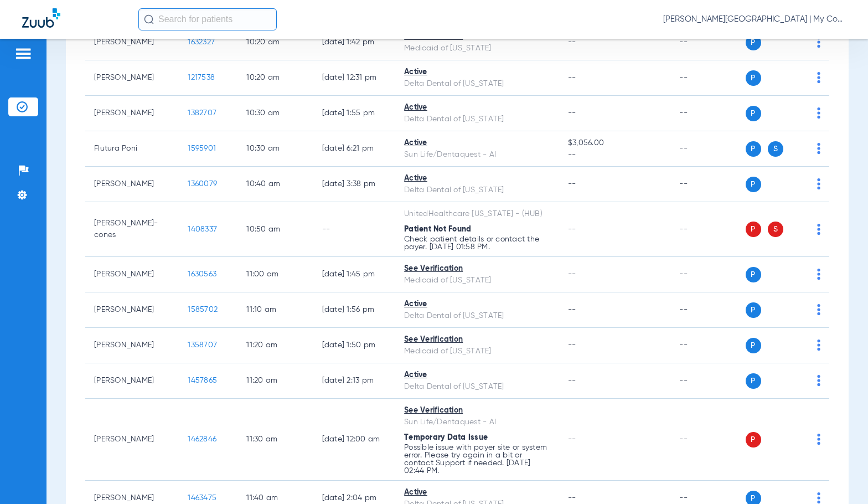
scroll to position [831, 0]
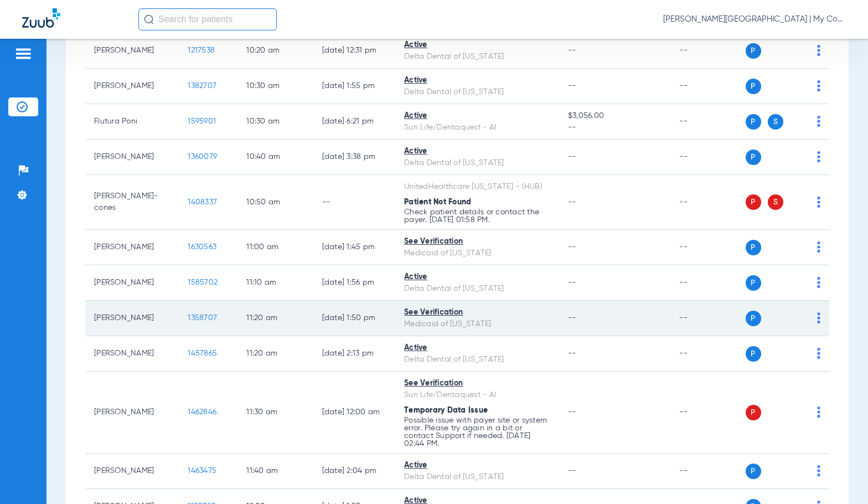
click at [194, 318] on span "1358707" at bounding box center [202, 318] width 29 height 8
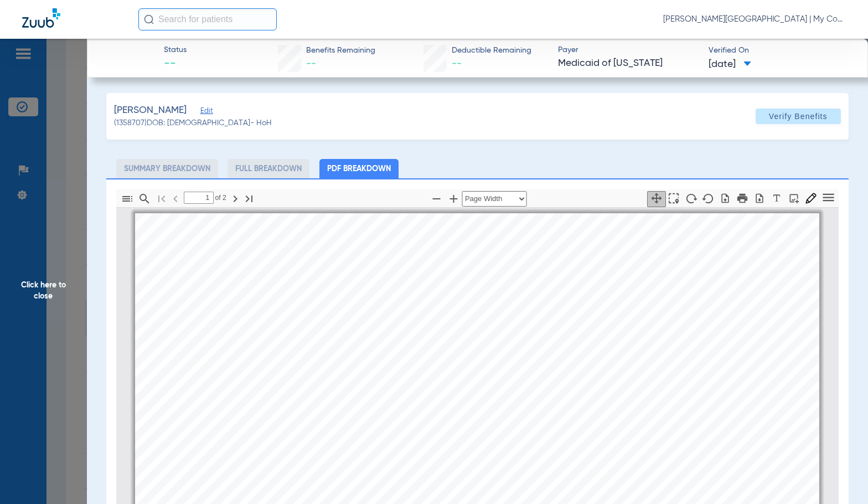
scroll to position [6, 0]
type input "2"
click at [35, 285] on span "Click here to close" at bounding box center [43, 291] width 87 height 504
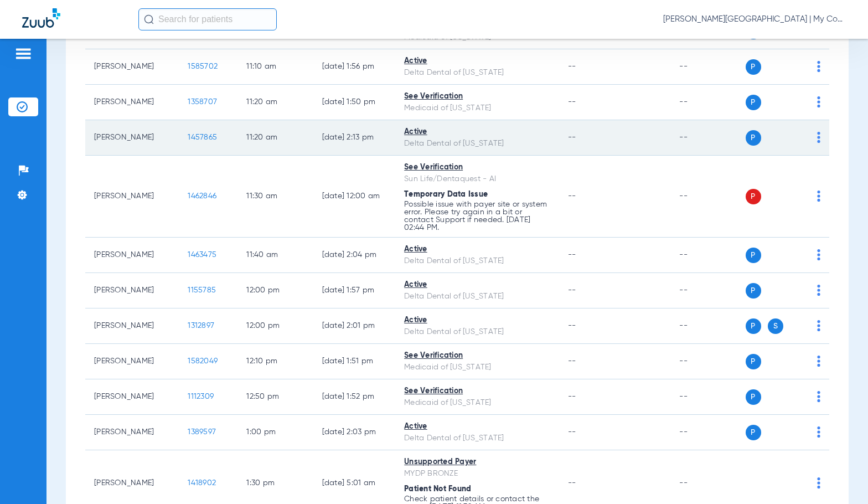
scroll to position [1052, 0]
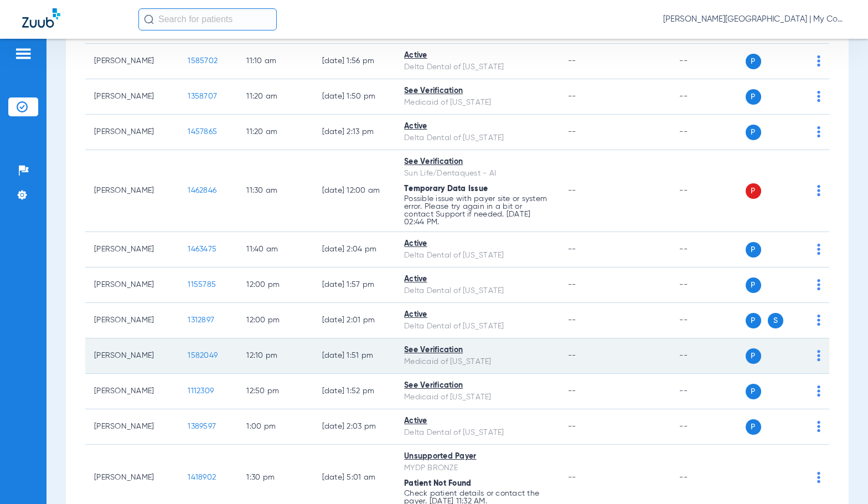
click at [188, 353] on span "1582049" at bounding box center [203, 356] width 30 height 8
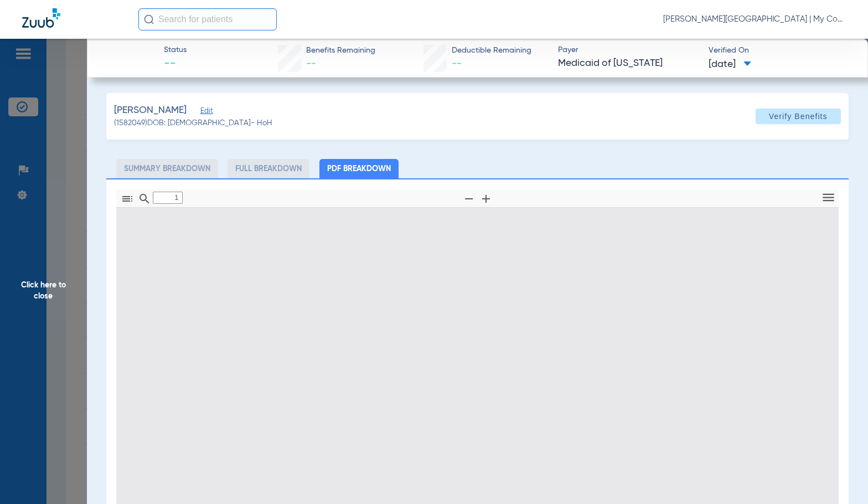
type input "0"
select select "page-width"
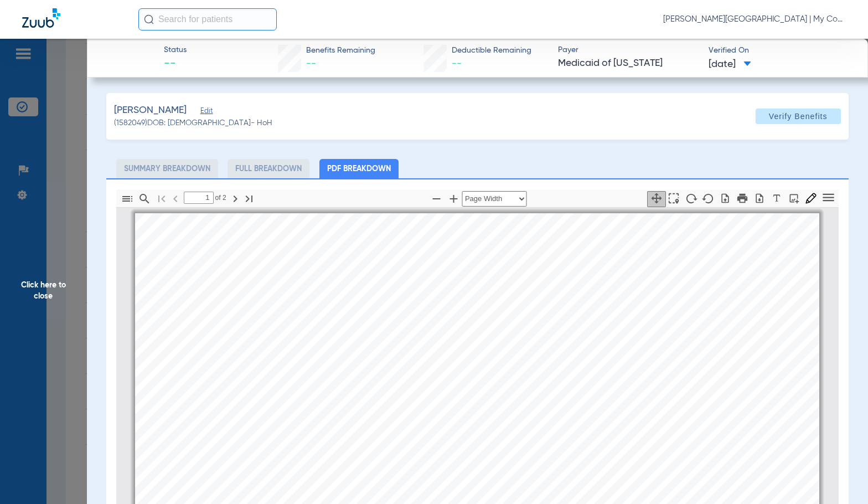
scroll to position [6, 0]
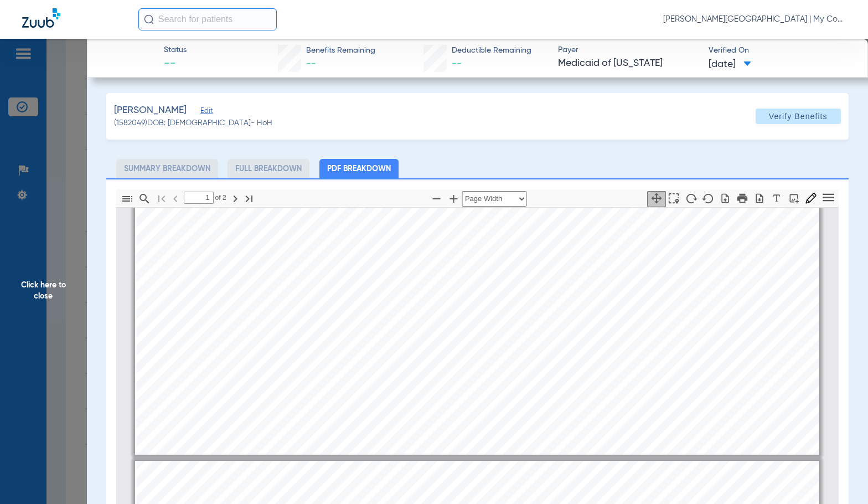
type input "2"
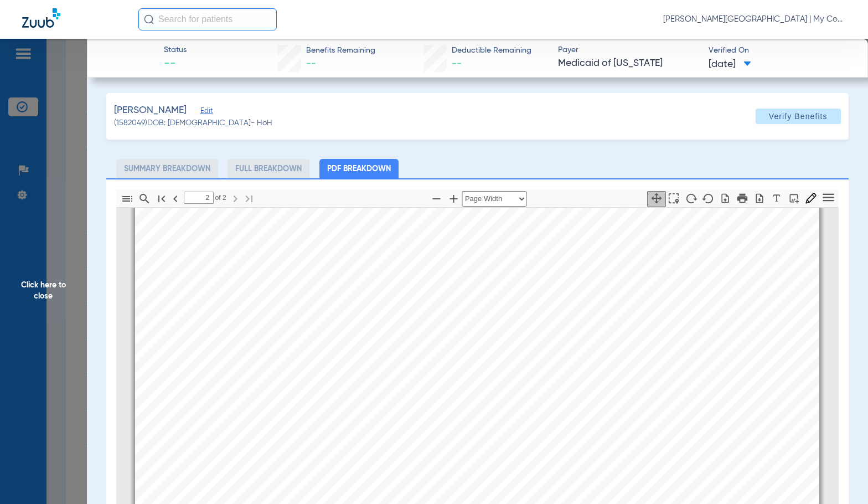
scroll to position [1279, 0]
click at [63, 293] on span "Click here to close" at bounding box center [43, 291] width 87 height 504
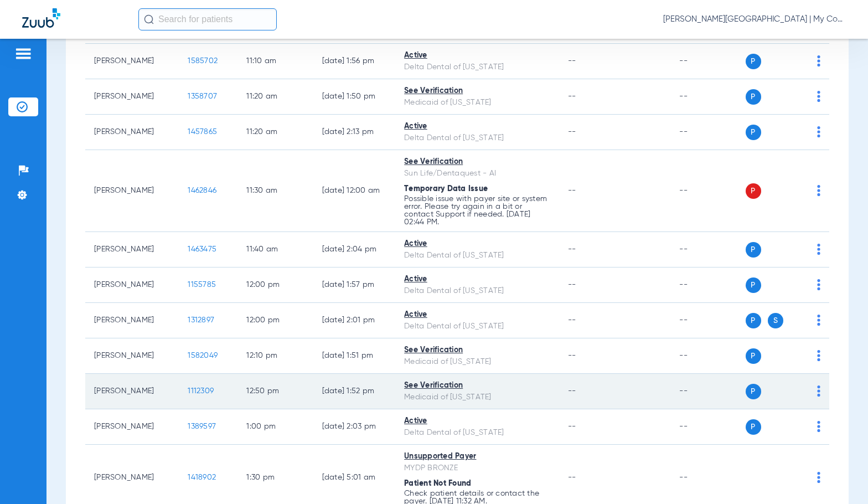
click at [188, 390] on span "1112309" at bounding box center [201, 391] width 26 height 8
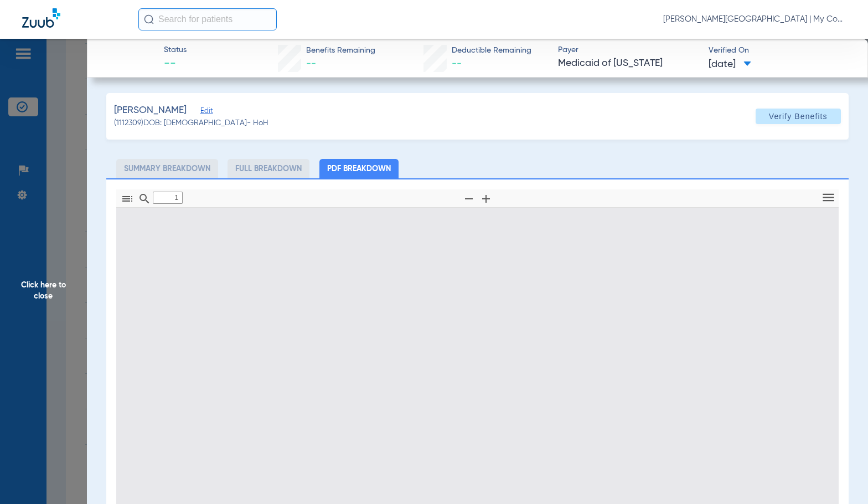
type input "0"
select select "page-width"
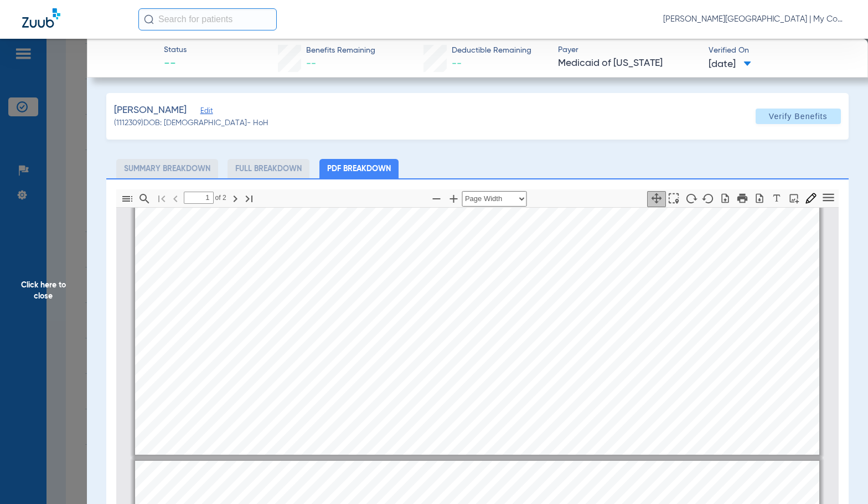
type input "2"
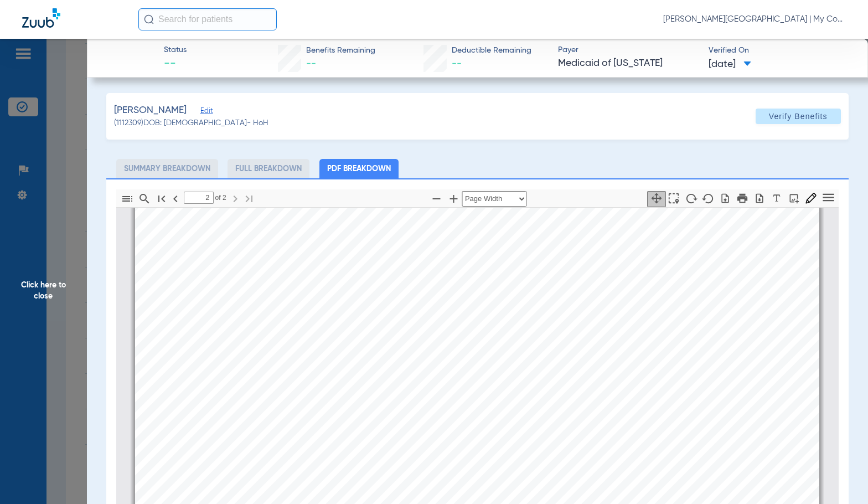
click at [65, 303] on span "Click here to close" at bounding box center [43, 291] width 87 height 504
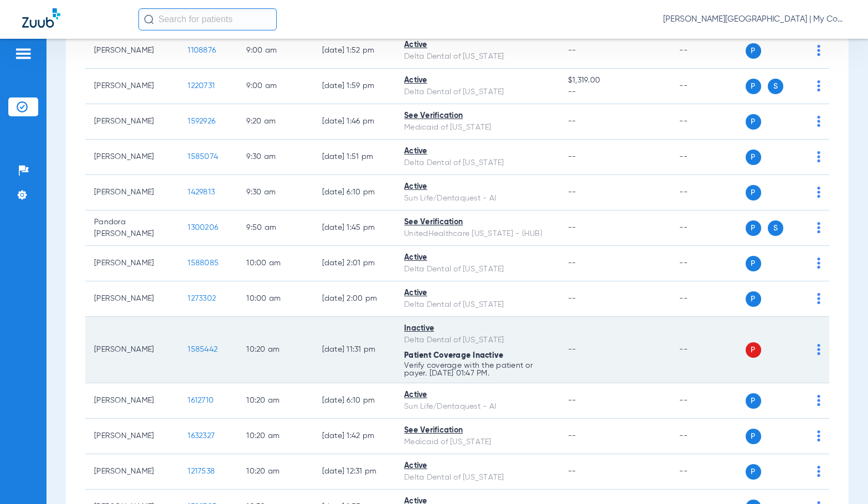
scroll to position [498, 0]
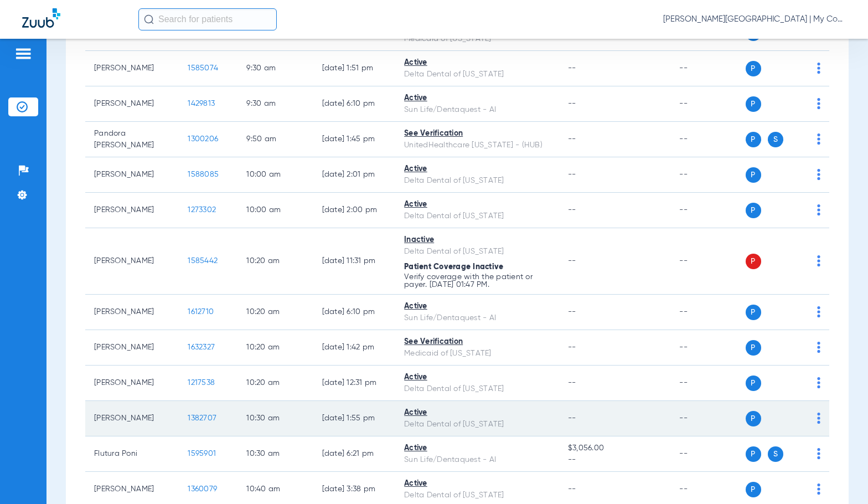
click at [191, 419] on span "1382707" at bounding box center [202, 418] width 29 height 8
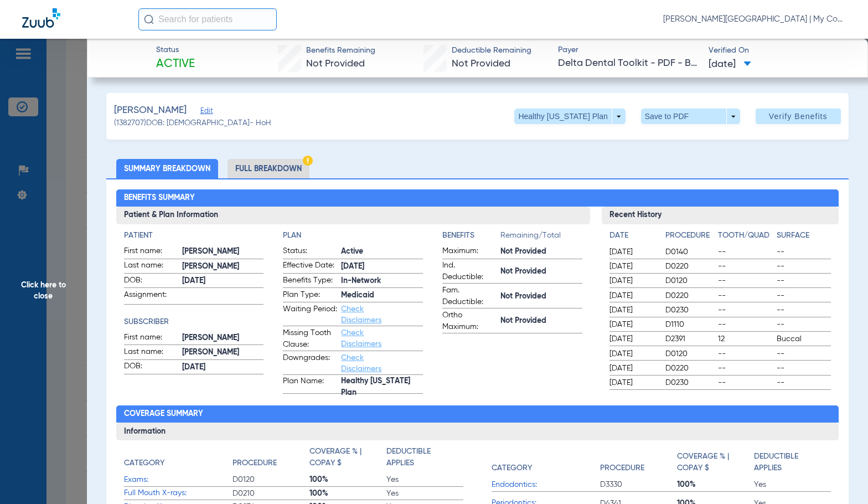
click at [266, 170] on li "Full Breakdown" at bounding box center [269, 168] width 82 height 19
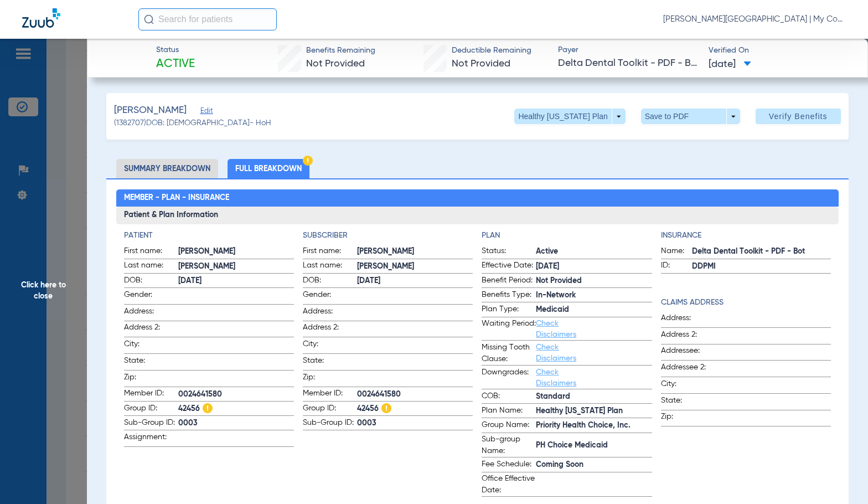
drag, startPoint x: 337, startPoint y: 325, endPoint x: 343, endPoint y: 329, distance: 8.0
click at [337, 325] on span "Address 2:" at bounding box center [330, 329] width 54 height 15
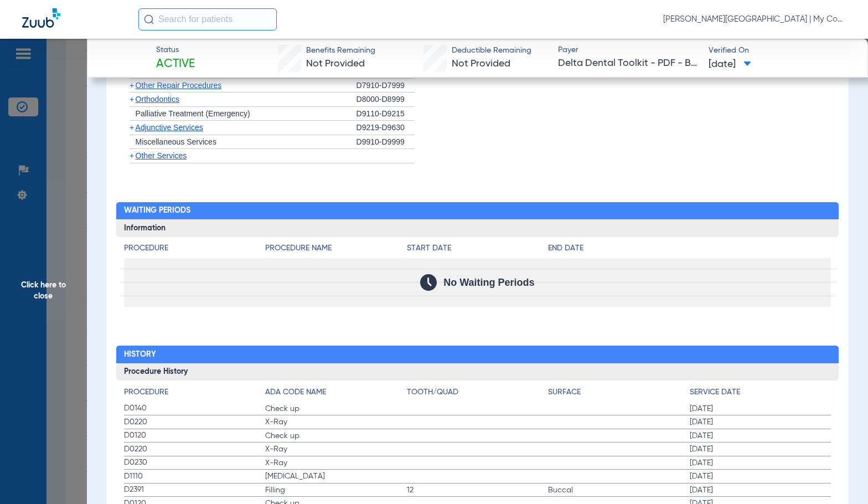
scroll to position [1329, 0]
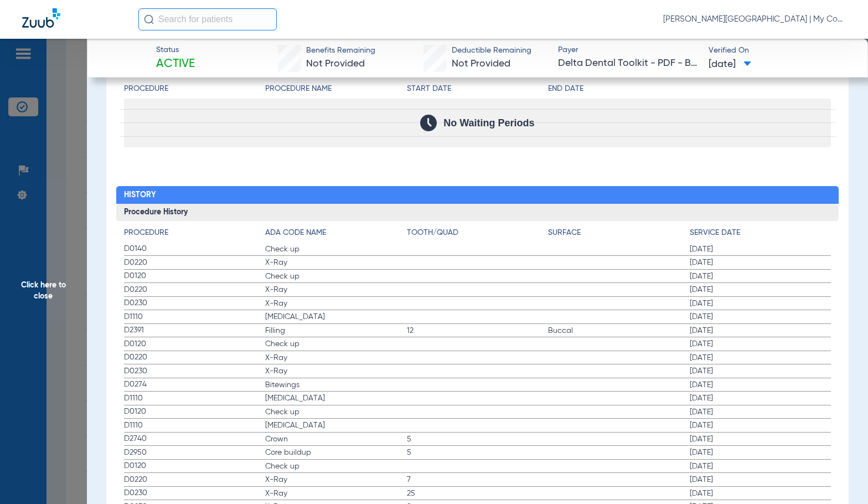
click at [483, 192] on h2 "History" at bounding box center [477, 195] width 723 height 18
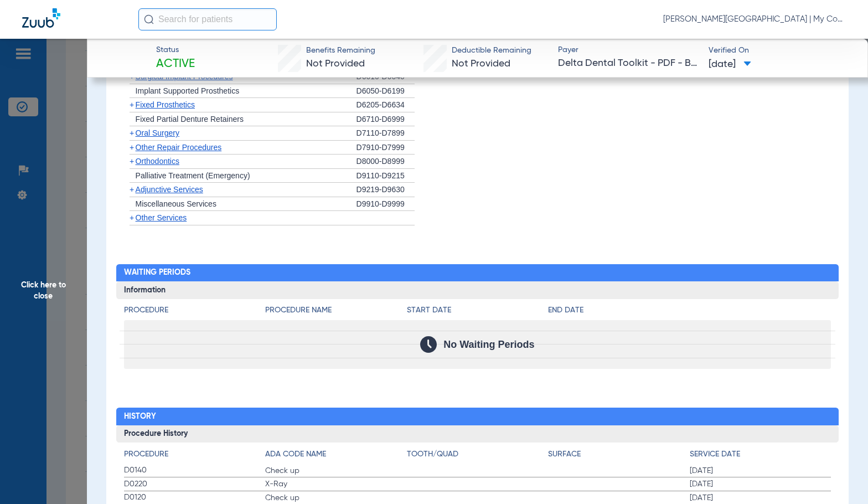
scroll to position [886, 0]
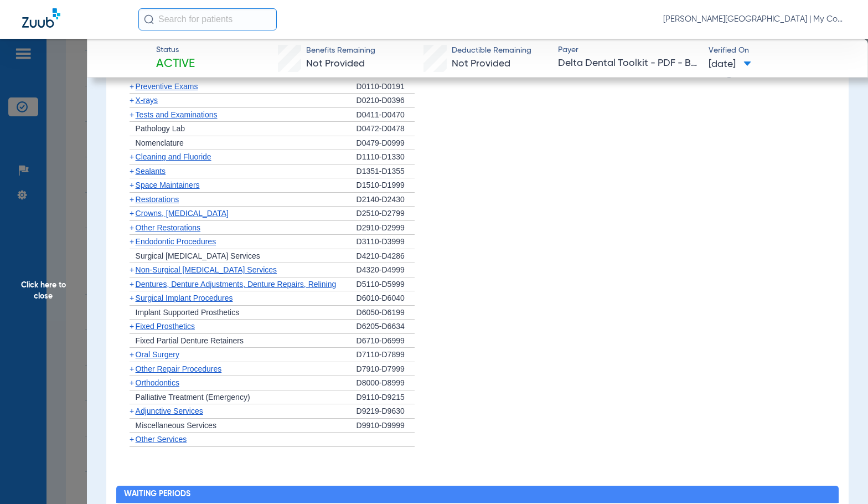
click at [50, 298] on span "Click here to close" at bounding box center [43, 291] width 87 height 504
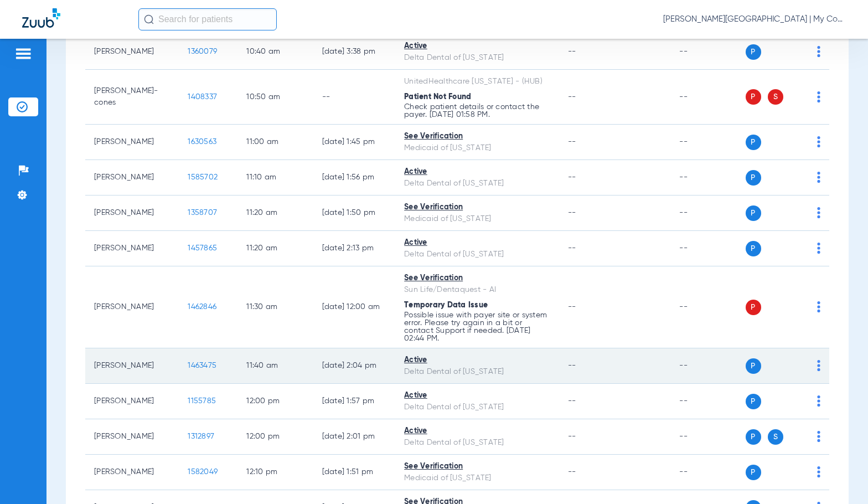
scroll to position [941, 0]
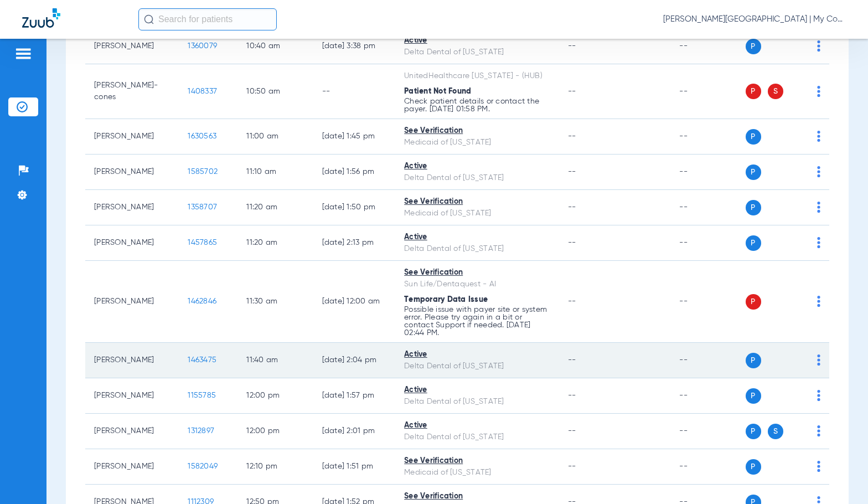
click at [199, 358] on span "1463475" at bounding box center [202, 360] width 29 height 8
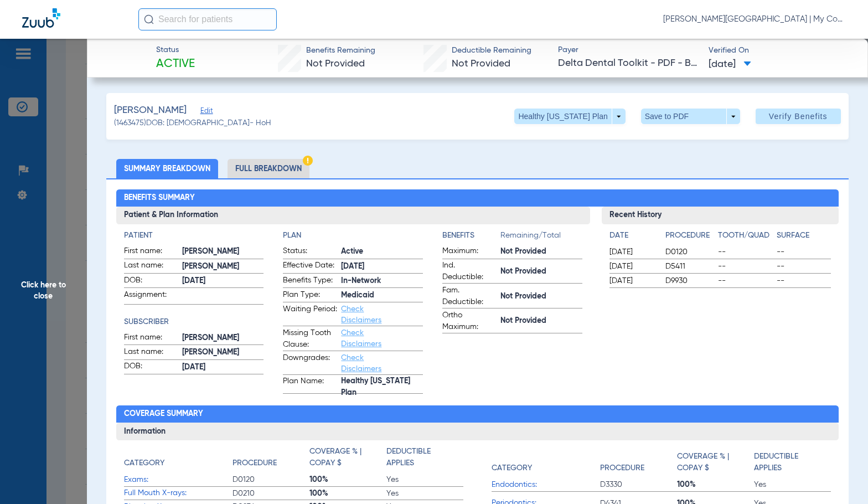
drag, startPoint x: 267, startPoint y: 167, endPoint x: 862, endPoint y: 139, distance: 594.8
click at [267, 166] on li "Full Breakdown" at bounding box center [269, 168] width 82 height 19
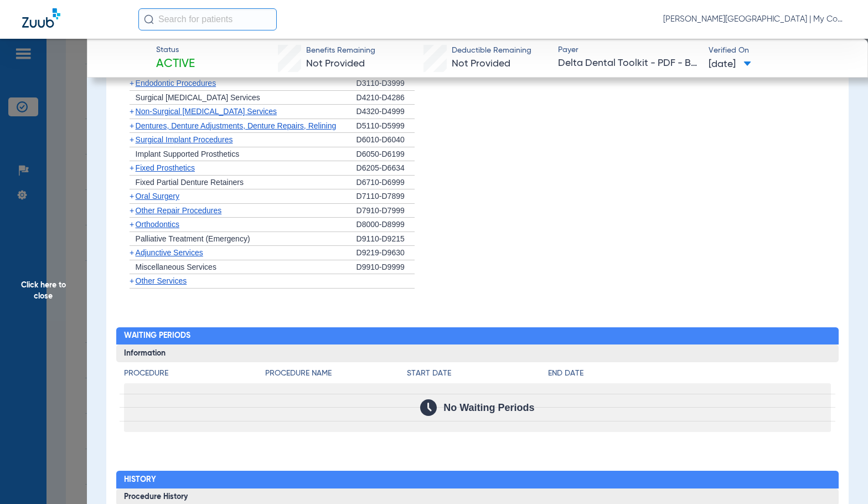
scroll to position [1155, 0]
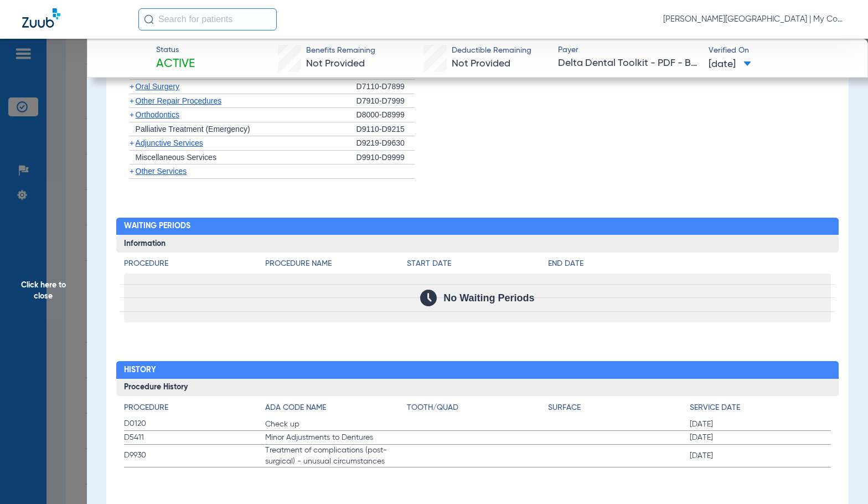
click at [316, 441] on span "Minor Adjustments to Dentures" at bounding box center [336, 437] width 142 height 11
click at [64, 271] on span "Click here to close" at bounding box center [43, 291] width 87 height 504
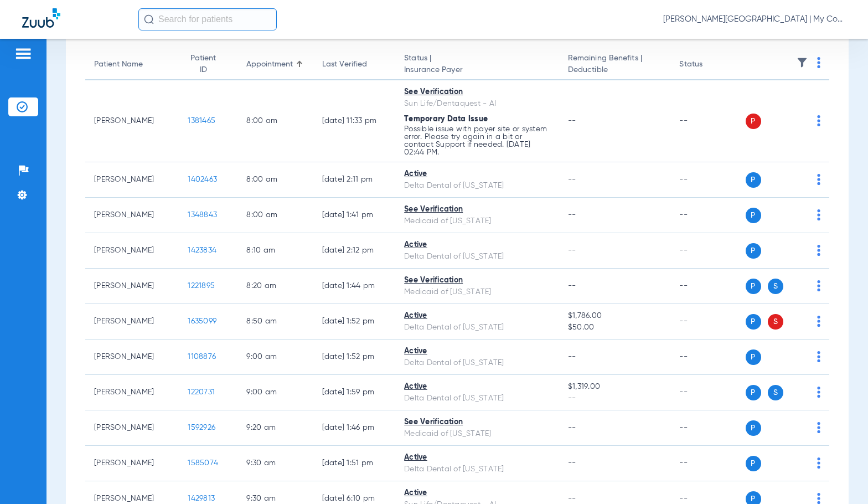
scroll to position [55, 0]
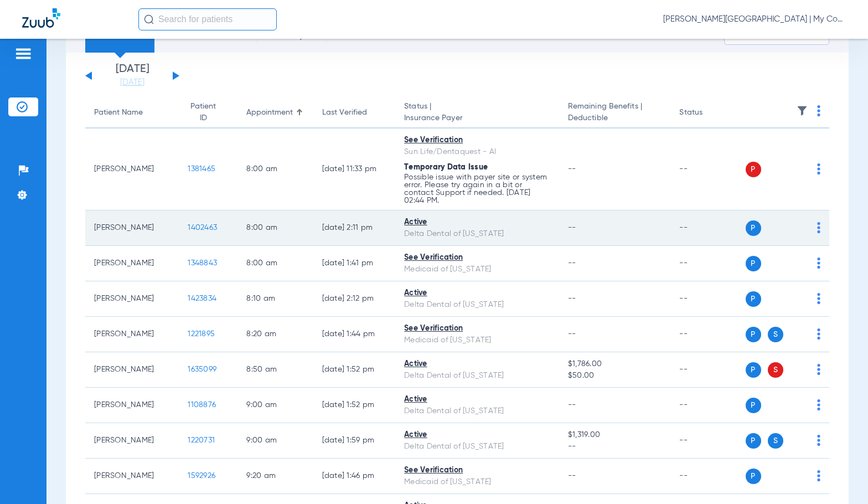
click at [188, 226] on span "1402463" at bounding box center [202, 228] width 29 height 8
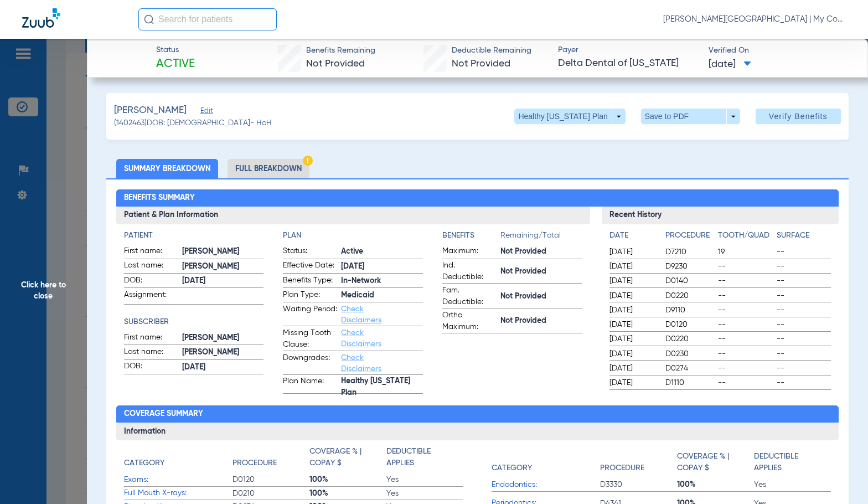
click at [305, 169] on li "Full Breakdown" at bounding box center [269, 168] width 82 height 19
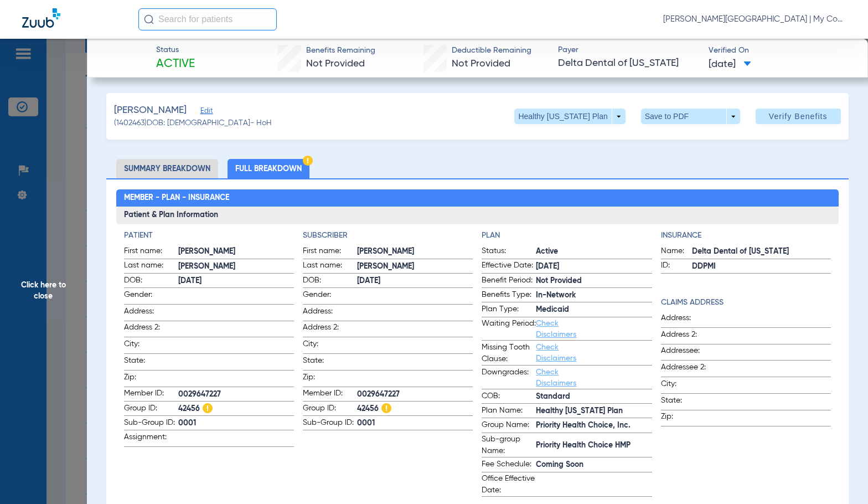
click at [382, 466] on app-subscriber-information "Subscriber First name: [PERSON_NAME] Last name: [PERSON_NAME] DOB: [DEMOGRAPHIC…" at bounding box center [388, 363] width 170 height 267
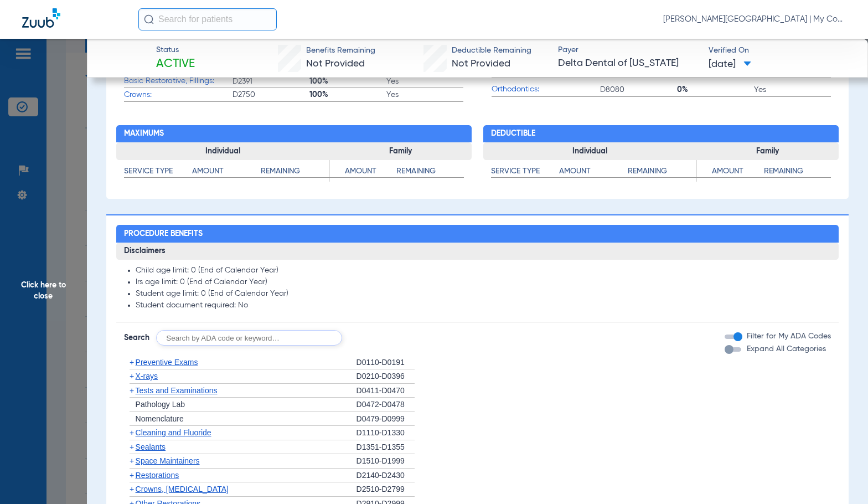
scroll to position [587, 0]
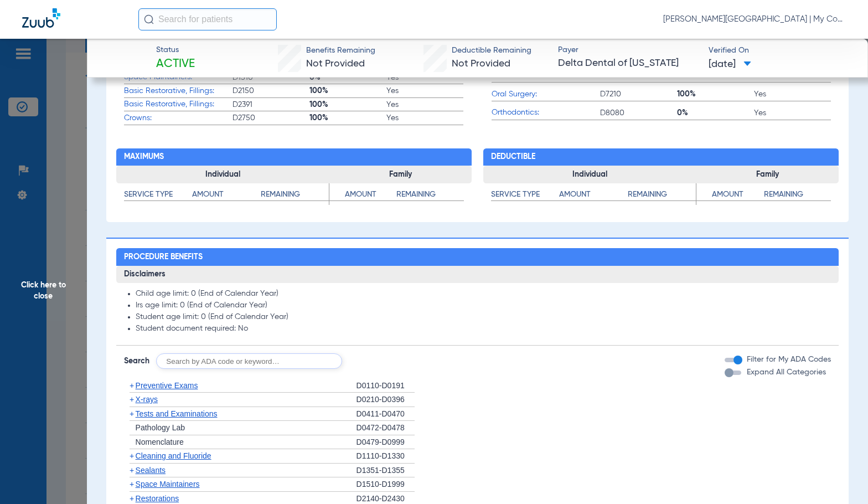
click at [152, 403] on span "X-rays" at bounding box center [147, 399] width 22 height 9
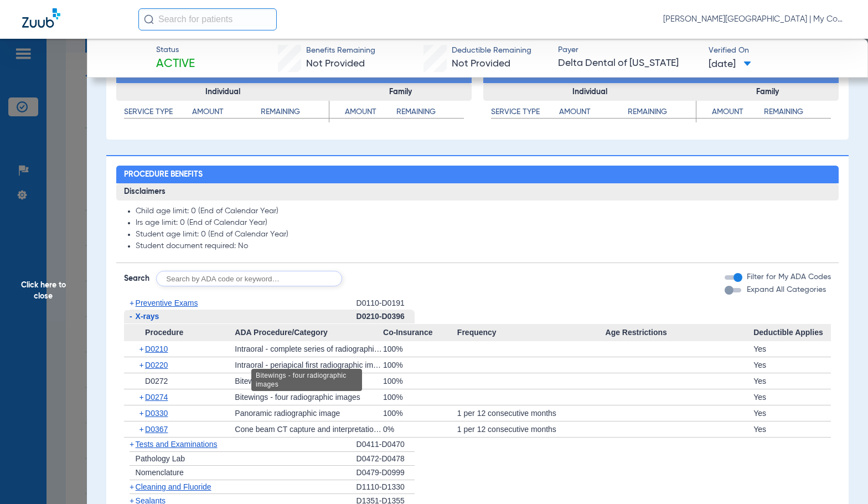
scroll to position [753, 0]
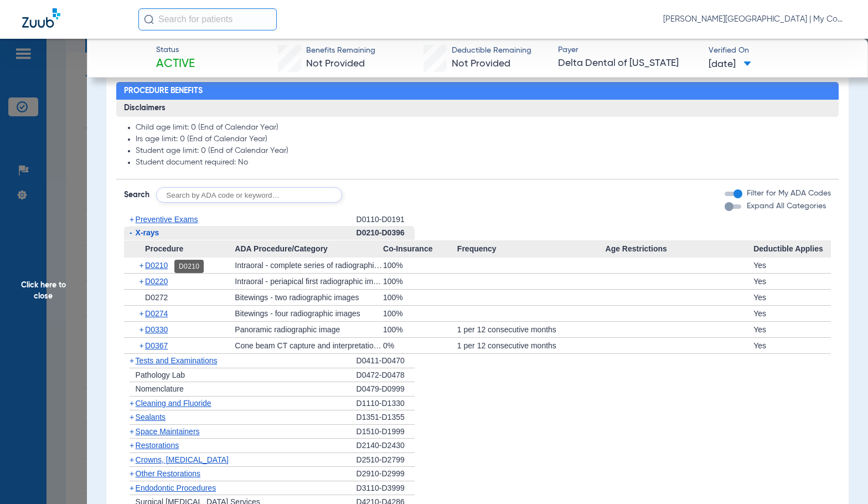
click at [165, 266] on span "D0210" at bounding box center [156, 265] width 23 height 9
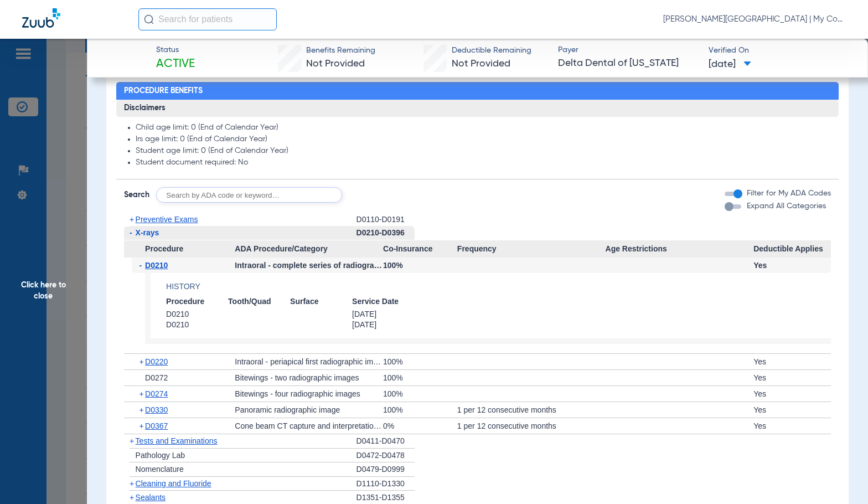
click at [165, 266] on span "D0210" at bounding box center [156, 265] width 23 height 9
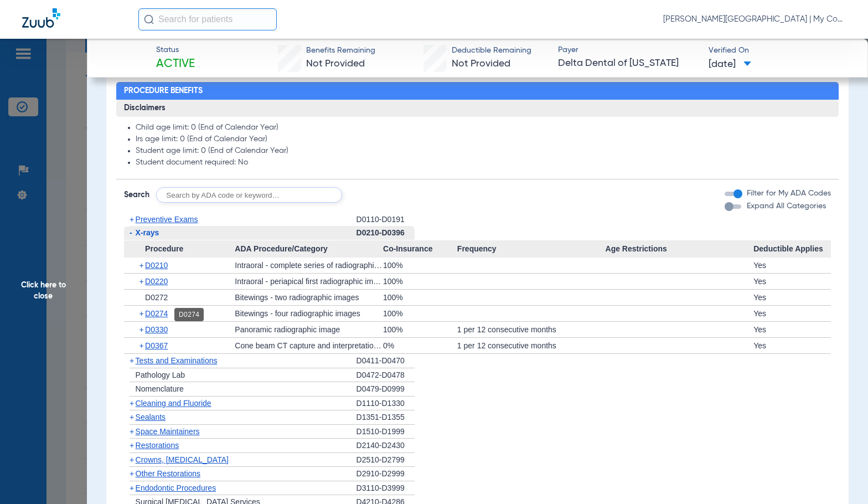
click at [158, 314] on span "D0274" at bounding box center [156, 313] width 23 height 9
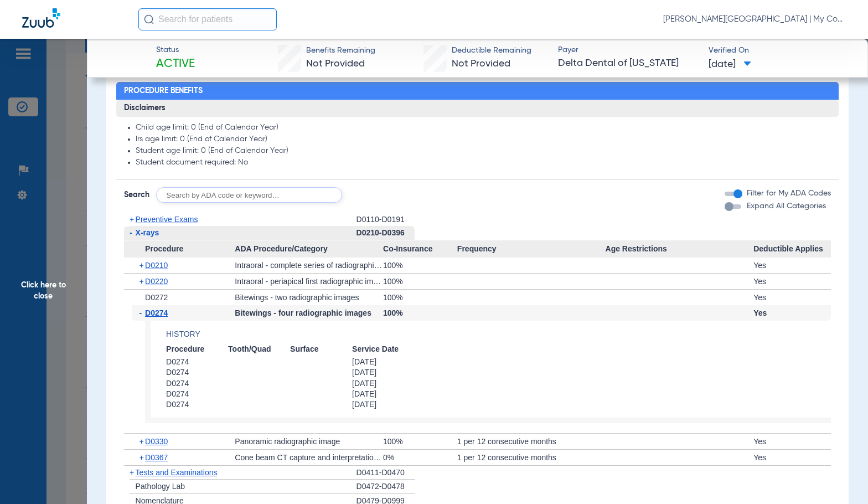
click at [158, 314] on span "D0274" at bounding box center [156, 312] width 23 height 9
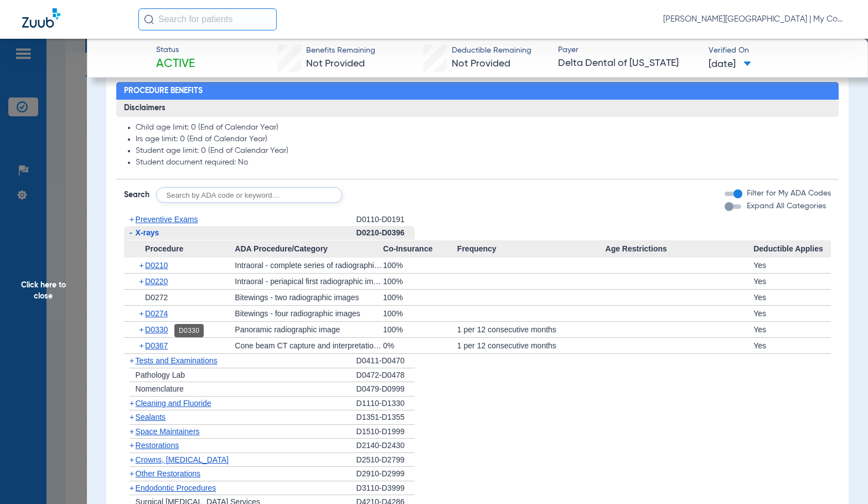
click at [157, 330] on span "D0330" at bounding box center [156, 329] width 23 height 9
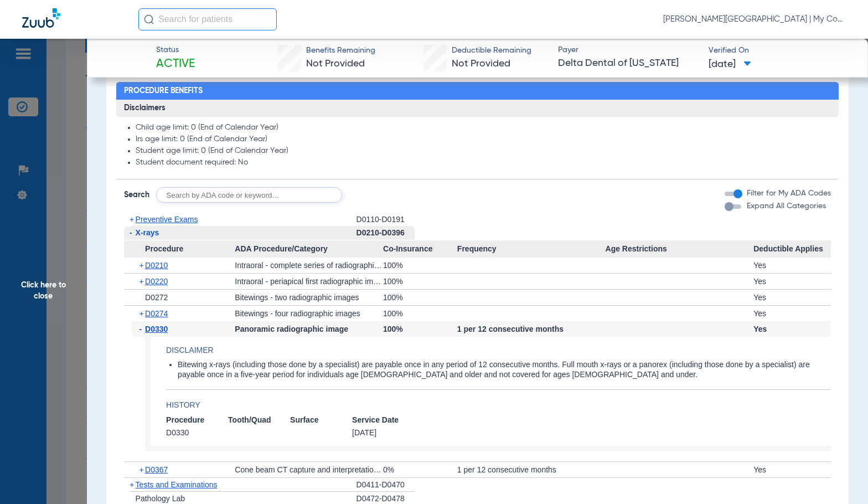
click at [157, 330] on span "D0330" at bounding box center [156, 328] width 23 height 9
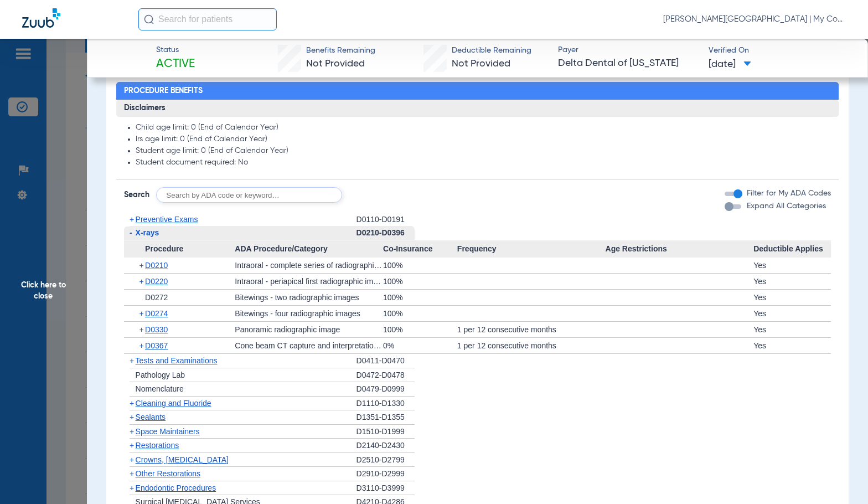
click at [403, 233] on div "D0210-D0396" at bounding box center [386, 233] width 58 height 14
click at [52, 243] on span "Click here to close" at bounding box center [43, 291] width 87 height 504
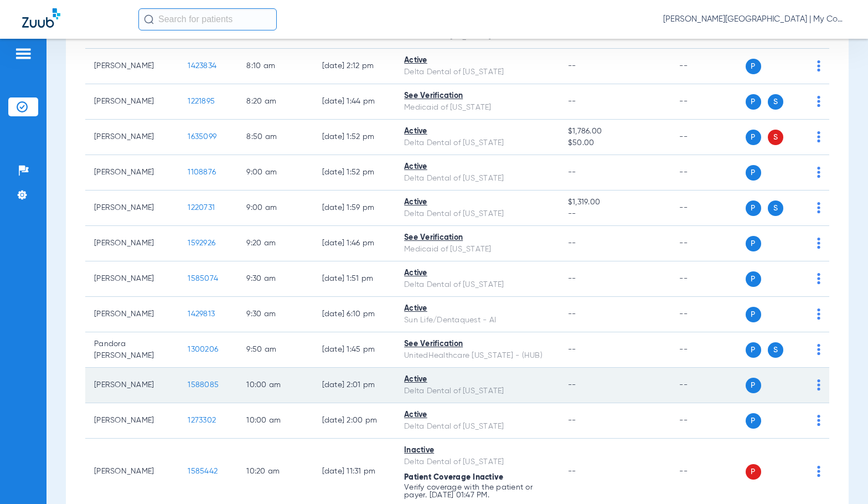
scroll to position [166, 0]
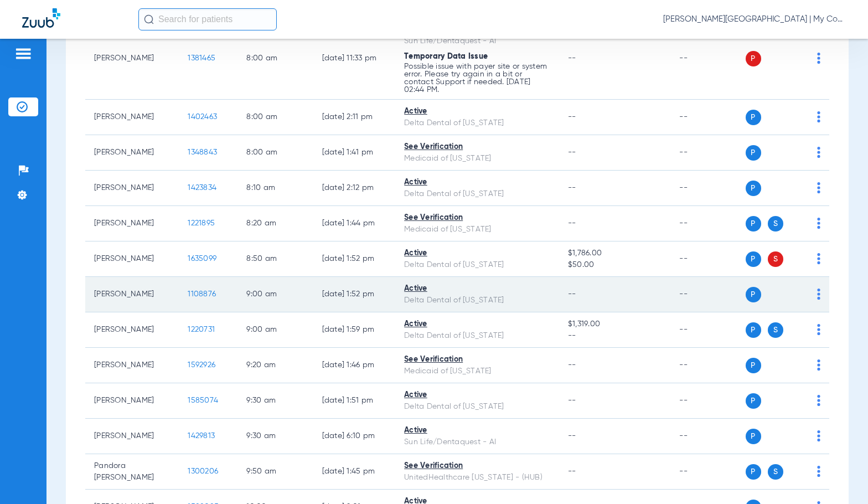
click at [192, 292] on span "1108876" at bounding box center [202, 294] width 28 height 8
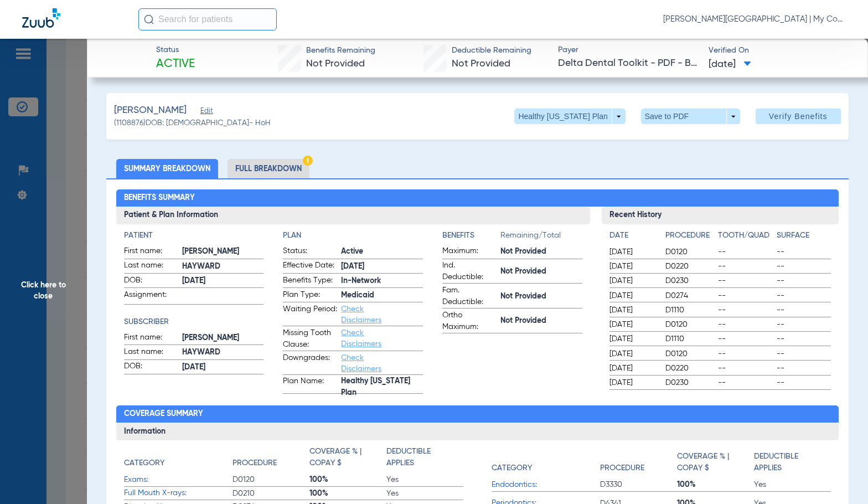
click at [243, 171] on li "Full Breakdown" at bounding box center [269, 168] width 82 height 19
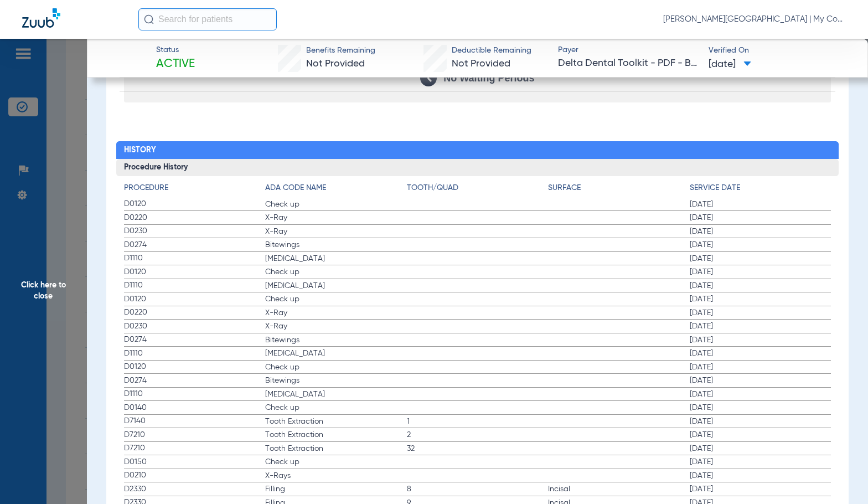
scroll to position [1384, 0]
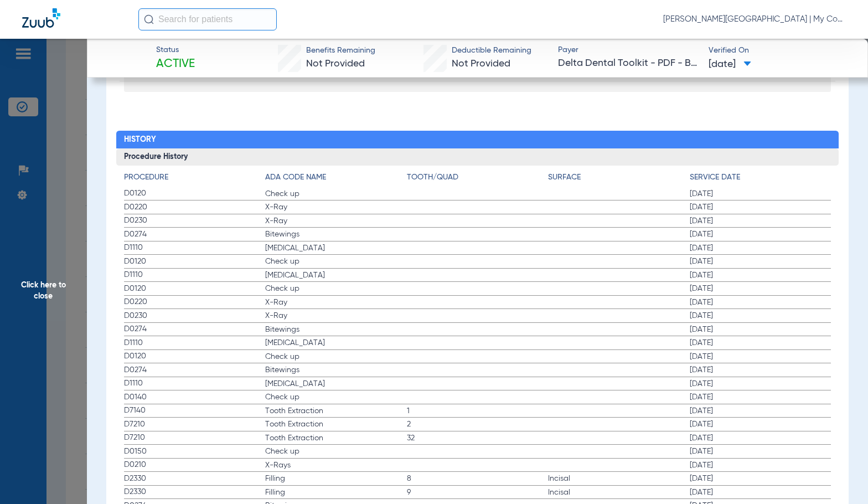
click at [55, 312] on span "Click here to close" at bounding box center [43, 291] width 87 height 504
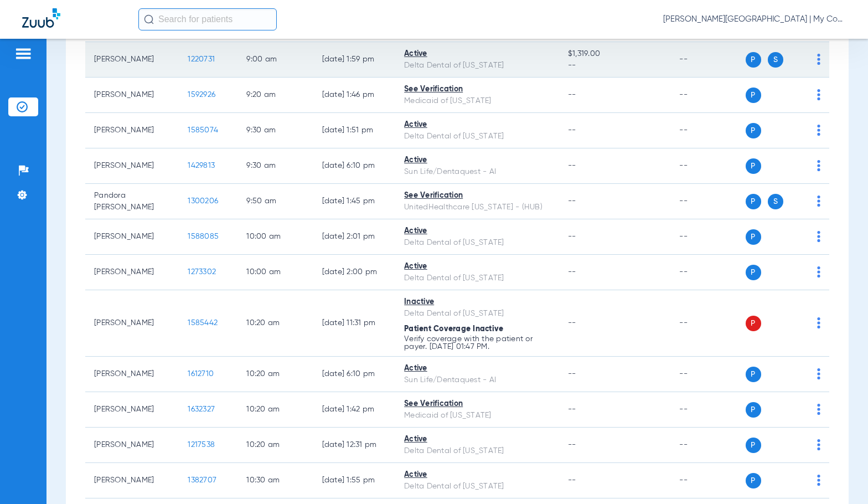
scroll to position [443, 0]
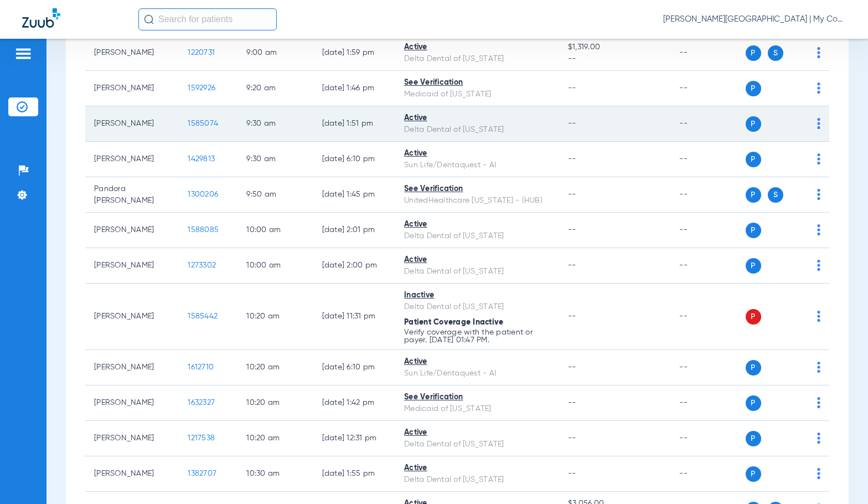
click at [200, 122] on span "1585074" at bounding box center [203, 124] width 30 height 8
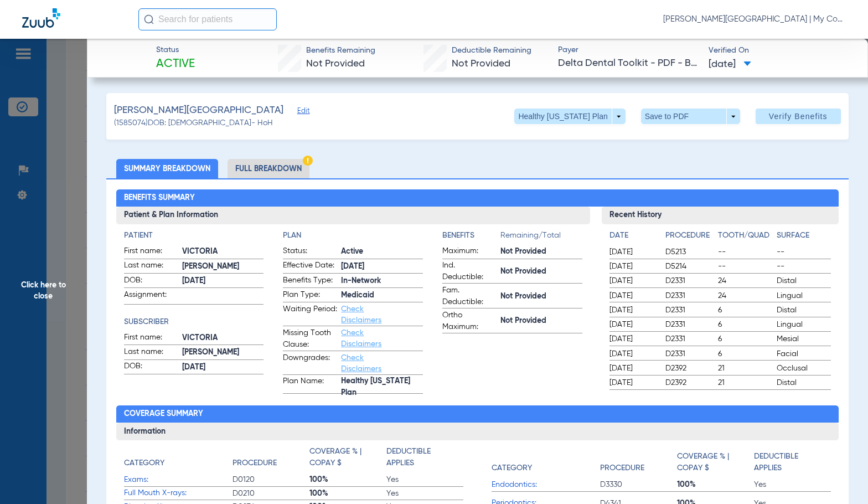
click at [291, 169] on li "Full Breakdown" at bounding box center [269, 168] width 82 height 19
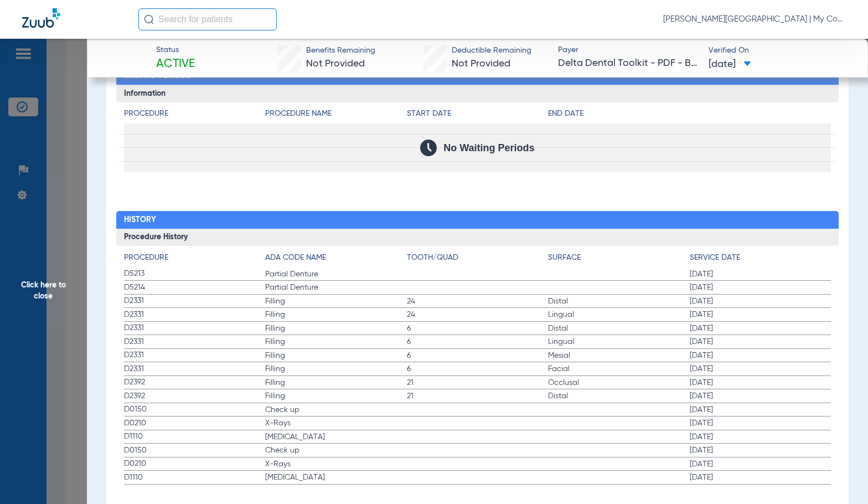
scroll to position [1322, 0]
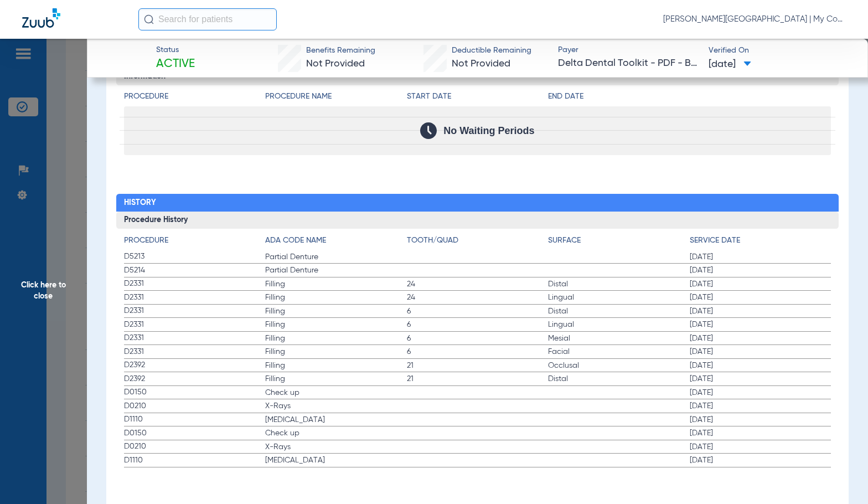
click at [40, 253] on span "Click here to close" at bounding box center [43, 291] width 87 height 504
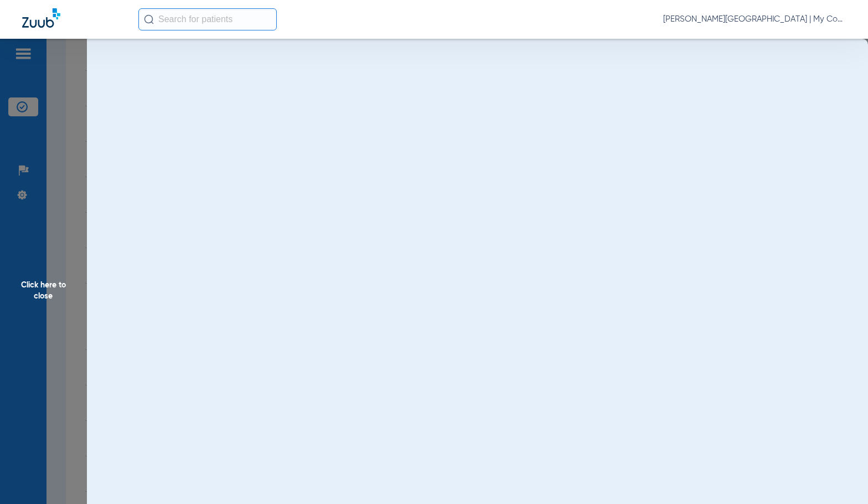
scroll to position [0, 0]
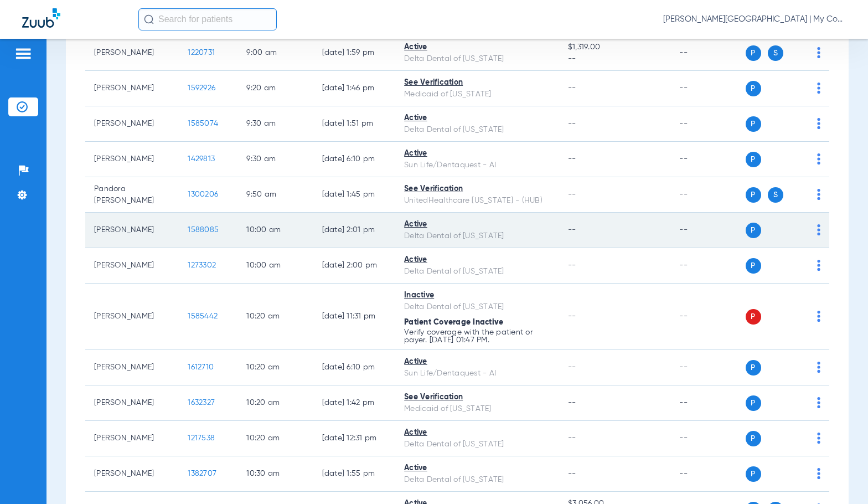
click at [194, 230] on span "1588085" at bounding box center [203, 230] width 31 height 8
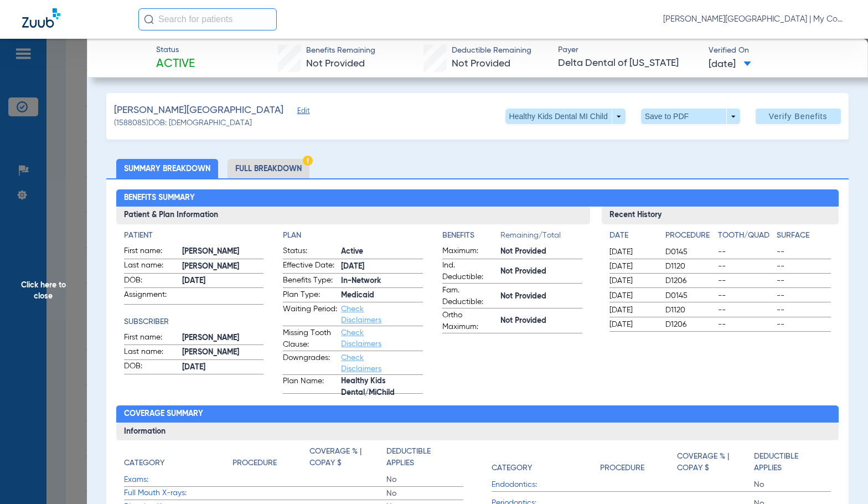
click at [257, 171] on li "Full Breakdown" at bounding box center [269, 168] width 82 height 19
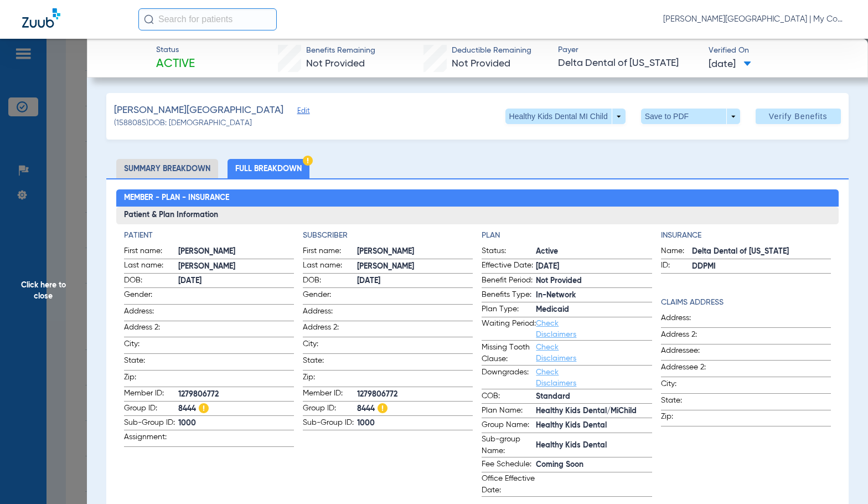
click at [372, 201] on h2 "Member - Plan - Insurance" at bounding box center [477, 198] width 723 height 18
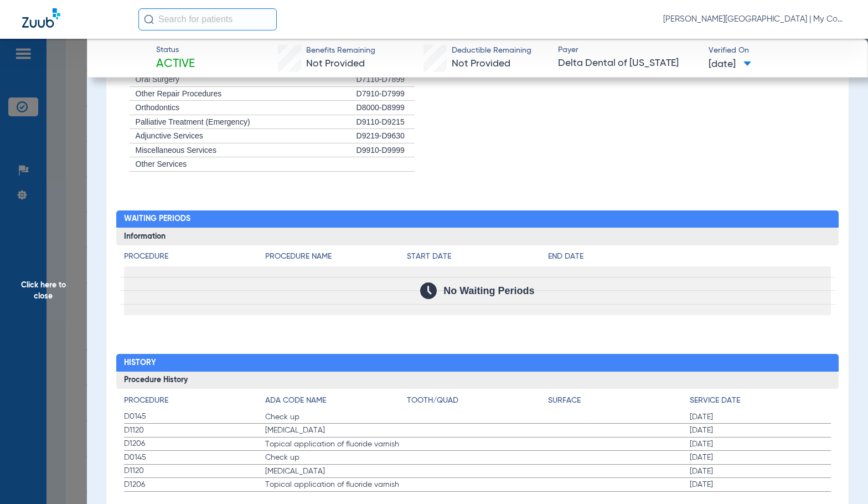
scroll to position [1187, 0]
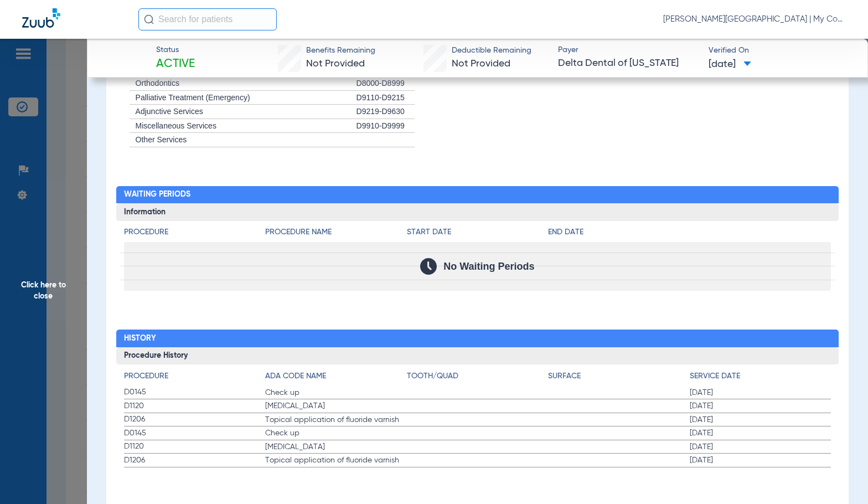
click at [53, 289] on span "Click here to close" at bounding box center [43, 291] width 87 height 504
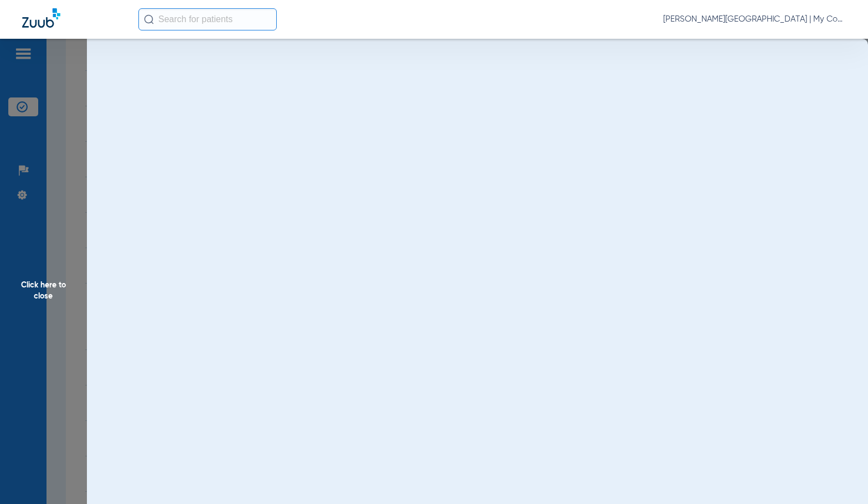
scroll to position [0, 0]
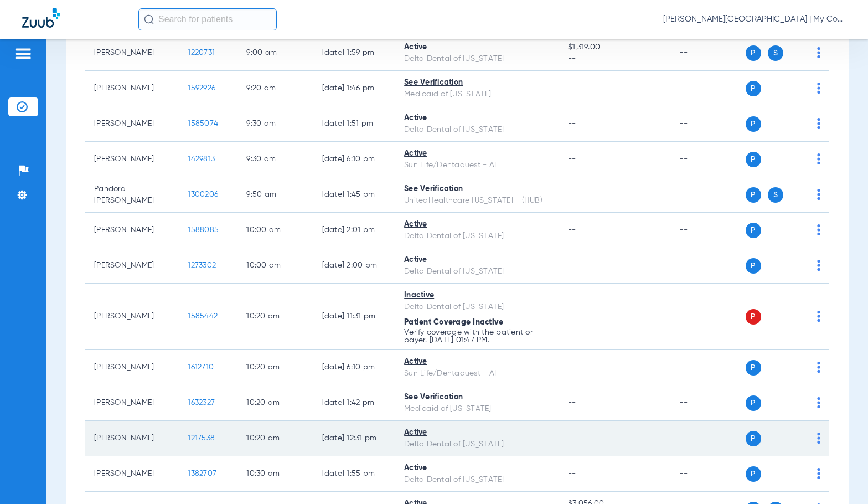
click at [196, 436] on span "1217538" at bounding box center [201, 438] width 27 height 8
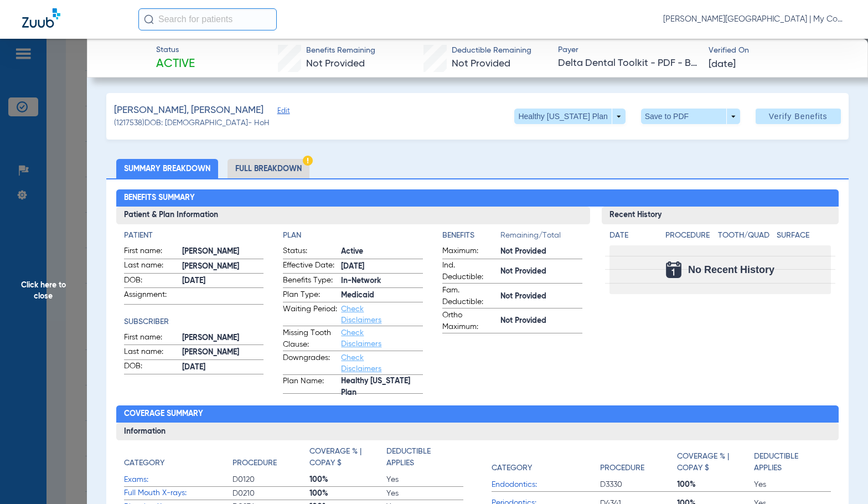
click at [291, 171] on li "Full Breakdown" at bounding box center [269, 168] width 82 height 19
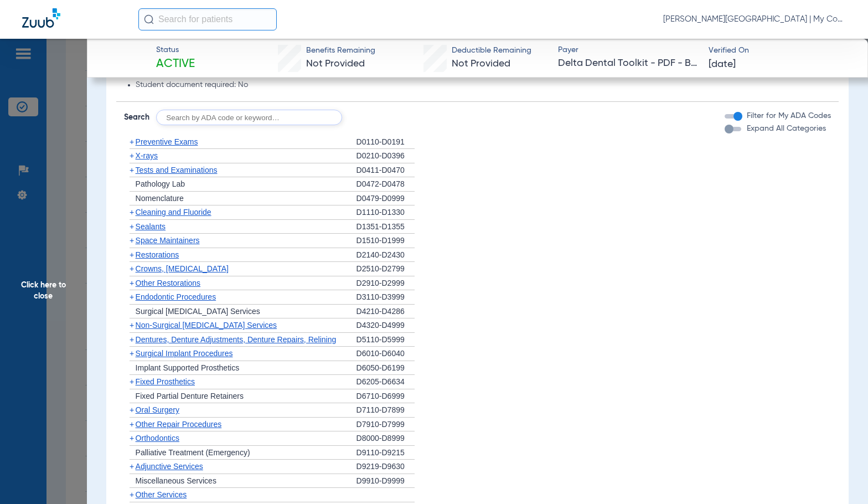
scroll to position [1154, 0]
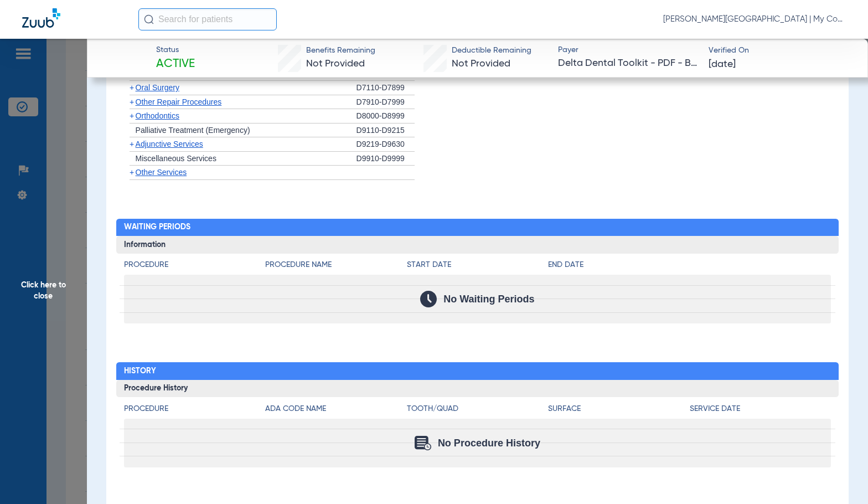
drag, startPoint x: 65, startPoint y: 304, endPoint x: 229, endPoint y: 373, distance: 177.9
click at [65, 304] on span "Click here to close" at bounding box center [43, 291] width 87 height 504
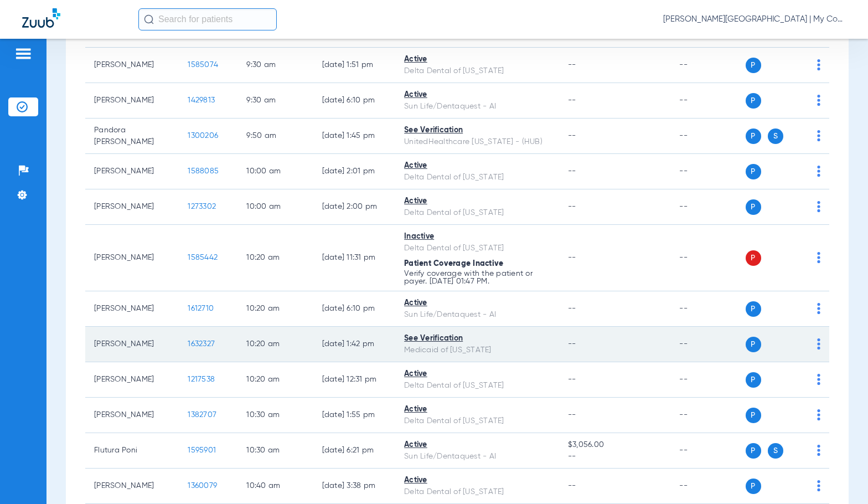
scroll to position [664, 0]
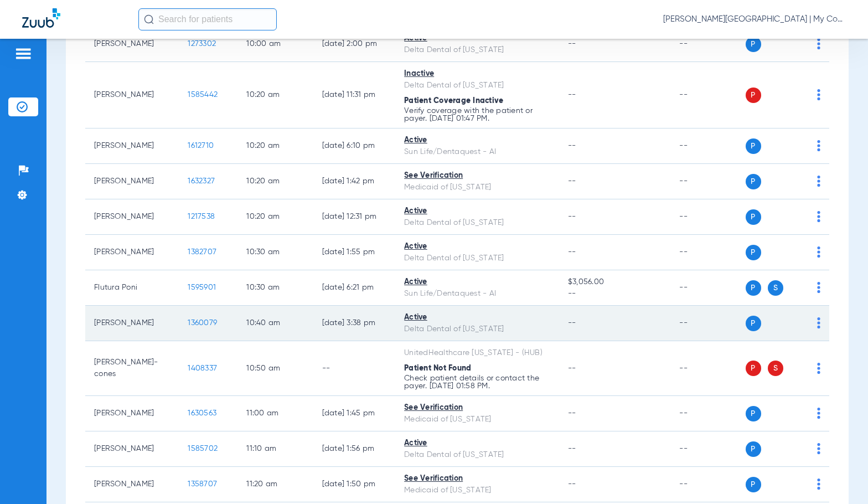
click at [188, 322] on span "1360079" at bounding box center [202, 323] width 29 height 8
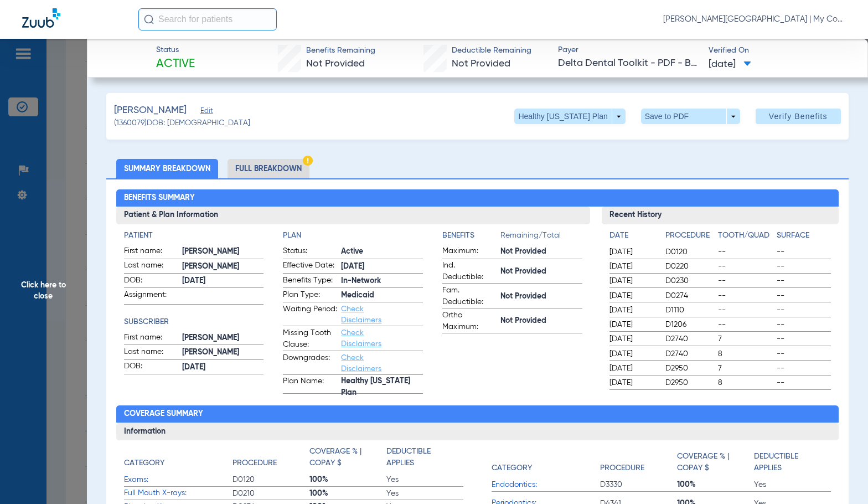
click at [274, 173] on li "Full Breakdown" at bounding box center [269, 168] width 82 height 19
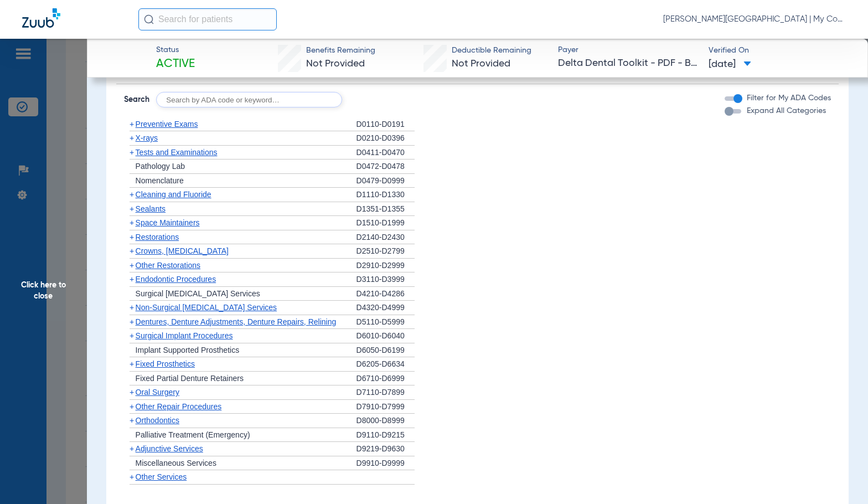
scroll to position [831, 0]
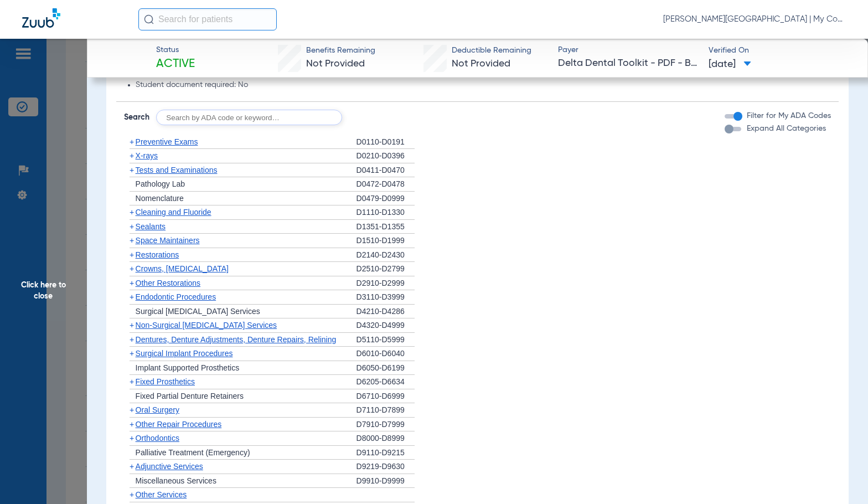
click at [152, 156] on span "X-rays" at bounding box center [147, 155] width 22 height 9
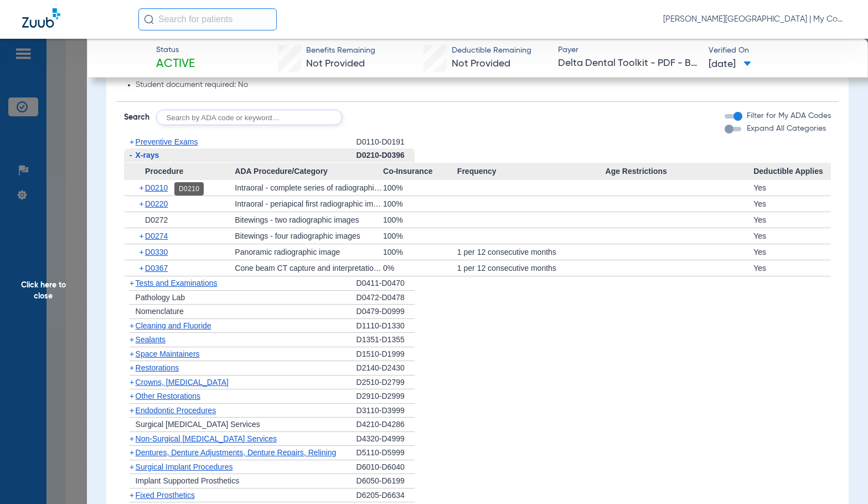
click at [164, 189] on span "D0210" at bounding box center [156, 187] width 23 height 9
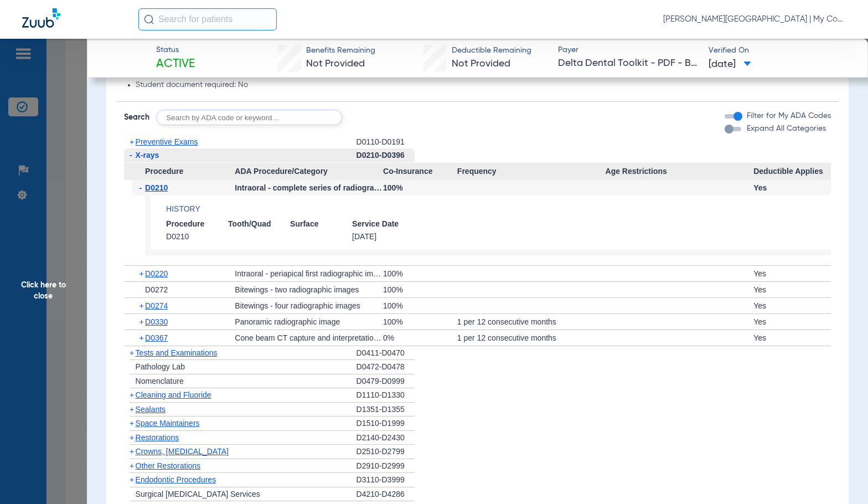
click at [164, 189] on span "D0210" at bounding box center [156, 187] width 23 height 9
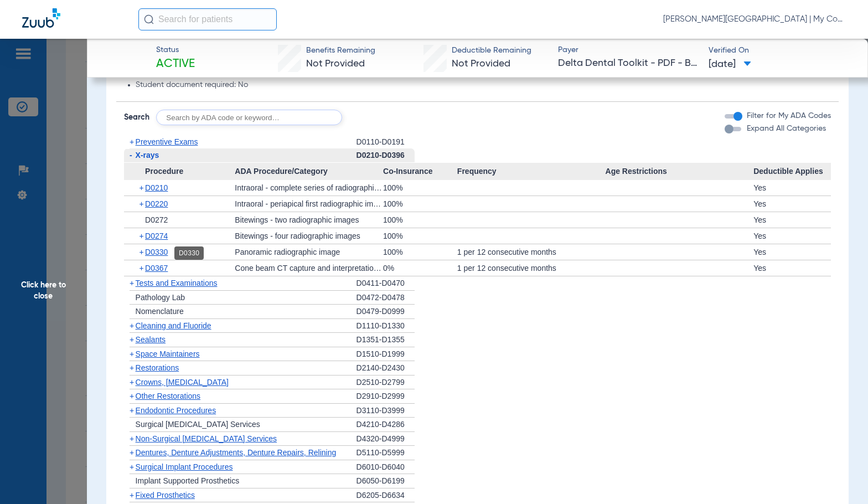
click at [161, 254] on span "D0330" at bounding box center [156, 252] width 23 height 9
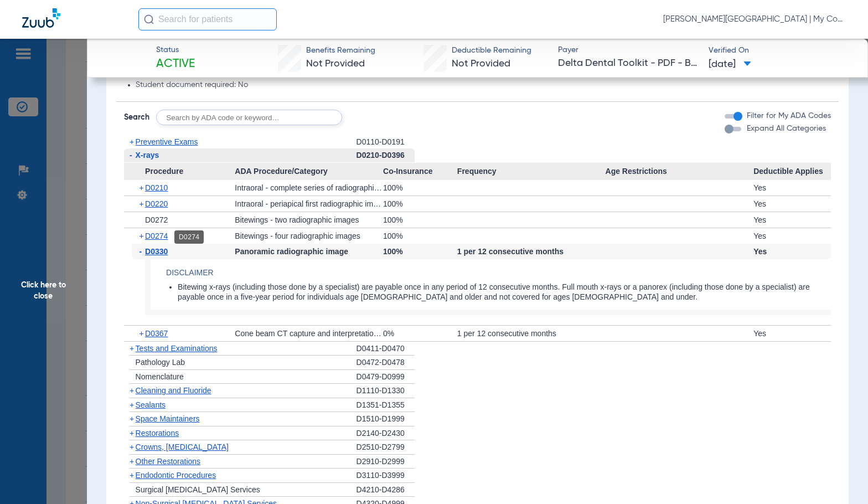
click at [158, 239] on span "D0274" at bounding box center [156, 235] width 23 height 9
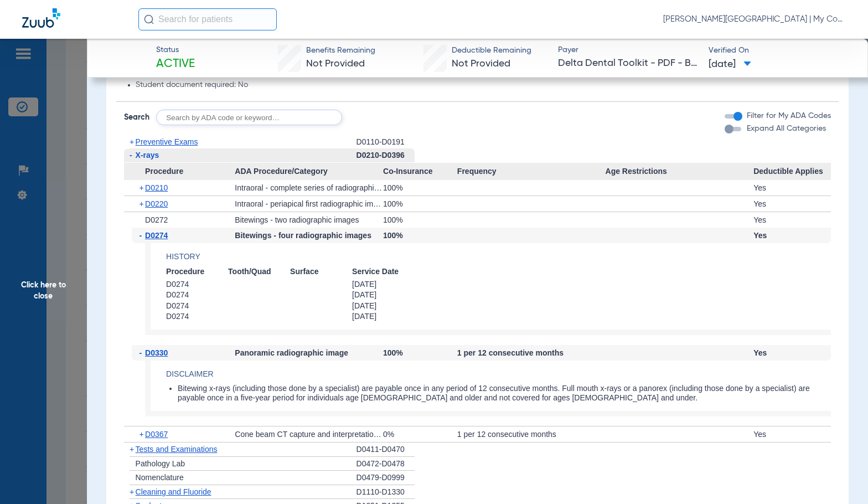
click at [154, 159] on span "X-rays" at bounding box center [148, 155] width 24 height 9
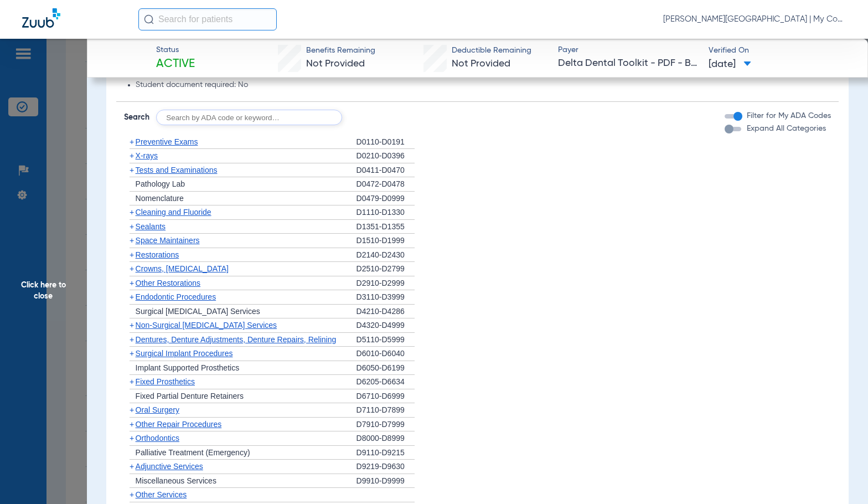
click at [161, 217] on span "Cleaning and Fluoride" at bounding box center [174, 212] width 76 height 9
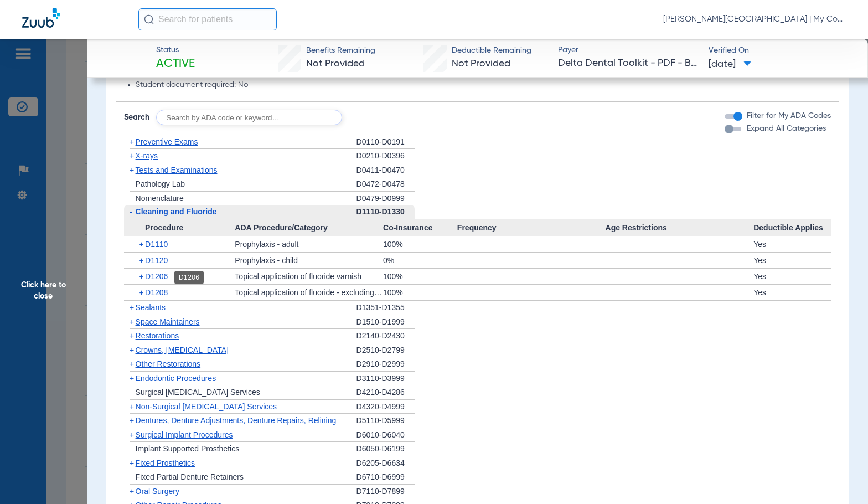
click at [164, 276] on span "D1206" at bounding box center [156, 276] width 23 height 9
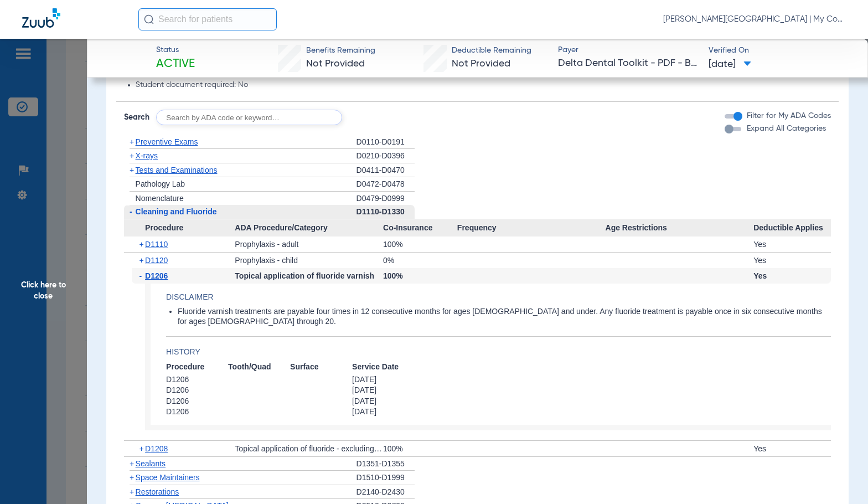
drag, startPoint x: 50, startPoint y: 288, endPoint x: 64, endPoint y: 290, distance: 13.5
click at [51, 288] on span "Click here to close" at bounding box center [43, 291] width 87 height 504
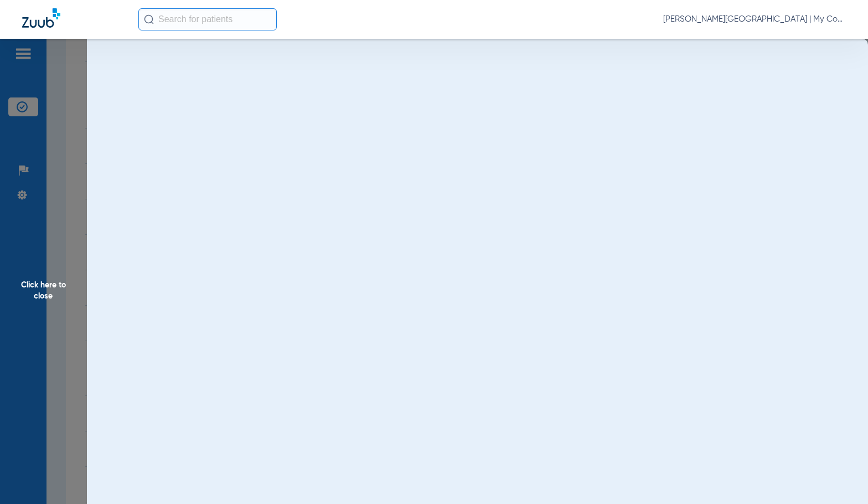
scroll to position [0, 0]
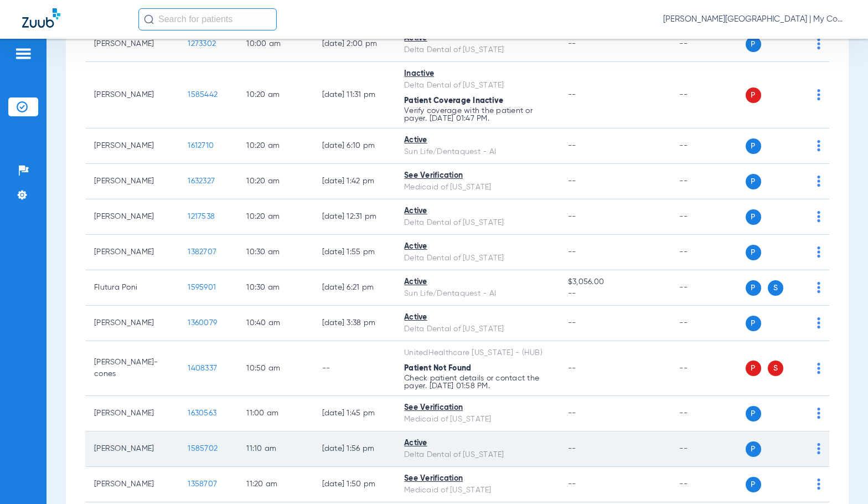
click at [188, 449] on span "1585702" at bounding box center [203, 449] width 30 height 8
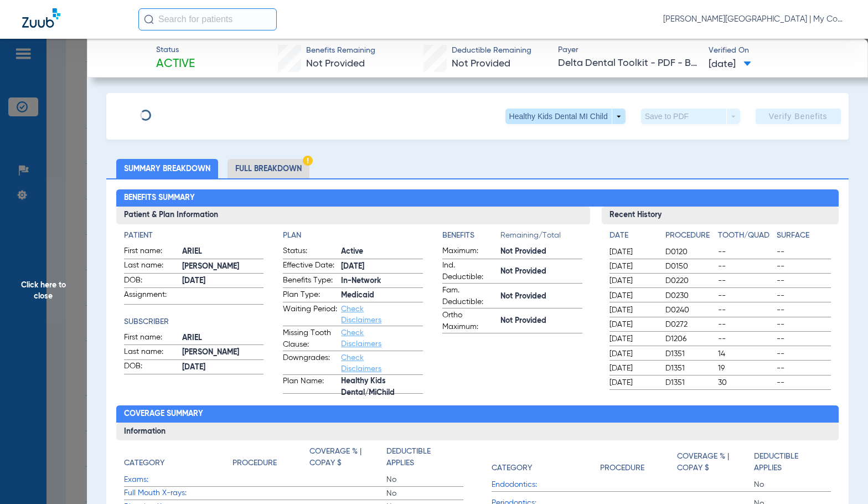
click at [267, 167] on li "Full Breakdown" at bounding box center [269, 168] width 82 height 19
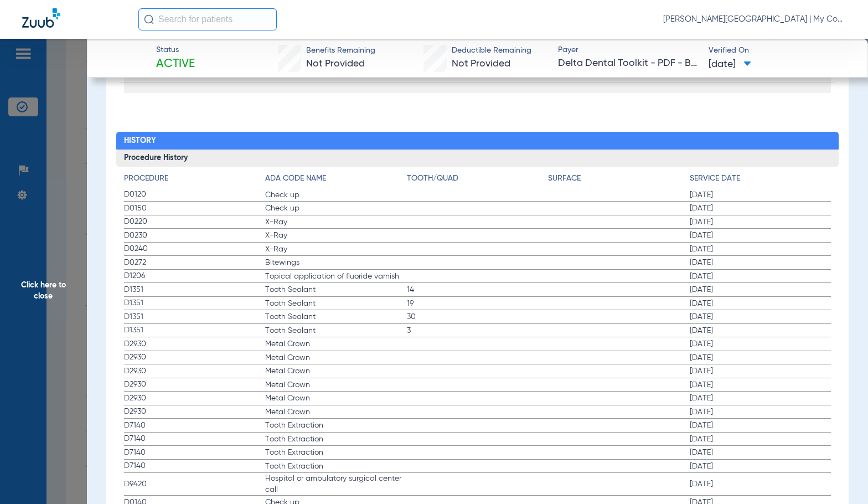
scroll to position [1384, 0]
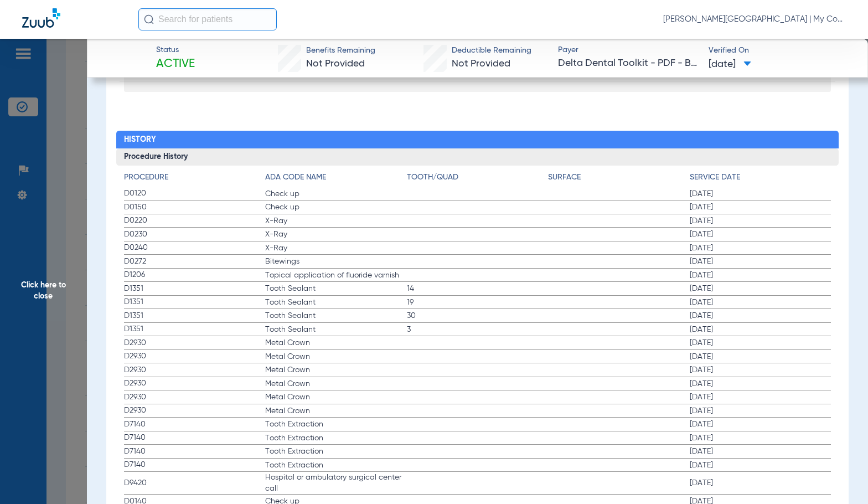
click at [312, 394] on span "Metal Crown" at bounding box center [336, 396] width 142 height 11
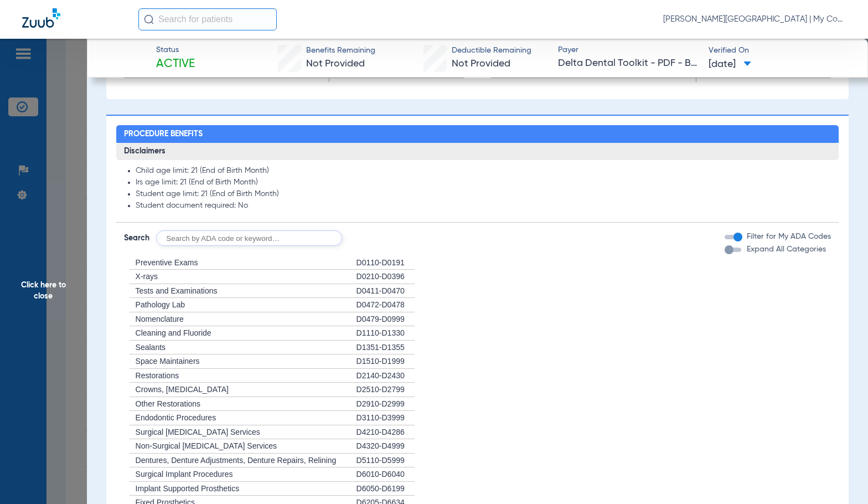
scroll to position [691, 0]
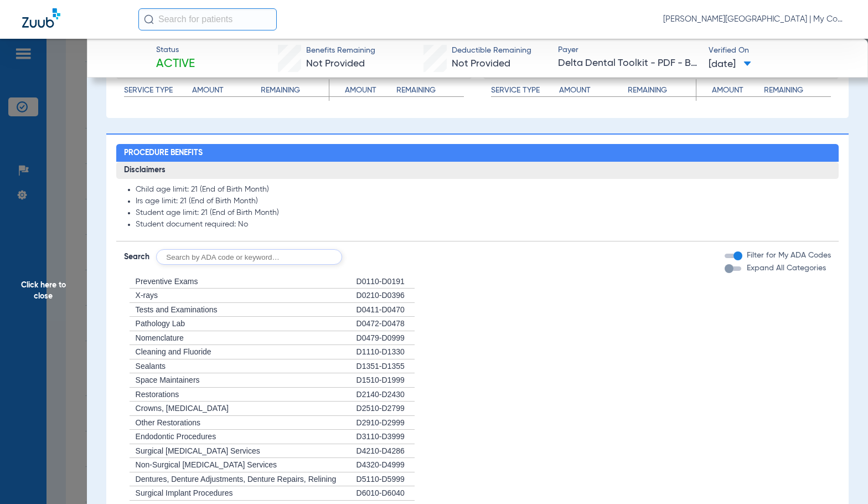
drag, startPoint x: 79, startPoint y: 283, endPoint x: 74, endPoint y: 280, distance: 6.0
click at [79, 283] on span "Click here to close" at bounding box center [43, 291] width 87 height 504
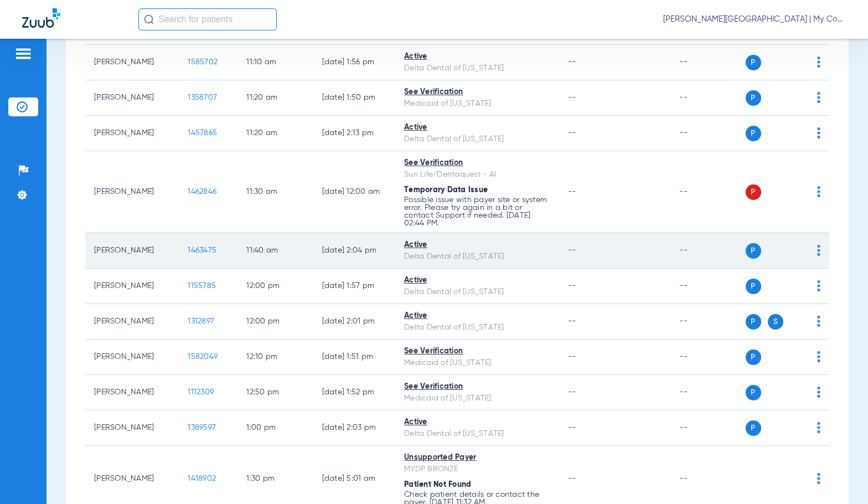
scroll to position [1052, 0]
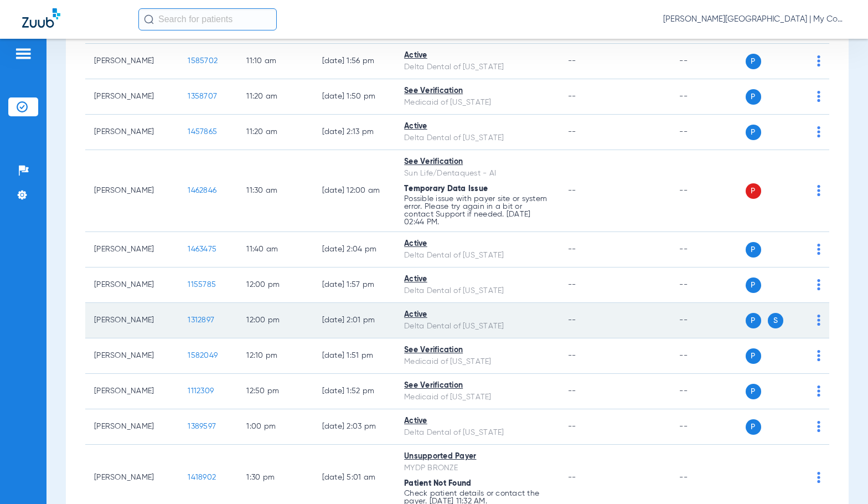
click at [188, 321] on span "1312897" at bounding box center [201, 320] width 27 height 8
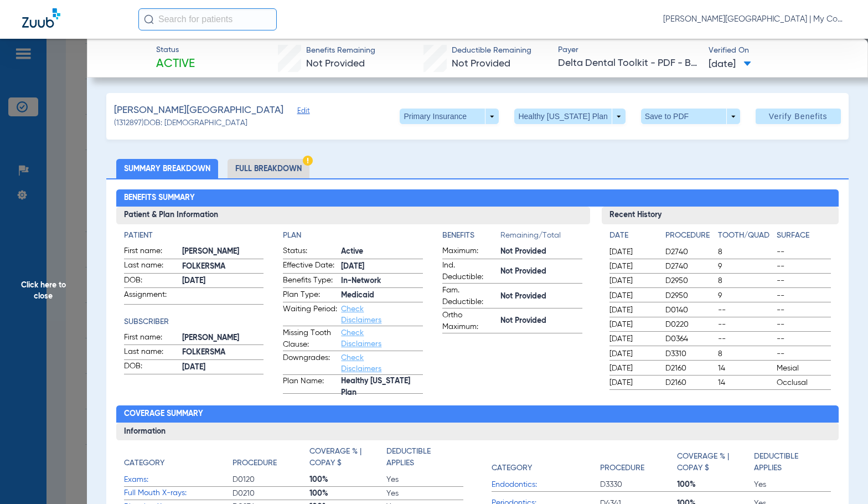
click at [271, 167] on li "Full Breakdown" at bounding box center [269, 168] width 82 height 19
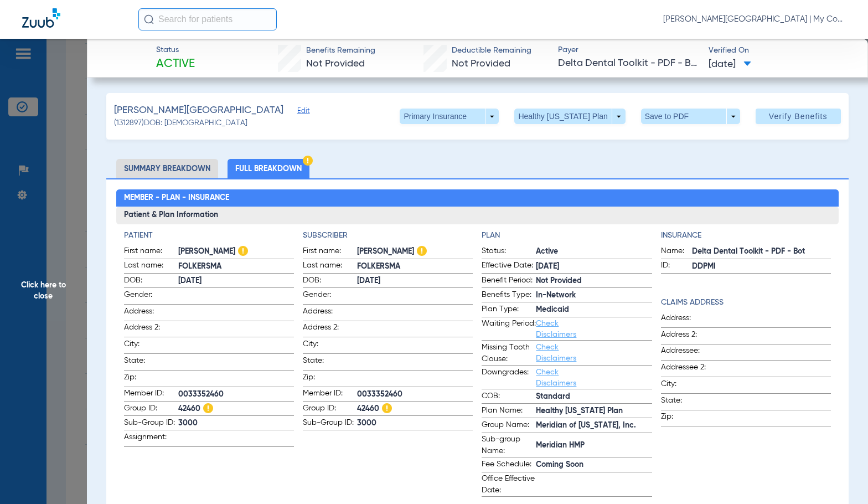
click at [432, 230] on h4 "Subscriber" at bounding box center [388, 236] width 170 height 12
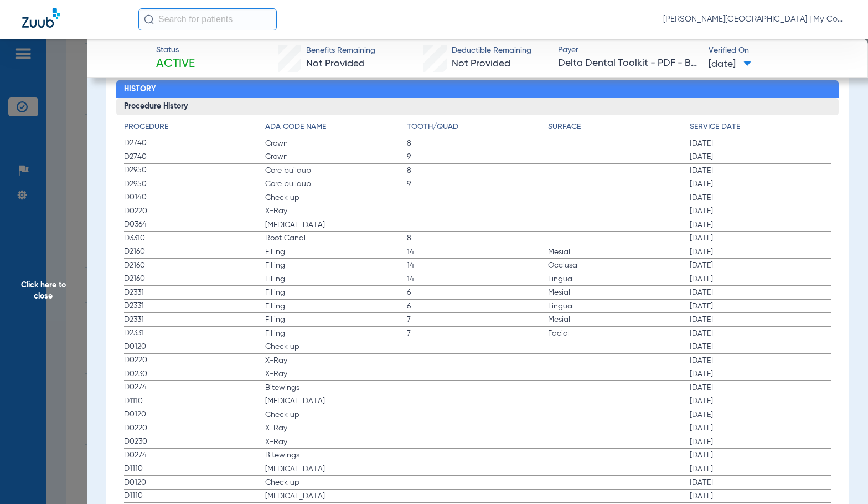
scroll to position [1329, 0]
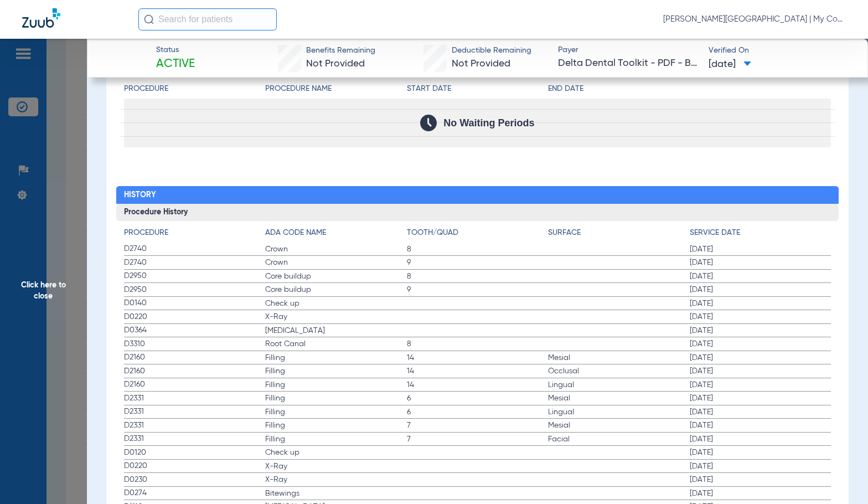
click at [285, 206] on h3 "Procedure History" at bounding box center [477, 213] width 723 height 18
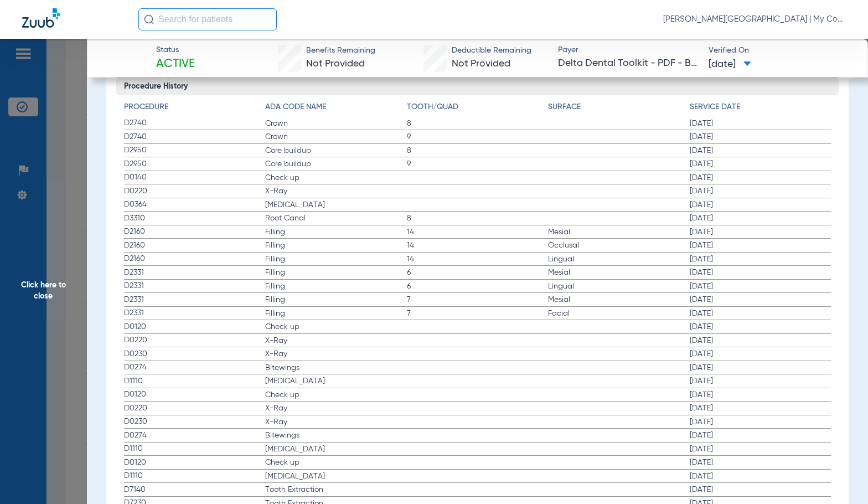
scroll to position [1440, 0]
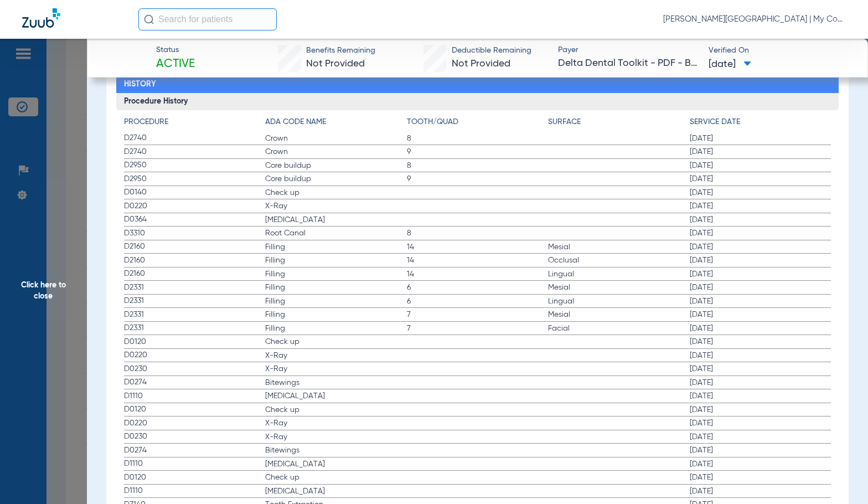
click at [384, 315] on span "Filling" at bounding box center [336, 314] width 142 height 11
click at [440, 265] on span "14" at bounding box center [478, 260] width 142 height 11
click at [404, 220] on label "D0364 [MEDICAL_DATA] [DATE]" at bounding box center [478, 220] width 708 height 14
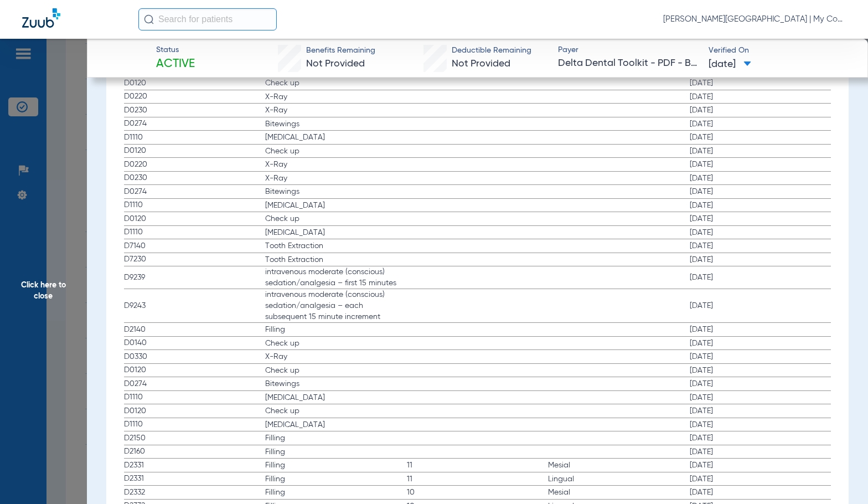
scroll to position [1717, 0]
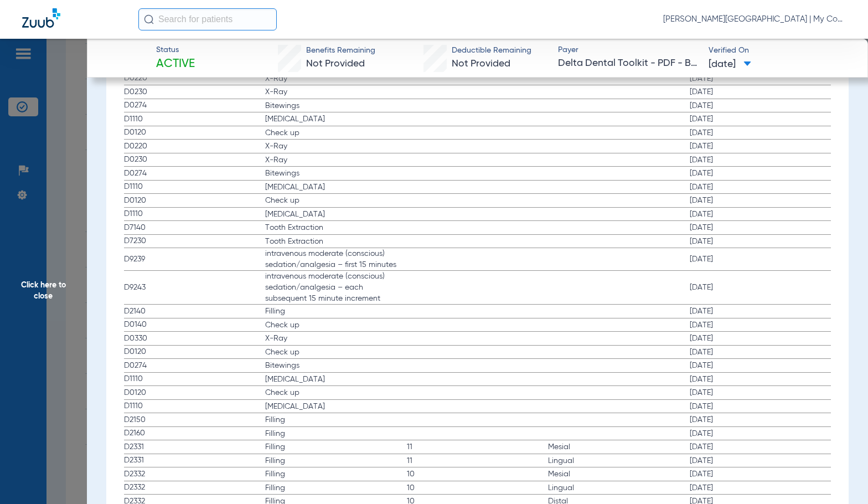
click at [411, 337] on label "D0330 X-Ray [DATE]" at bounding box center [478, 339] width 708 height 14
click at [449, 279] on label "D9243 intravenous moderate (conscious) sedation/analgesia – each subsequent 15 …" at bounding box center [478, 288] width 708 height 34
click at [290, 280] on span "intravenous moderate (conscious) sedation/analgesia – each subsequent 15 minute…" at bounding box center [336, 287] width 142 height 33
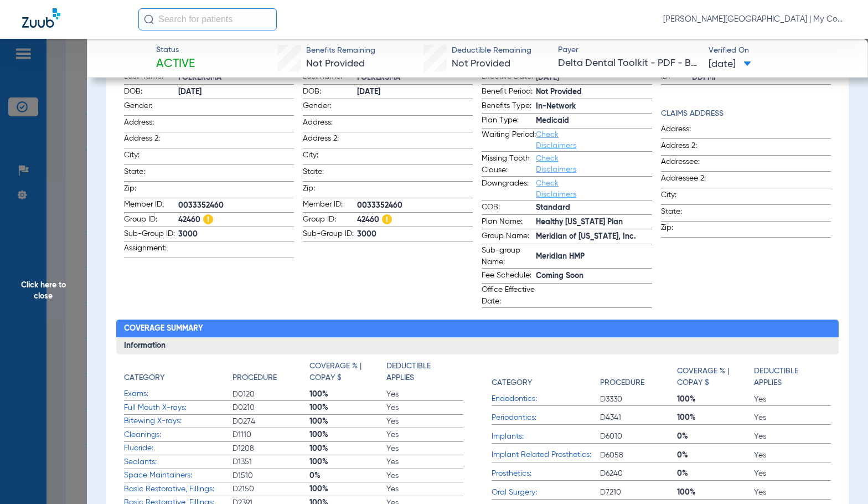
scroll to position [111, 0]
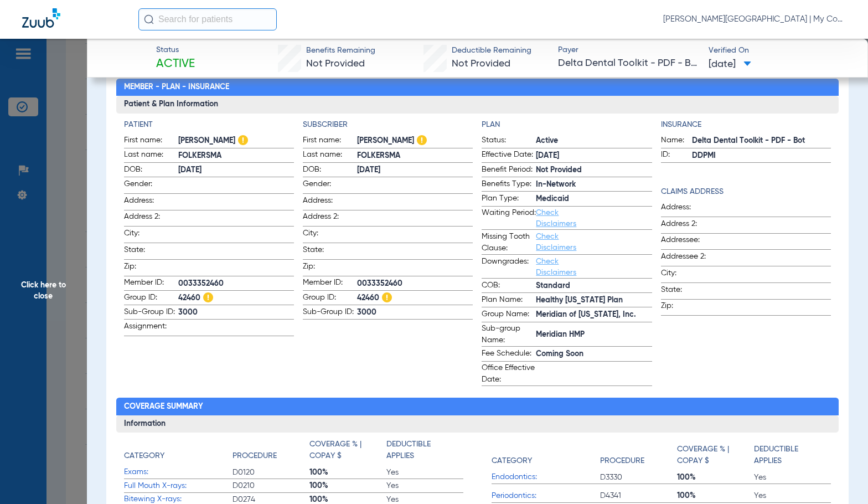
click at [372, 279] on span "0033352460" at bounding box center [415, 284] width 116 height 12
copy span "0033352460"
click at [69, 271] on span "Click here to close" at bounding box center [43, 291] width 87 height 504
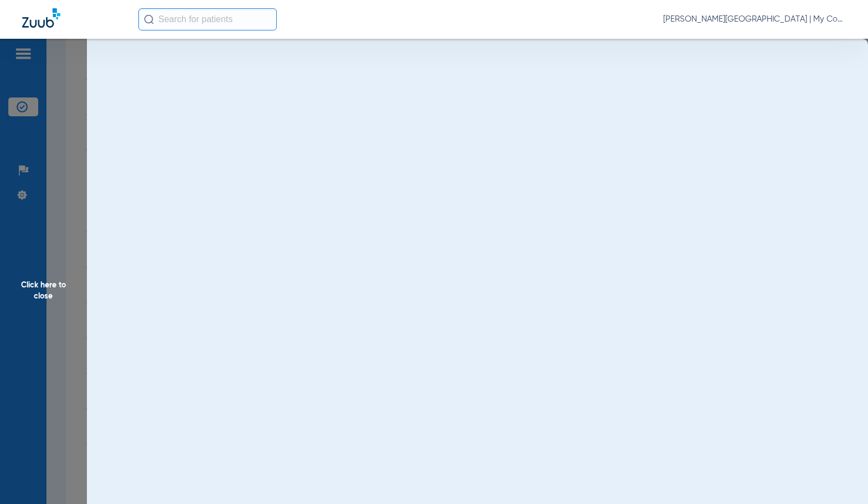
scroll to position [0, 0]
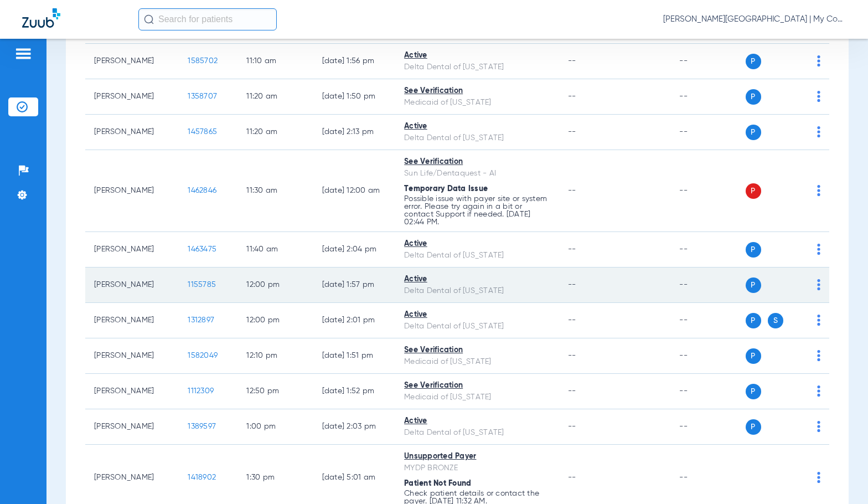
click at [197, 283] on span "1155785" at bounding box center [202, 285] width 28 height 8
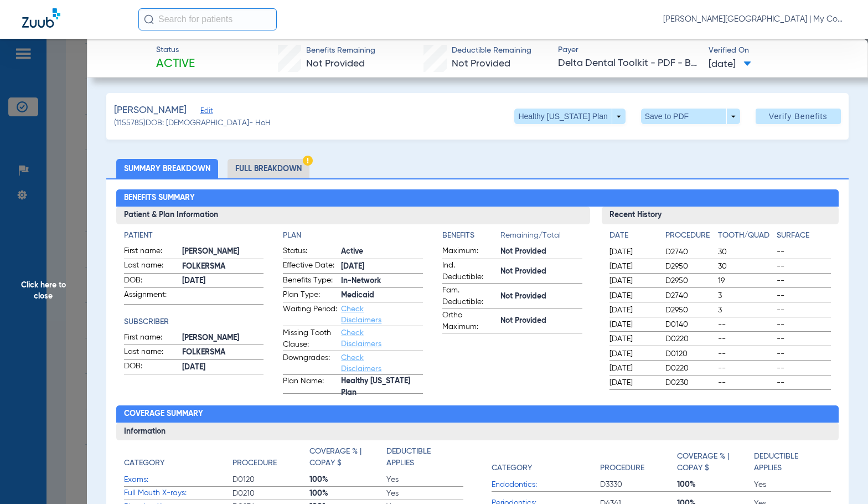
click at [288, 172] on li "Full Breakdown" at bounding box center [269, 168] width 82 height 19
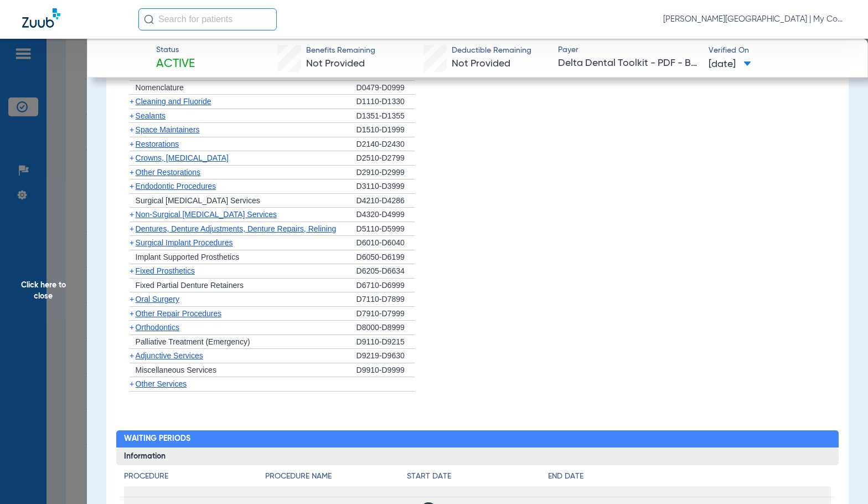
scroll to position [1309, 0]
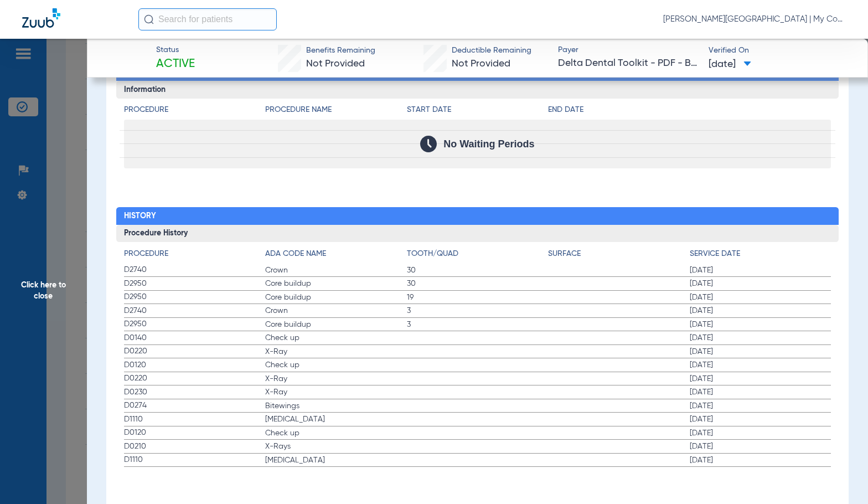
drag, startPoint x: 74, startPoint y: 280, endPoint x: 842, endPoint y: 290, distance: 768.1
click at [74, 280] on span "Click here to close" at bounding box center [43, 291] width 87 height 504
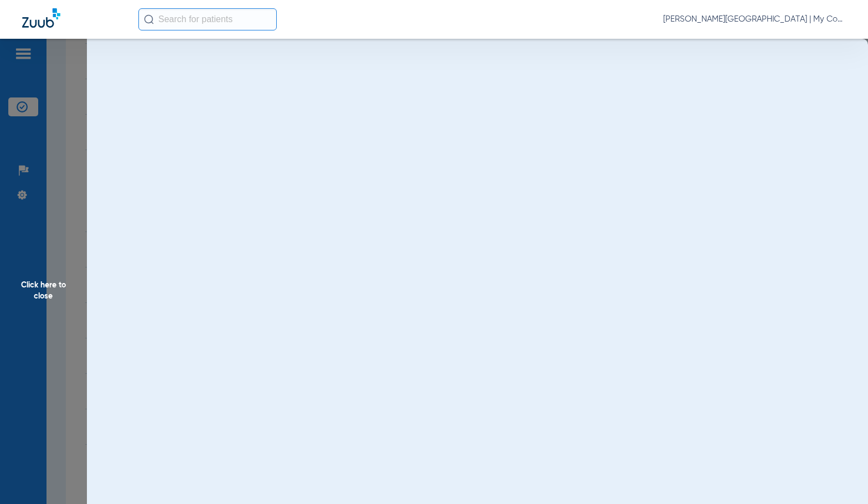
scroll to position [0, 0]
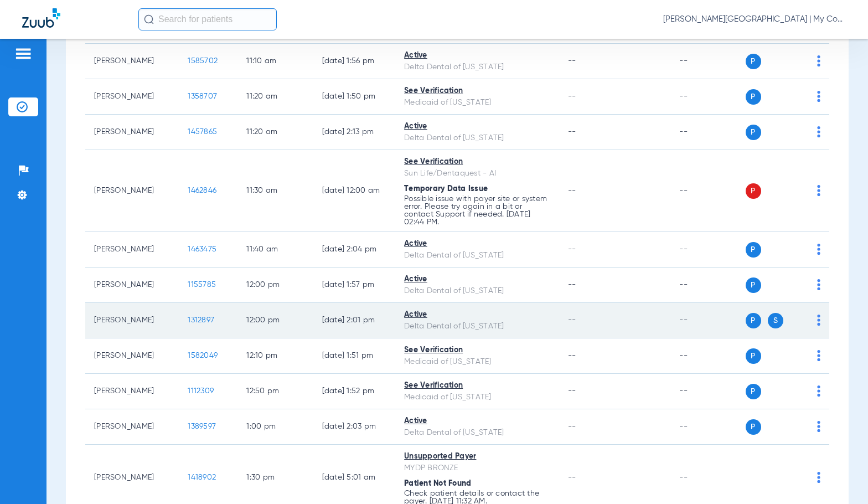
drag, startPoint x: 197, startPoint y: 352, endPoint x: 244, endPoint y: 336, distance: 49.0
click at [244, 336] on tbody "[PERSON_NAME] 1381465 8:00 AM [DATE] 11:33 PM See Verification Sun Life/Dentaqu…" at bounding box center [457, 85] width 744 height 1906
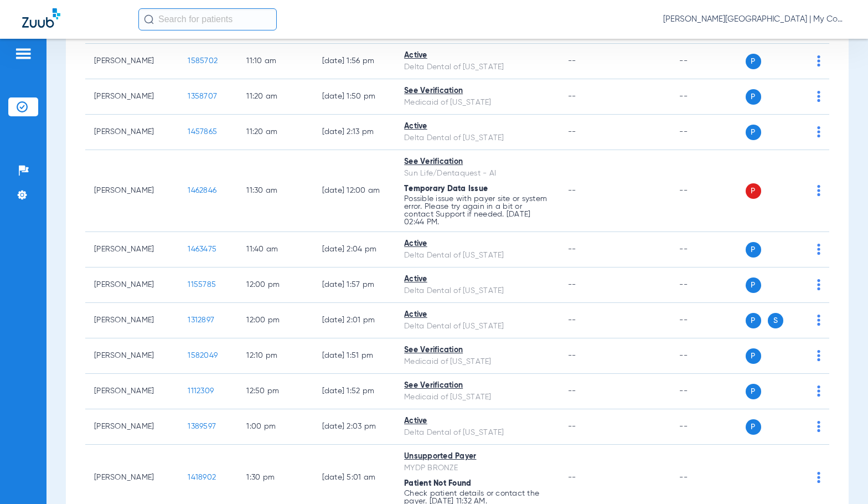
click at [55, 342] on div "Schedule Insurance Verification History Last Appt. Sync Time: [DATE] - 03:43 PM…" at bounding box center [458, 271] width 822 height 465
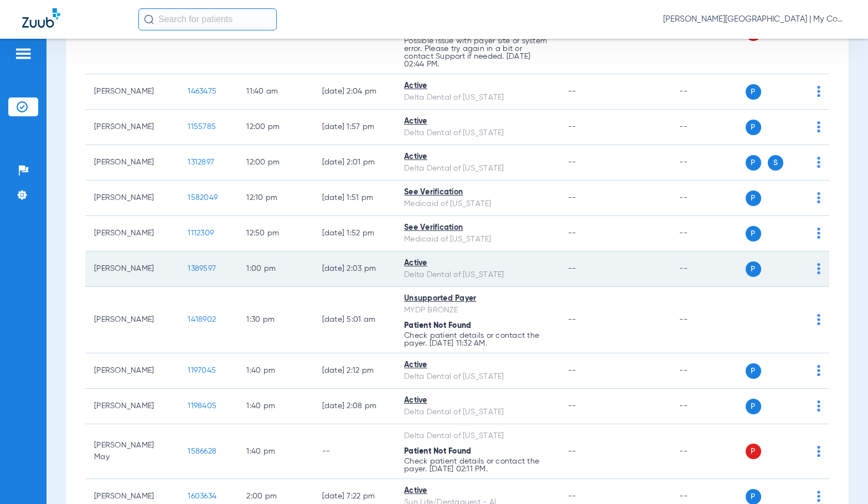
scroll to position [1218, 0]
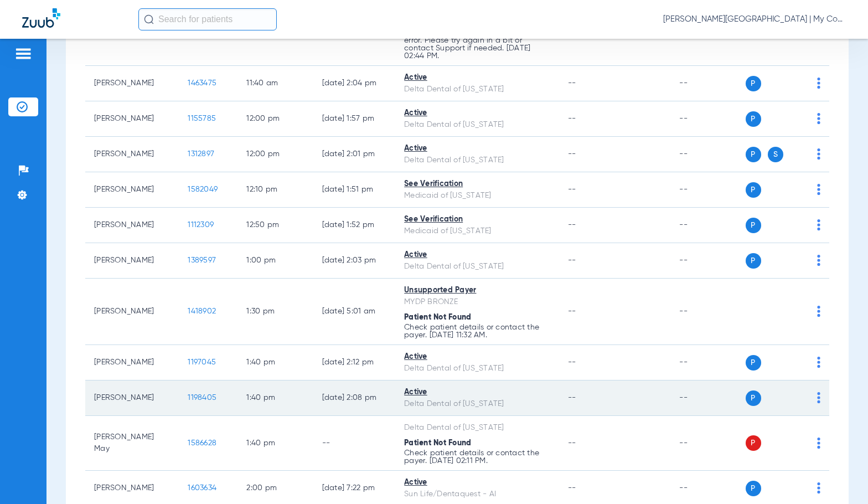
click at [193, 397] on span "1198405" at bounding box center [202, 398] width 29 height 8
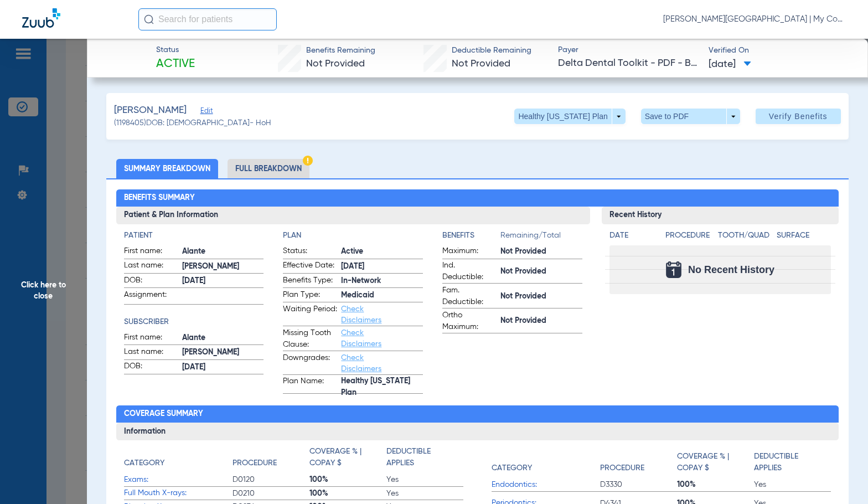
click at [262, 173] on li "Full Breakdown" at bounding box center [269, 168] width 82 height 19
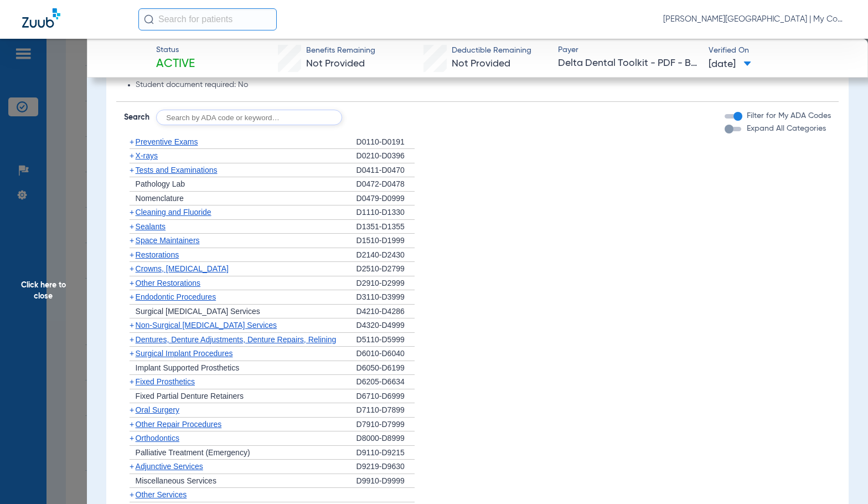
click at [475, 300] on li "+ Endodontic Procedures D3110-D3999" at bounding box center [478, 297] width 708 height 14
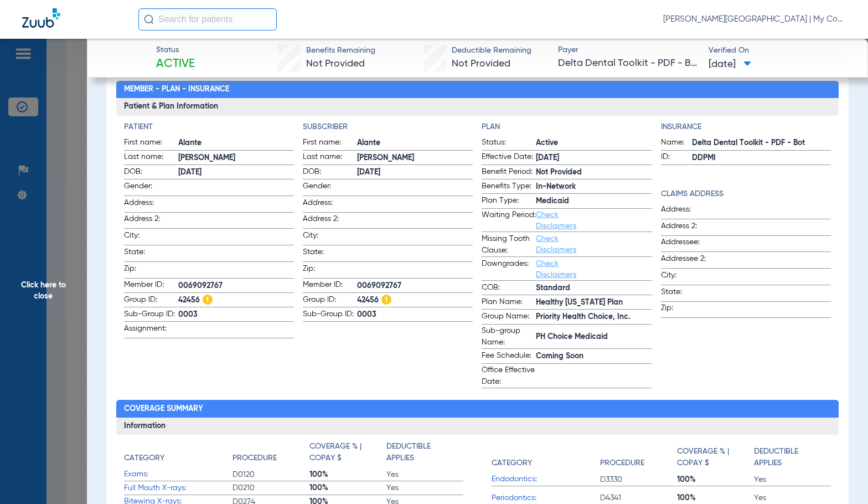
scroll to position [102, 0]
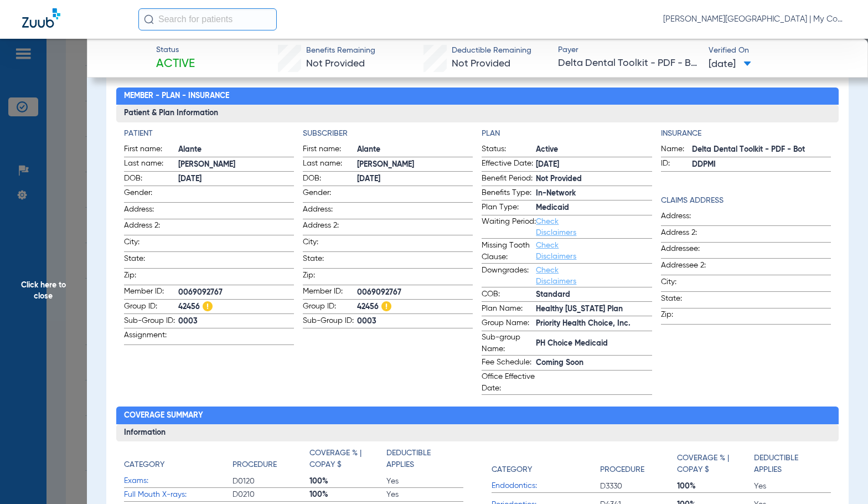
click at [379, 287] on span "0069092767" at bounding box center [415, 293] width 116 height 12
copy span "0069092767"
click at [50, 290] on span "Click here to close" at bounding box center [43, 291] width 87 height 504
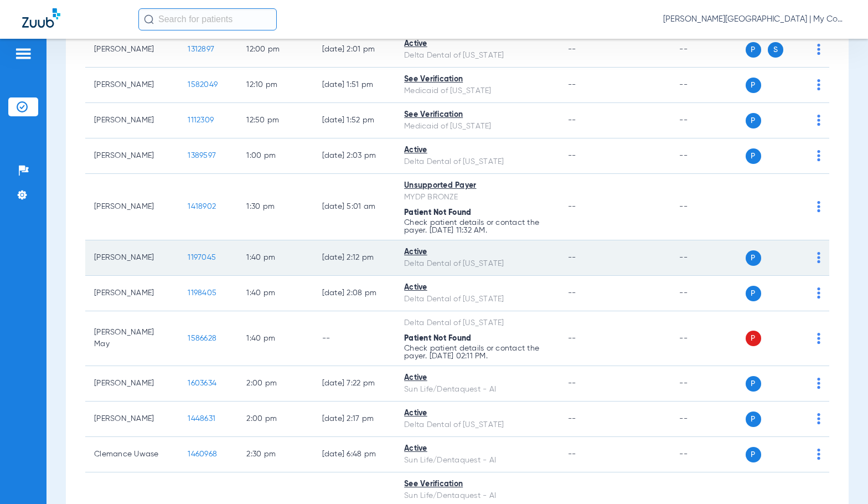
scroll to position [1329, 0]
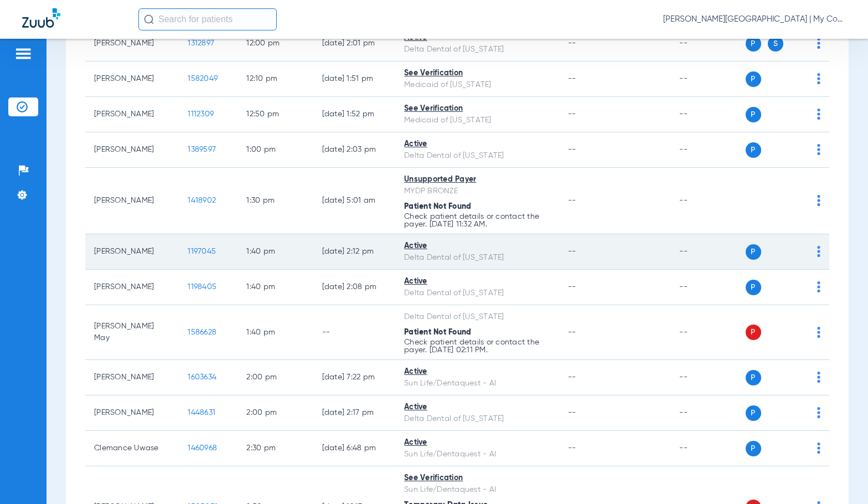
click at [188, 249] on span "1197045" at bounding box center [202, 252] width 28 height 8
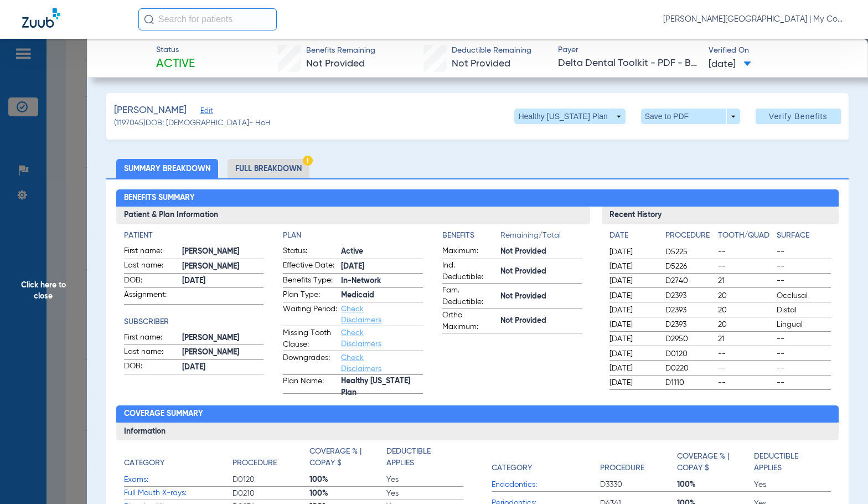
click at [256, 164] on li "Full Breakdown" at bounding box center [269, 168] width 82 height 19
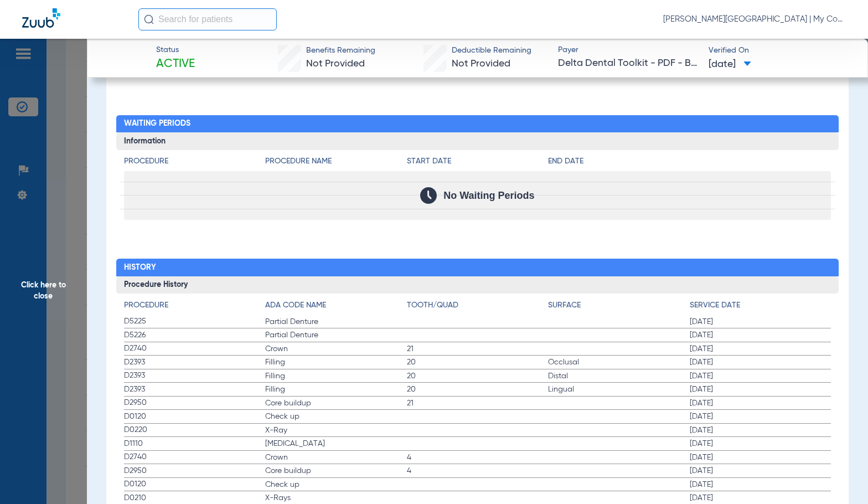
scroll to position [1309, 0]
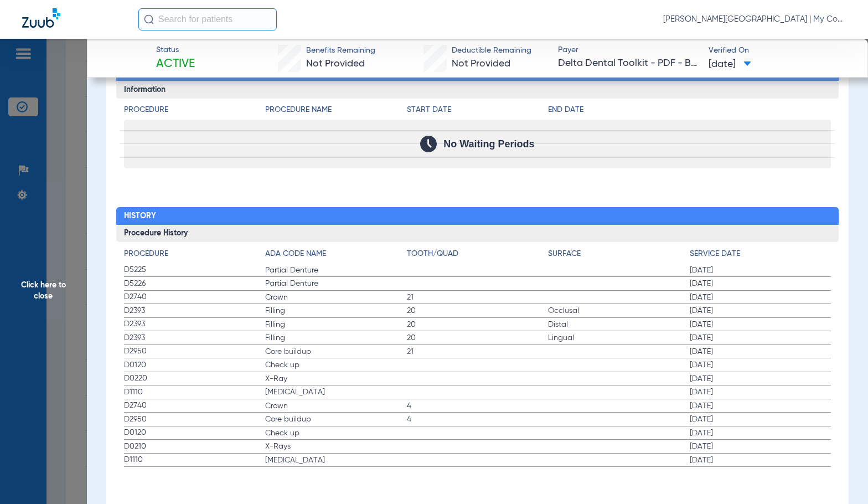
click at [501, 203] on div "Procedure Benefits Disclaimers Child age limit: 0 (End of Calendar Year) Irs ag…" at bounding box center [477, 16] width 743 height 999
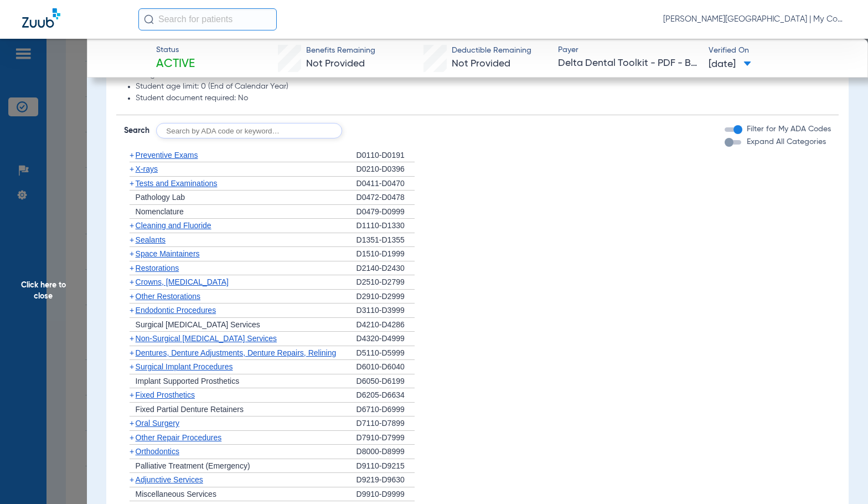
scroll to position [811, 0]
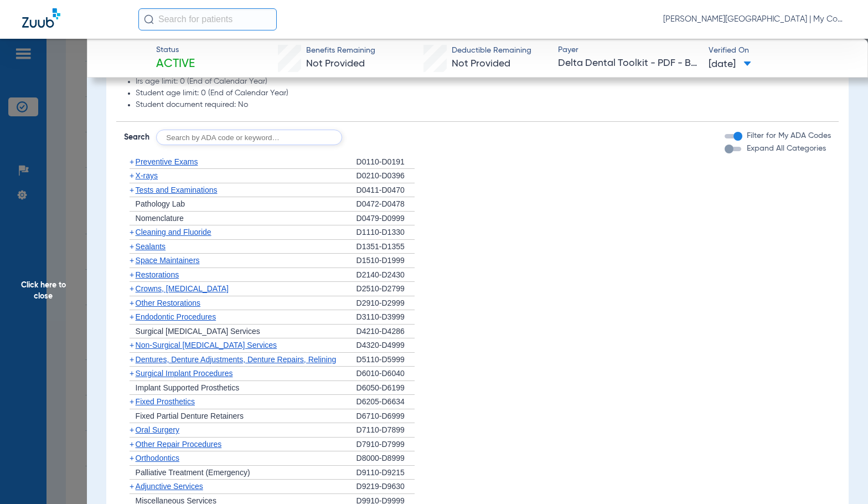
click at [156, 178] on span "X-rays" at bounding box center [147, 175] width 22 height 9
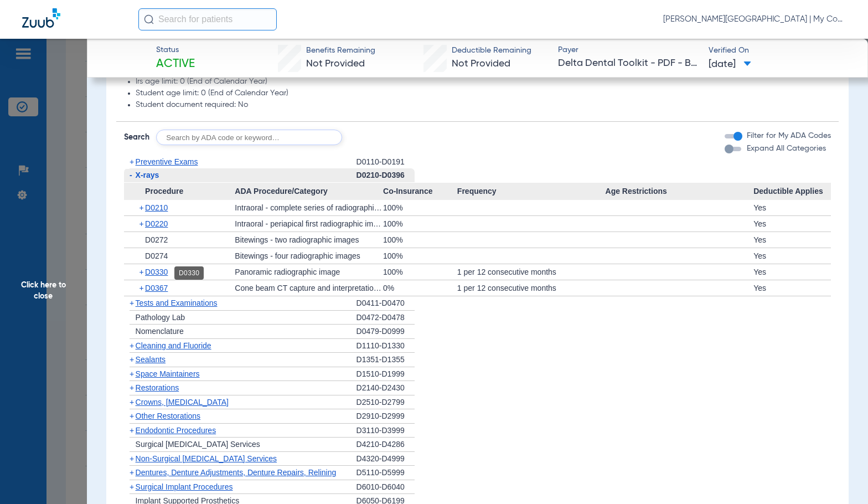
click at [166, 274] on span "D0330" at bounding box center [156, 271] width 23 height 9
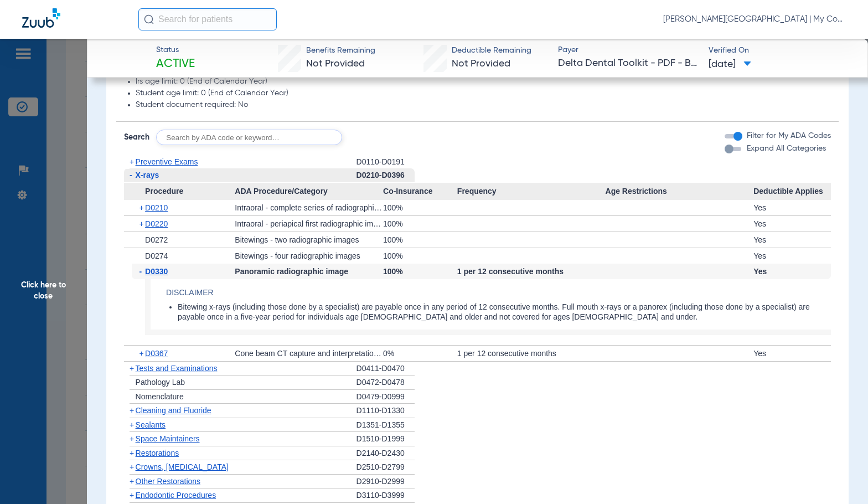
click at [166, 274] on span "D0330" at bounding box center [156, 271] width 23 height 9
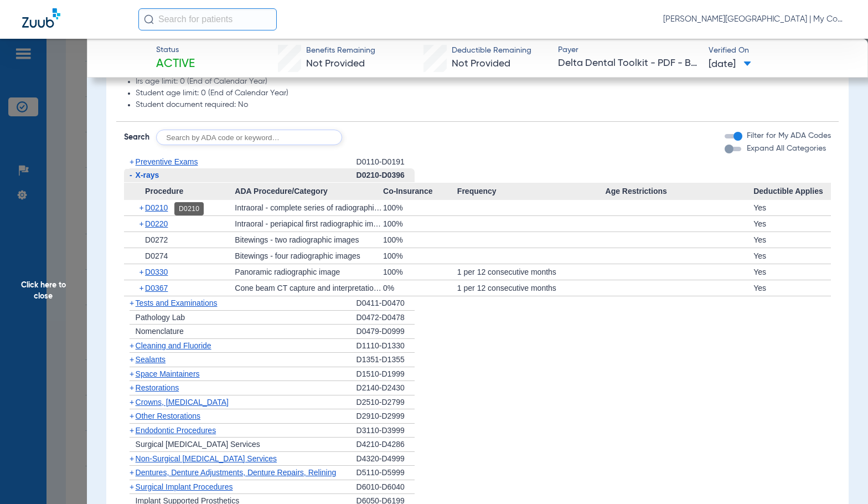
click at [154, 206] on span "D0210" at bounding box center [156, 207] width 23 height 9
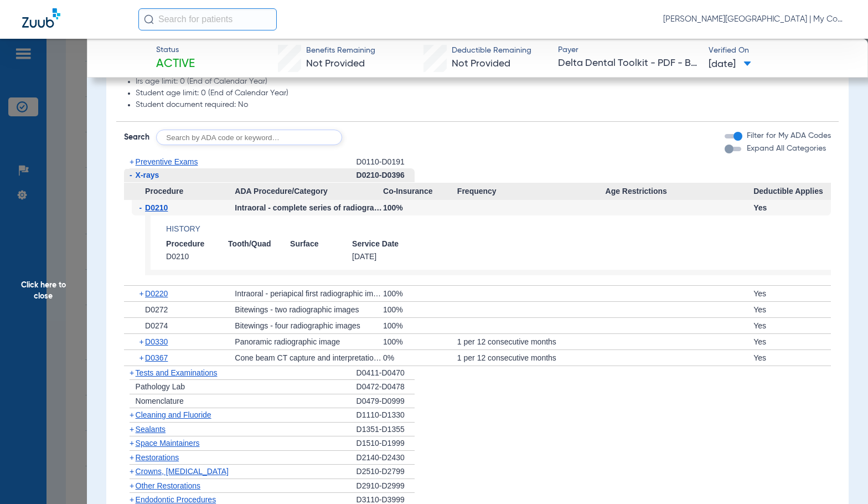
click at [154, 206] on span "D0210" at bounding box center [156, 207] width 23 height 9
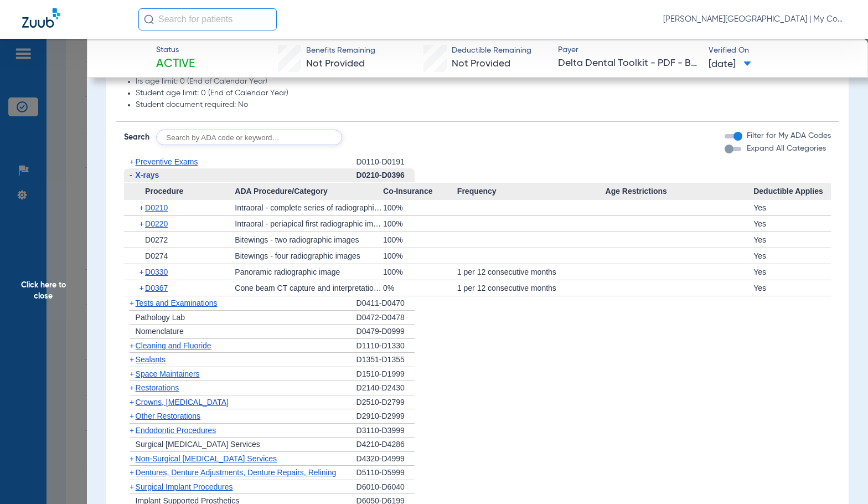
drag, startPoint x: 55, startPoint y: 323, endPoint x: 153, endPoint y: 344, distance: 99.6
click at [55, 323] on span "Click here to close" at bounding box center [43, 291] width 87 height 504
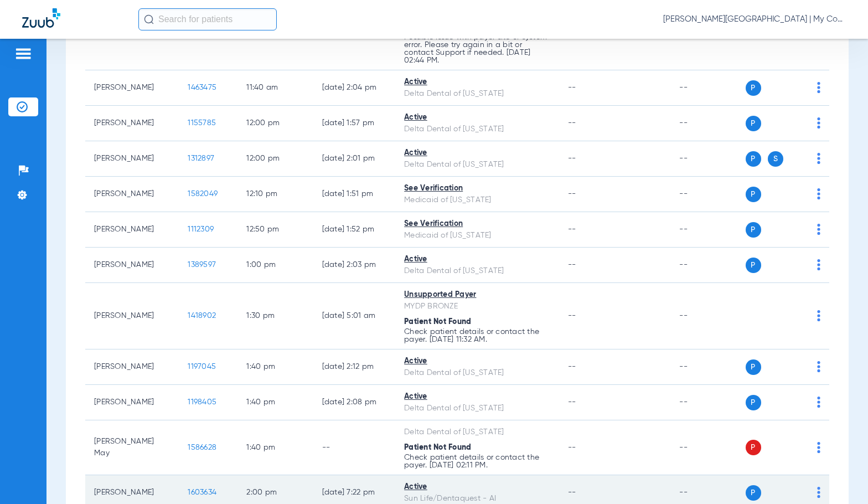
scroll to position [1546, 0]
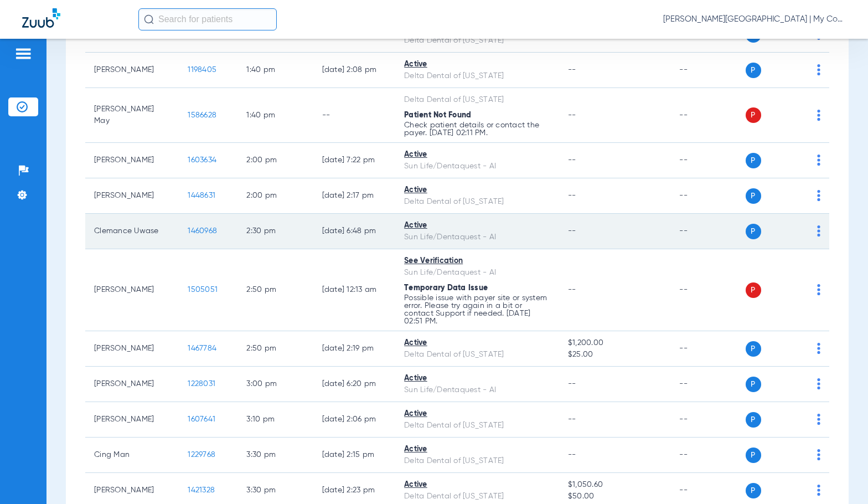
click at [188, 233] on span "1460968" at bounding box center [202, 231] width 29 height 8
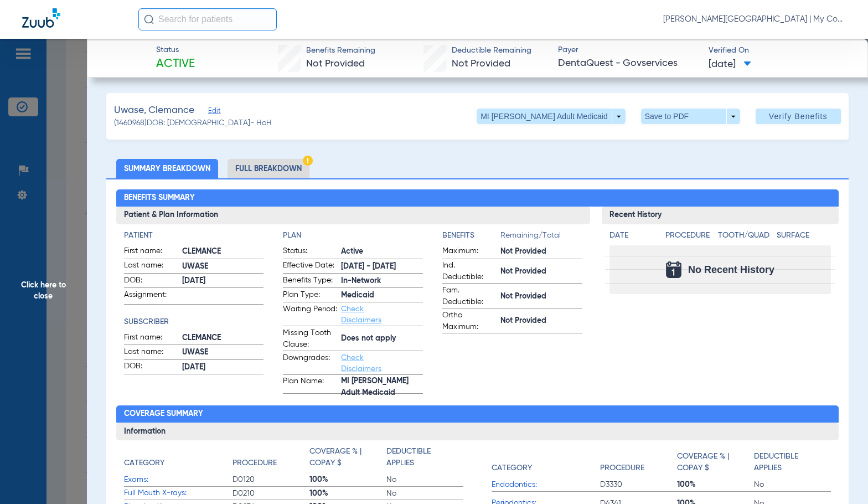
click at [244, 162] on li "Full Breakdown" at bounding box center [269, 168] width 82 height 19
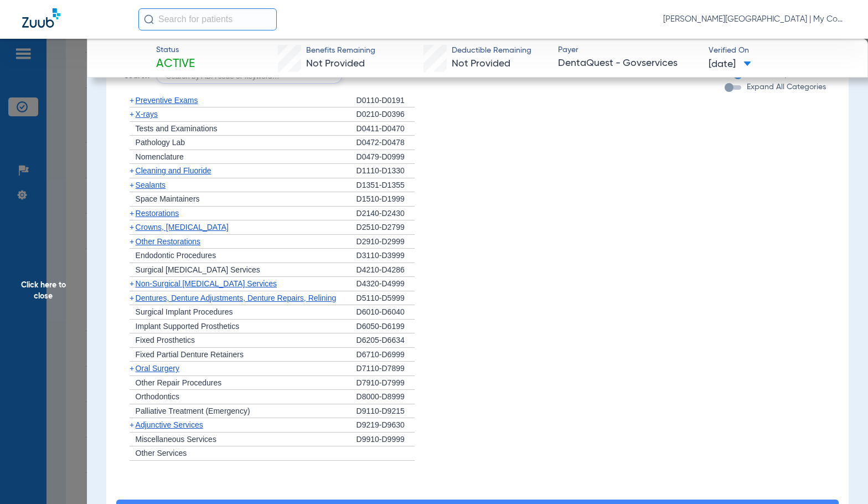
scroll to position [1161, 0]
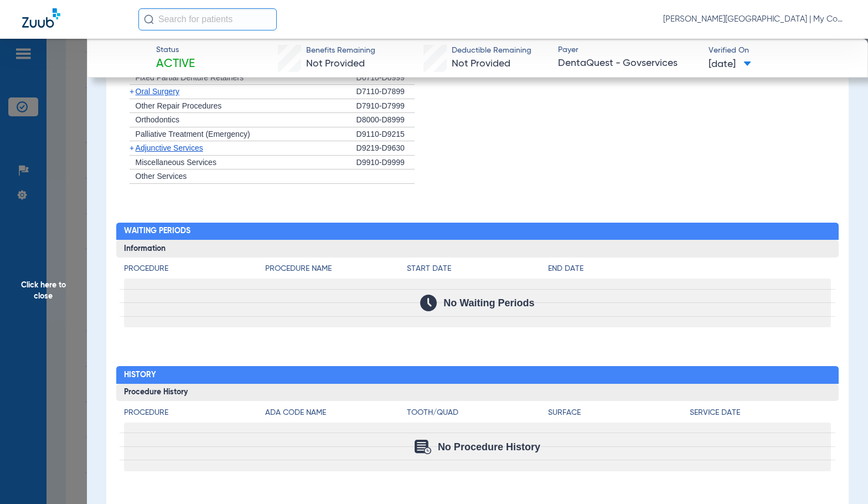
click at [461, 197] on div "Procedure Benefits Disclaimers Office Assignment: Catherines Health Dental Cent…" at bounding box center [477, 99] width 743 height 841
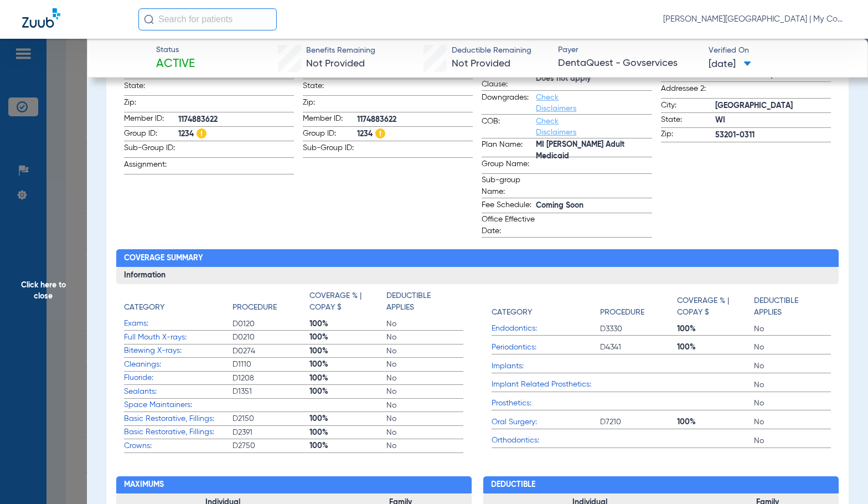
scroll to position [109, 0]
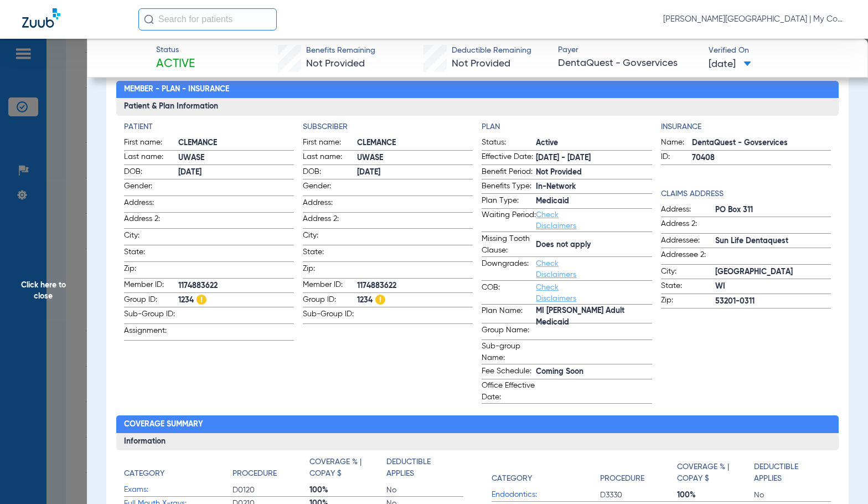
click at [393, 280] on span "1174883622" at bounding box center [415, 286] width 116 height 12
copy span "1174883622"
drag, startPoint x: 45, startPoint y: 318, endPoint x: 47, endPoint y: 307, distance: 11.7
click at [45, 316] on span "Click here to close" at bounding box center [43, 291] width 87 height 504
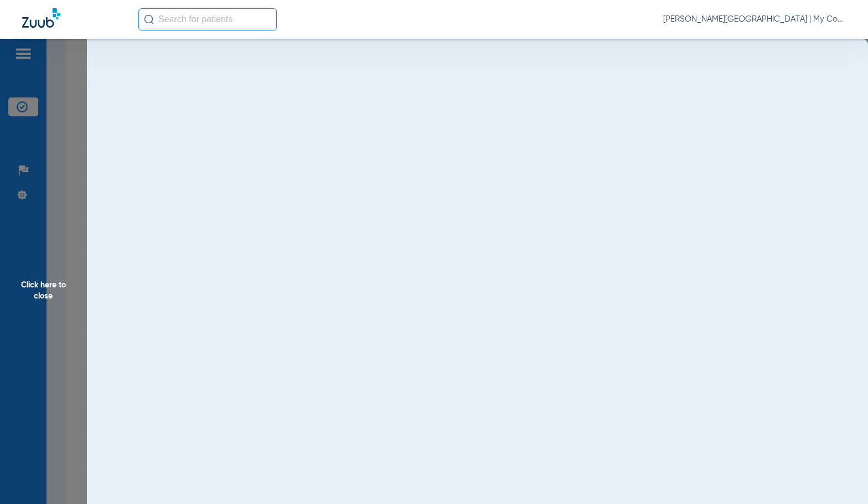
scroll to position [0, 0]
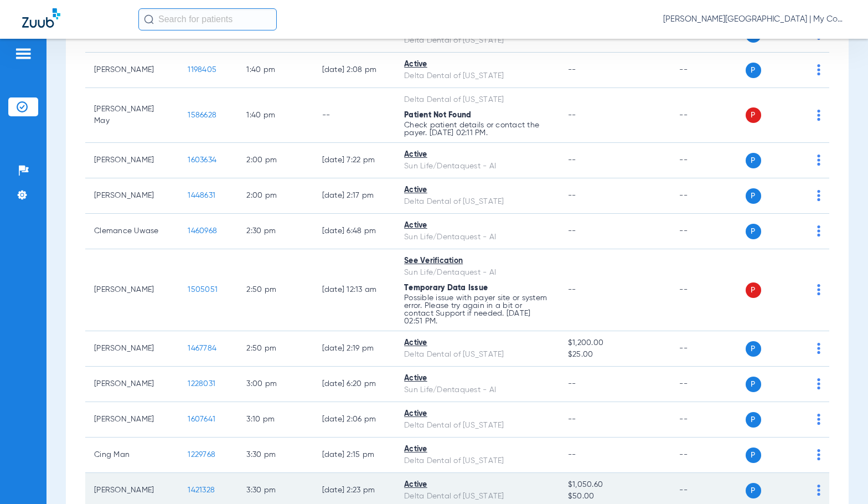
click at [189, 487] on span "1421328" at bounding box center [201, 490] width 27 height 8
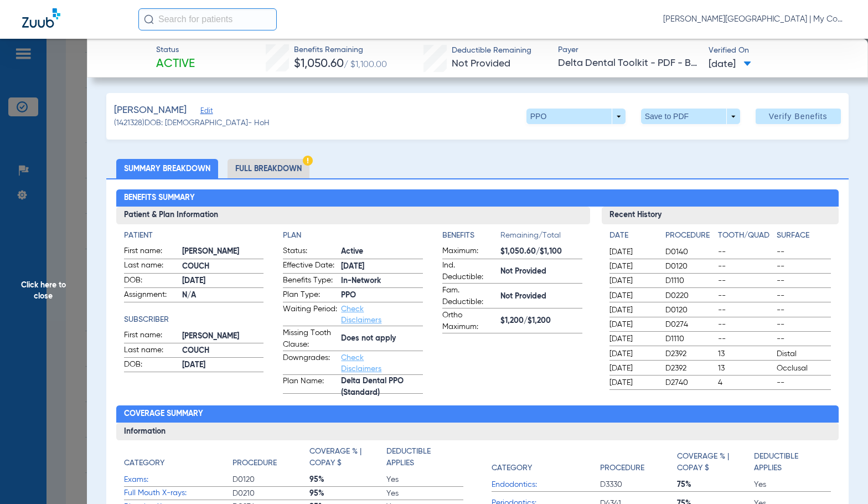
click at [277, 178] on div "Benefits Summary Patient & Plan Information Patient First name: KATRINA Last na…" at bounding box center [477, 398] width 743 height 440
click at [276, 172] on li "Full Breakdown" at bounding box center [269, 168] width 82 height 19
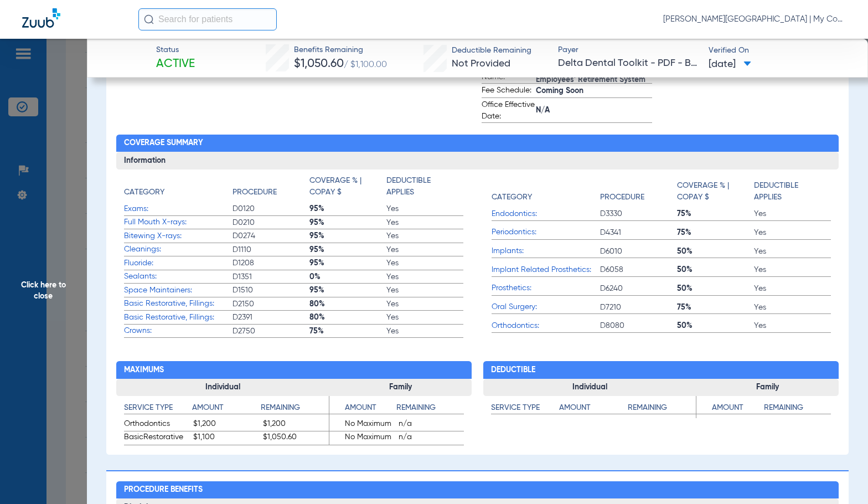
scroll to position [775, 0]
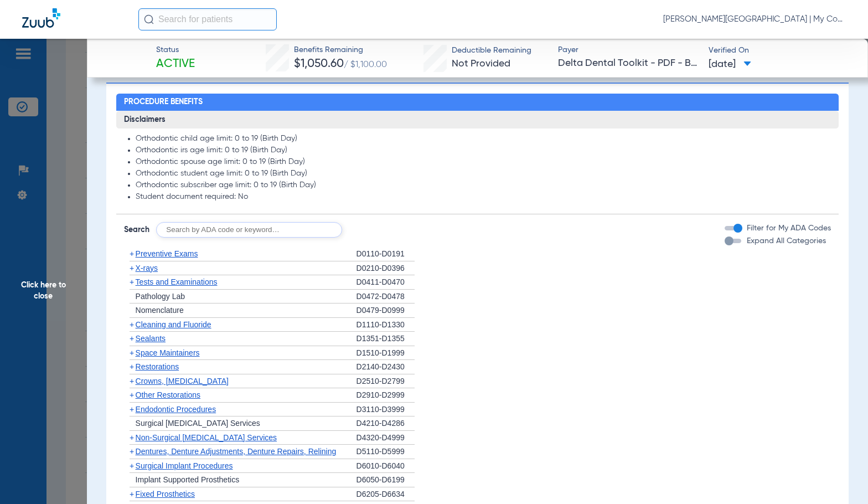
click at [141, 272] on span "X-rays" at bounding box center [147, 268] width 22 height 9
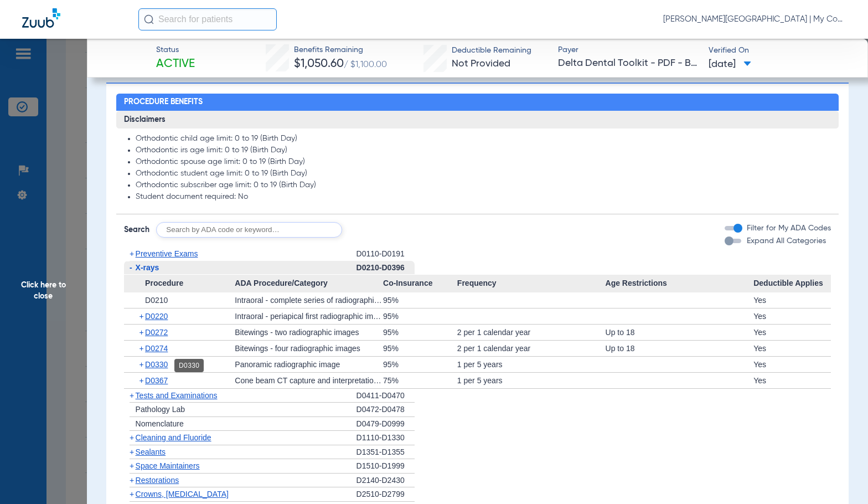
click at [152, 364] on span "D0330" at bounding box center [156, 364] width 23 height 9
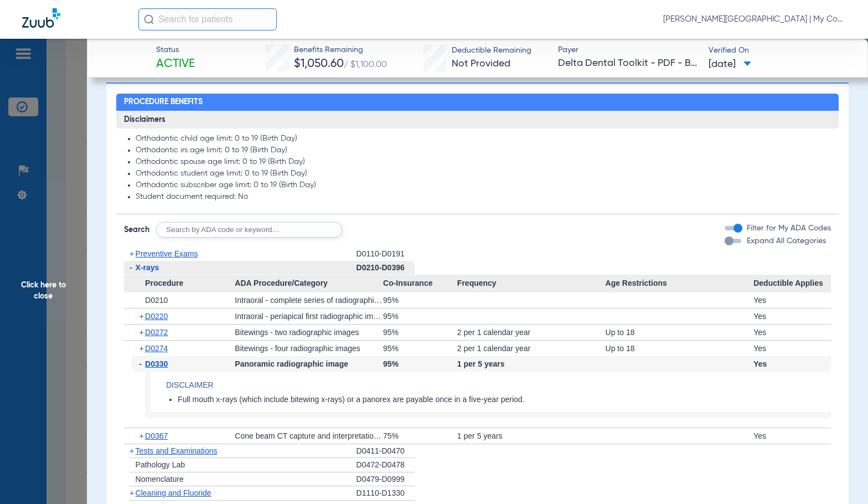
click at [152, 364] on span "D0330" at bounding box center [156, 363] width 23 height 9
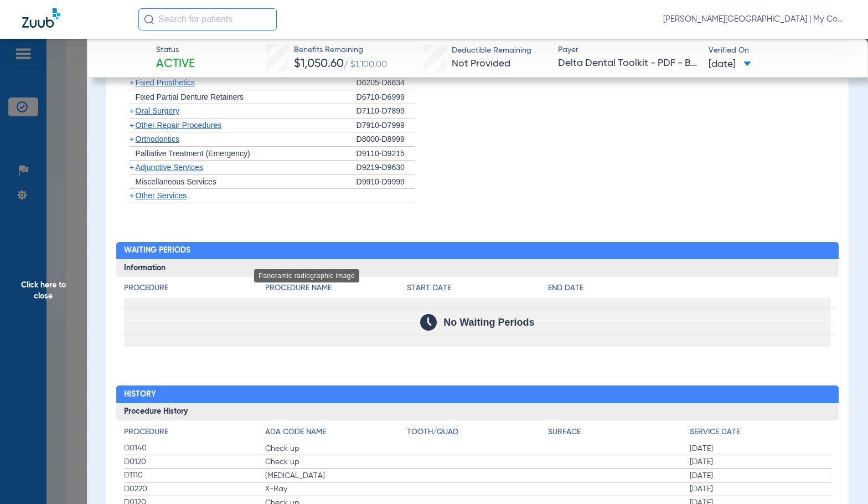
scroll to position [1606, 0]
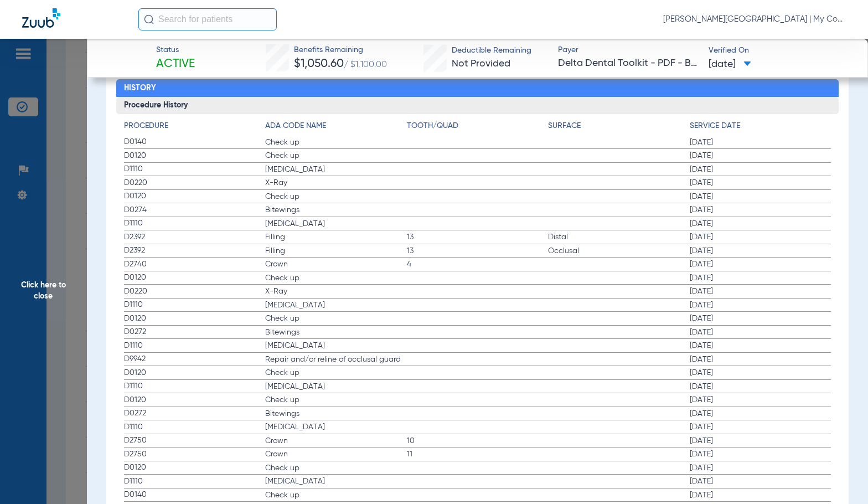
click at [22, 300] on span "Click here to close" at bounding box center [43, 291] width 87 height 504
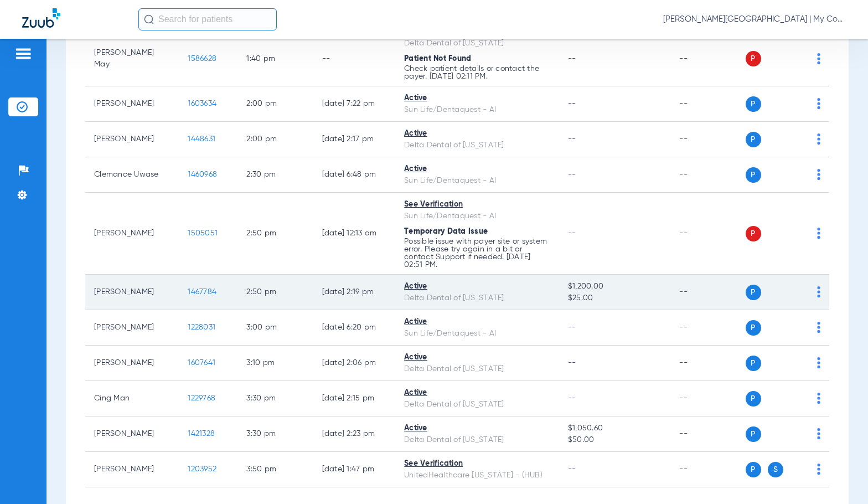
scroll to position [1657, 0]
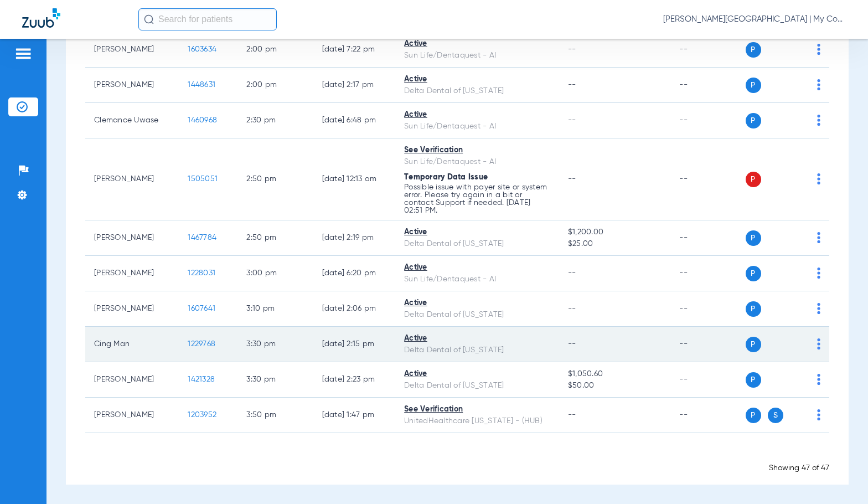
click at [198, 344] on span "1229768" at bounding box center [202, 344] width 28 height 8
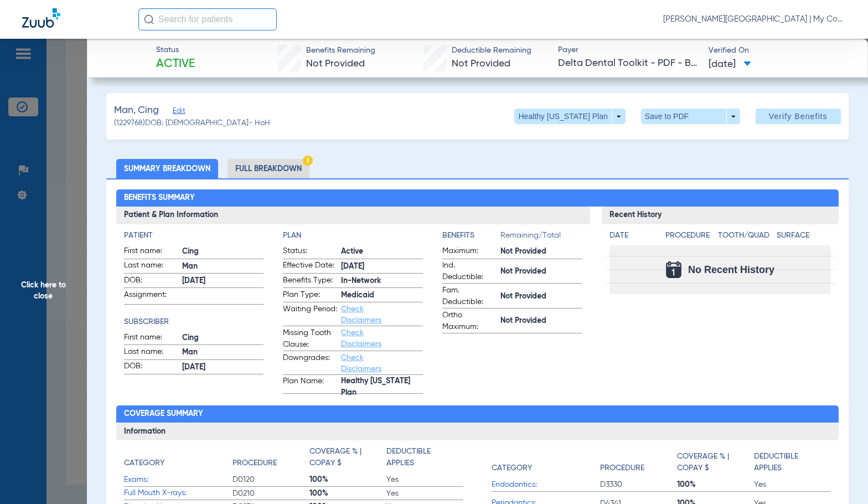
click at [269, 171] on li "Full Breakdown" at bounding box center [269, 168] width 82 height 19
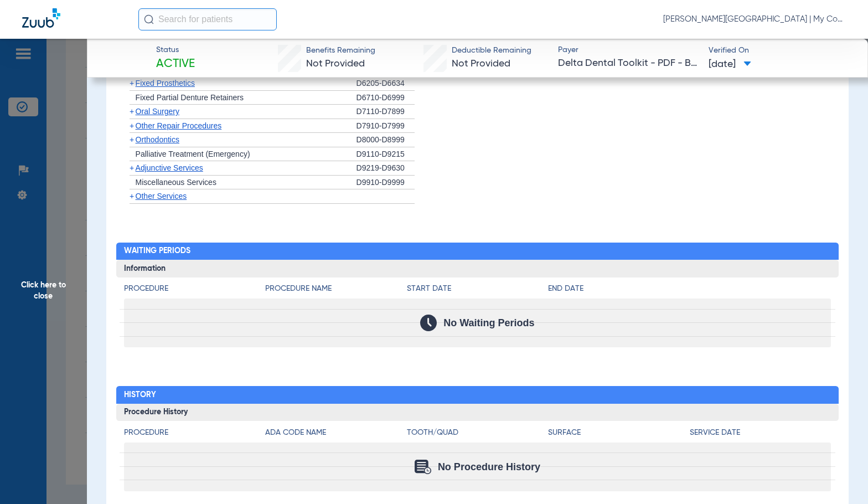
scroll to position [1154, 0]
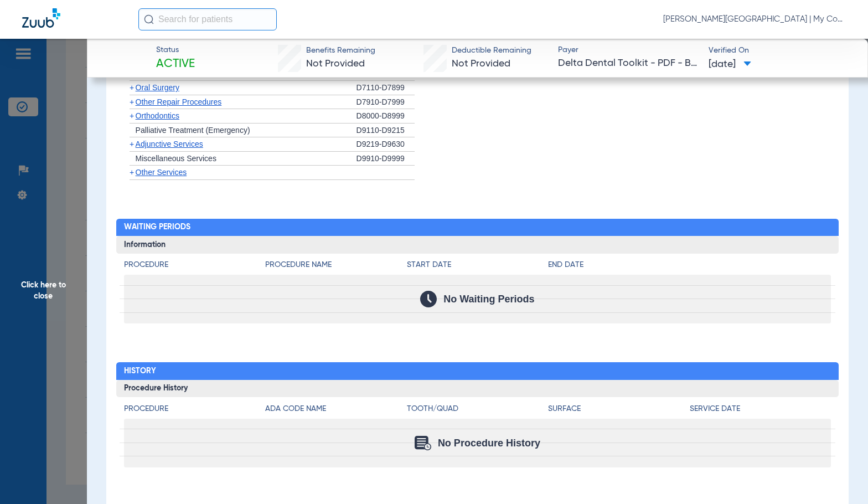
click at [69, 262] on span "Click here to close" at bounding box center [43, 291] width 87 height 504
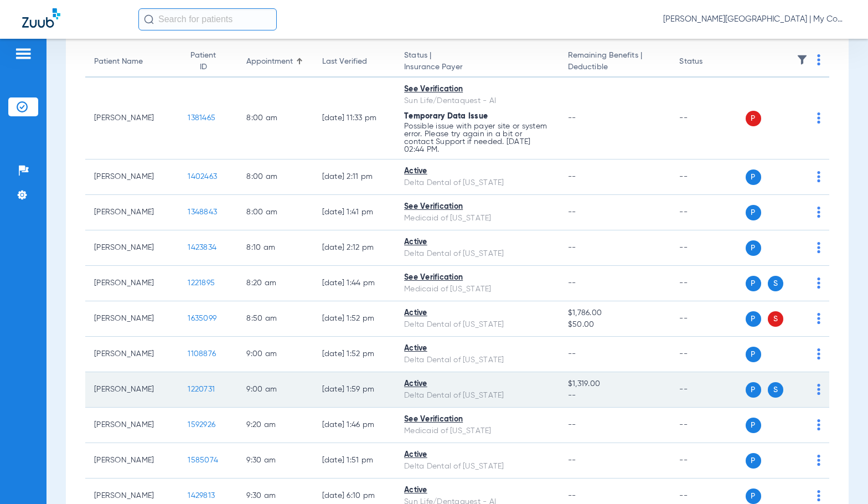
scroll to position [0, 0]
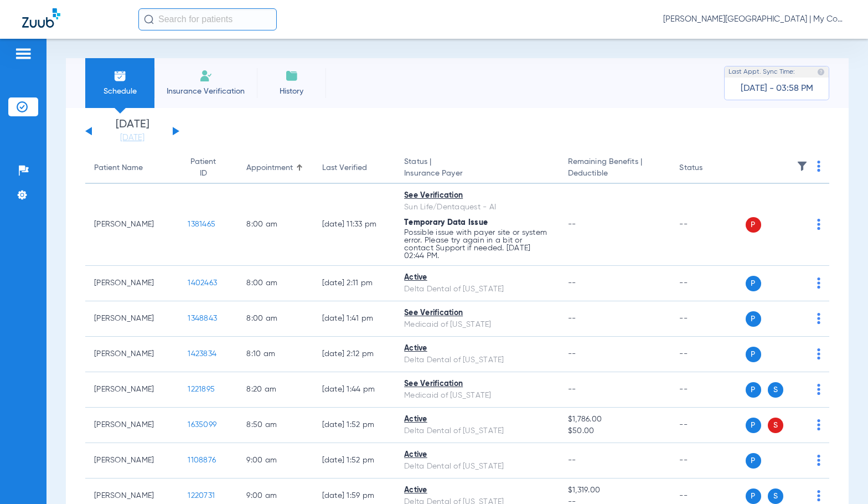
click at [175, 133] on button at bounding box center [176, 131] width 7 height 8
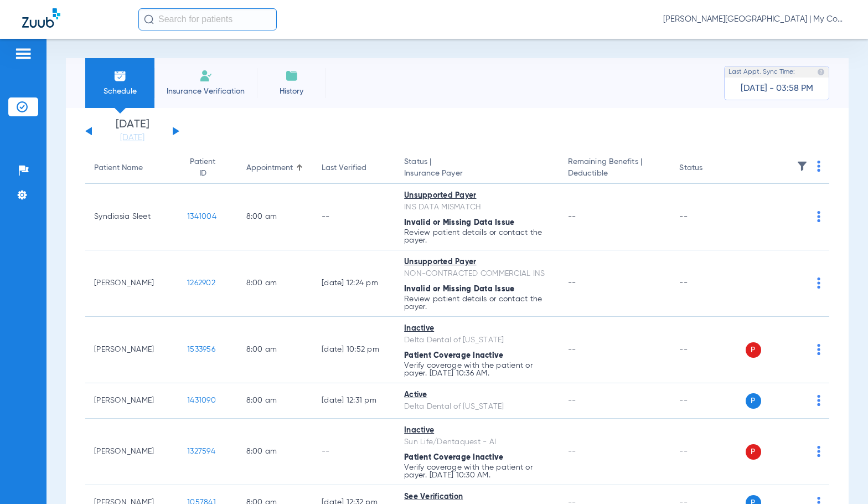
click at [817, 167] on img at bounding box center [818, 166] width 3 height 11
click at [770, 209] on span "Verify All" at bounding box center [768, 210] width 69 height 8
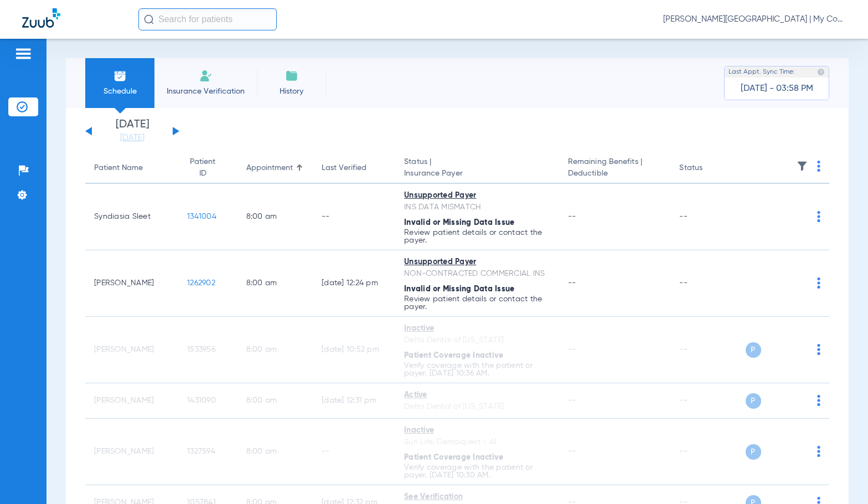
click at [733, 24] on span "[PERSON_NAME][GEOGRAPHIC_DATA] | My Community Dental Centers" at bounding box center [754, 19] width 183 height 11
click at [783, 43] on span "Account Selection" at bounding box center [805, 39] width 62 height 8
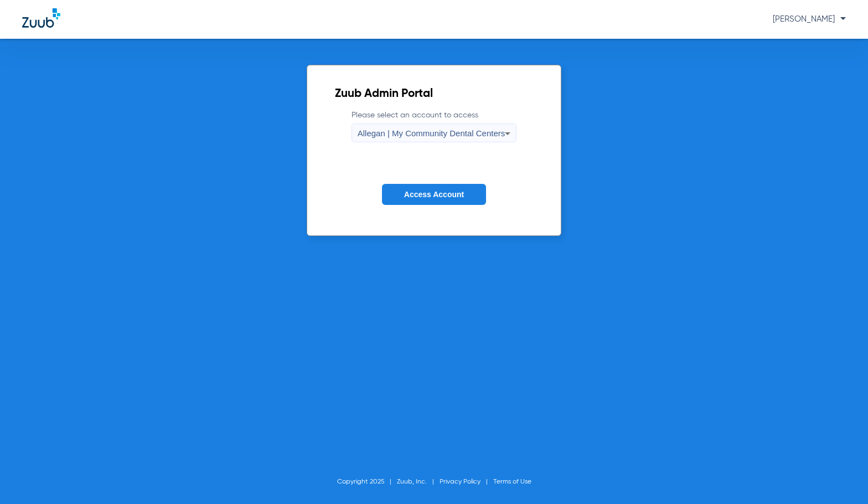
click at [403, 122] on label "Please select an account to access Allegan | My Community Dental Centers" at bounding box center [435, 126] width 166 height 33
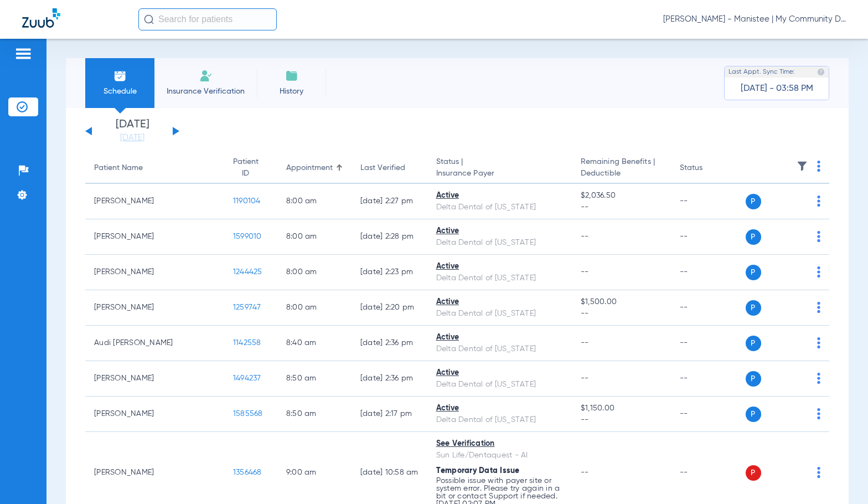
click at [419, 95] on div "Schedule Insurance Verification History Last Appt. Sync Time: [DATE] - 03:58 PM" at bounding box center [457, 83] width 783 height 50
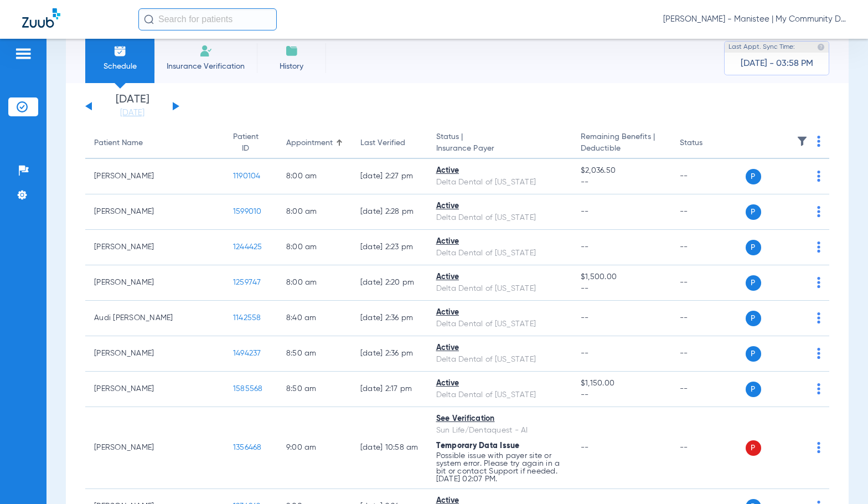
scroll to position [23, 0]
click at [714, 17] on span "[PERSON_NAME] - Manistee | My Community Dental Centers" at bounding box center [754, 19] width 183 height 11
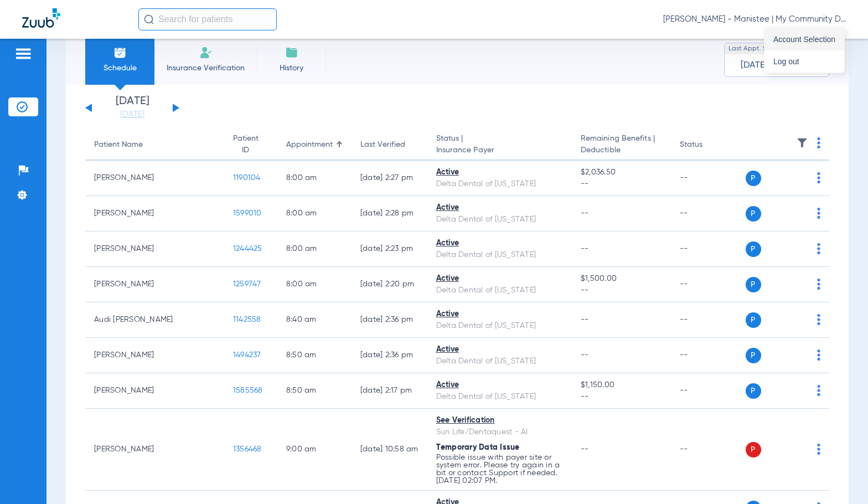
click at [772, 38] on button "Account Selection" at bounding box center [805, 39] width 80 height 22
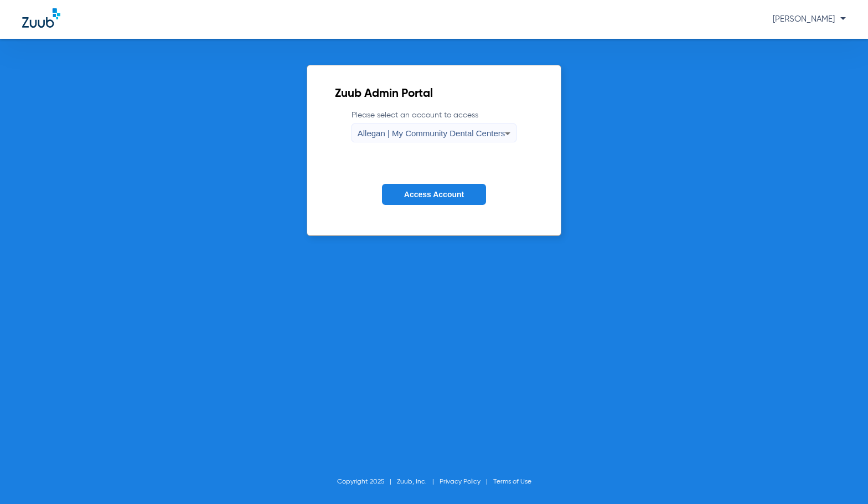
click at [365, 129] on span "Allegan | My Community Dental Centers" at bounding box center [432, 132] width 148 height 9
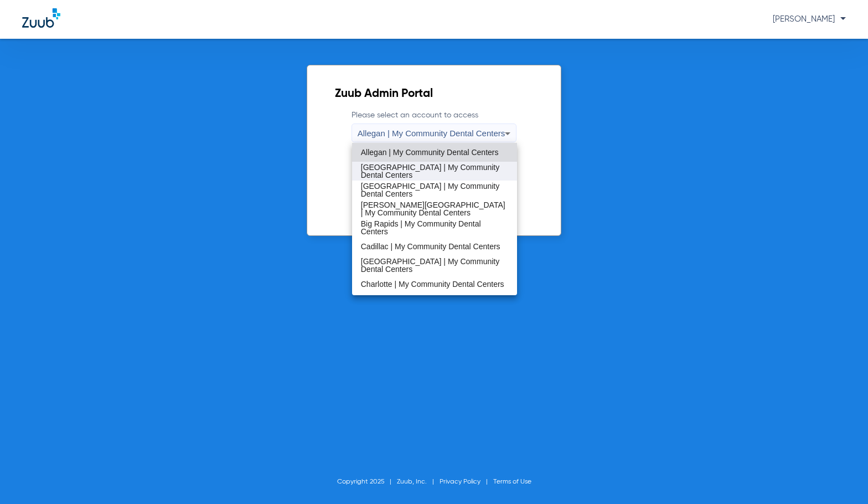
click at [391, 171] on span "[GEOGRAPHIC_DATA] | My Community Dental Centers" at bounding box center [435, 171] width 148 height 16
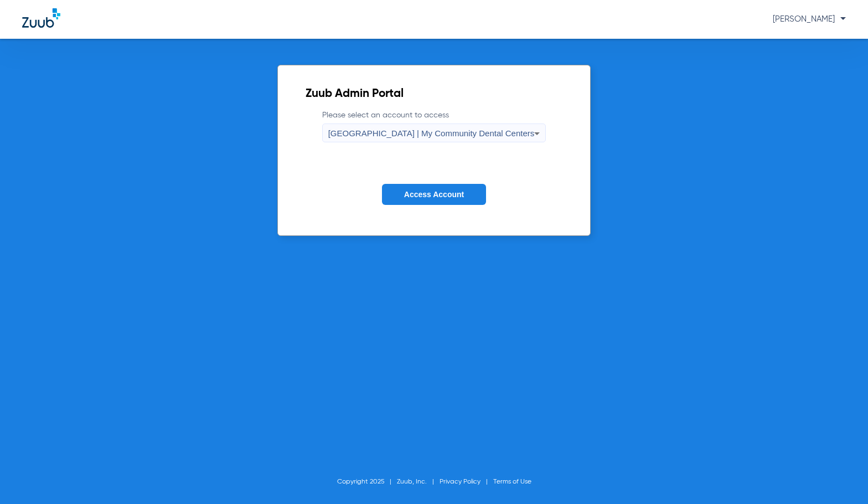
click at [408, 193] on span "Access Account" at bounding box center [434, 194] width 60 height 9
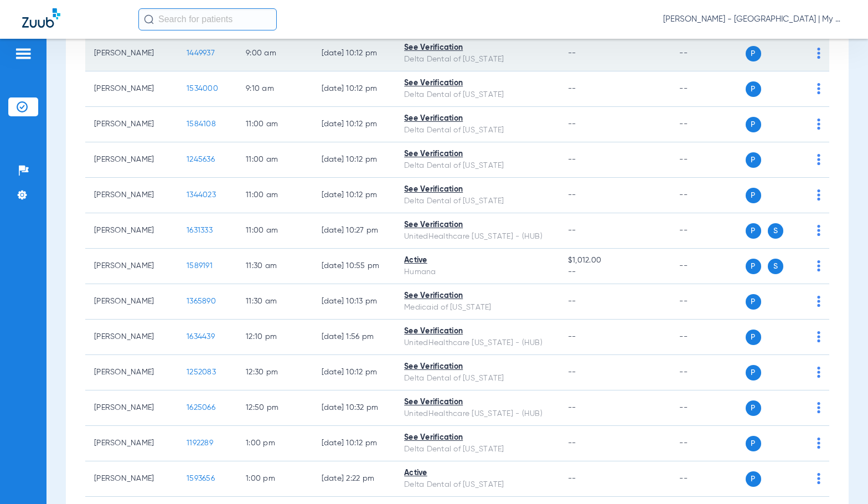
scroll to position [221, 0]
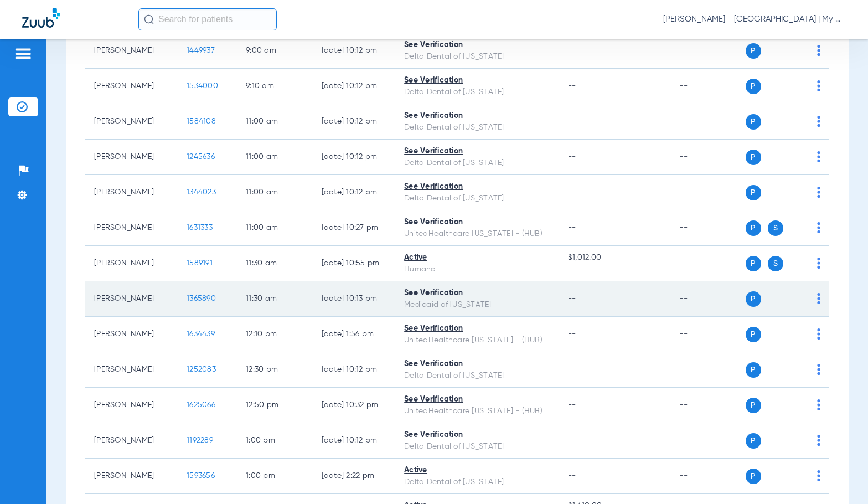
click at [187, 297] on span "1365890" at bounding box center [201, 299] width 29 height 8
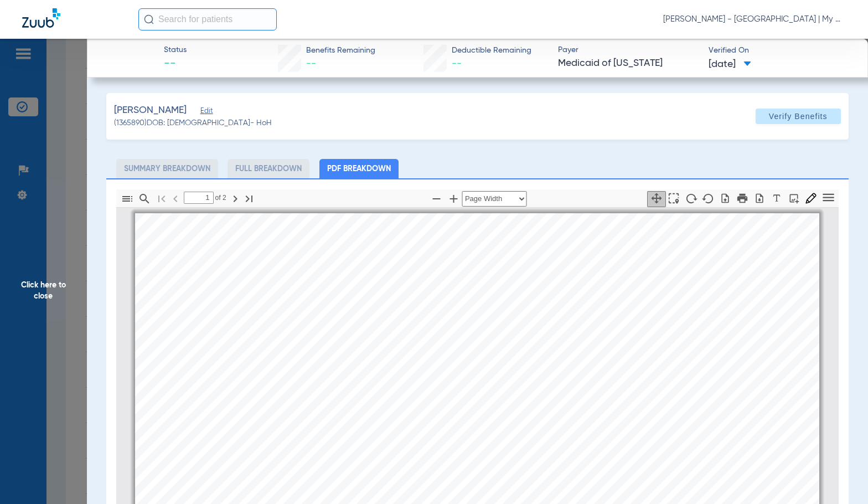
scroll to position [6, 0]
type input "2"
click at [33, 261] on span "Click here to close" at bounding box center [43, 291] width 87 height 504
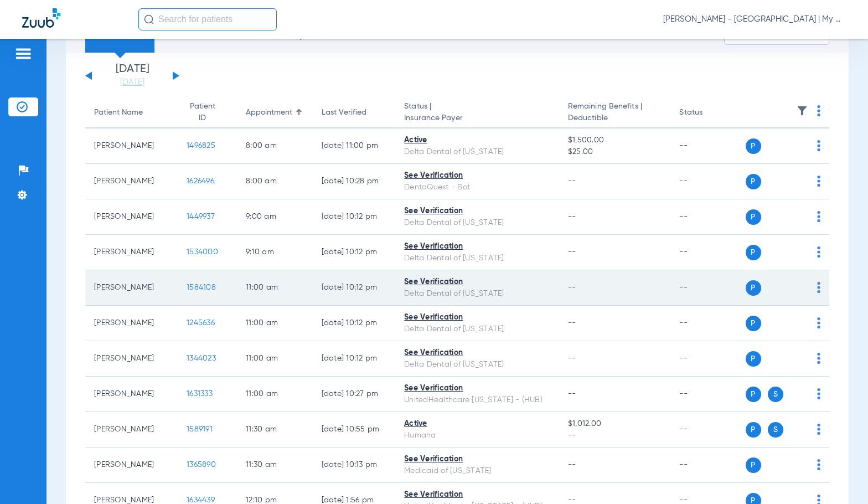
scroll to position [0, 0]
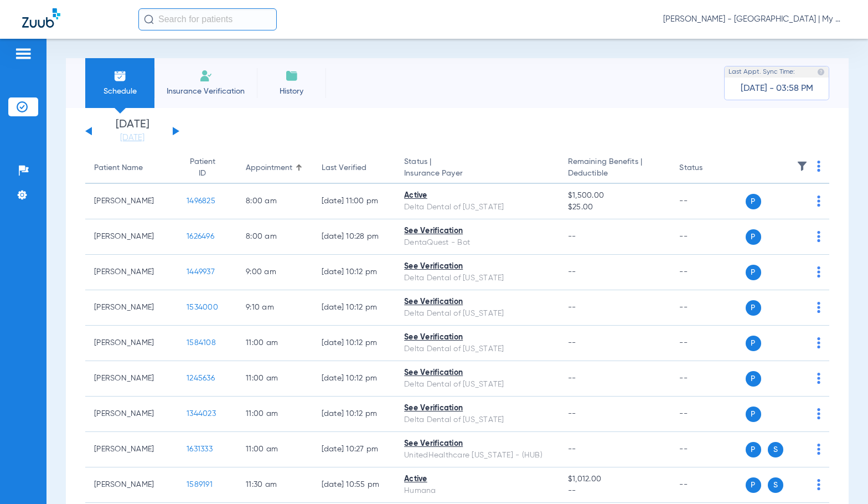
drag, startPoint x: 112, startPoint y: 134, endPoint x: 150, endPoint y: 161, distance: 46.4
click at [112, 134] on link "[DATE]" at bounding box center [132, 137] width 66 height 11
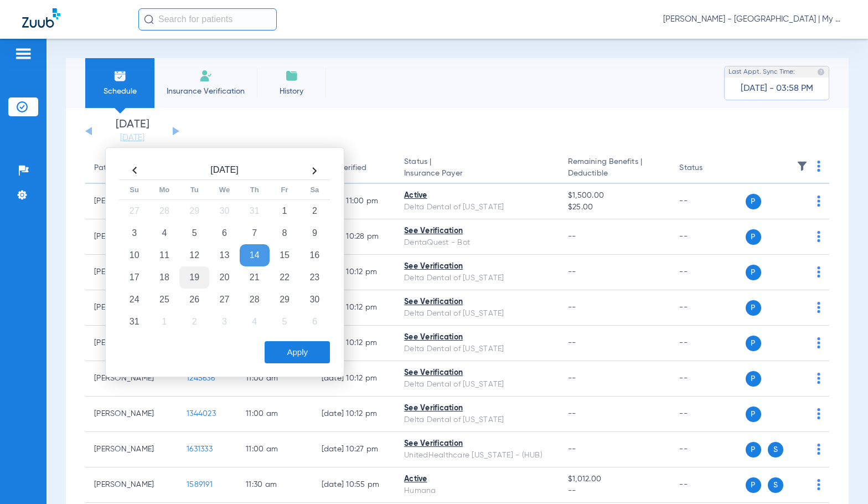
click at [200, 273] on td "19" at bounding box center [194, 277] width 30 height 22
click at [276, 343] on button "Apply" at bounding box center [297, 352] width 65 height 22
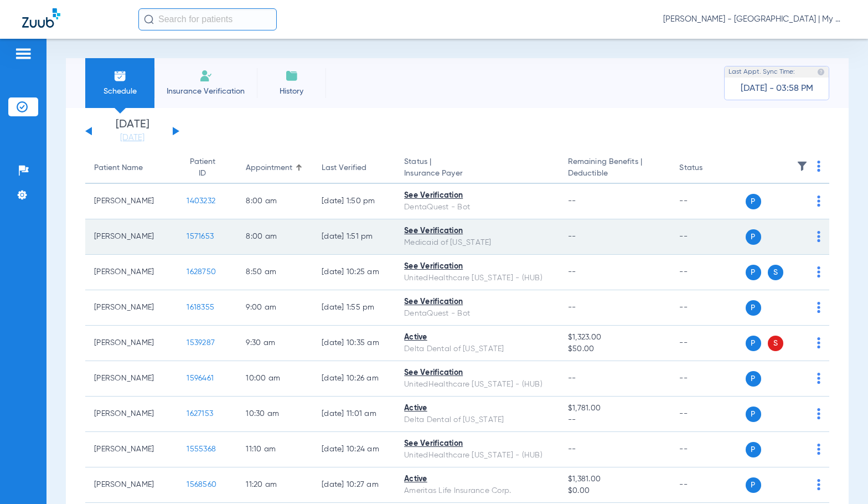
click at [194, 240] on span "1571653" at bounding box center [200, 237] width 27 height 8
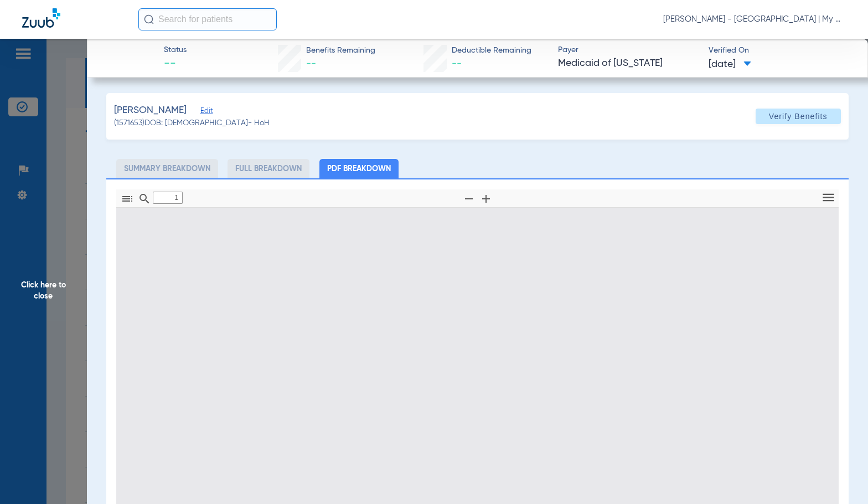
scroll to position [6, 0]
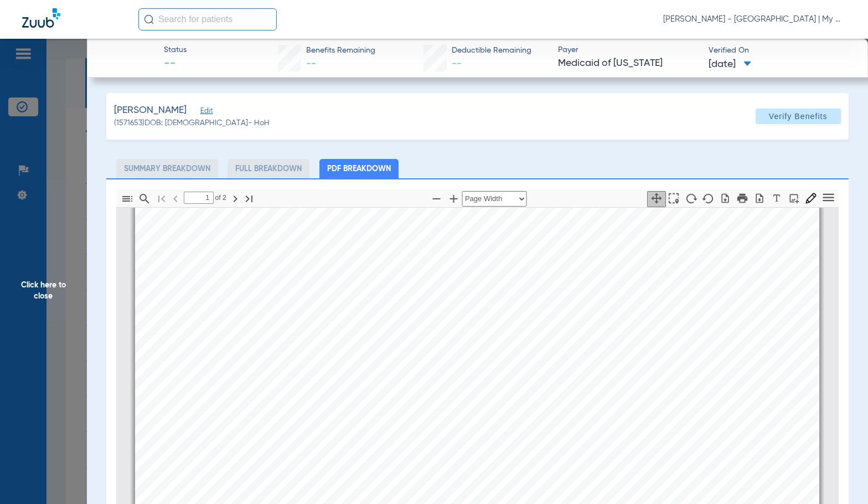
type input "2"
drag, startPoint x: 71, startPoint y: 300, endPoint x: 187, endPoint y: 289, distance: 116.3
click at [71, 301] on span "Click here to close" at bounding box center [43, 291] width 87 height 504
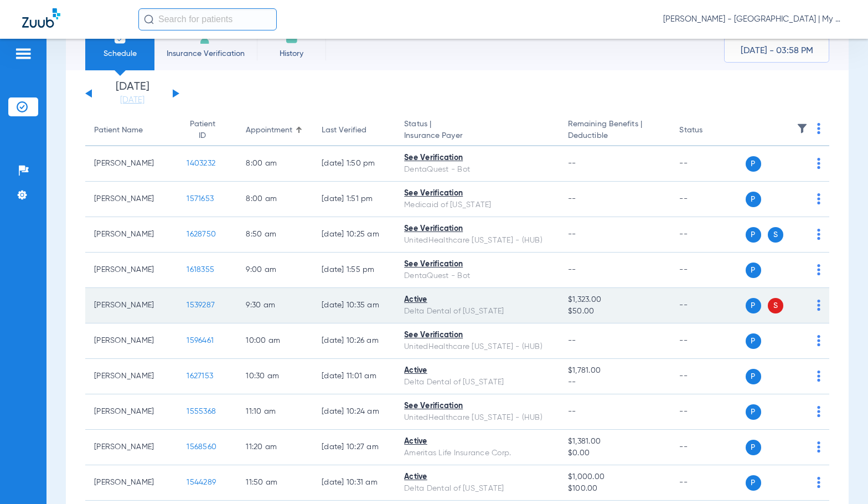
scroll to position [0, 0]
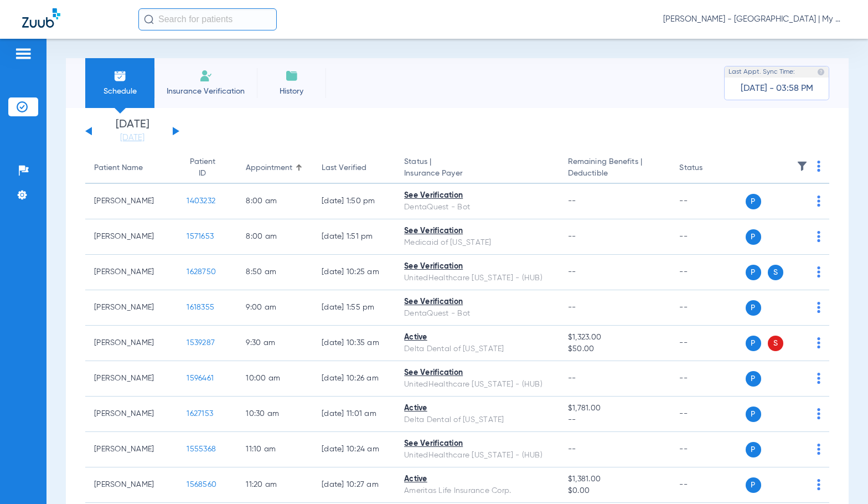
click at [737, 18] on span "Sadie Gibbs - Battle Creek | My Community Dental Centers" at bounding box center [754, 19] width 183 height 11
click at [780, 40] on span "Account Selection" at bounding box center [805, 39] width 62 height 8
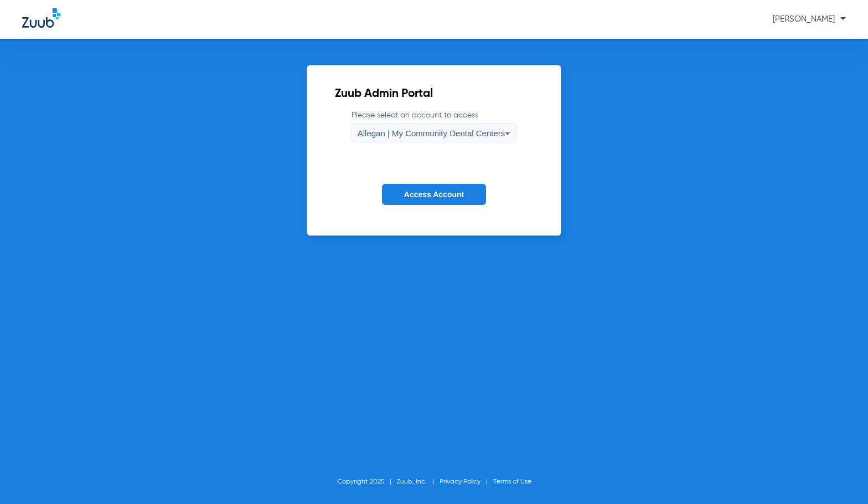
click at [392, 133] on span "Allegan | My Community Dental Centers" at bounding box center [432, 132] width 148 height 9
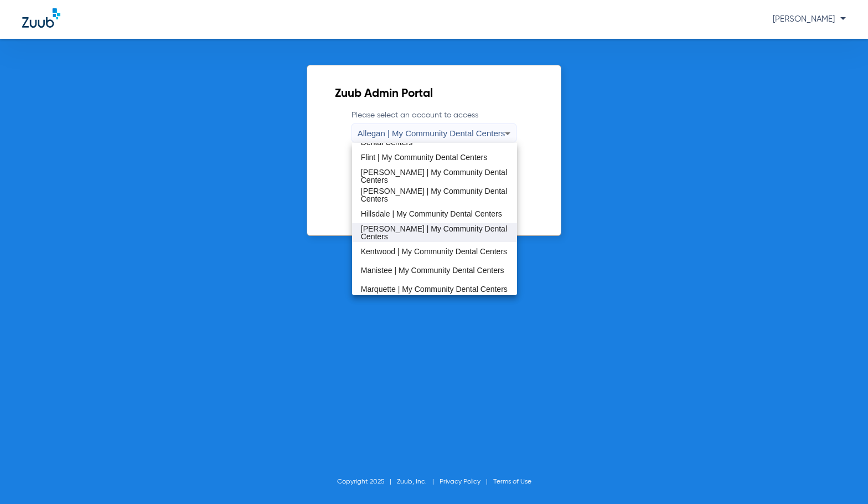
scroll to position [166, 0]
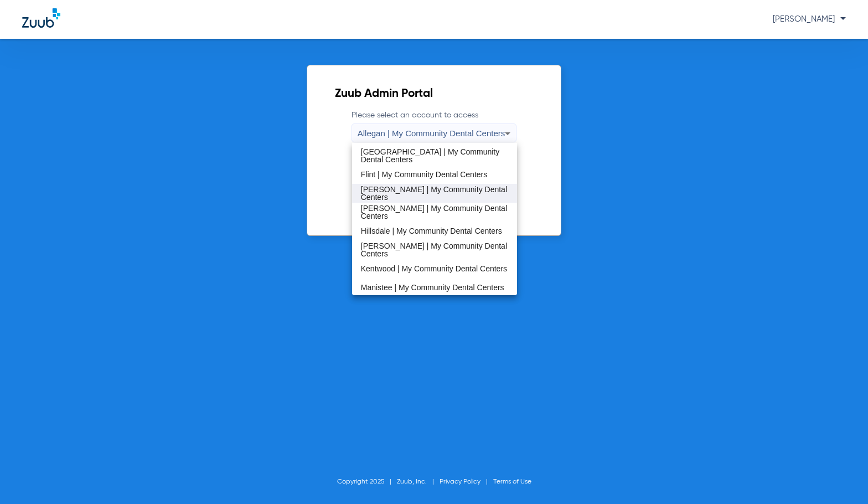
click at [419, 190] on span "[PERSON_NAME] | My Community Dental Centers" at bounding box center [435, 194] width 148 height 16
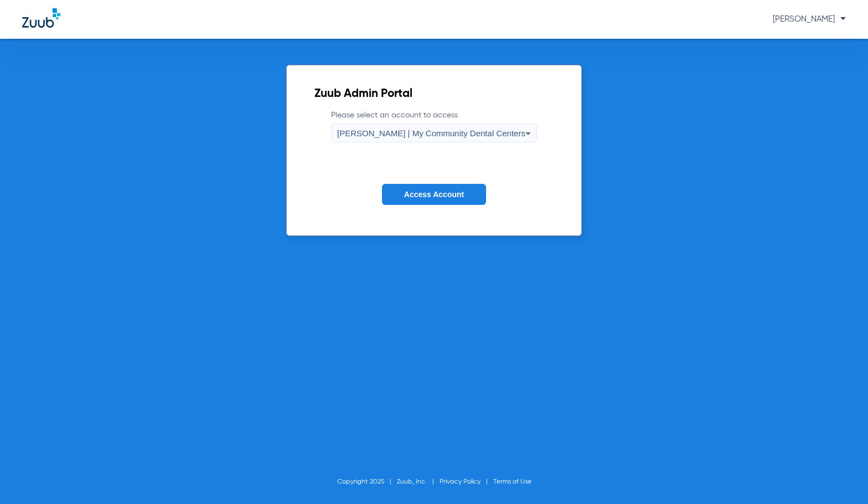
click at [418, 188] on button "Access Account" at bounding box center [434, 195] width 104 height 22
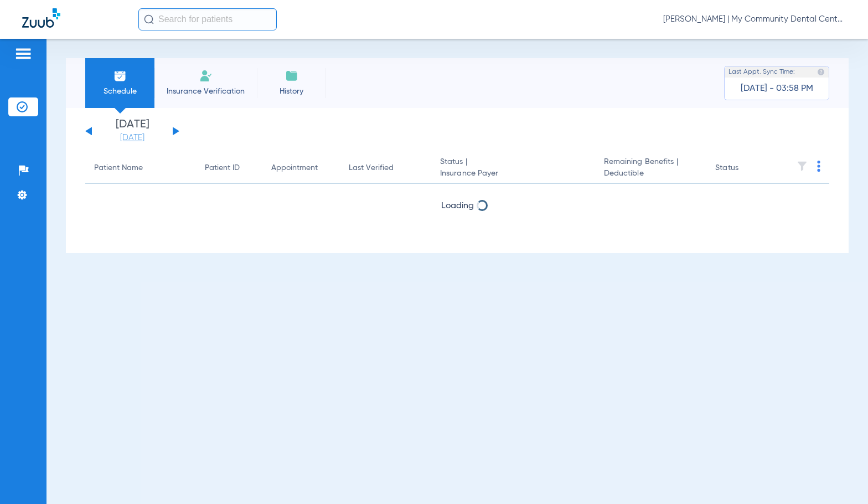
click at [131, 139] on link "[DATE]" at bounding box center [132, 137] width 66 height 11
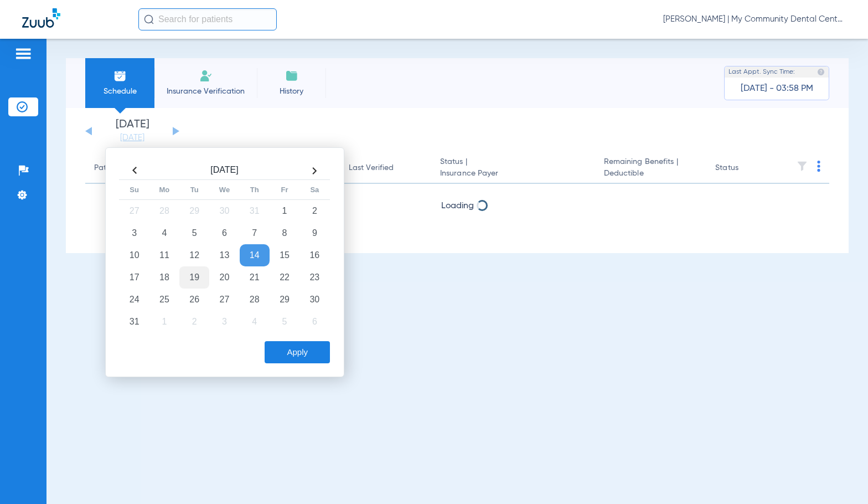
click at [199, 278] on td "19" at bounding box center [194, 277] width 30 height 22
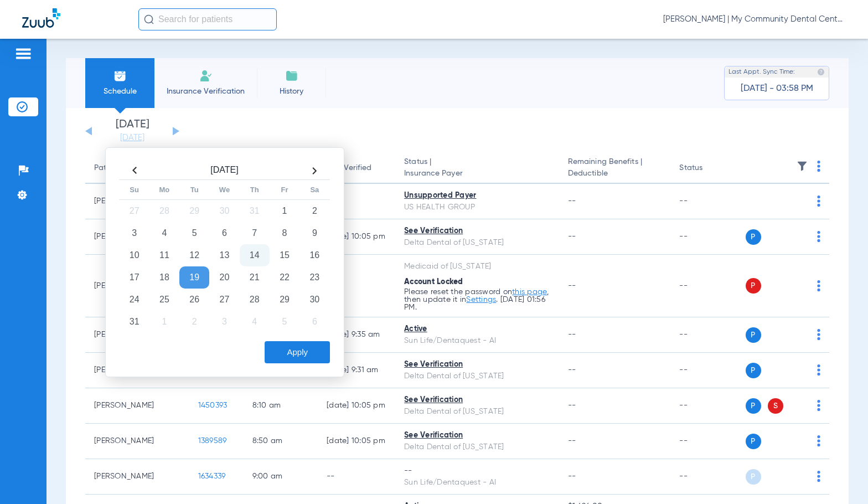
drag, startPoint x: 288, startPoint y: 346, endPoint x: 579, endPoint y: 246, distance: 307.7
click at [289, 346] on button "Apply" at bounding box center [297, 352] width 65 height 22
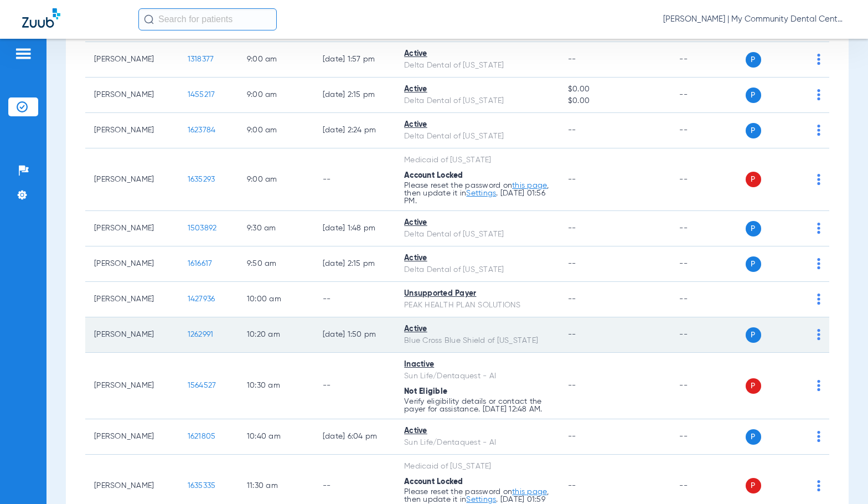
scroll to position [166, 0]
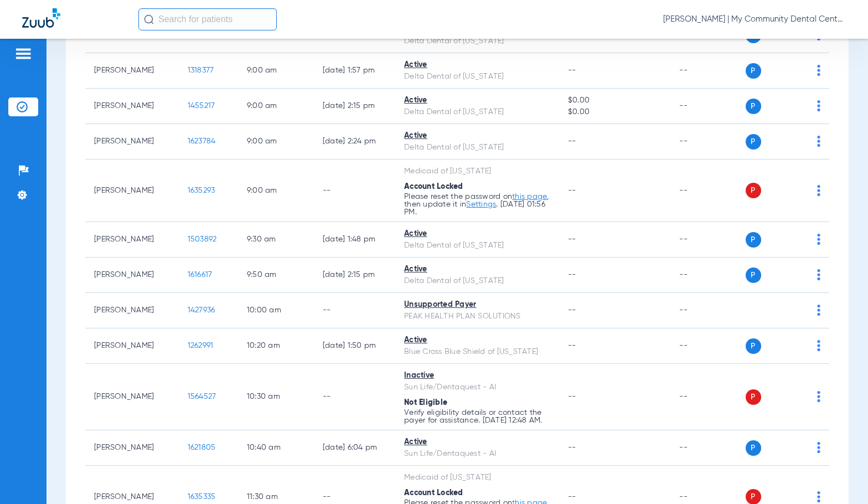
click at [63, 320] on div "Schedule Insurance Verification History Last Appt. Sync Time: Today - 03:58 PM …" at bounding box center [458, 271] width 822 height 465
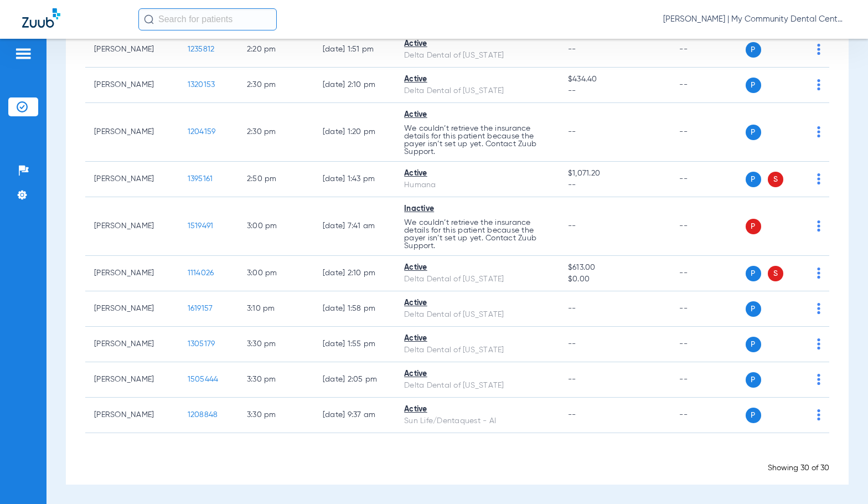
scroll to position [759, 0]
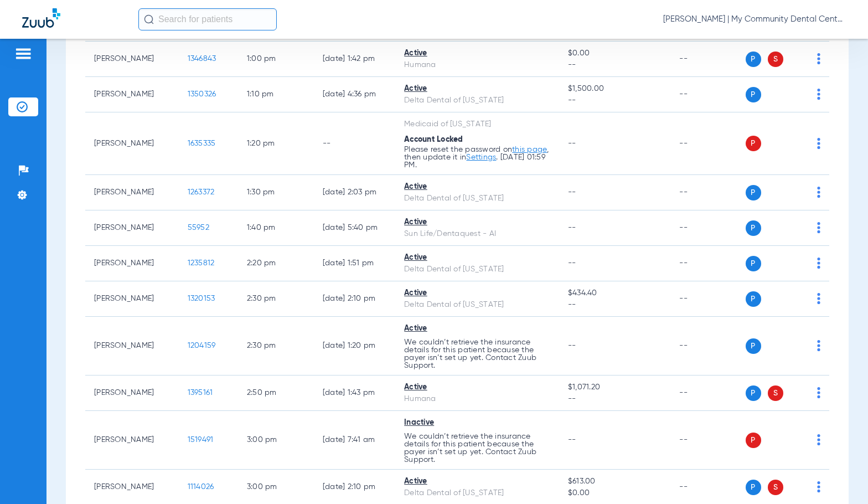
click at [775, 19] on span "Sadie Gibbs - Harrison | My Community Dental Centers" at bounding box center [754, 19] width 183 height 11
click at [795, 39] on span "Account Selection" at bounding box center [805, 39] width 62 height 8
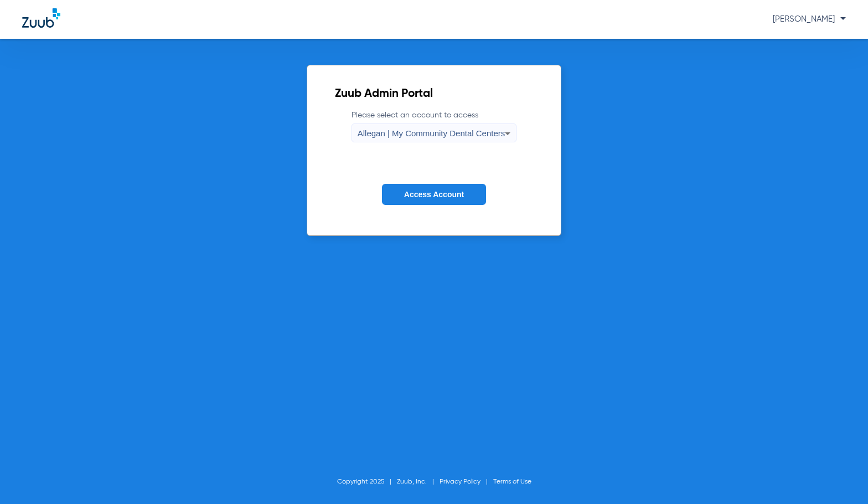
click at [430, 133] on span "Allegan | My Community Dental Centers" at bounding box center [432, 132] width 148 height 9
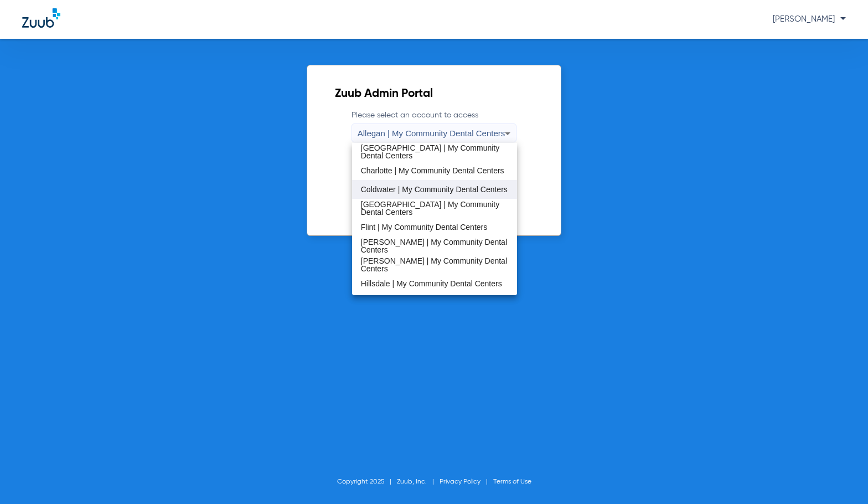
scroll to position [166, 0]
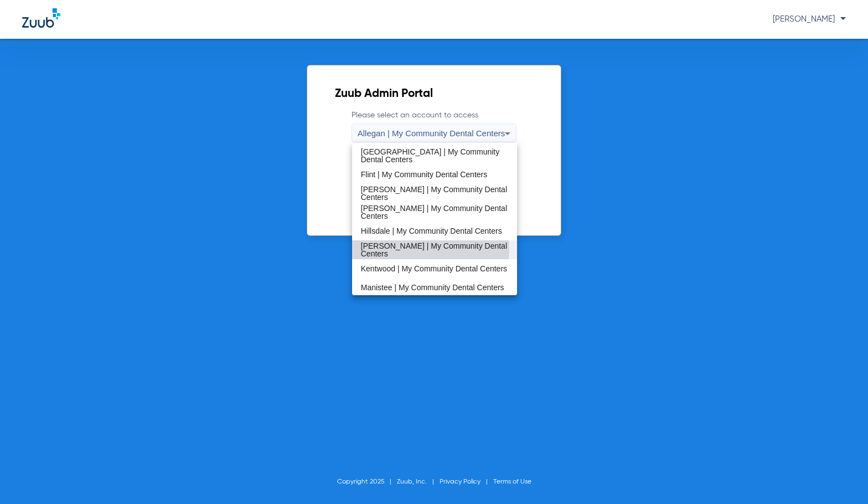
click at [397, 247] on span "[PERSON_NAME] | My Community Dental Centers" at bounding box center [435, 250] width 148 height 16
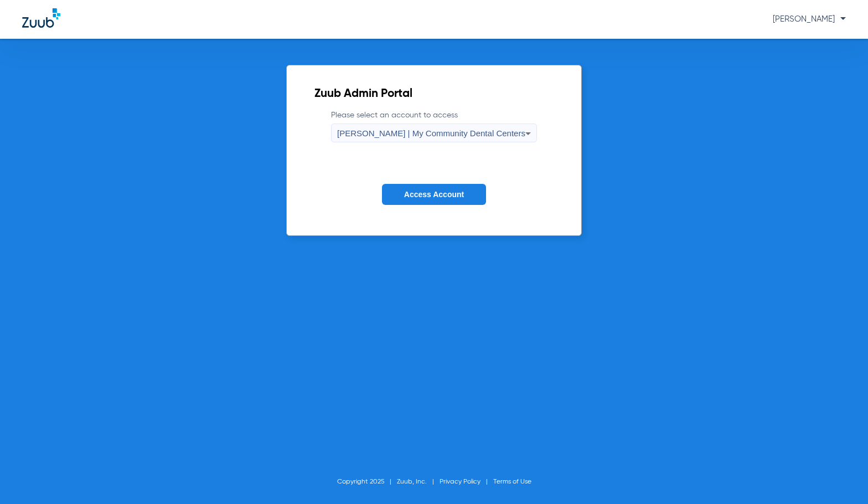
click at [416, 198] on span "Access Account" at bounding box center [434, 194] width 60 height 9
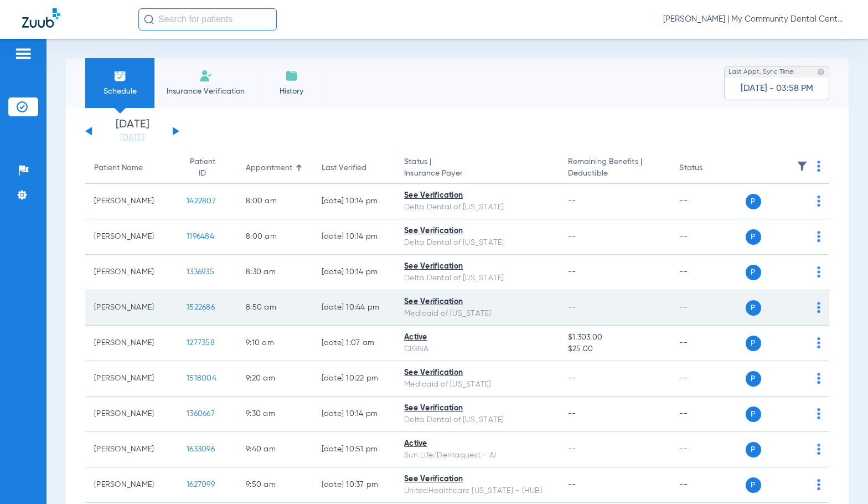
click at [188, 307] on span "1522686" at bounding box center [201, 307] width 28 height 8
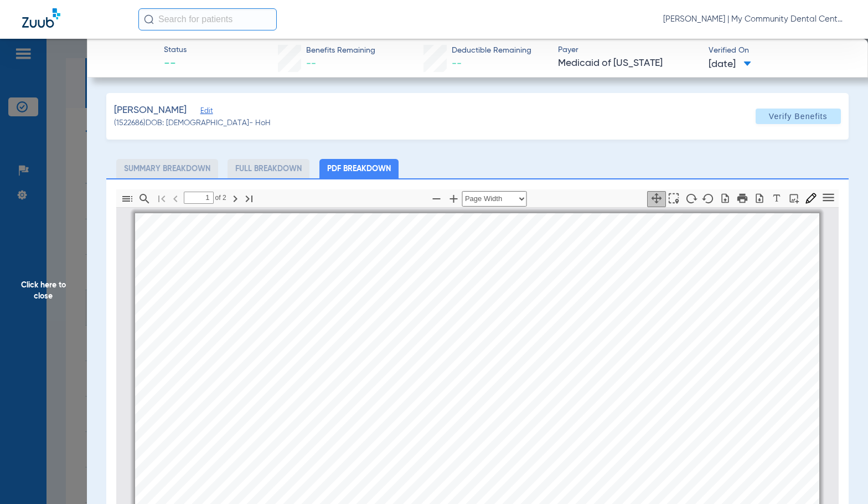
scroll to position [6, 0]
type input "2"
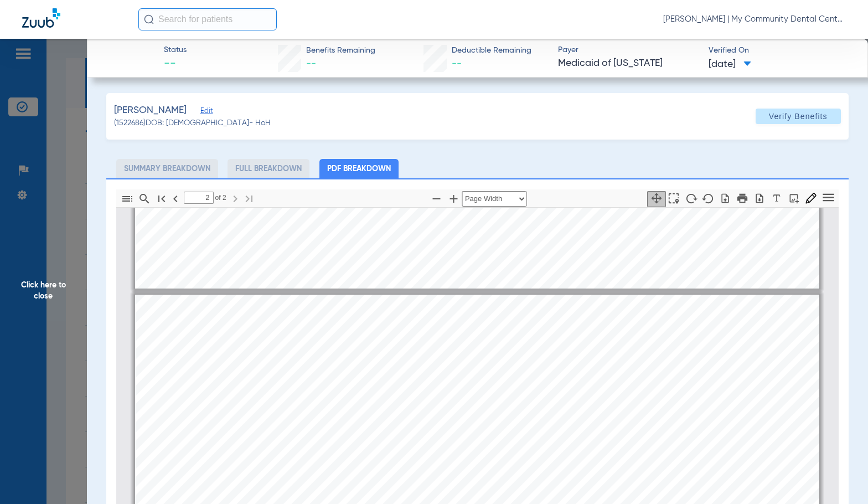
scroll to position [1335, 0]
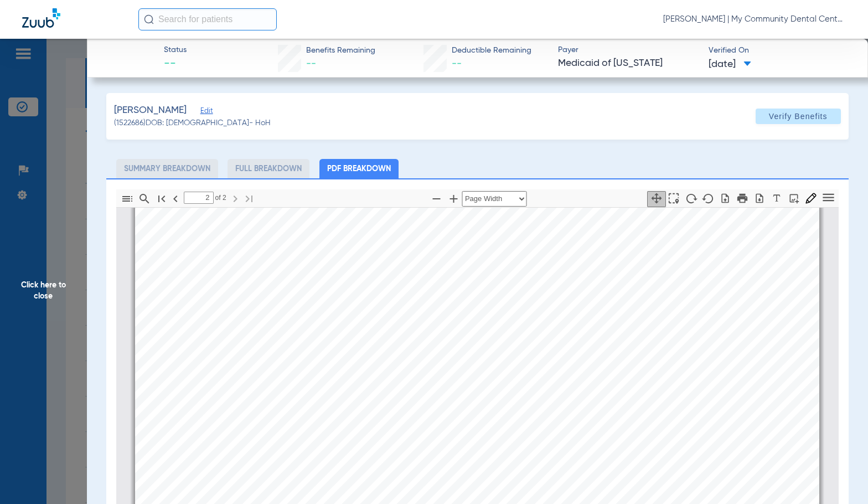
click at [60, 277] on span "Click here to close" at bounding box center [43, 291] width 87 height 504
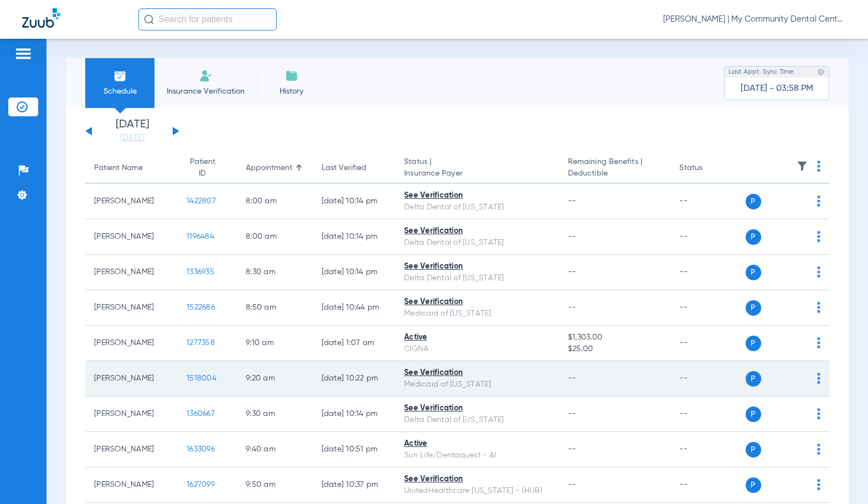
click at [189, 375] on span "1518004" at bounding box center [202, 378] width 30 height 8
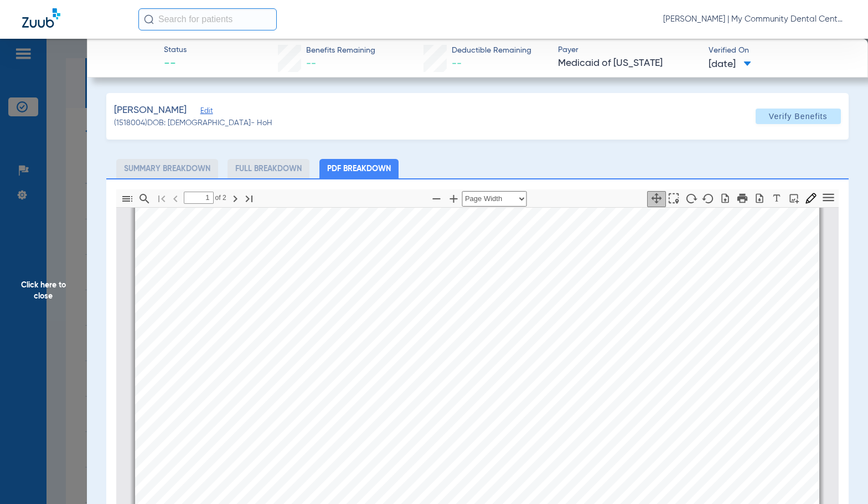
type input "2"
click at [32, 264] on span "Click here to close" at bounding box center [43, 291] width 87 height 504
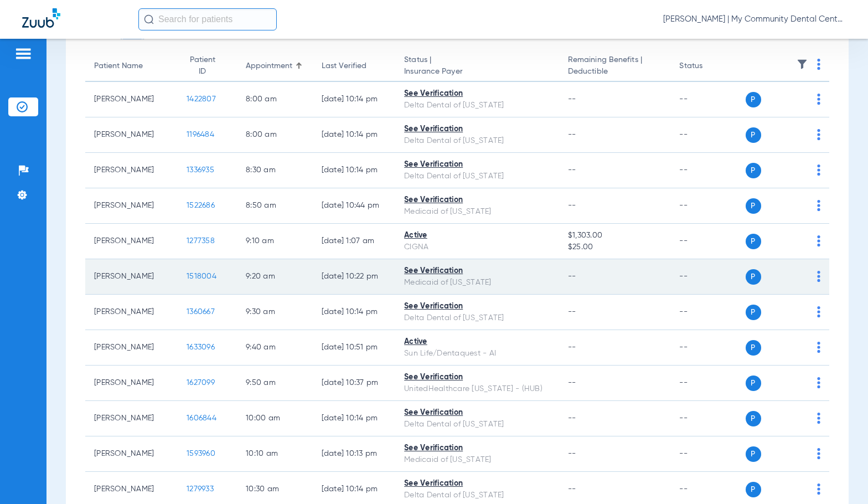
scroll to position [166, 0]
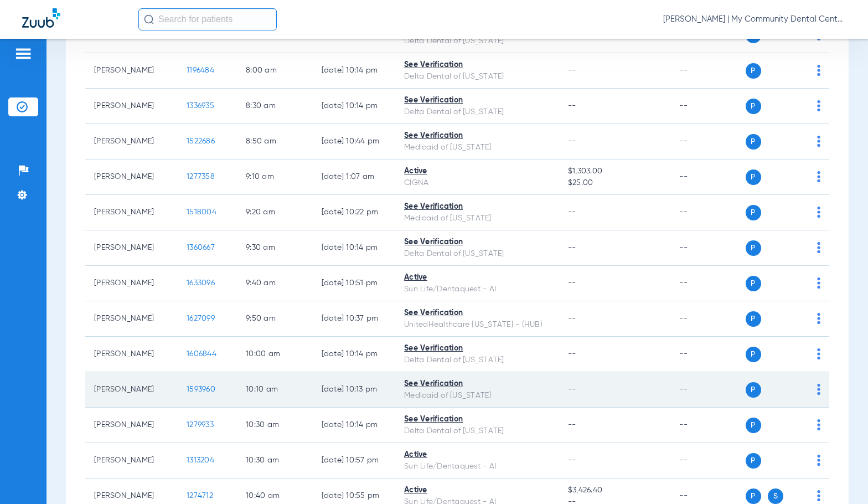
click at [188, 394] on td "1593960" at bounding box center [207, 389] width 59 height 35
click at [187, 390] on span "1593960" at bounding box center [201, 389] width 29 height 8
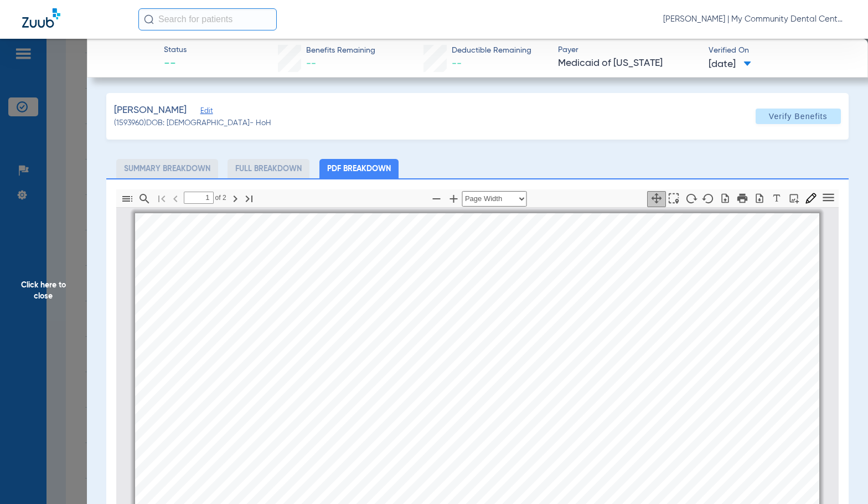
scroll to position [6, 0]
type input "2"
click at [78, 300] on span "Click here to close" at bounding box center [43, 291] width 87 height 504
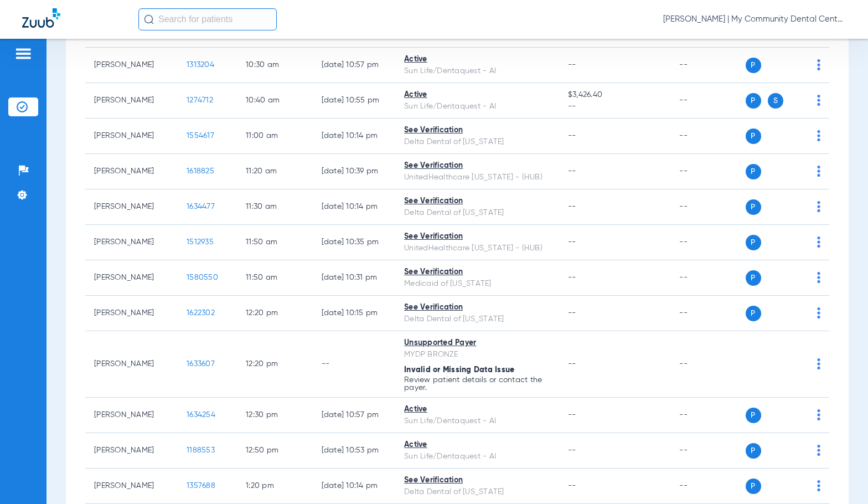
scroll to position [609, 0]
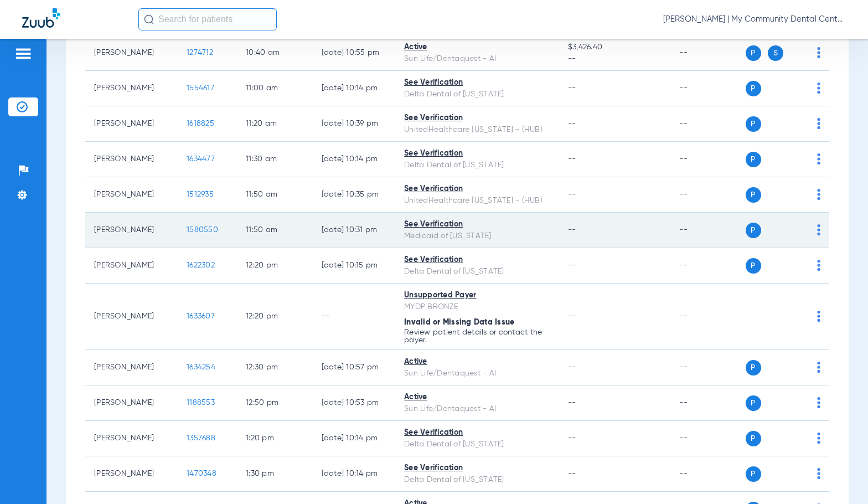
click at [193, 231] on span "1580550" at bounding box center [203, 230] width 32 height 8
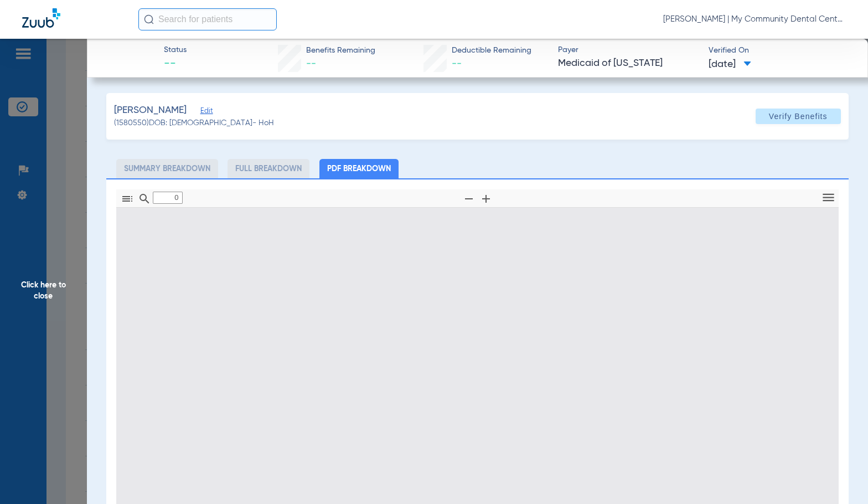
type input "1"
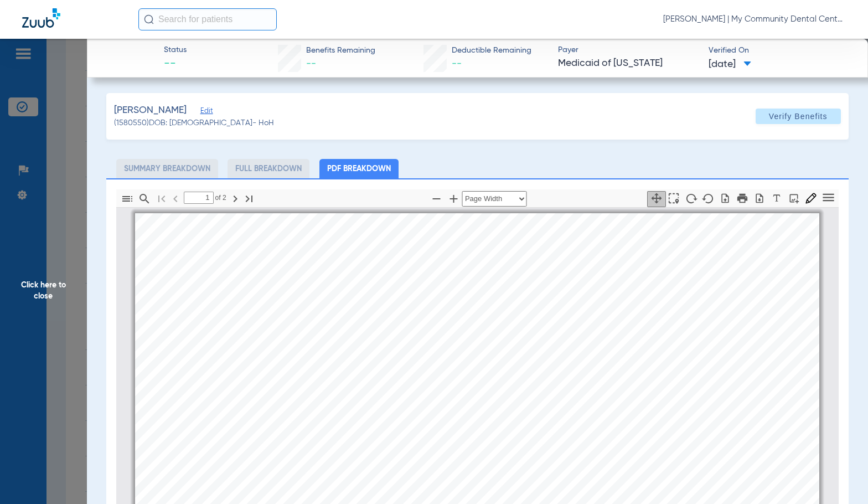
scroll to position [6, 0]
click at [66, 302] on span "Click here to close" at bounding box center [43, 291] width 87 height 504
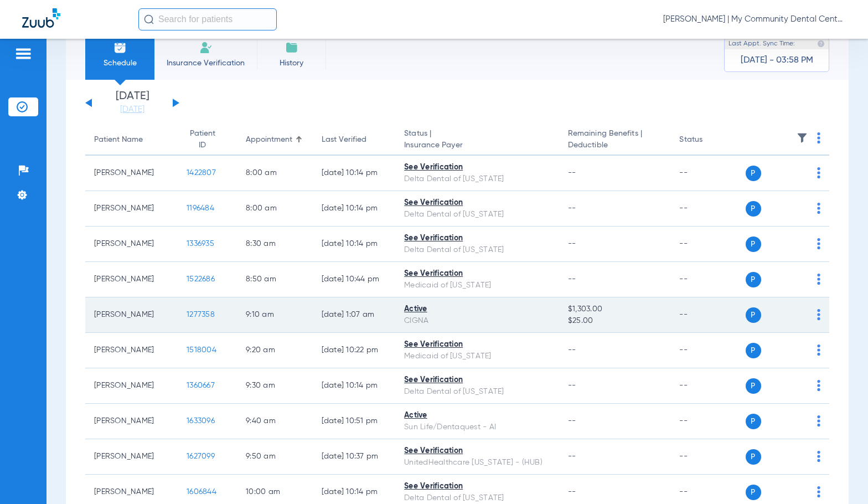
scroll to position [0, 0]
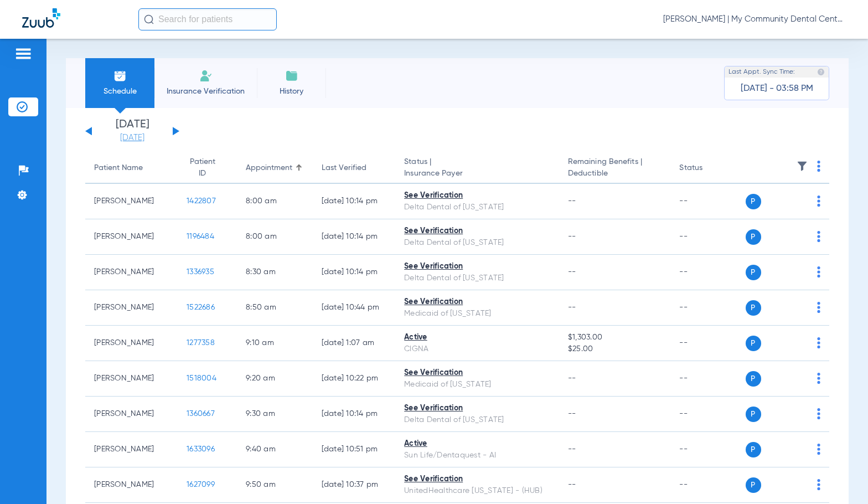
click at [142, 139] on link "[DATE]" at bounding box center [132, 137] width 66 height 11
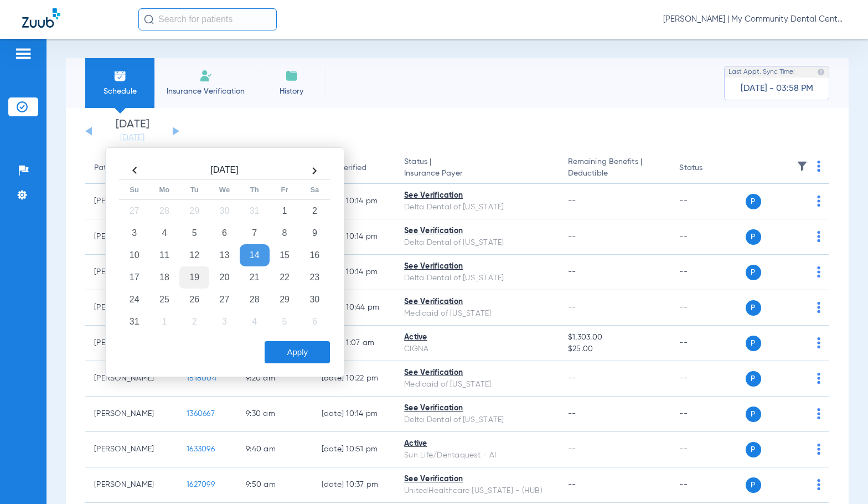
click at [193, 280] on td "19" at bounding box center [194, 277] width 30 height 22
click at [311, 360] on button "Apply" at bounding box center [297, 352] width 65 height 22
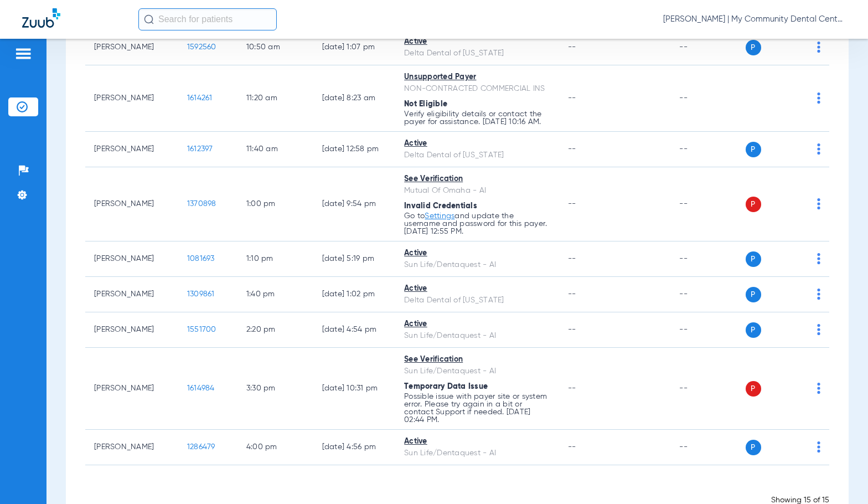
scroll to position [406, 0]
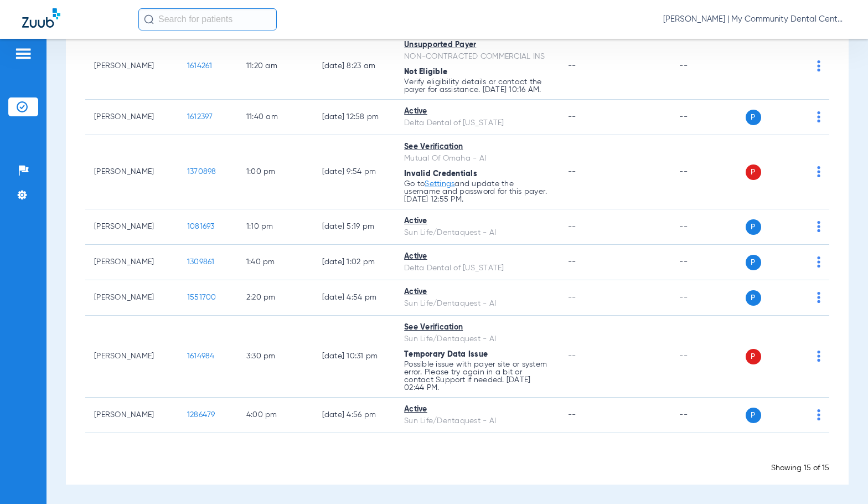
click at [775, 16] on span "Sadie Gibbs - Howell | My Community Dental Centers" at bounding box center [754, 19] width 183 height 11
click at [796, 35] on span "Account Selection" at bounding box center [805, 39] width 62 height 8
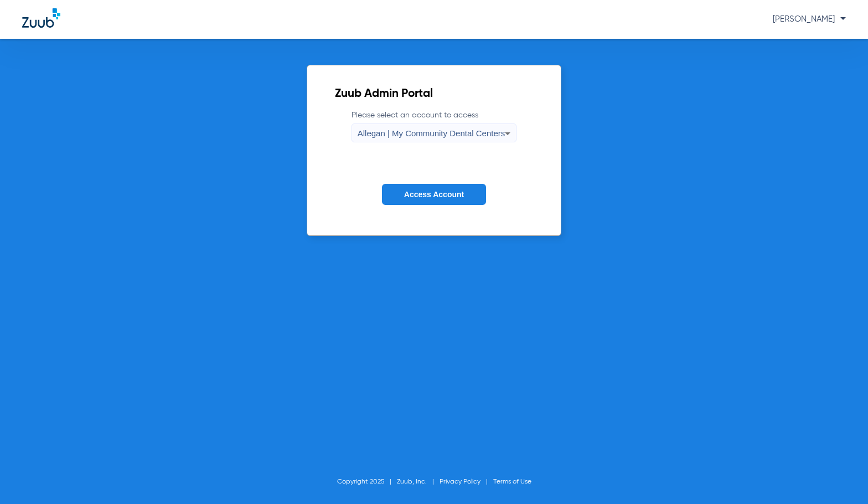
click at [454, 133] on span "Allegan | My Community Dental Centers" at bounding box center [432, 132] width 148 height 9
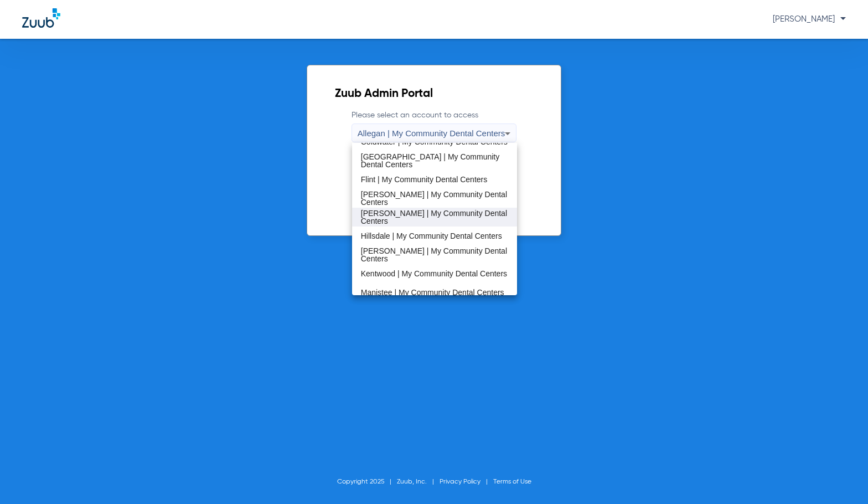
scroll to position [166, 0]
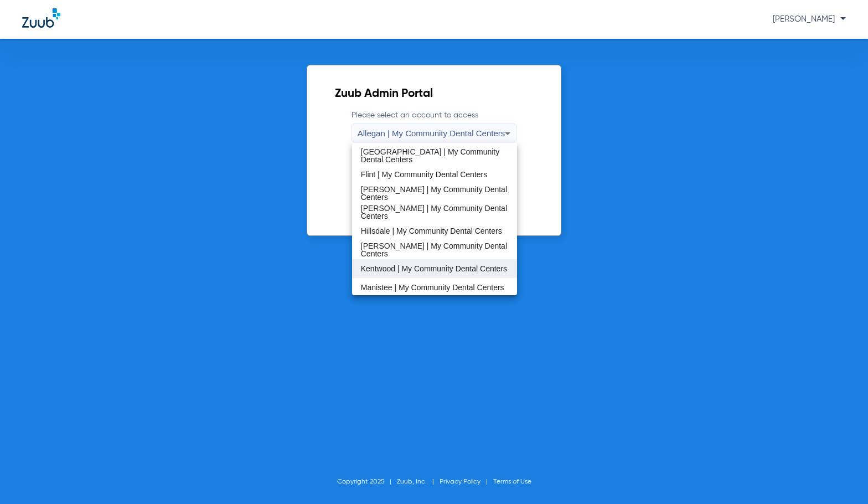
click at [405, 272] on span "Kentwood | My Community Dental Centers" at bounding box center [434, 269] width 146 height 8
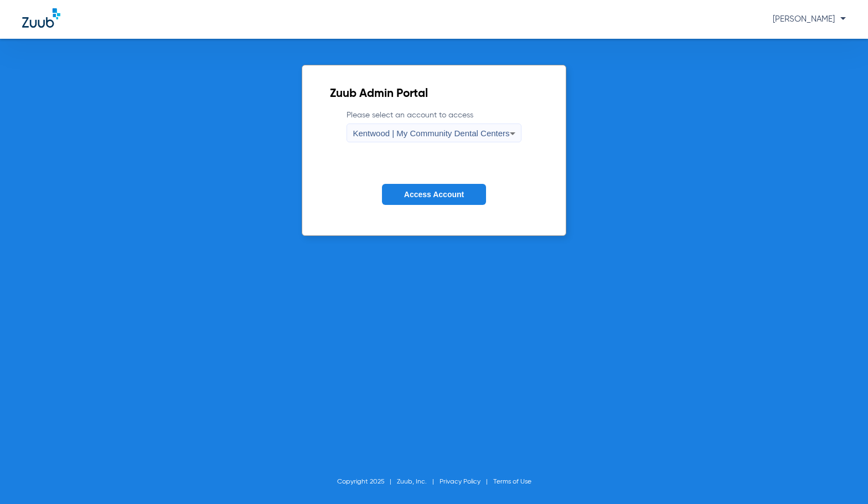
click at [419, 204] on button "Access Account" at bounding box center [434, 195] width 104 height 22
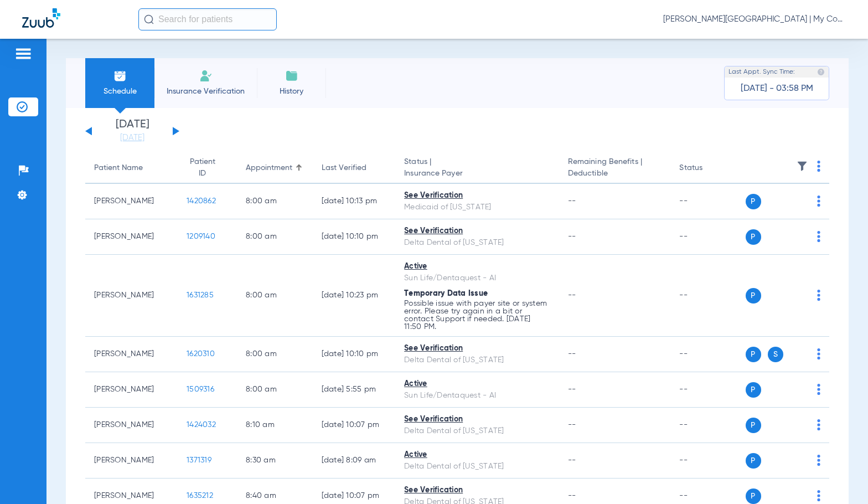
drag, startPoint x: 130, startPoint y: 138, endPoint x: 185, endPoint y: 205, distance: 86.9
click at [130, 138] on link "[DATE]" at bounding box center [132, 137] width 66 height 11
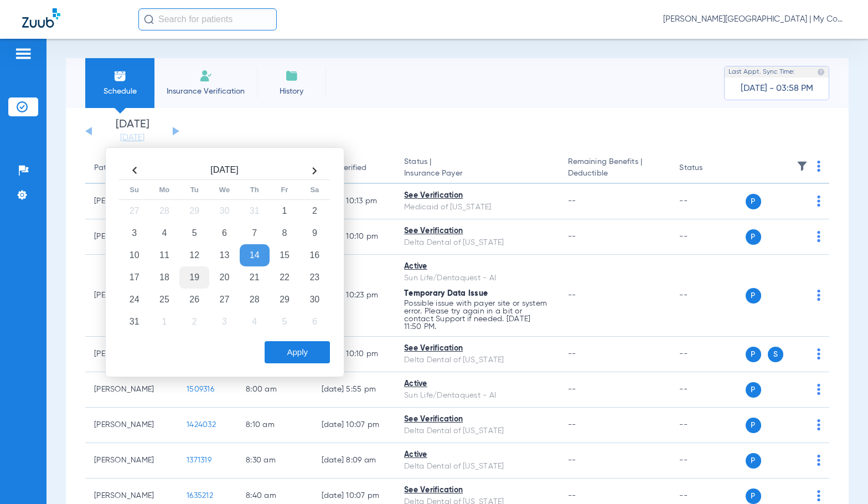
click at [197, 276] on td "19" at bounding box center [194, 277] width 30 height 22
click at [284, 349] on button "Apply" at bounding box center [297, 352] width 65 height 22
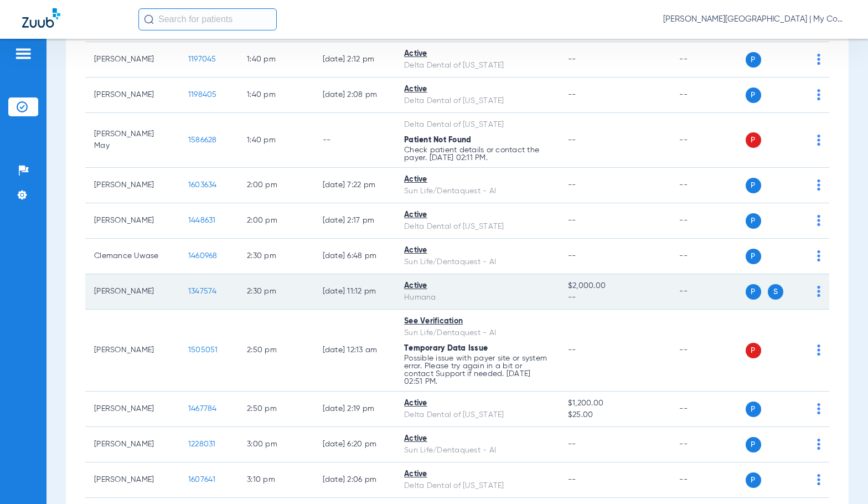
scroll to position [1550, 0]
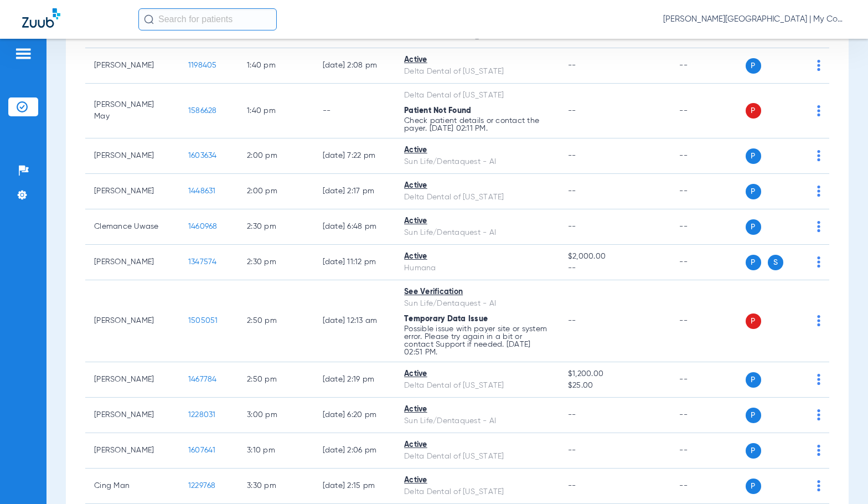
click at [769, 16] on span "Sadie Gibbs - Kentwood | My Community Dental Centers" at bounding box center [754, 19] width 183 height 11
click at [794, 40] on span "Account Selection" at bounding box center [805, 39] width 62 height 8
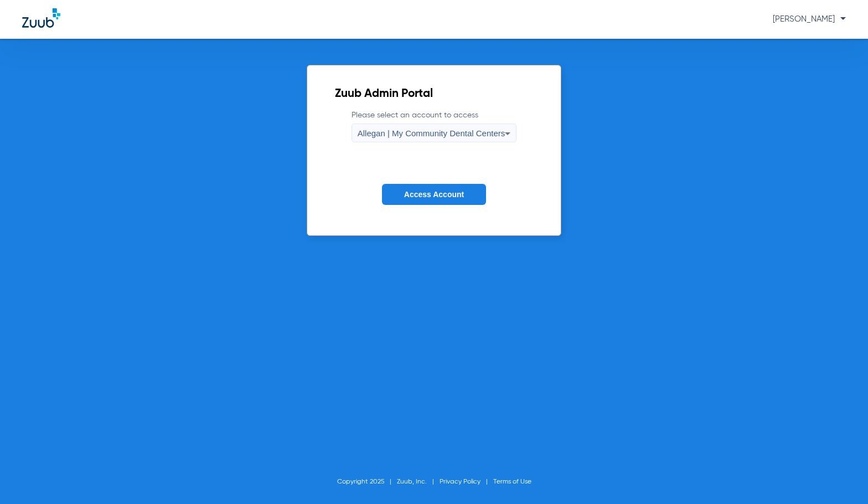
click at [477, 134] on span "Allegan | My Community Dental Centers" at bounding box center [432, 132] width 148 height 9
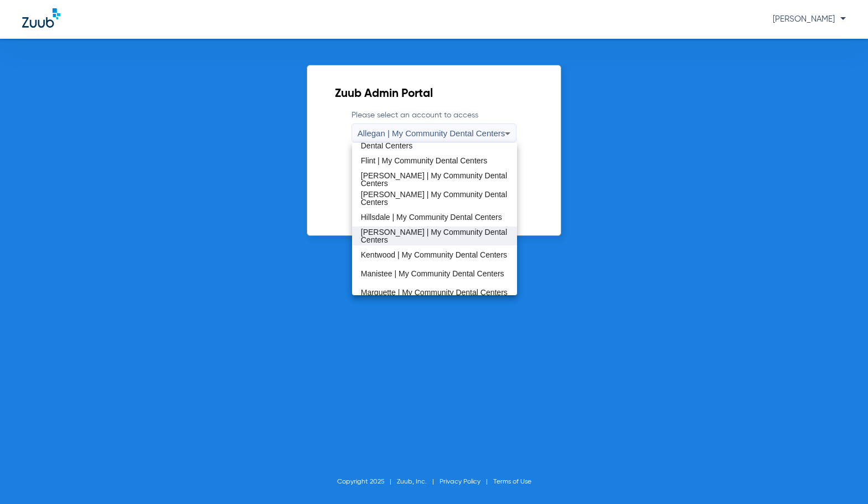
scroll to position [221, 0]
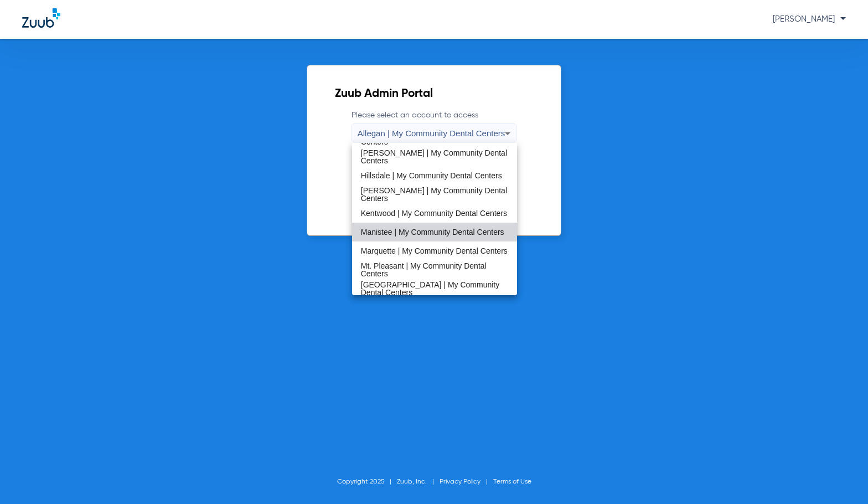
click at [437, 228] on span "Manistee | My Community Dental Centers" at bounding box center [432, 232] width 143 height 8
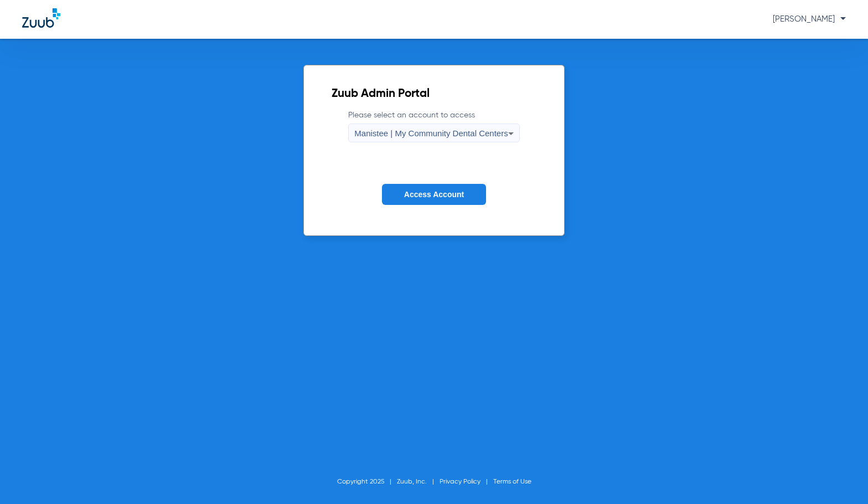
click at [425, 191] on span "Access Account" at bounding box center [434, 194] width 60 height 9
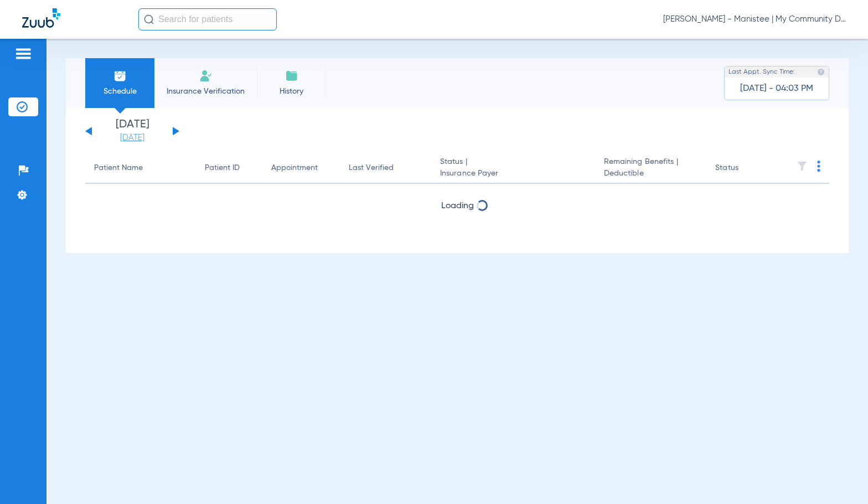
click at [126, 141] on link "[DATE]" at bounding box center [132, 137] width 66 height 11
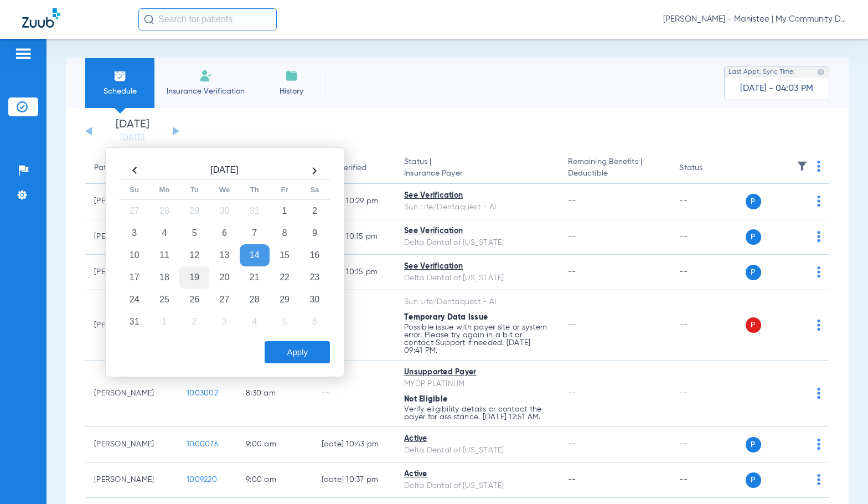
click at [197, 276] on td "19" at bounding box center [194, 277] width 30 height 22
click at [280, 350] on button "Apply" at bounding box center [297, 352] width 65 height 22
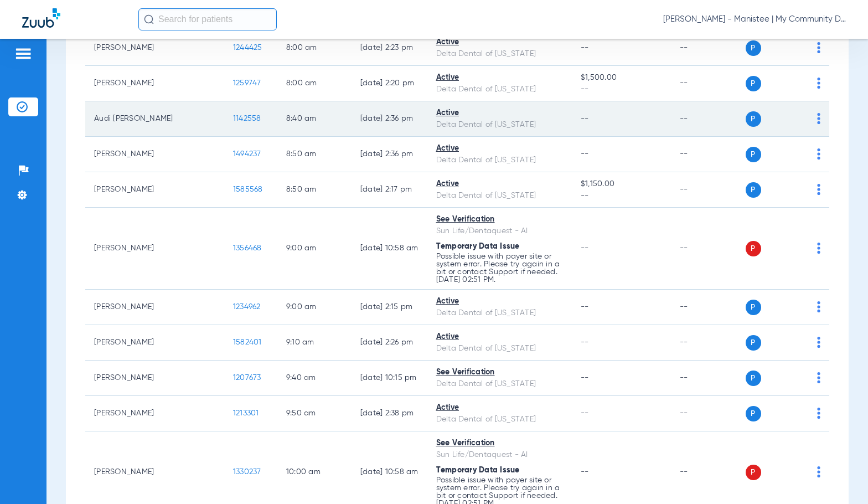
scroll to position [221, 0]
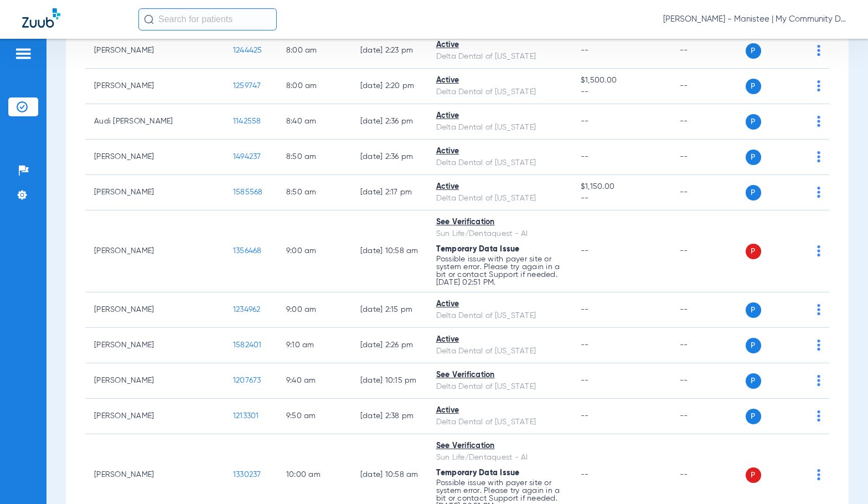
drag, startPoint x: 373, startPoint y: 24, endPoint x: 344, endPoint y: 1, distance: 37.4
click at [356, 11] on div "[PERSON_NAME] - Manistee | My Community Dental Centers" at bounding box center [492, 19] width 708 height 22
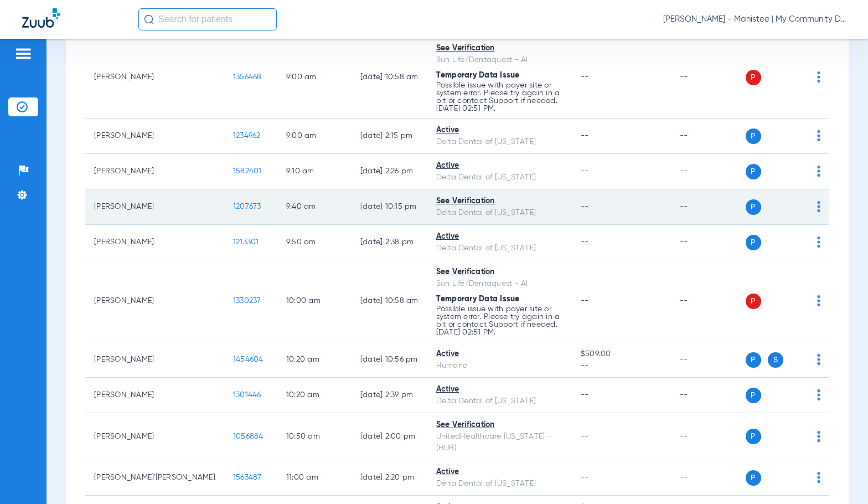
scroll to position [443, 0]
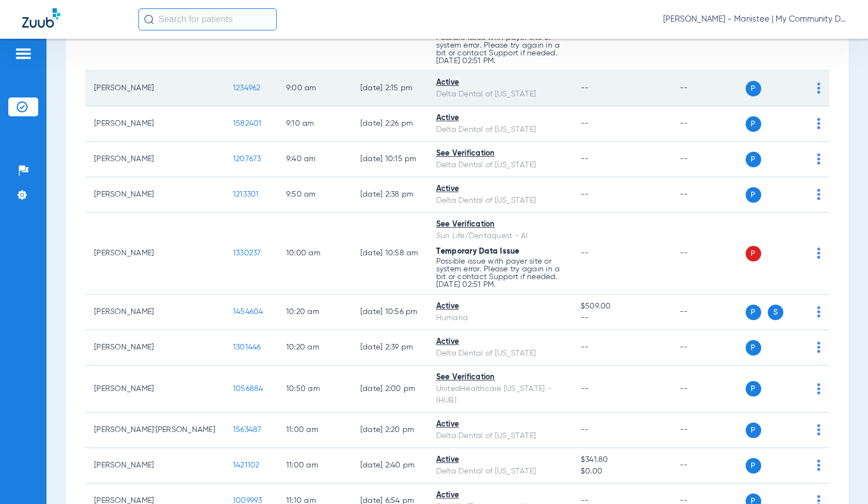
click at [233, 85] on span "1234962" at bounding box center [247, 88] width 28 height 8
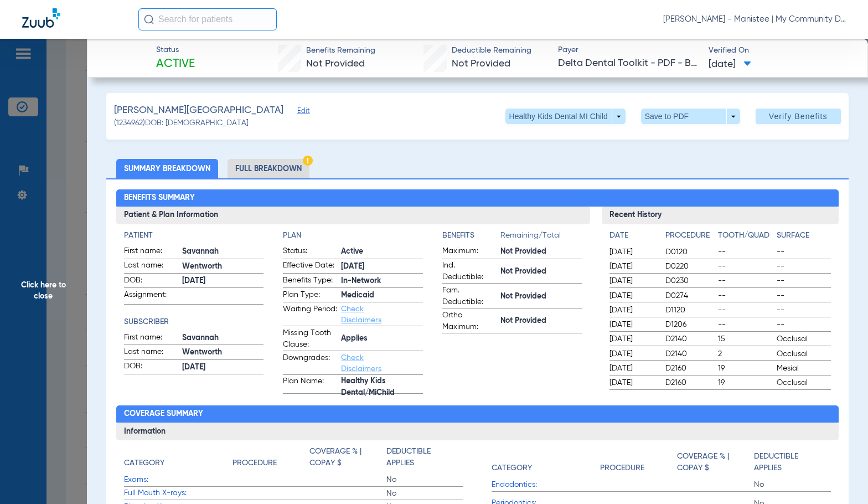
click at [273, 176] on li "Full Breakdown" at bounding box center [269, 168] width 82 height 19
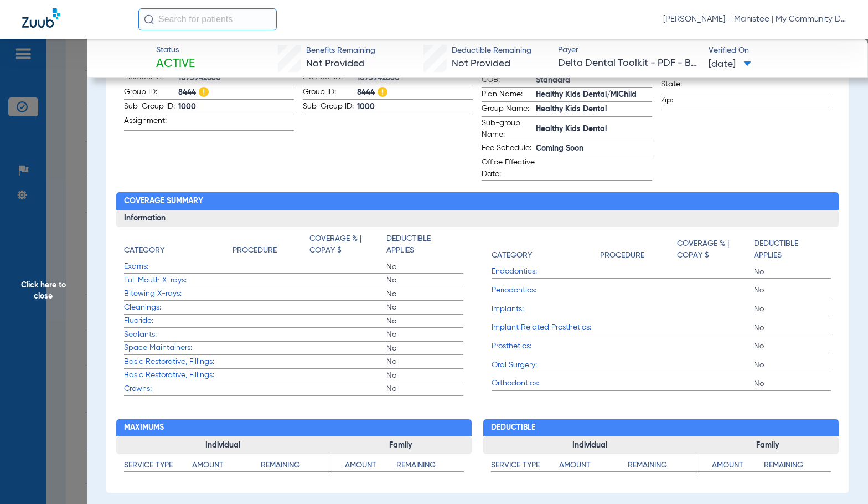
scroll to position [388, 0]
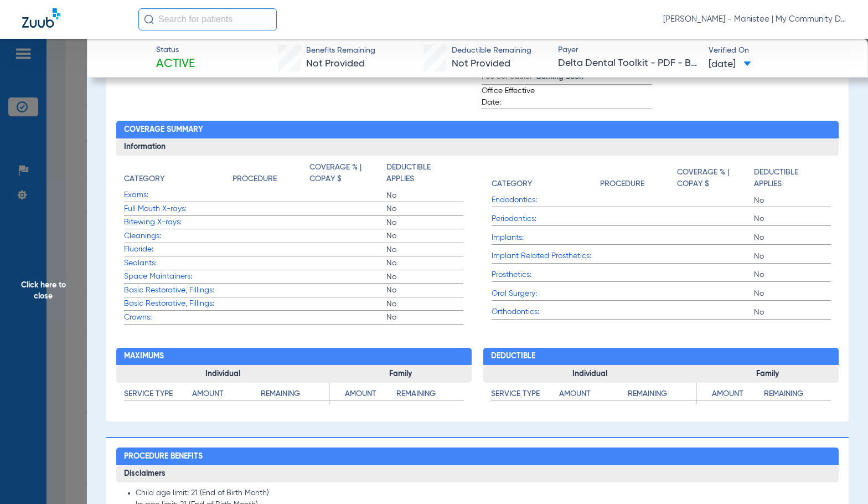
click at [51, 283] on span "Click here to close" at bounding box center [43, 291] width 87 height 504
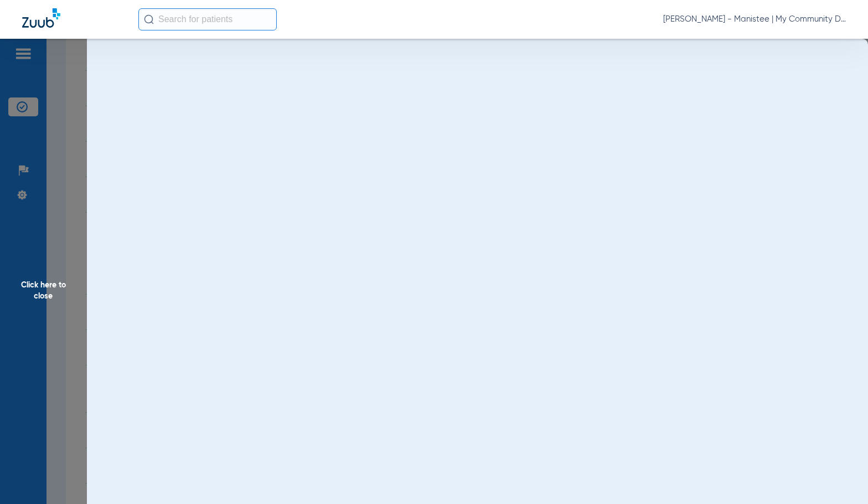
scroll to position [0, 0]
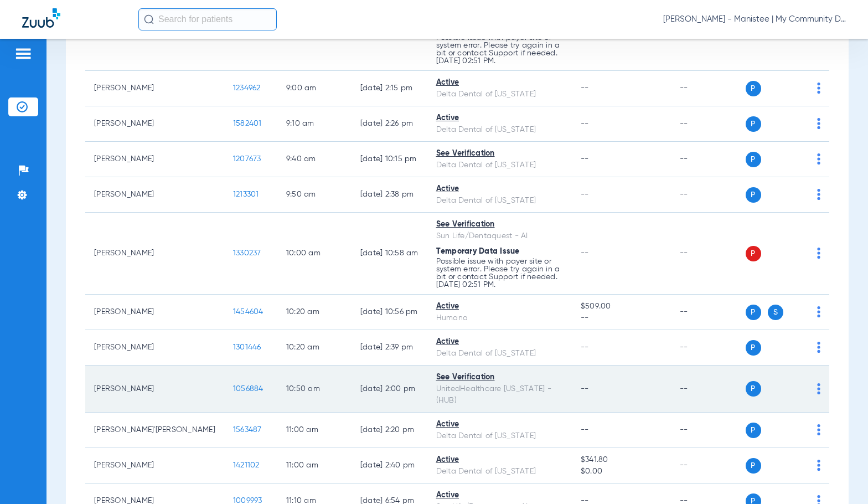
click at [233, 385] on span "1056884" at bounding box center [248, 389] width 30 height 8
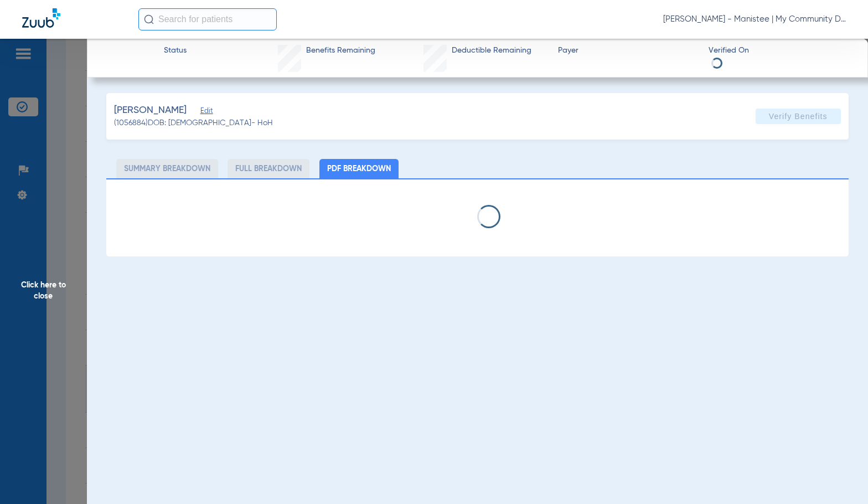
select select "page-width"
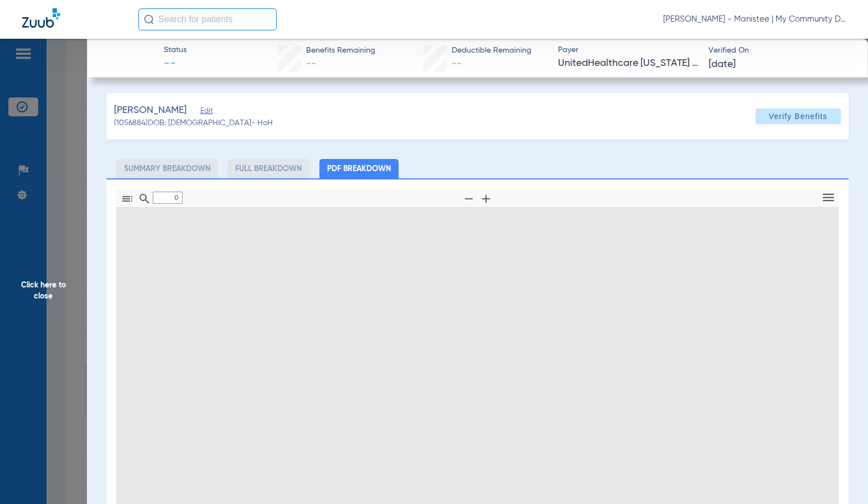
type input "1"
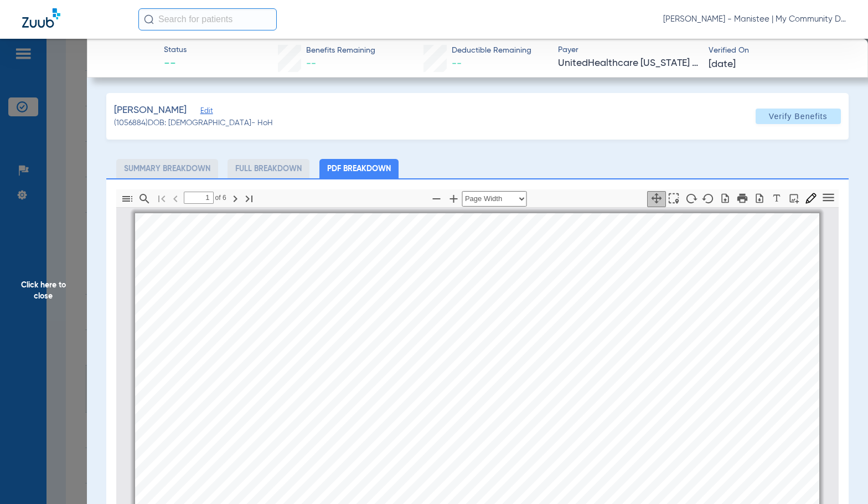
scroll to position [6, 0]
drag, startPoint x: 85, startPoint y: 280, endPoint x: 226, endPoint y: 354, distance: 159.3
click at [84, 280] on span "Click here to close" at bounding box center [43, 291] width 87 height 504
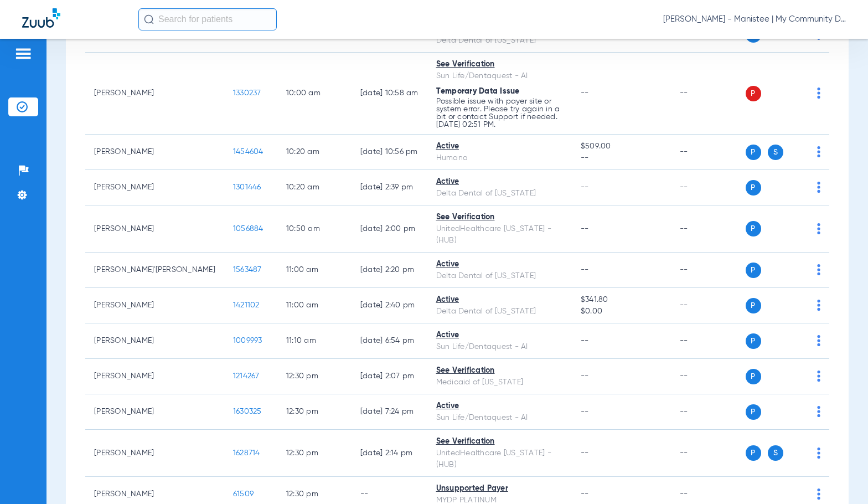
scroll to position [609, 0]
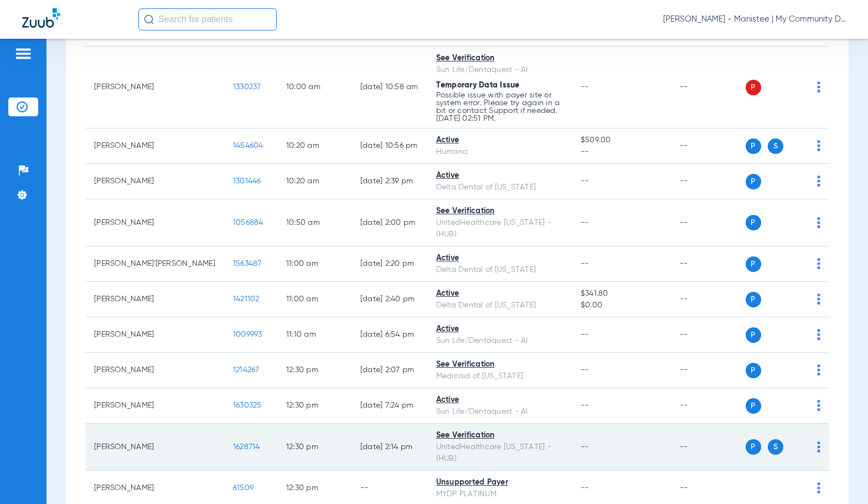
click at [233, 443] on span "1628714" at bounding box center [246, 447] width 27 height 8
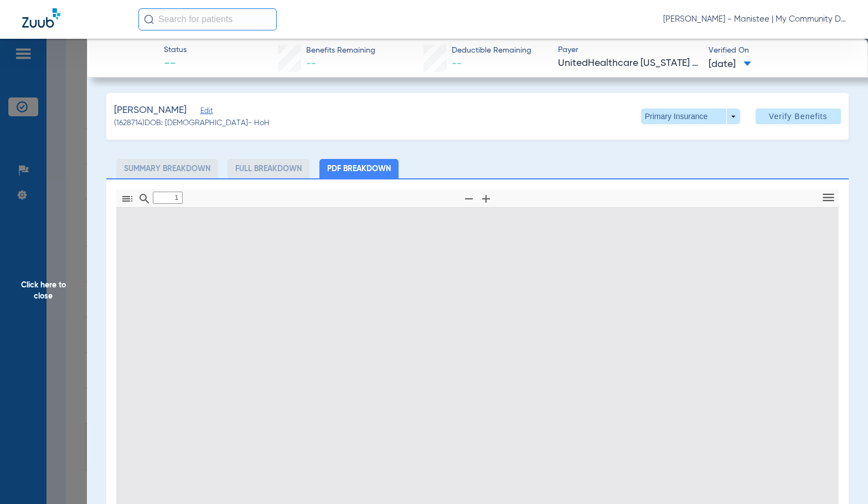
type input "0"
select select "page-width"
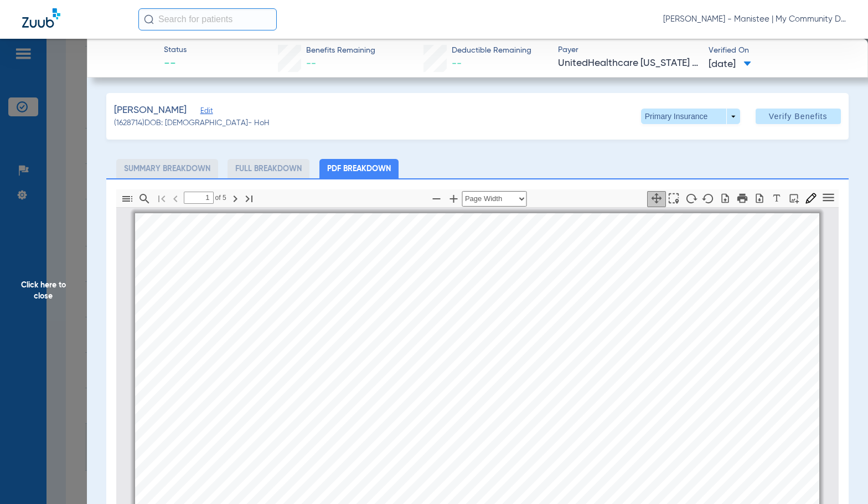
scroll to position [6, 0]
type input "2"
click at [722, 117] on span at bounding box center [690, 117] width 99 height 16
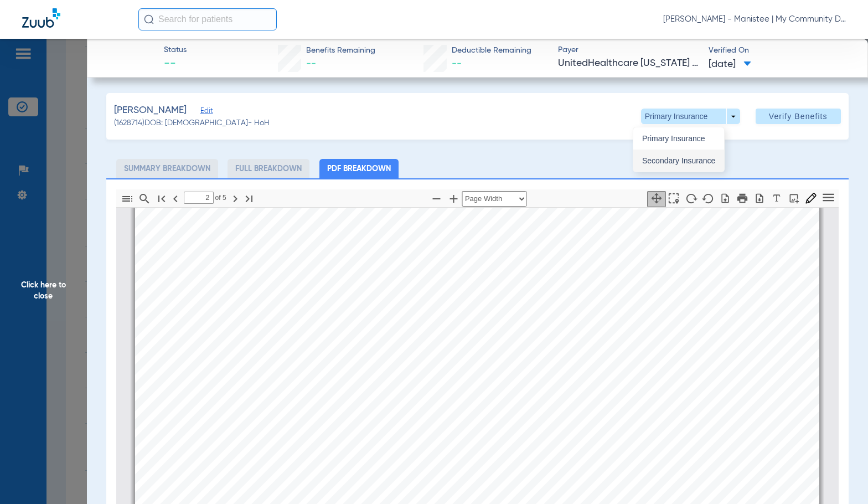
click at [685, 160] on span "Secondary Insurance" at bounding box center [678, 161] width 73 height 8
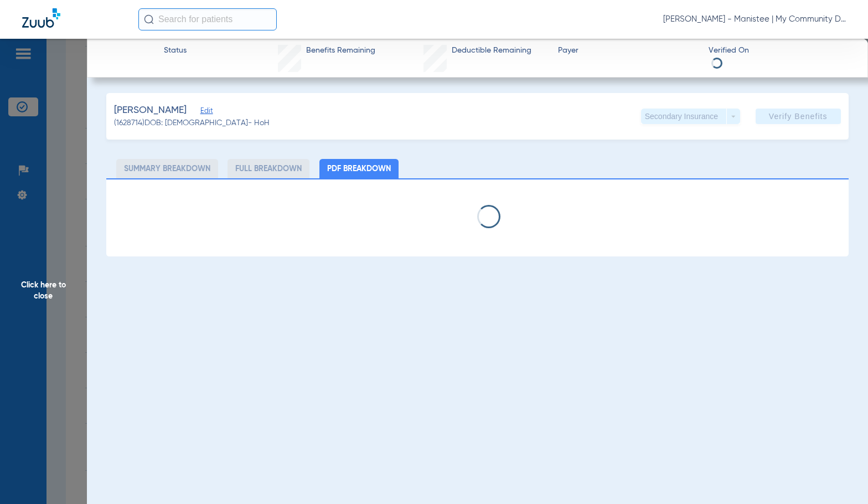
select select "page-width"
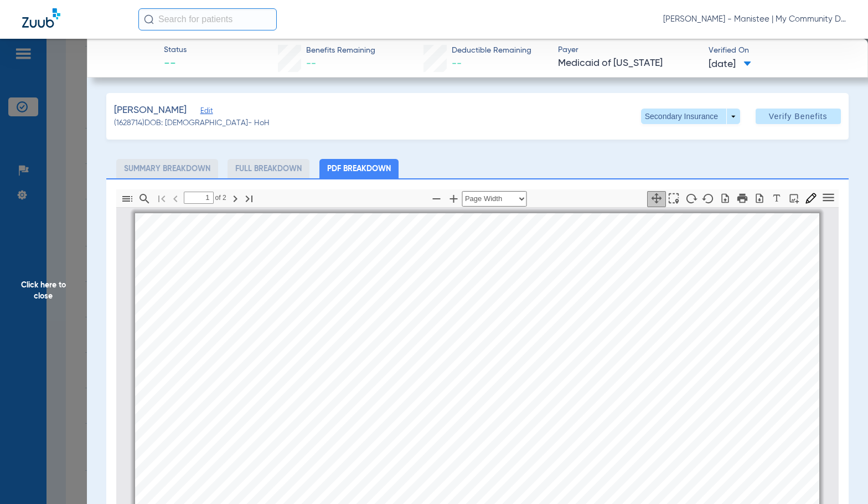
scroll to position [6, 0]
type input "2"
click at [61, 277] on span "Click here to close" at bounding box center [43, 291] width 87 height 504
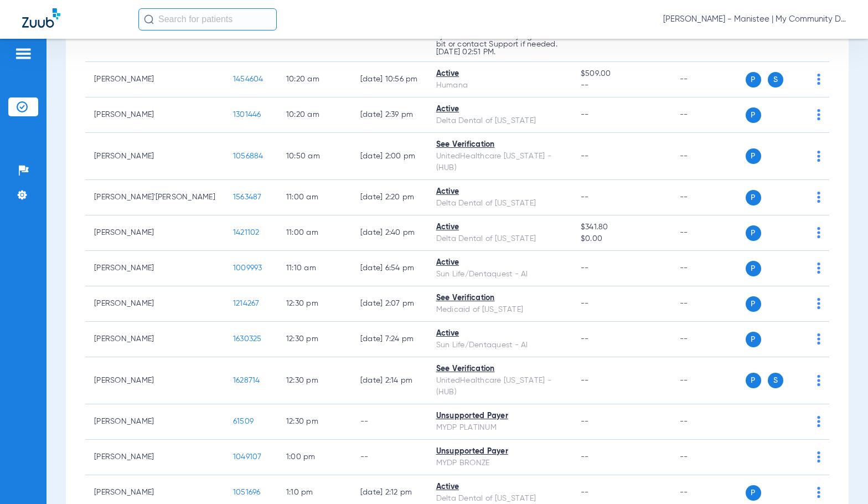
scroll to position [720, 0]
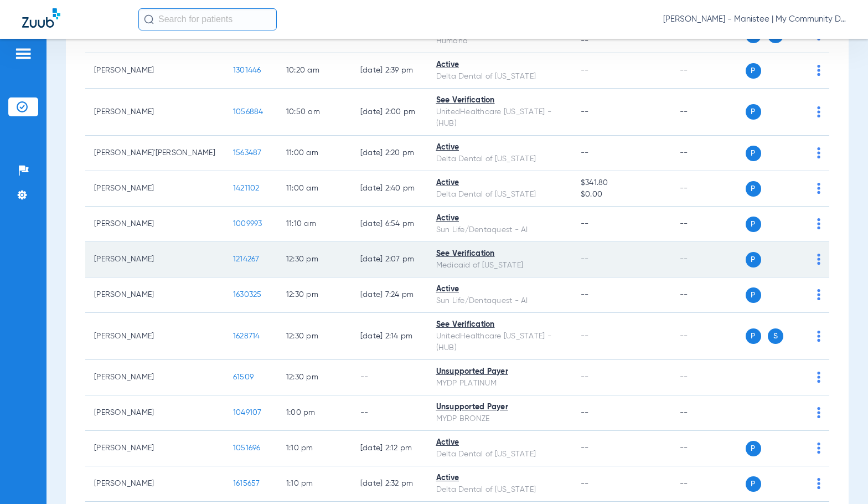
click at [233, 255] on span "1214267" at bounding box center [246, 259] width 27 height 8
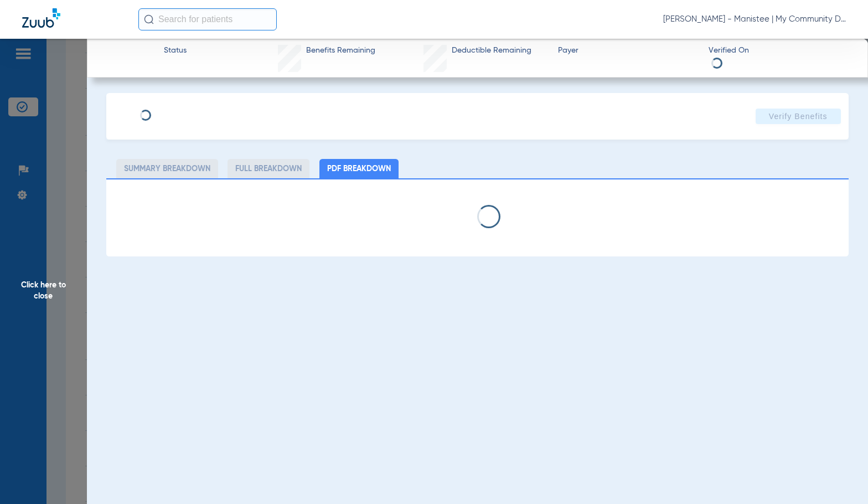
select select "page-width"
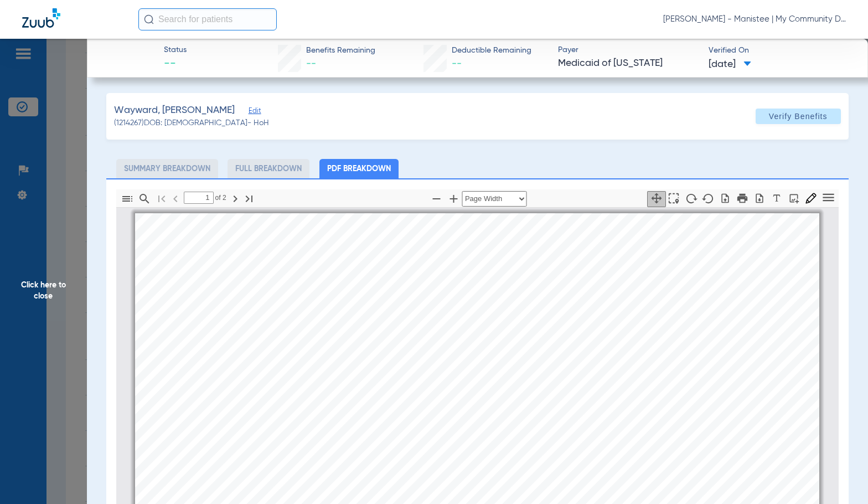
scroll to position [6, 0]
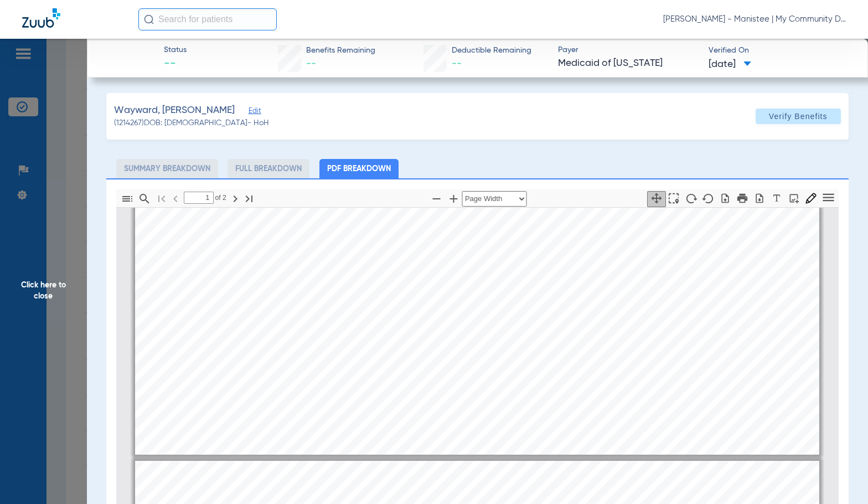
type input "2"
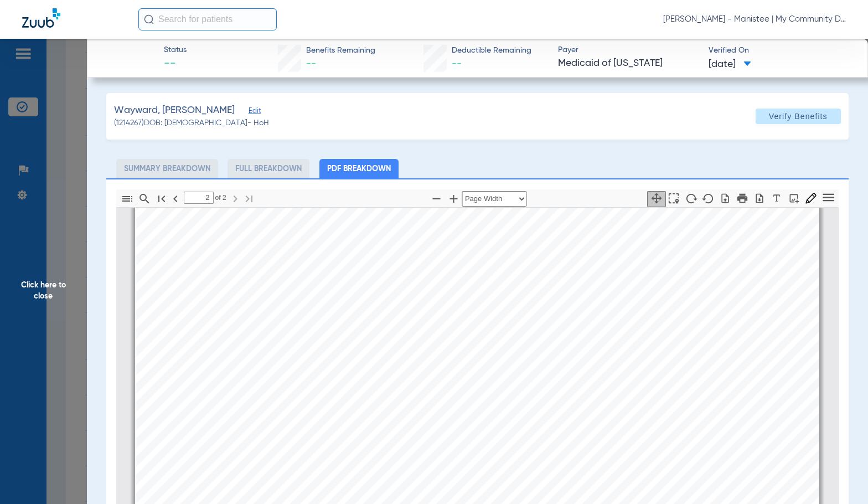
click at [59, 295] on span "Click here to close" at bounding box center [43, 291] width 87 height 504
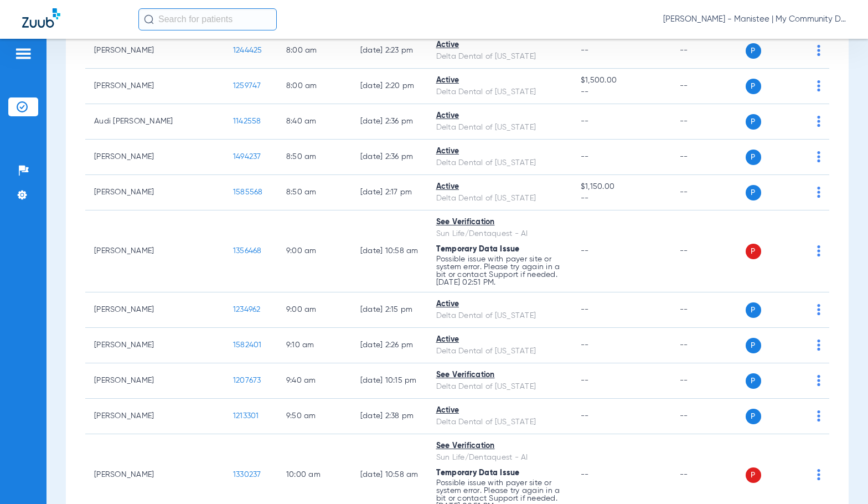
scroll to position [0, 0]
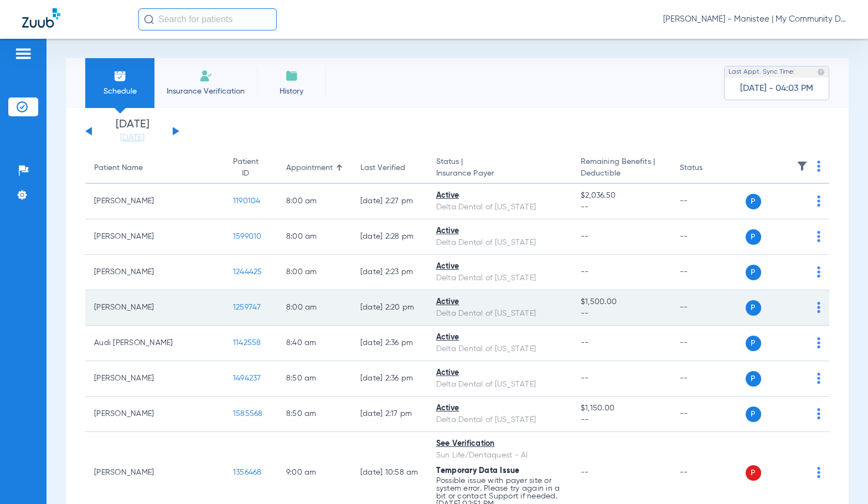
drag, startPoint x: 193, startPoint y: 302, endPoint x: 240, endPoint y: 301, distance: 47.6
click at [224, 302] on td "1259747" at bounding box center [250, 307] width 53 height 35
click at [233, 310] on span "1259747" at bounding box center [247, 307] width 28 height 8
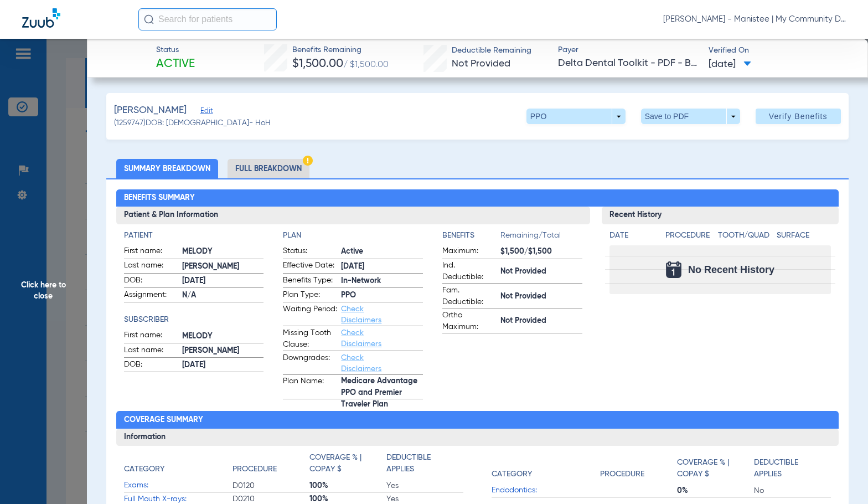
click at [277, 169] on li "Full Breakdown" at bounding box center [269, 168] width 82 height 19
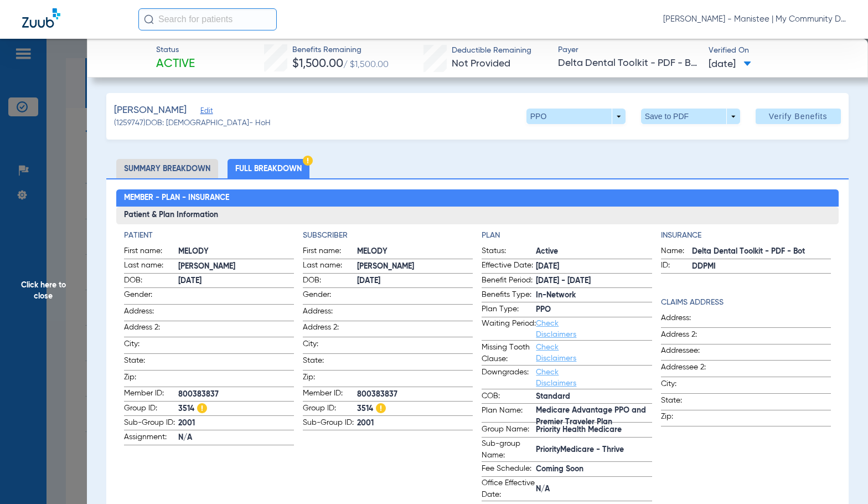
click at [396, 238] on h4 "Subscriber" at bounding box center [388, 236] width 170 height 12
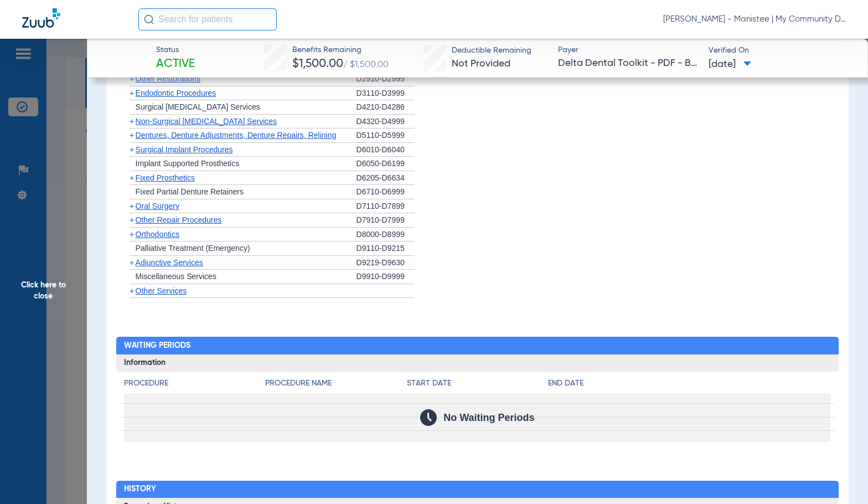
scroll to position [1165, 0]
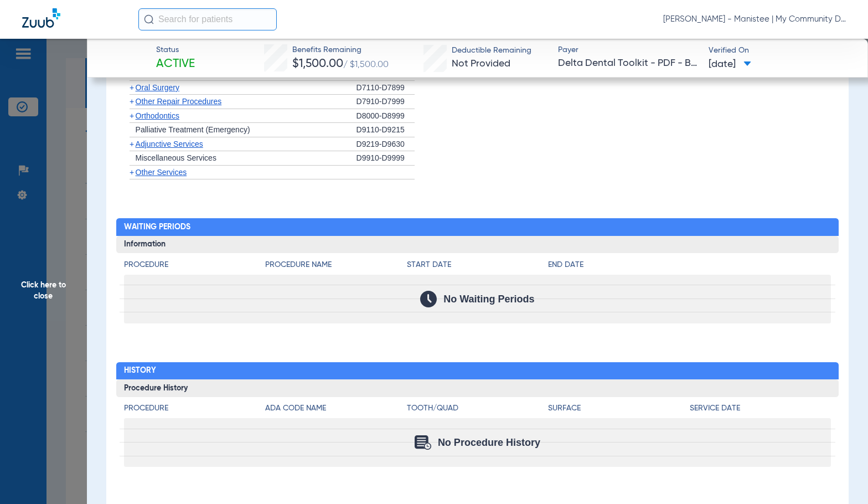
click at [73, 251] on span "Click here to close" at bounding box center [43, 291] width 87 height 504
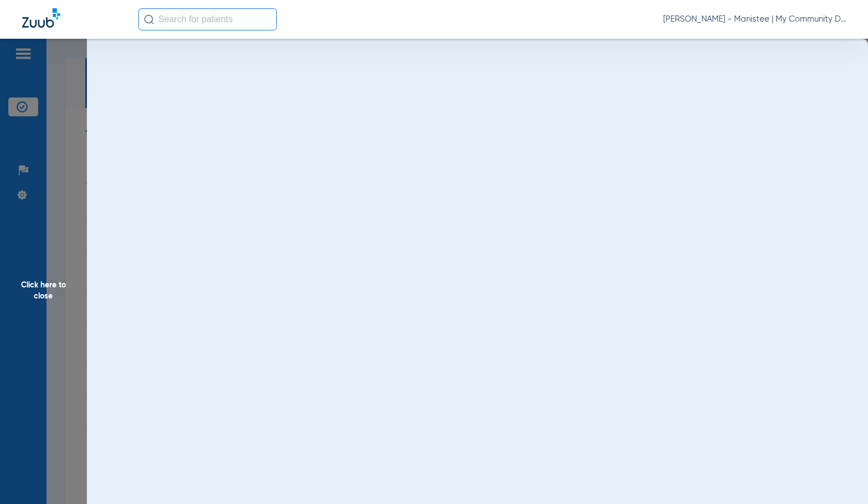
scroll to position [0, 0]
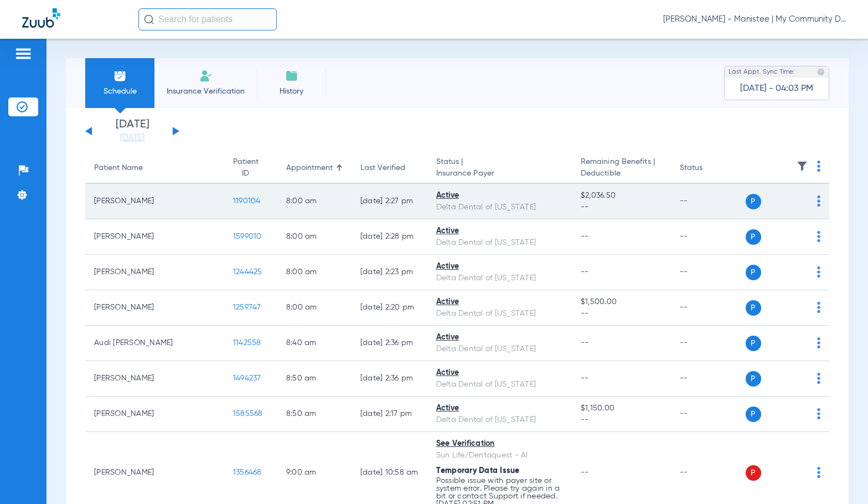
click at [233, 197] on span "1190104" at bounding box center [247, 201] width 28 height 8
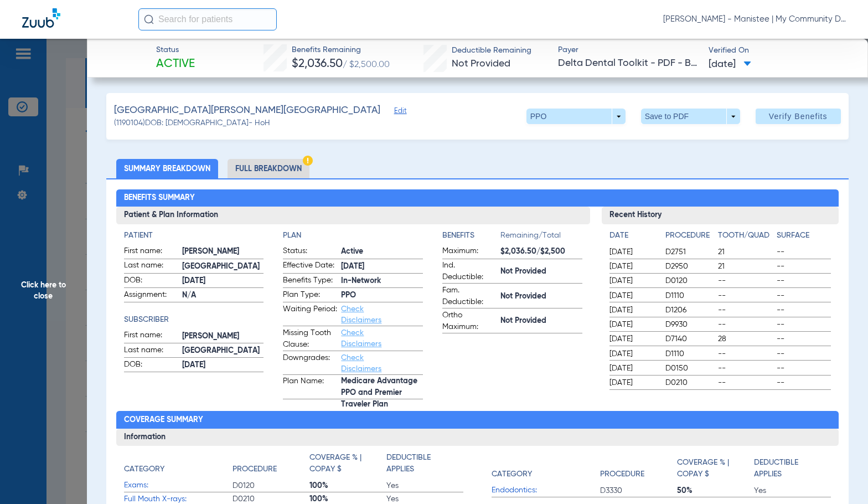
click at [303, 170] on li "Full Breakdown" at bounding box center [269, 168] width 82 height 19
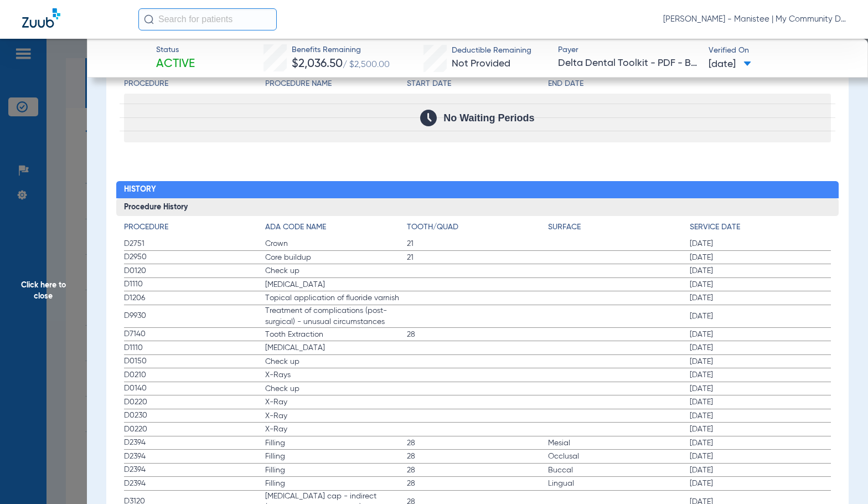
scroll to position [1384, 0]
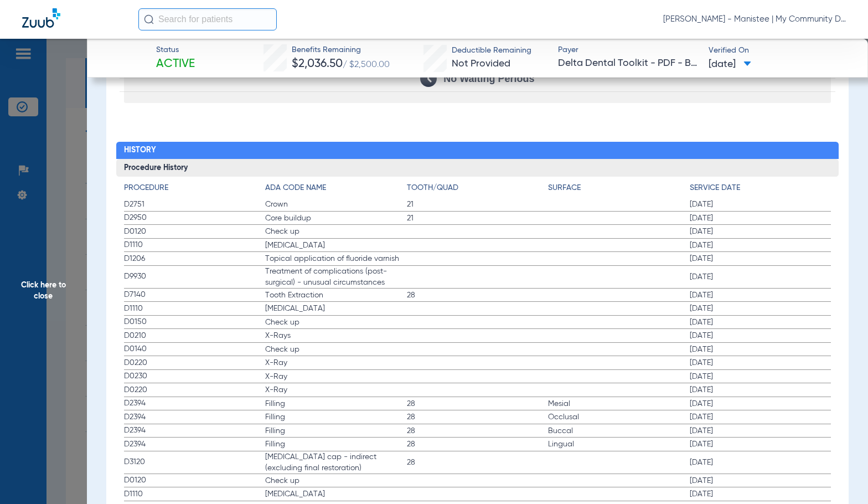
click at [403, 156] on h2 "History" at bounding box center [477, 151] width 723 height 18
click at [348, 346] on span "Check up" at bounding box center [336, 349] width 142 height 11
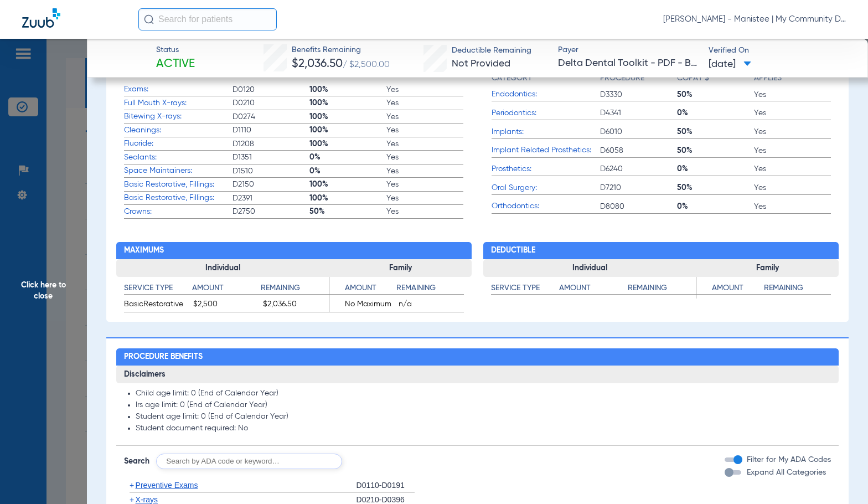
scroll to position [664, 0]
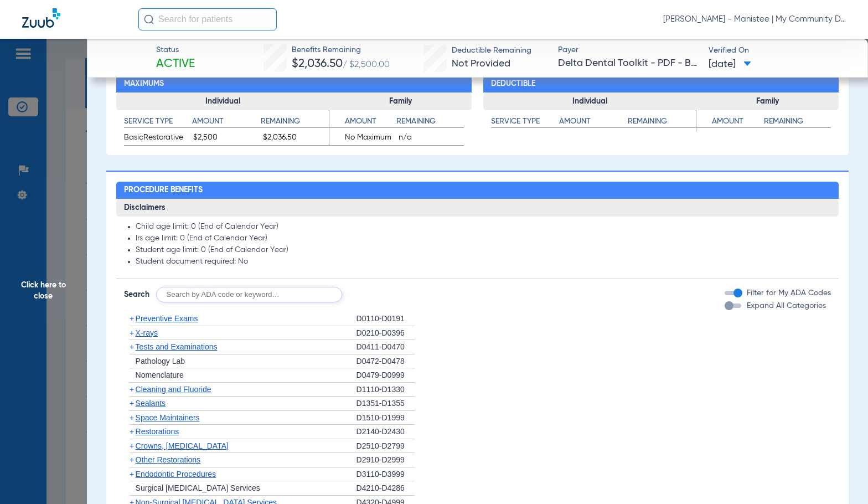
click at [171, 391] on span "Cleaning and Fluoride" at bounding box center [174, 389] width 76 height 9
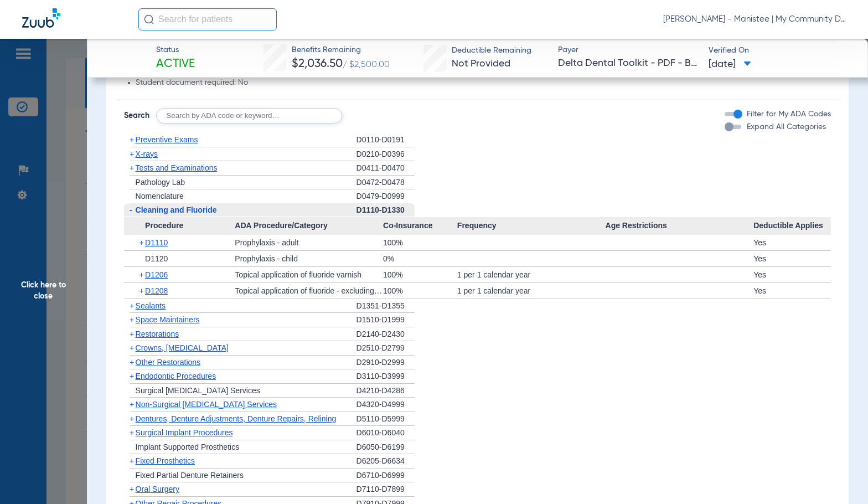
scroll to position [941, 0]
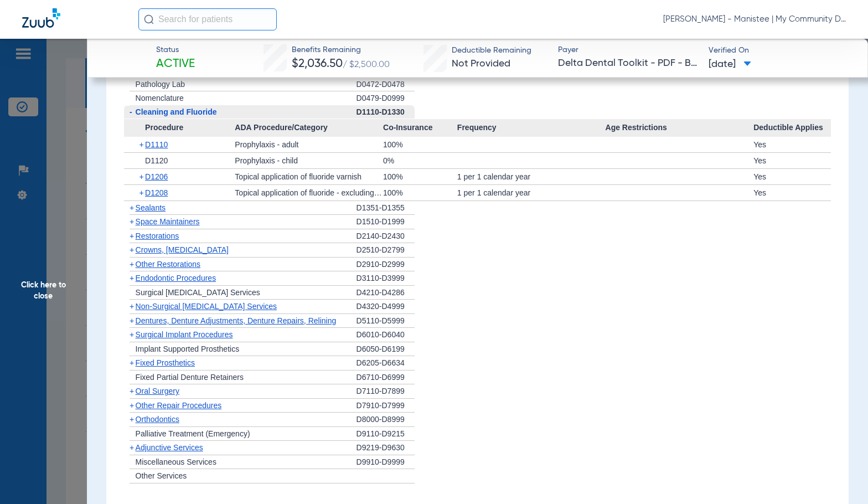
click at [526, 327] on li "+ Dentures, Denture Adjustments, Denture Repairs, Relining D5110-D5999" at bounding box center [478, 321] width 708 height 14
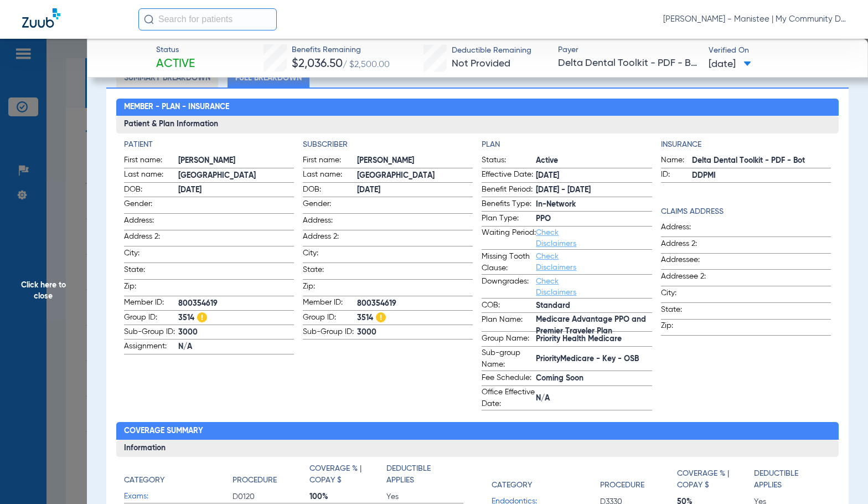
scroll to position [332, 0]
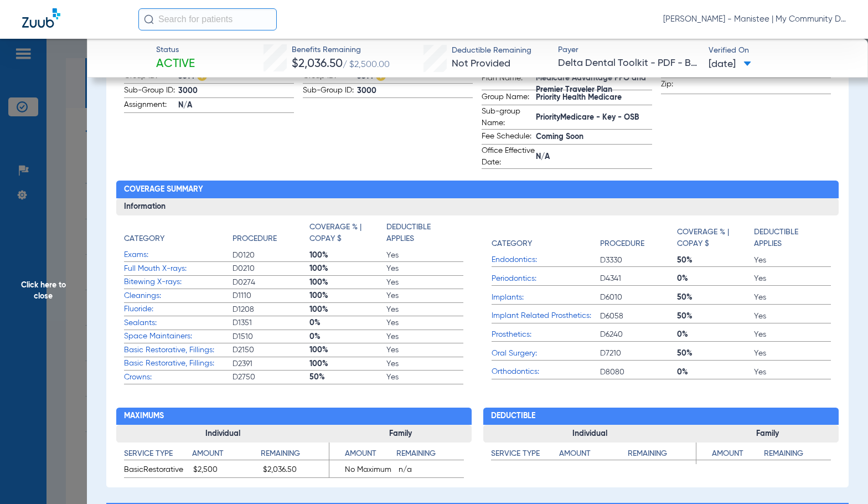
click at [59, 294] on span "Click here to close" at bounding box center [43, 291] width 87 height 504
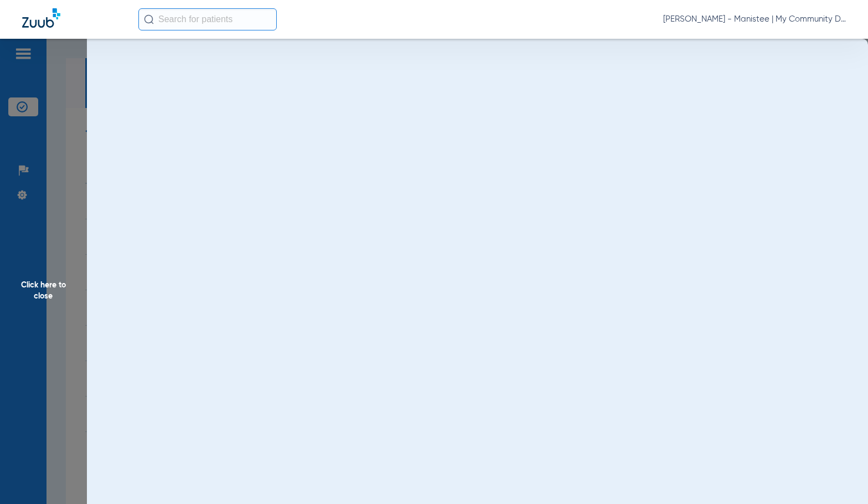
scroll to position [0, 0]
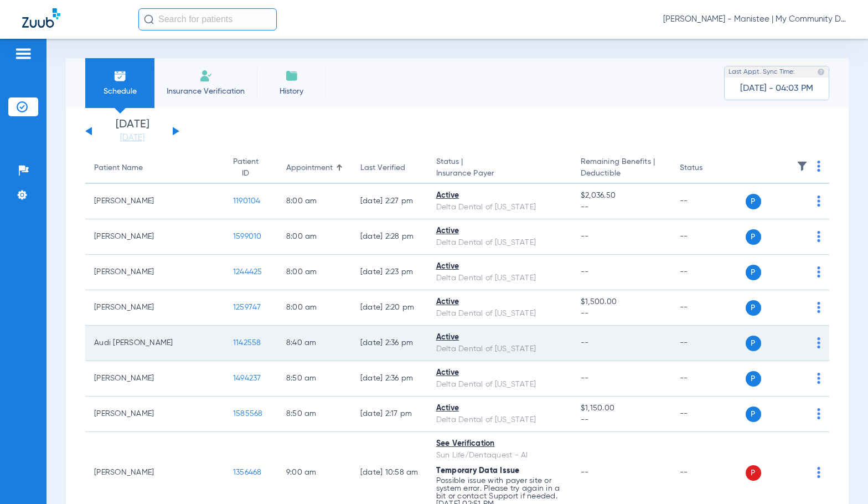
click at [233, 342] on span "1142558" at bounding box center [247, 343] width 28 height 8
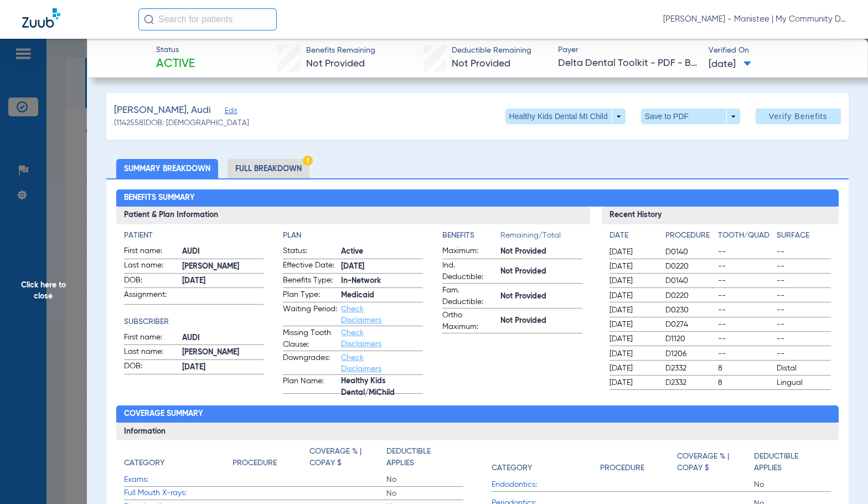
click at [279, 169] on li "Full Breakdown" at bounding box center [269, 168] width 82 height 19
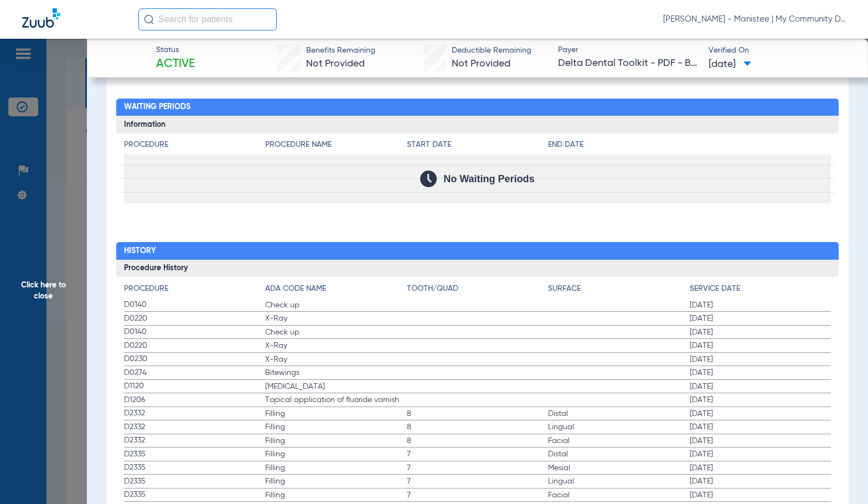
scroll to position [1274, 0]
click at [486, 317] on label "D0220 X-Ray 05/20/2025" at bounding box center [478, 318] width 708 height 14
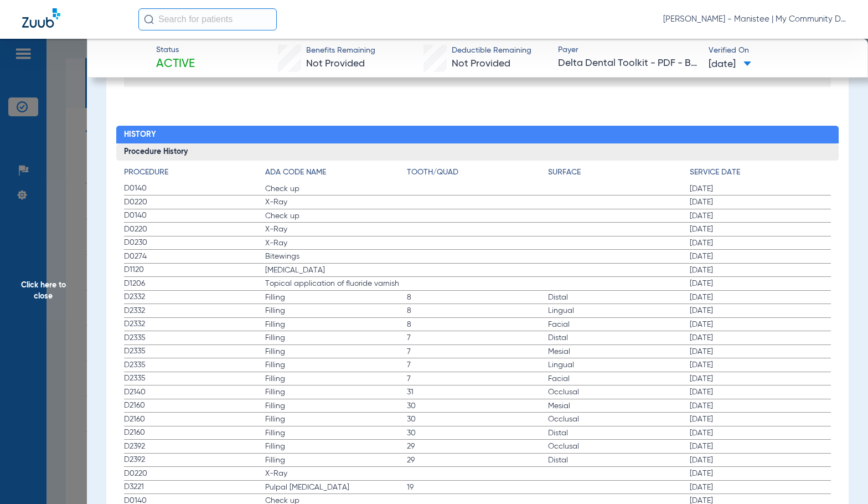
scroll to position [1382, 0]
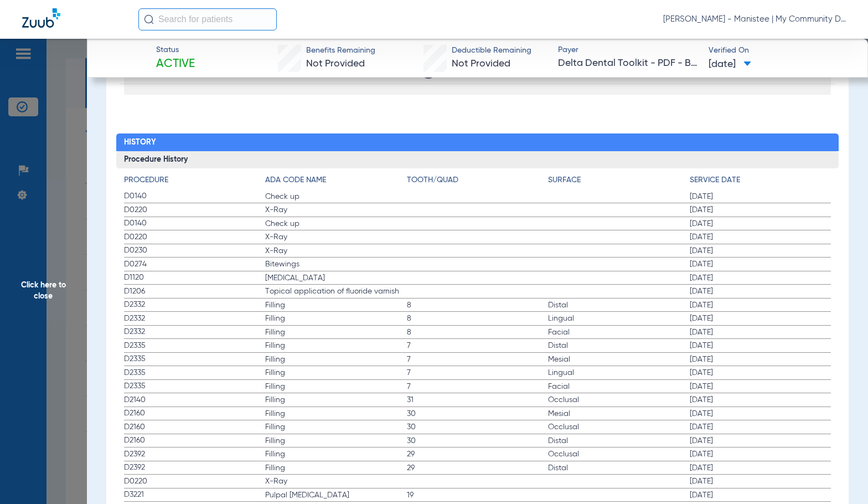
click at [473, 331] on span "8" at bounding box center [478, 332] width 142 height 11
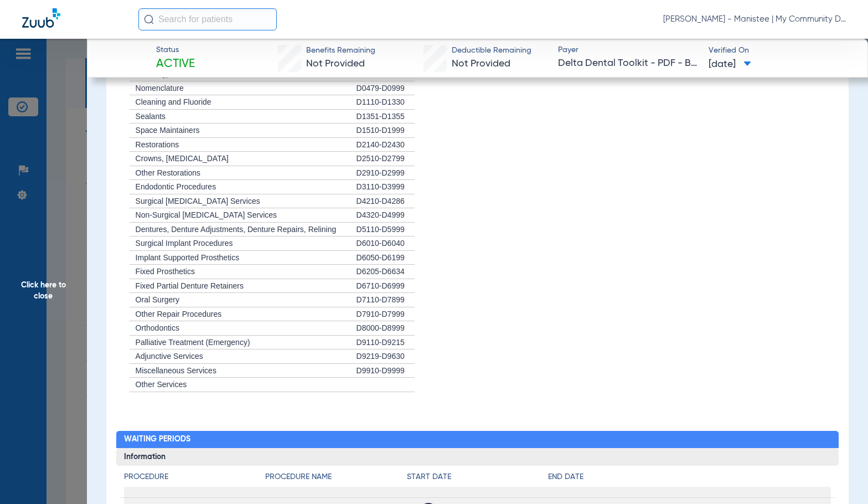
click at [55, 269] on span "Click here to close" at bounding box center [43, 291] width 87 height 504
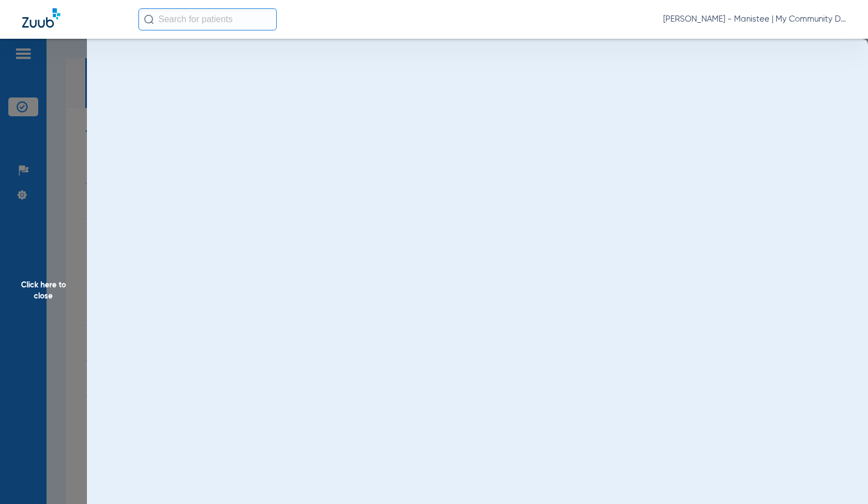
scroll to position [0, 0]
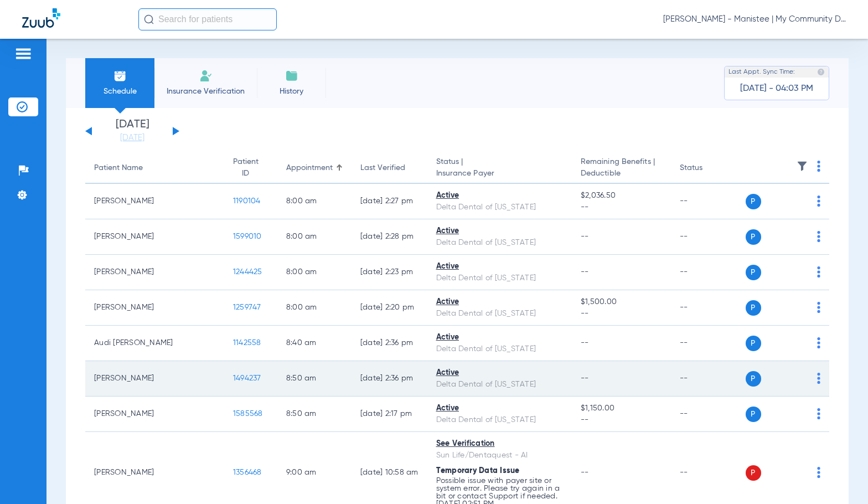
click at [233, 375] on span "1494237" at bounding box center [247, 378] width 28 height 8
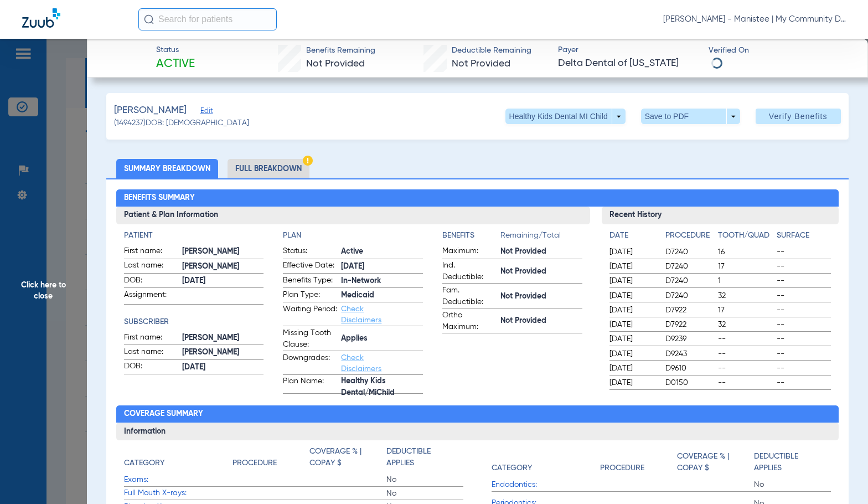
click at [280, 164] on li "Full Breakdown" at bounding box center [269, 168] width 82 height 19
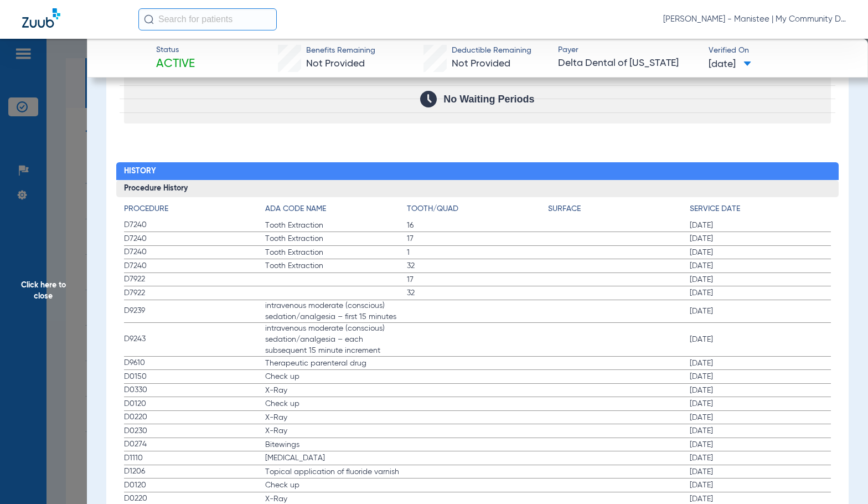
scroll to position [1440, 0]
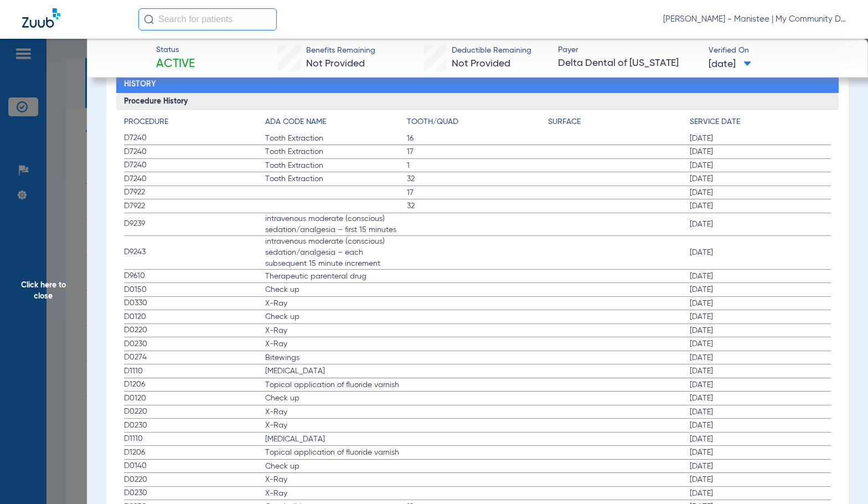
click at [313, 381] on span "Topical application of fluoride varnish" at bounding box center [336, 384] width 142 height 11
click at [426, 335] on label "D0220 X-Ray 02/10/2025" at bounding box center [478, 331] width 708 height 14
click at [521, 378] on label "D1110 Teeth Cleaning 02/10/2025" at bounding box center [478, 371] width 708 height 14
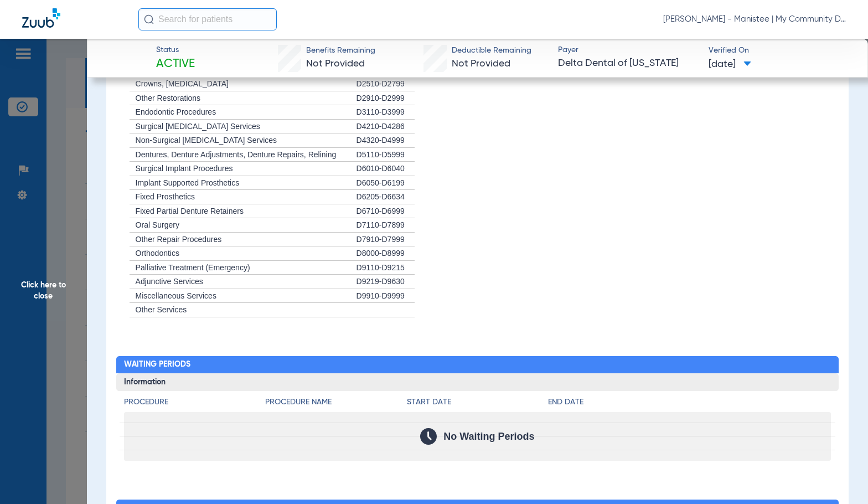
scroll to position [1348, 0]
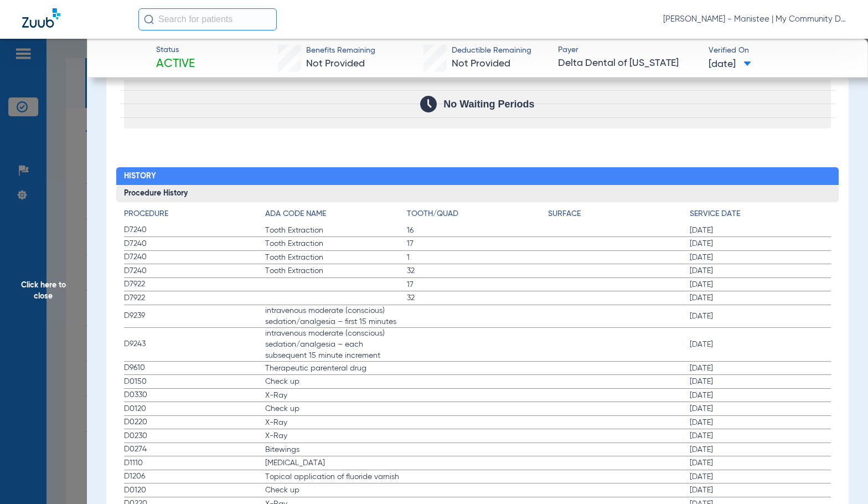
click at [462, 325] on label "D9239 intravenous moderate (conscious) sedation/analgesia – first 15 minutes 06…" at bounding box center [478, 316] width 708 height 23
click at [68, 290] on span "Click here to close" at bounding box center [43, 291] width 87 height 504
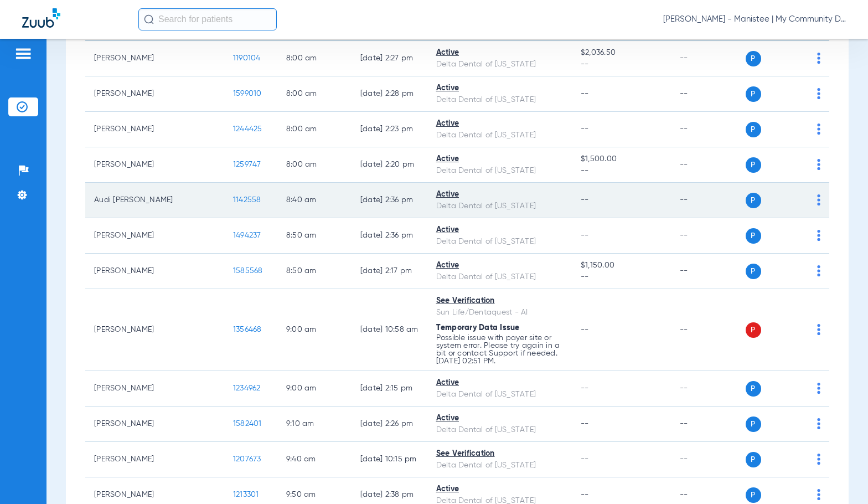
scroll to position [166, 0]
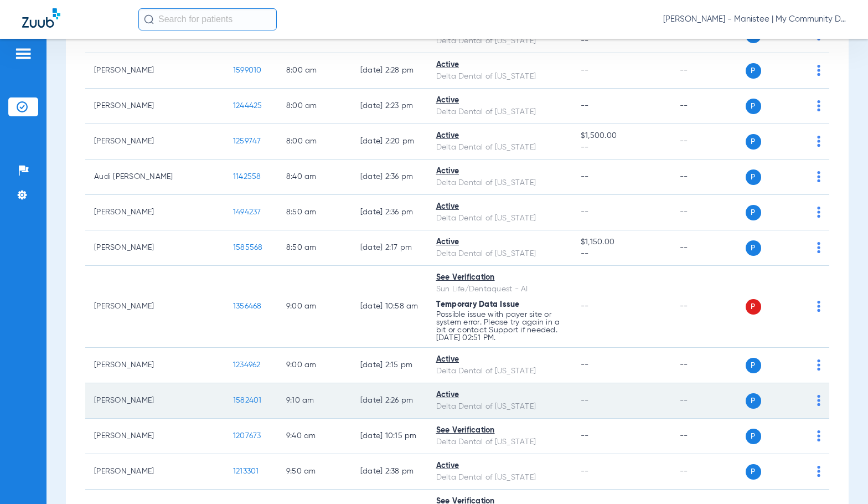
click at [233, 398] on span "1582401" at bounding box center [247, 400] width 29 height 8
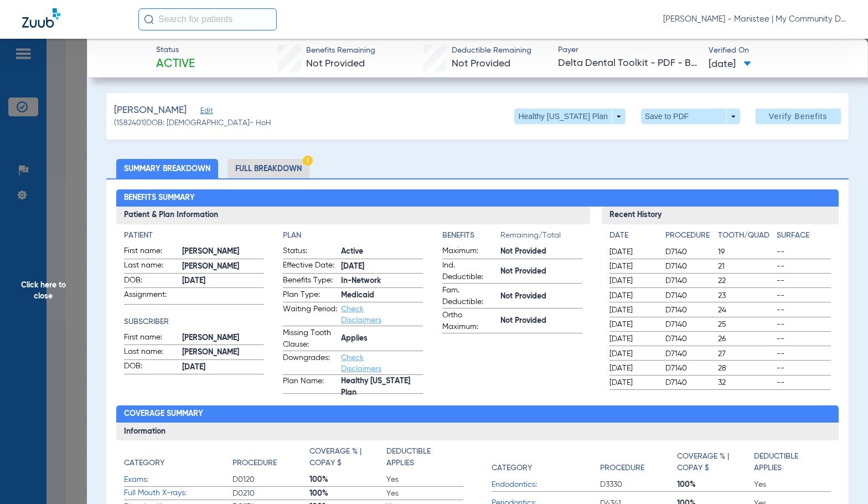
click at [300, 159] on li "Full Breakdown" at bounding box center [269, 168] width 82 height 19
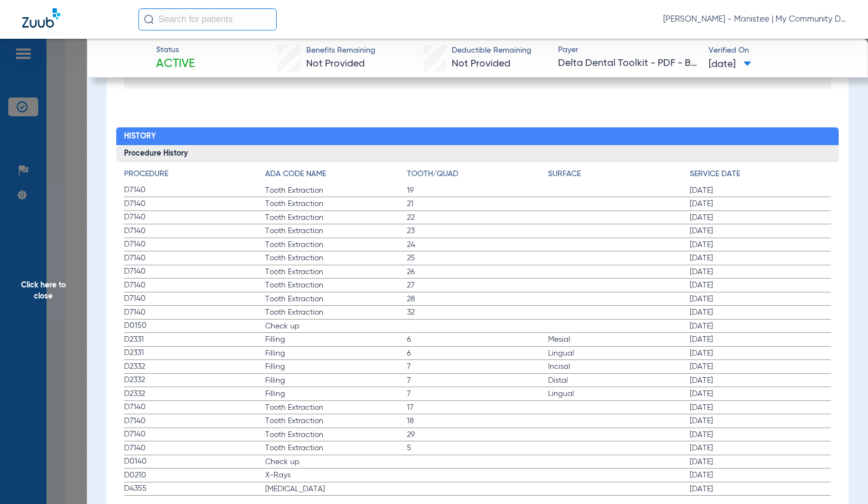
scroll to position [1418, 0]
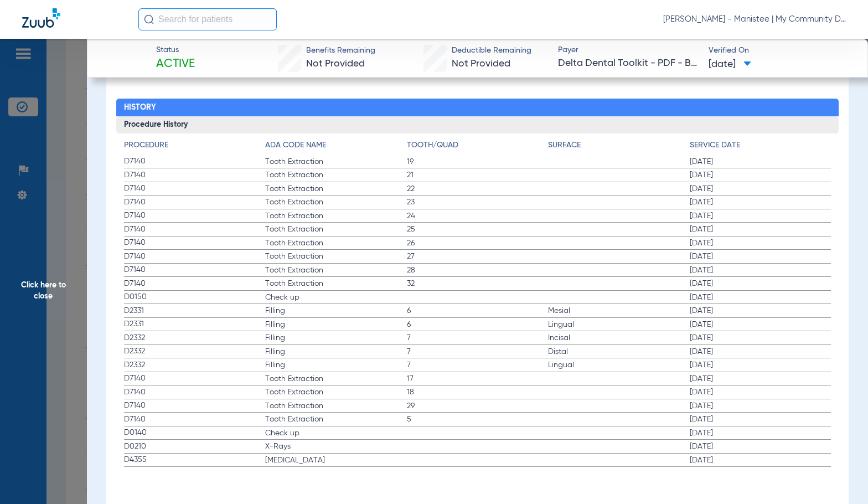
click at [554, 258] on label "D7140 Tooth Extraction 27 05/12/2025" at bounding box center [478, 257] width 708 height 14
click at [70, 306] on span "Click here to close" at bounding box center [43, 291] width 87 height 504
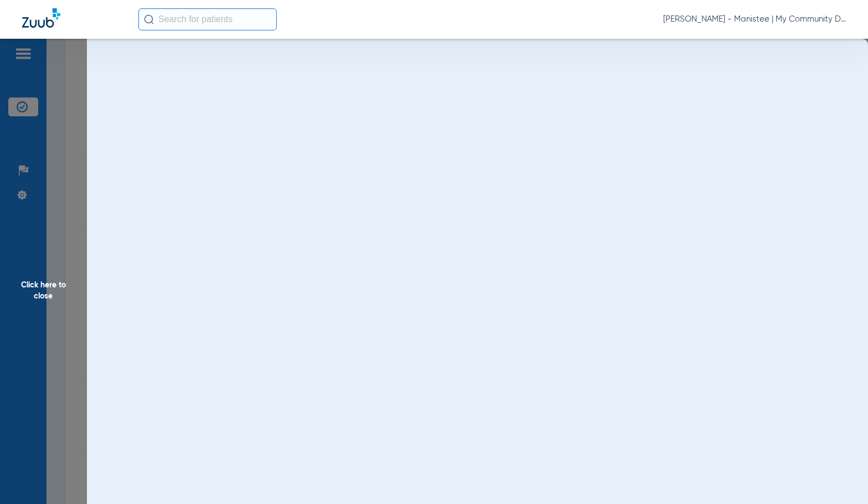
scroll to position [0, 0]
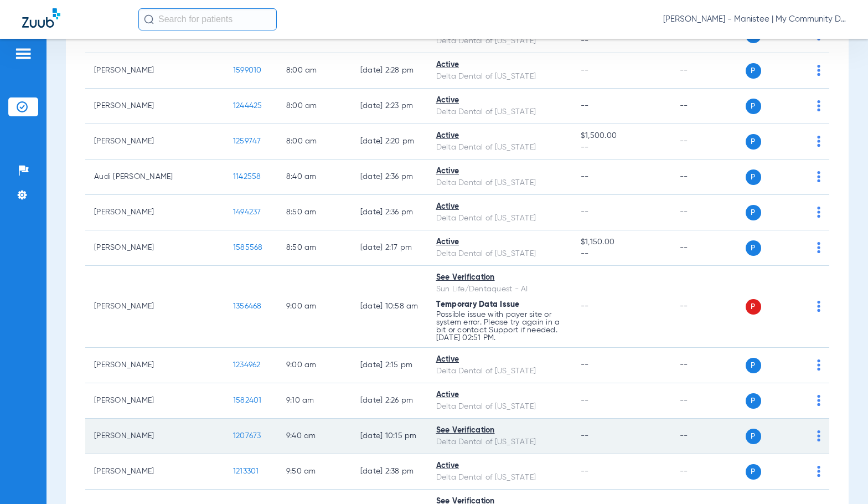
click at [233, 434] on span "1207673" at bounding box center [247, 436] width 28 height 8
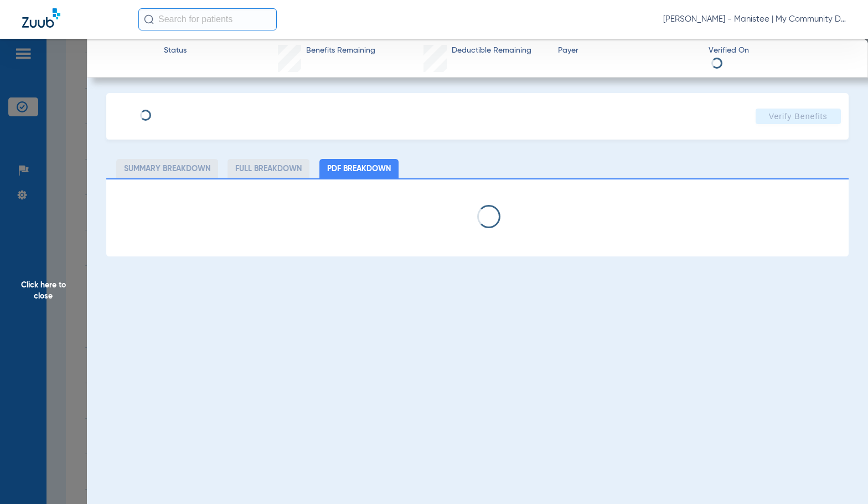
select select "page-width"
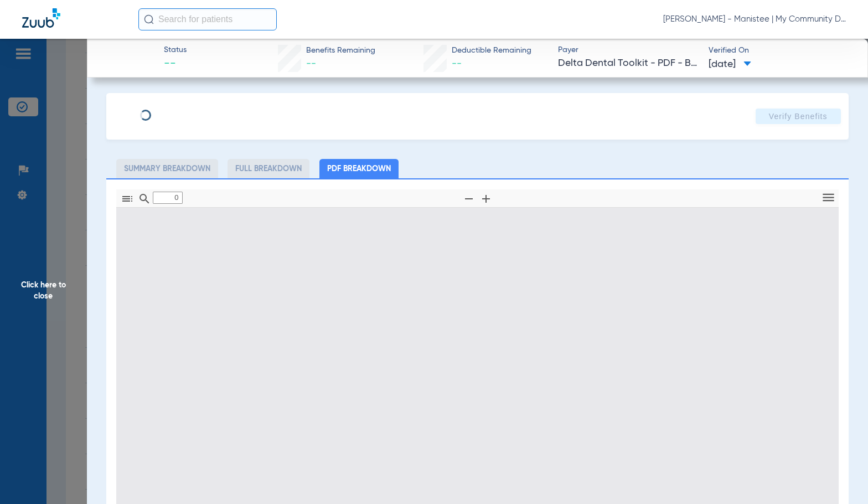
type input "1"
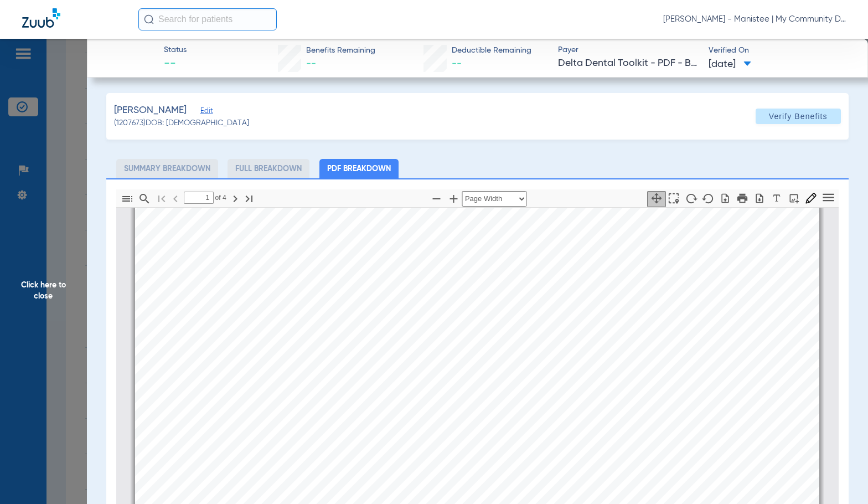
scroll to position [227, 0]
drag, startPoint x: 488, startPoint y: 368, endPoint x: 860, endPoint y: 298, distance: 378.5
click at [488, 368] on div "mbb_20250813221553_53883707_DOT Page 1 Eligibility and Benefits are based on in…" at bounding box center [477, 429] width 684 height 886
click at [65, 269] on span "Click here to close" at bounding box center [43, 291] width 87 height 504
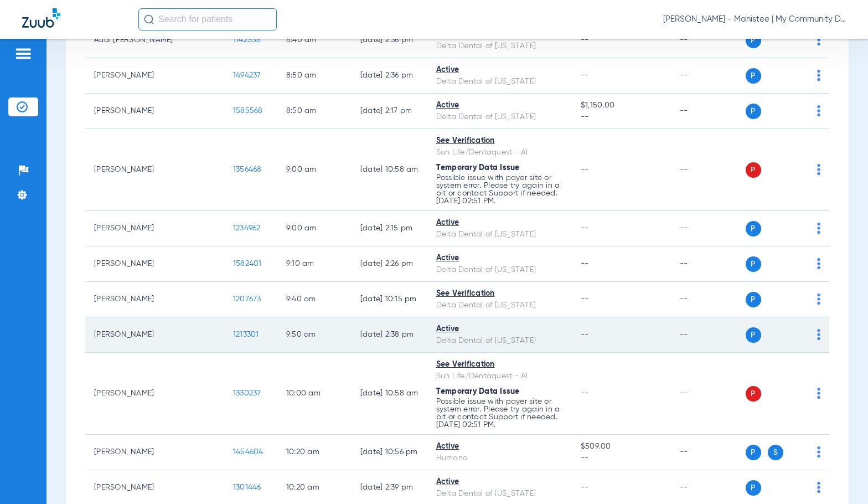
scroll to position [332, 0]
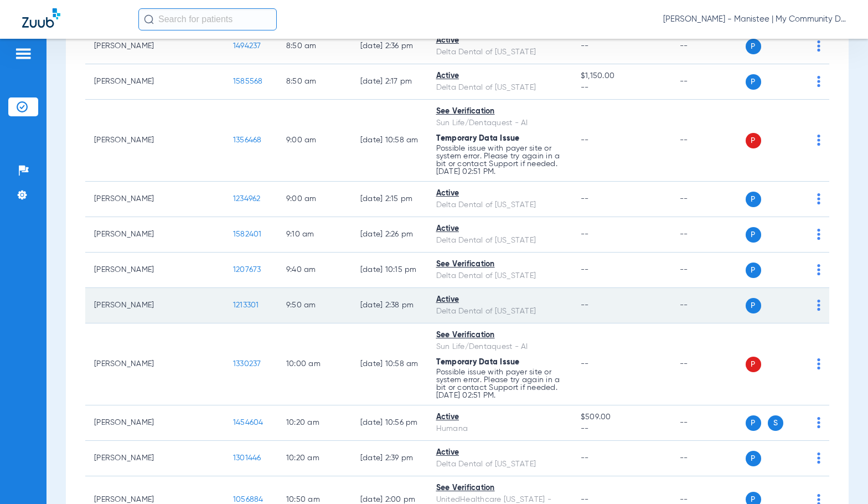
click at [233, 306] on span "1213301" at bounding box center [246, 305] width 26 height 8
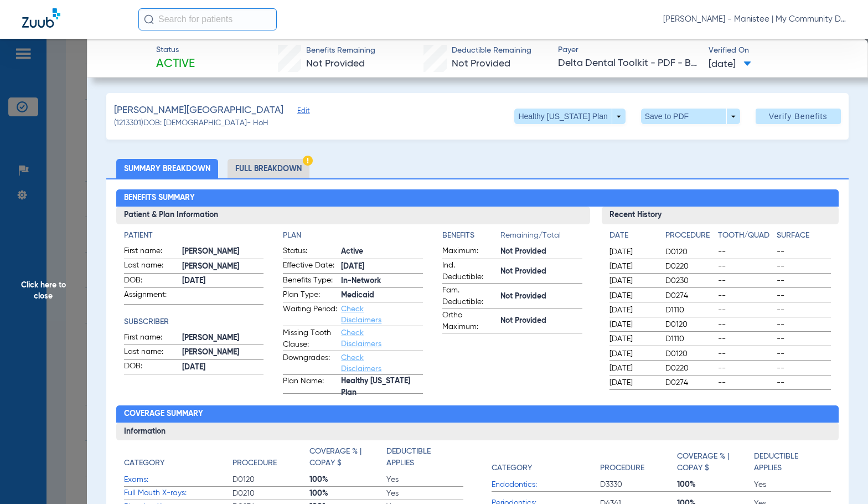
click at [282, 169] on li "Full Breakdown" at bounding box center [269, 168] width 82 height 19
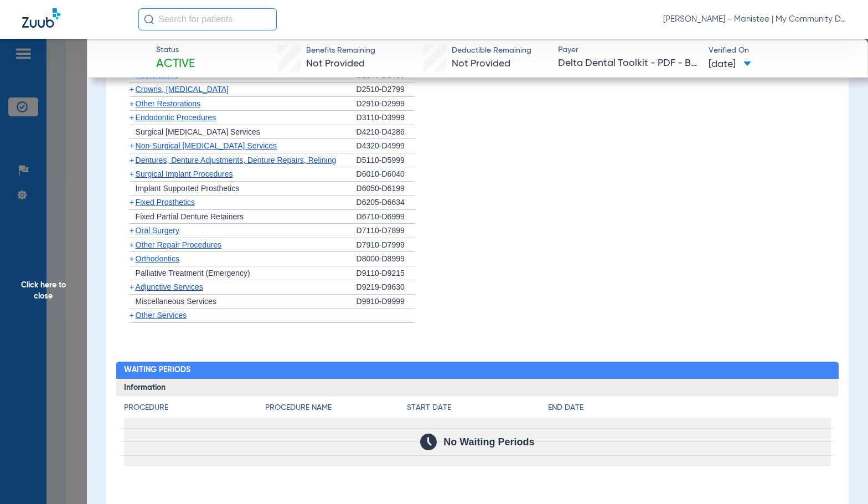
scroll to position [831, 0]
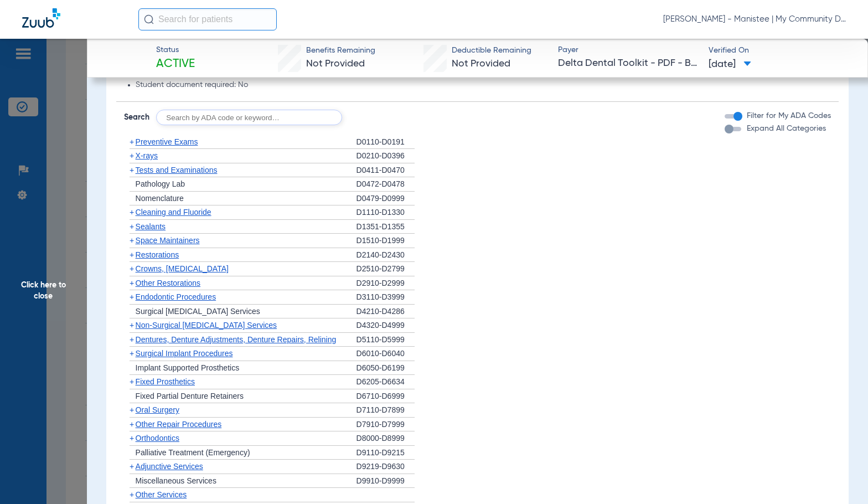
click at [158, 142] on span "Preventive Exams" at bounding box center [167, 141] width 63 height 9
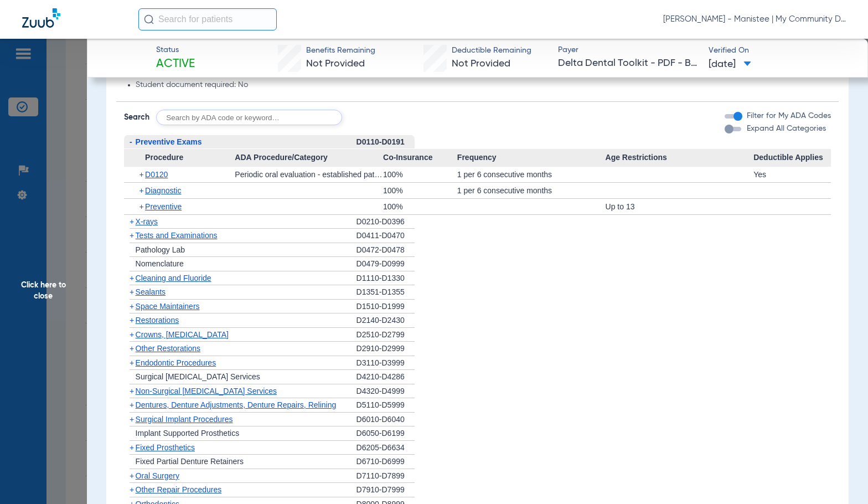
drag, startPoint x: 159, startPoint y: 179, endPoint x: 154, endPoint y: 172, distance: 8.3
click at [159, 178] on span "D0120" at bounding box center [156, 174] width 23 height 9
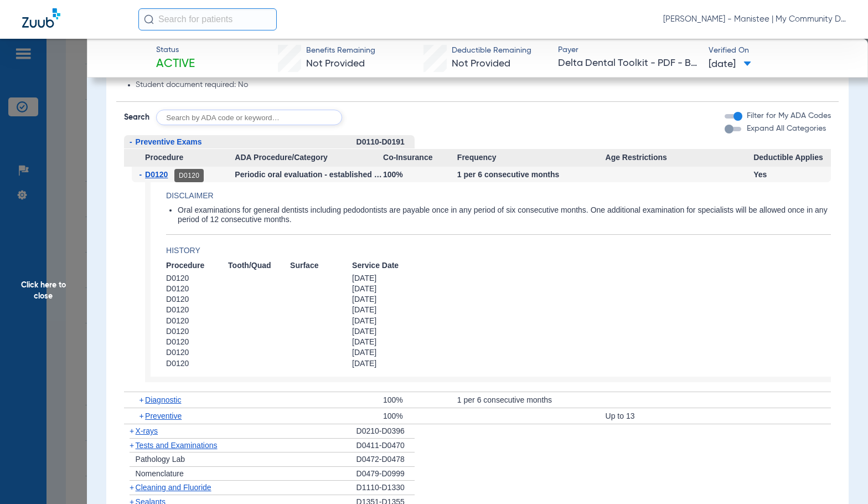
click at [154, 172] on span "D0120" at bounding box center [156, 174] width 23 height 9
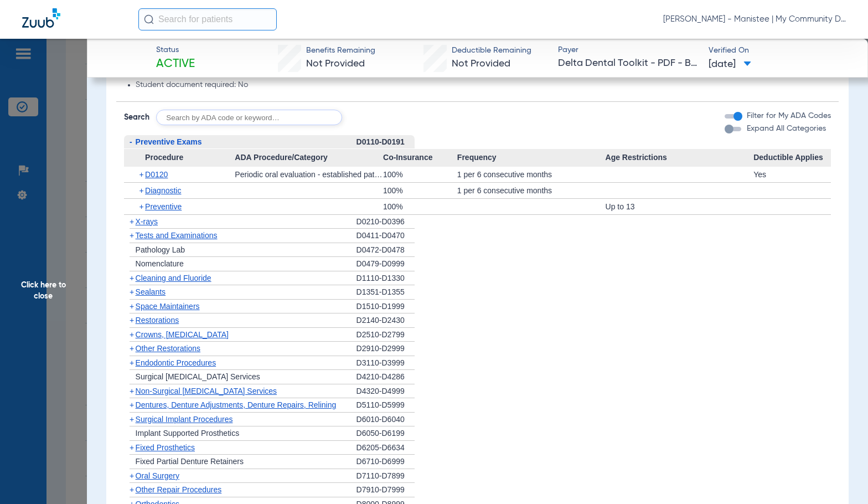
click at [136, 224] on span "X-rays" at bounding box center [147, 221] width 22 height 9
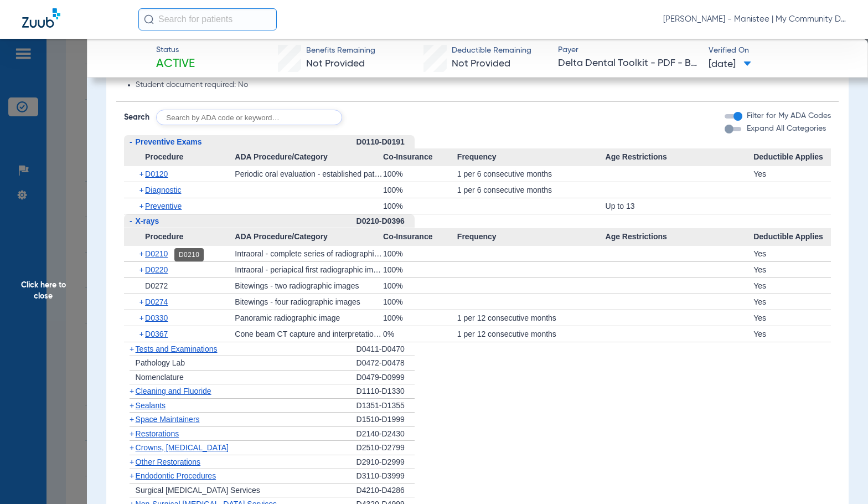
click at [154, 254] on span "D0210" at bounding box center [156, 253] width 23 height 9
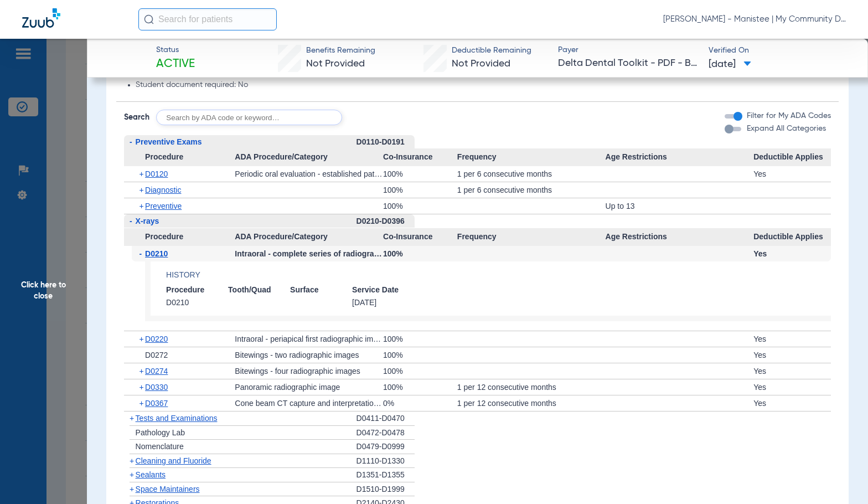
click at [154, 254] on span "D0210" at bounding box center [156, 253] width 23 height 9
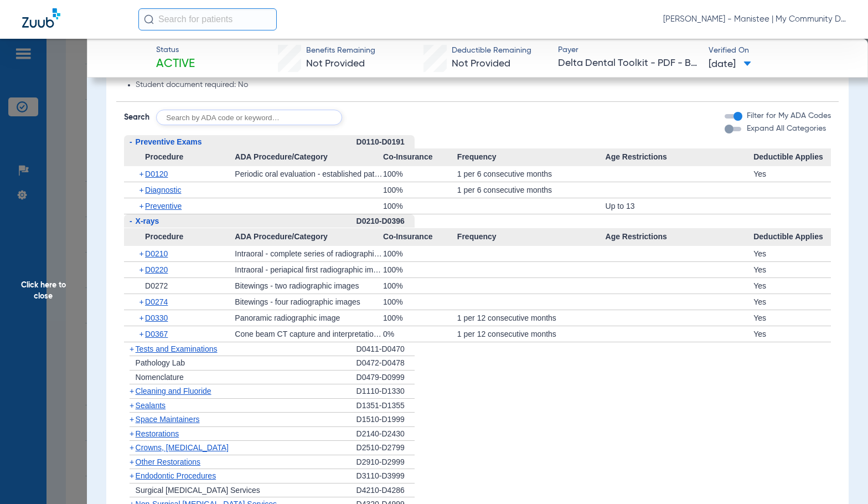
click at [154, 254] on span "D0210" at bounding box center [156, 253] width 23 height 9
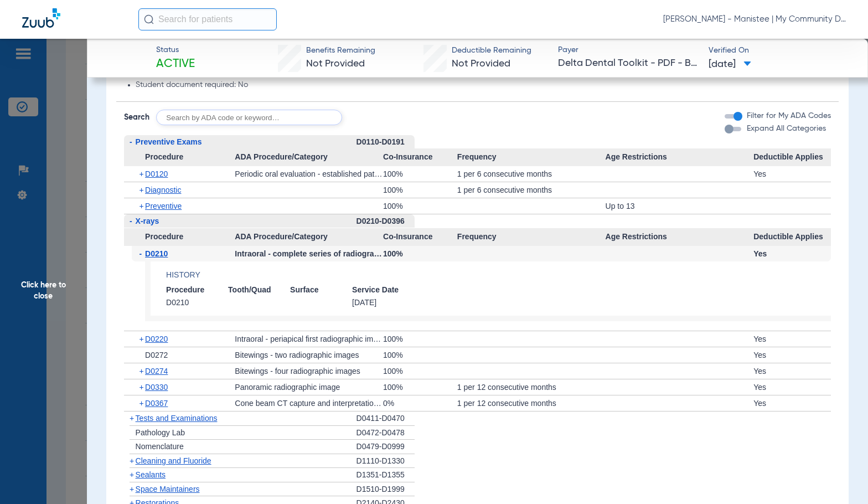
click at [154, 254] on span "D0210" at bounding box center [156, 253] width 23 height 9
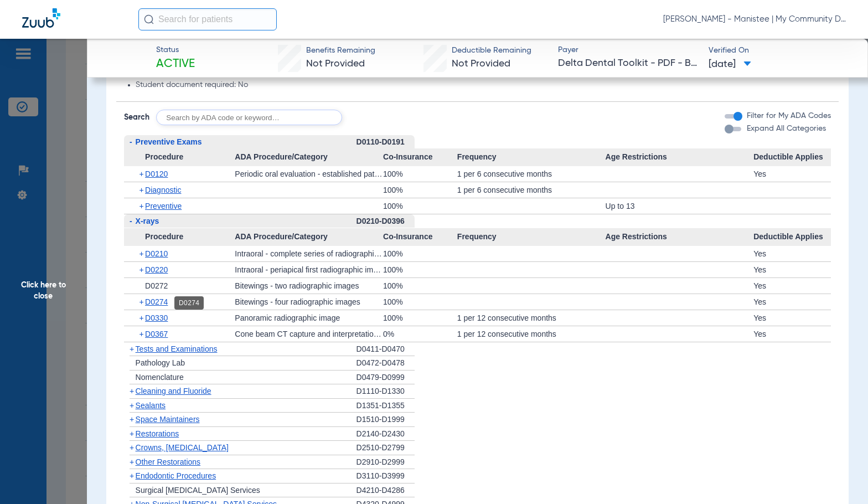
click at [153, 304] on span "D0274" at bounding box center [156, 301] width 23 height 9
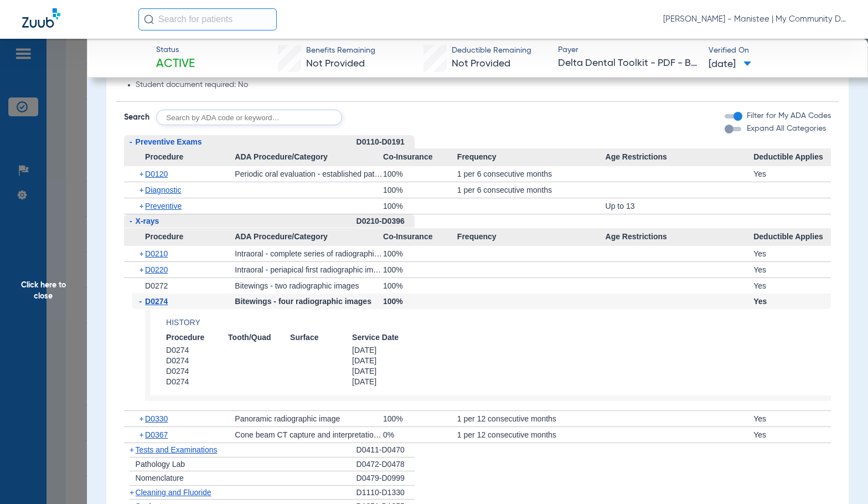
click at [153, 305] on span "D0274" at bounding box center [156, 301] width 23 height 9
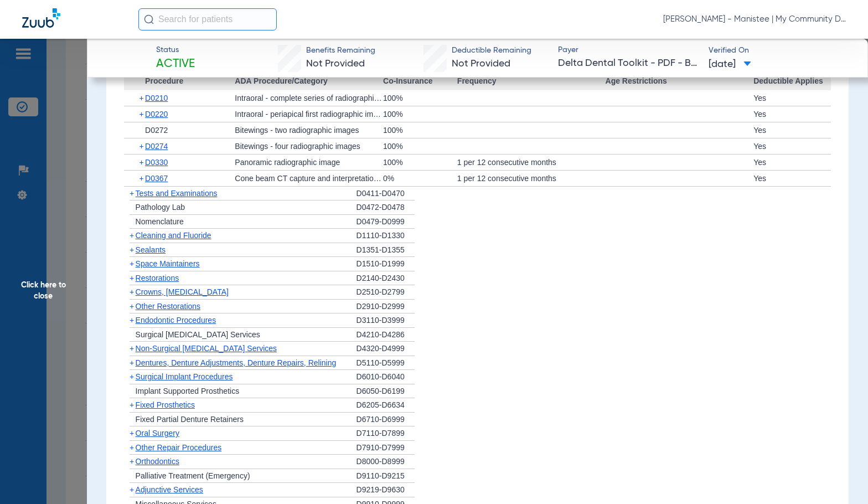
scroll to position [997, 0]
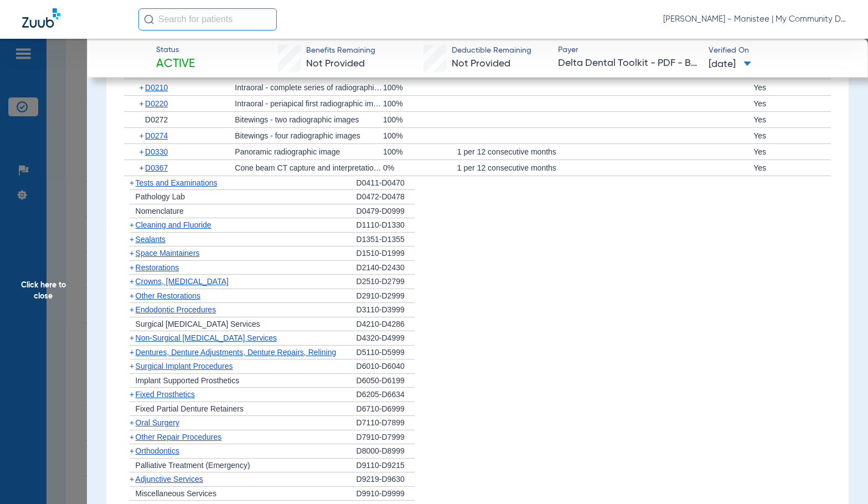
click at [164, 226] on span "Cleaning and Fluoride" at bounding box center [174, 224] width 76 height 9
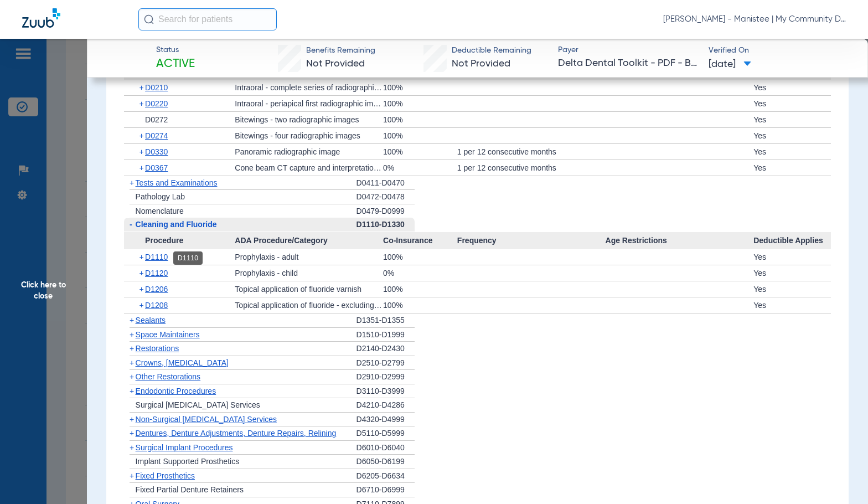
click at [161, 260] on span "D1110" at bounding box center [156, 257] width 23 height 9
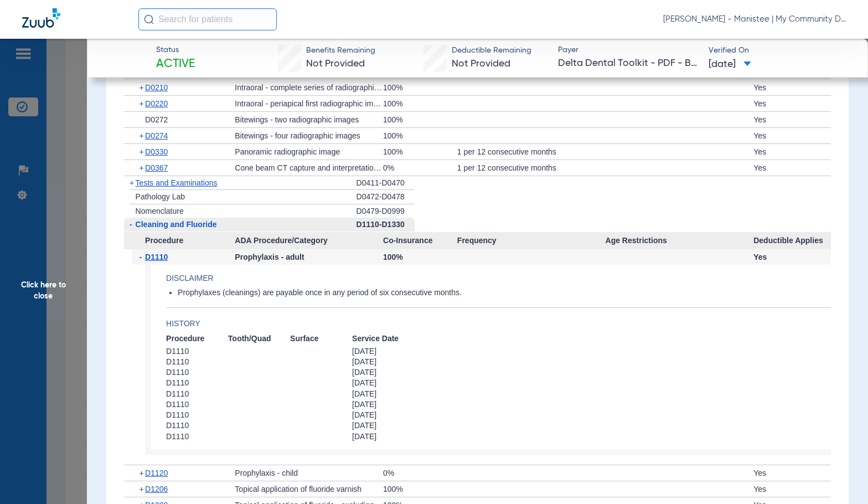
click at [161, 260] on span "D1110" at bounding box center [156, 257] width 23 height 9
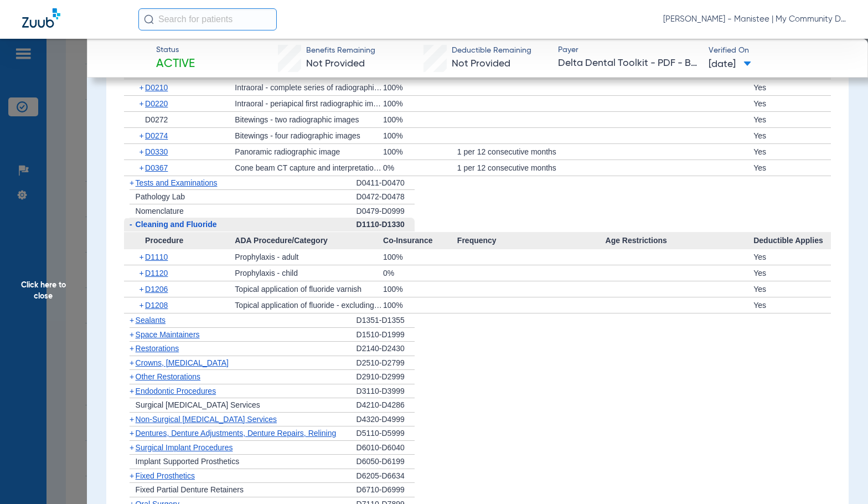
drag, startPoint x: 63, startPoint y: 259, endPoint x: 310, endPoint y: 393, distance: 280.7
click at [63, 259] on span "Click here to close" at bounding box center [43, 291] width 87 height 504
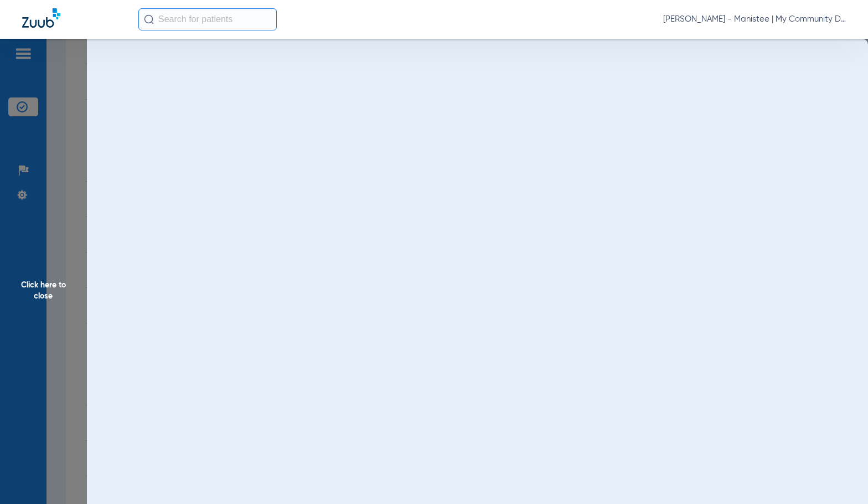
scroll to position [0, 0]
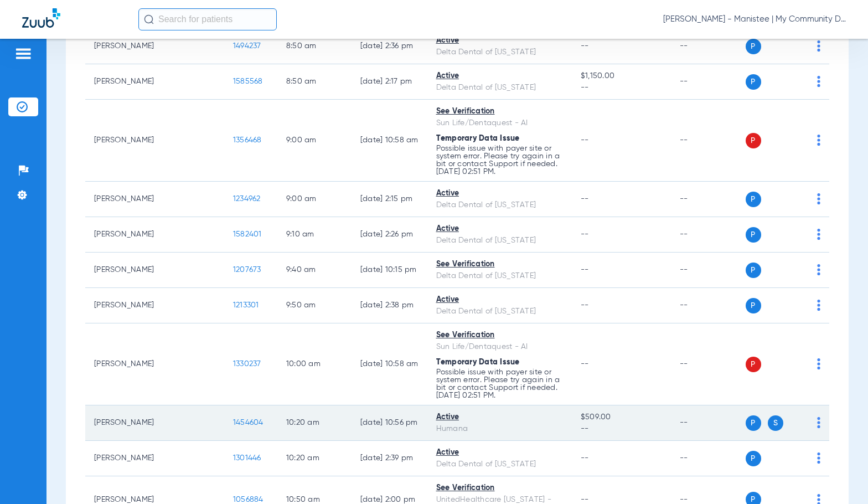
click at [233, 422] on span "1454604" at bounding box center [248, 423] width 30 height 8
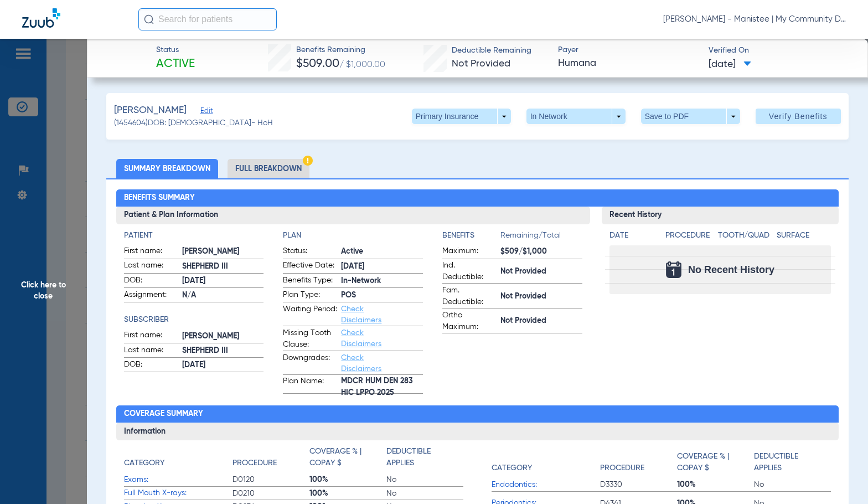
click at [403, 196] on h2 "Benefits Summary" at bounding box center [477, 198] width 723 height 18
click at [448, 114] on span at bounding box center [461, 116] width 27 height 27
click at [433, 160] on span "Secondary Insurance" at bounding box center [449, 161] width 73 height 8
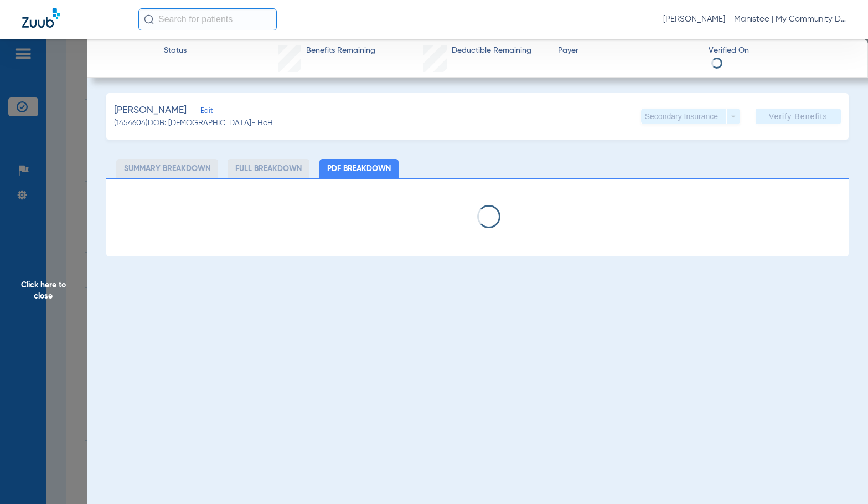
select select "page-width"
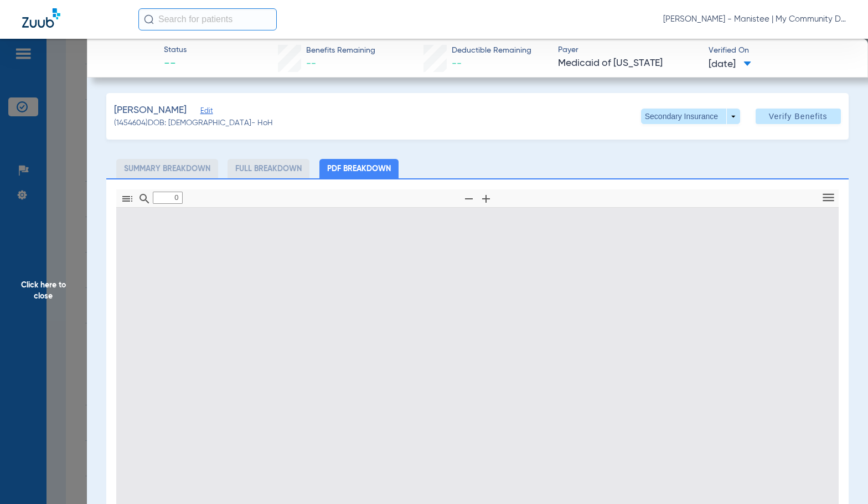
type input "1"
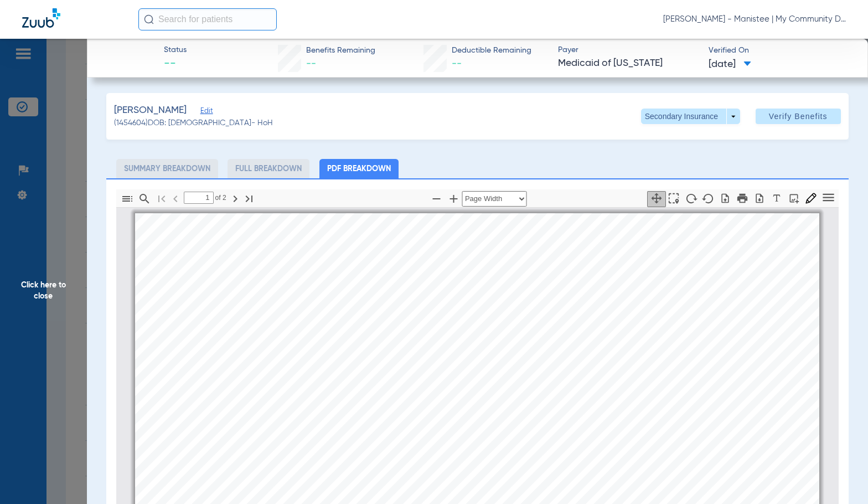
scroll to position [6, 0]
drag, startPoint x: 440, startPoint y: 224, endPoint x: 487, endPoint y: 173, distance: 69.0
click at [677, 122] on span at bounding box center [690, 116] width 27 height 27
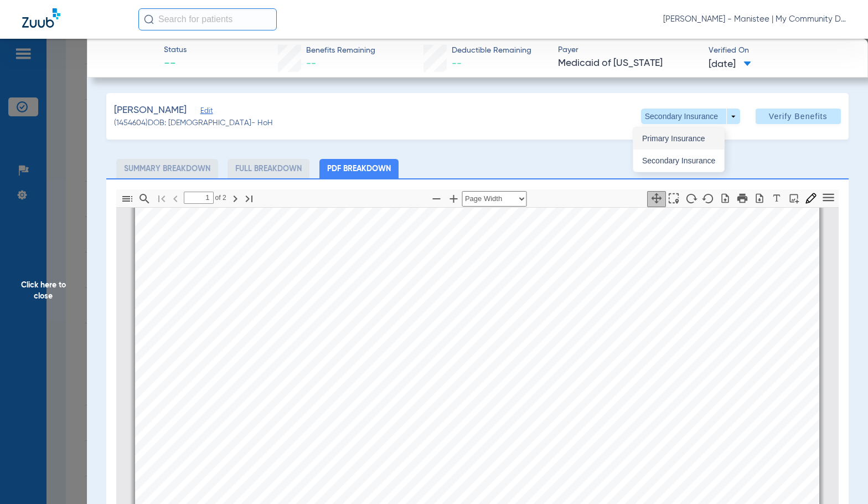
click at [678, 143] on button "Primary Insurance" at bounding box center [678, 138] width 91 height 22
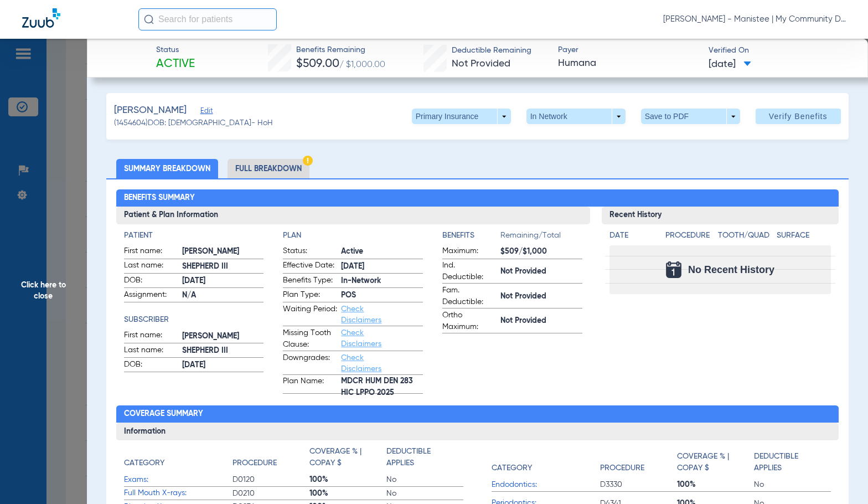
click at [248, 169] on li "Full Breakdown" at bounding box center [269, 168] width 82 height 19
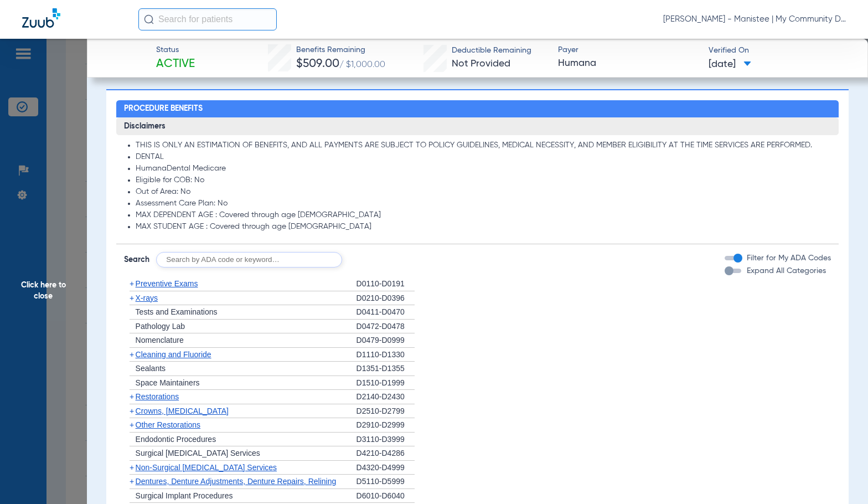
scroll to position [941, 0]
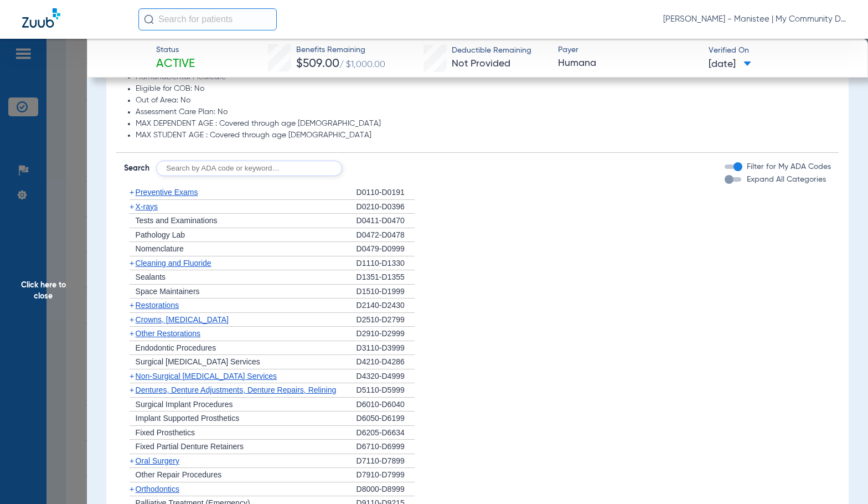
click at [169, 382] on div "+ Non-Surgical Periodontal Services" at bounding box center [240, 376] width 233 height 14
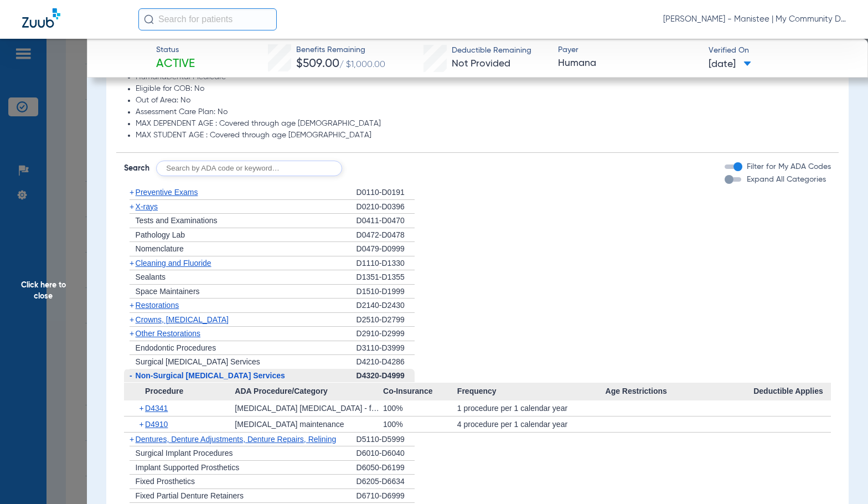
click at [169, 379] on span "Non-Surgical [MEDICAL_DATA] Services" at bounding box center [211, 375] width 150 height 9
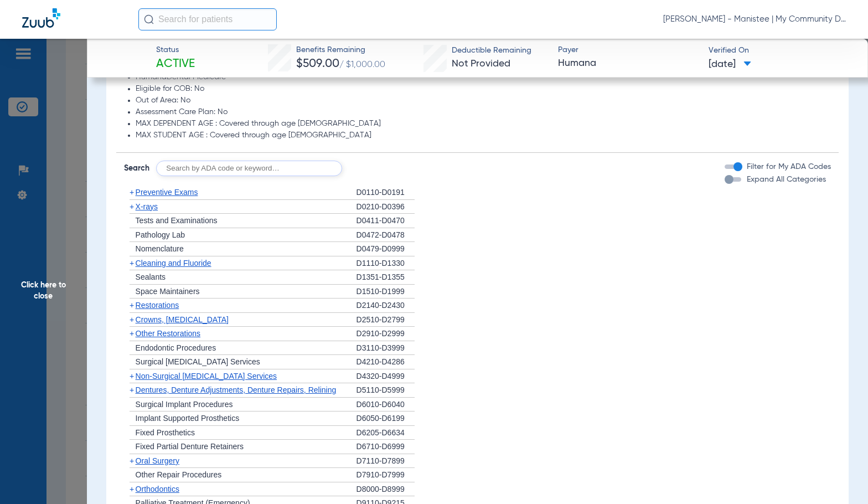
click at [169, 379] on span "Non-Surgical [MEDICAL_DATA] Services" at bounding box center [206, 376] width 141 height 9
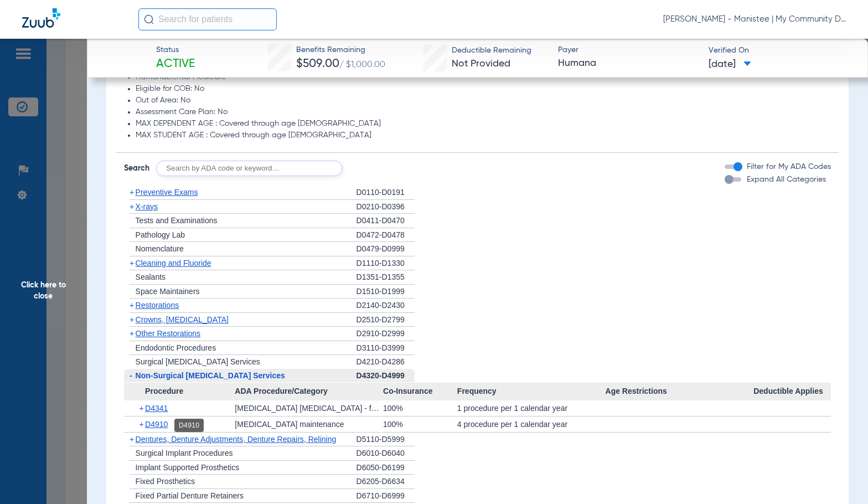
click at [166, 424] on span "D4910" at bounding box center [156, 424] width 23 height 9
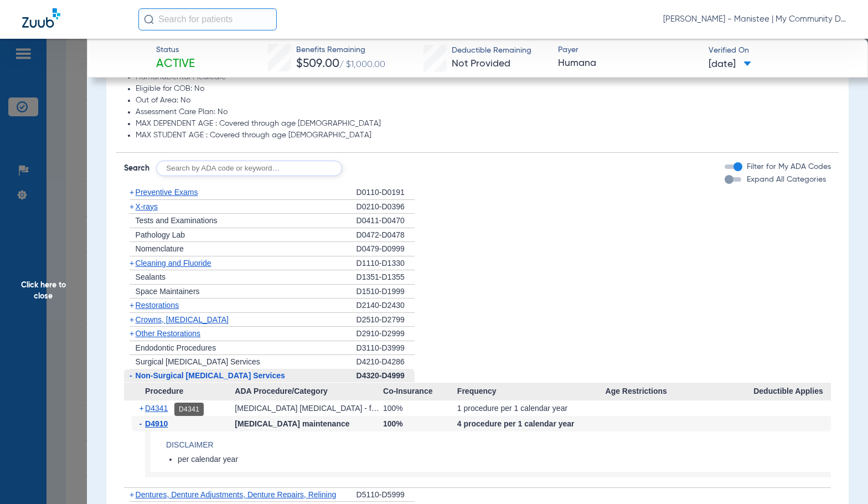
drag, startPoint x: 167, startPoint y: 411, endPoint x: 462, endPoint y: 363, distance: 299.1
click at [167, 411] on span "D4341" at bounding box center [156, 408] width 23 height 9
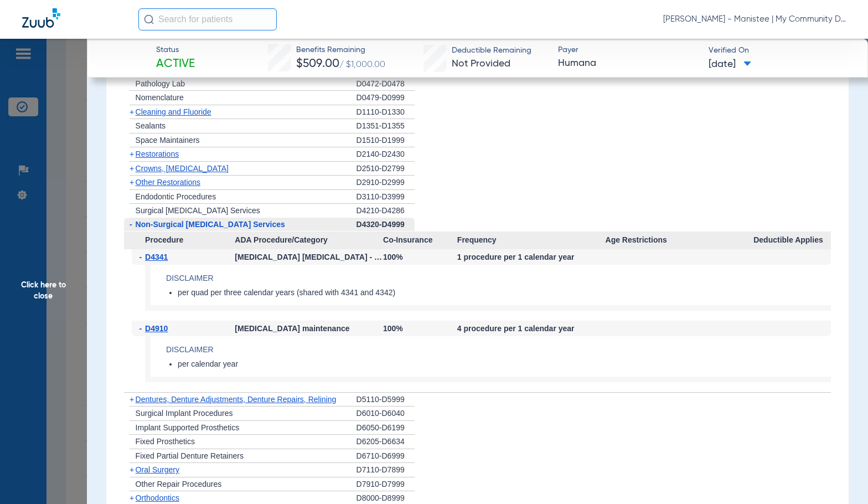
scroll to position [1107, 0]
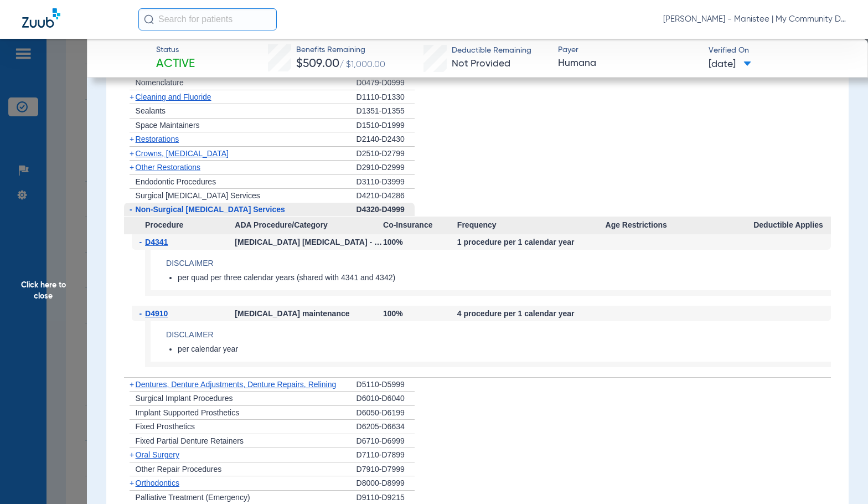
click at [46, 291] on span "Click here to close" at bounding box center [43, 291] width 87 height 504
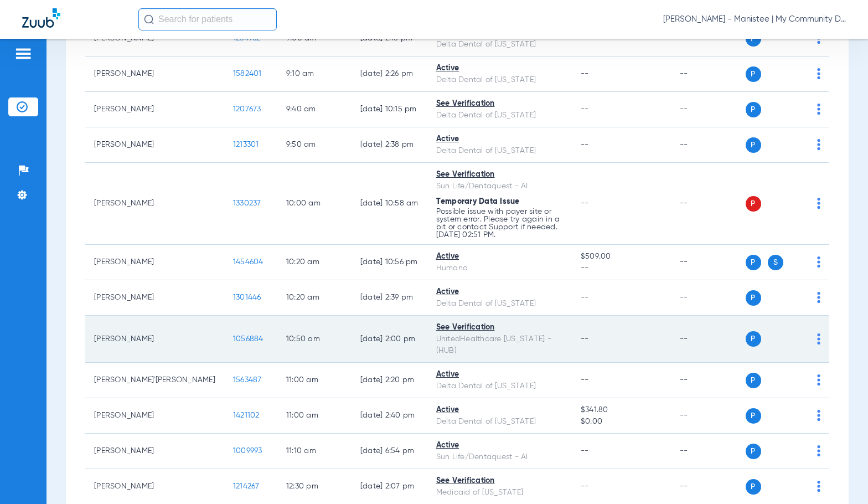
scroll to position [498, 0]
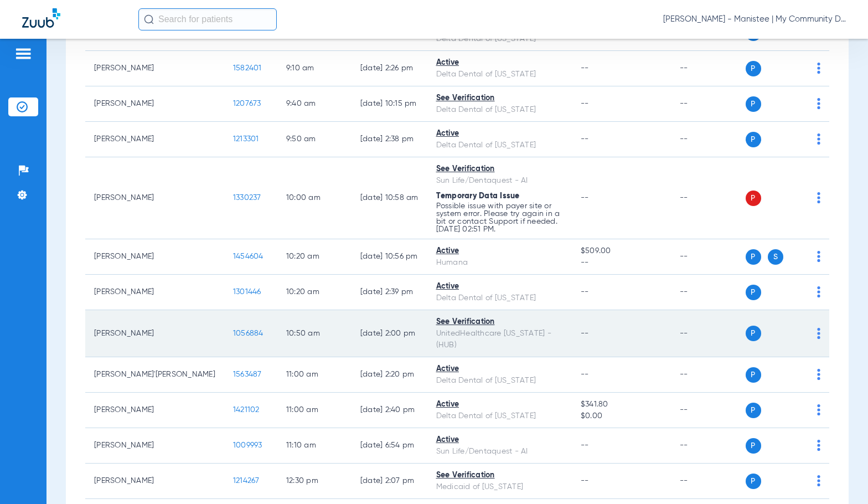
click at [233, 329] on span "1056884" at bounding box center [248, 333] width 30 height 8
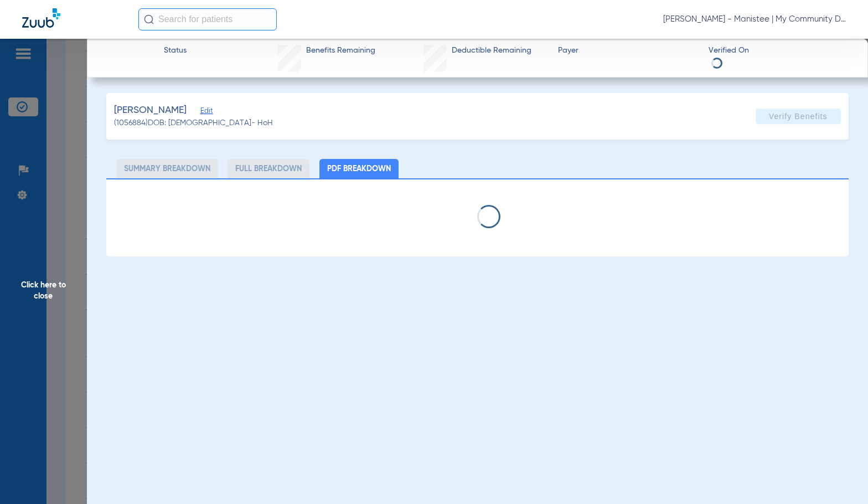
select select "page-width"
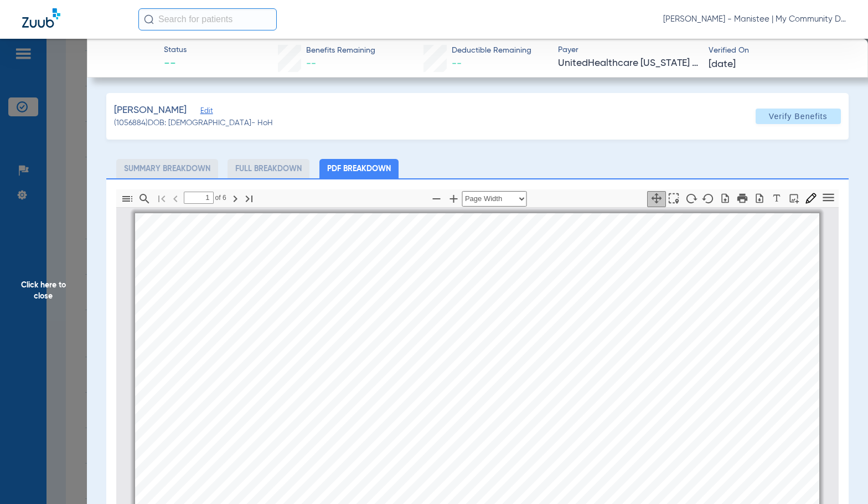
scroll to position [6, 0]
click at [554, 359] on div "Procedure Date Code Description Tooth Surface Quad/Arch 05/24/2022 D7140 Extrac…" at bounding box center [477, 510] width 684 height 967
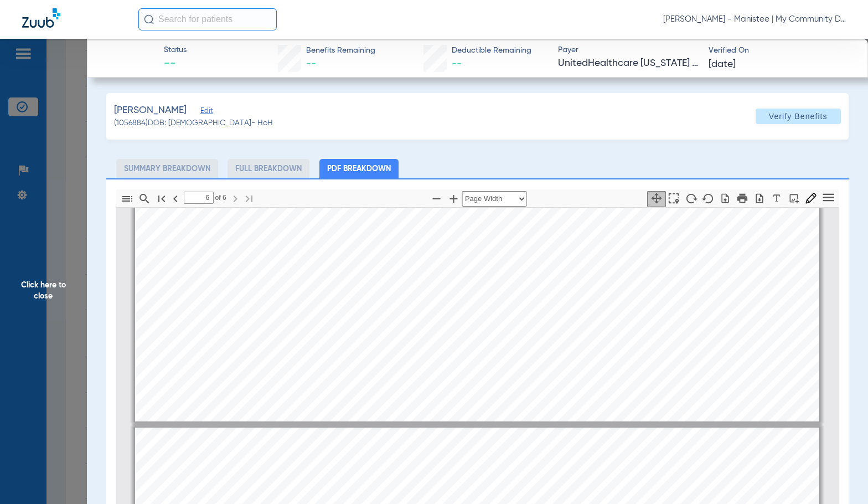
type input "5"
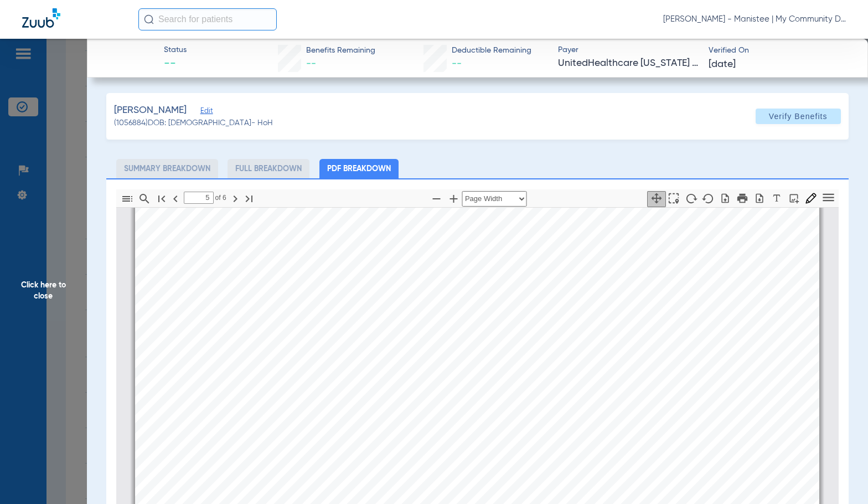
scroll to position [4331, 0]
click at [75, 281] on span "Click here to close" at bounding box center [43, 291] width 87 height 504
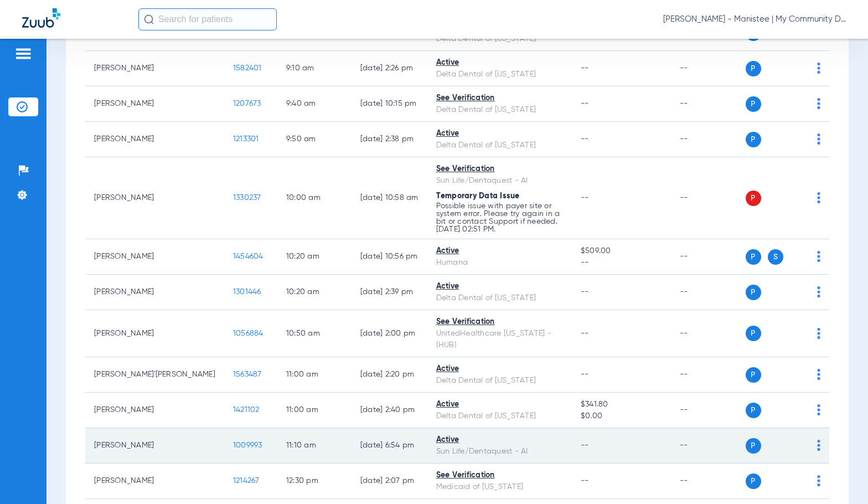
click at [233, 441] on span "1009993" at bounding box center [247, 445] width 29 height 8
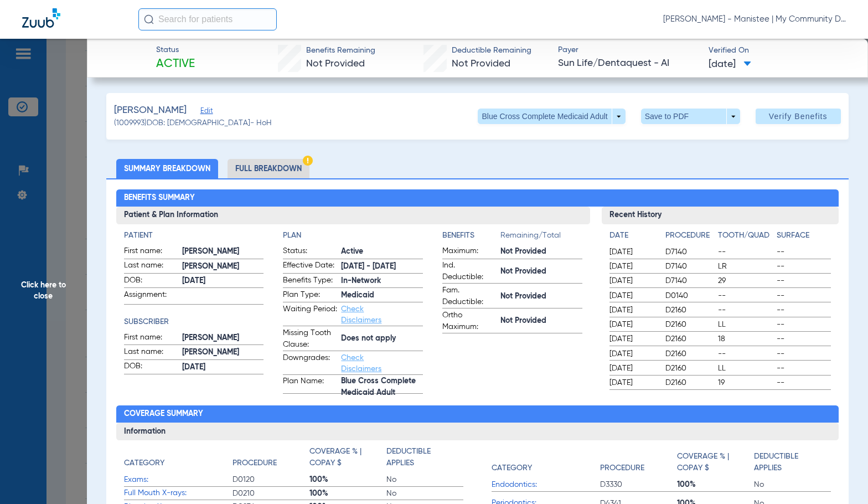
click at [396, 343] on span "Does not apply" at bounding box center [382, 339] width 82 height 12
click at [250, 170] on li "Full Breakdown" at bounding box center [269, 168] width 82 height 19
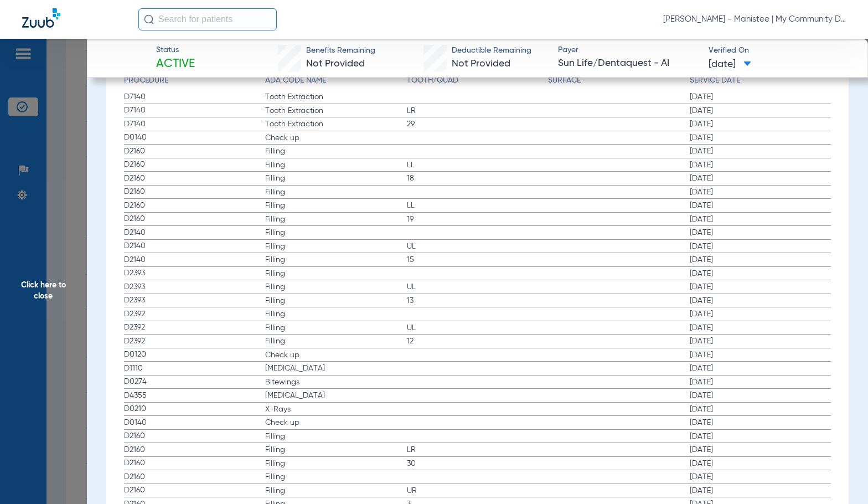
scroll to position [1495, 0]
drag, startPoint x: 34, startPoint y: 275, endPoint x: 251, endPoint y: 328, distance: 222.9
click at [34, 276] on span "Click here to close" at bounding box center [43, 291] width 87 height 504
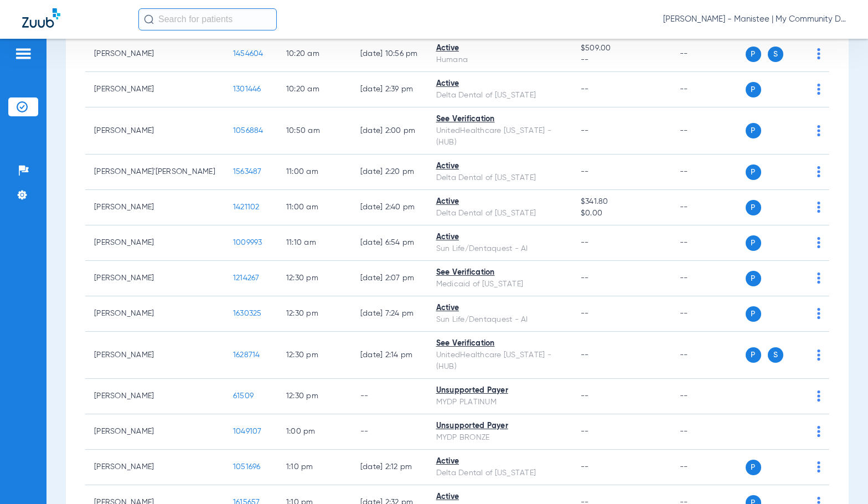
scroll to position [720, 0]
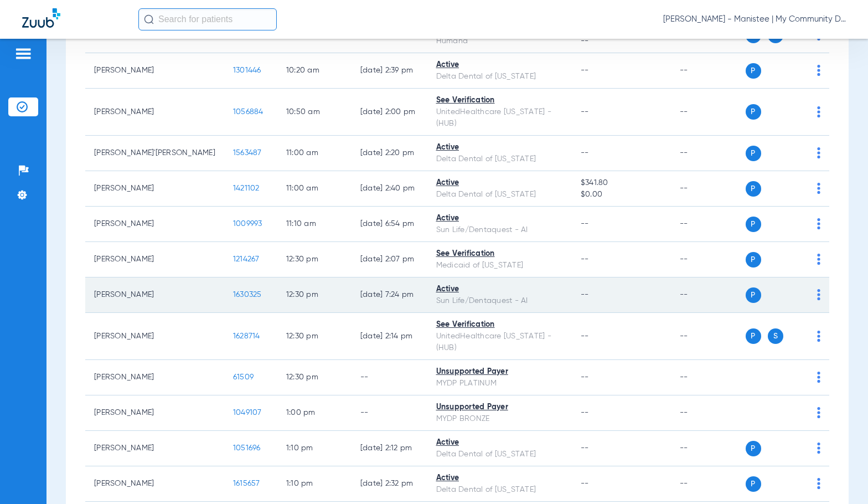
click at [233, 291] on span "1630325" at bounding box center [247, 295] width 29 height 8
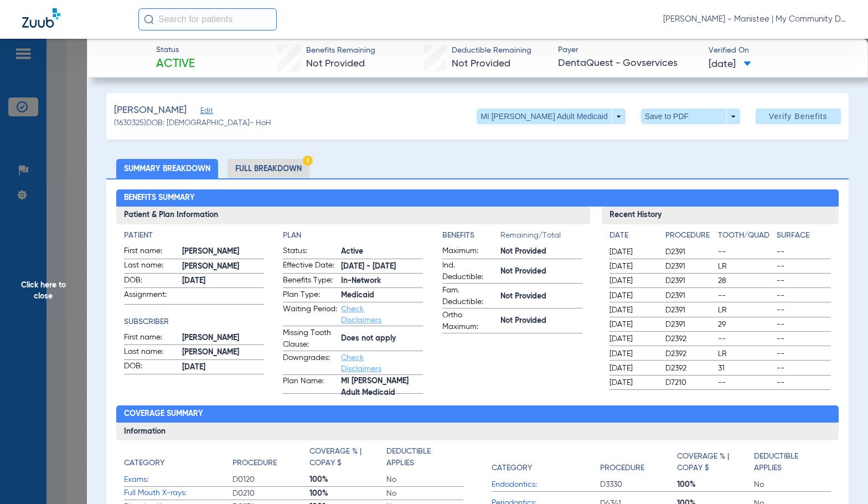
click at [274, 170] on li "Full Breakdown" at bounding box center [269, 168] width 82 height 19
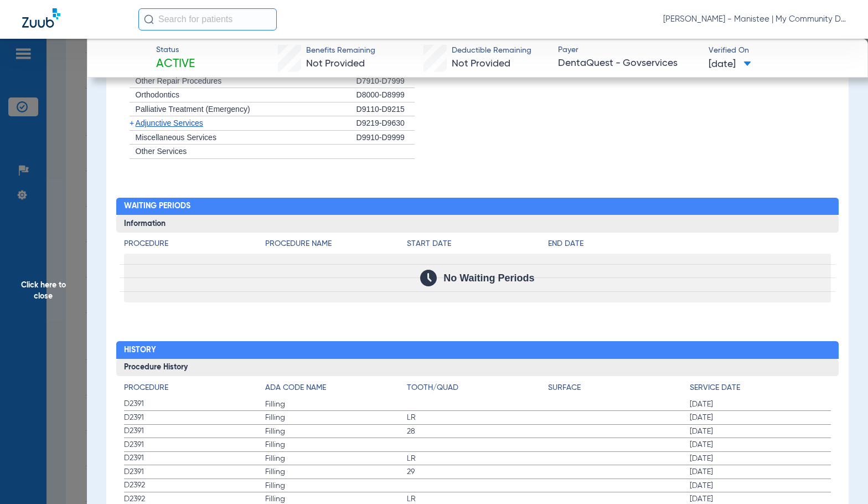
scroll to position [1289, 0]
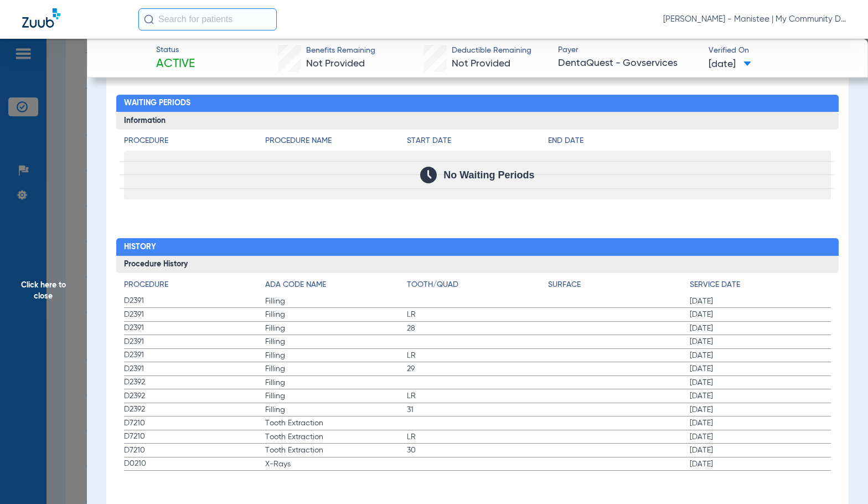
click at [360, 350] on span "Filling" at bounding box center [336, 355] width 142 height 11
click at [53, 292] on span "Click here to close" at bounding box center [43, 291] width 87 height 504
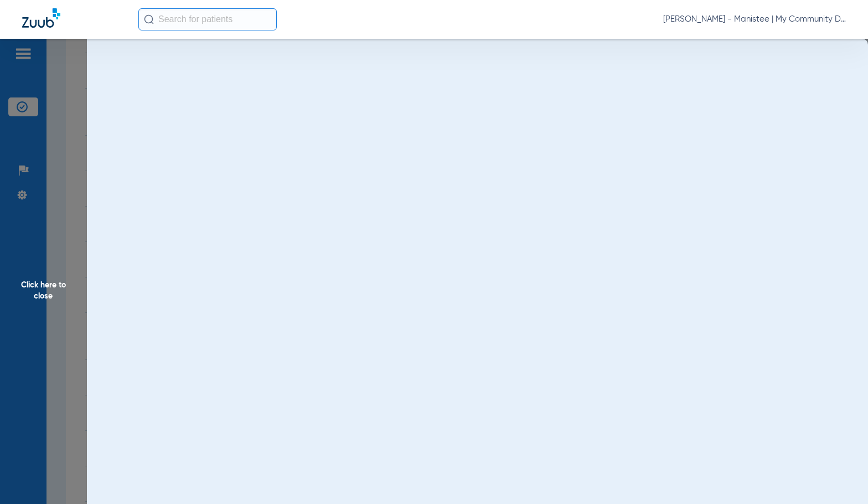
scroll to position [0, 0]
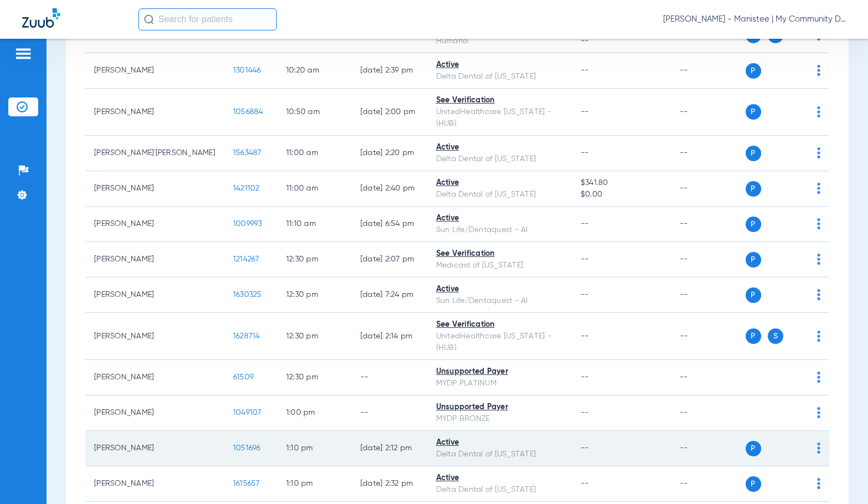
click at [233, 444] on span "1051696" at bounding box center [247, 448] width 28 height 8
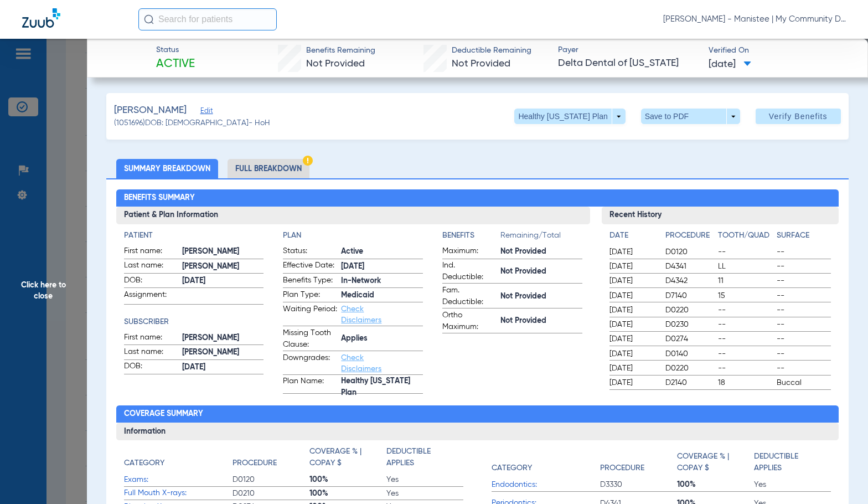
click at [270, 175] on li "Full Breakdown" at bounding box center [269, 168] width 82 height 19
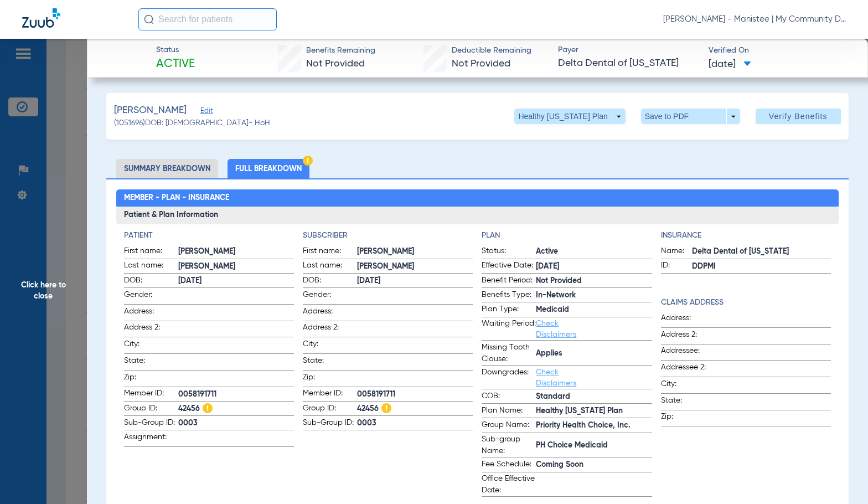
click at [323, 179] on div "Member - Plan - Insurance Patient & Plan Information Patient First name: EDWARD…" at bounding box center [477, 493] width 743 height 631
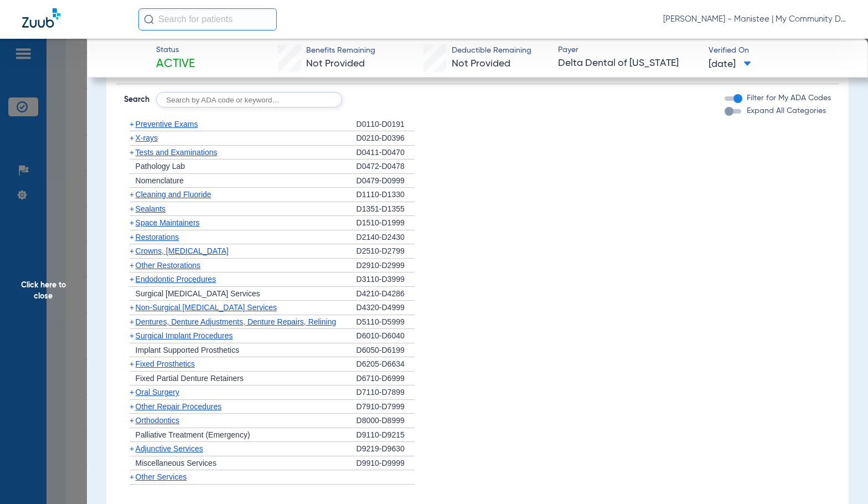
scroll to position [831, 0]
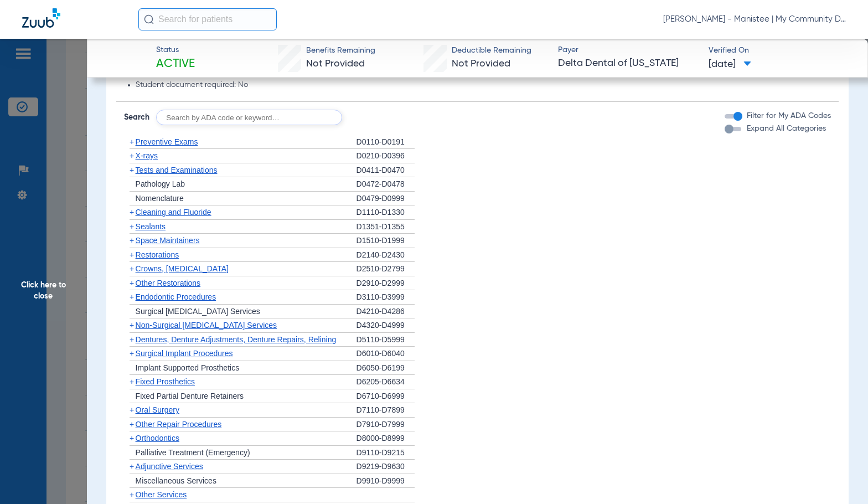
click at [150, 154] on span "X-rays" at bounding box center [147, 155] width 22 height 9
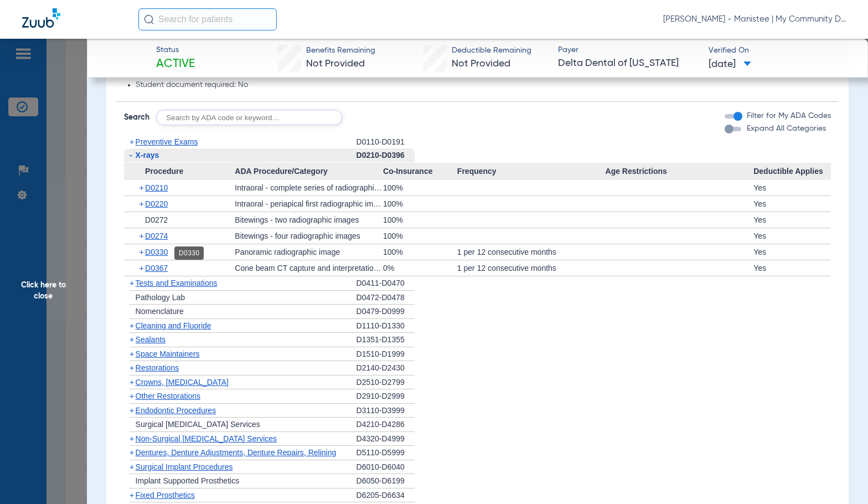
click at [157, 252] on span "D0330" at bounding box center [156, 252] width 23 height 9
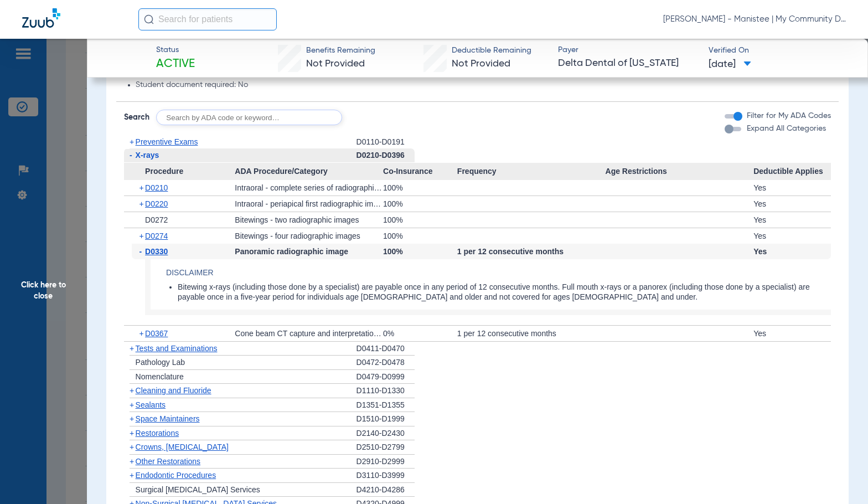
click at [157, 252] on span "D0330" at bounding box center [156, 251] width 23 height 9
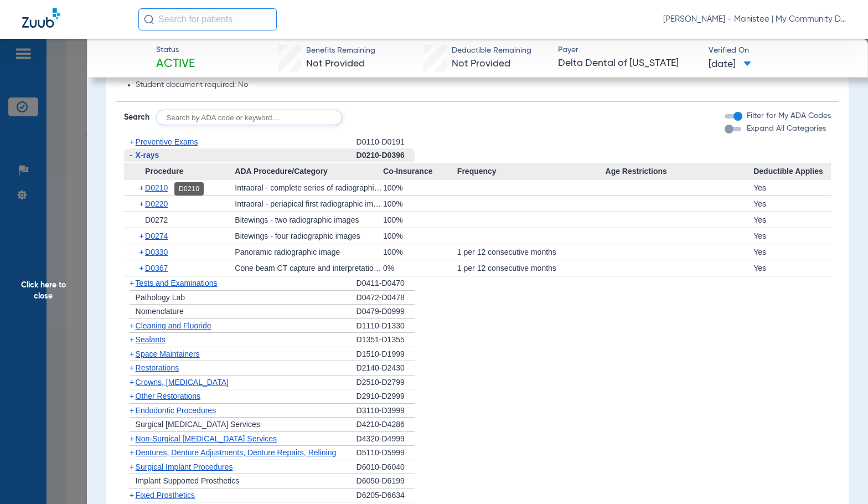
click at [162, 188] on span "D0210" at bounding box center [156, 187] width 23 height 9
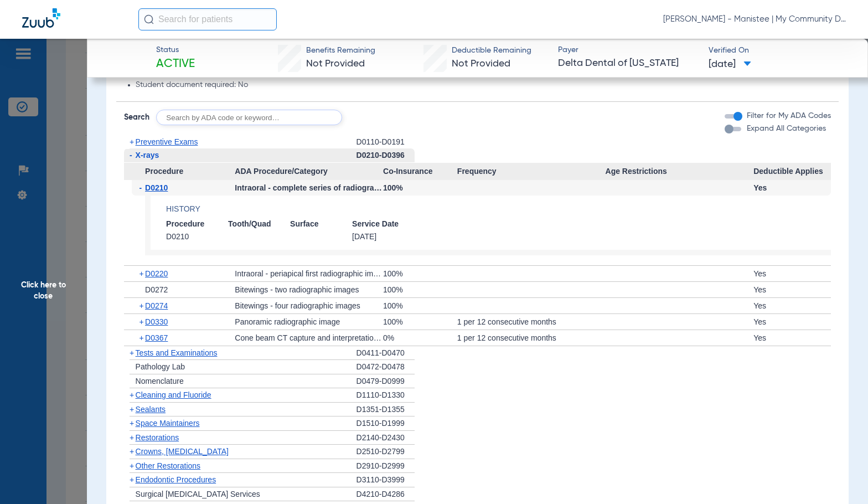
click at [162, 188] on span "D0210" at bounding box center [156, 187] width 23 height 9
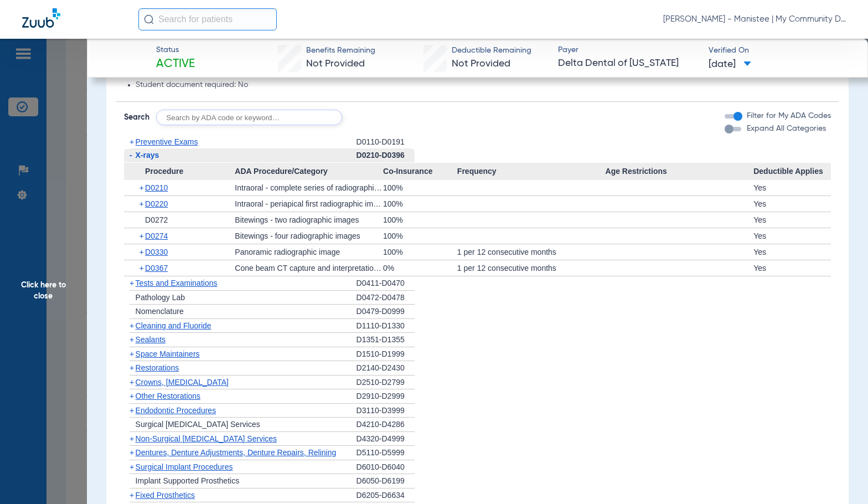
click at [64, 280] on span "Click here to close" at bounding box center [43, 291] width 87 height 504
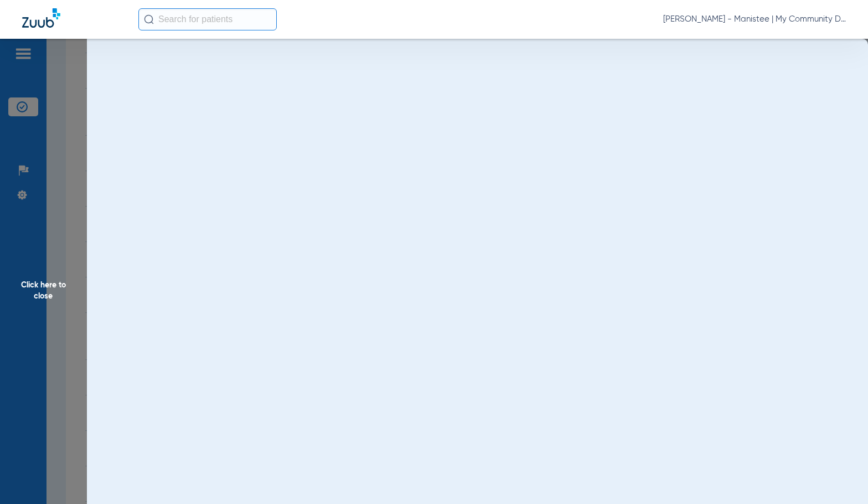
scroll to position [0, 0]
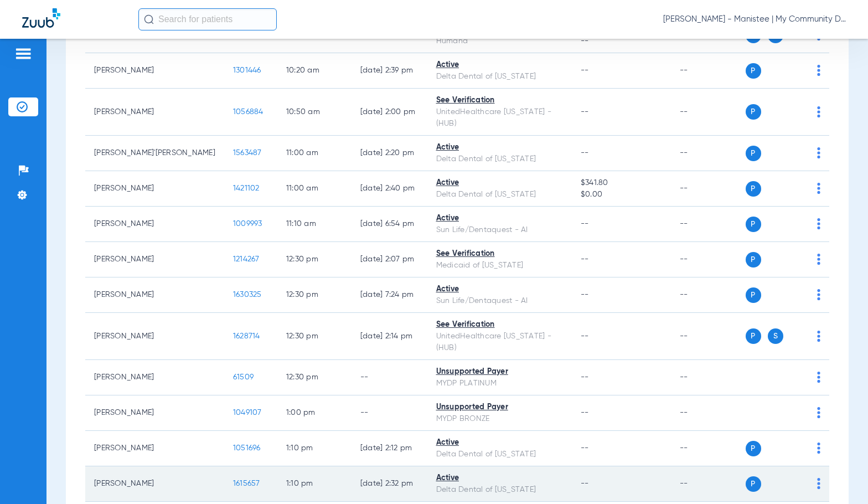
click at [233, 480] on span "1615657" at bounding box center [246, 484] width 27 height 8
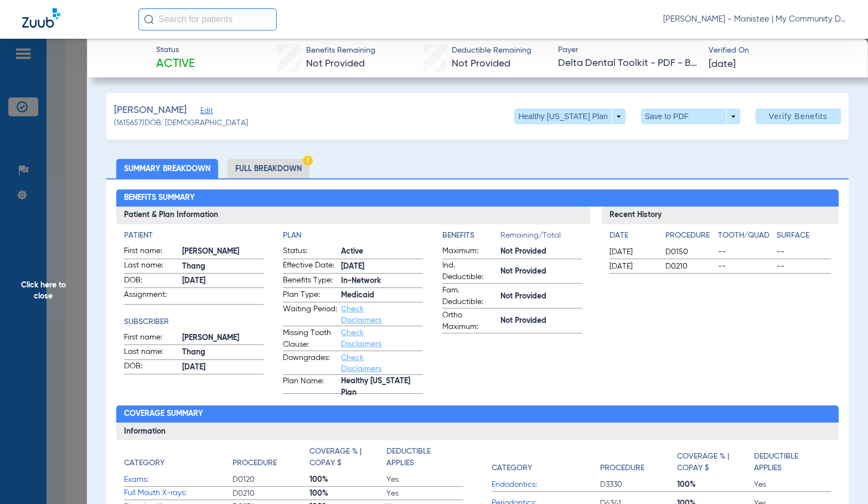
click at [254, 166] on li "Full Breakdown" at bounding box center [269, 168] width 82 height 19
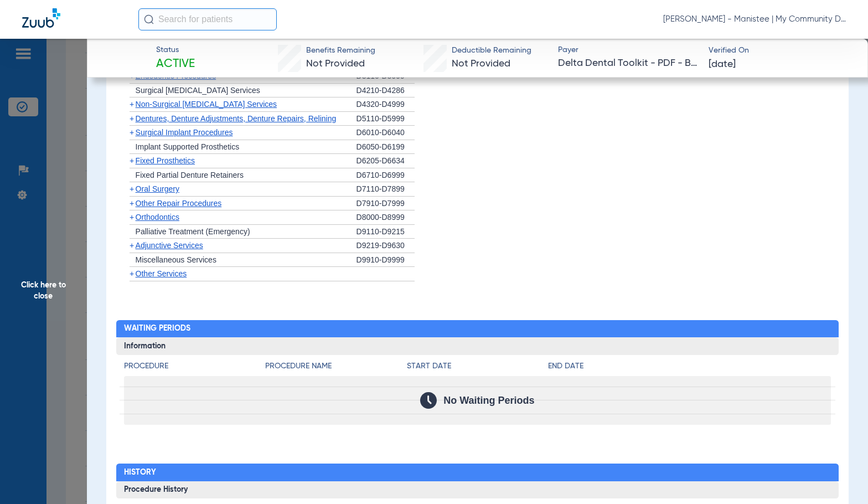
scroll to position [1132, 0]
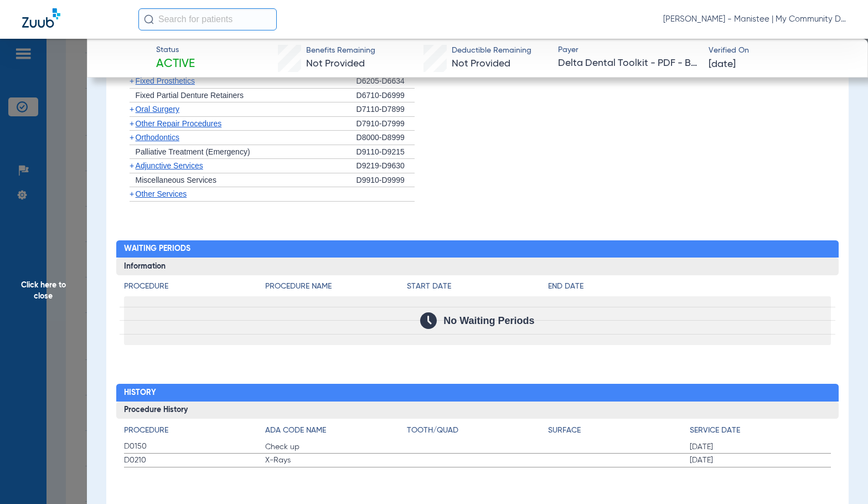
click at [28, 256] on span "Click here to close" at bounding box center [43, 291] width 87 height 504
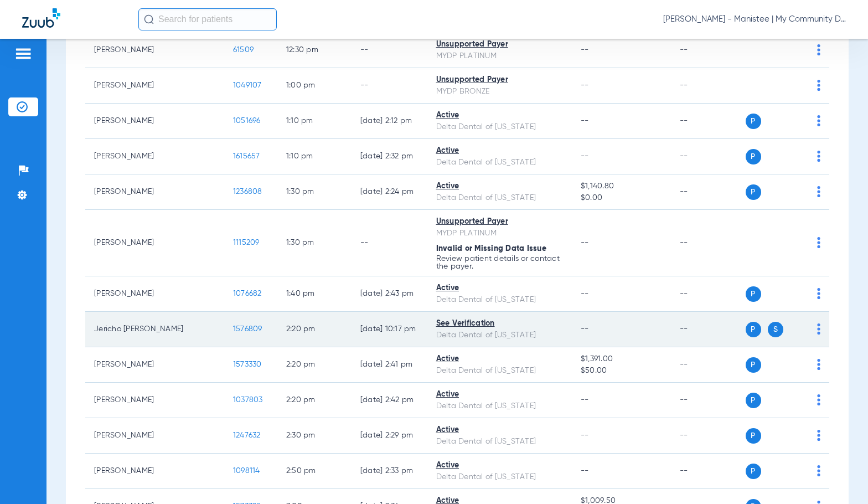
scroll to position [1052, 0]
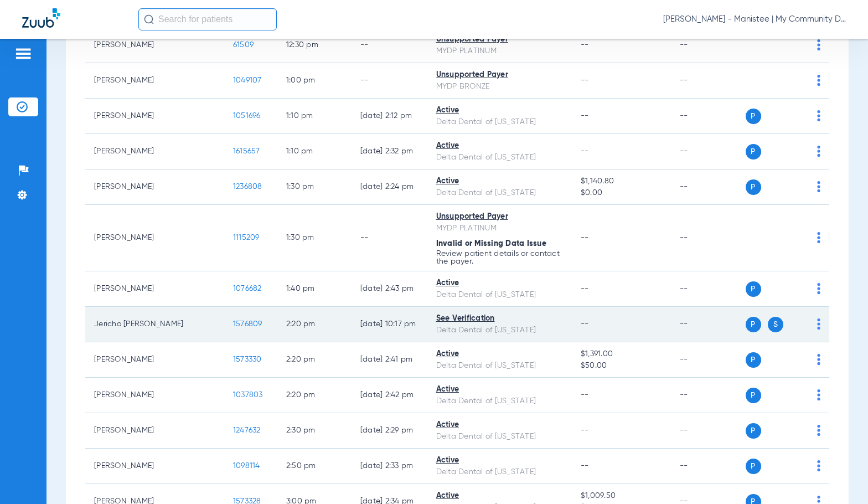
click at [233, 320] on span "1576809" at bounding box center [247, 324] width 29 height 8
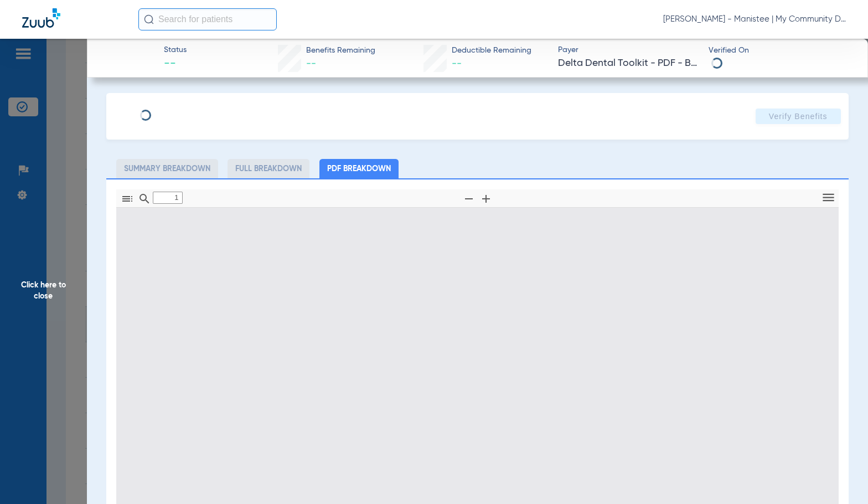
type input "0"
select select "page-width"
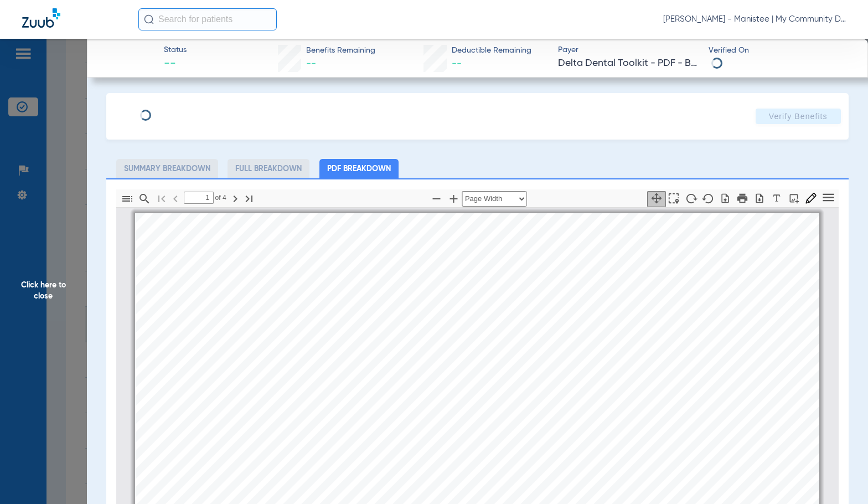
scroll to position [6, 0]
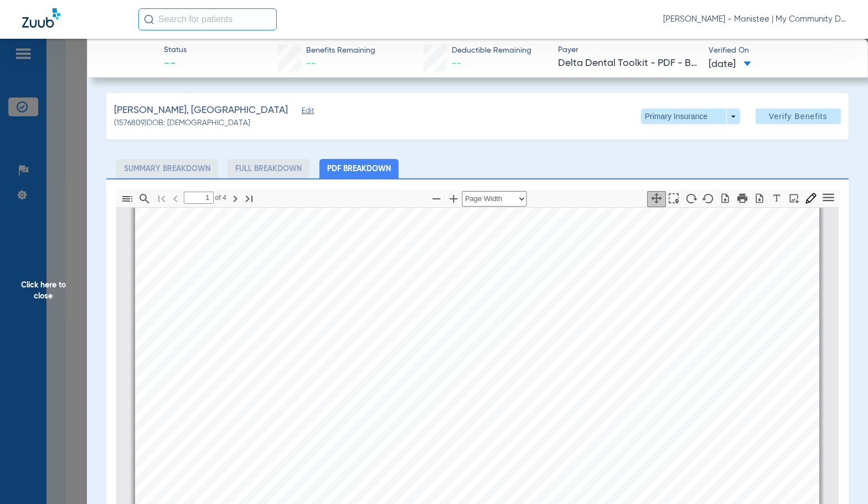
scroll to position [282, 0]
drag, startPoint x: 364, startPoint y: 292, endPoint x: 363, endPoint y: 298, distance: 6.2
click at [365, 292] on span "on cephalometric films, photos, diagnostic casts, and orthodontic services." at bounding box center [514, 293] width 299 height 10
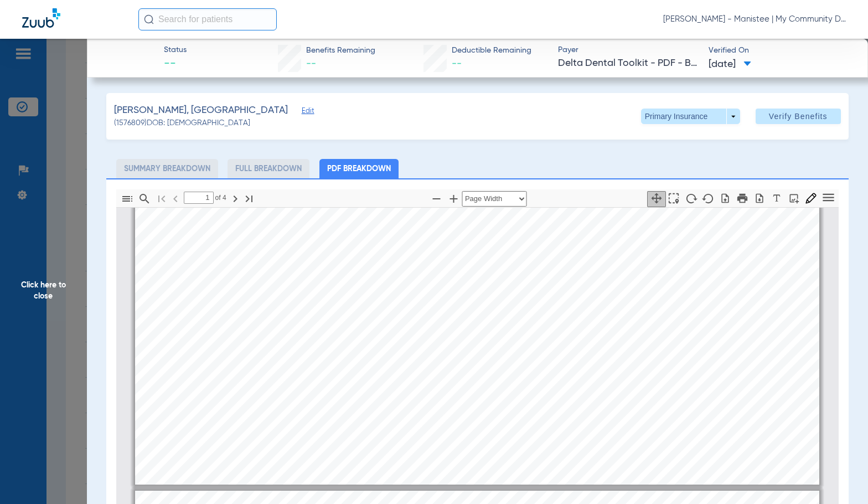
type input "2"
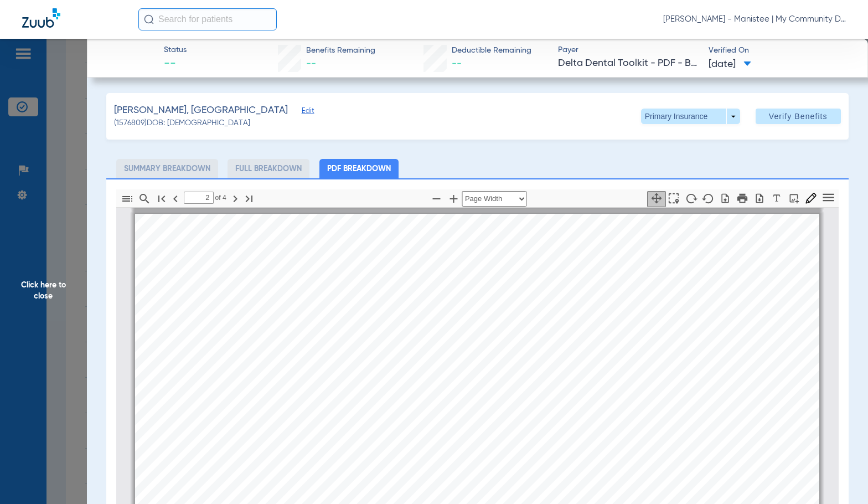
scroll to position [1058, 0]
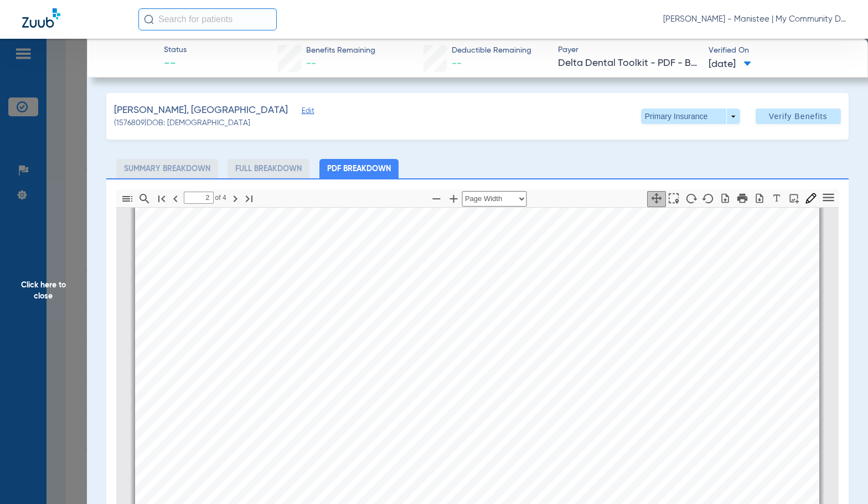
drag, startPoint x: 39, startPoint y: 275, endPoint x: 250, endPoint y: 335, distance: 219.3
click at [39, 275] on span "Click here to close" at bounding box center [43, 291] width 87 height 504
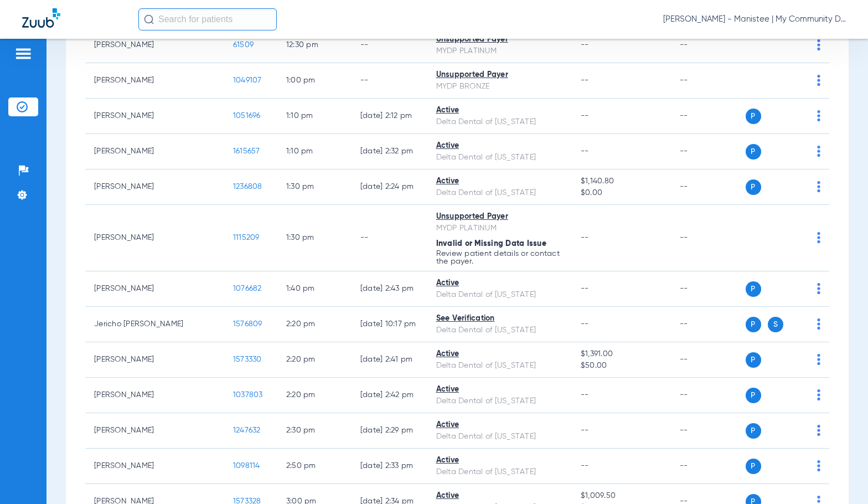
scroll to position [1163, 0]
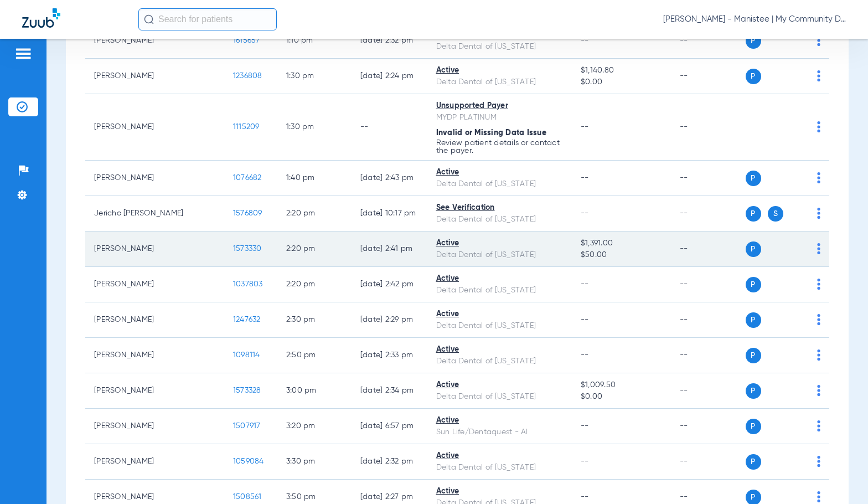
click at [233, 245] on span "1573330" at bounding box center [247, 249] width 29 height 8
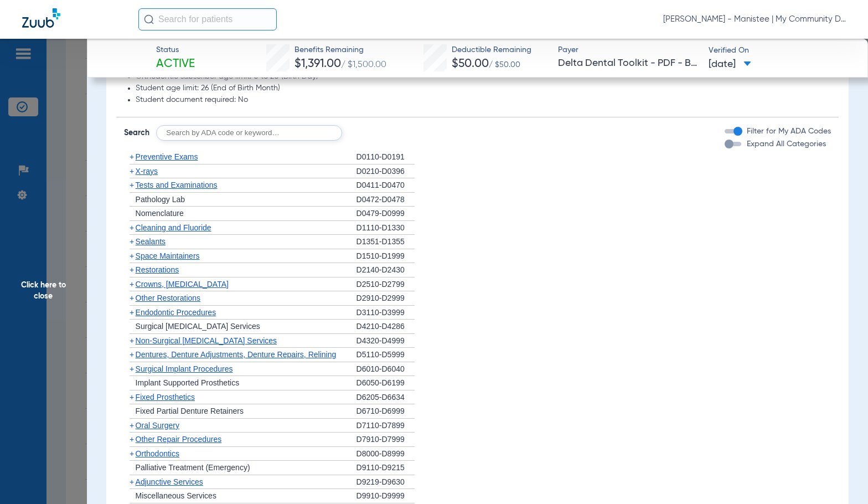
scroll to position [886, 0]
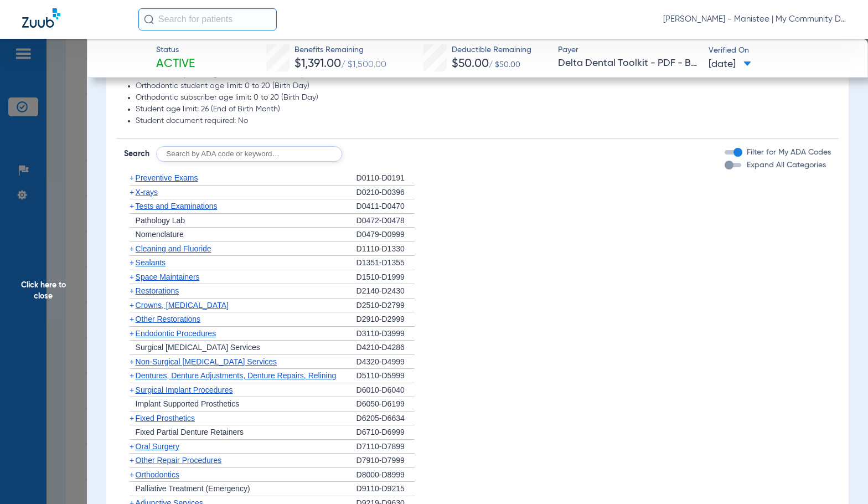
click at [146, 195] on span "X-rays" at bounding box center [147, 192] width 22 height 9
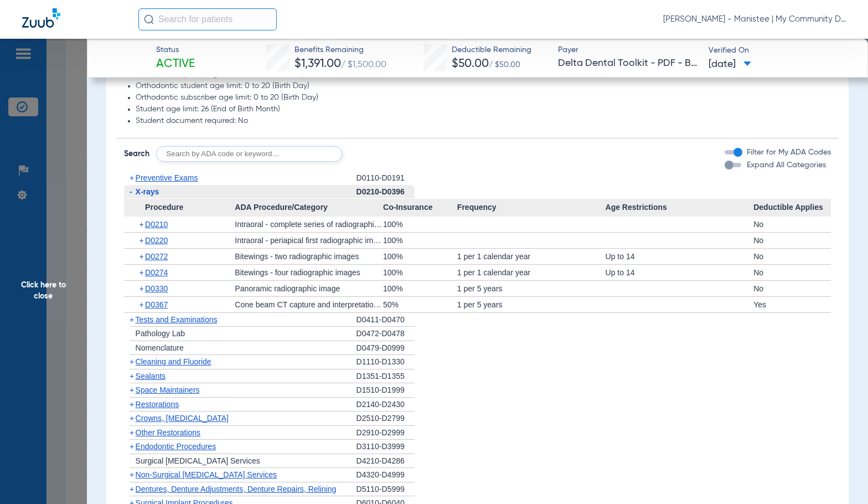
click at [154, 229] on div "+ D0210" at bounding box center [184, 225] width 104 height 16
click at [162, 228] on span "D0210" at bounding box center [156, 224] width 23 height 9
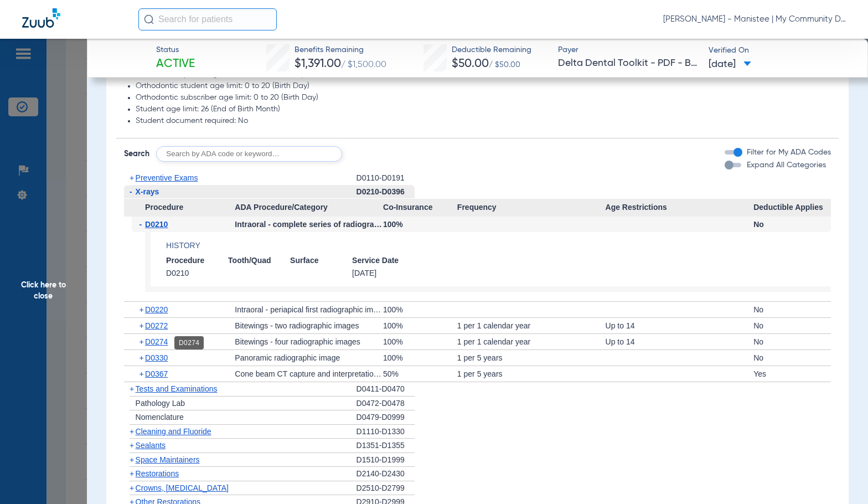
click at [151, 342] on span "D0274" at bounding box center [156, 341] width 23 height 9
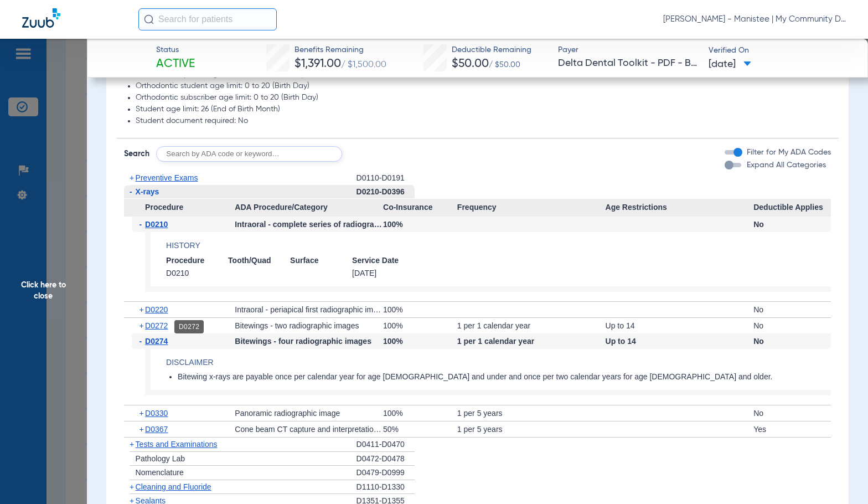
click at [157, 327] on span "D0272" at bounding box center [156, 325] width 23 height 9
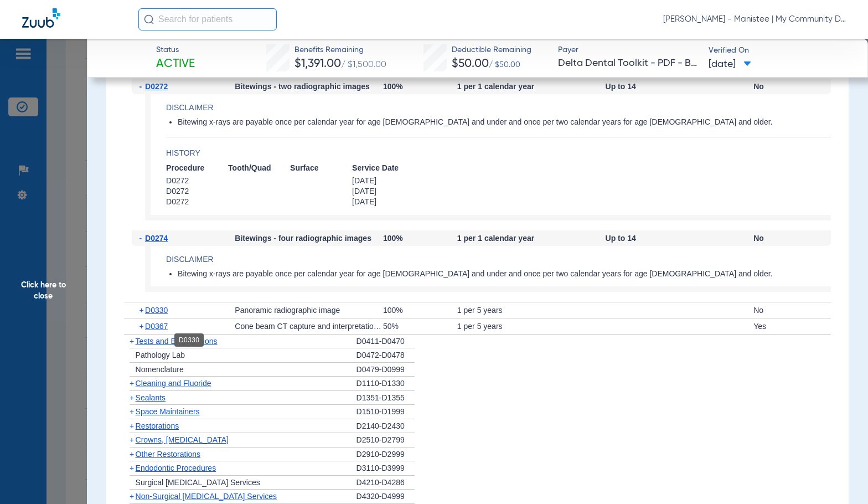
scroll to position [1218, 0]
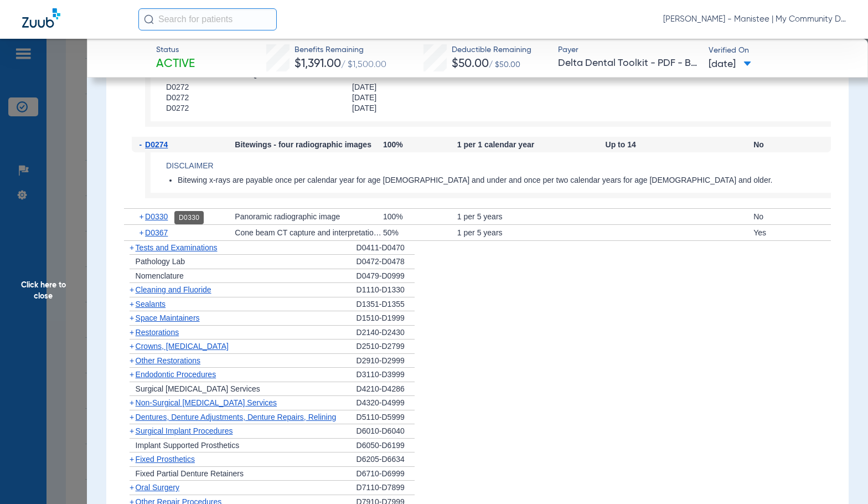
click at [159, 218] on span "D0330" at bounding box center [156, 216] width 23 height 9
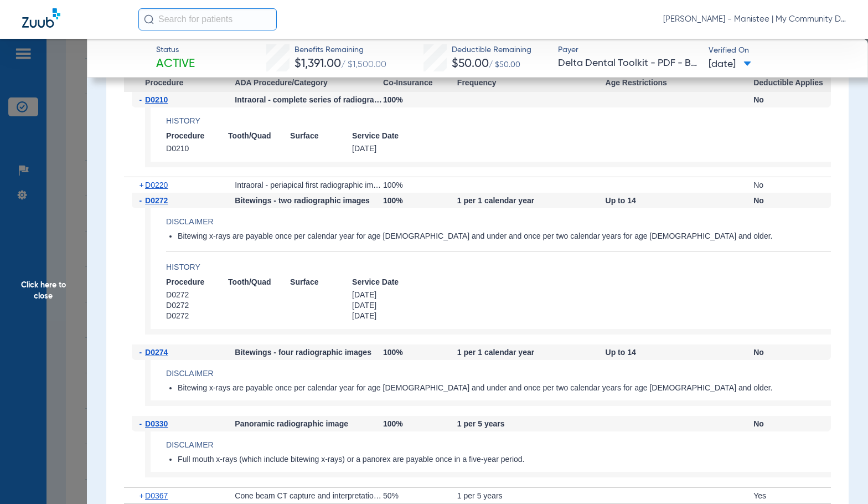
scroll to position [997, 0]
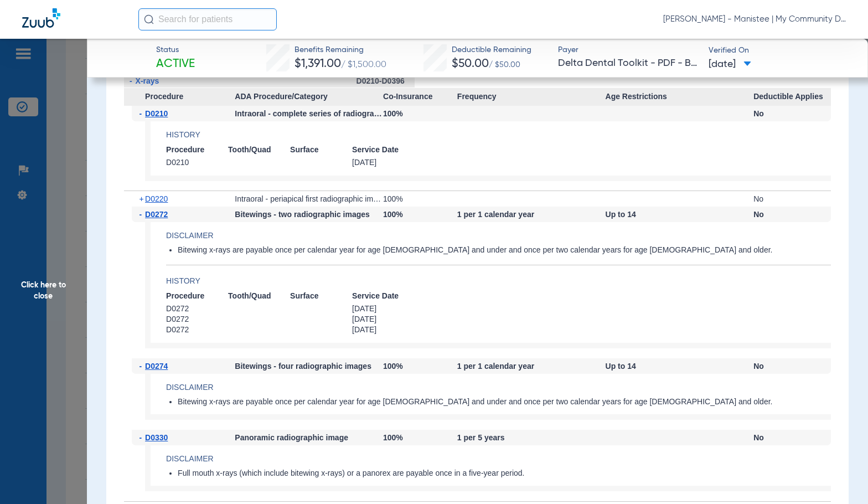
click at [54, 315] on span "Click here to close" at bounding box center [43, 291] width 87 height 504
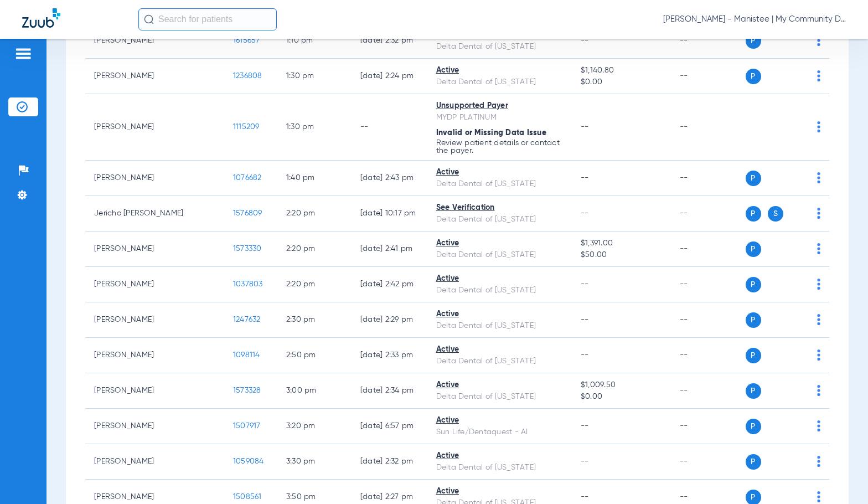
scroll to position [0, 0]
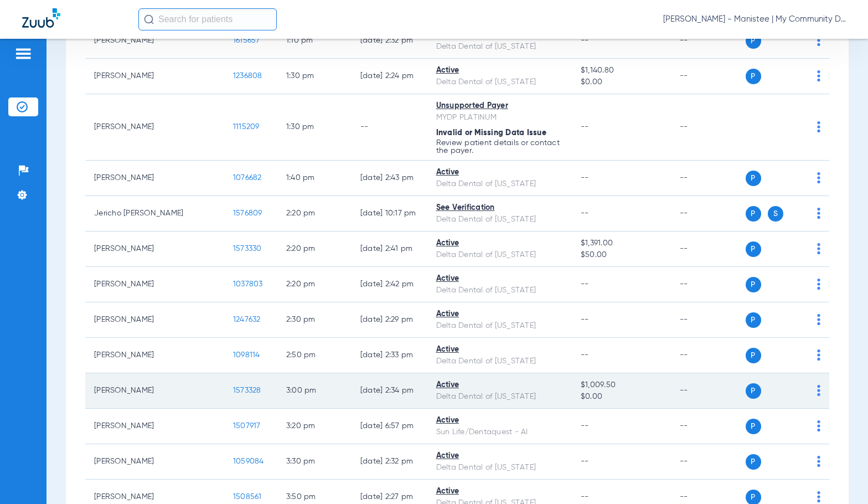
click at [233, 387] on span "1573328" at bounding box center [247, 391] width 28 height 8
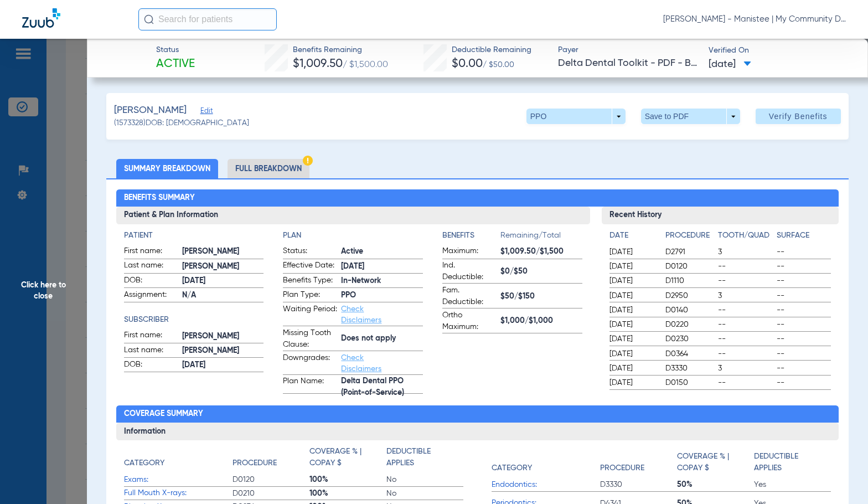
click at [289, 167] on li "Full Breakdown" at bounding box center [269, 168] width 82 height 19
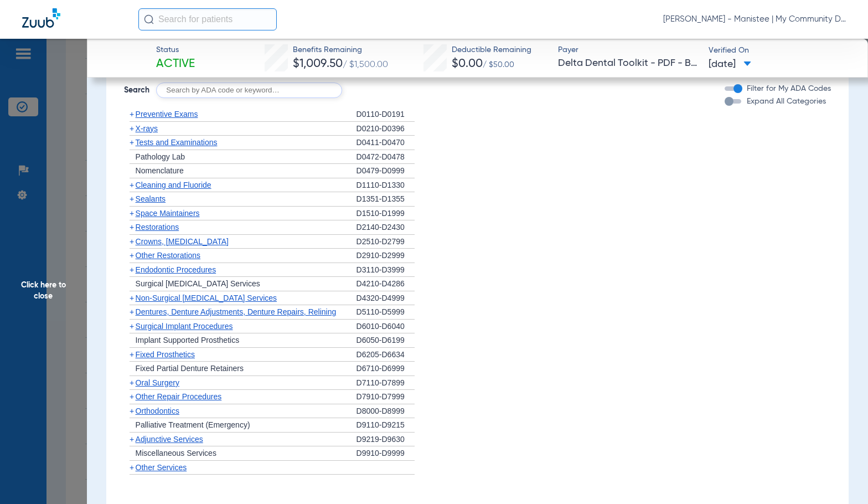
scroll to position [831, 0]
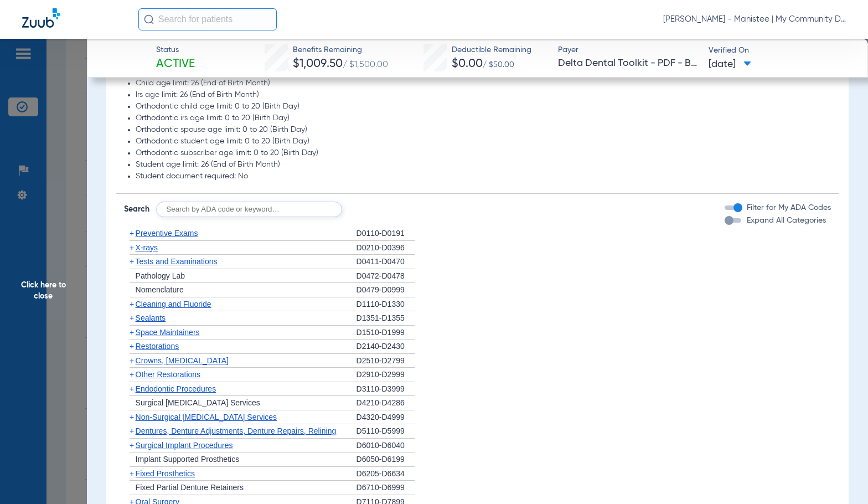
click at [157, 246] on span "X-rays" at bounding box center [147, 247] width 22 height 9
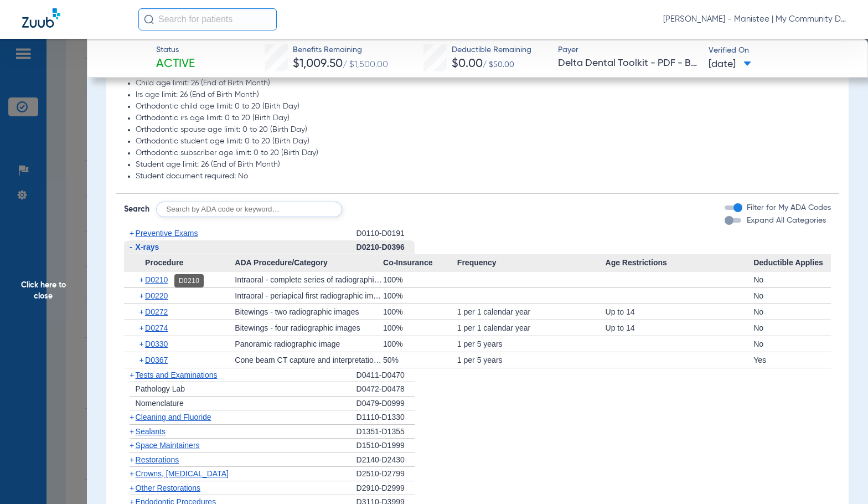
click at [166, 281] on span "D0210" at bounding box center [156, 279] width 23 height 9
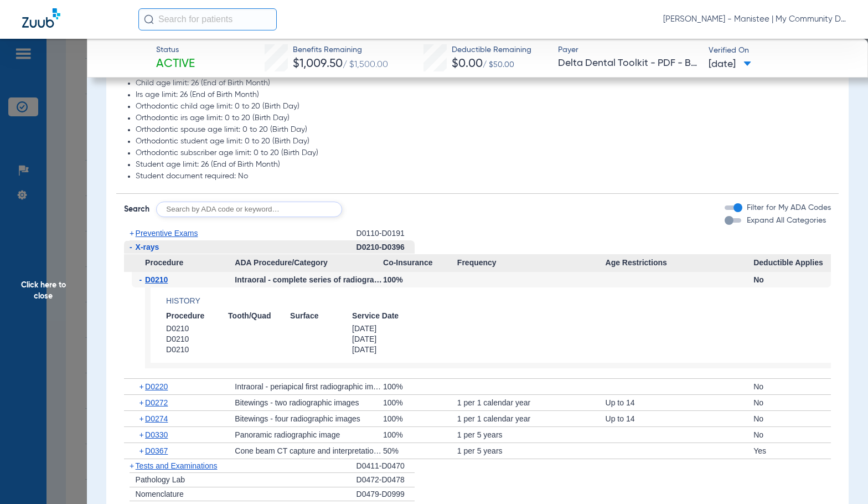
click at [166, 281] on span "D0210" at bounding box center [156, 279] width 23 height 9
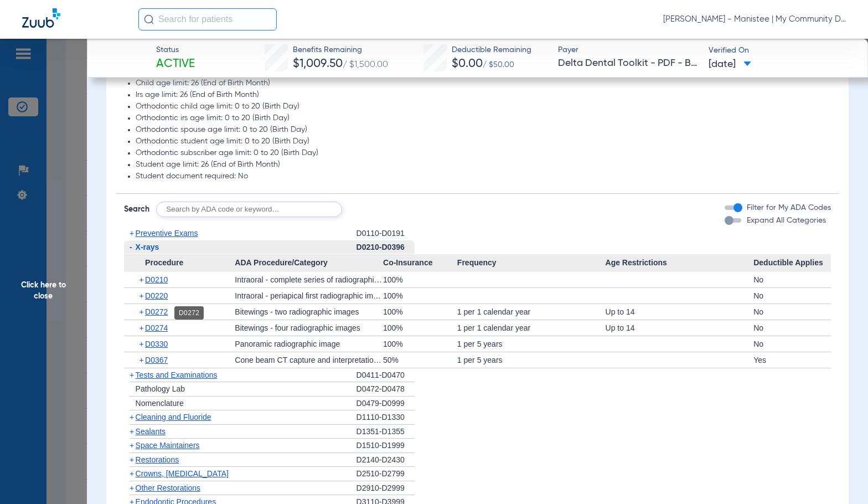
click at [164, 313] on span "D0272" at bounding box center [156, 311] width 23 height 9
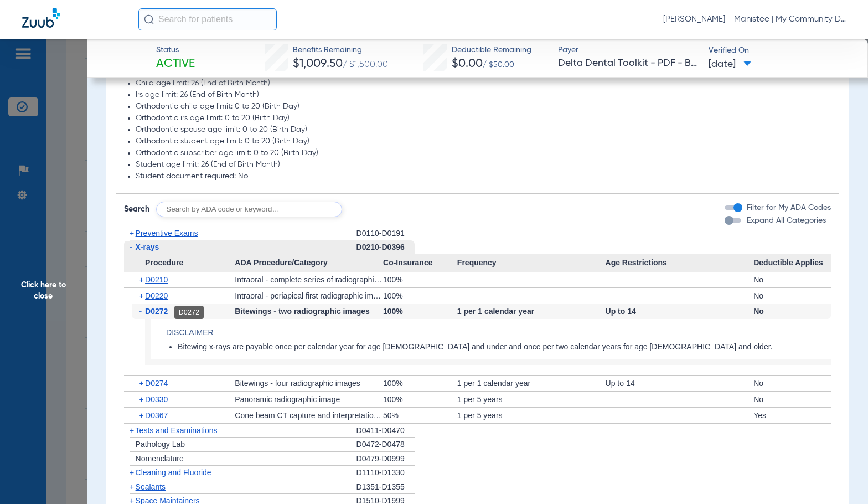
click at [165, 311] on span "D0272" at bounding box center [156, 311] width 23 height 9
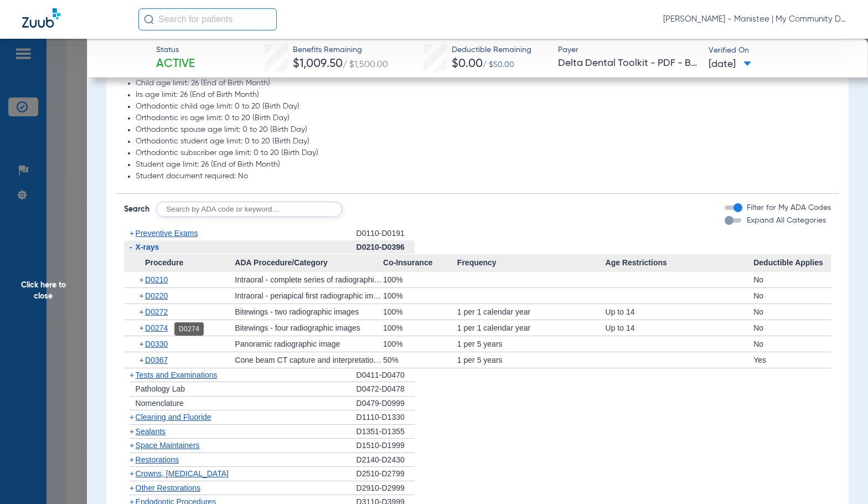
click at [161, 329] on span "D0274" at bounding box center [156, 327] width 23 height 9
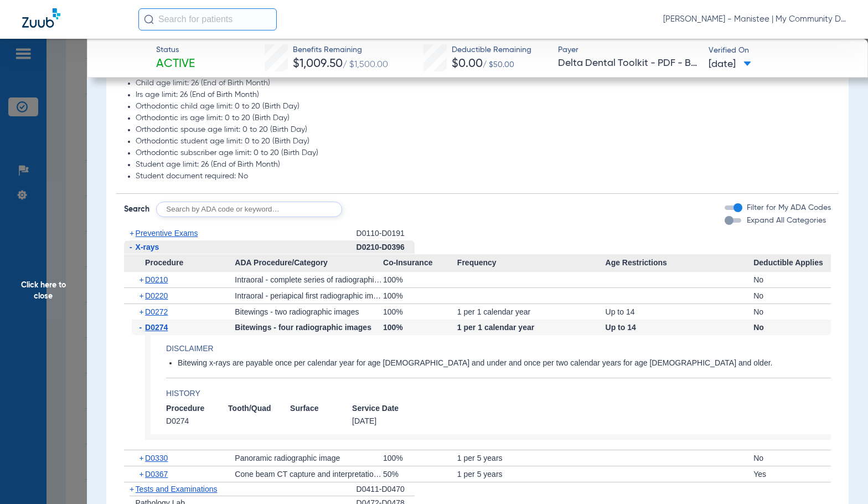
click at [161, 329] on span "D0274" at bounding box center [156, 327] width 23 height 9
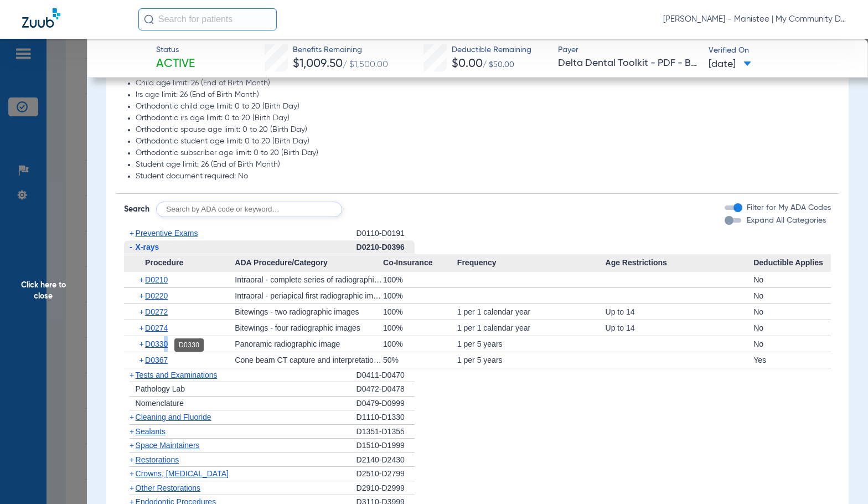
click at [163, 344] on span "D0330" at bounding box center [156, 343] width 23 height 9
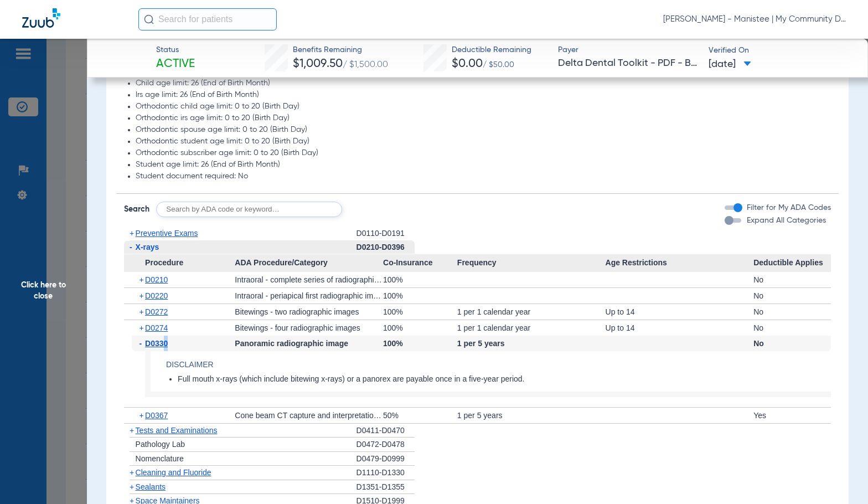
click at [163, 344] on span "D0330" at bounding box center [156, 343] width 23 height 9
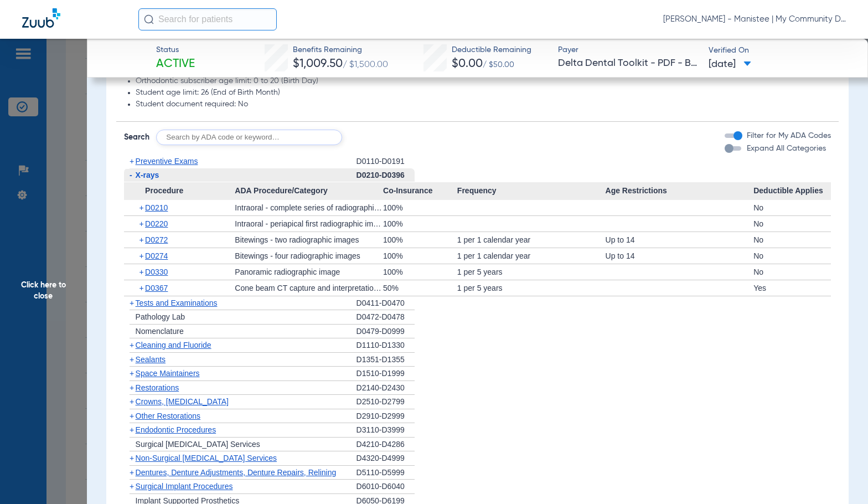
scroll to position [997, 0]
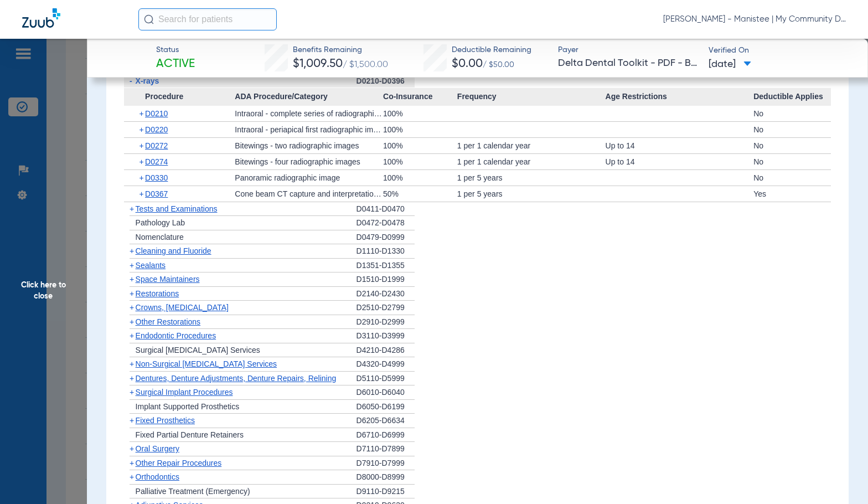
click at [162, 253] on span "Cleaning and Fluoride" at bounding box center [174, 250] width 76 height 9
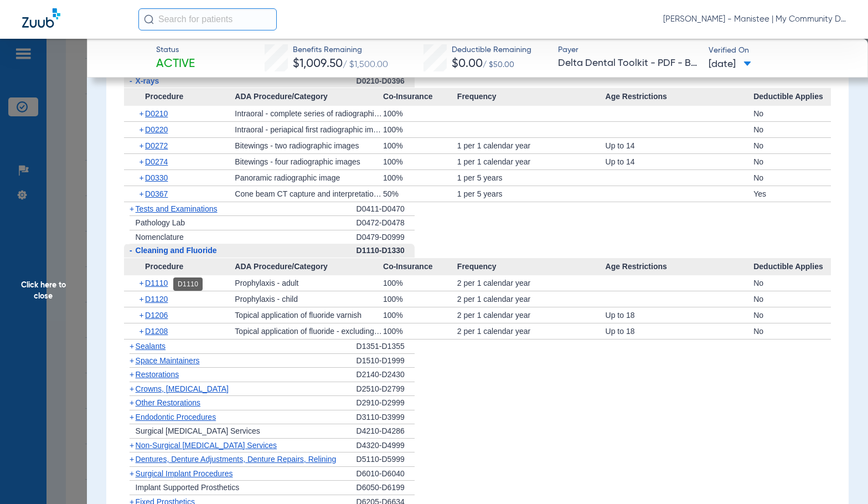
click at [163, 284] on span "D1110" at bounding box center [156, 283] width 23 height 9
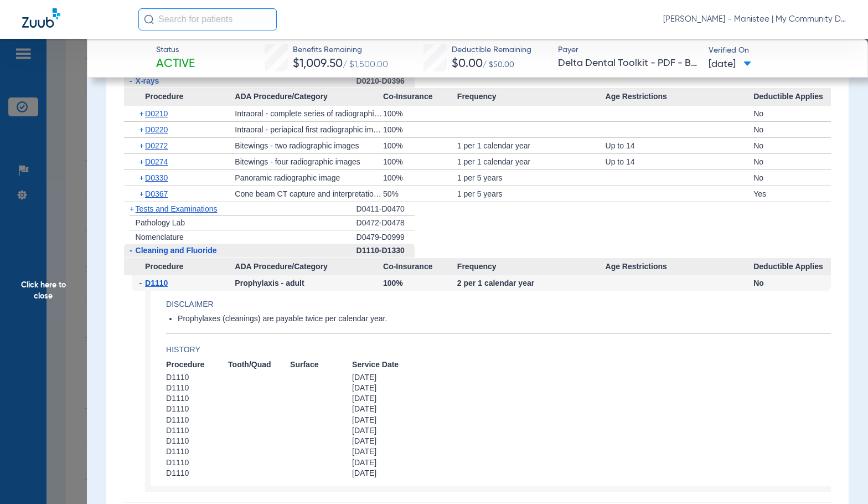
click at [69, 307] on span "Click here to close" at bounding box center [43, 291] width 87 height 504
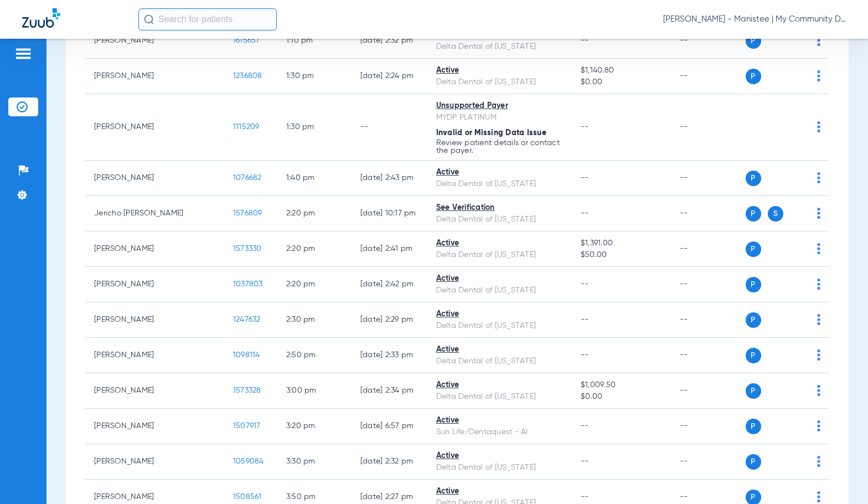
scroll to position [0, 0]
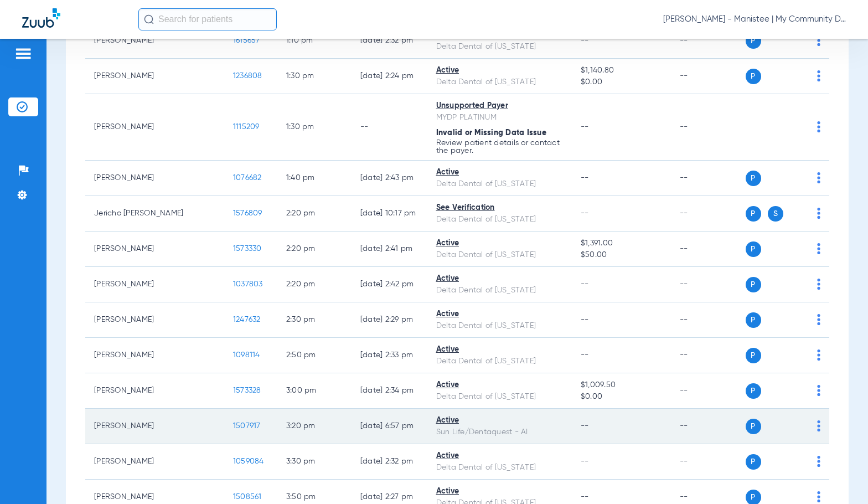
click at [233, 422] on span "1507917" at bounding box center [247, 426] width 28 height 8
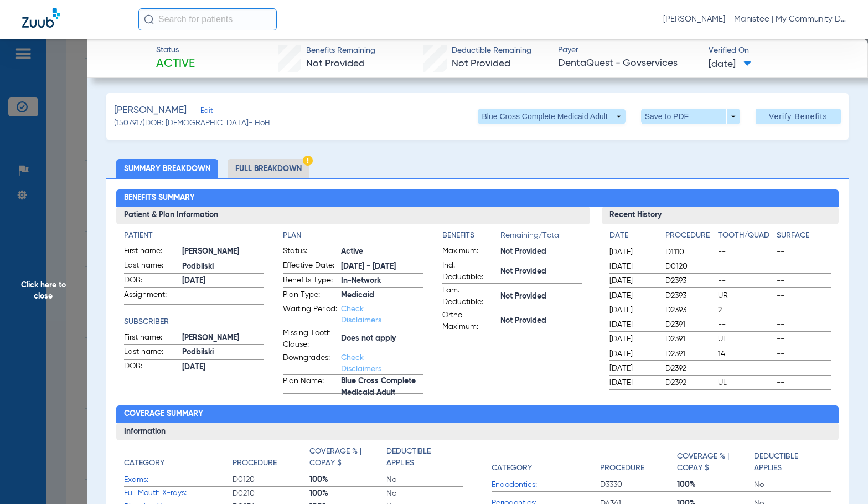
click at [294, 169] on li "Full Breakdown" at bounding box center [269, 168] width 82 height 19
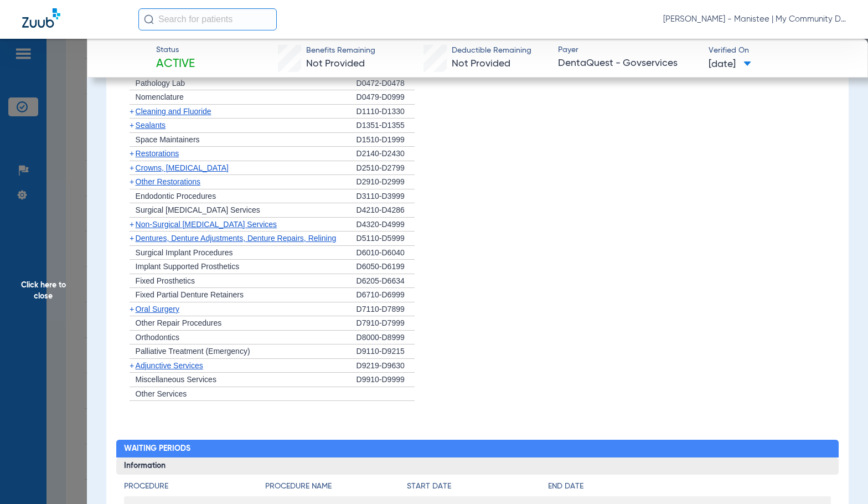
click at [462, 308] on li "+ [MEDICAL_DATA] D7110-D7899" at bounding box center [478, 309] width 708 height 14
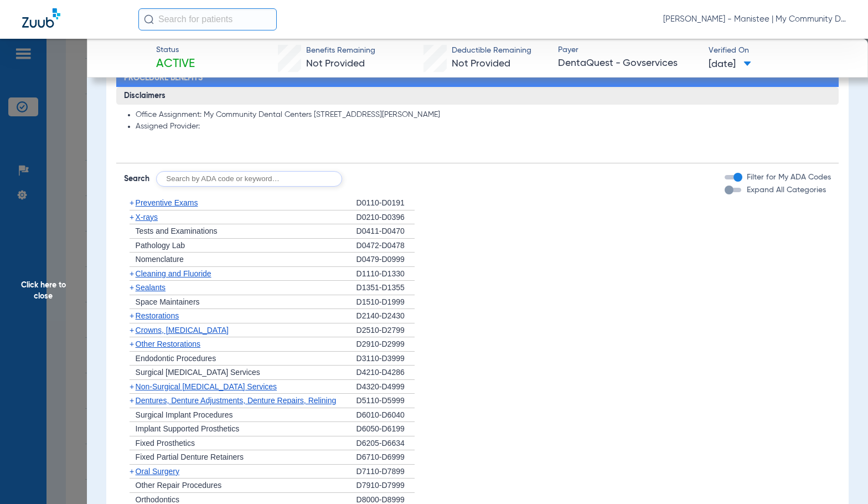
scroll to position [775, 0]
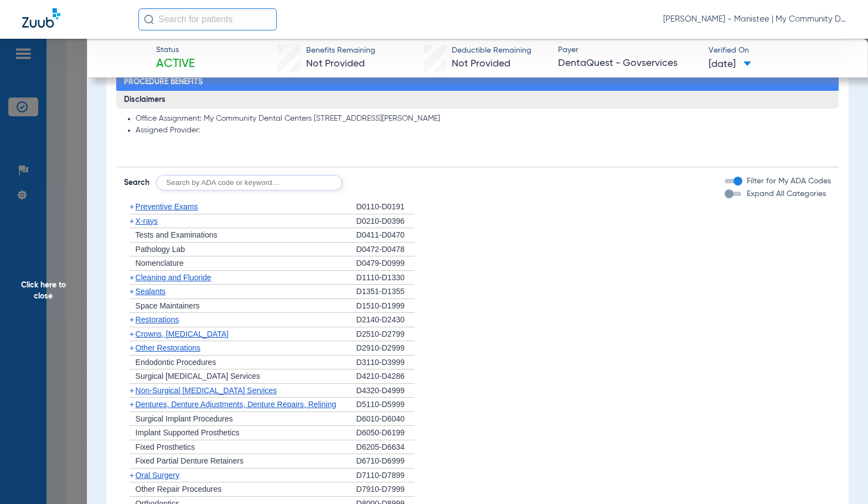
click at [153, 223] on span "X-rays" at bounding box center [147, 221] width 22 height 9
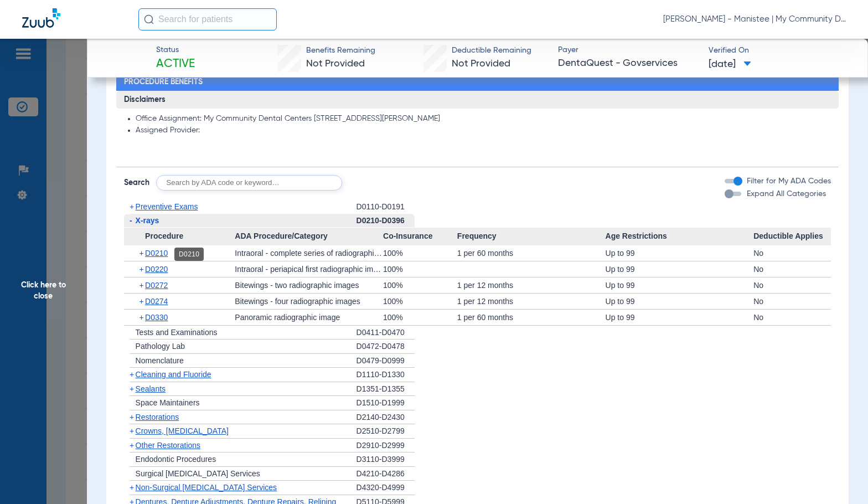
click at [167, 254] on span "D0210" at bounding box center [156, 253] width 23 height 9
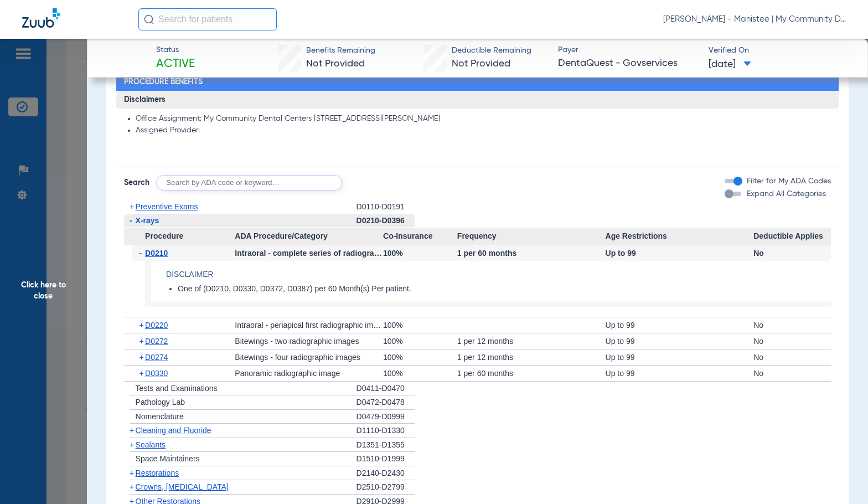
click at [167, 254] on span "D0210" at bounding box center [156, 253] width 23 height 9
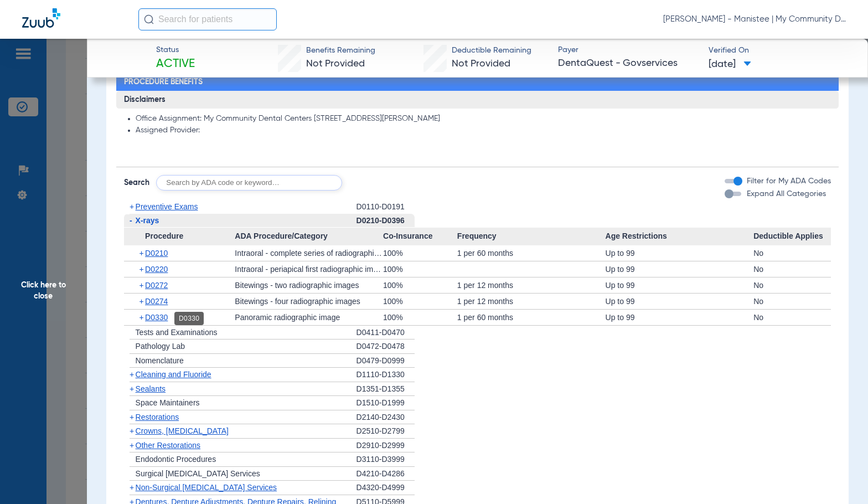
click at [154, 318] on span "D0330" at bounding box center [156, 317] width 23 height 9
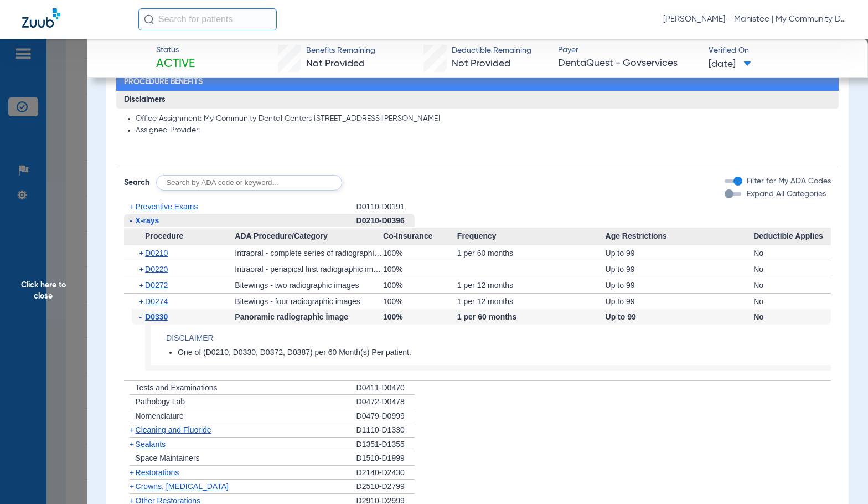
click at [154, 318] on span "D0330" at bounding box center [156, 316] width 23 height 9
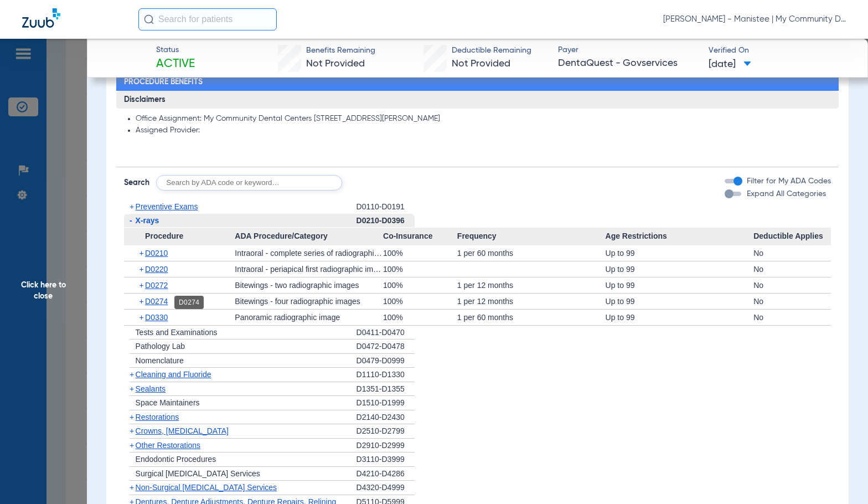
click at [161, 302] on span "D0274" at bounding box center [156, 301] width 23 height 9
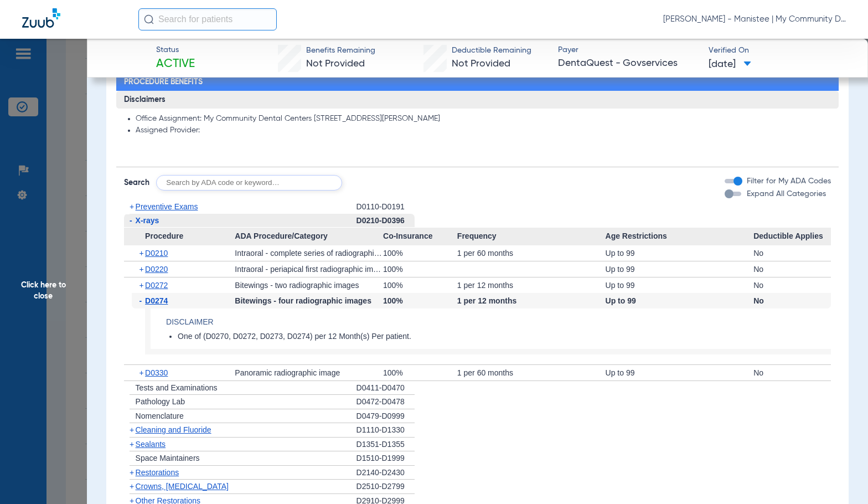
click at [161, 302] on span "D0274" at bounding box center [156, 300] width 23 height 9
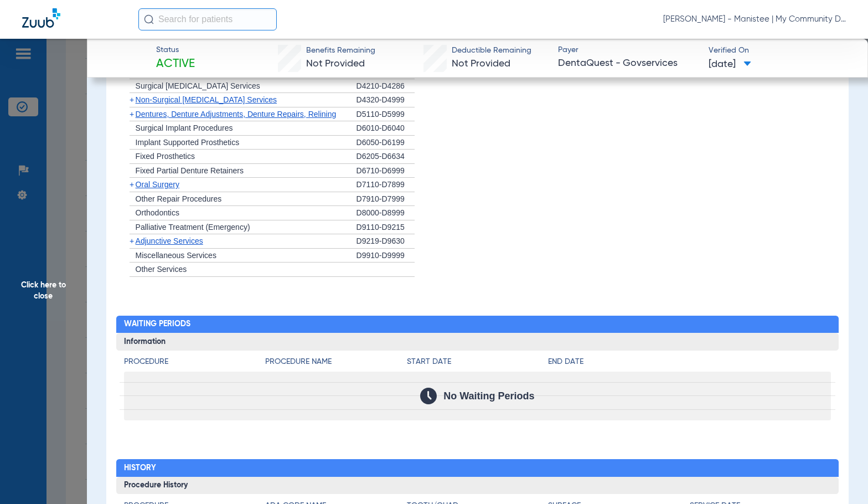
scroll to position [1389, 0]
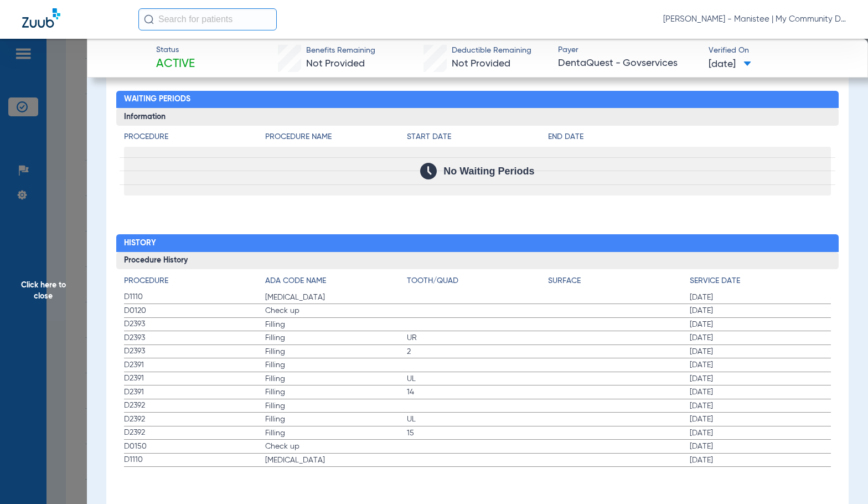
click at [73, 286] on span "Click here to close" at bounding box center [43, 291] width 87 height 504
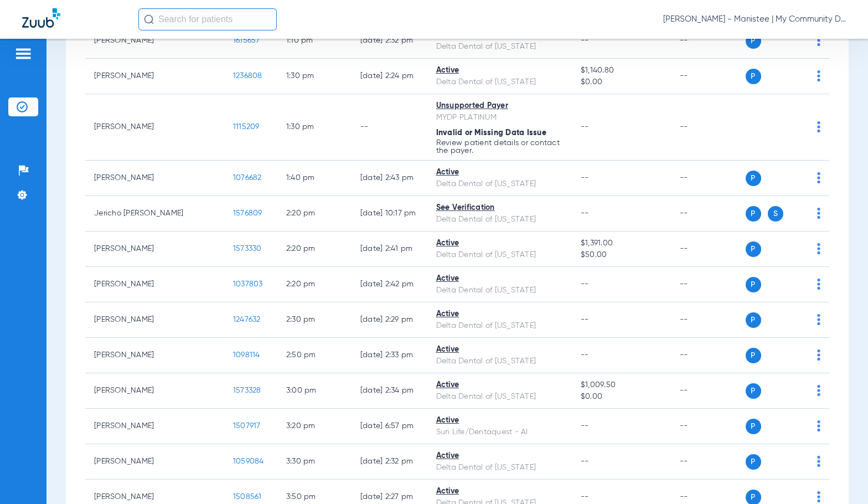
scroll to position [0, 0]
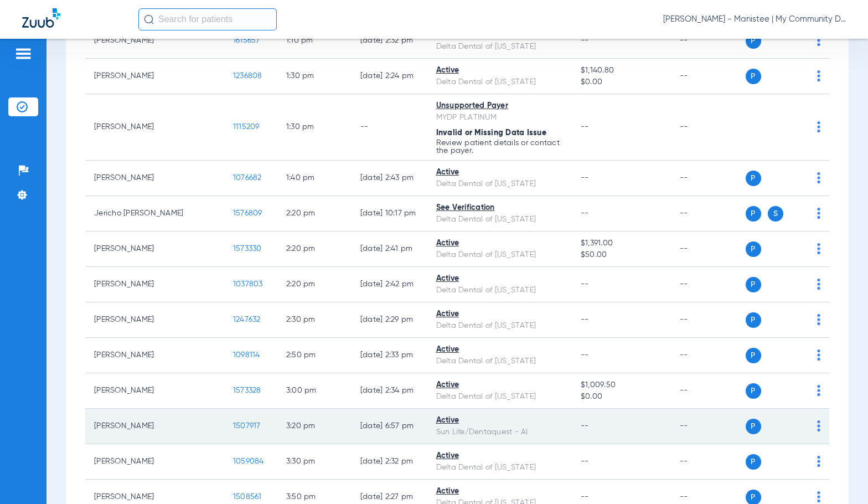
click at [233, 422] on span "1507917" at bounding box center [247, 426] width 28 height 8
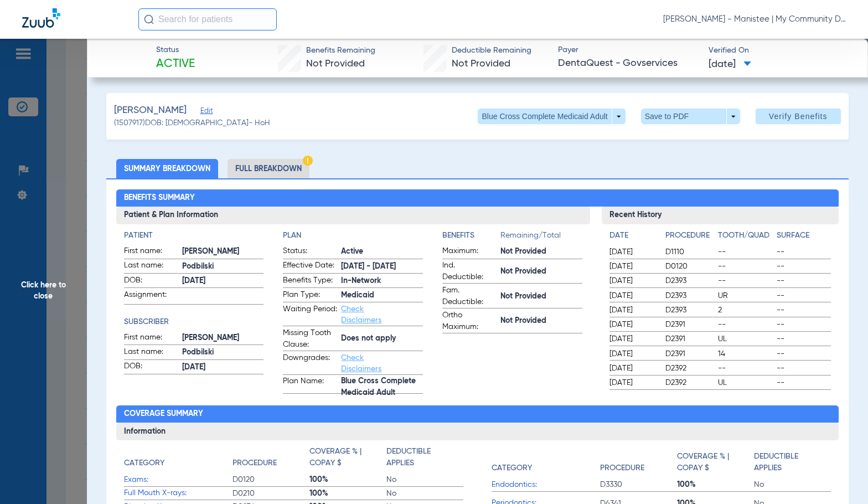
click at [273, 169] on li "Full Breakdown" at bounding box center [269, 168] width 82 height 19
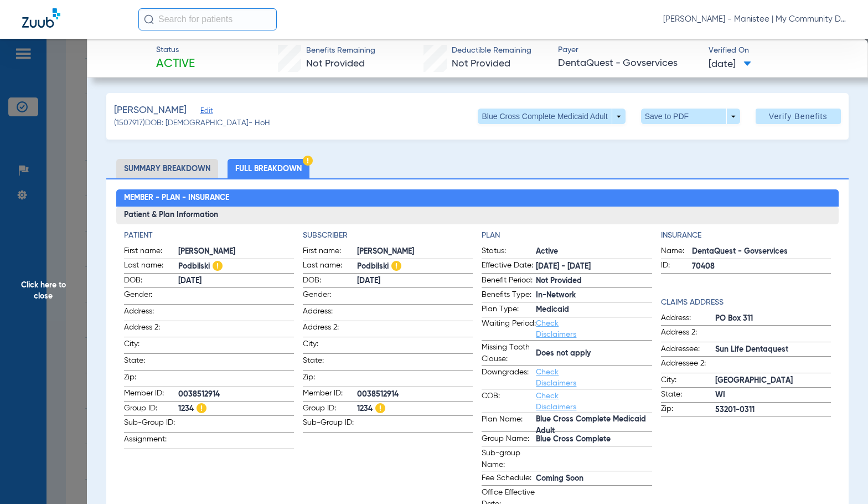
click at [442, 297] on span at bounding box center [415, 295] width 116 height 12
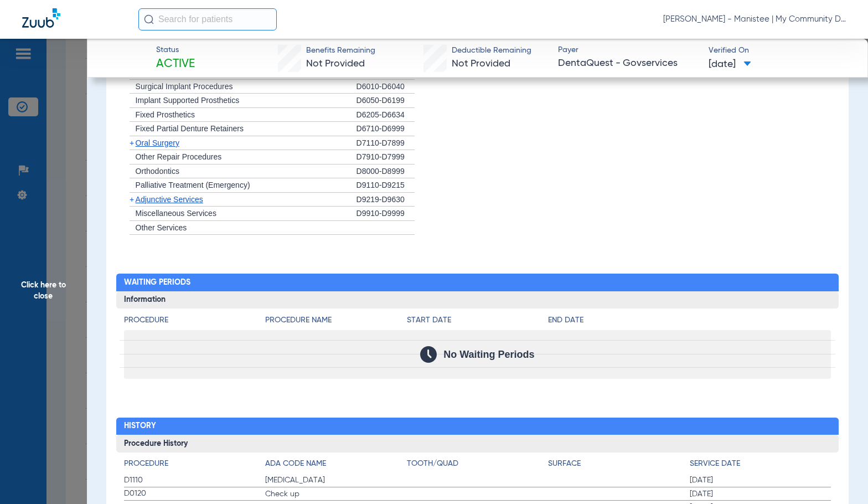
scroll to position [1291, 0]
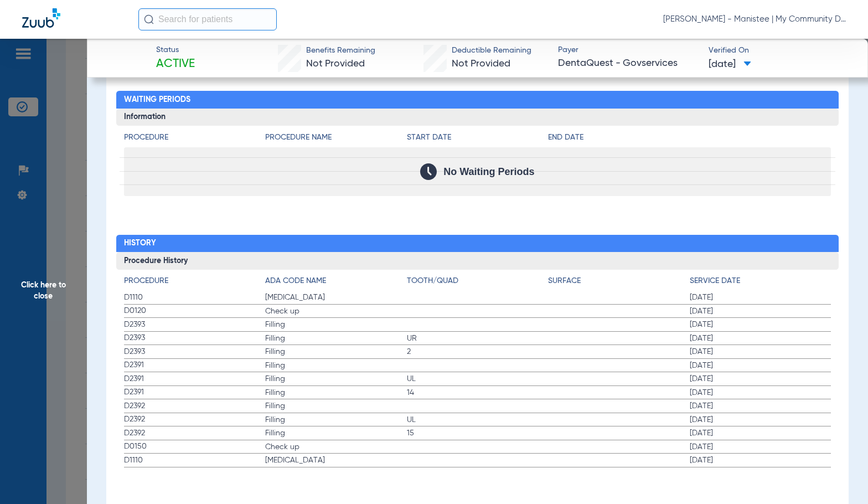
click at [49, 297] on span "Click here to close" at bounding box center [43, 291] width 87 height 504
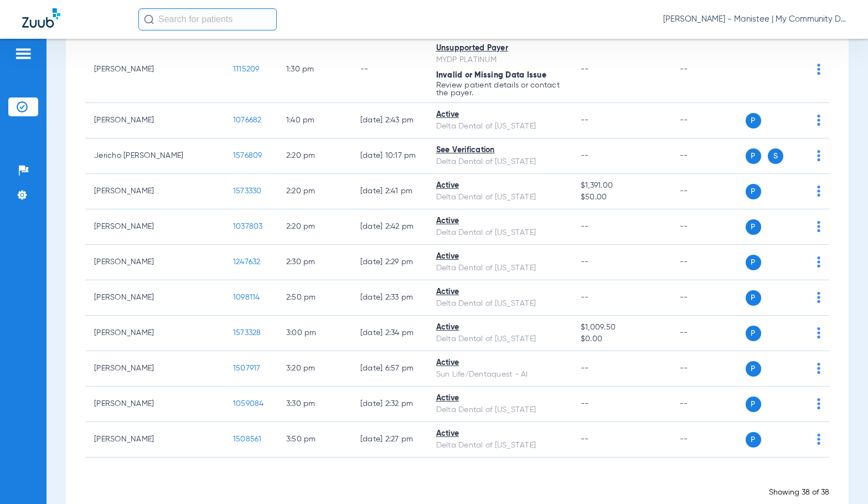
scroll to position [1222, 0]
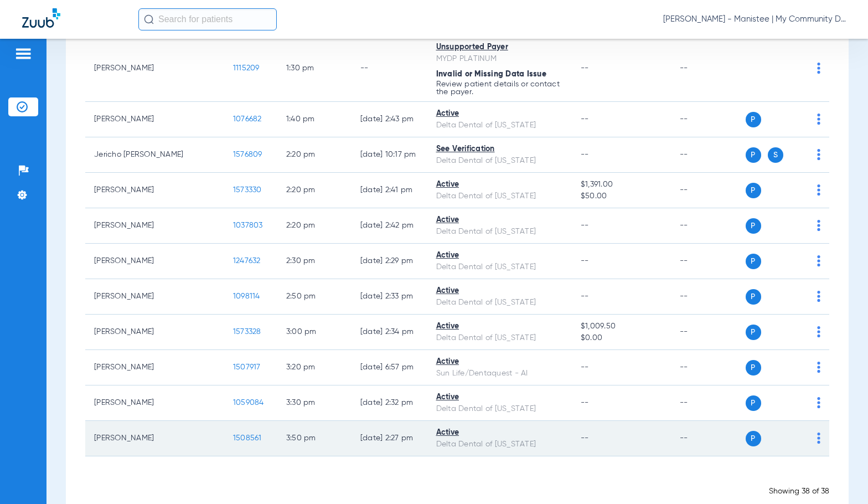
click at [224, 421] on td "1508561" at bounding box center [250, 438] width 53 height 35
click at [233, 434] on span "1508561" at bounding box center [247, 438] width 29 height 8
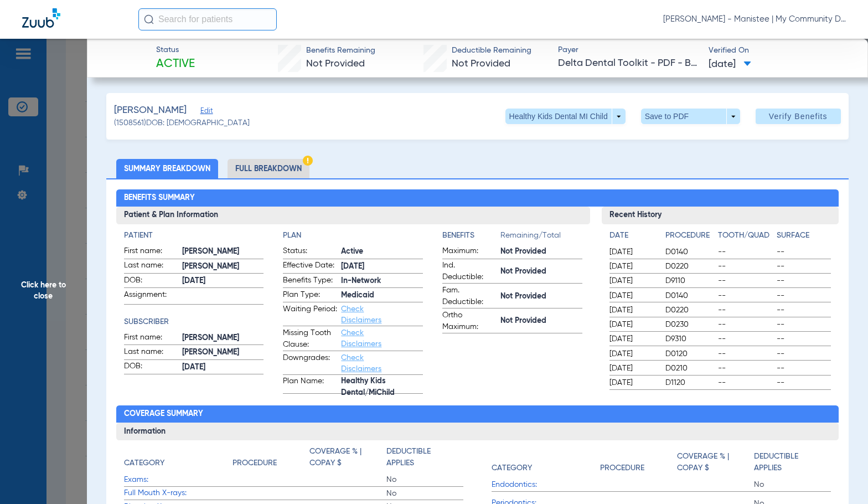
drag, startPoint x: 352, startPoint y: 181, endPoint x: 289, endPoint y: 169, distance: 63.7
click at [289, 169] on li "Full Breakdown" at bounding box center [269, 168] width 82 height 19
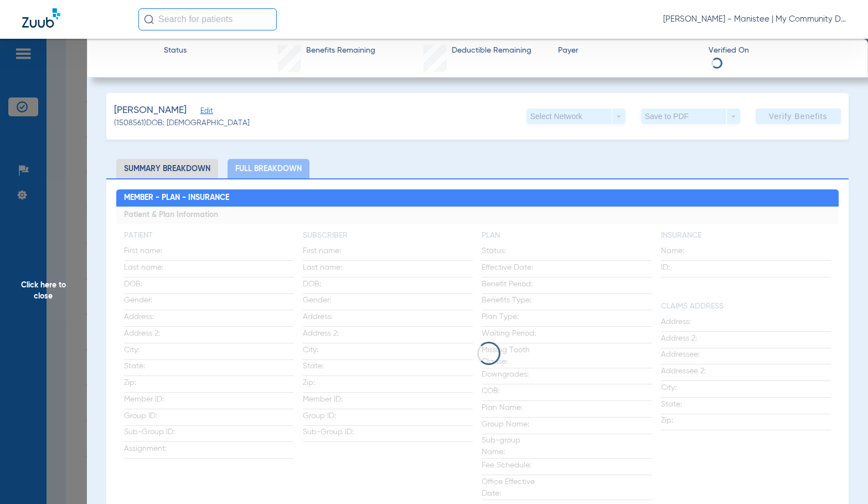
click at [289, 169] on li "Full Breakdown" at bounding box center [269, 168] width 82 height 19
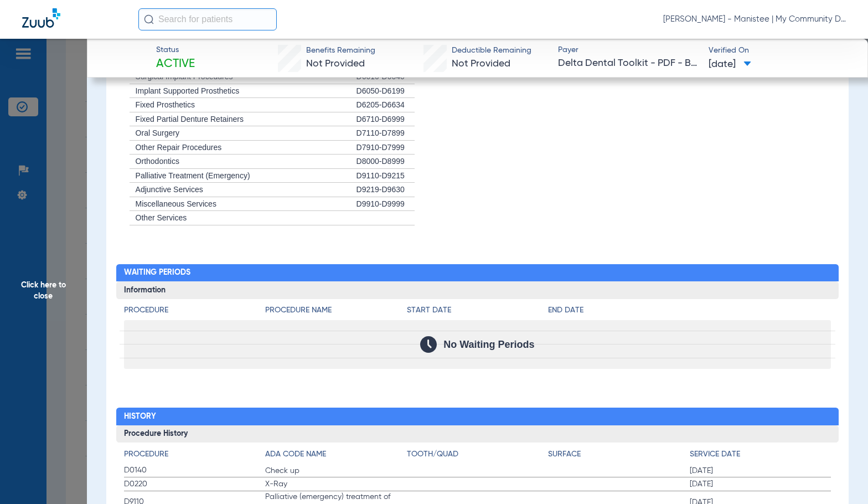
scroll to position [1379, 0]
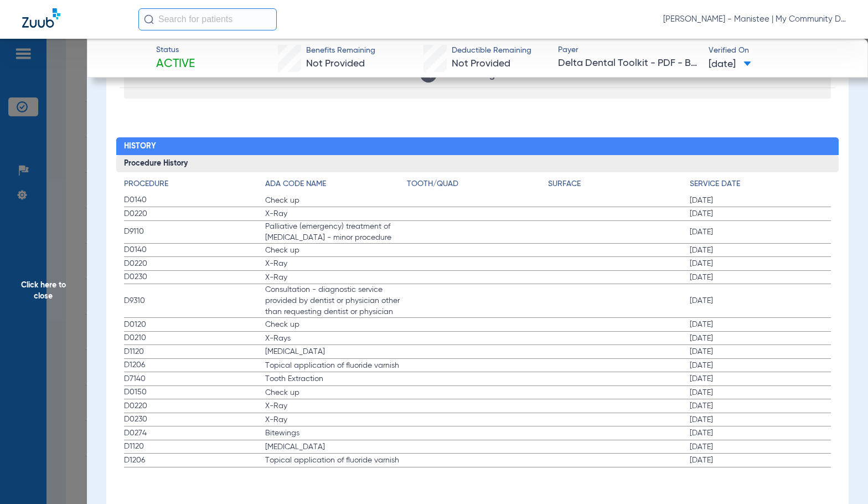
click at [226, 237] on span "D9110" at bounding box center [195, 232] width 142 height 12
click at [484, 324] on label "D0120 Check up [DATE]" at bounding box center [478, 325] width 708 height 14
click at [59, 327] on span "Click here to close" at bounding box center [43, 291] width 87 height 504
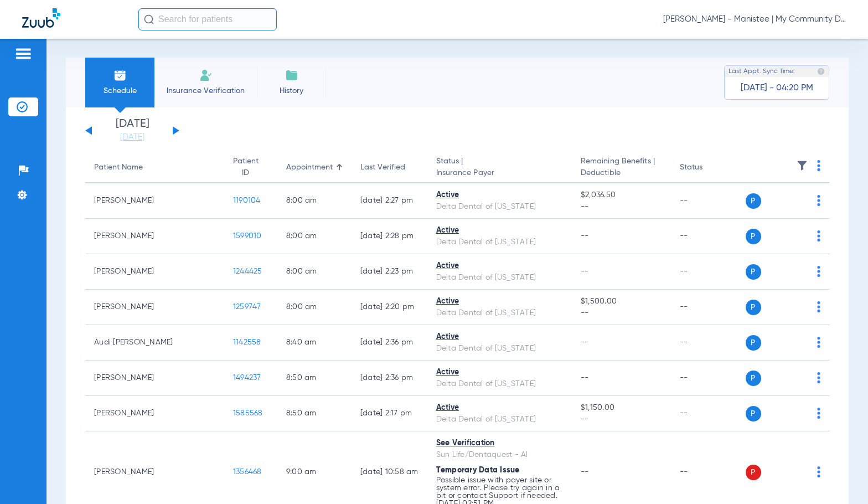
scroll to position [0, 0]
click at [173, 129] on button at bounding box center [176, 131] width 7 height 8
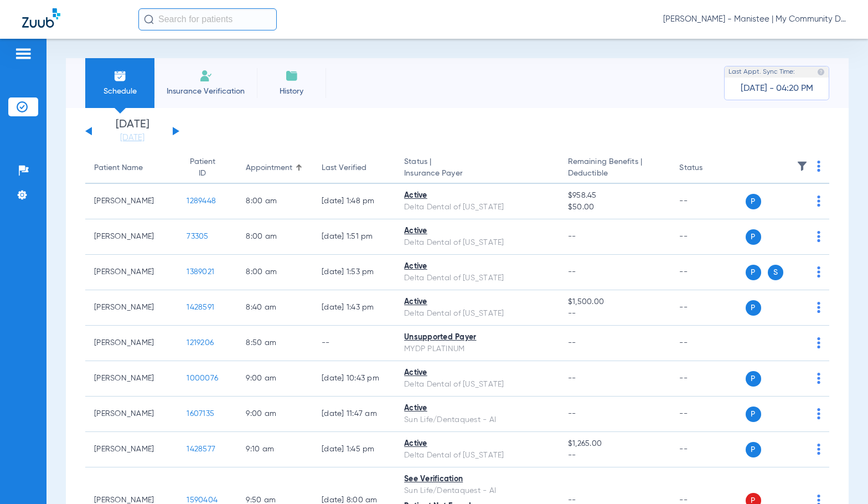
click at [817, 166] on img at bounding box center [818, 166] width 3 height 11
click at [782, 208] on span "Verify All" at bounding box center [768, 210] width 69 height 8
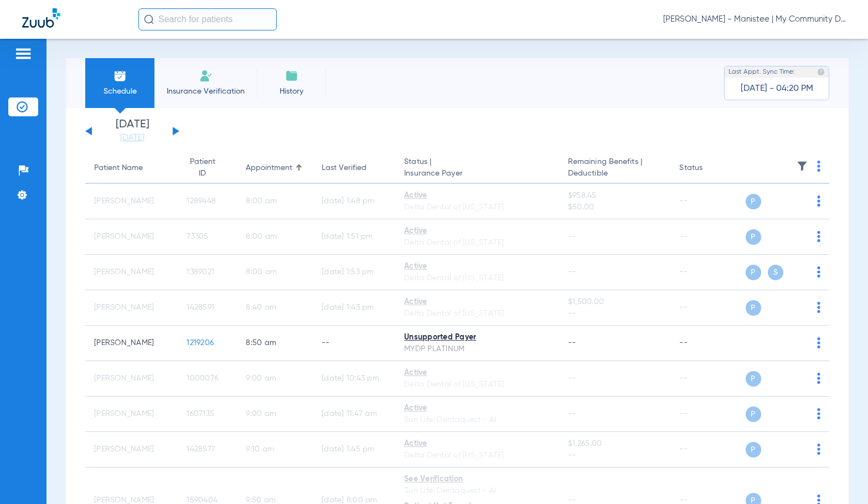
click at [757, 23] on span "[PERSON_NAME] - Manistee | My Community Dental Centers" at bounding box center [754, 19] width 183 height 11
click at [799, 47] on button "Account Selection" at bounding box center [805, 39] width 80 height 22
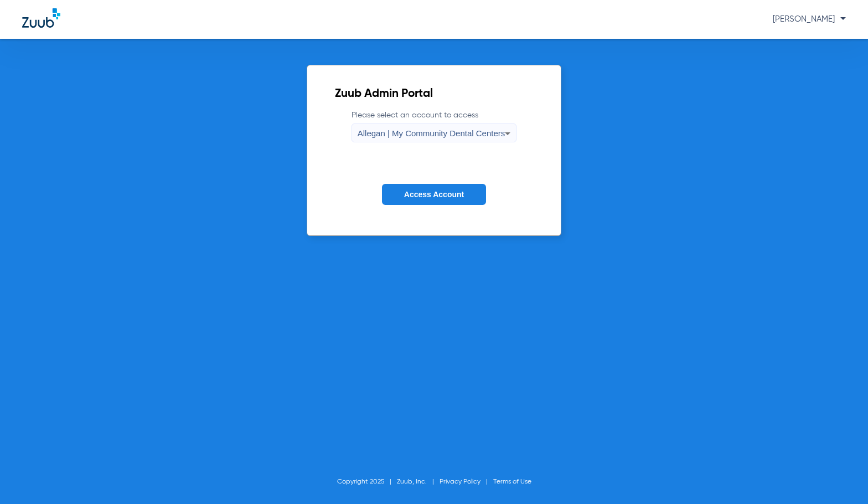
click at [390, 132] on span "Allegan | My Community Dental Centers" at bounding box center [432, 132] width 148 height 9
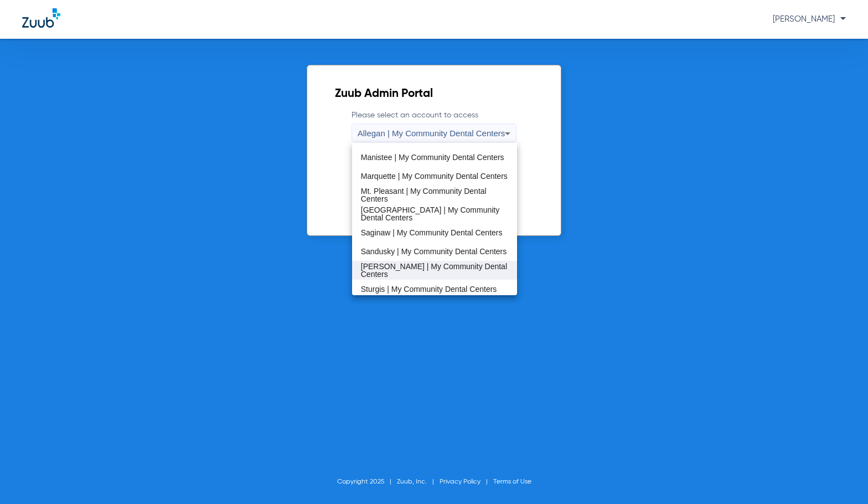
scroll to position [277, 0]
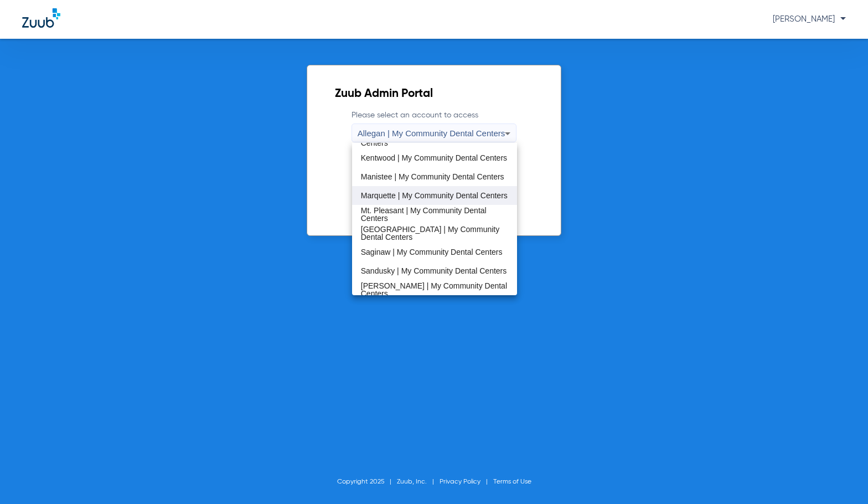
click at [403, 197] on span "Marquette | My Community Dental Centers" at bounding box center [434, 196] width 147 height 8
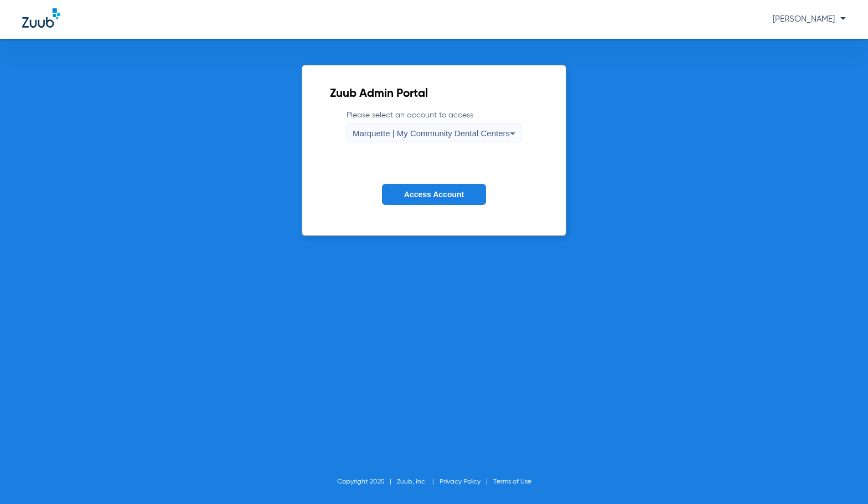
click at [411, 192] on span "Access Account" at bounding box center [434, 194] width 60 height 9
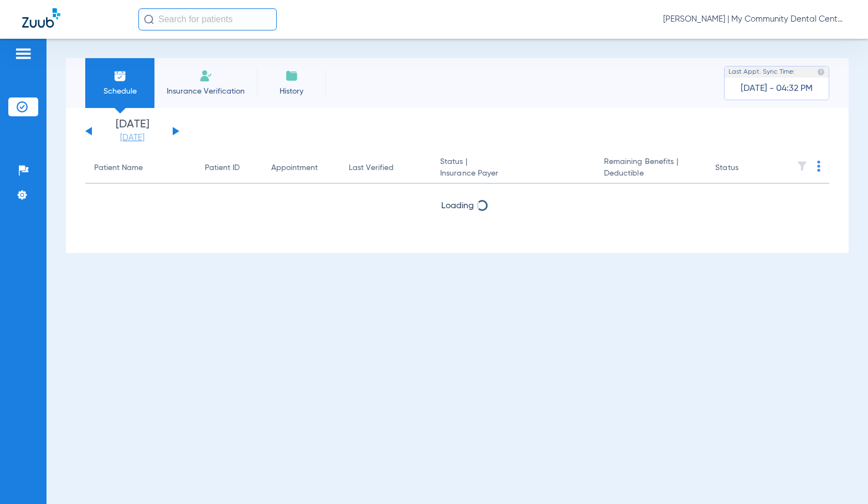
click at [135, 135] on link "[DATE]" at bounding box center [132, 137] width 66 height 11
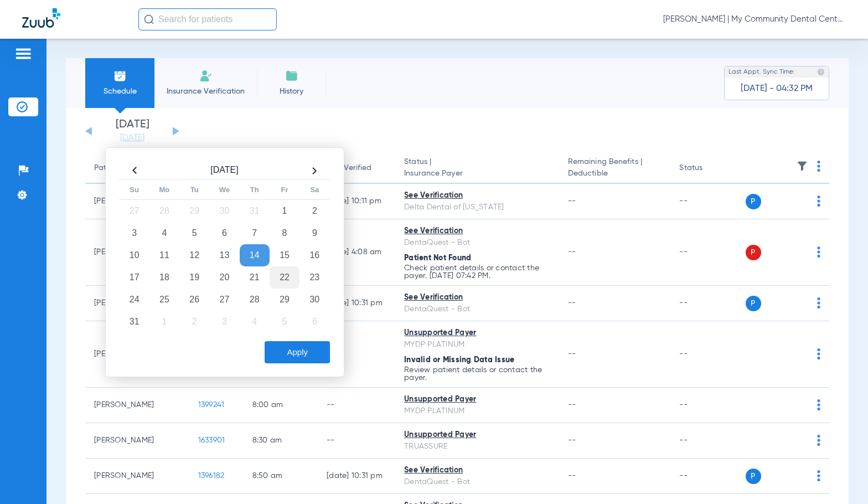
click at [277, 277] on td "22" at bounding box center [285, 277] width 30 height 22
click at [317, 347] on button "Apply" at bounding box center [297, 352] width 65 height 22
